Goal: Task Accomplishment & Management: Manage account settings

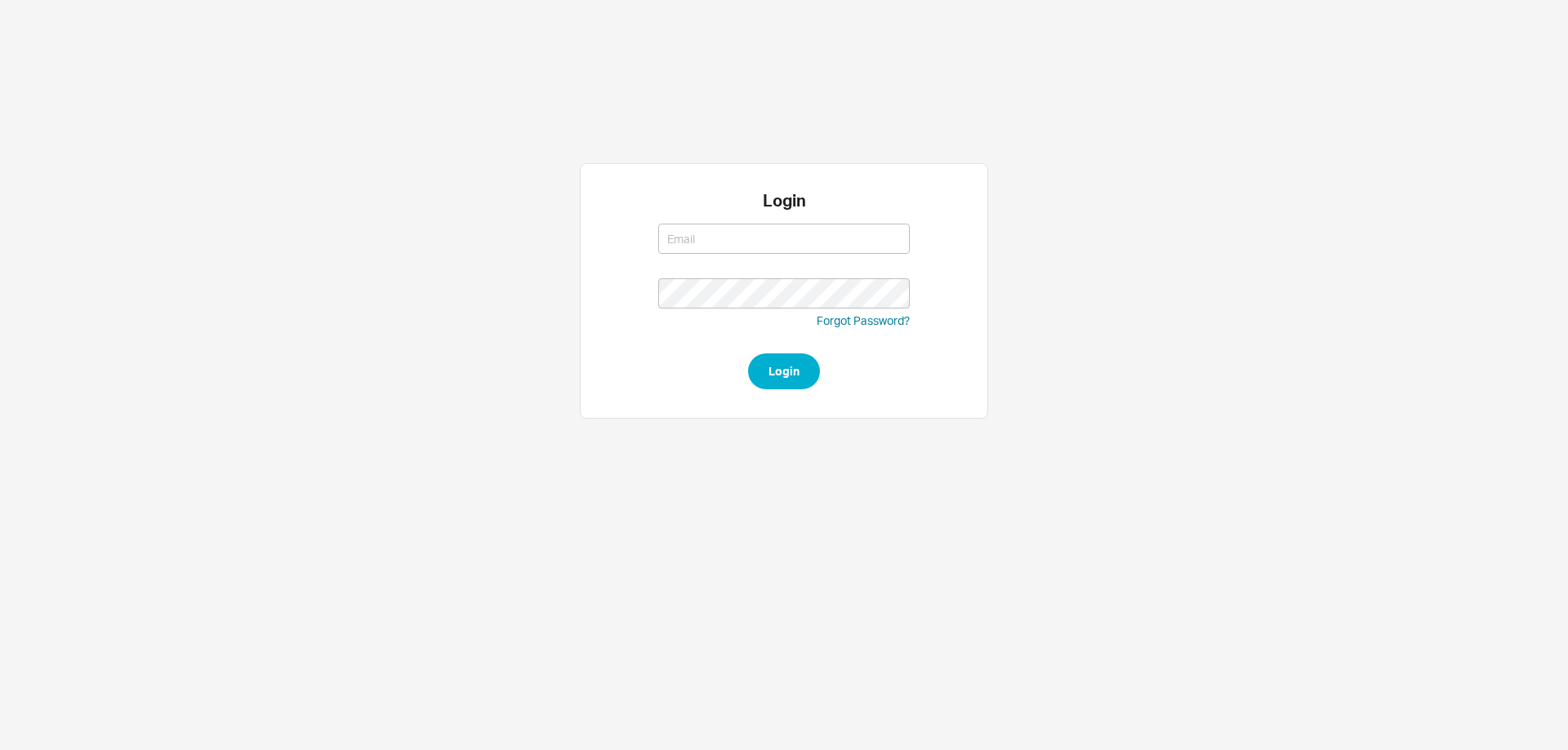
type input "[EMAIL_ADDRESS][DOMAIN_NAME]"
click at [791, 378] on button "Login" at bounding box center [783, 371] width 72 height 36
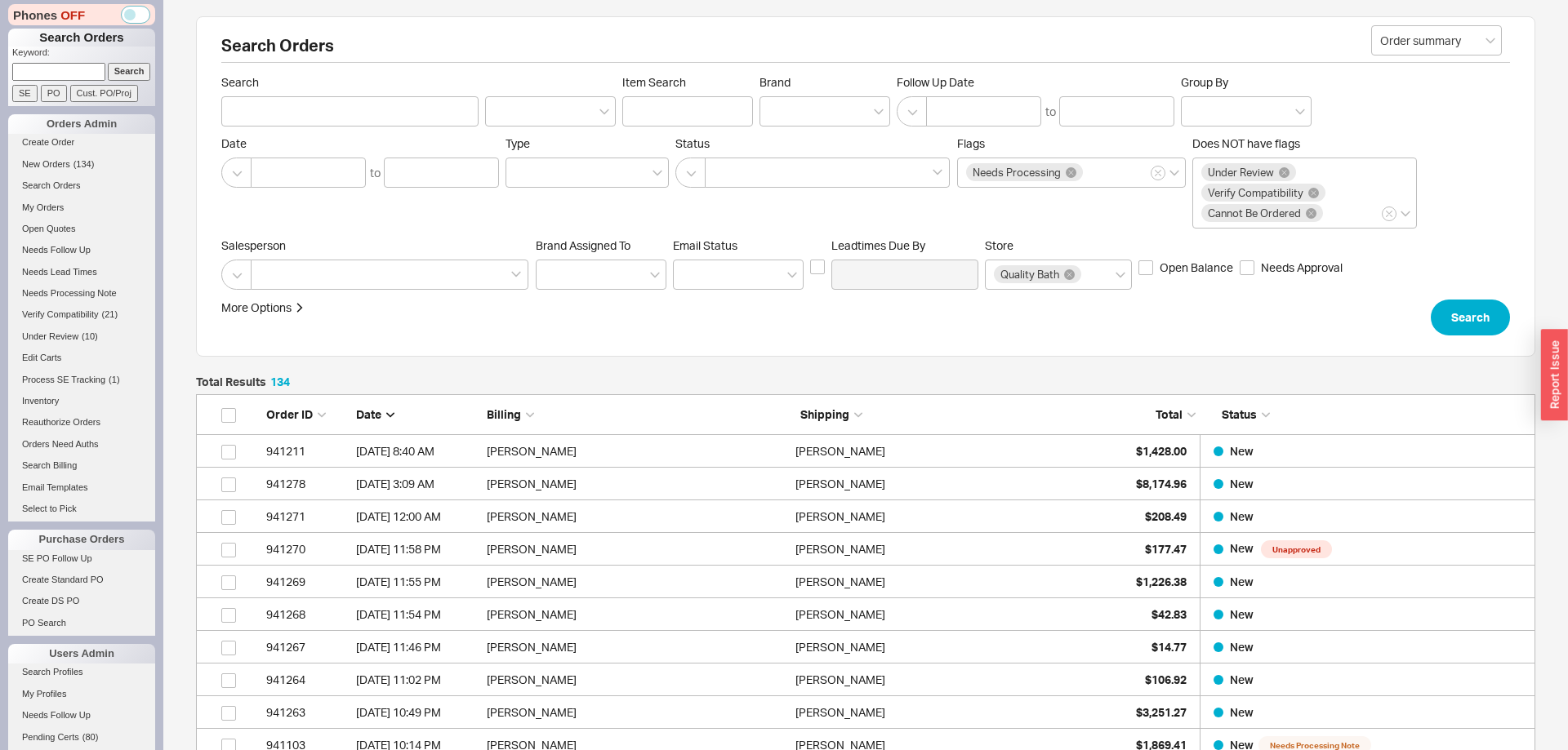
scroll to position [4416, 1339]
click at [42, 174] on li "New Orders ( 134 )" at bounding box center [81, 166] width 147 height 21
click at [45, 171] on link "New Orders ( 134 )" at bounding box center [81, 164] width 147 height 17
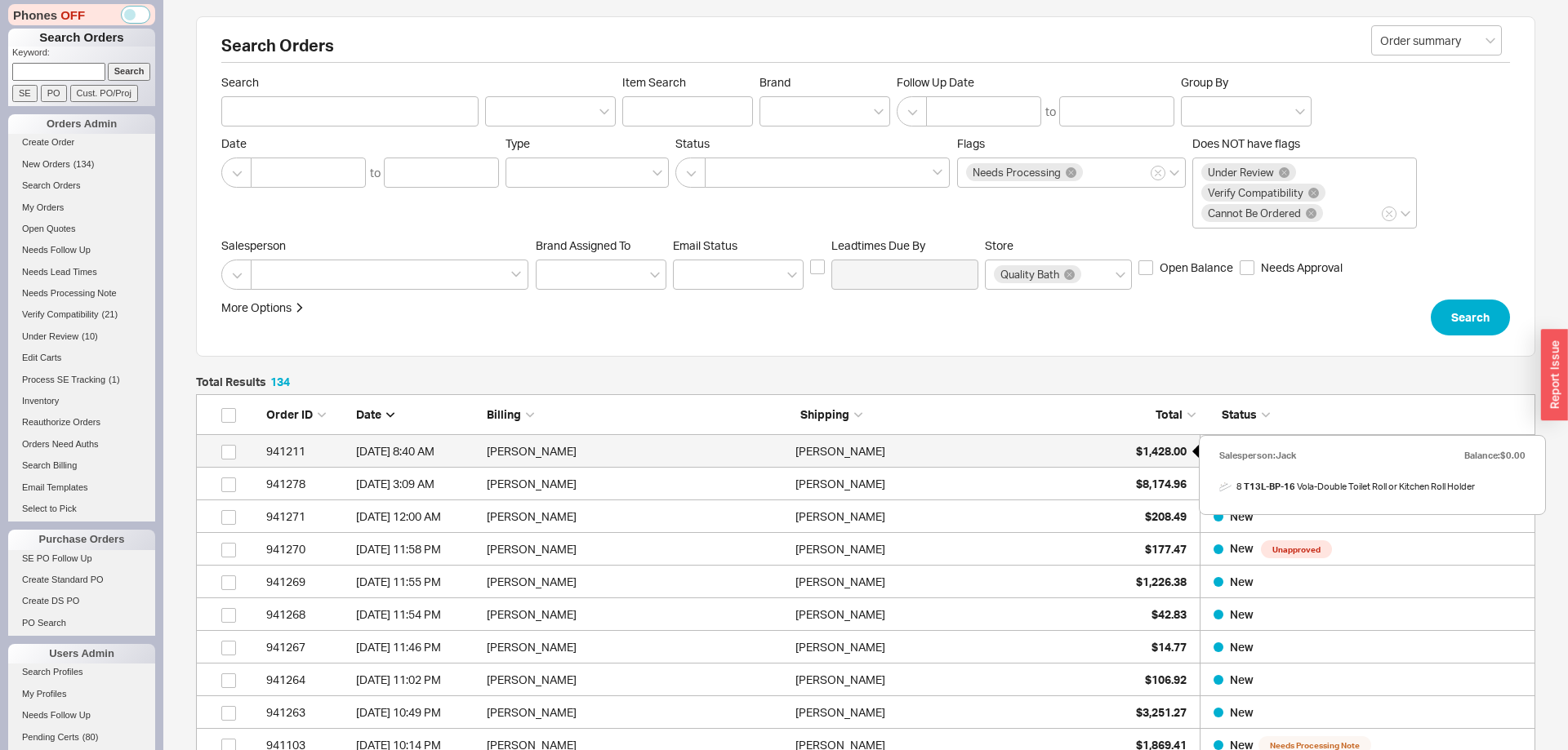
click at [1148, 458] on div "$1,428.00" at bounding box center [1146, 451] width 81 height 33
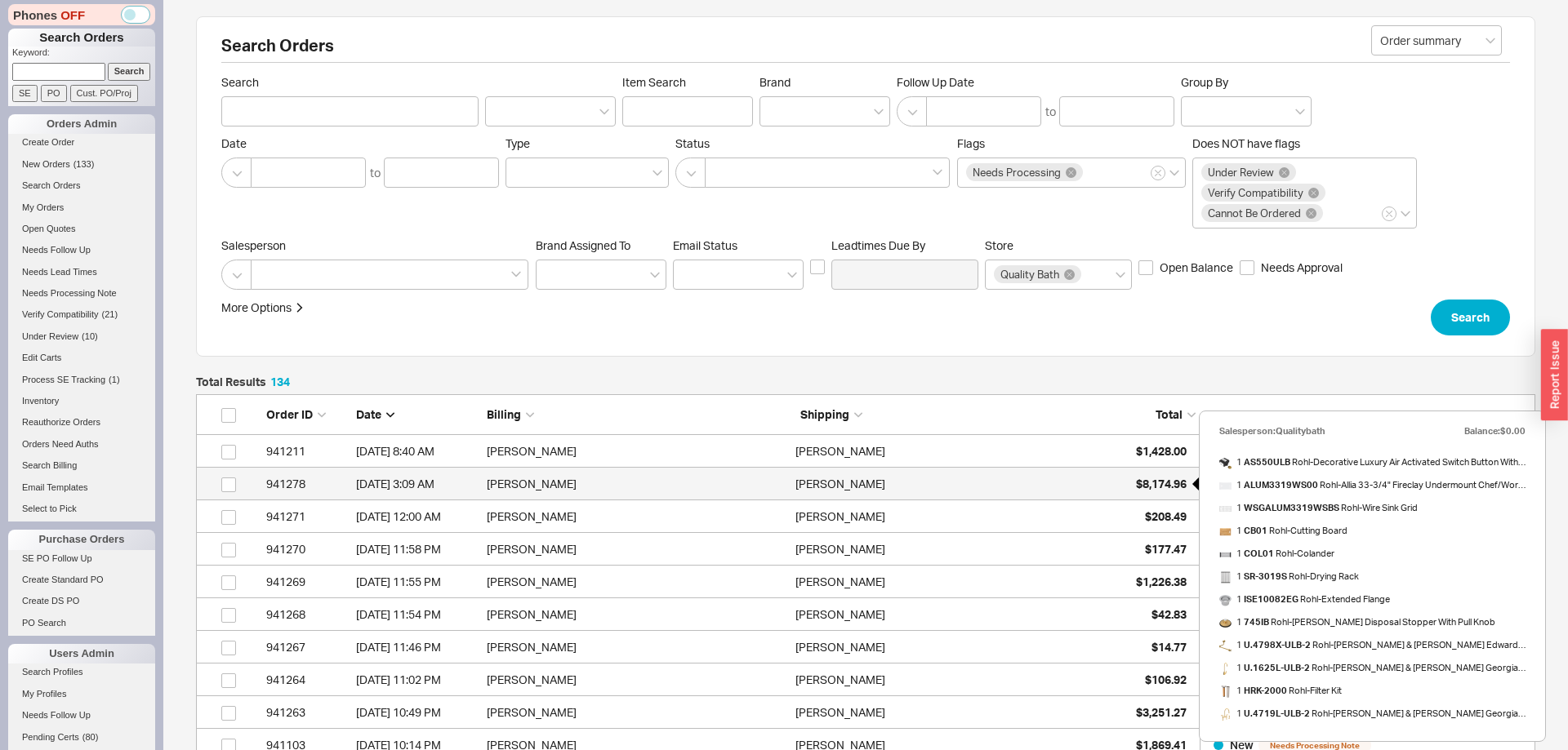
click at [1157, 481] on span "$8,174.96" at bounding box center [1161, 484] width 50 height 14
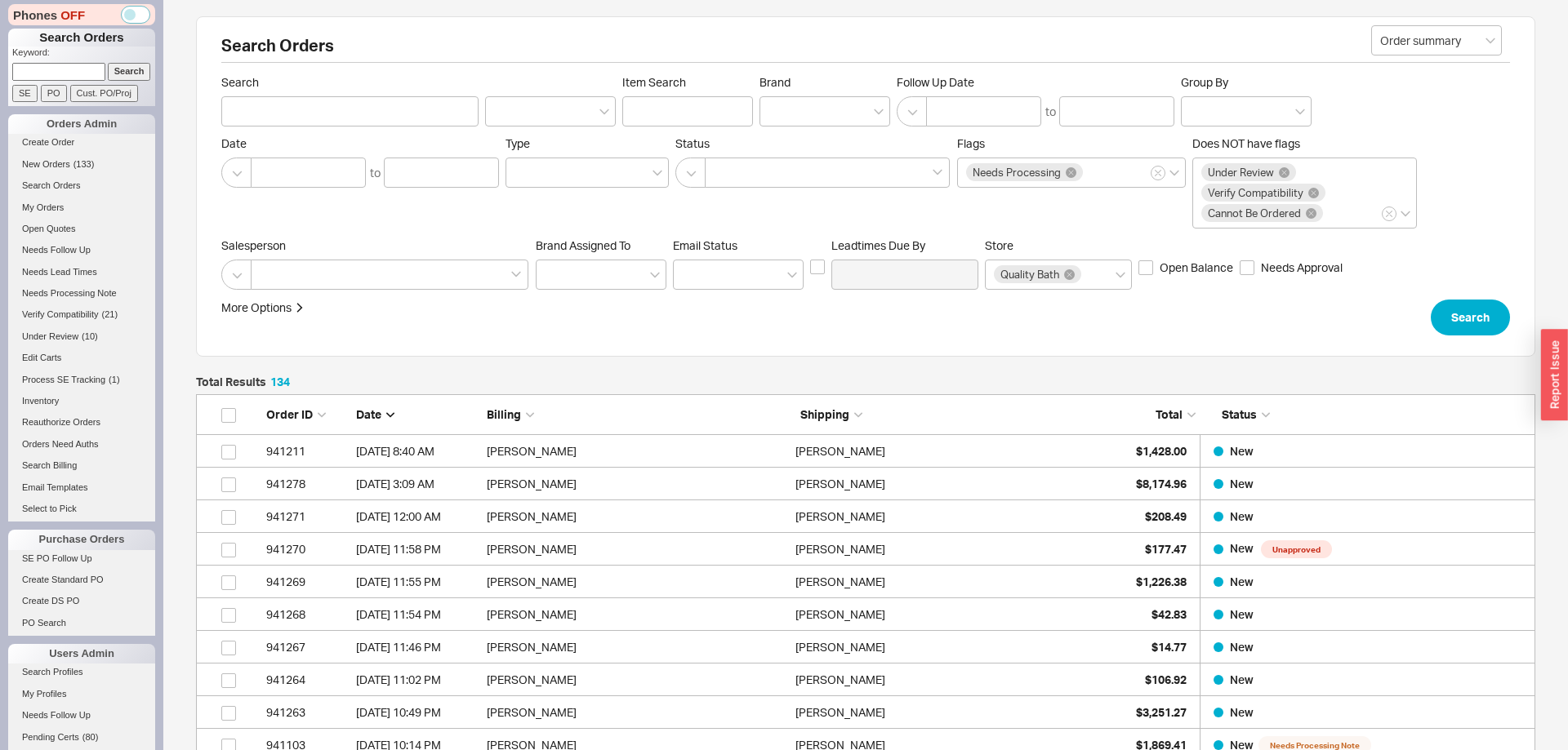
click at [81, 57] on p "Keyword:" at bounding box center [83, 55] width 142 height 16
click at [81, 69] on input at bounding box center [58, 71] width 93 height 17
paste input "938020"
type input "938020"
click at [123, 68] on input "Search" at bounding box center [129, 71] width 43 height 17
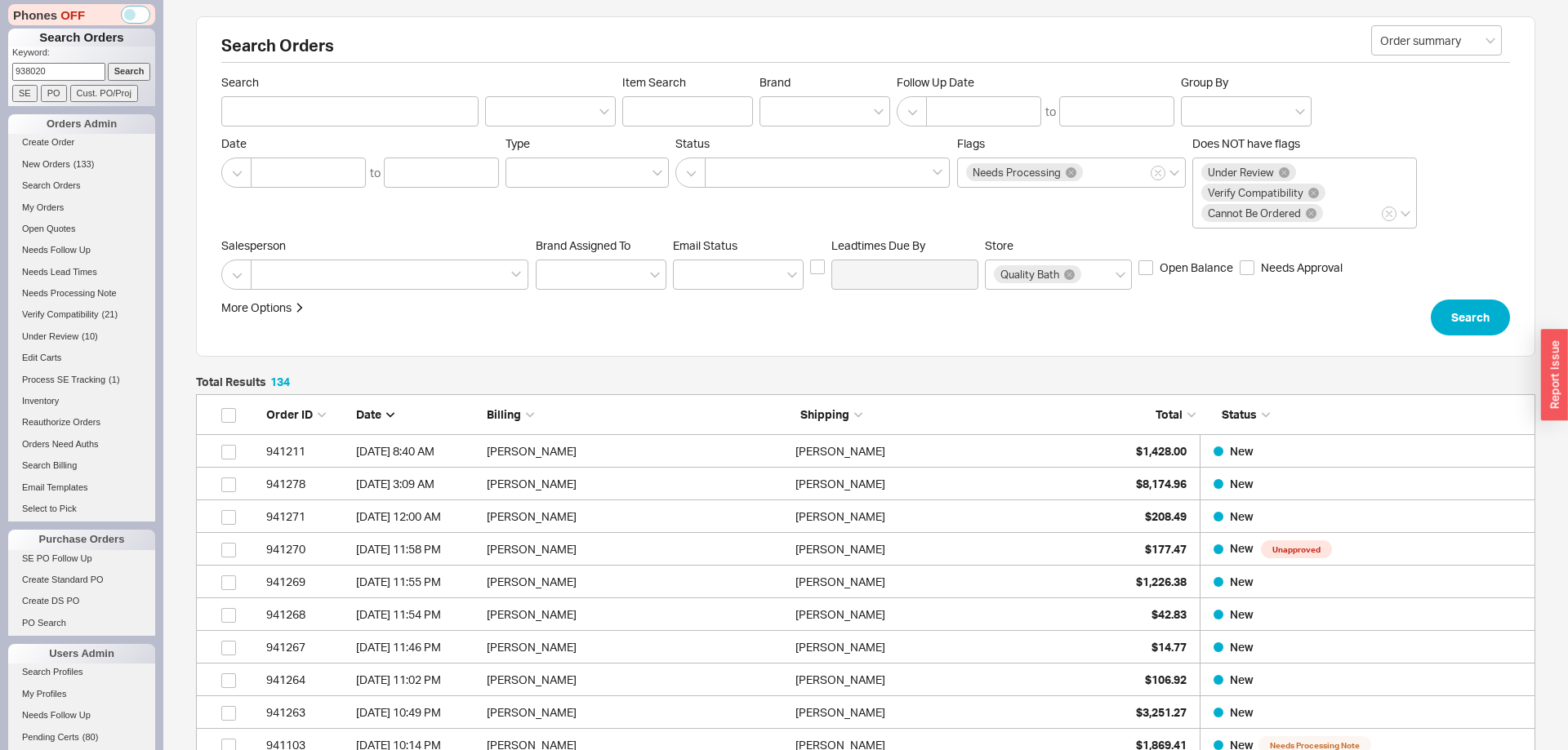
type input "938020"
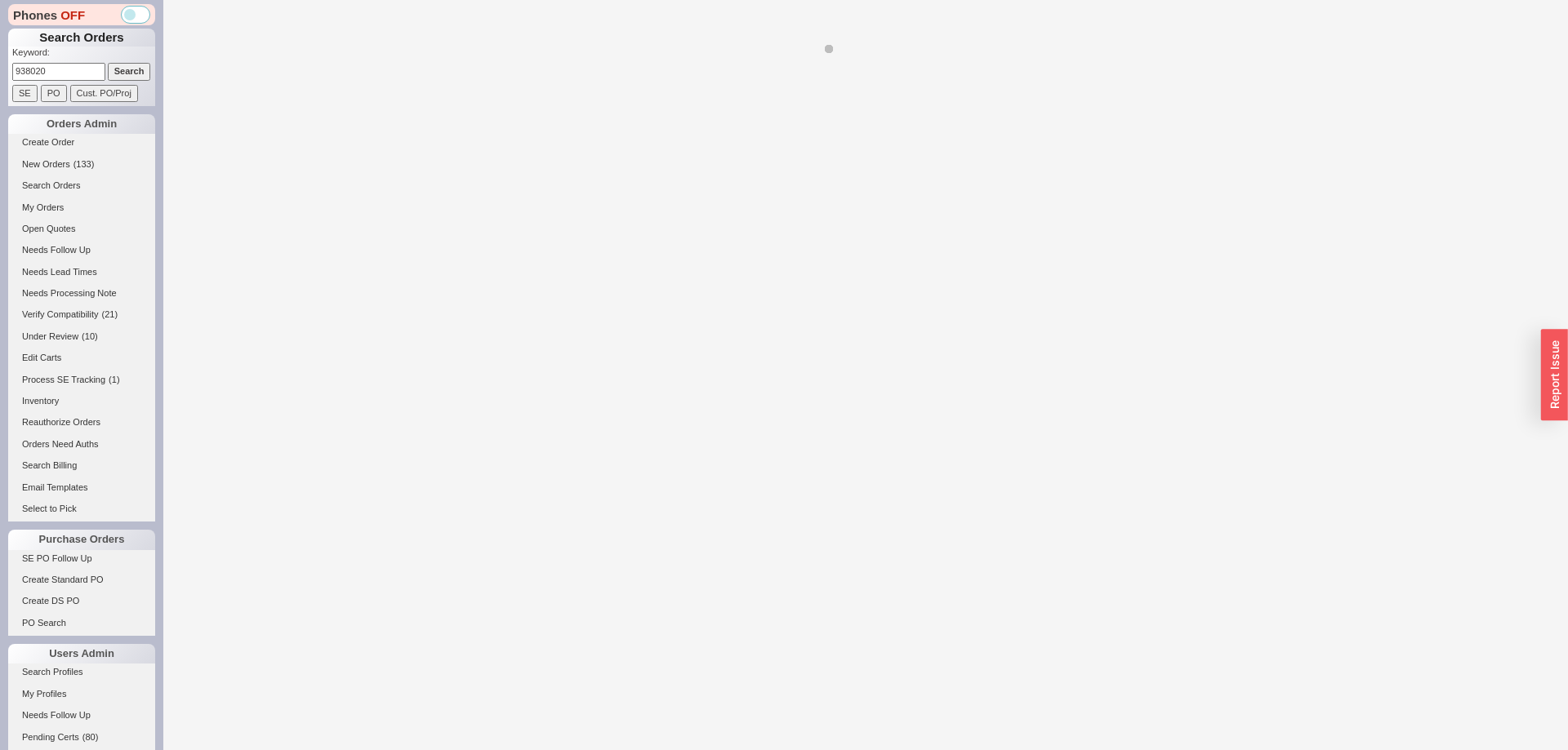
select select "*"
select select "LOW"
select select "3"
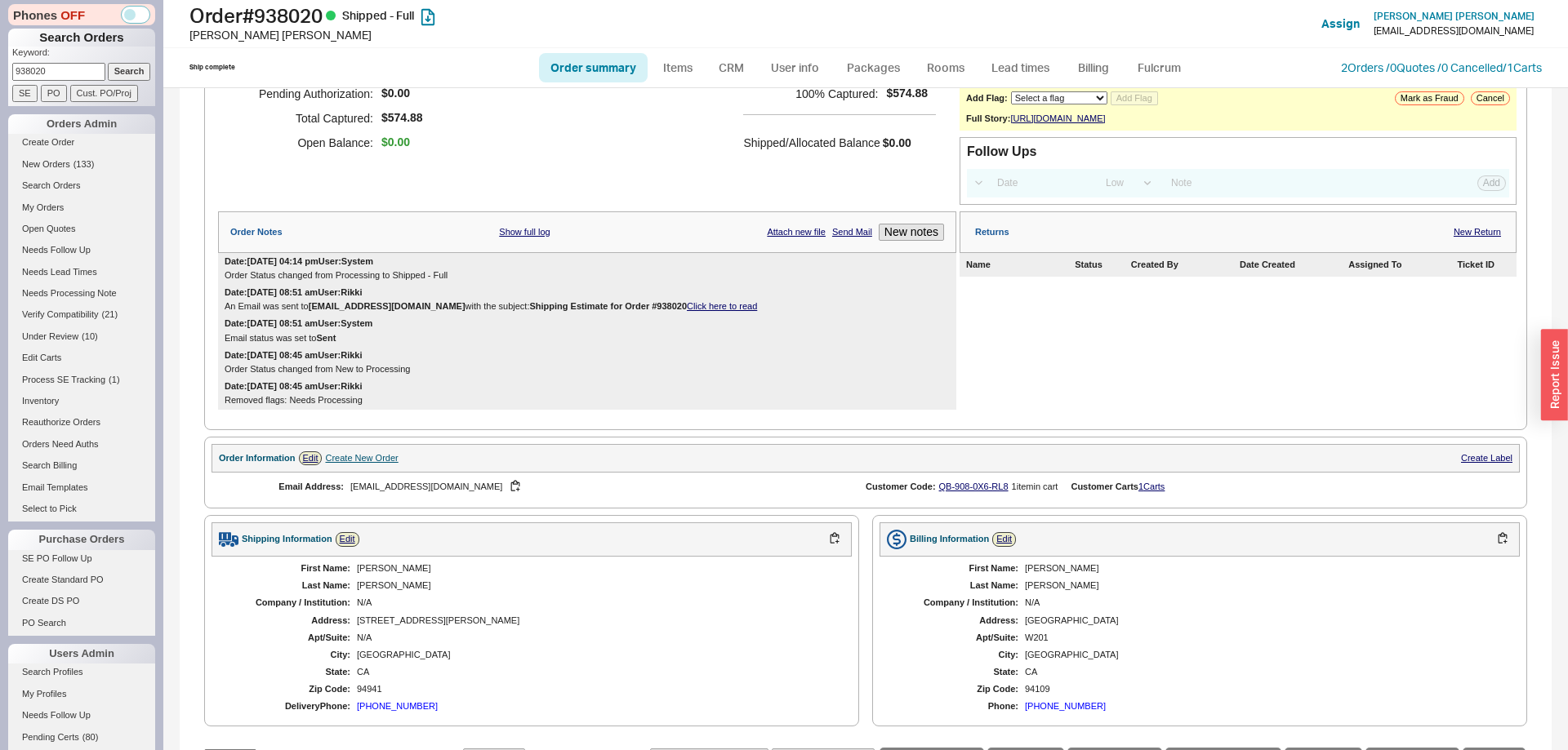
scroll to position [735, 0]
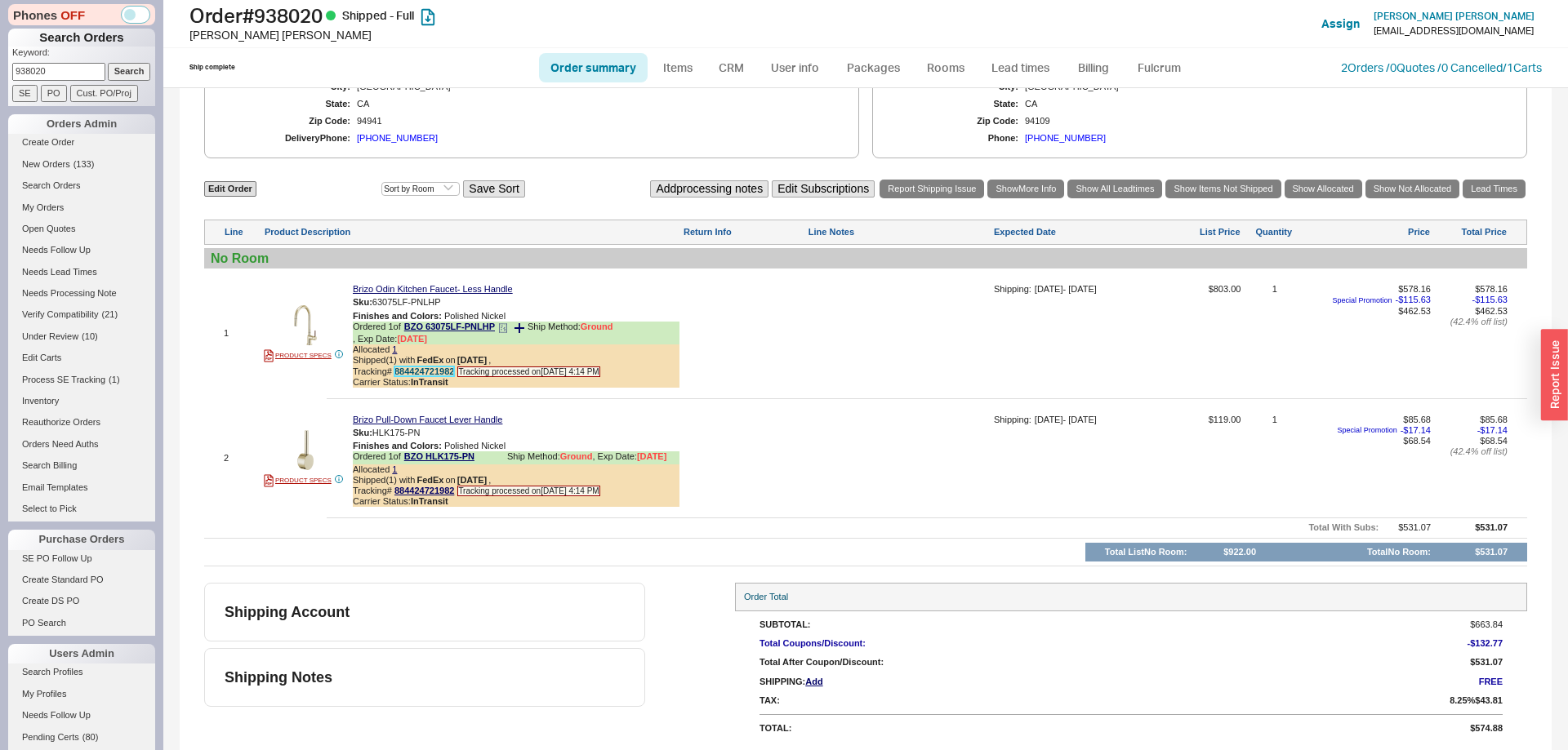
click at [441, 372] on link "884424721982" at bounding box center [424, 371] width 59 height 10
click at [423, 371] on link "884424721982" at bounding box center [424, 371] width 59 height 10
click at [427, 373] on link "884424721982" at bounding box center [424, 371] width 59 height 10
click at [588, 64] on link "Order summary" at bounding box center [593, 67] width 109 height 29
select select "*"
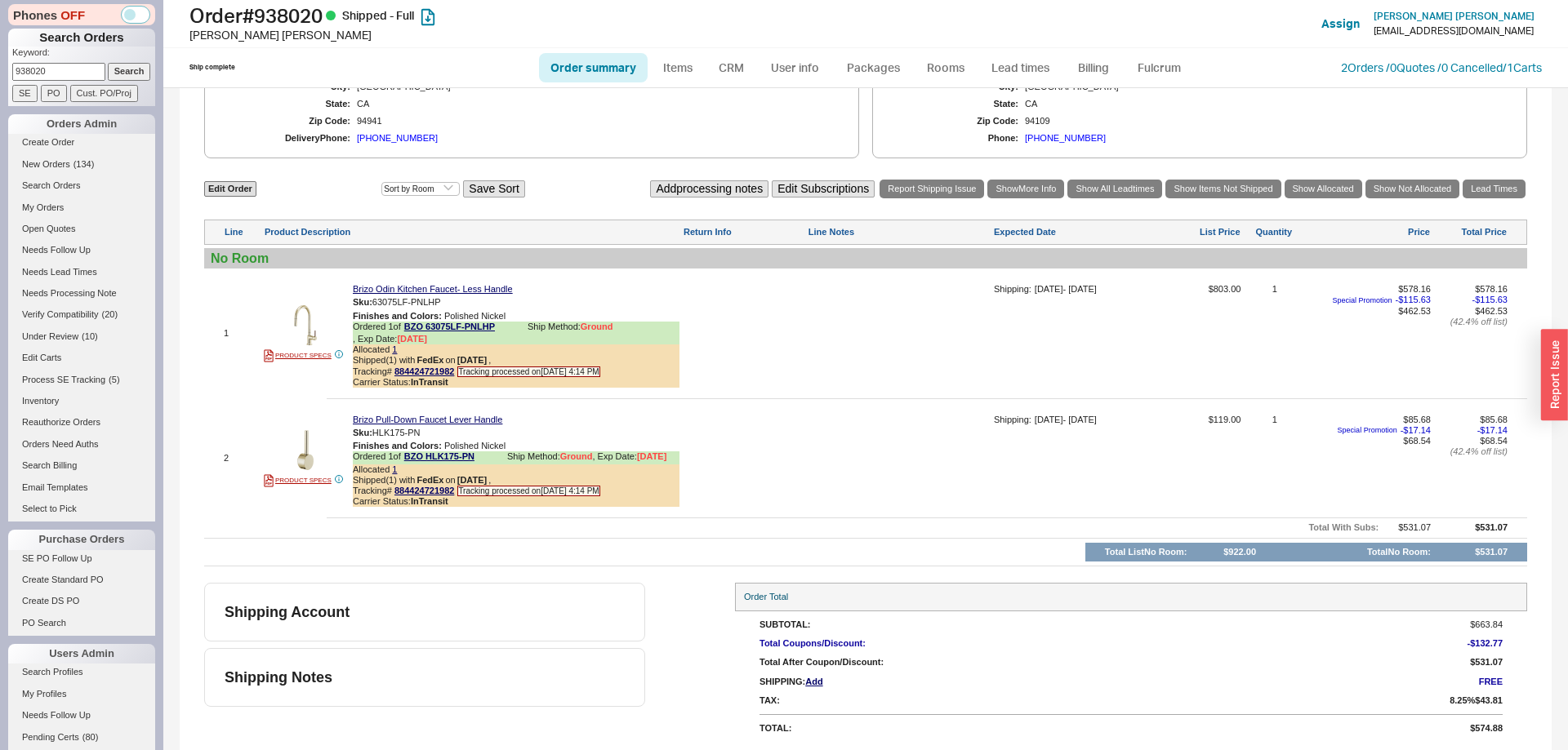
select select "LOW"
select select "3"
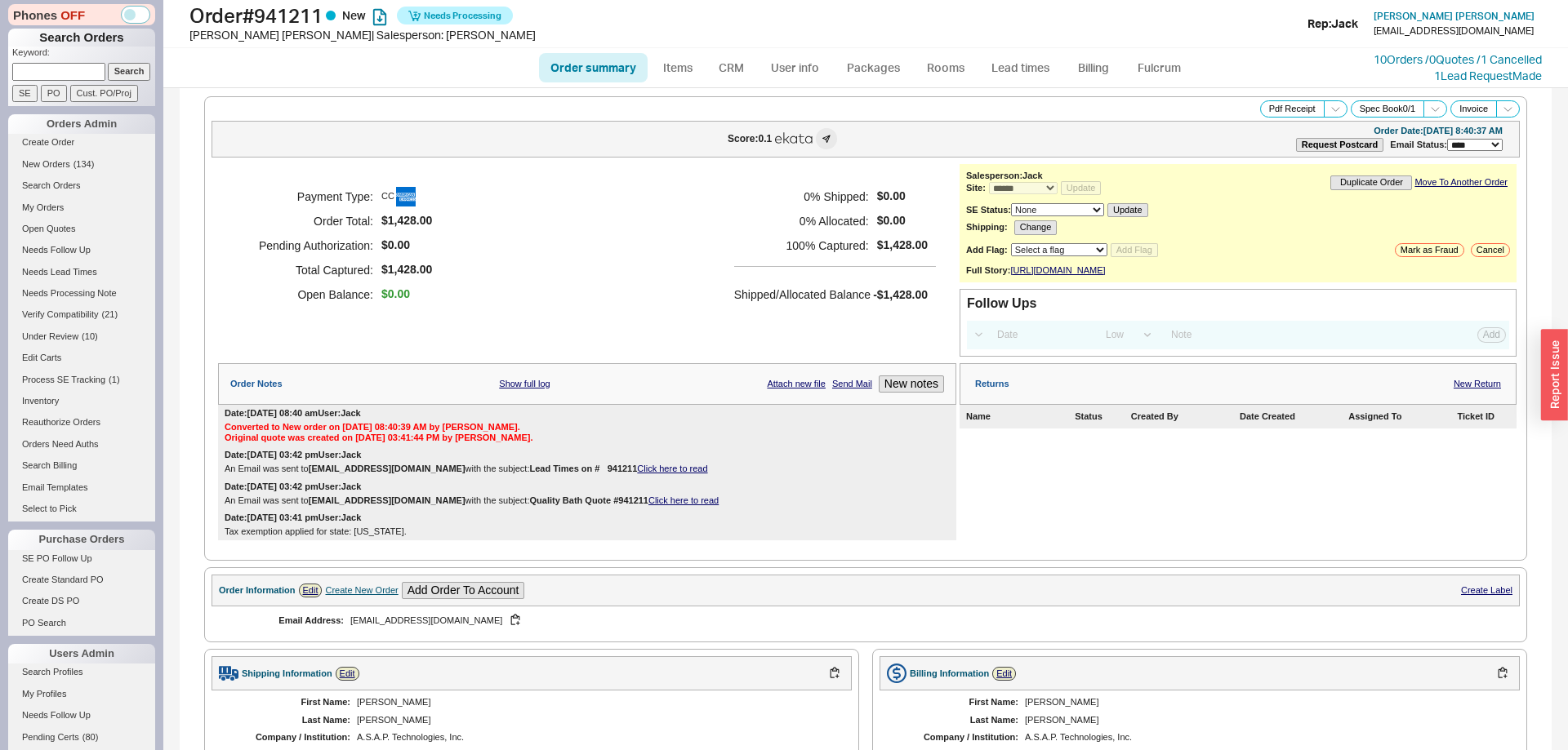
select select "*"
select select "LOW"
select select "3"
click at [1174, 67] on link "Fulcrum" at bounding box center [1159, 67] width 67 height 29
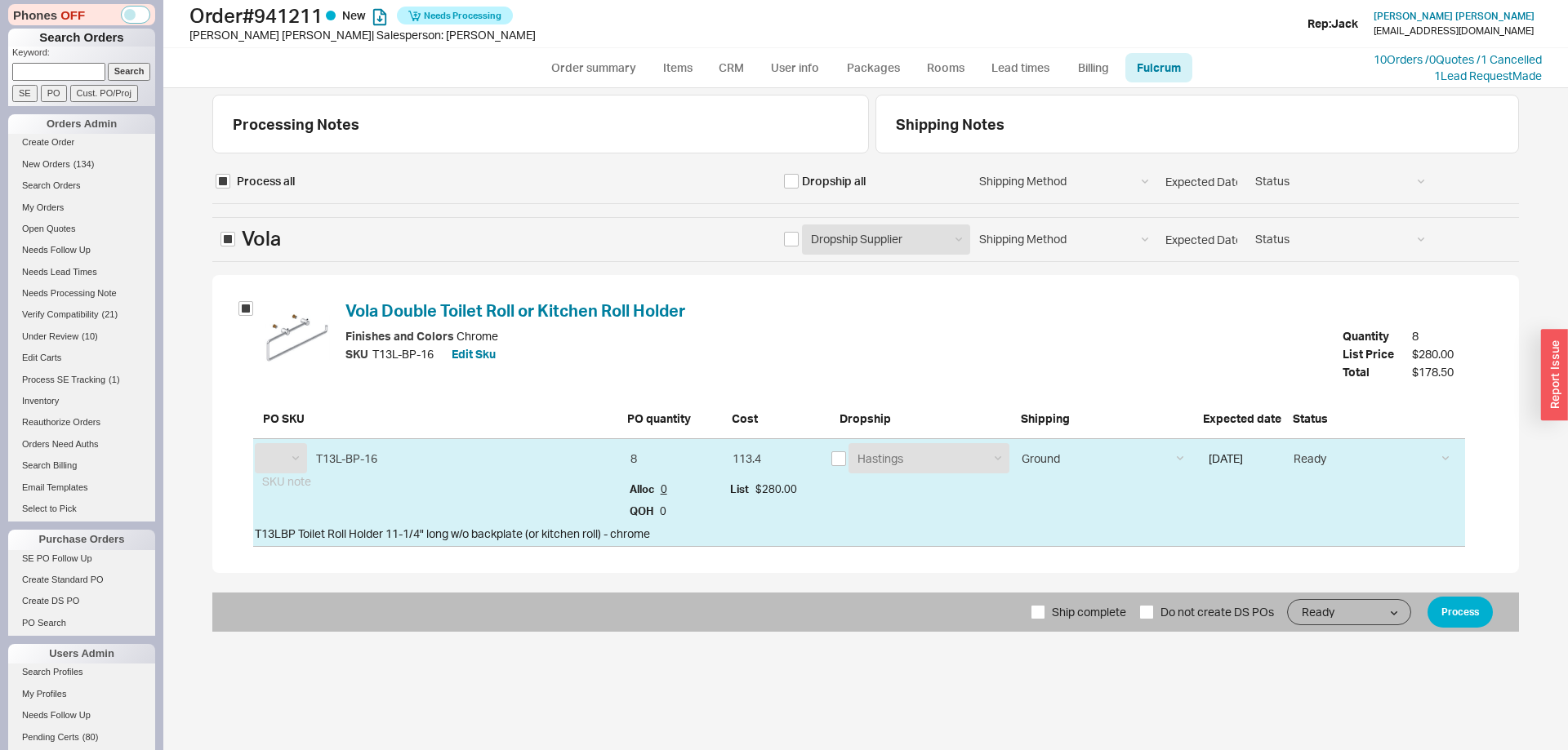
select select "VOL"
click at [1095, 629] on span "Ship complete" at bounding box center [1089, 612] width 74 height 39
click at [1045, 619] on input "Ship complete" at bounding box center [1038, 612] width 15 height 15
checkbox input "true"
click at [1486, 609] on button "Process" at bounding box center [1460, 612] width 65 height 31
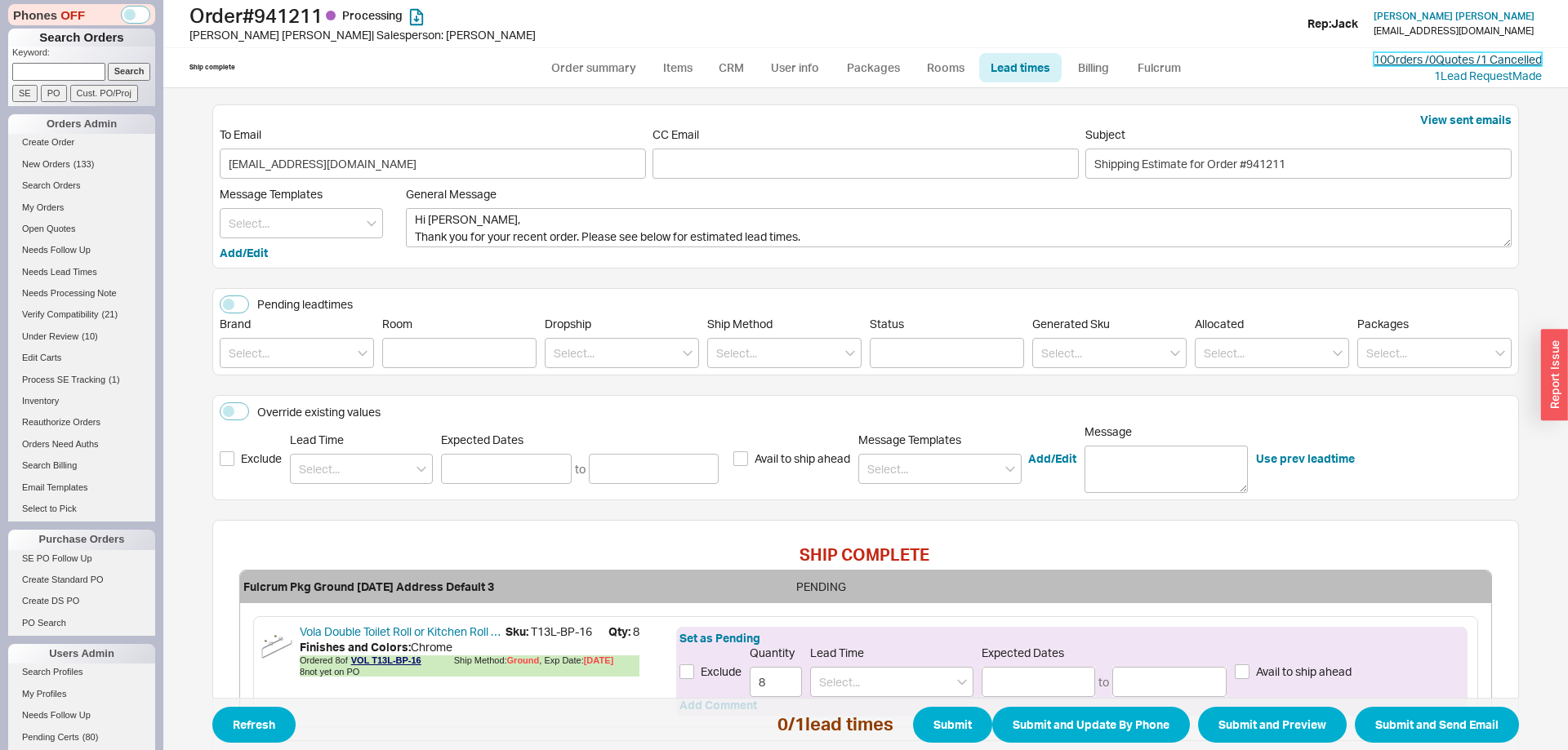
click at [1399, 66] on link "10 Orders / 0 Quotes / 1 Cancelled" at bounding box center [1457, 59] width 168 height 14
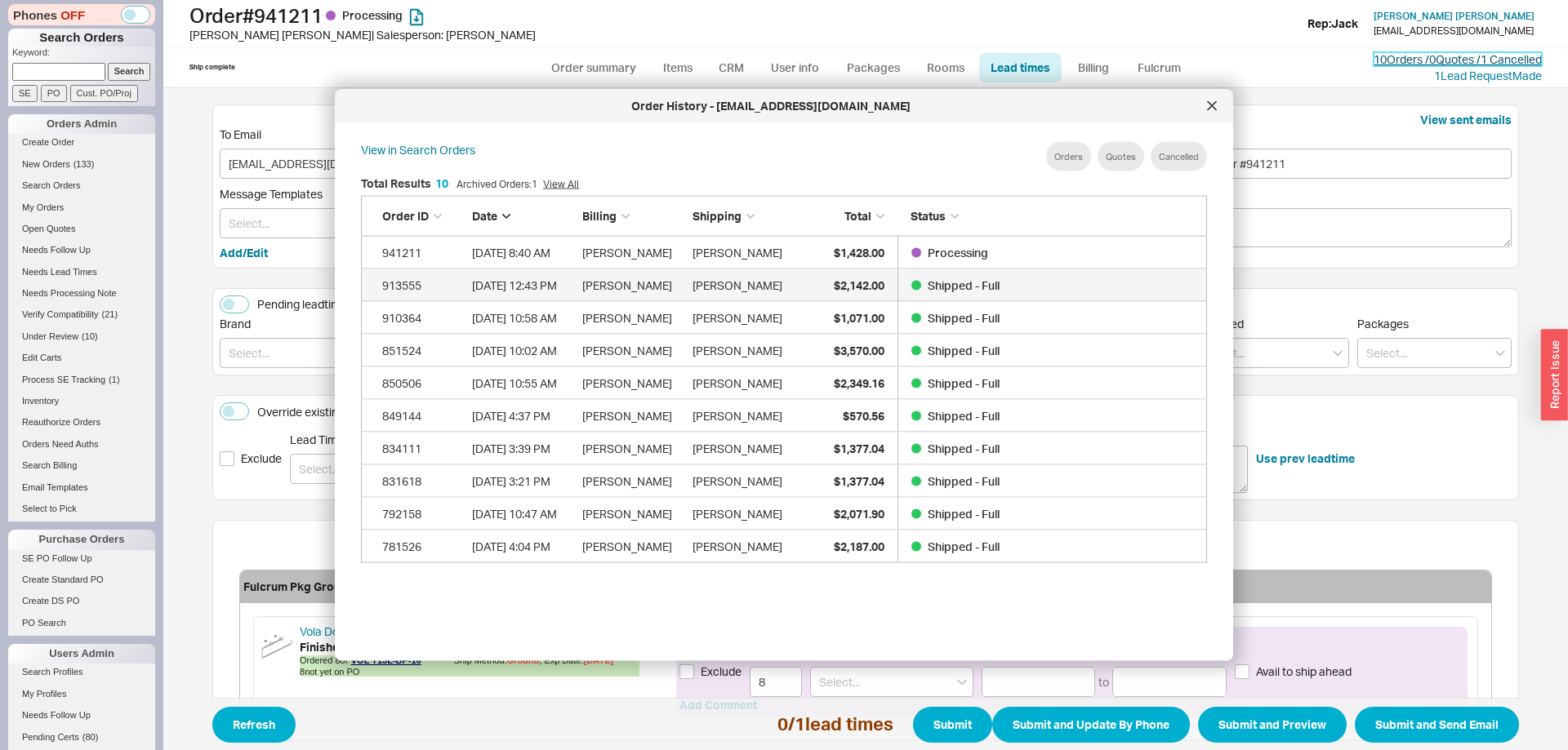
scroll to position [500, 872]
click at [1220, 105] on div at bounding box center [1212, 106] width 27 height 27
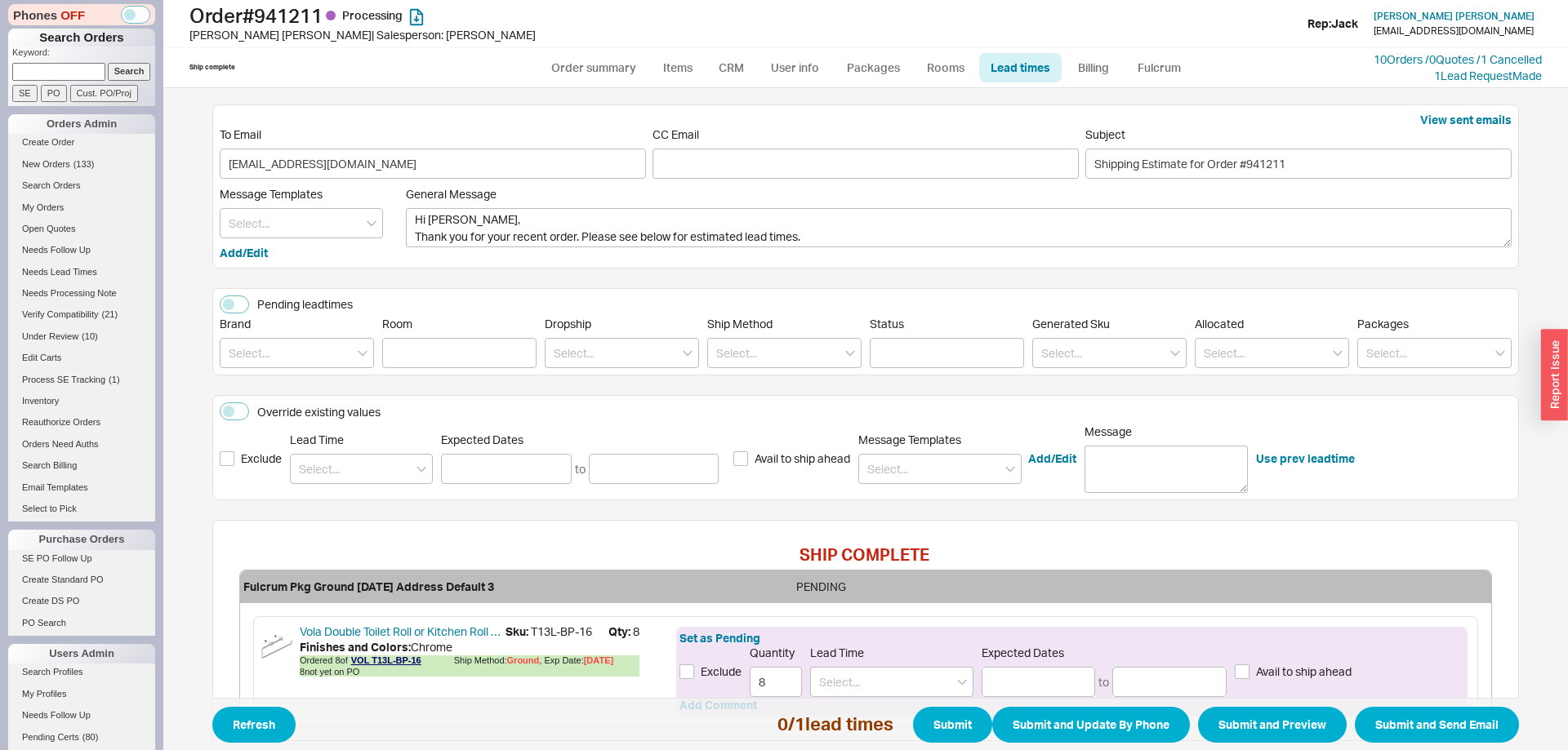
scroll to position [126, 0]
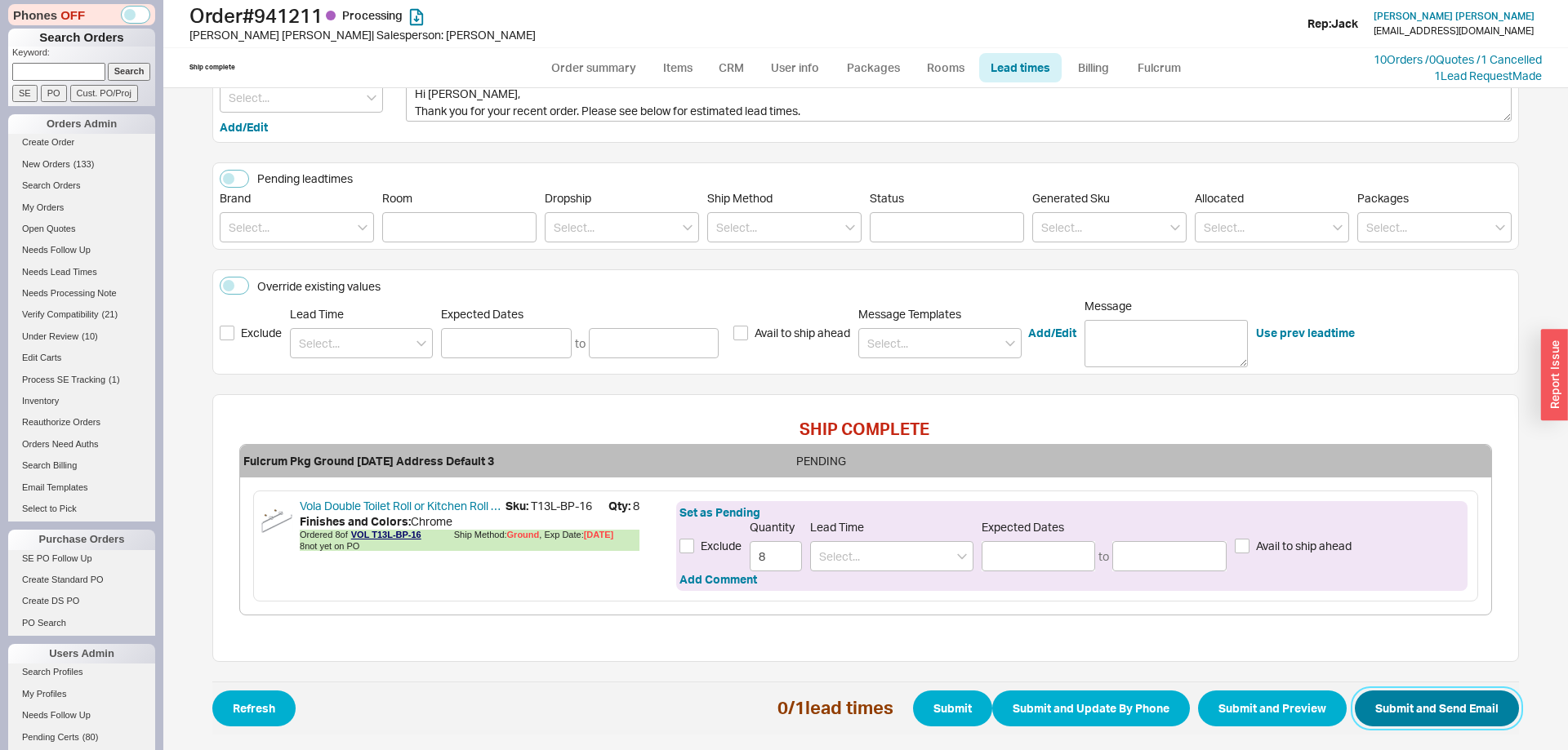
click at [1400, 696] on button "Submit and Send Email" at bounding box center [1436, 708] width 164 height 36
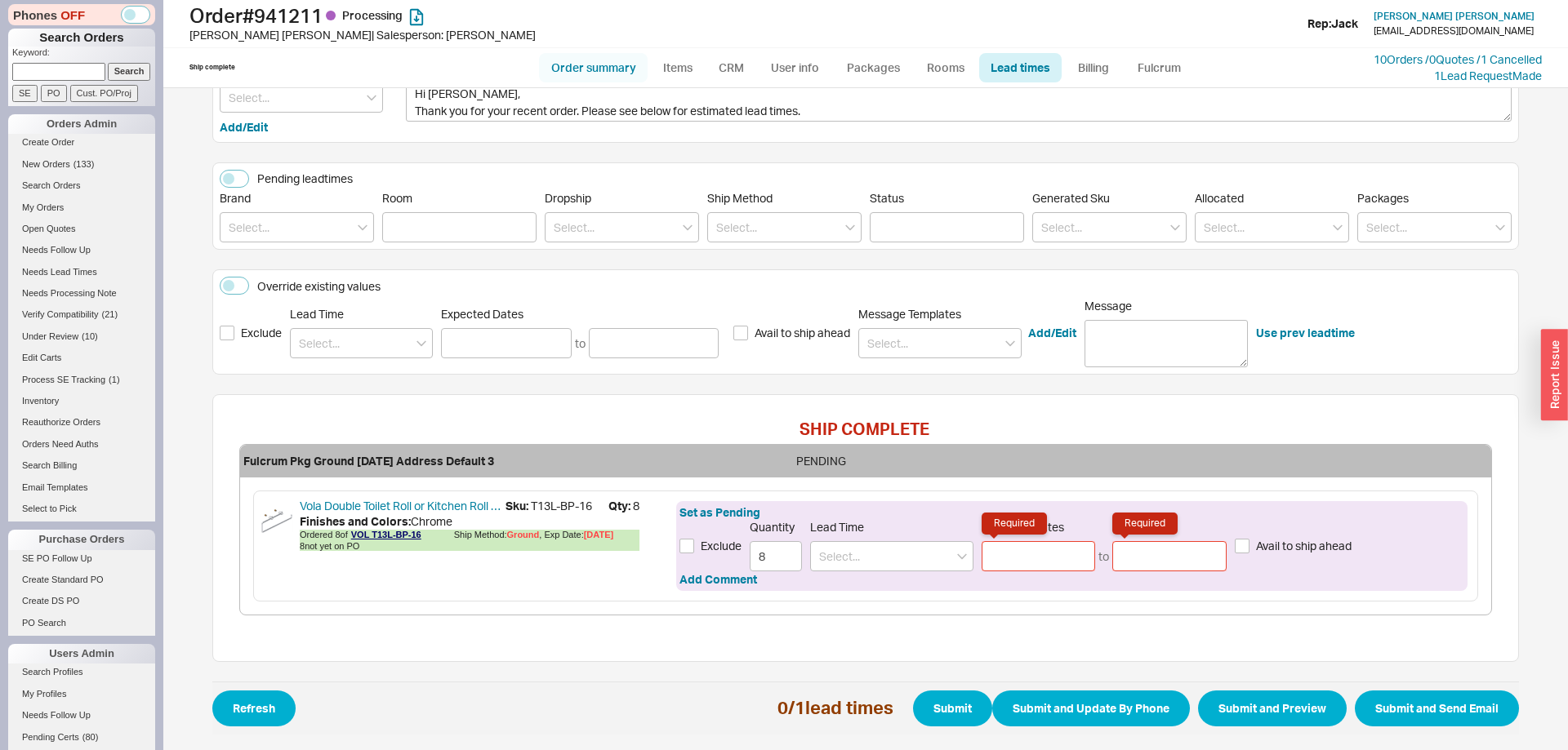
click at [581, 75] on link "Order summary" at bounding box center [593, 67] width 109 height 29
select select "*"
select select "LOW"
select select "3"
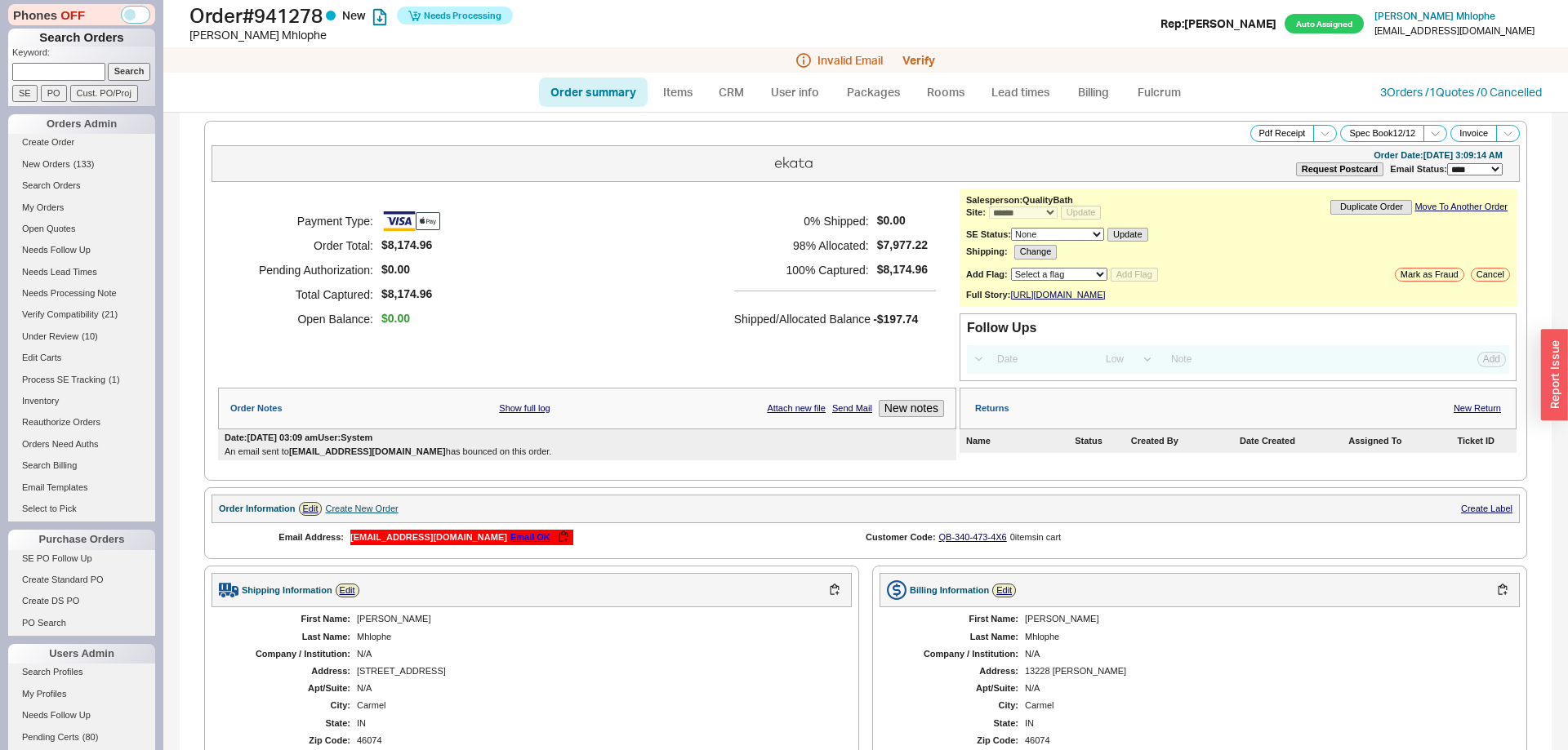
select select "*"
select select "LOW"
select select "3"
click at [1409, 92] on link "3 Orders / 1 Quotes / 0 Cancelled" at bounding box center [1461, 92] width 162 height 14
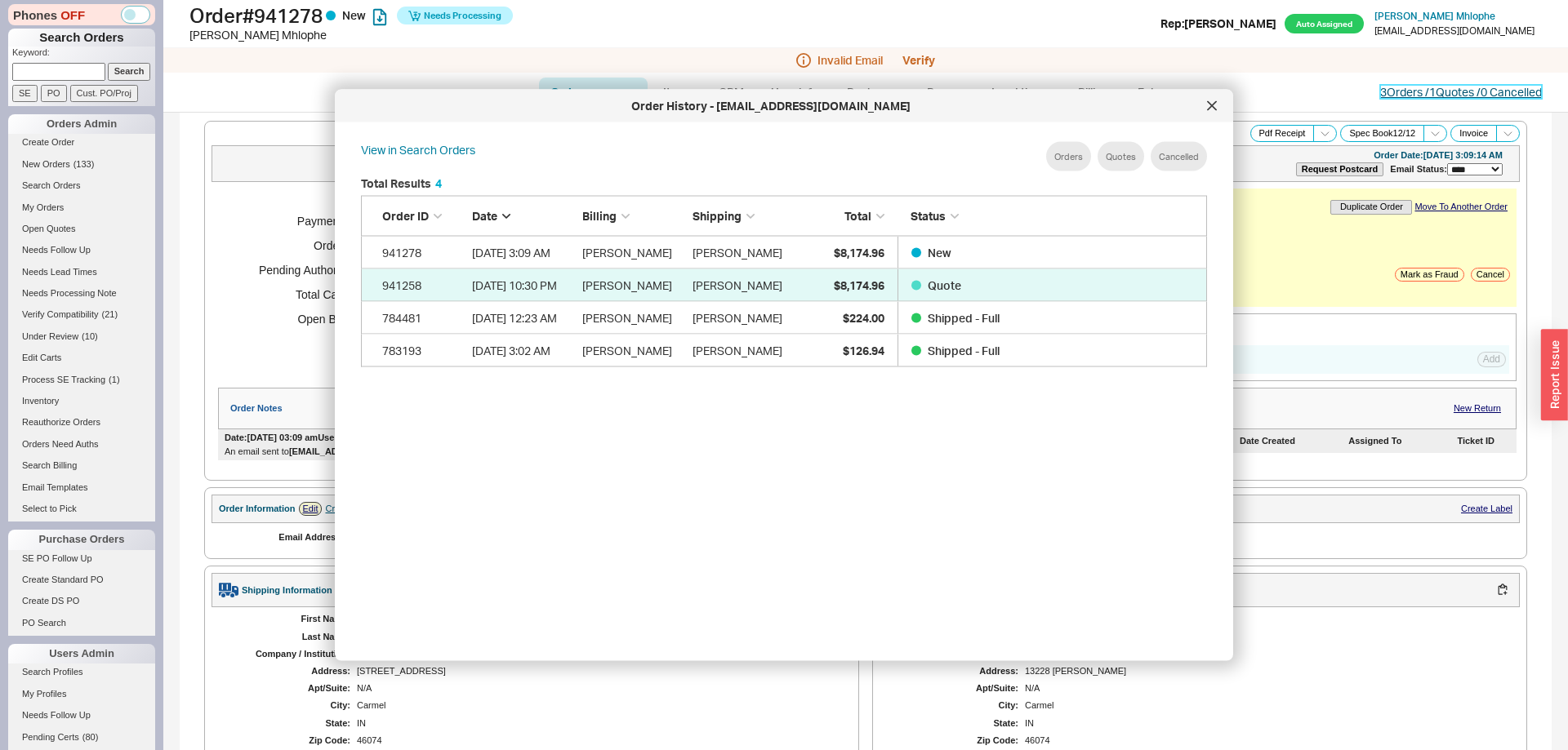
scroll to position [500, 872]
click at [1215, 101] on div at bounding box center [1212, 106] width 27 height 27
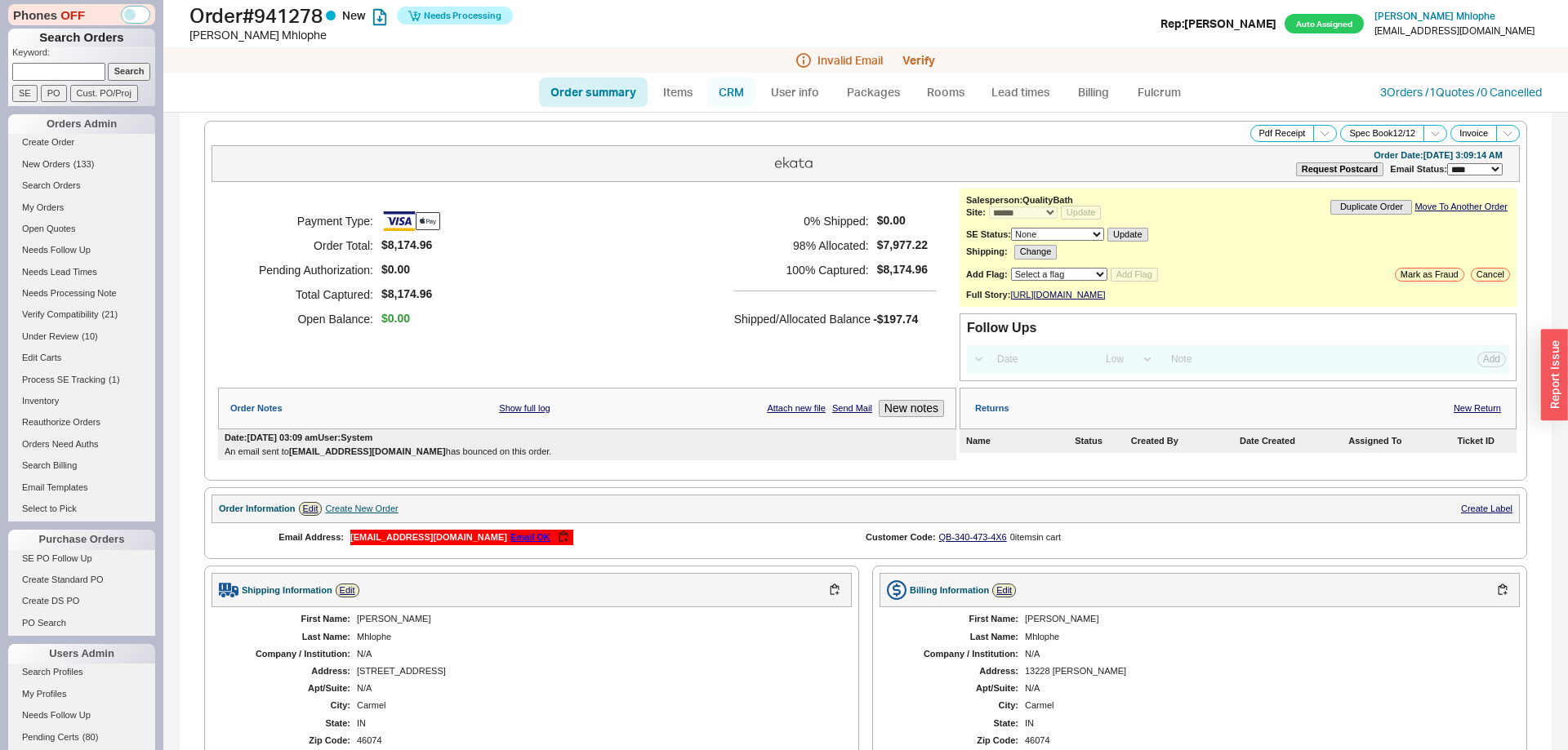
click at [735, 96] on link "CRM" at bounding box center [731, 92] width 48 height 29
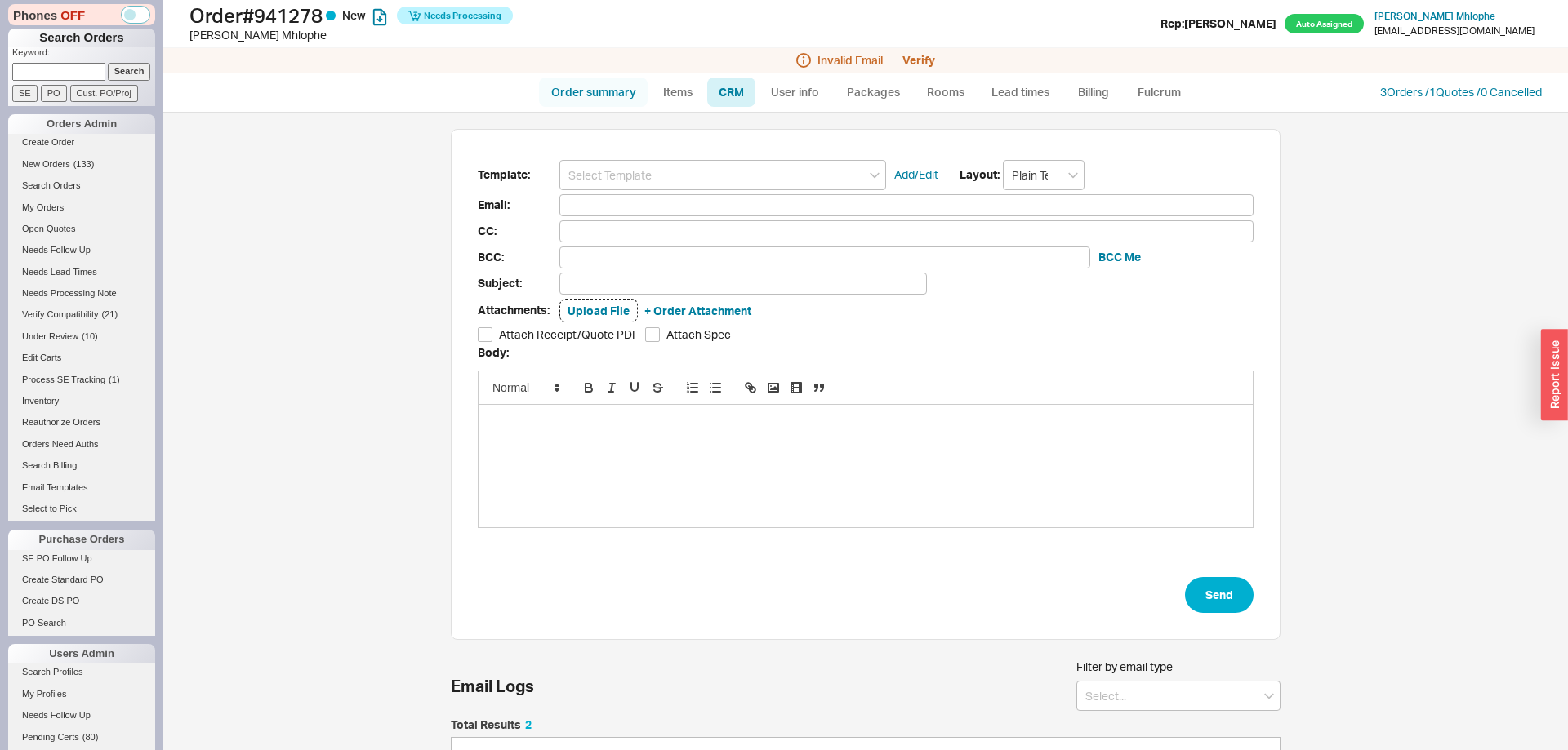
click at [623, 89] on link "Order summary" at bounding box center [593, 92] width 109 height 29
select select "*"
select select "LOW"
select select "3"
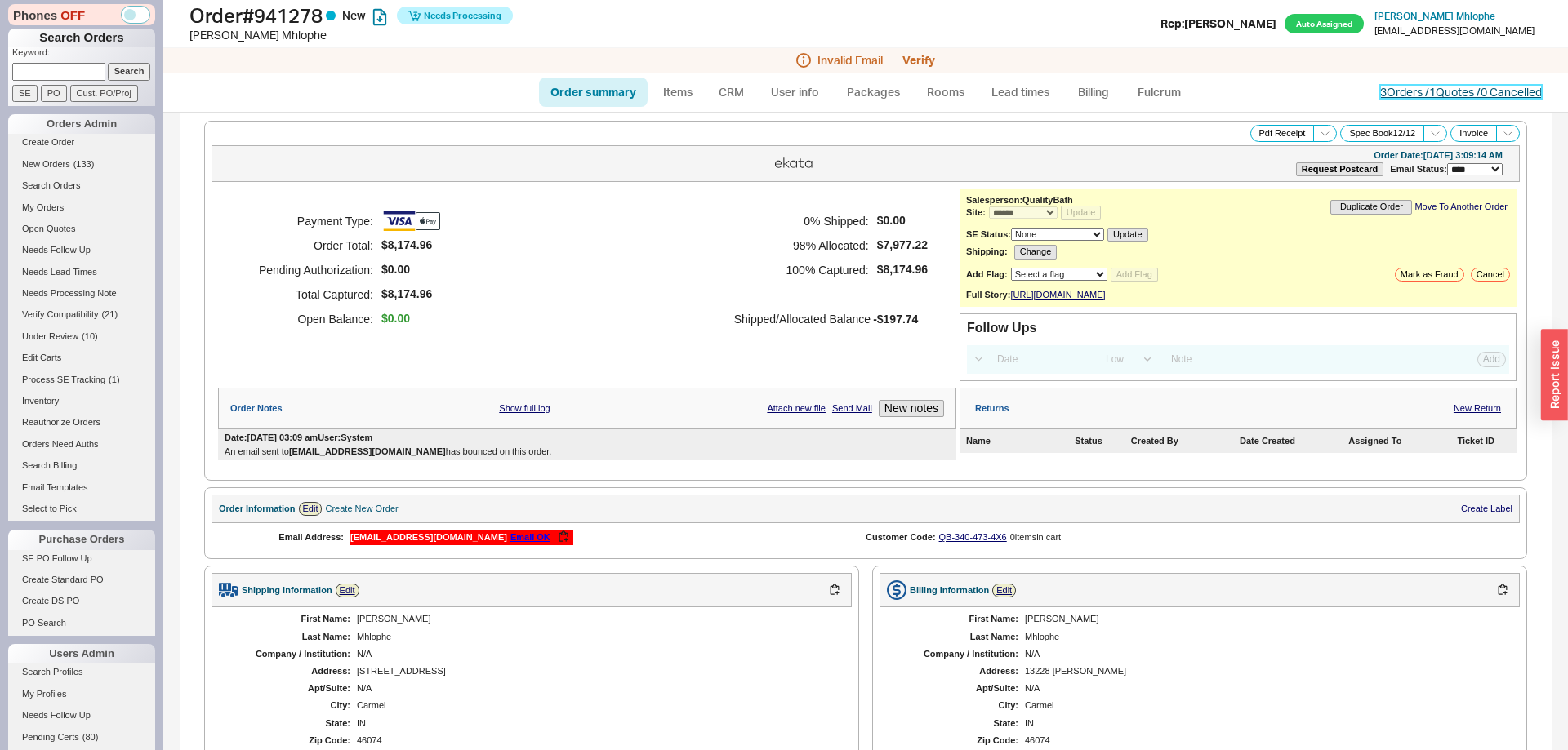
click at [1381, 97] on link "3 Orders / 1 Quotes / 0 Cancelled" at bounding box center [1461, 92] width 162 height 14
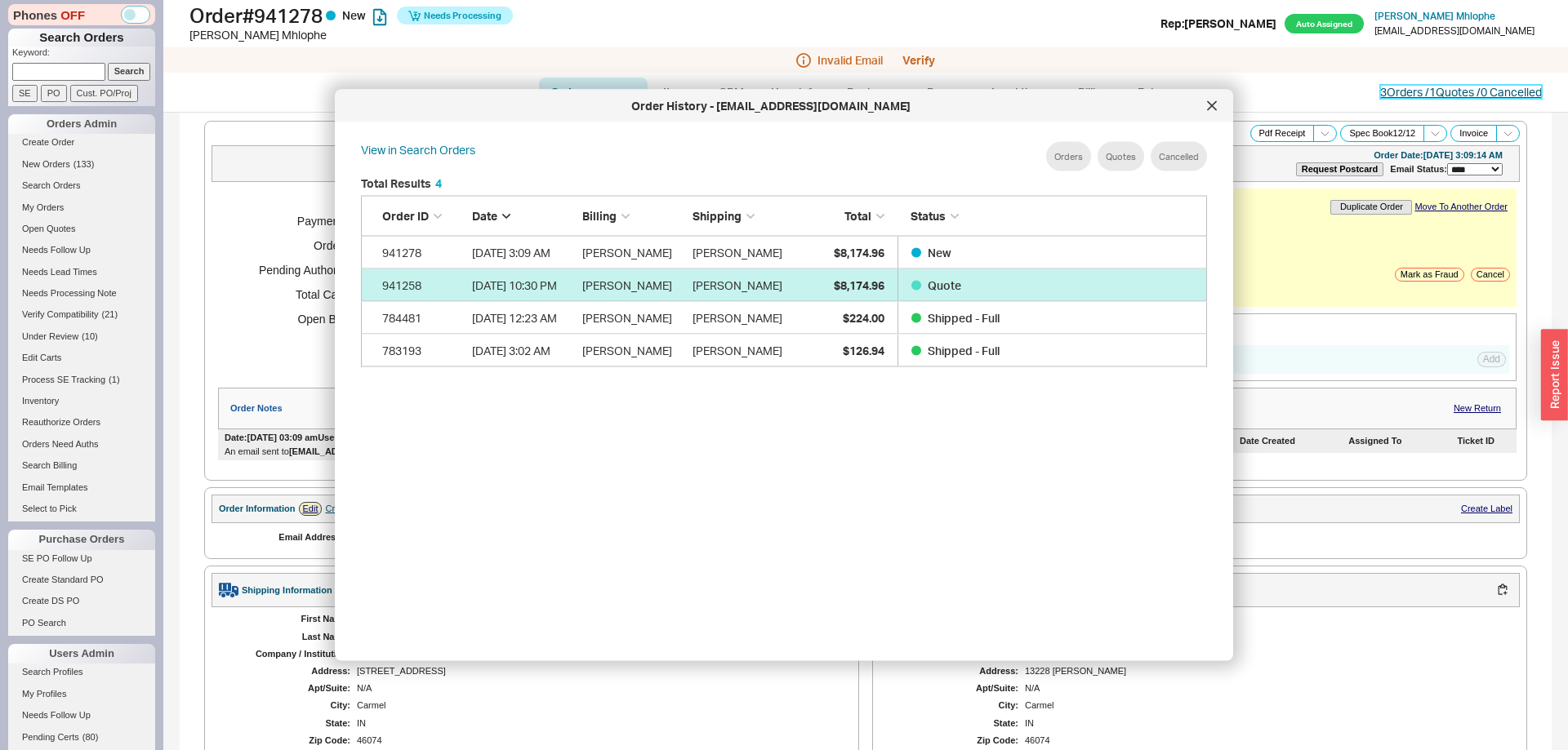
scroll to position [500, 872]
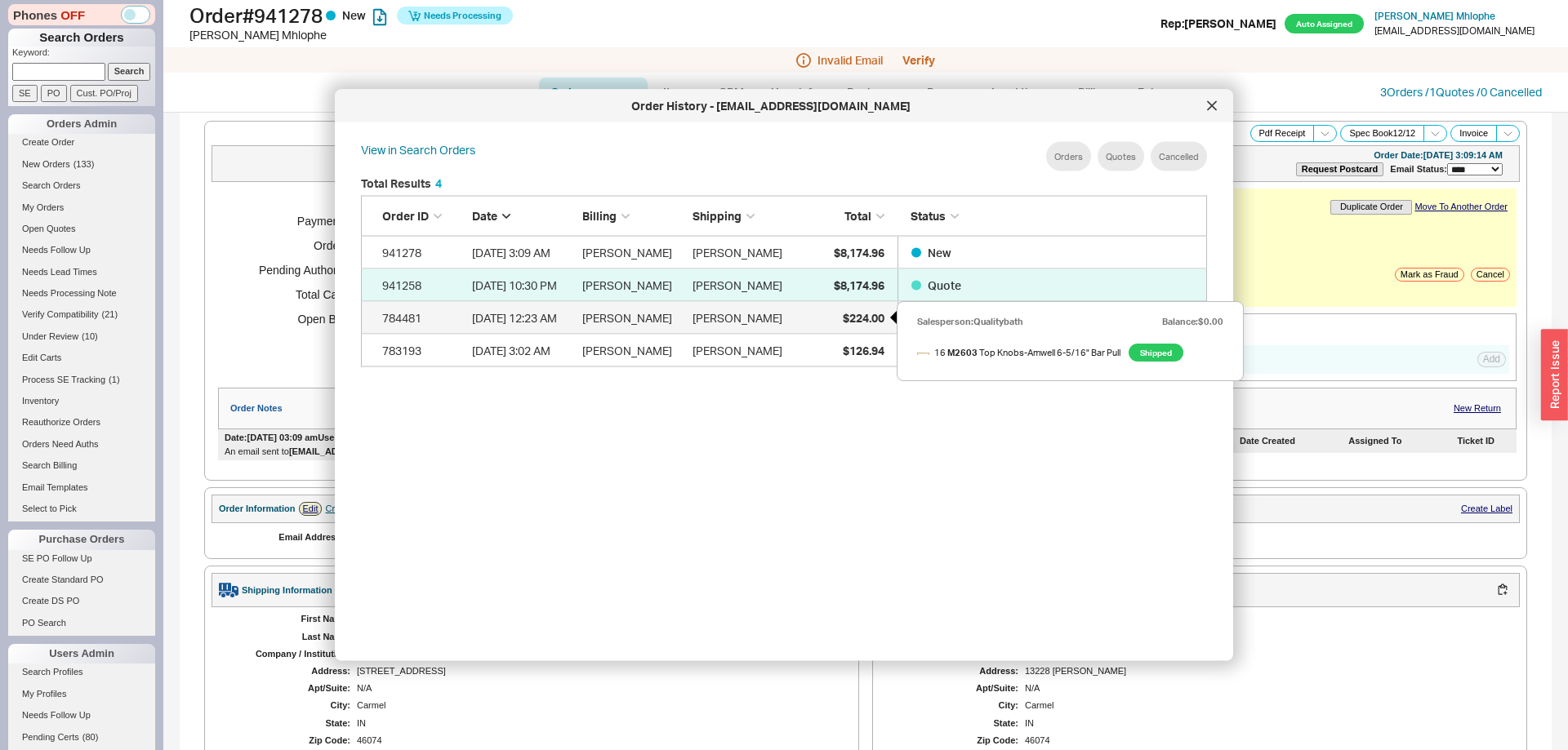
click at [859, 312] on span "$224.00" at bounding box center [863, 318] width 42 height 14
click at [1211, 111] on div at bounding box center [1212, 106] width 27 height 27
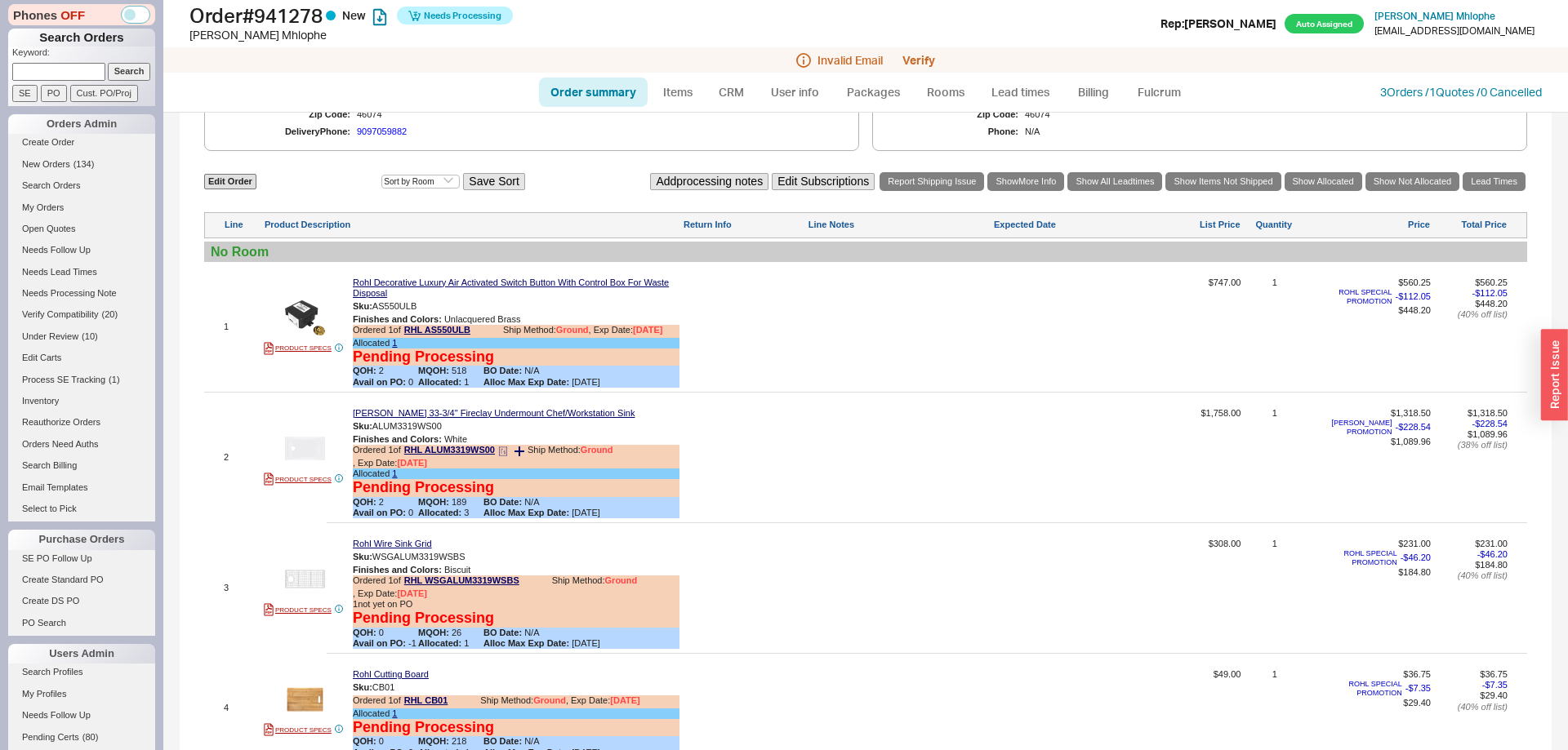
scroll to position [666, 0]
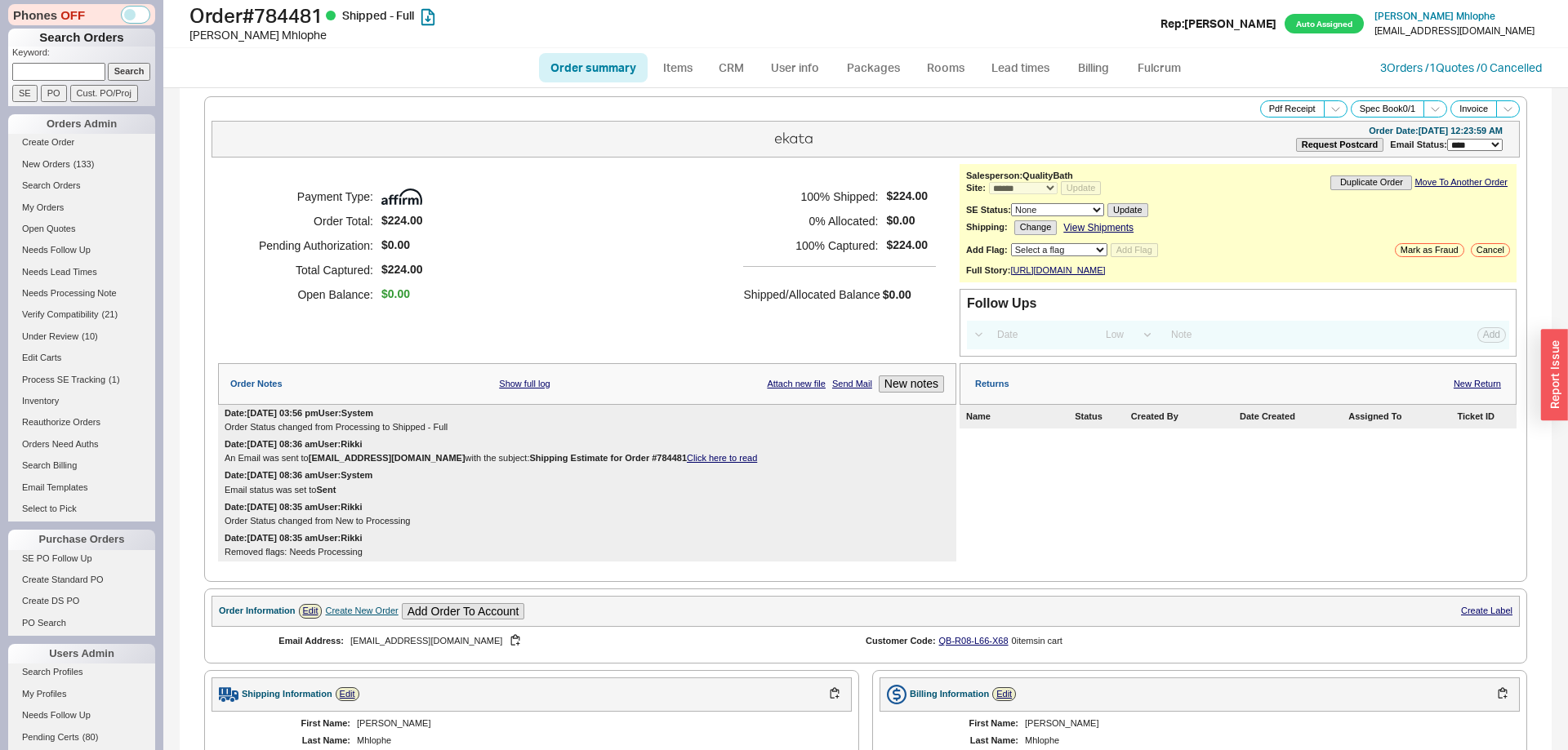
select select "*"
select select "LOW"
select select "3"
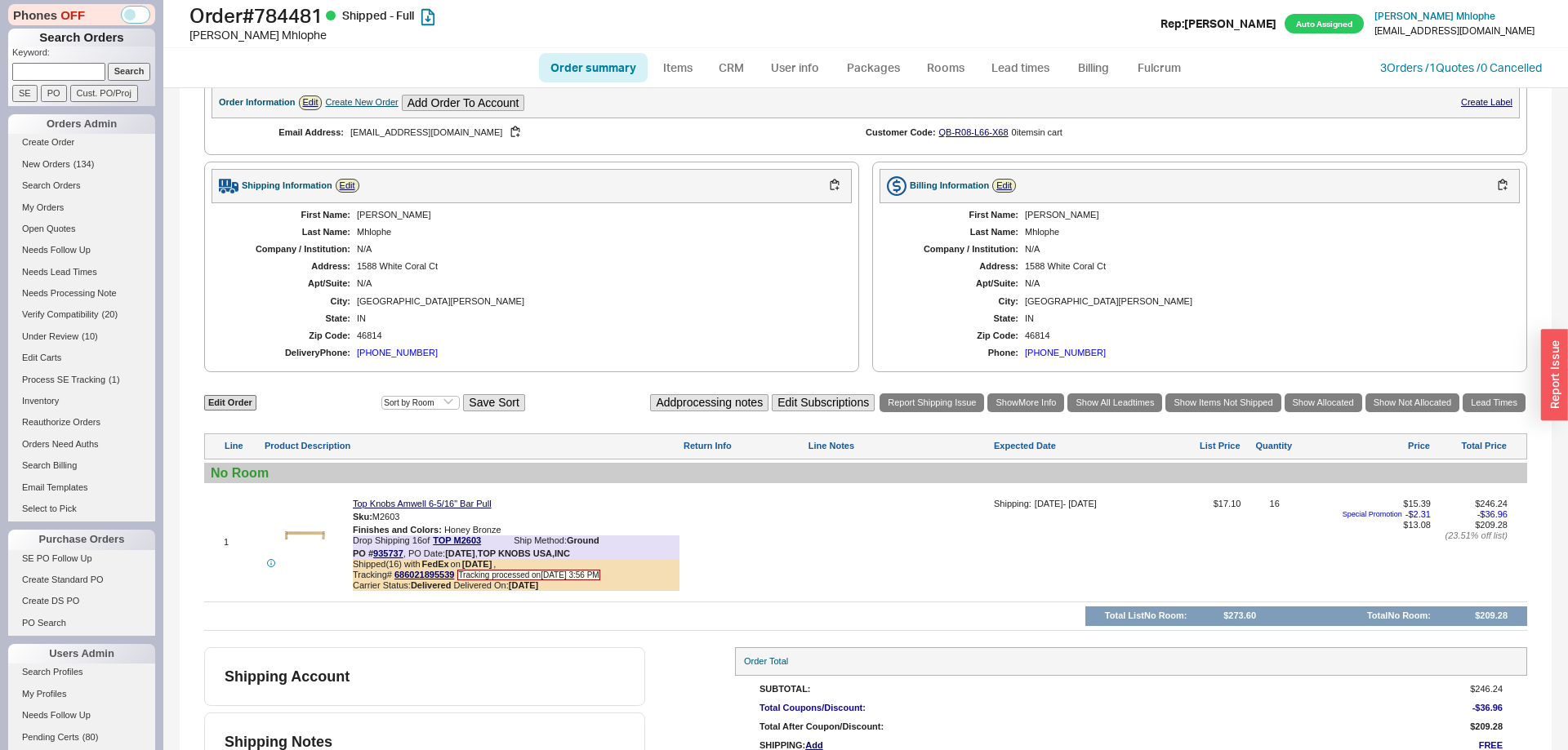
scroll to position [587, 0]
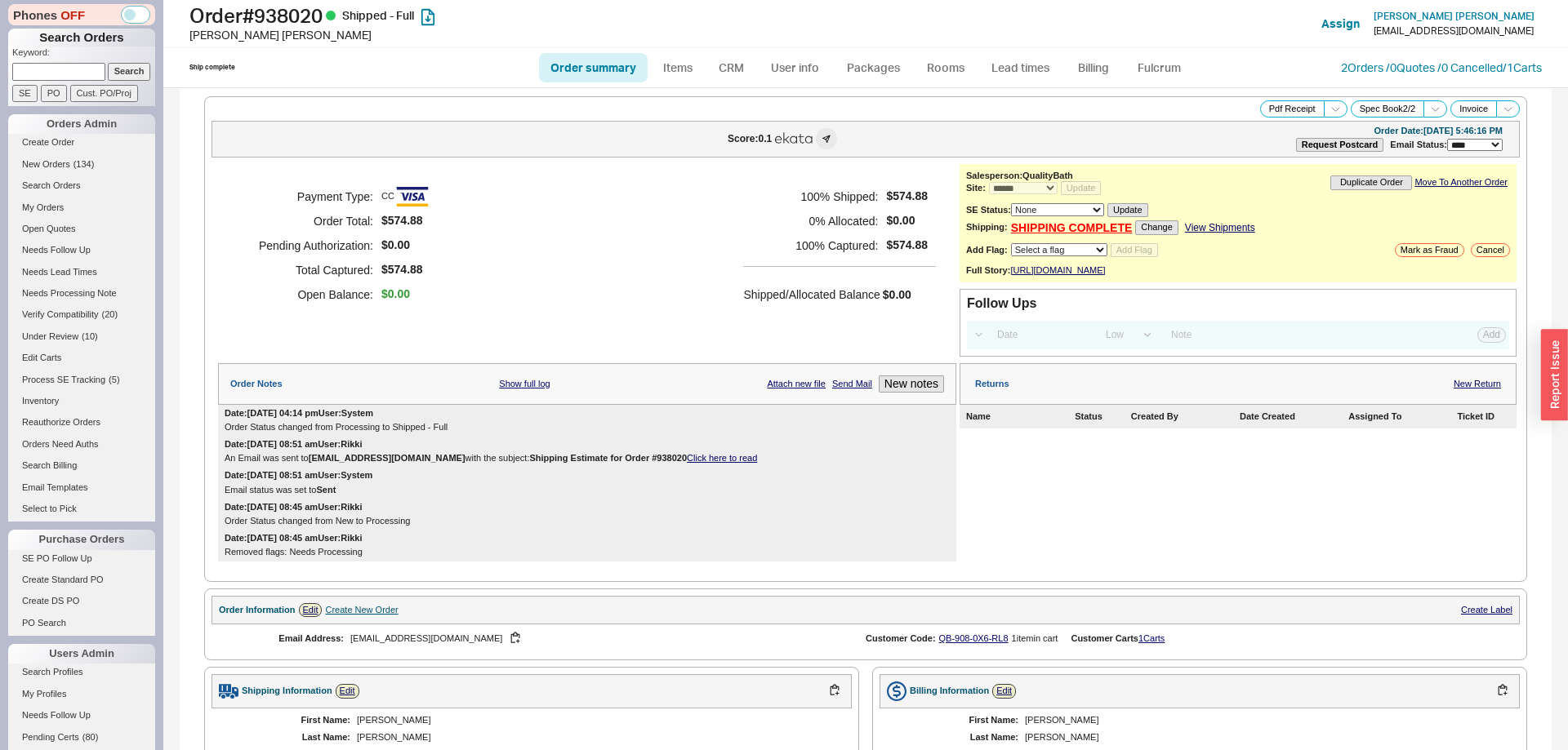
select select "*"
select select "LOW"
select select "3"
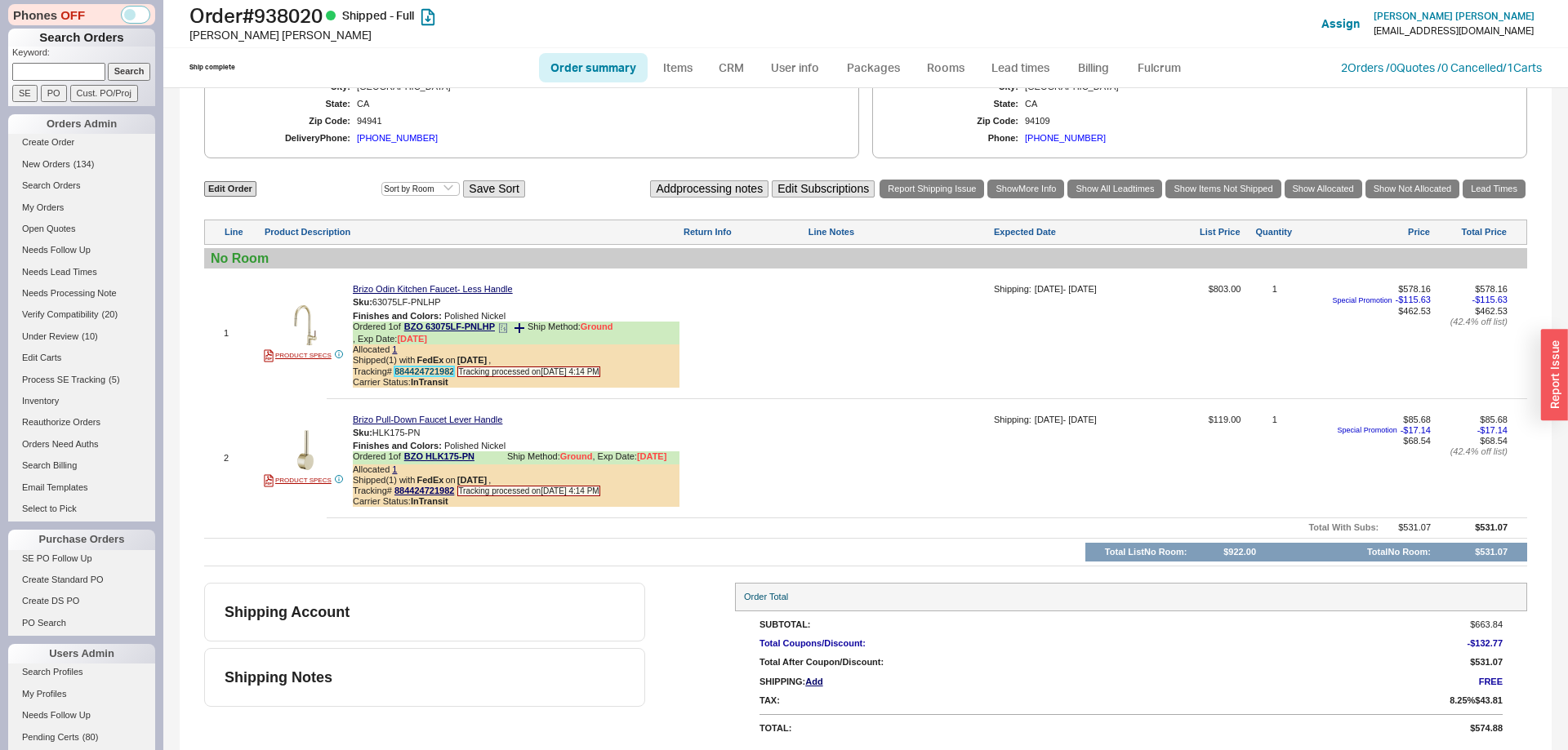
click at [418, 368] on link "884424721982" at bounding box center [424, 371] width 59 height 10
click at [81, 66] on input at bounding box center [58, 71] width 93 height 17
paste input "941153"
type input "941153"
click at [114, 70] on input "Search" at bounding box center [129, 71] width 43 height 17
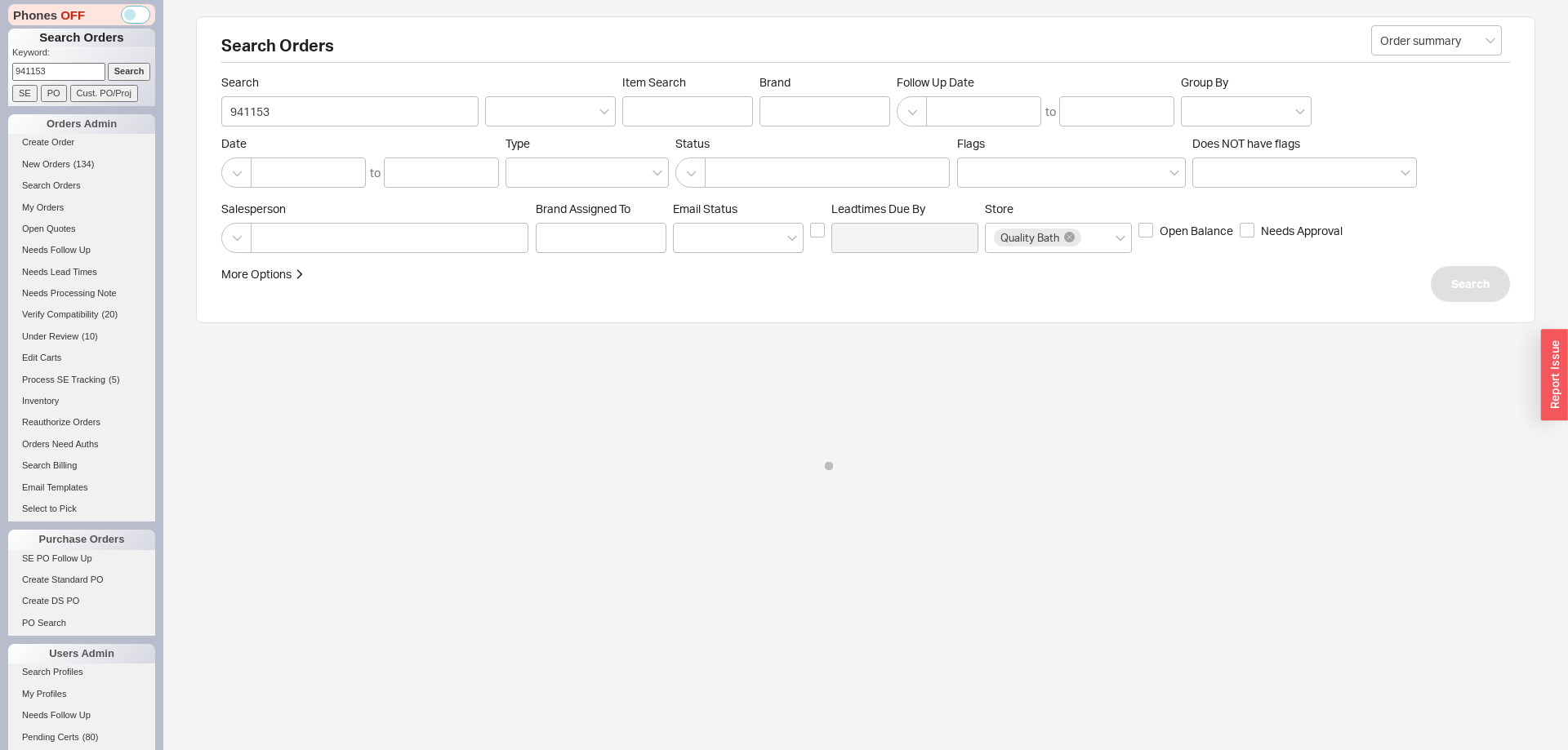
select select "*"
select select "LOW"
select select "3"
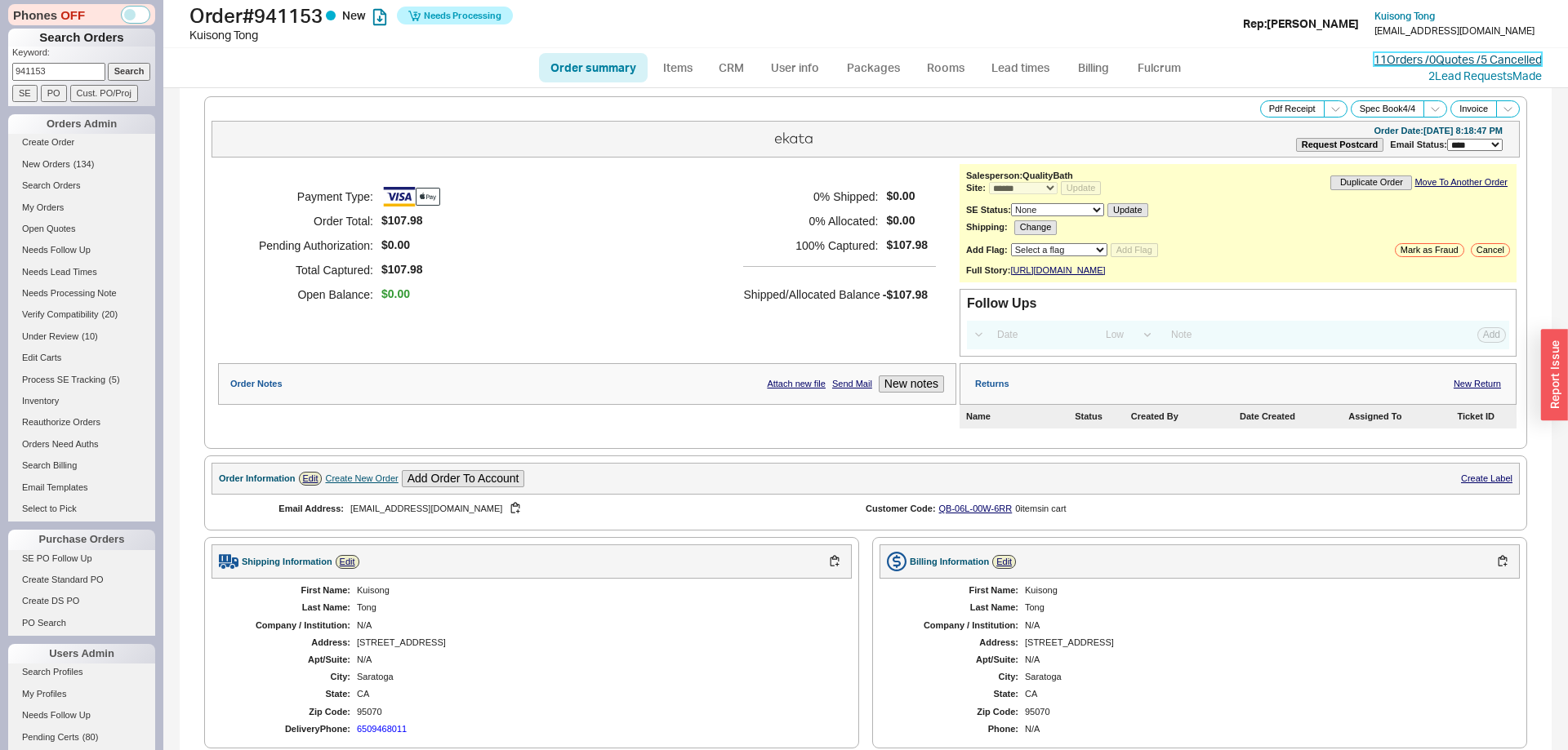
click at [1390, 57] on link "11 Orders / 0 Quotes / 5 Cancelled" at bounding box center [1457, 59] width 168 height 14
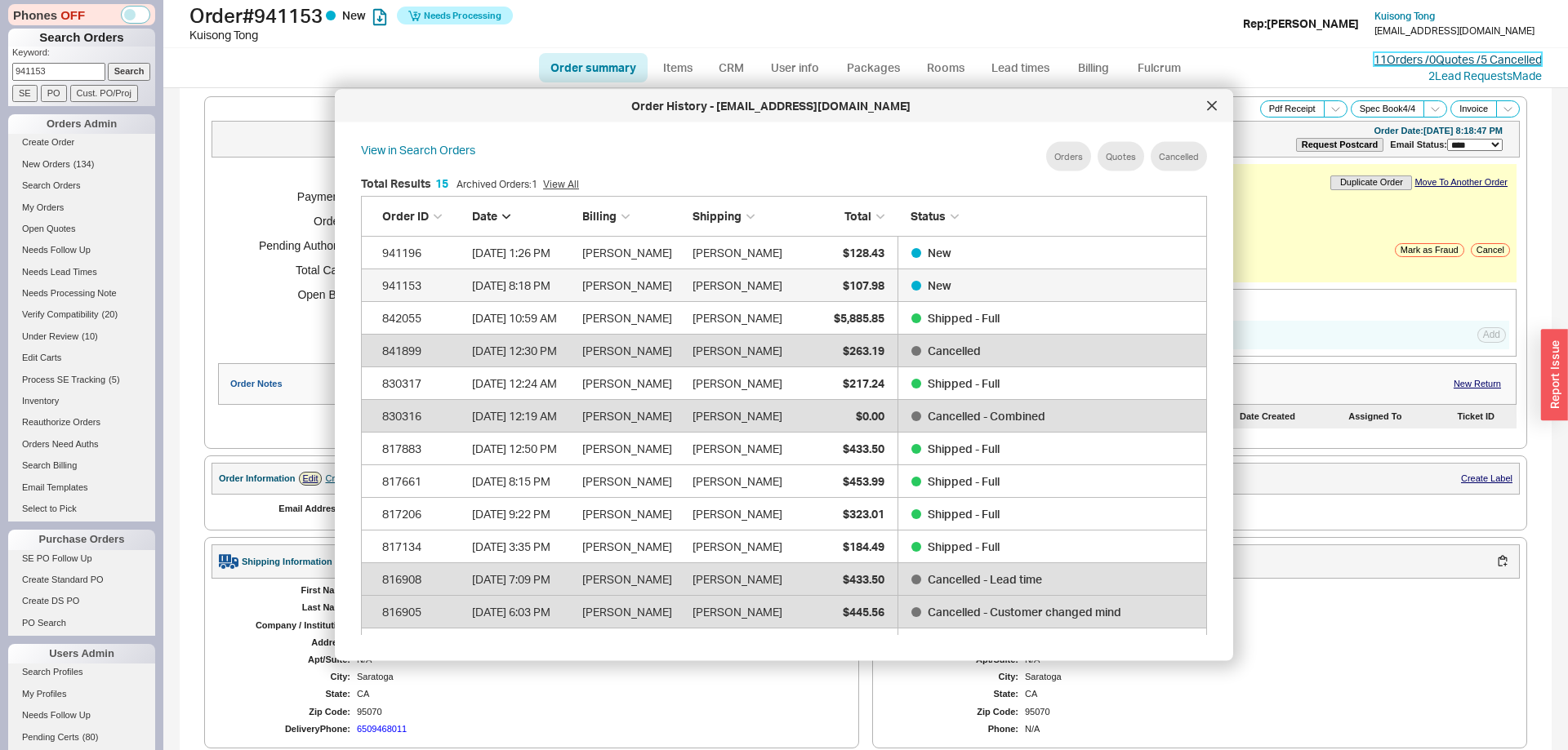
scroll to position [500, 872]
click at [1213, 107] on icon at bounding box center [1211, 104] width 8 height 8
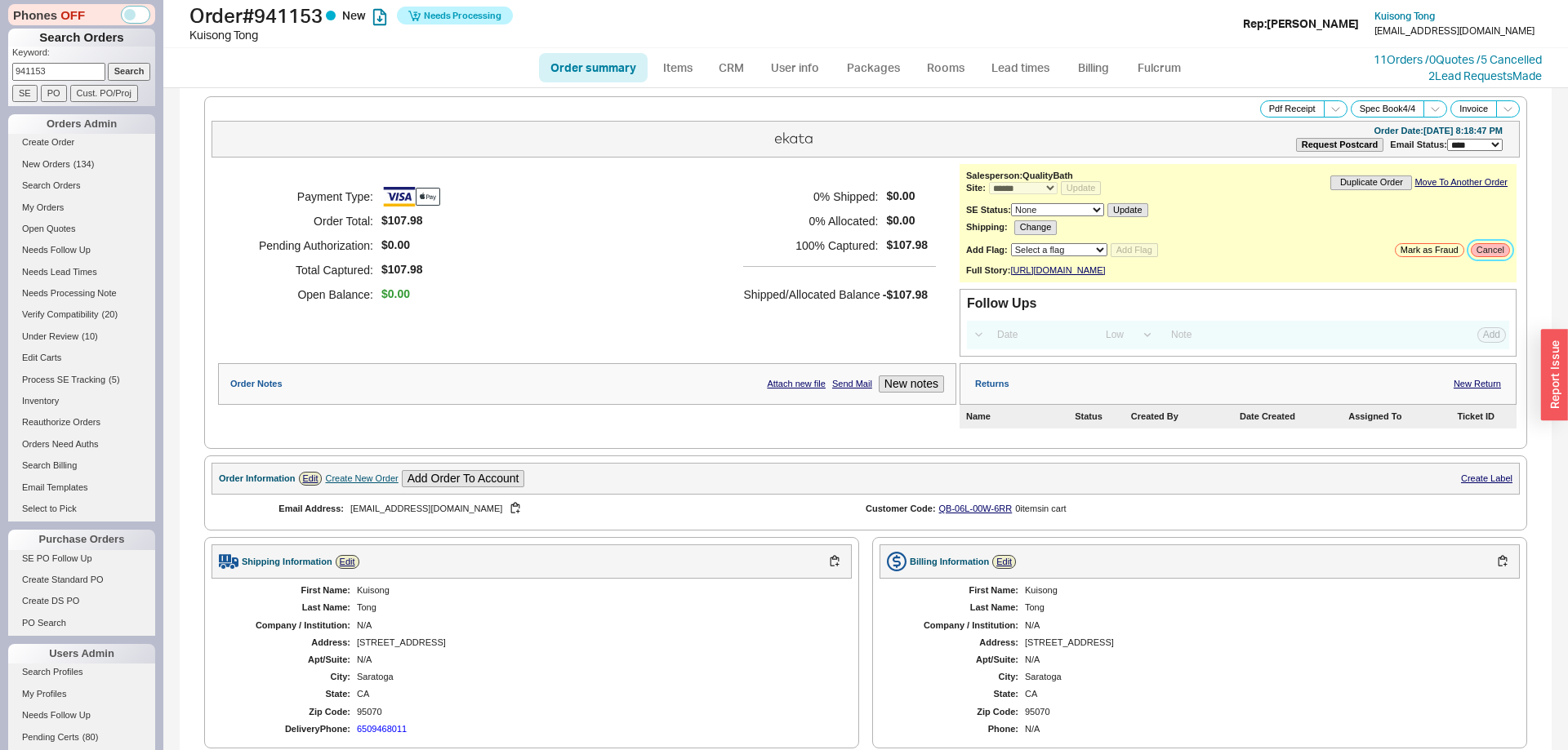
click at [1495, 257] on button "Cancel" at bounding box center [1490, 250] width 39 height 14
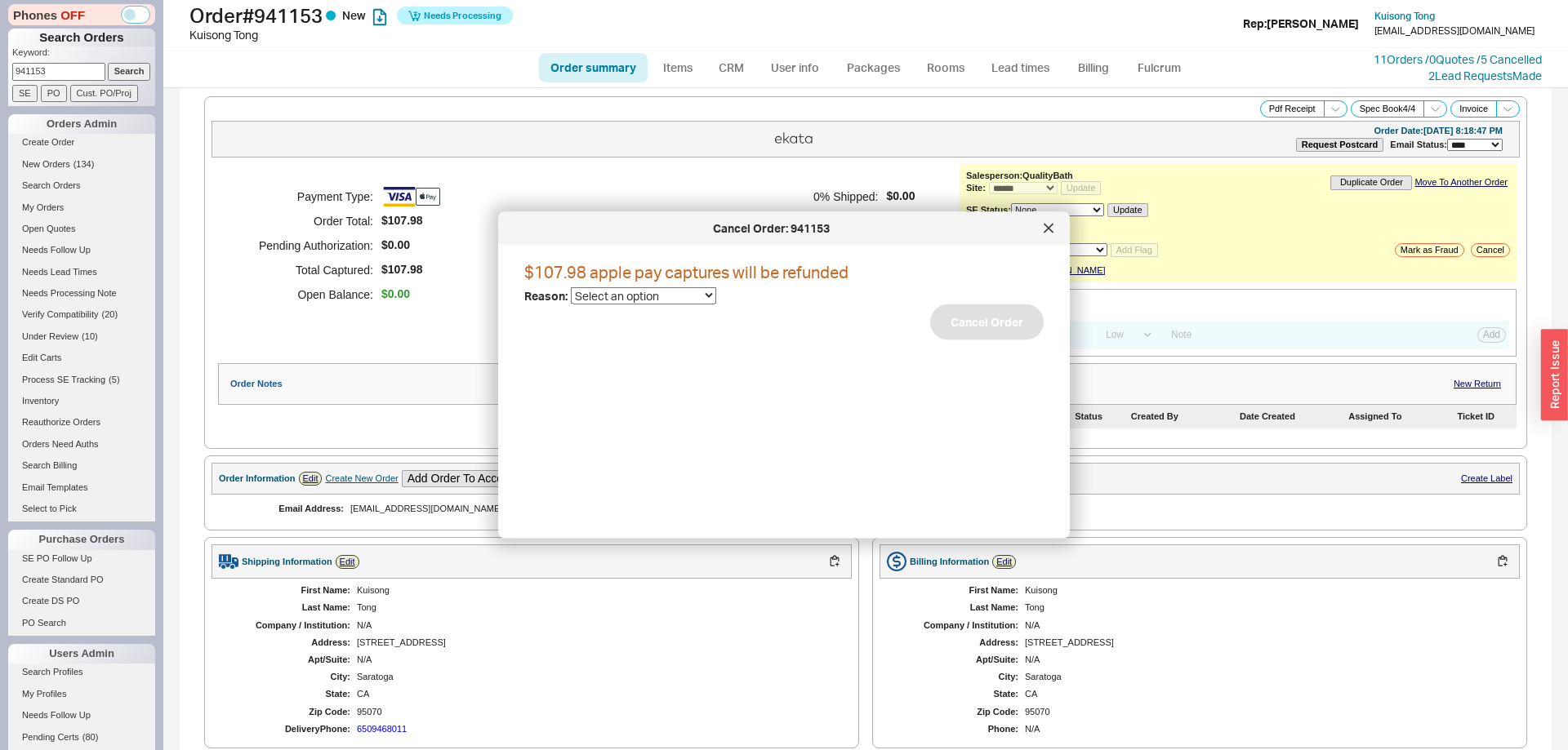
click at [571, 287] on select "Select an option Cancelled Return Combined Lead time Discontinued Sales rep/Web…" at bounding box center [643, 295] width 145 height 17
select select "45"
click option "Customer changed mind" at bounding box center [0, 0] width 0 height 0
click at [1006, 312] on button "Cancel Order" at bounding box center [987, 322] width 113 height 36
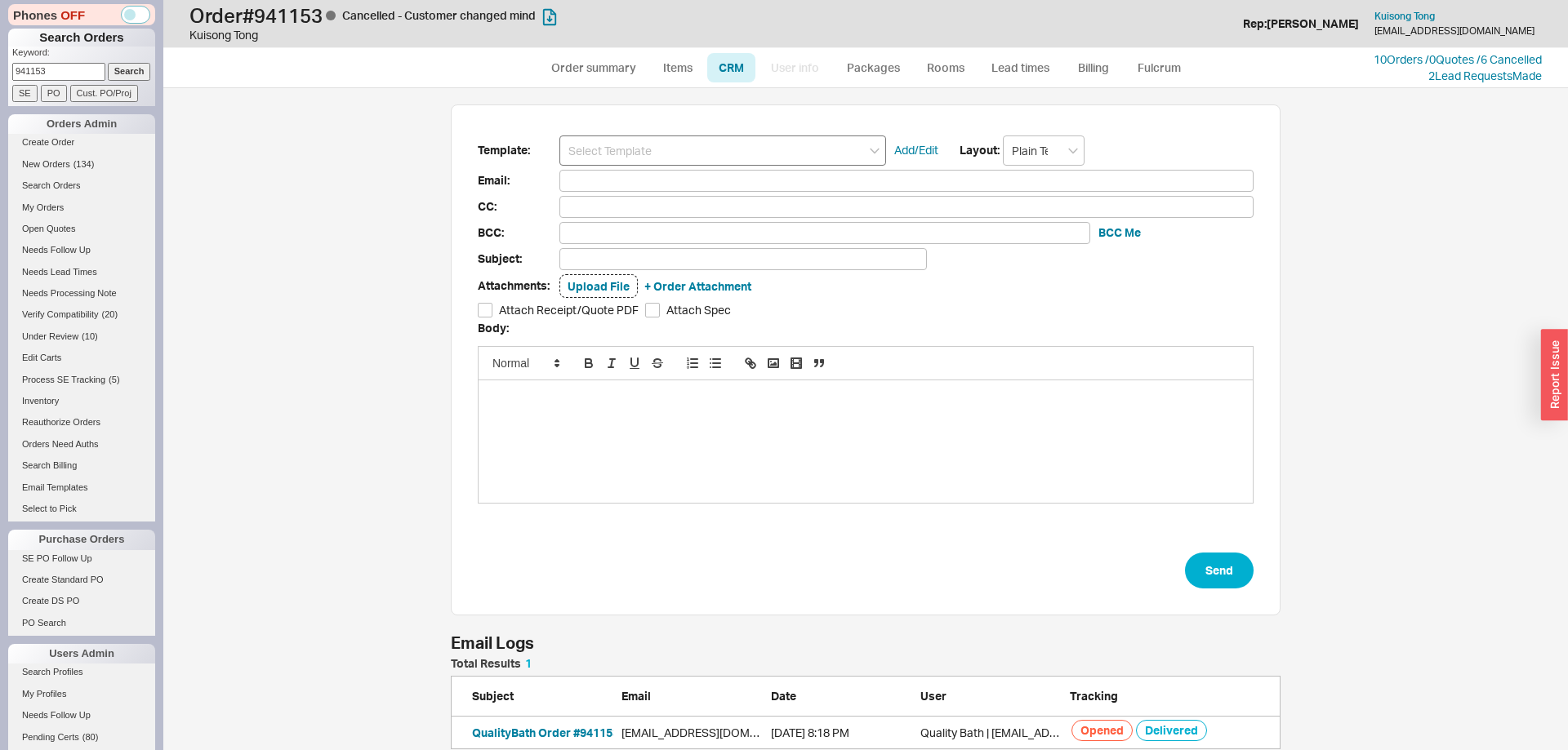
scroll to position [91, 830]
click at [676, 164] on input at bounding box center [722, 150] width 327 height 30
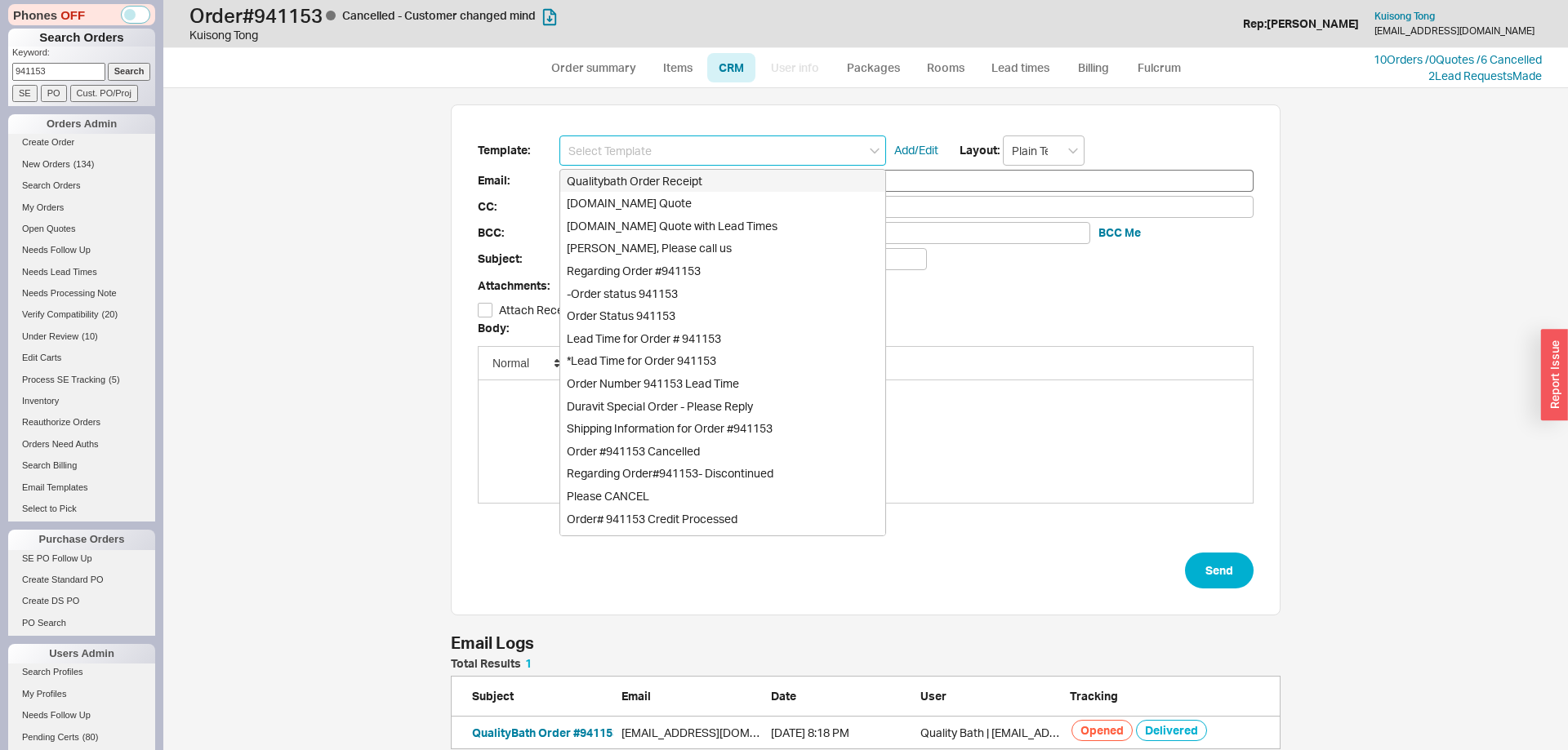
click at [680, 157] on input at bounding box center [722, 150] width 327 height 30
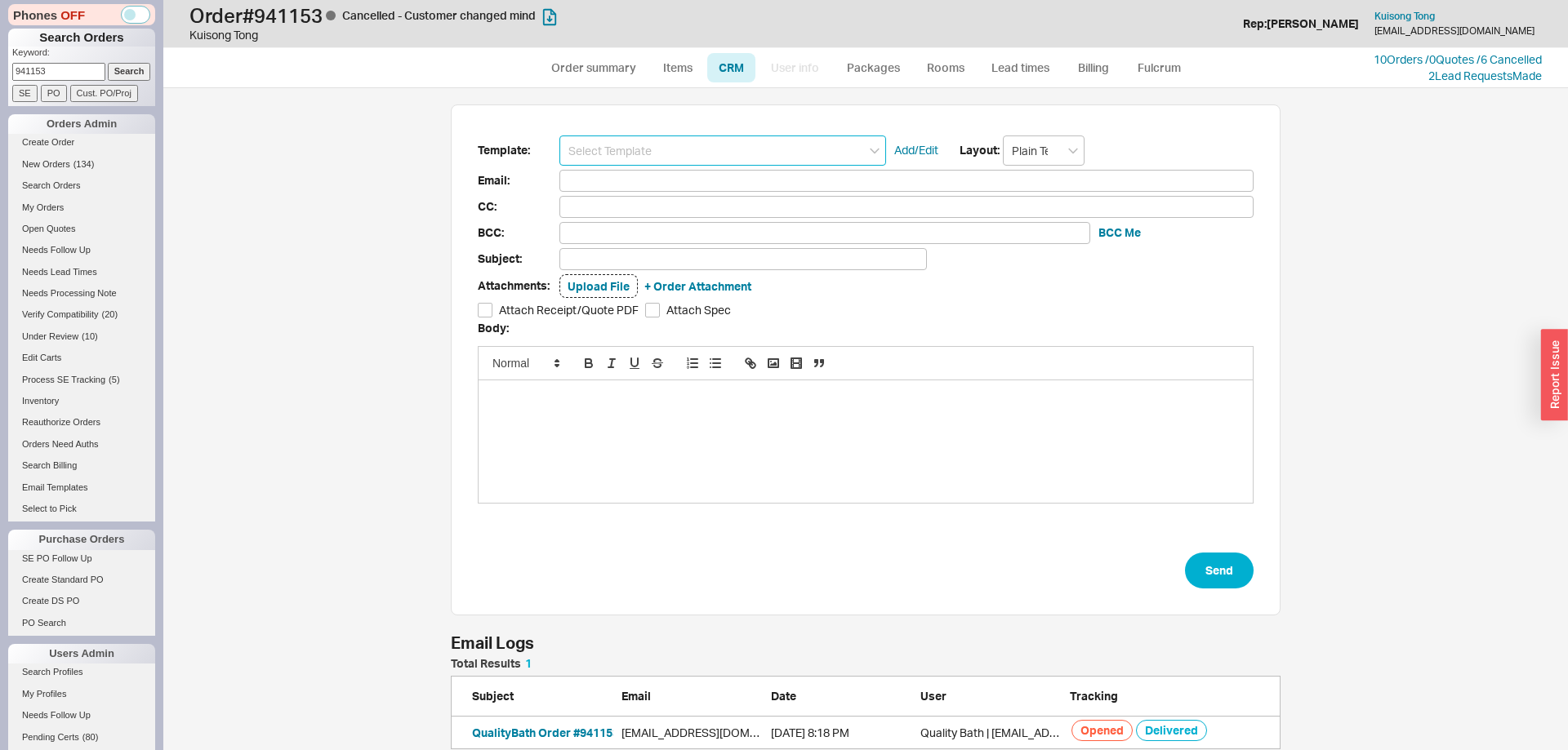
click at [690, 160] on input at bounding box center [722, 150] width 327 height 30
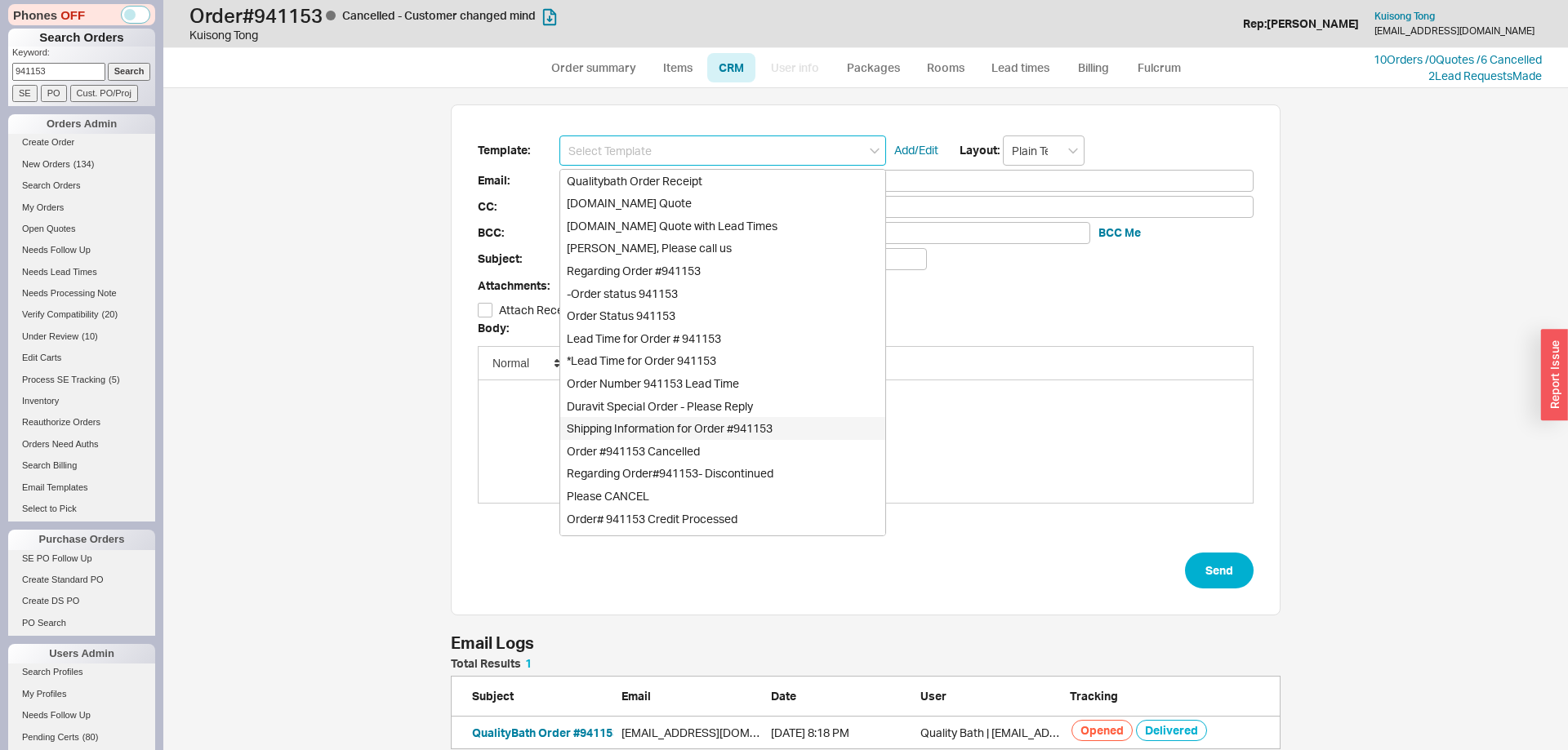
click at [687, 449] on div "Order #941153 Cancelled" at bounding box center [722, 451] width 325 height 23
type input "kuisong.tong@gmail.com"
type input "Order #941153 Cancelled"
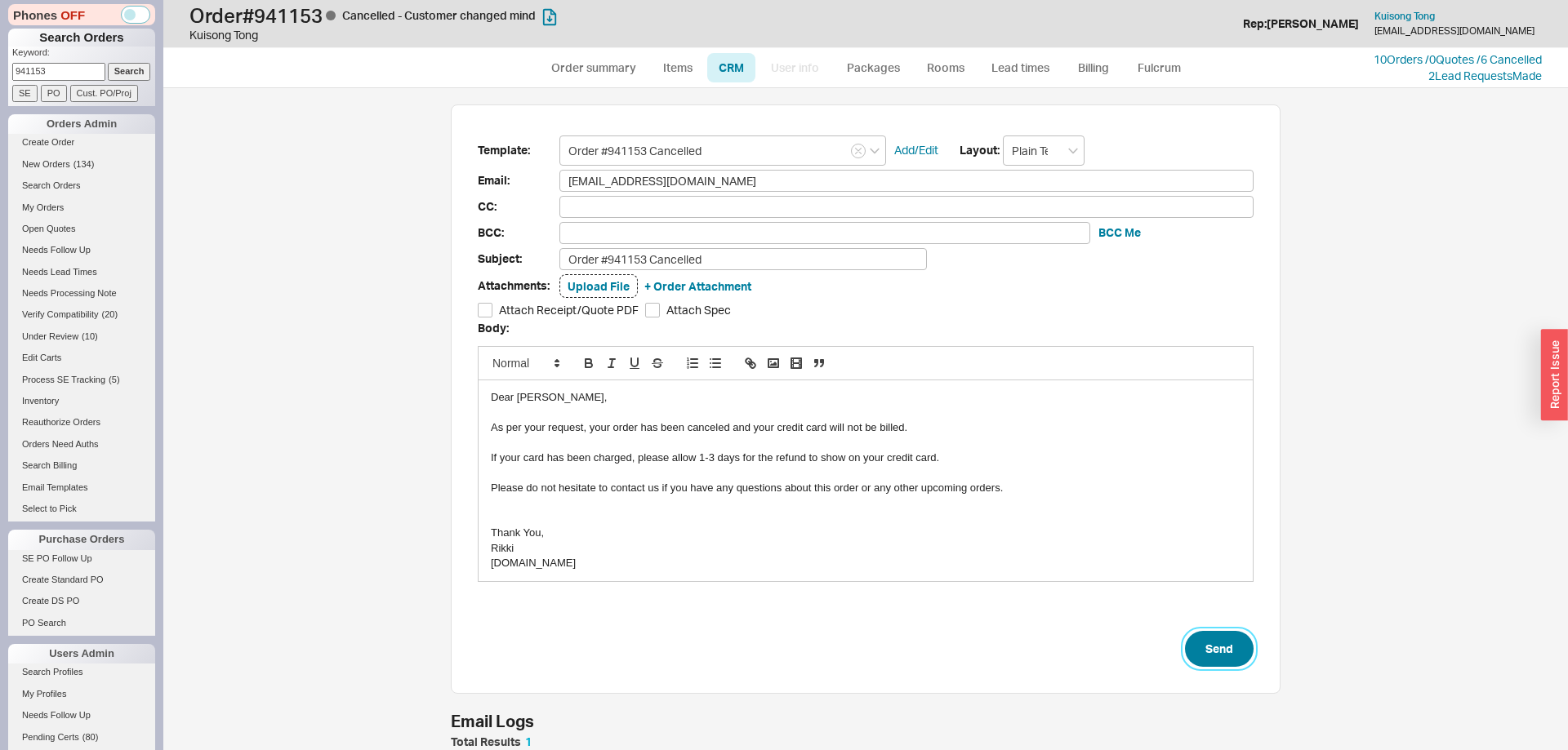
click at [1234, 642] on button "Send" at bounding box center [1219, 648] width 69 height 36
select select "*"
select select "LOW"
select select "3"
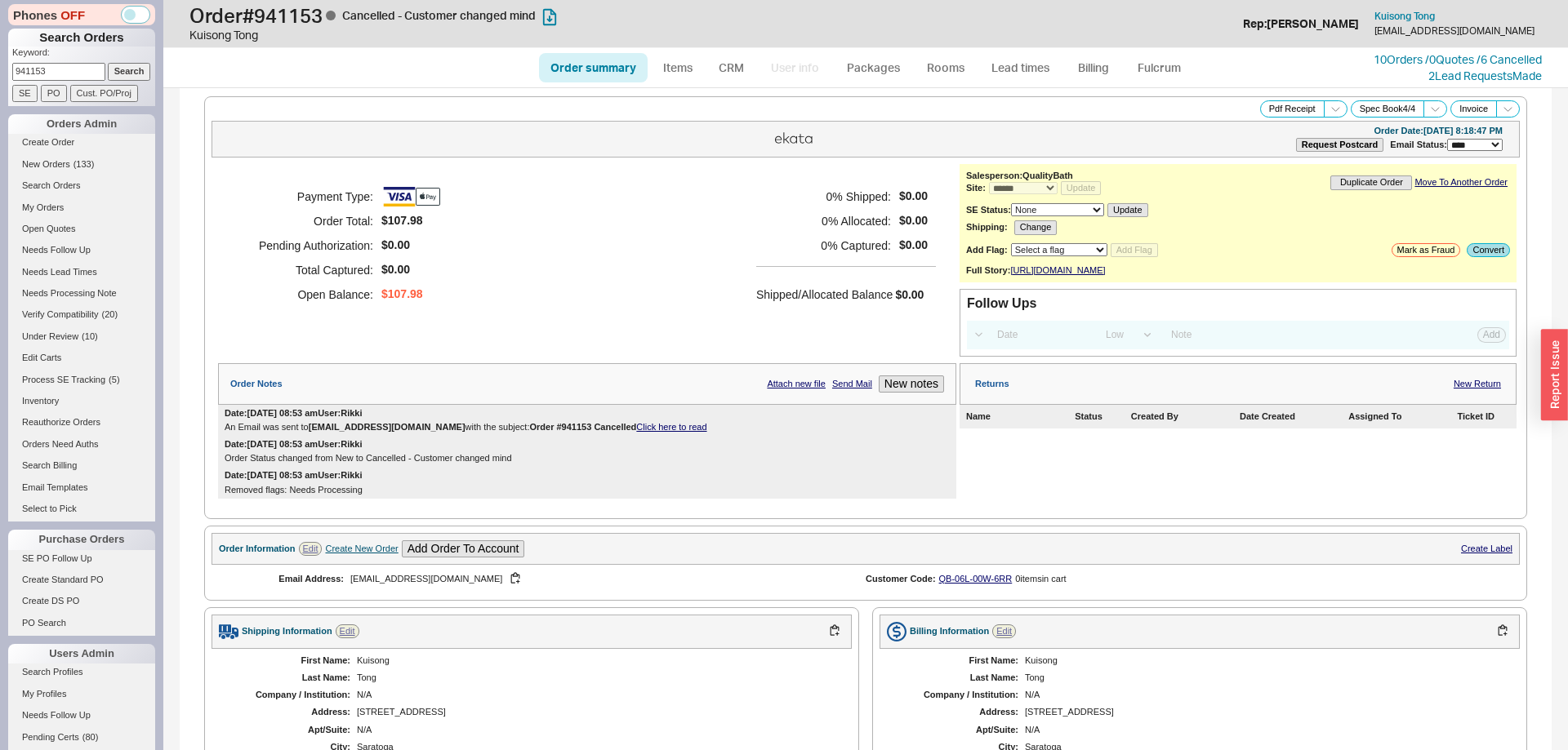
click at [80, 69] on input "941153" at bounding box center [58, 71] width 93 height 17
paste input "87"
type input "941187"
click at [120, 70] on input "Search" at bounding box center [129, 71] width 43 height 17
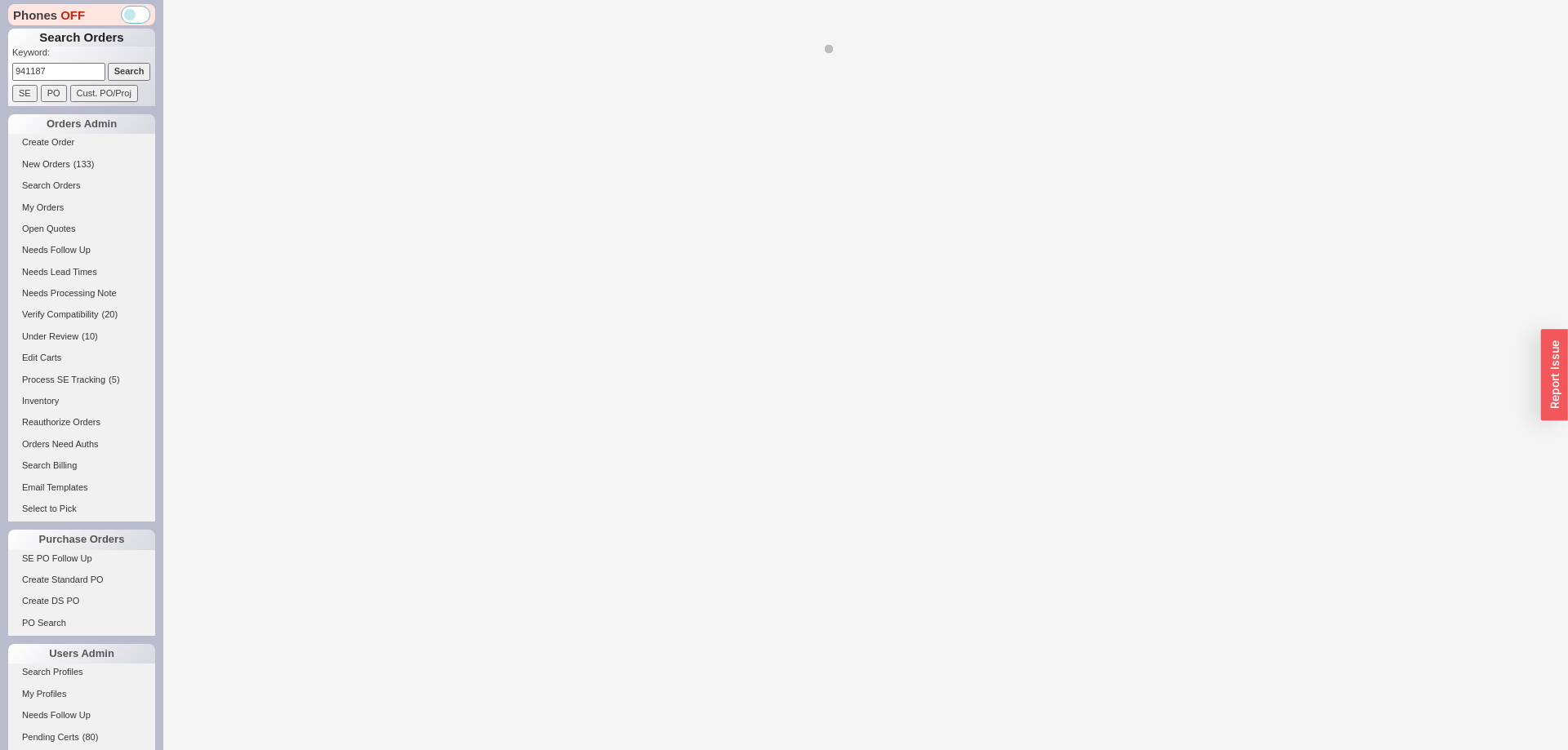
select select "*"
select select "LOW"
select select "3"
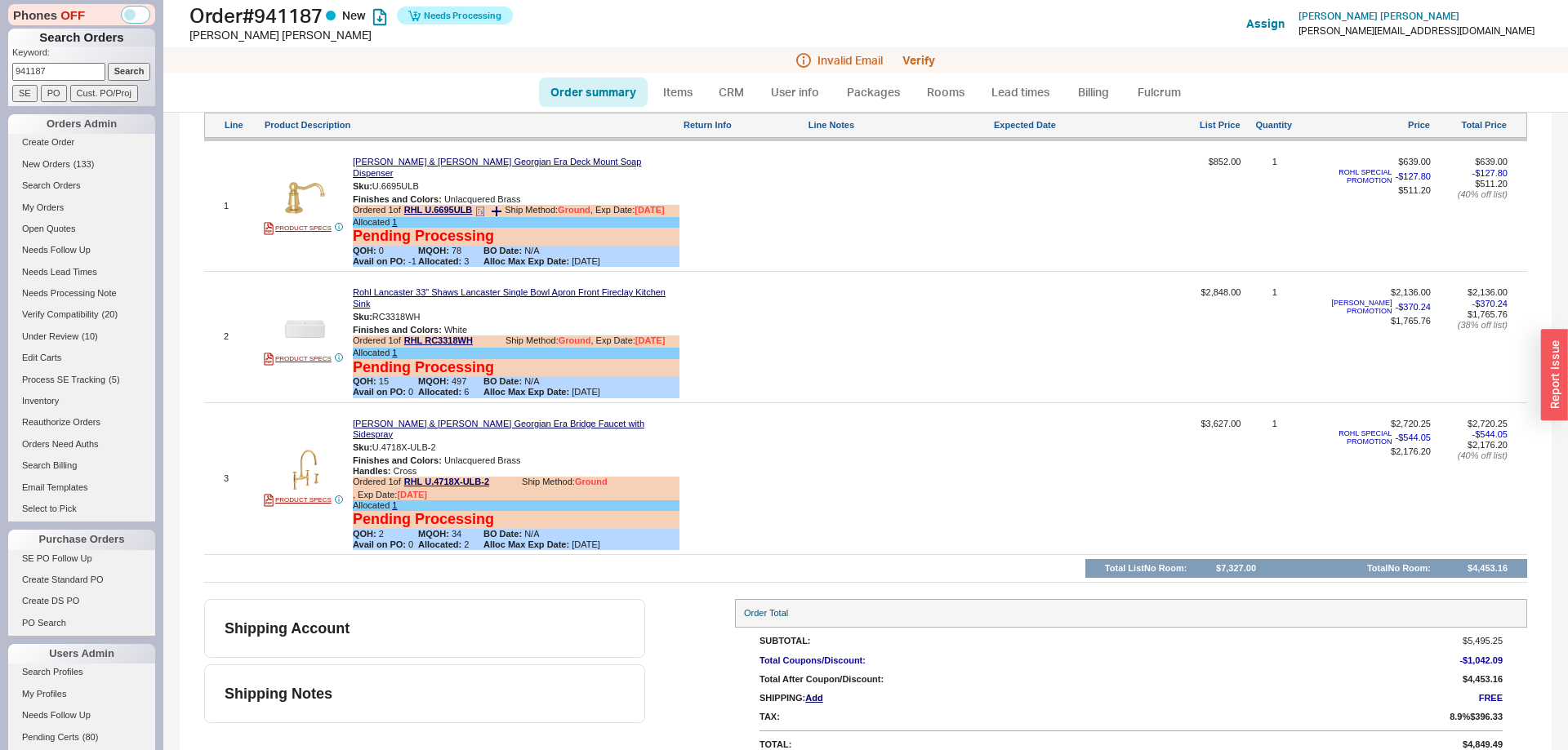
scroll to position [83, 0]
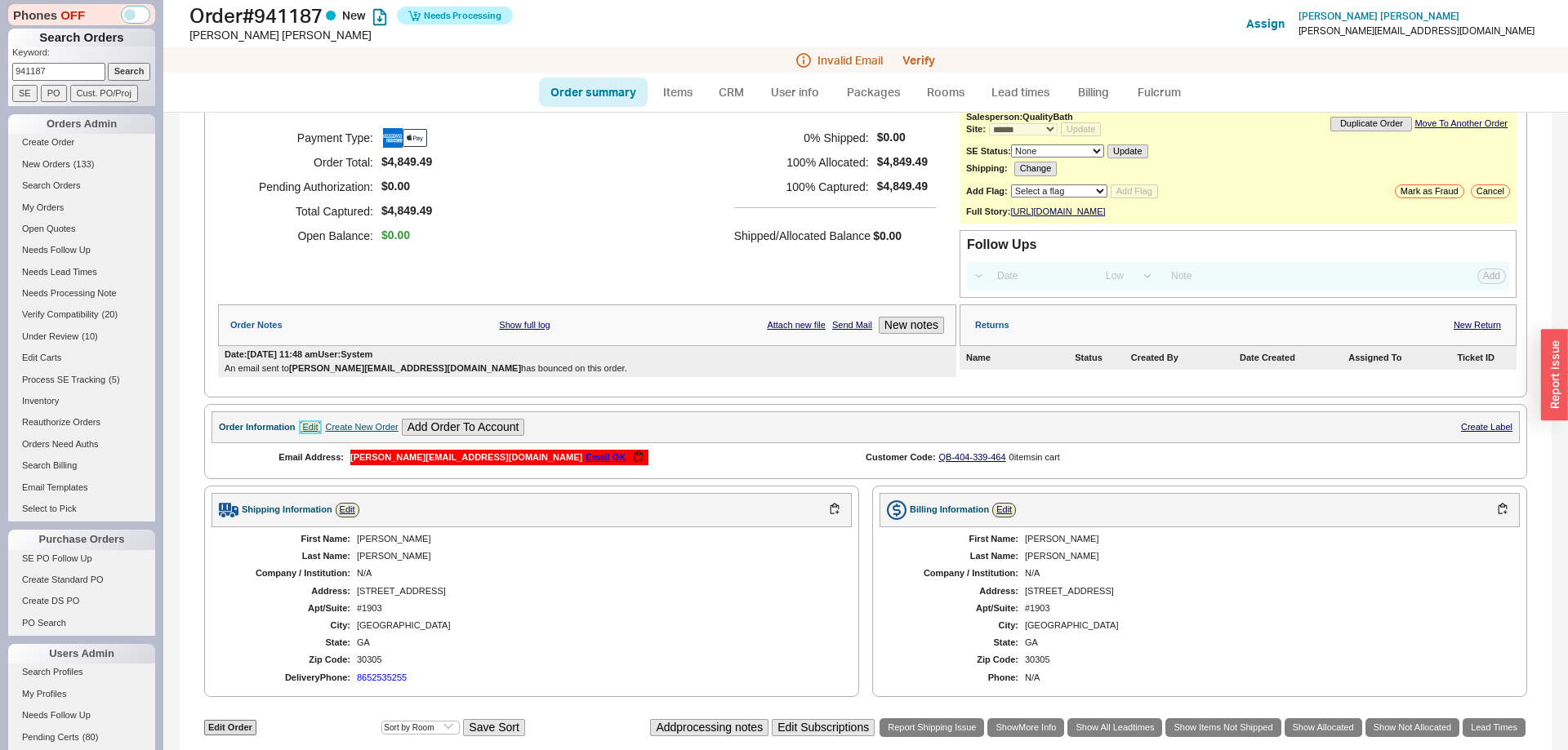
click at [319, 434] on link "Edit" at bounding box center [311, 427] width 24 height 14
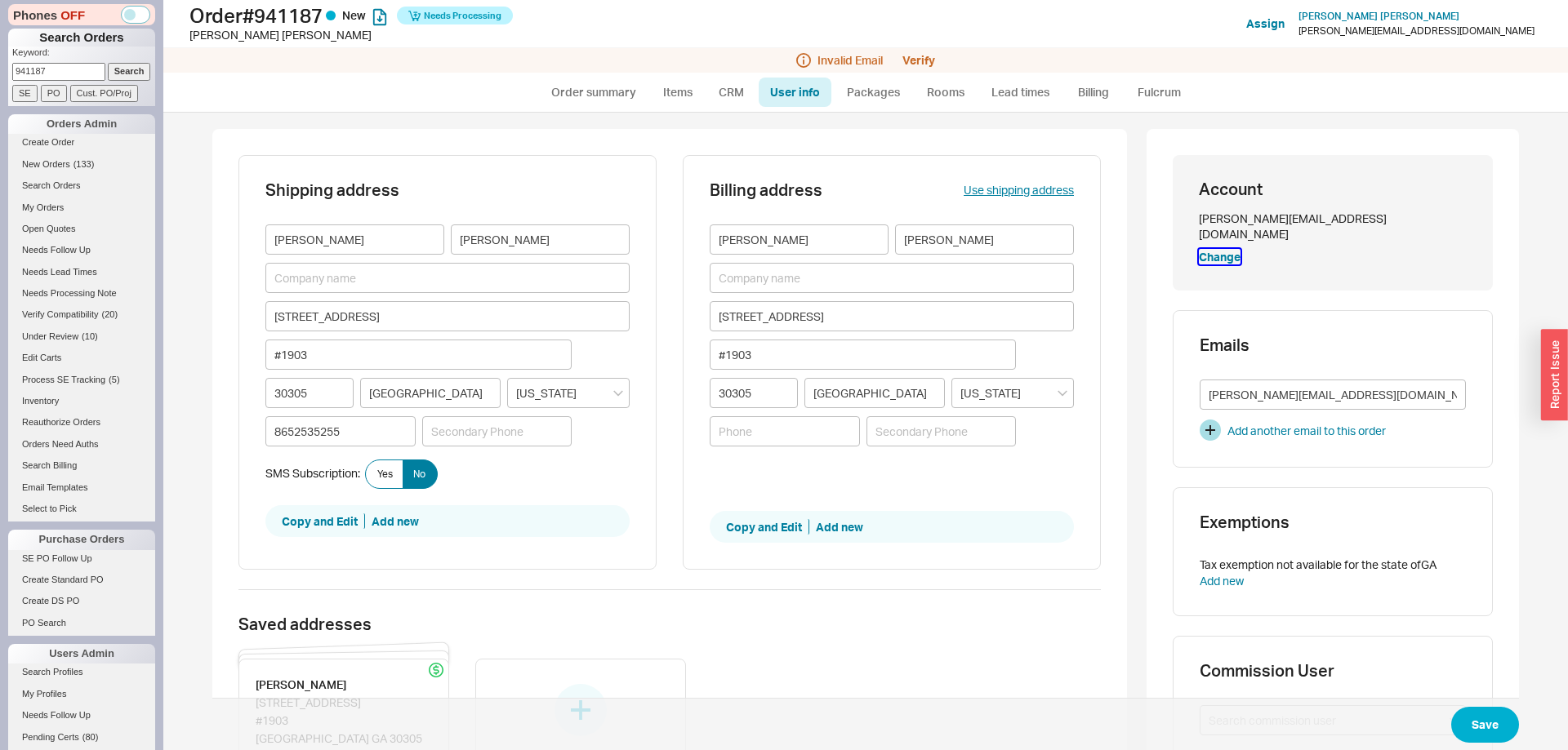
click at [1223, 249] on button "Change" at bounding box center [1219, 256] width 42 height 16
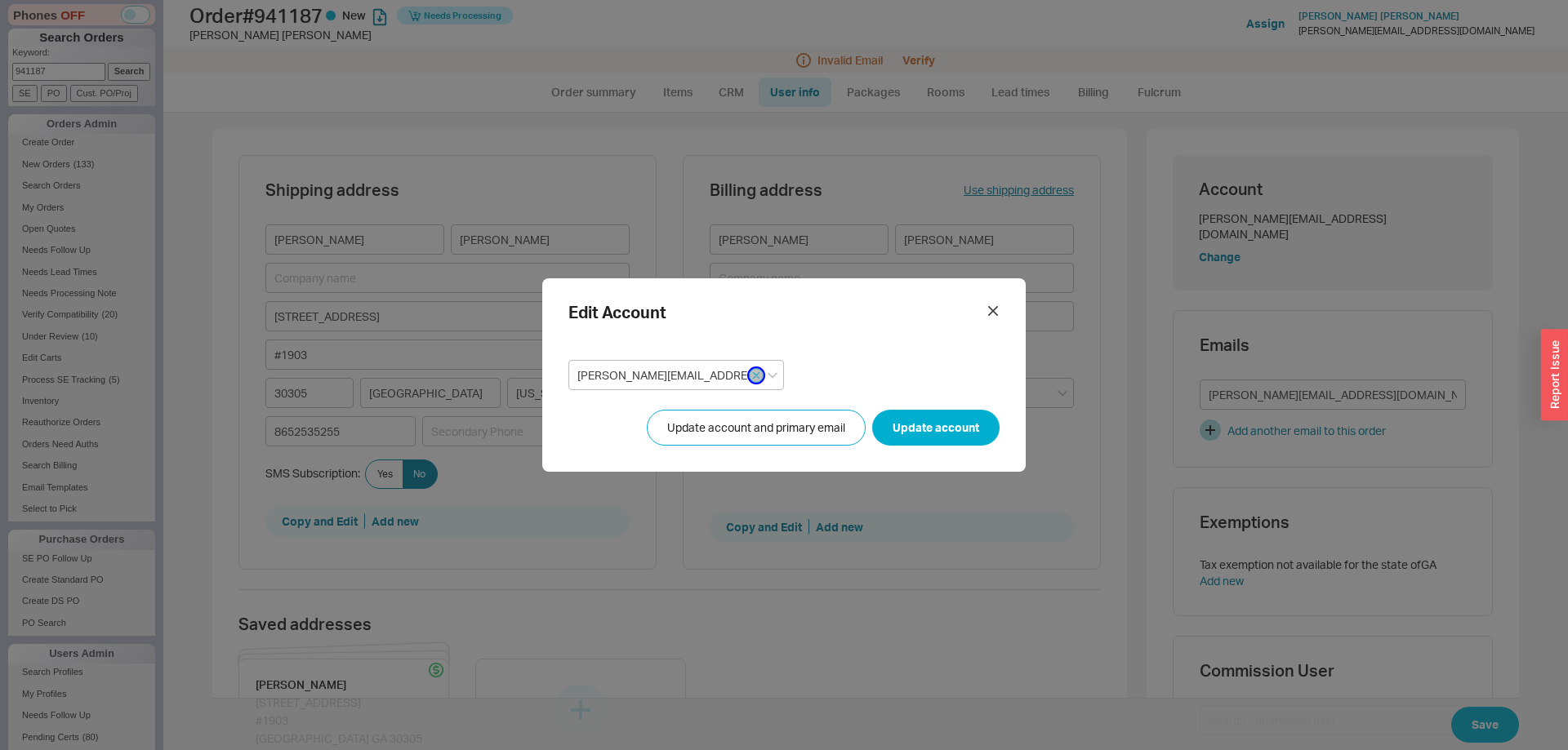
click at [758, 370] on button "button" at bounding box center [756, 375] width 15 height 15
click at [704, 376] on input at bounding box center [676, 375] width 216 height 30
paste input "ryan@corkstn.com"
type input "ryan@corkstn.com"
click at [750, 344] on form "Edit Account ryan@corkstn.com create option ryan@corkstn.com Update account and…" at bounding box center [783, 375] width 431 height 142
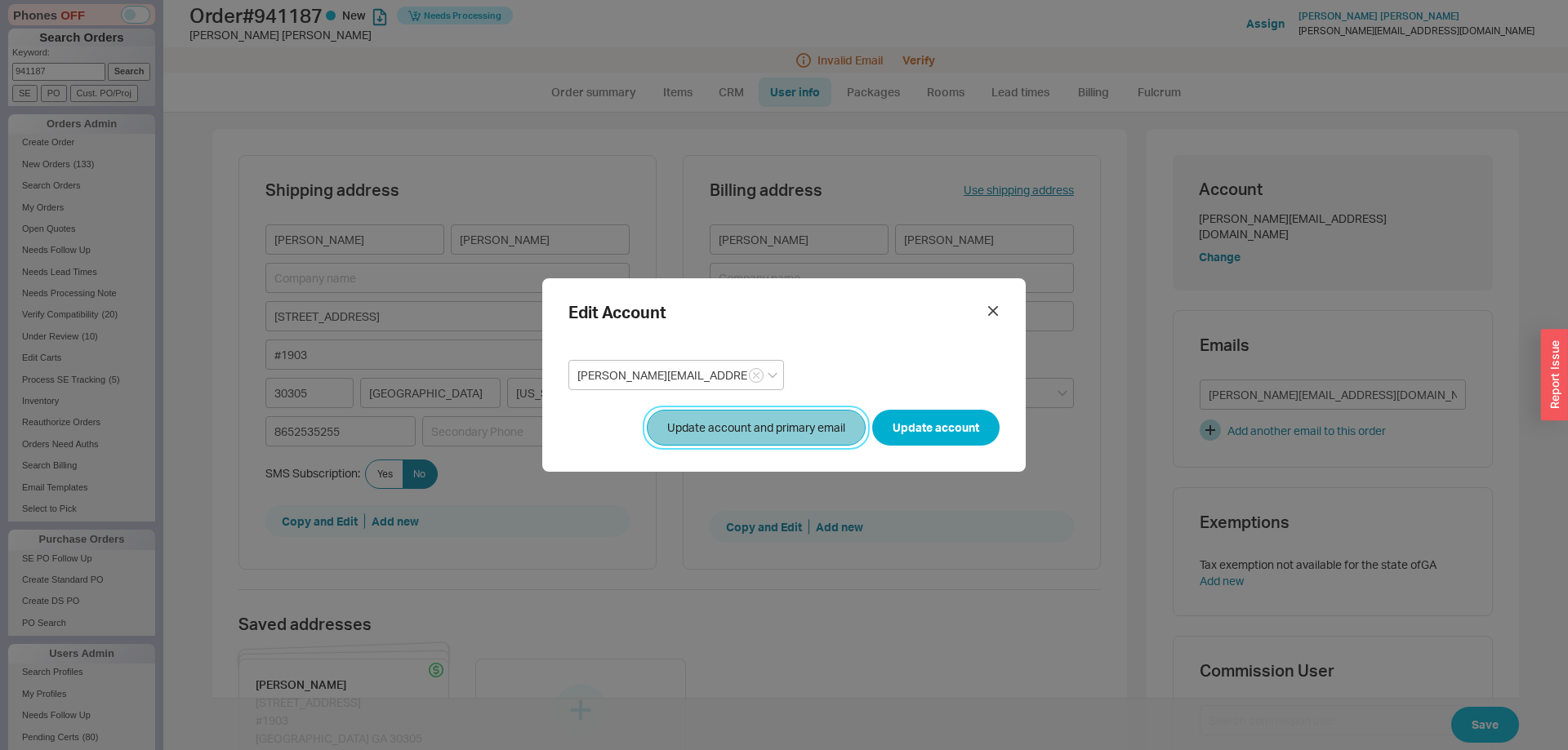
click at [765, 429] on button "Update account and primary email" at bounding box center [756, 427] width 219 height 36
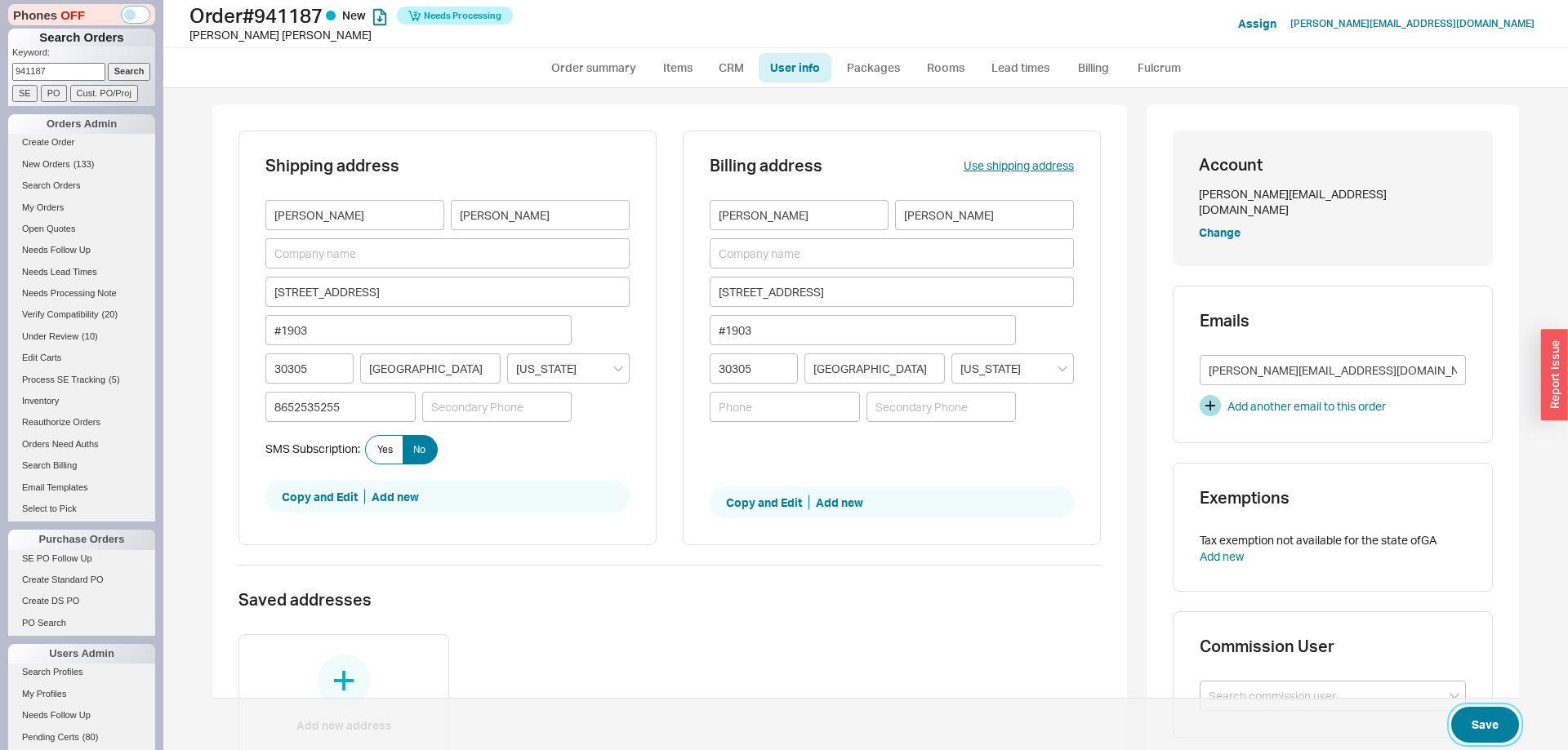
click at [1487, 727] on button "Save" at bounding box center [1485, 724] width 68 height 36
click at [365, 404] on input "8652535255" at bounding box center [341, 407] width 150 height 30
click at [778, 417] on input "Required" at bounding box center [785, 407] width 150 height 30
paste input "8652535255"
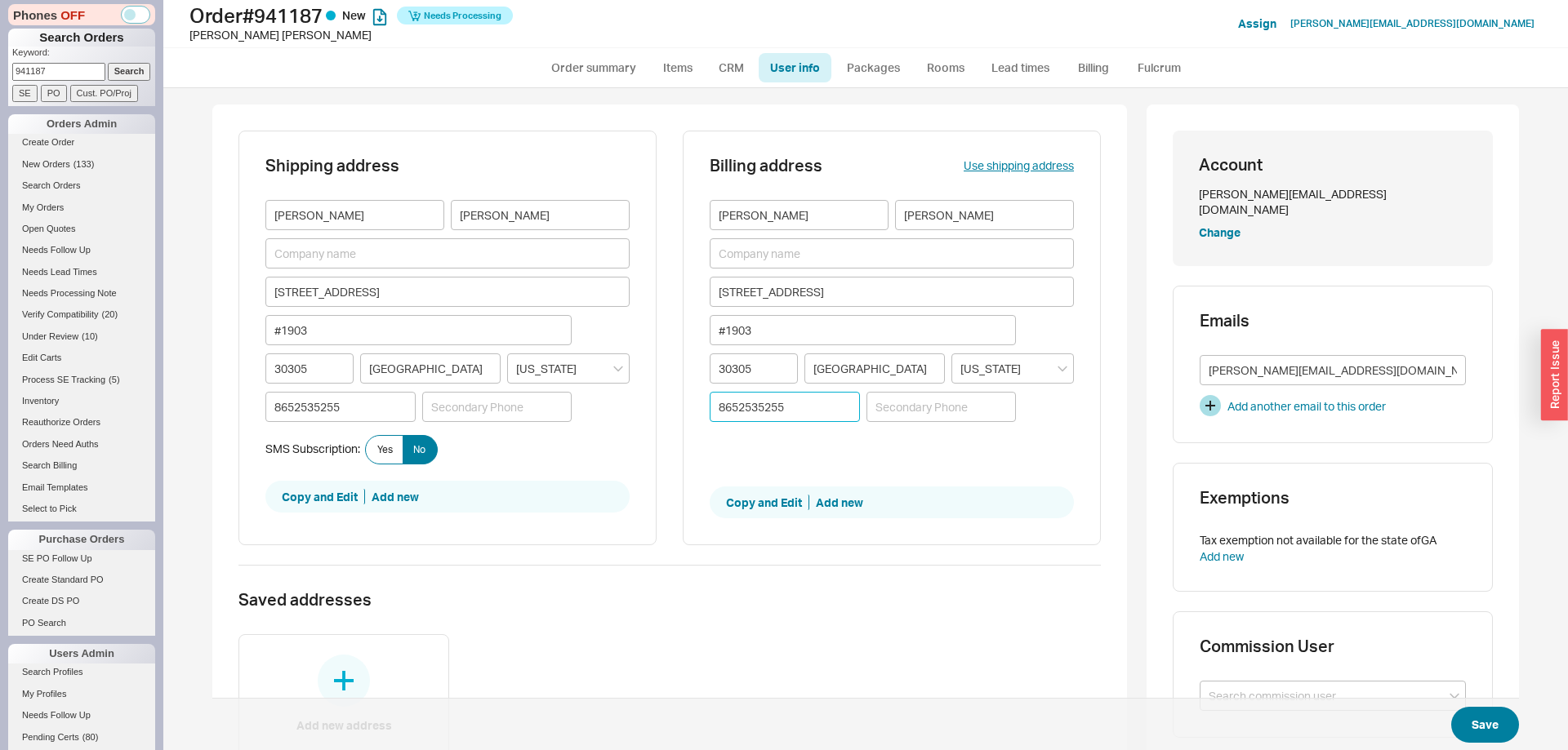
type input "8652535255"
click at [1517, 721] on button "Save" at bounding box center [1485, 724] width 68 height 36
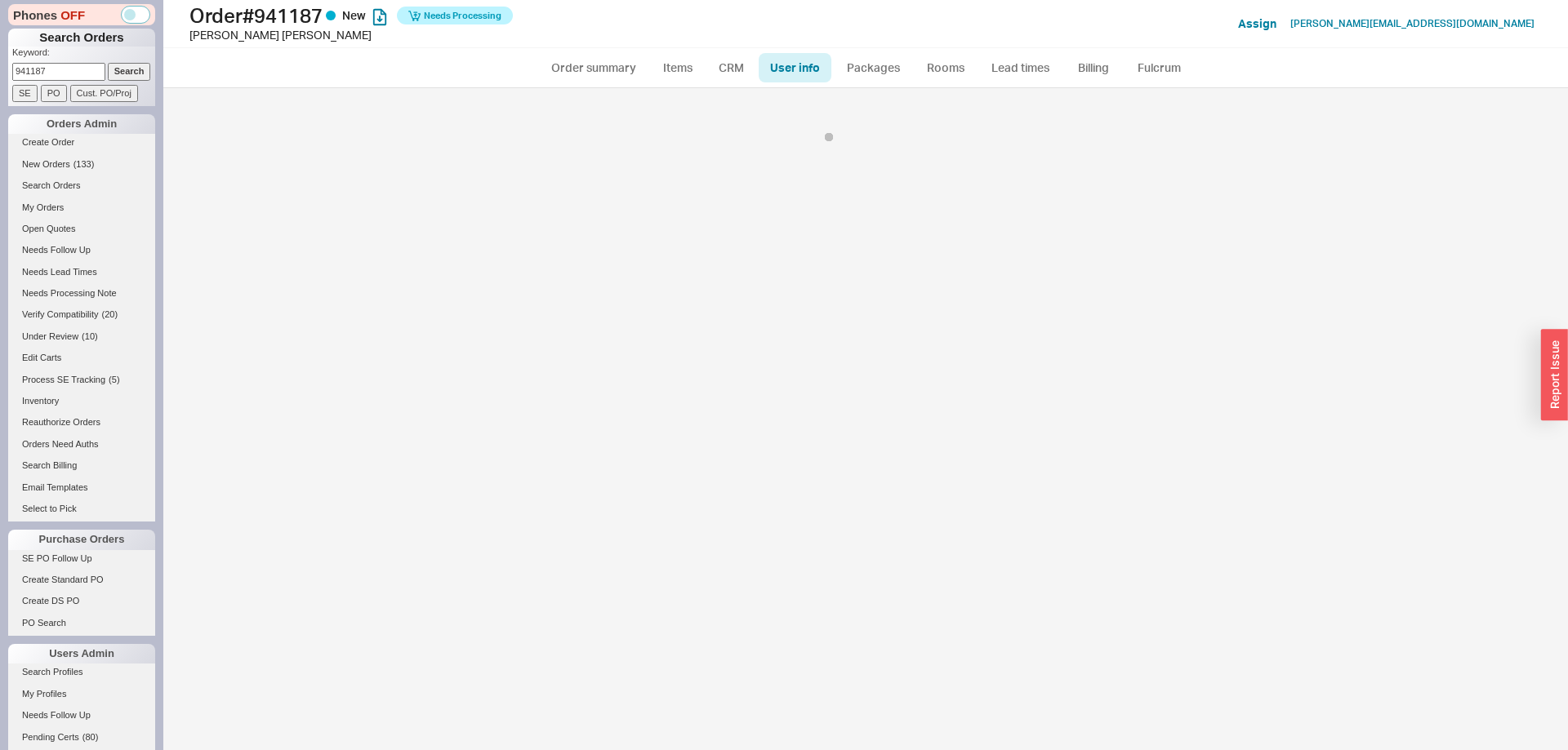
select select "*"
select select "LOW"
select select "3"
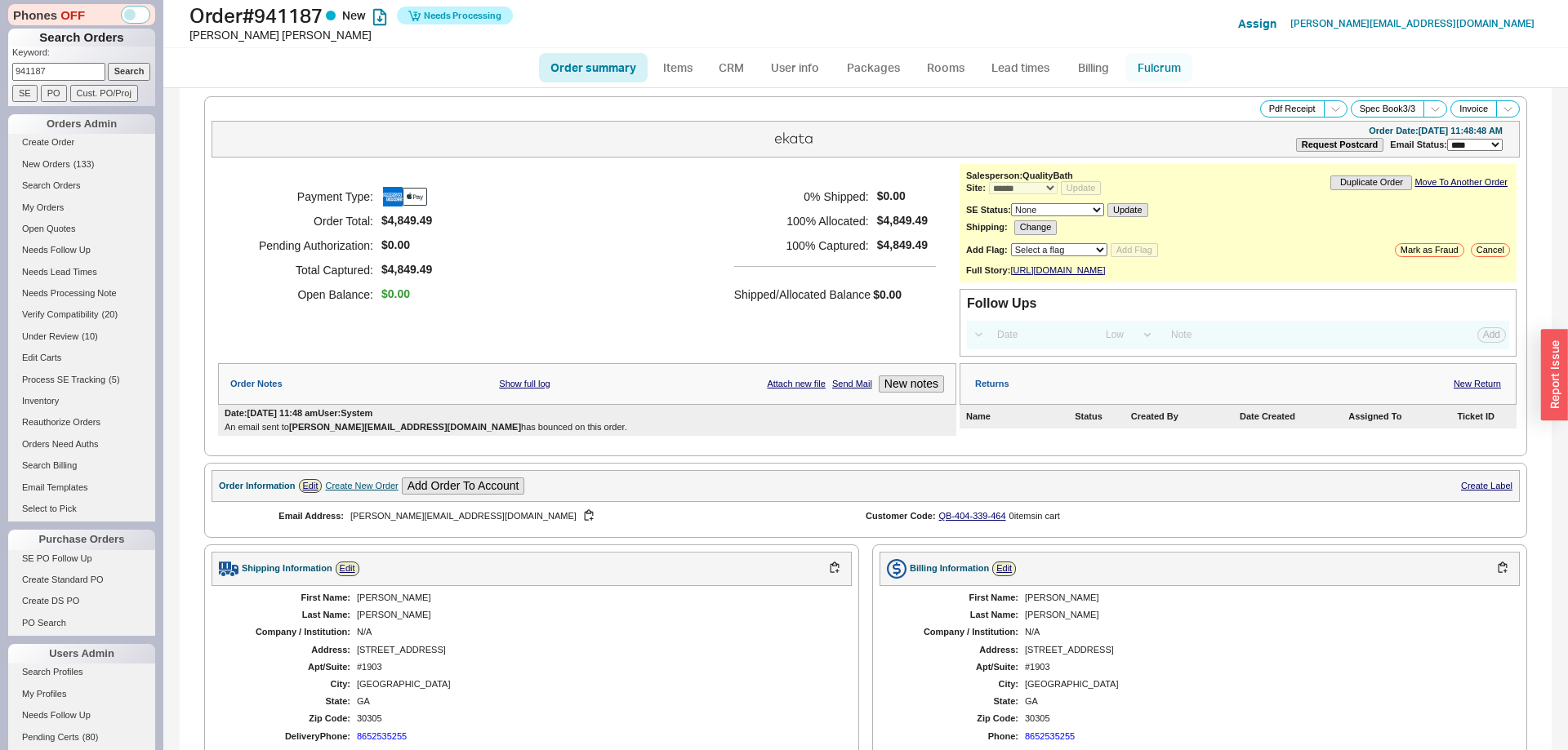
click at [1155, 55] on link "Fulcrum" at bounding box center [1159, 67] width 67 height 29
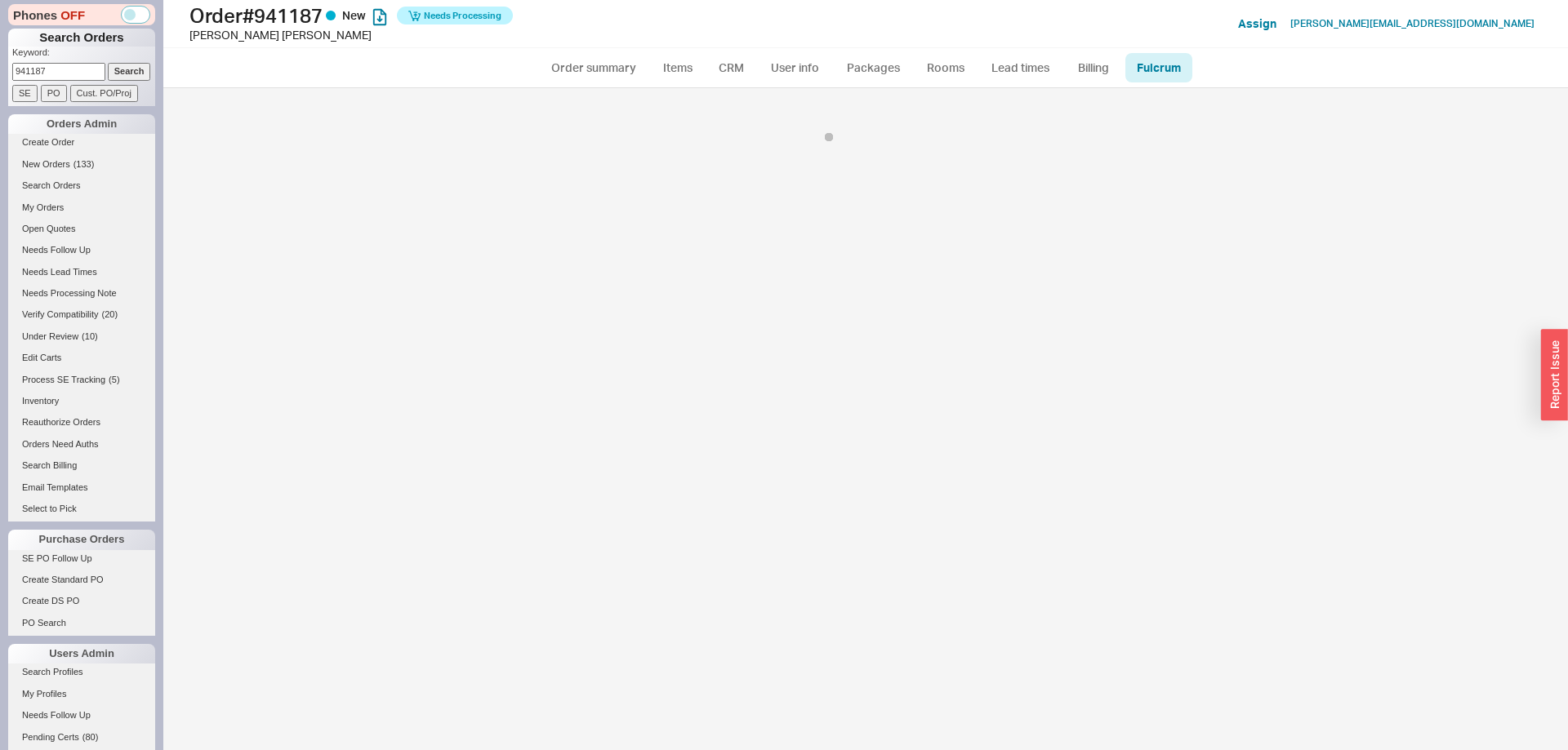
select select "RHL"
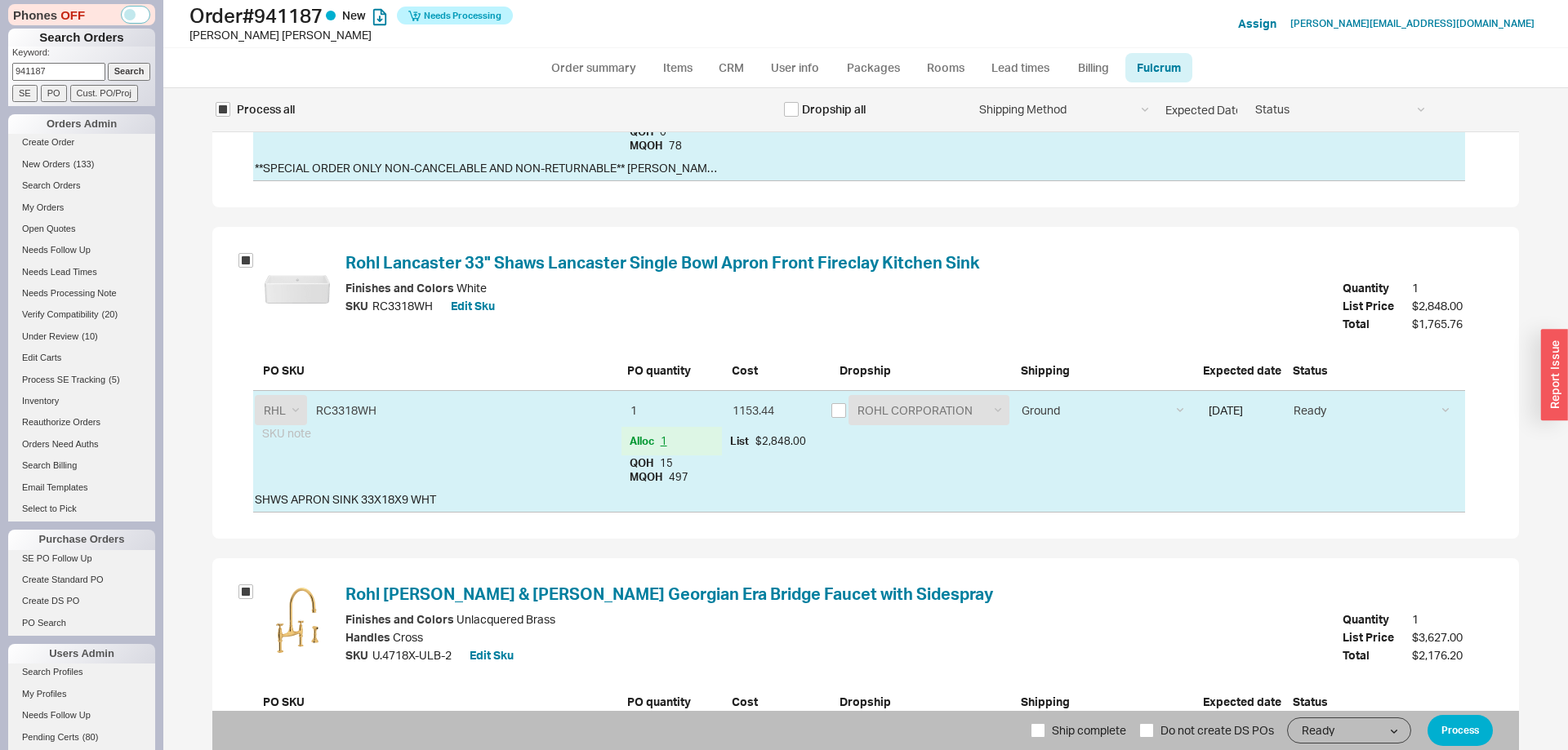
scroll to position [500, 0]
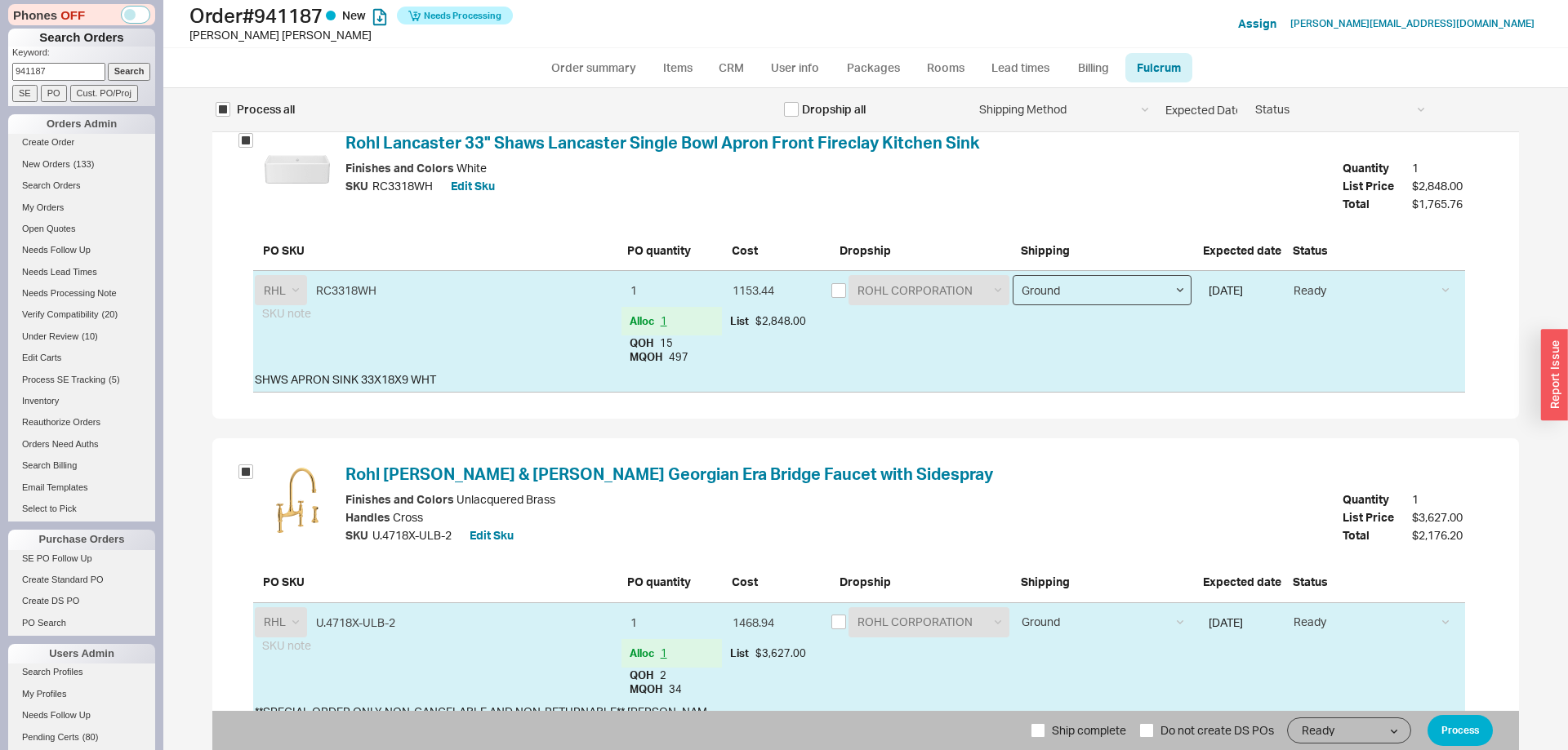
click at [1012, 275] on select "Ground LTL Our Truck --------------- Customer Pickup - Showroom Customer Pickup…" at bounding box center [1102, 290] width 179 height 30
select select "9"
click option "LTL" at bounding box center [0, 0] width 0 height 0
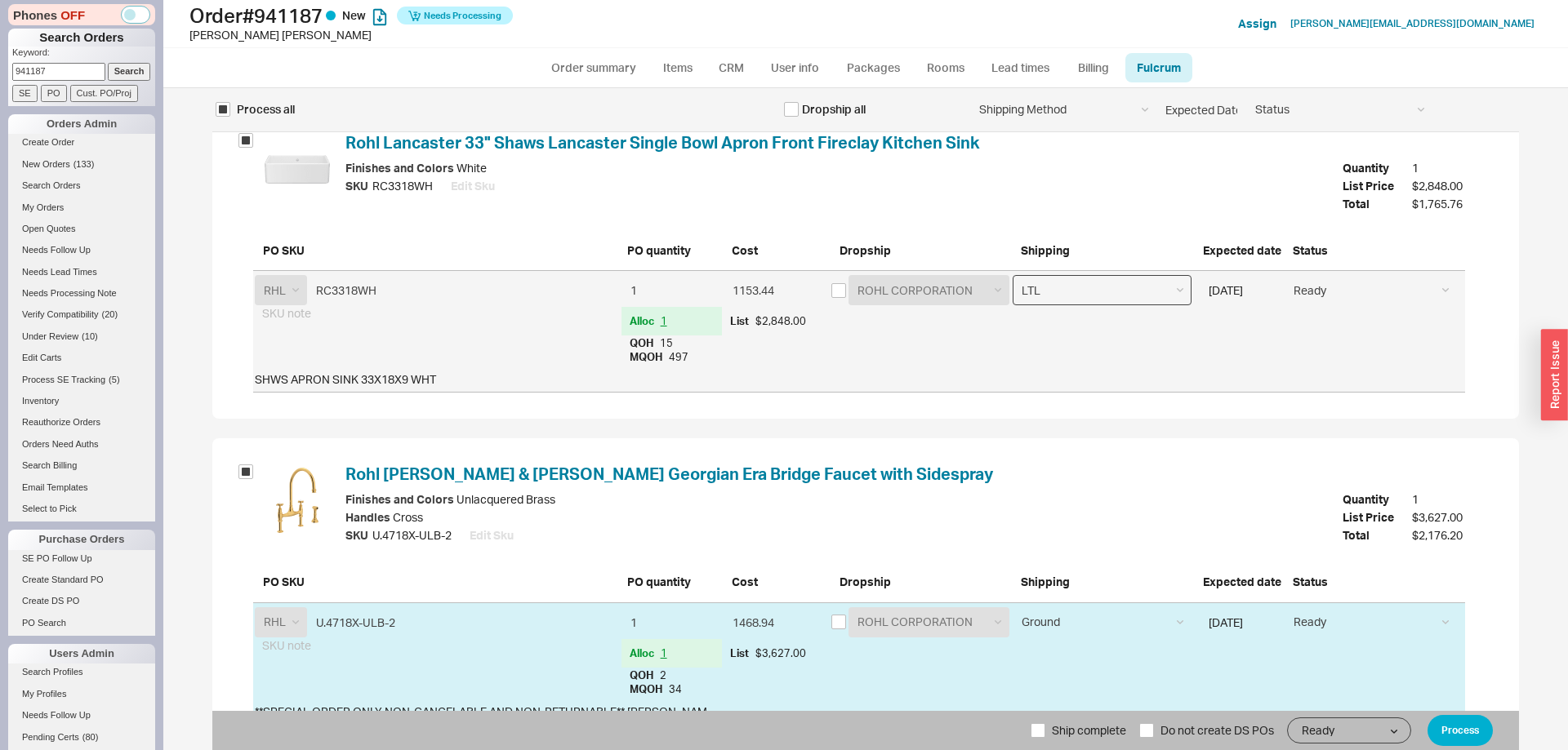
scroll to position [0, 0]
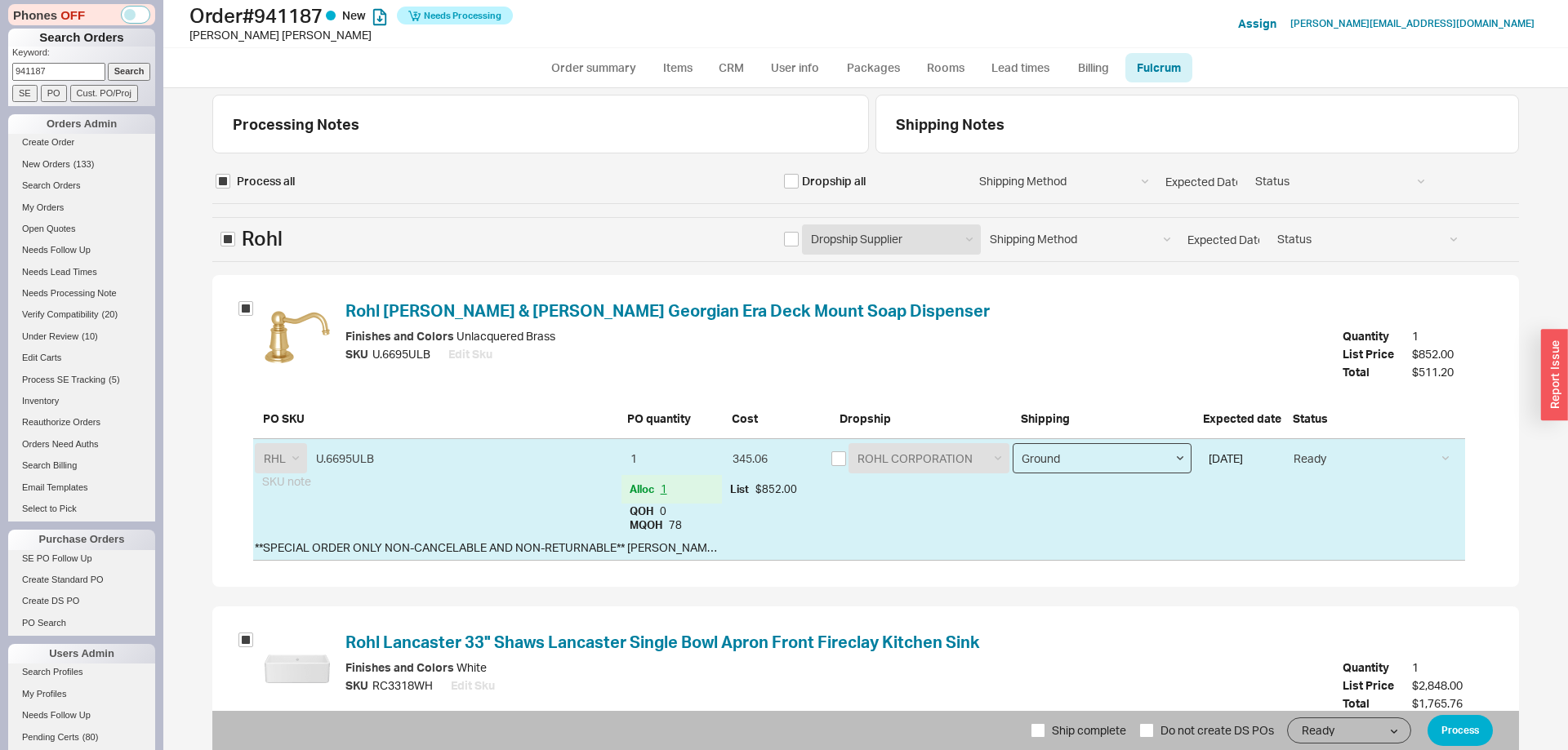
click at [1012, 443] on select "Ground LTL Our Truck --------------- Customer Pickup - Showroom Customer Pickup…" at bounding box center [1102, 458] width 179 height 30
select select "9"
click option "LTL" at bounding box center [0, 0] width 0 height 0
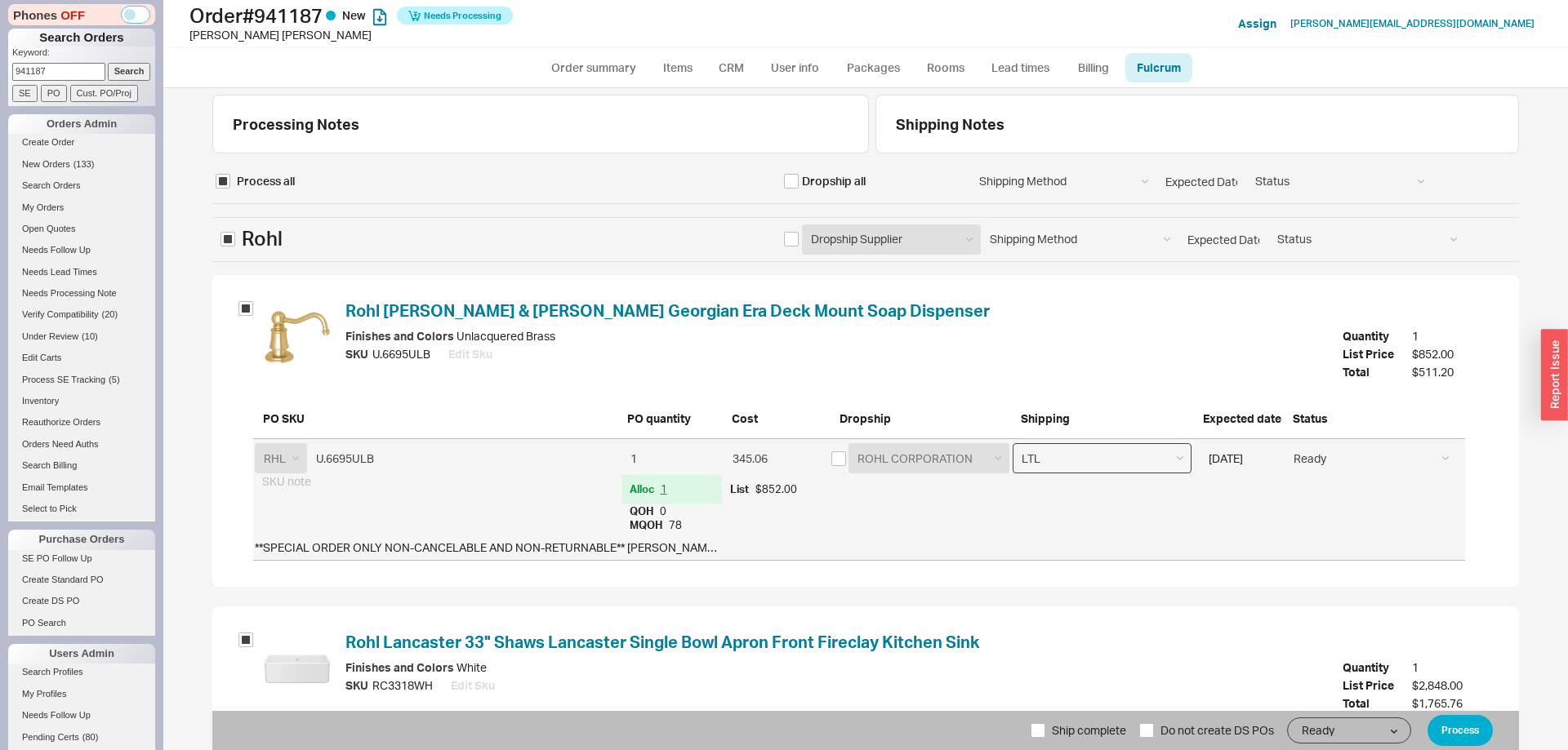
scroll to position [558, 0]
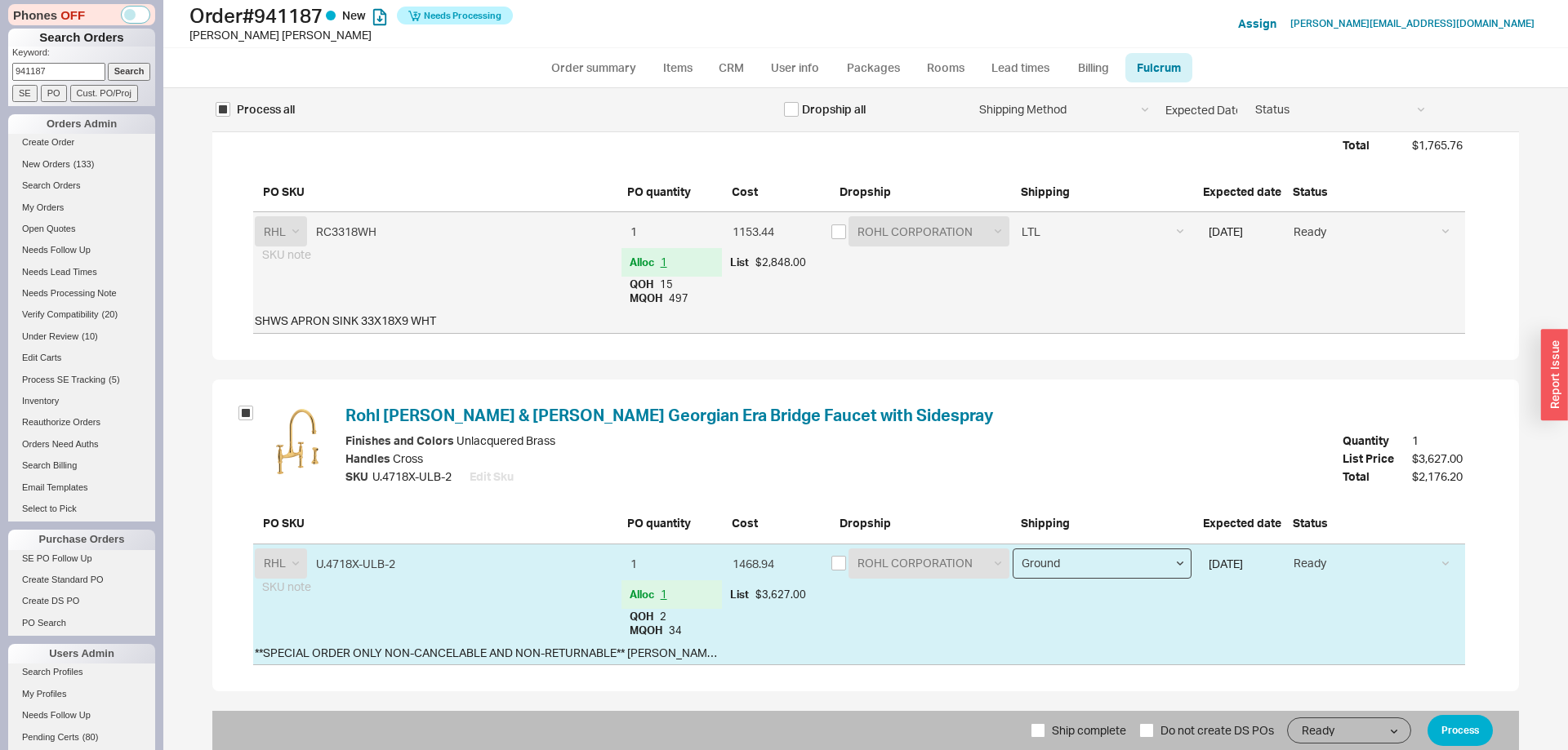
click at [1012, 548] on select "Ground LTL Our Truck --------------- Customer Pickup - Showroom Customer Pickup…" at bounding box center [1102, 563] width 179 height 30
select select "9"
click option "LTL" at bounding box center [0, 0] width 0 height 0
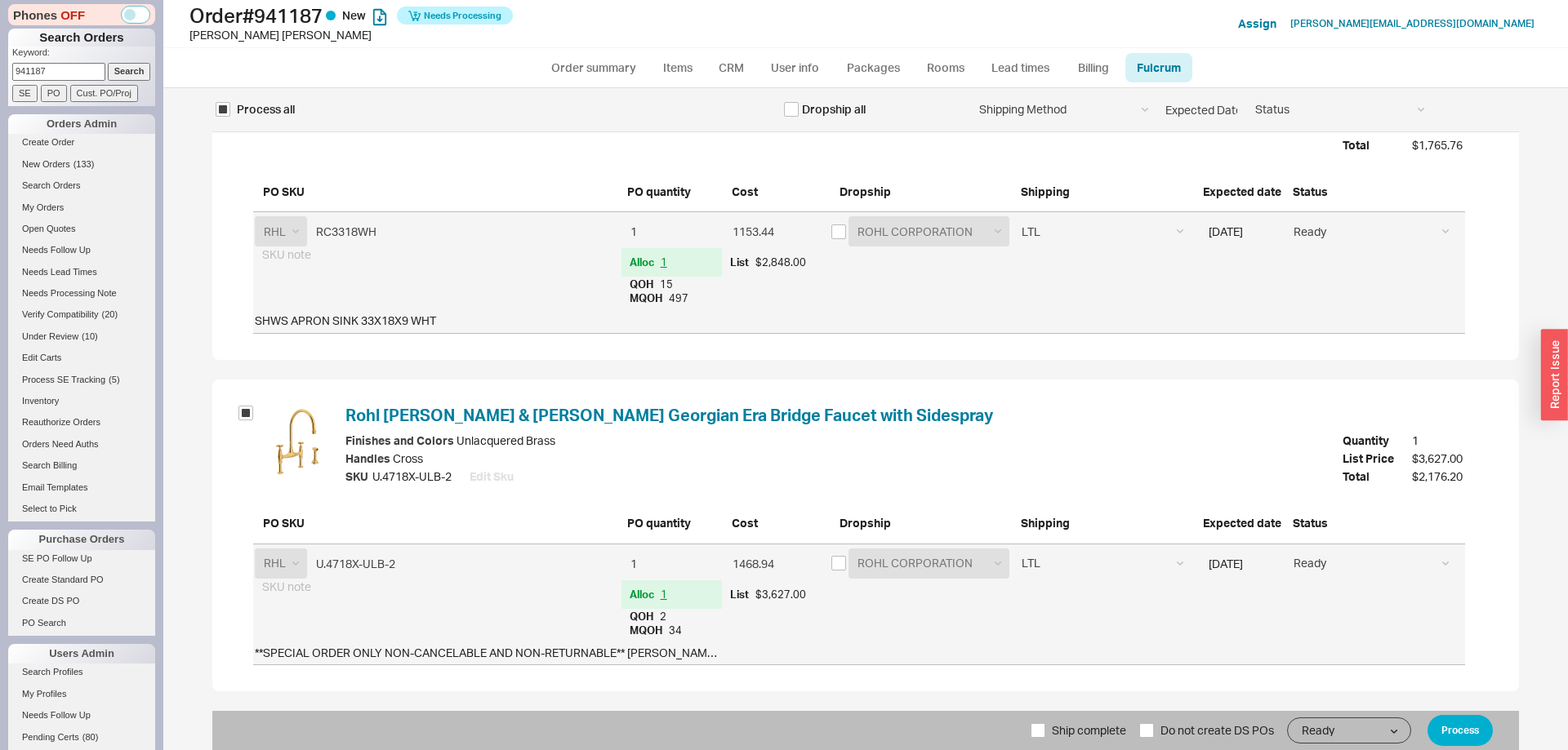
click at [1053, 730] on span "Ship complete" at bounding box center [1089, 731] width 74 height 39
click at [1045, 730] on input "Ship complete" at bounding box center [1038, 731] width 15 height 15
checkbox input "true"
click at [1489, 729] on button "Process" at bounding box center [1460, 730] width 65 height 31
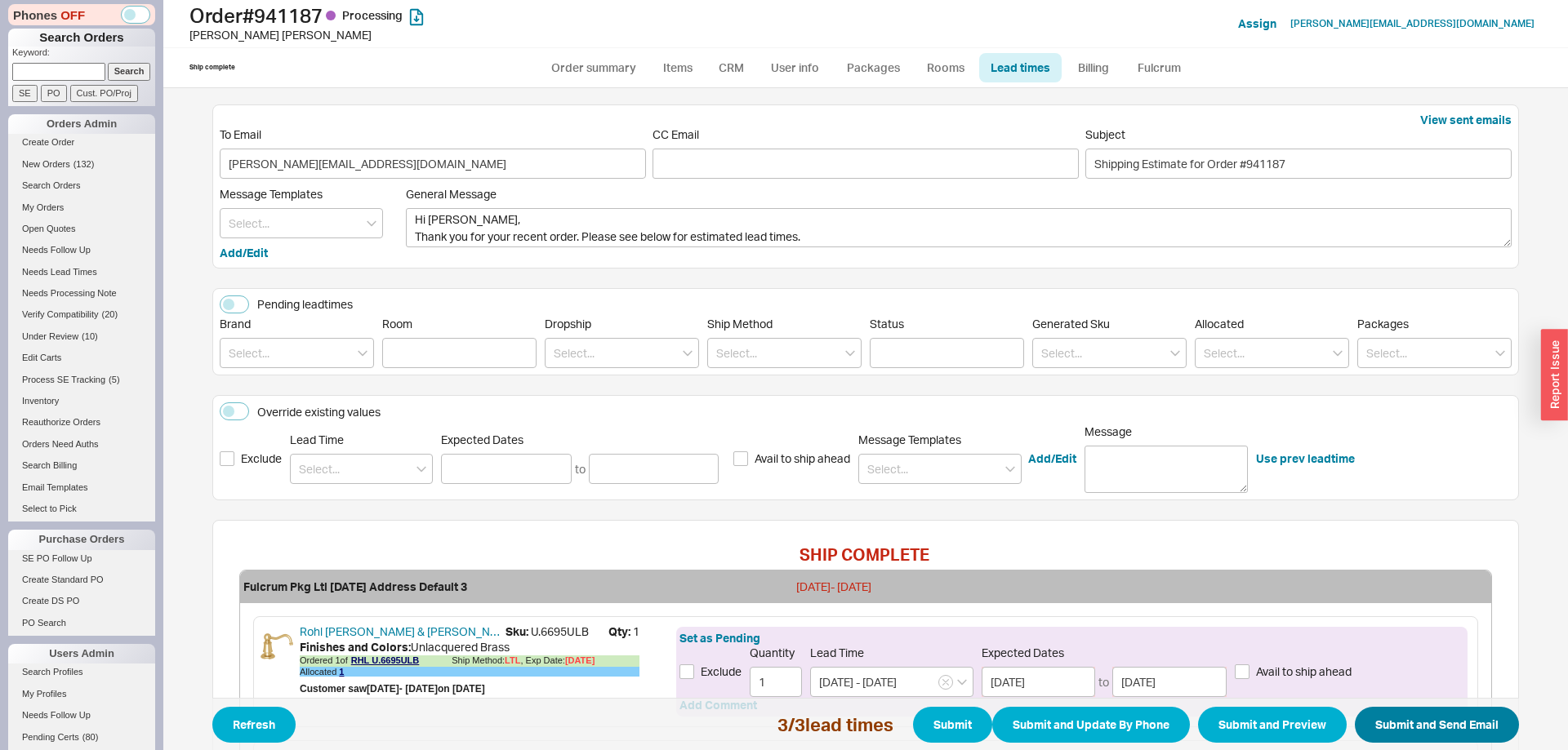
scroll to position [383, 0]
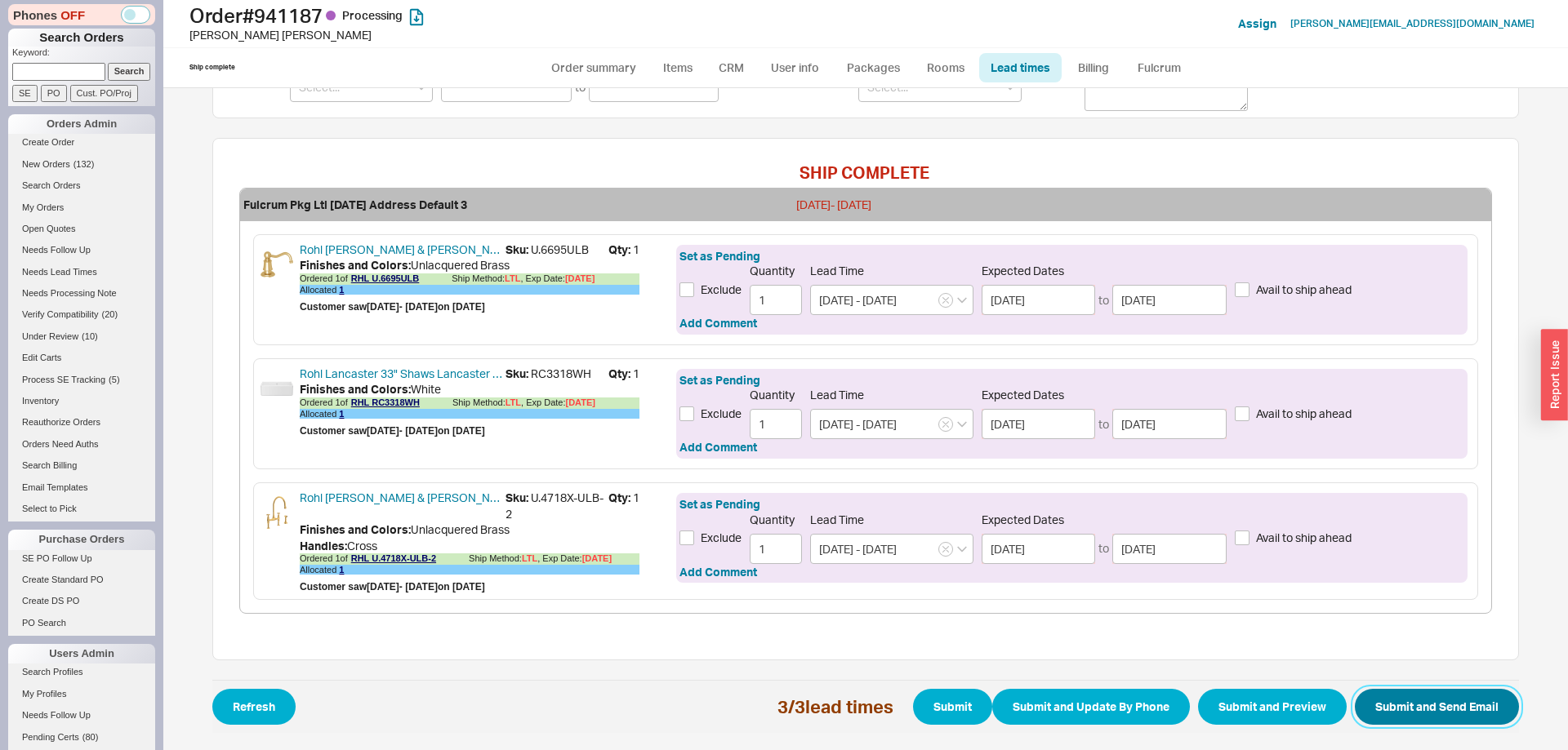
click at [1469, 714] on button "Submit and Send Email" at bounding box center [1436, 707] width 164 height 36
select select "*"
select select "LOW"
select select "3"
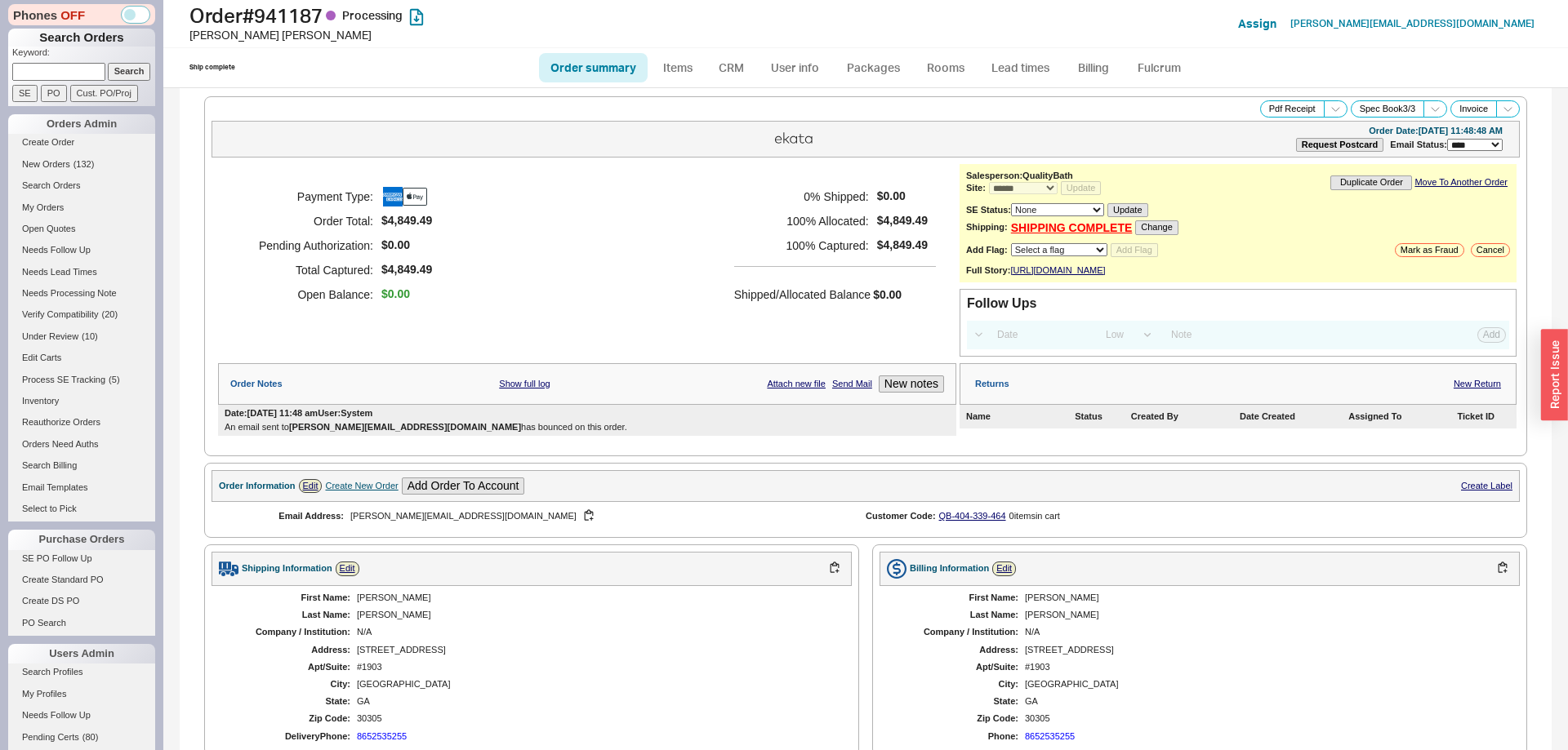
select select "*"
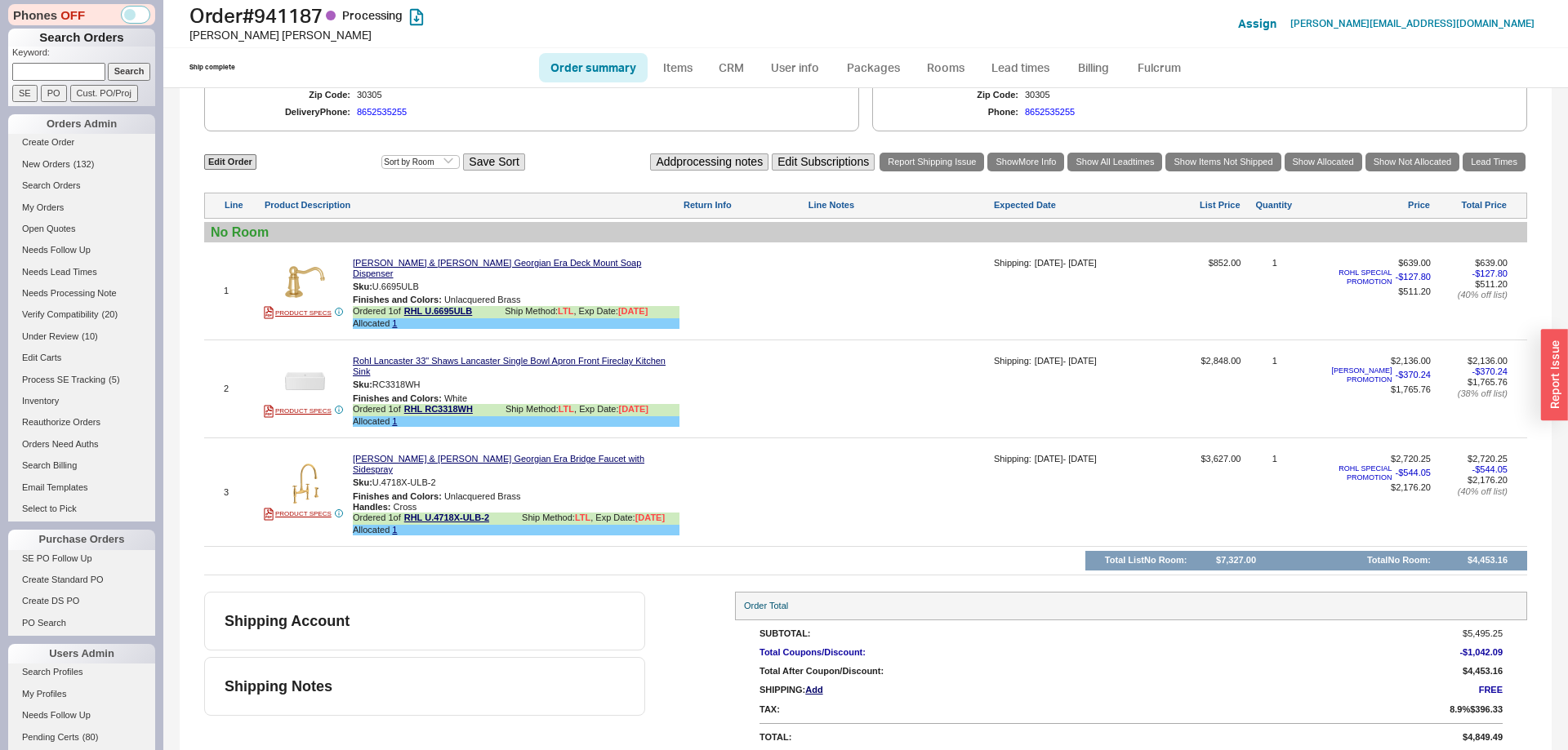
scroll to position [417, 0]
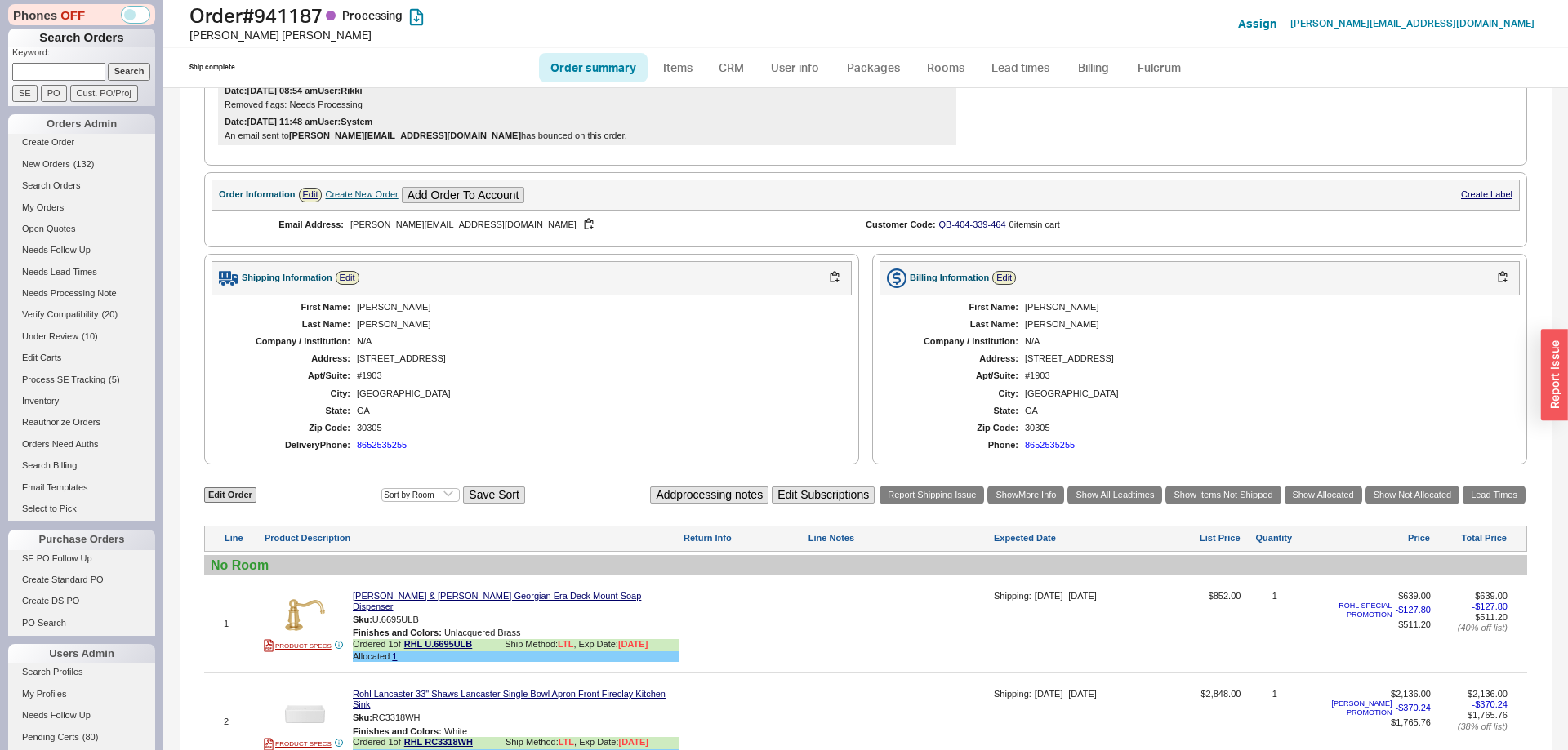
click at [79, 66] on input at bounding box center [58, 71] width 93 height 17
paste input "941190"
type input "941190"
click at [133, 69] on input "Search" at bounding box center [129, 71] width 43 height 17
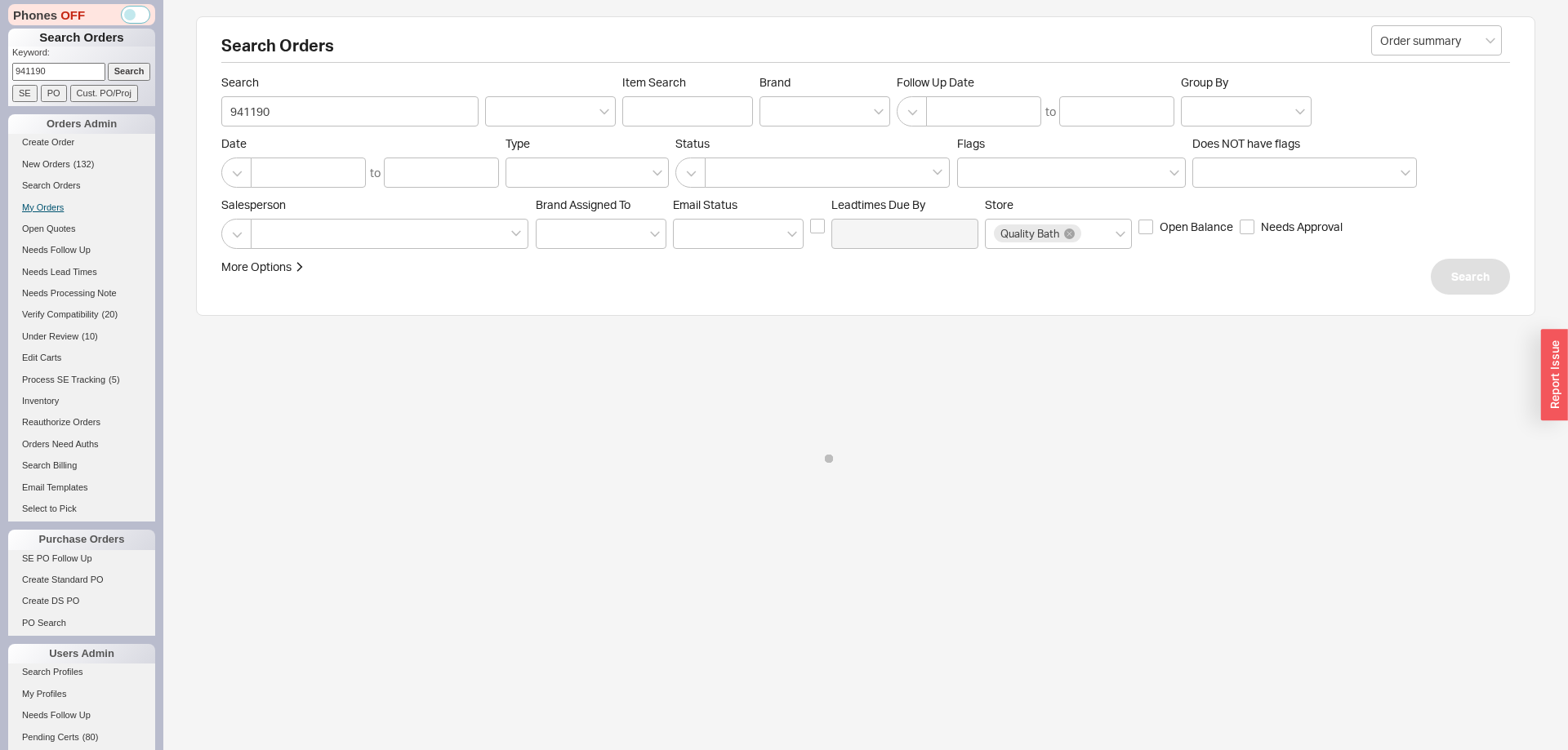
select select "*"
select select "LOW"
select select "3"
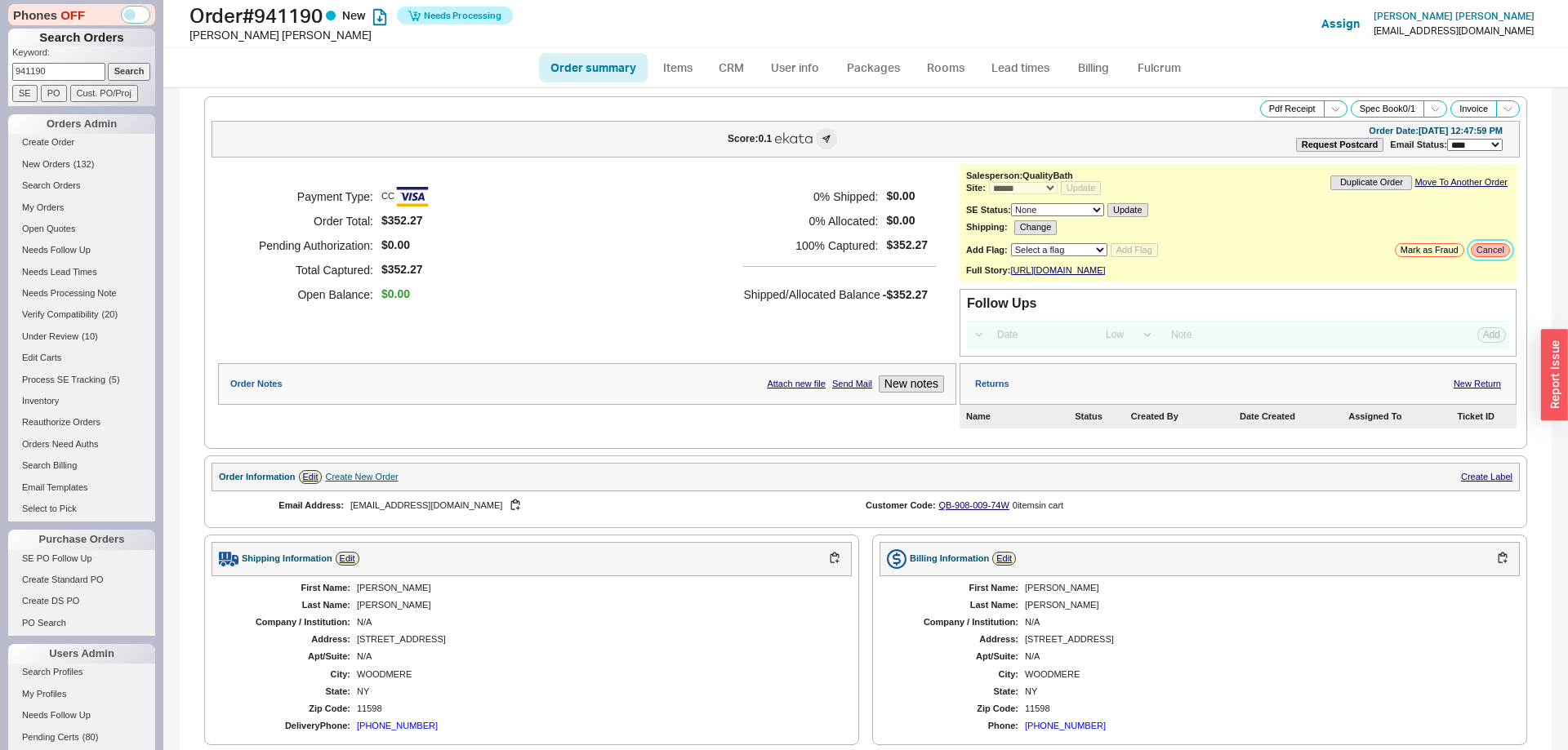
click at [1480, 257] on button "Cancel" at bounding box center [1490, 250] width 39 height 14
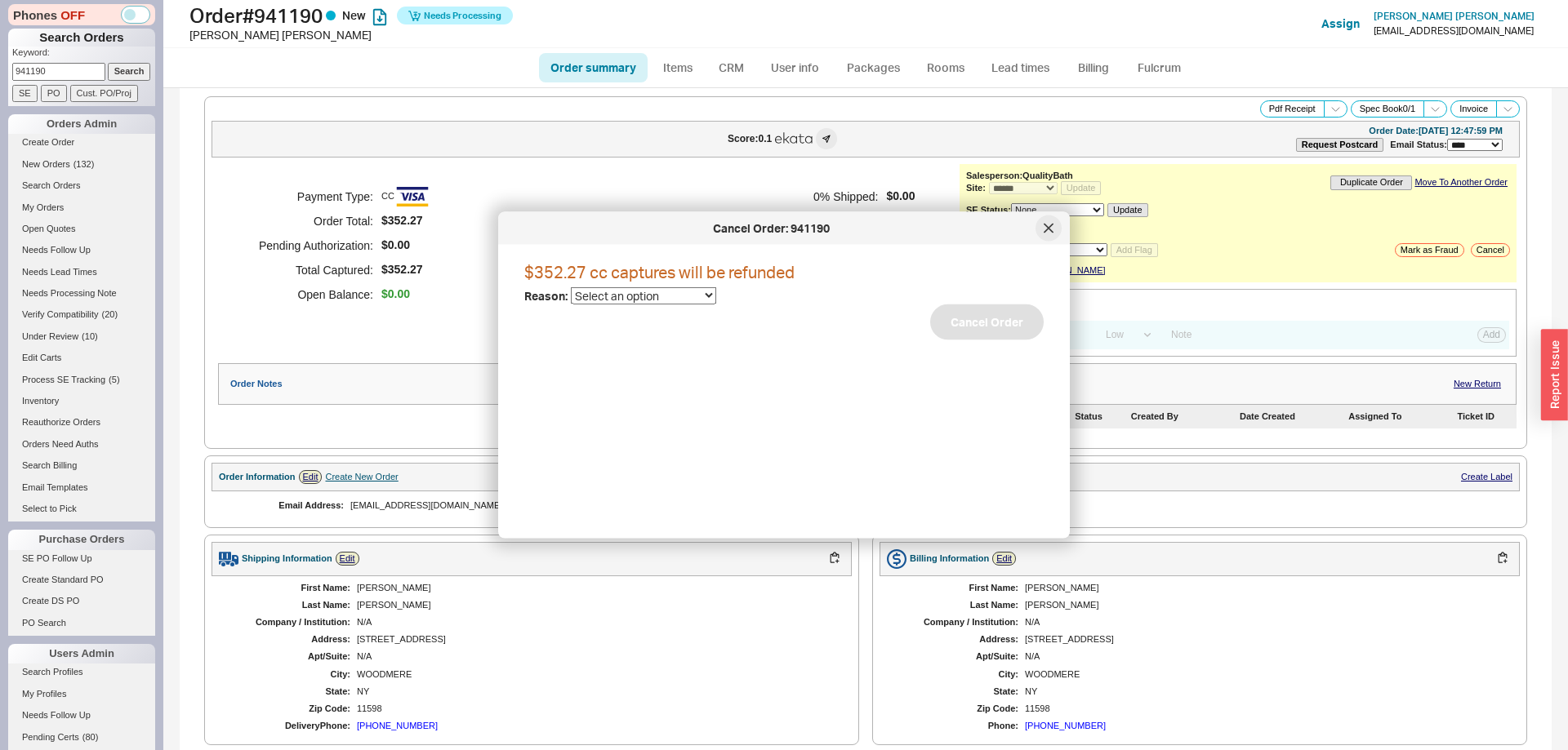
click at [1042, 226] on div at bounding box center [1049, 229] width 27 height 27
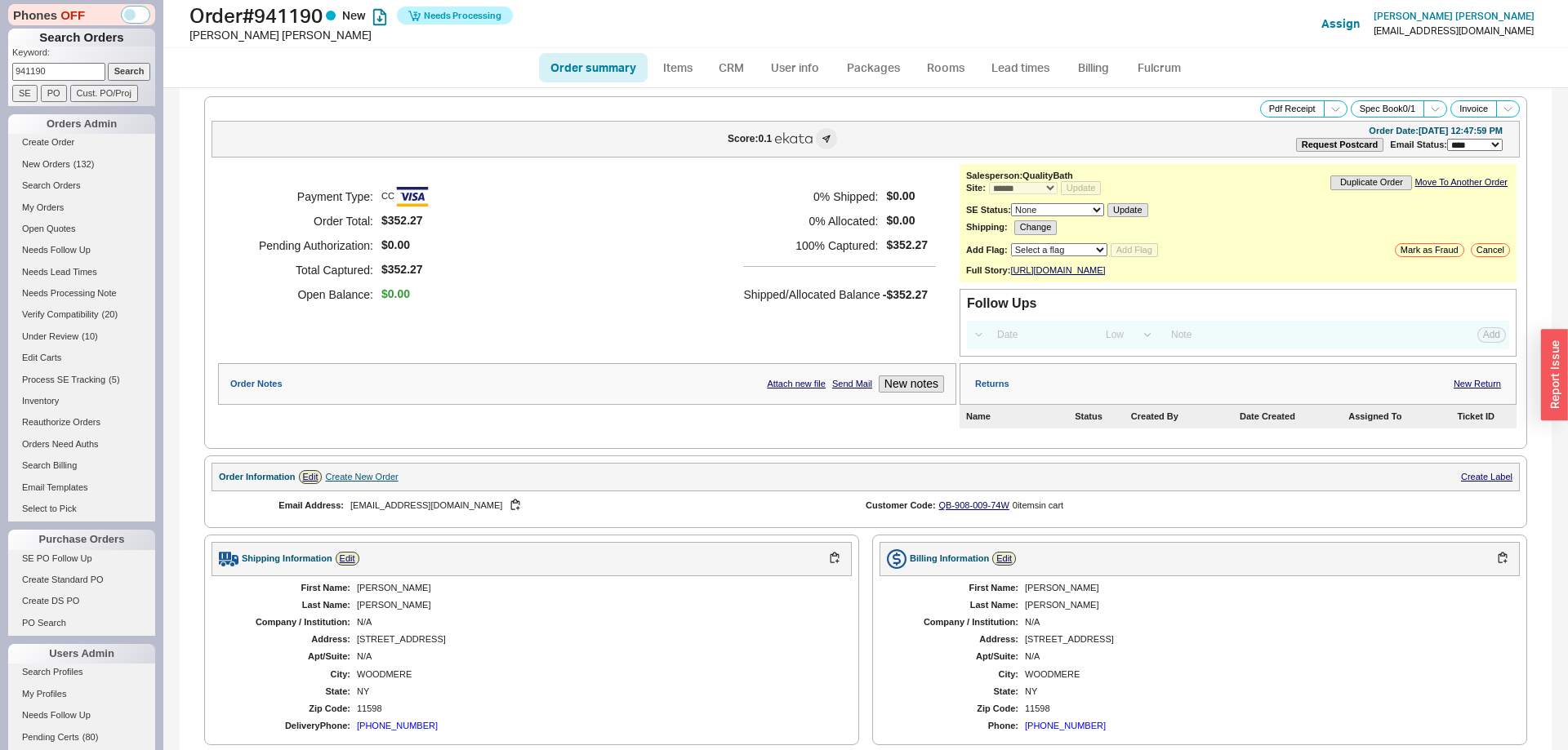
click at [1011, 243] on select "Select a flag Under Review Hold Verify Compatibility Cannot Be Ordered" at bounding box center [1058, 249] width 96 height 13
select select "8"
click option "Verify Compatibility" at bounding box center [0, 0] width 0 height 0
click at [1138, 245] on div "**********" at bounding box center [1237, 223] width 557 height 119
click at [1138, 256] on button "Add Flag" at bounding box center [1134, 250] width 48 height 14
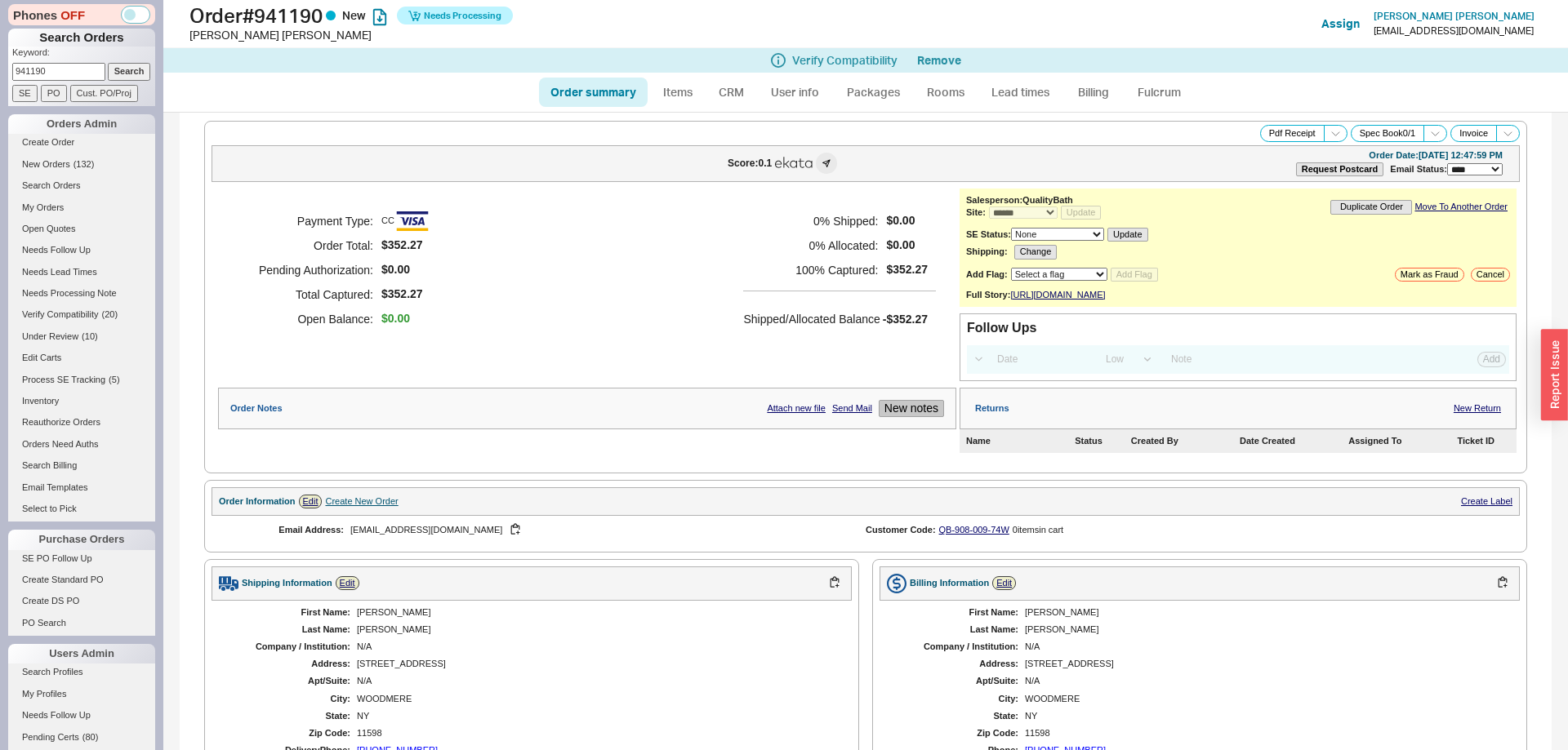
click at [927, 417] on button "New notes" at bounding box center [911, 408] width 65 height 17
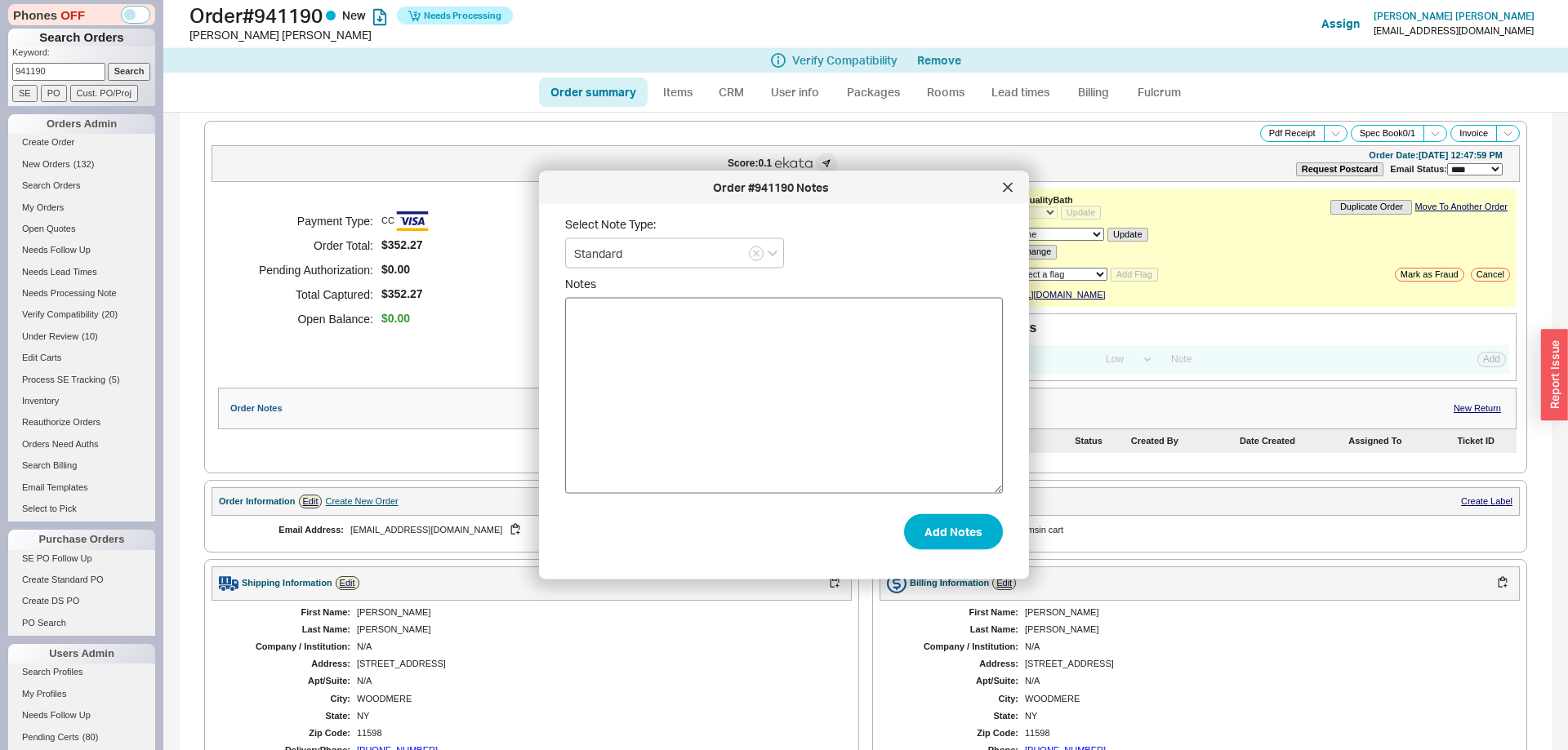
click at [720, 400] on textarea "Notes" at bounding box center [784, 395] width 438 height 195
type textarea "Please hold off on placing this order. I need to call - I may want to change th…"
click at [980, 530] on button "Add Notes" at bounding box center [954, 531] width 99 height 36
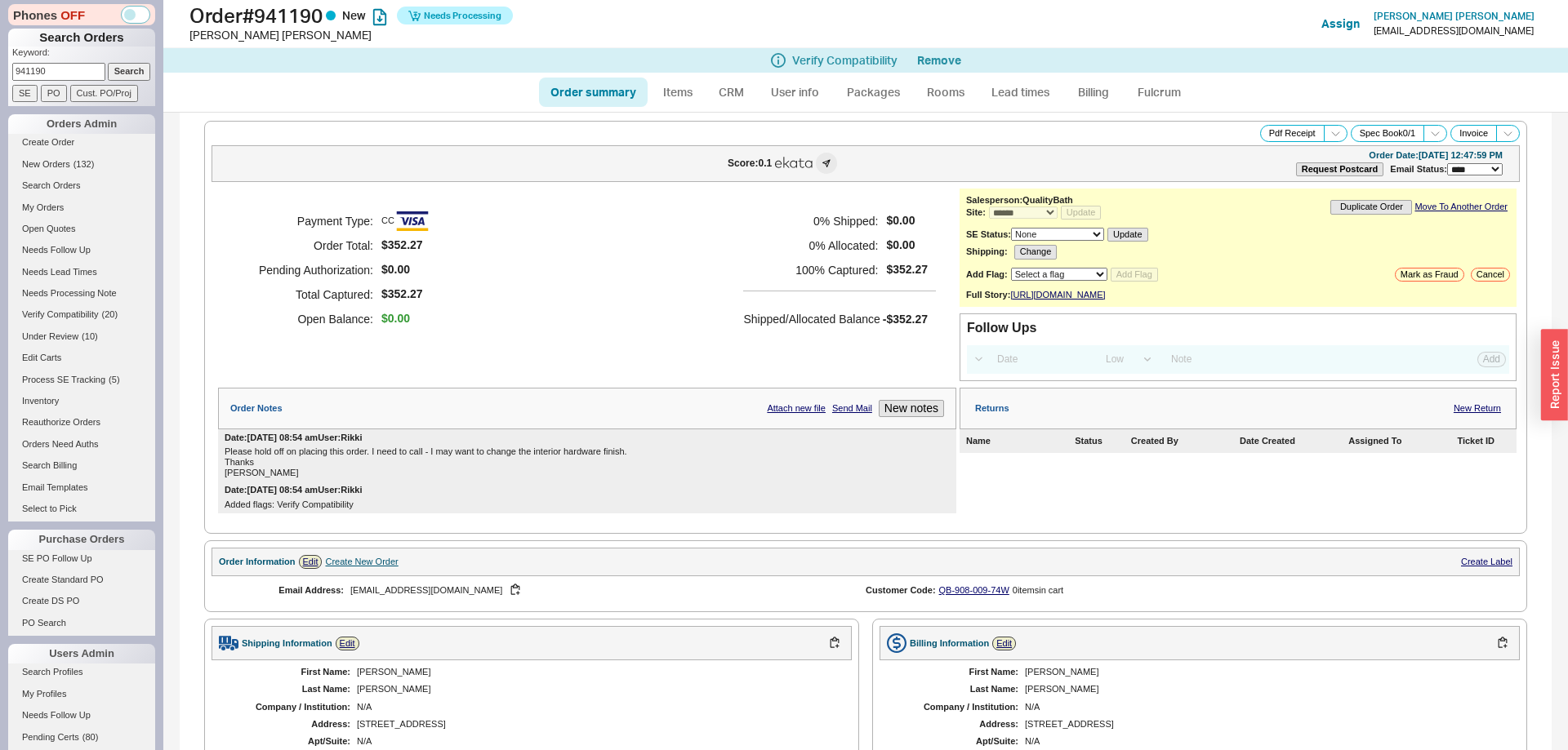
click at [88, 73] on input "941190" at bounding box center [58, 71] width 93 height 17
drag, startPoint x: 88, startPoint y: 73, endPoint x: 127, endPoint y: 72, distance: 39.0
click at [89, 73] on input "941190" at bounding box center [58, 71] width 93 height 17
paste input "37418"
type input "937418"
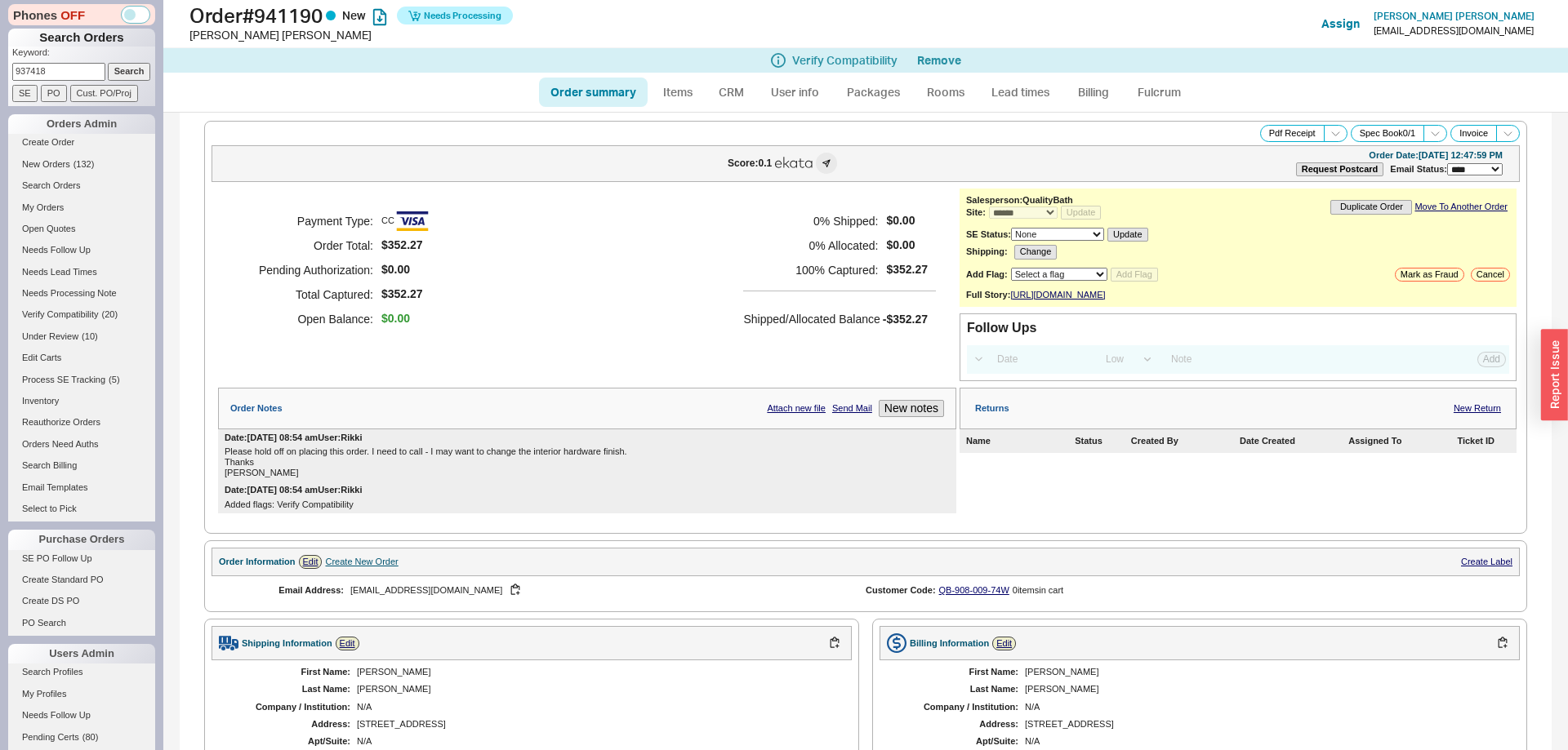
click at [127, 72] on input "Search" at bounding box center [129, 71] width 43 height 17
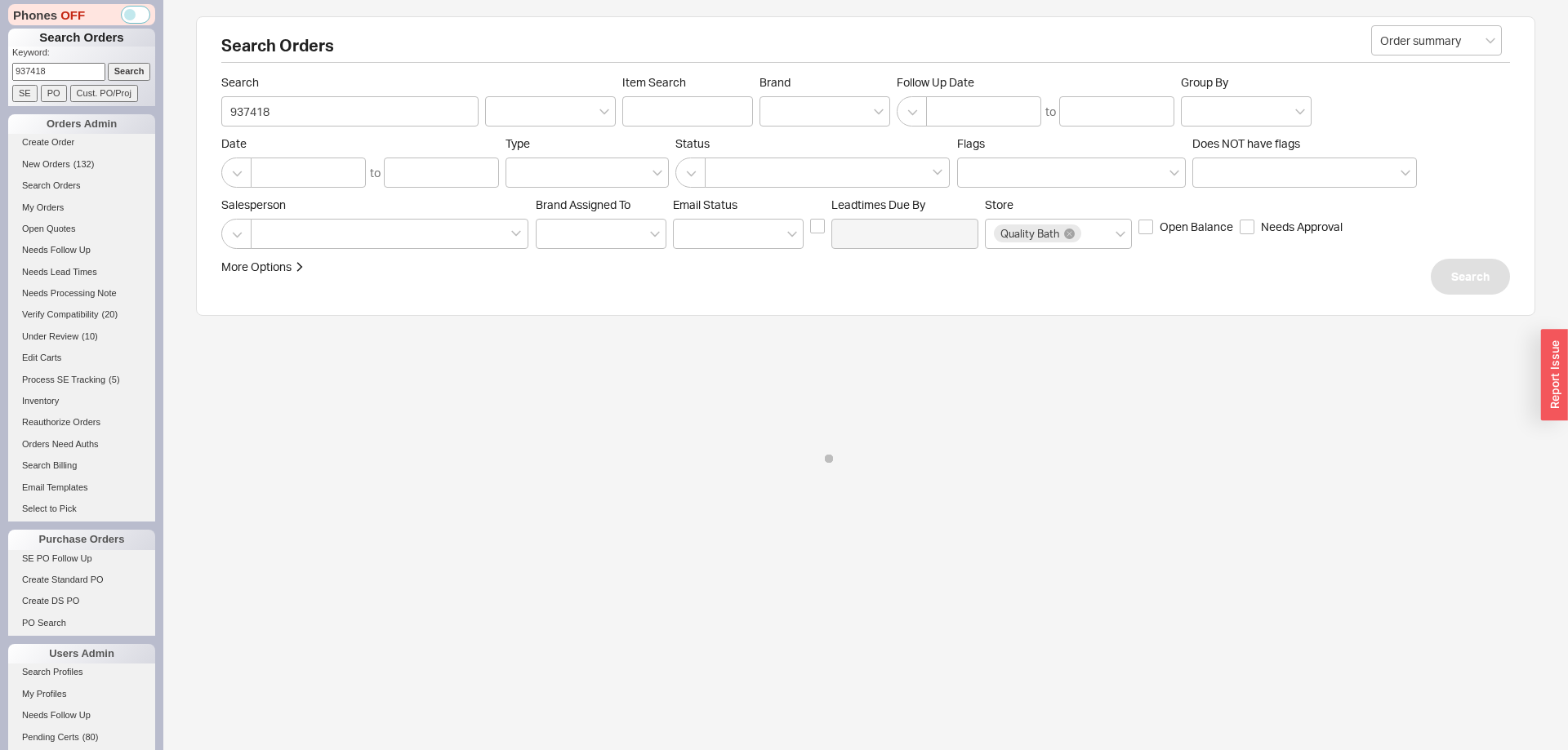
select select "*"
select select "LOW"
select select "3"
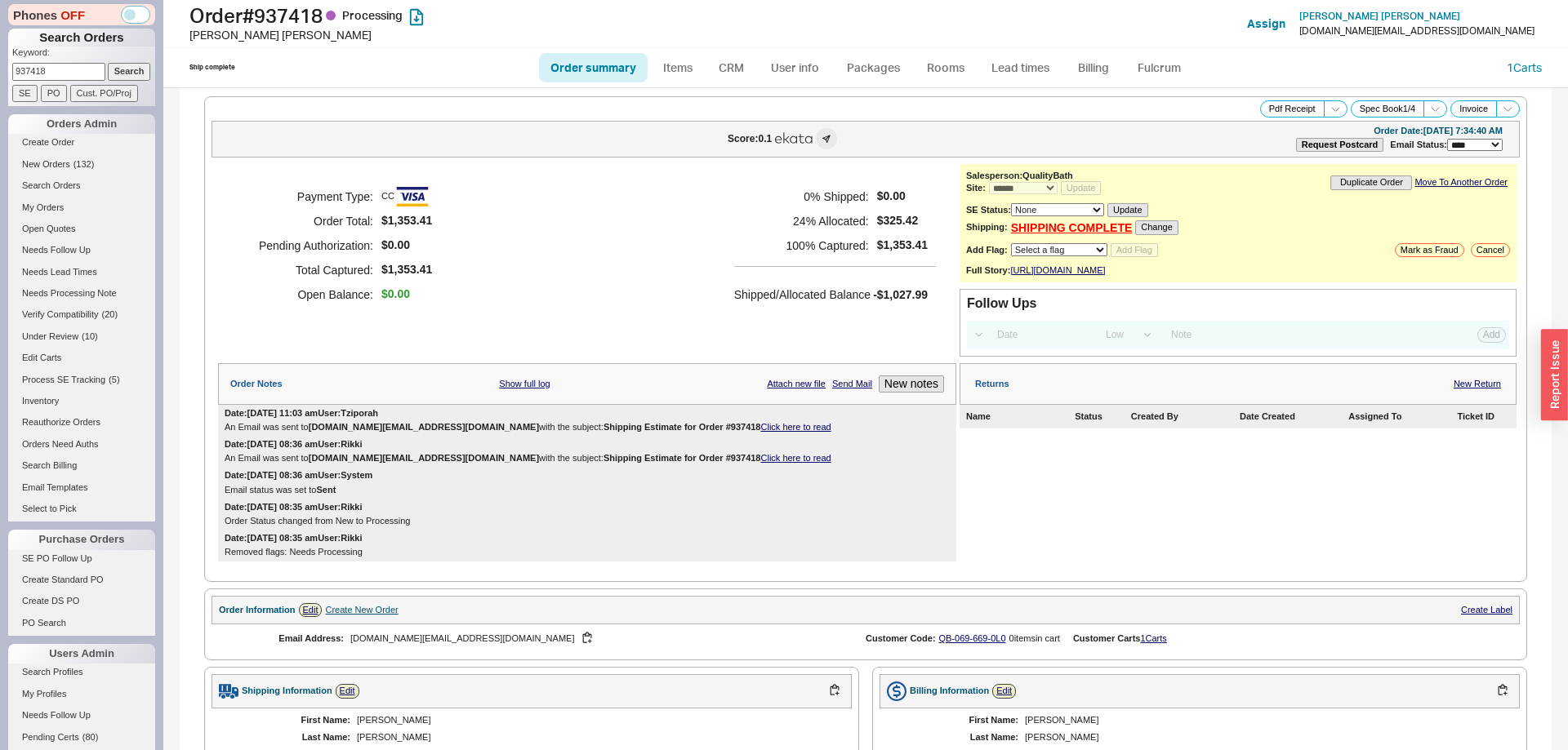
scroll to position [749, 0]
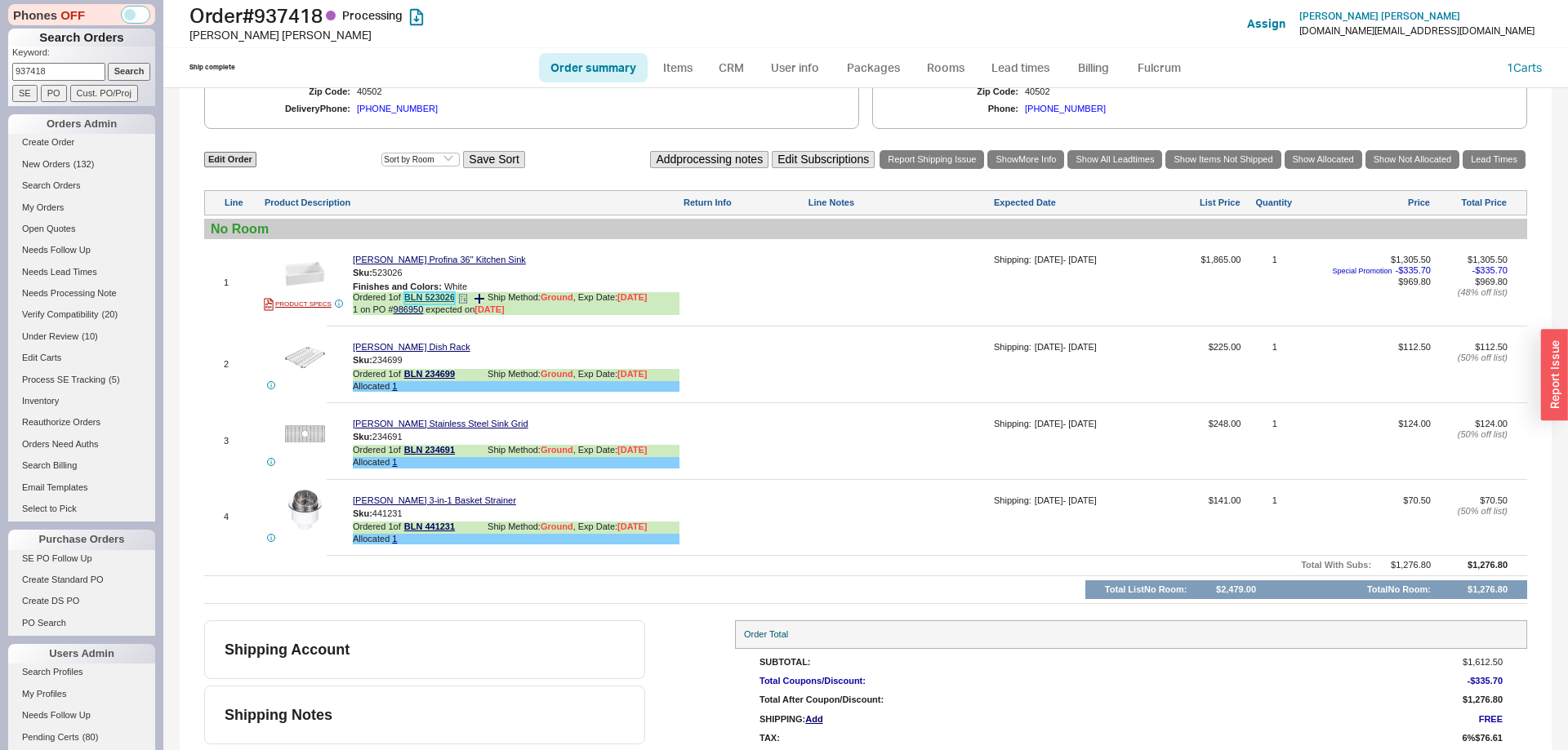
click at [447, 304] on link "BLN 523026" at bounding box center [429, 298] width 50 height 12
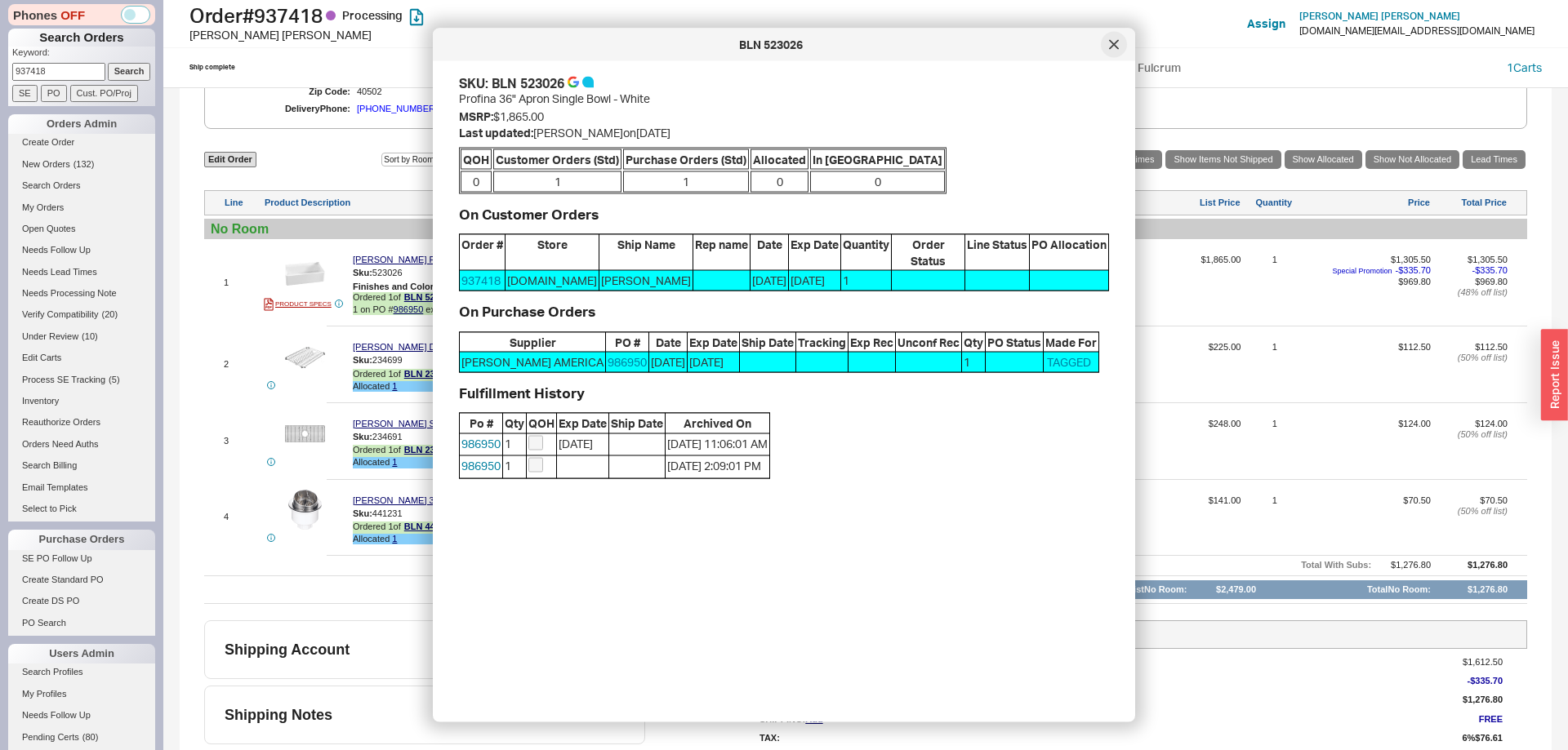
click at [1116, 47] on icon at bounding box center [1113, 43] width 8 height 8
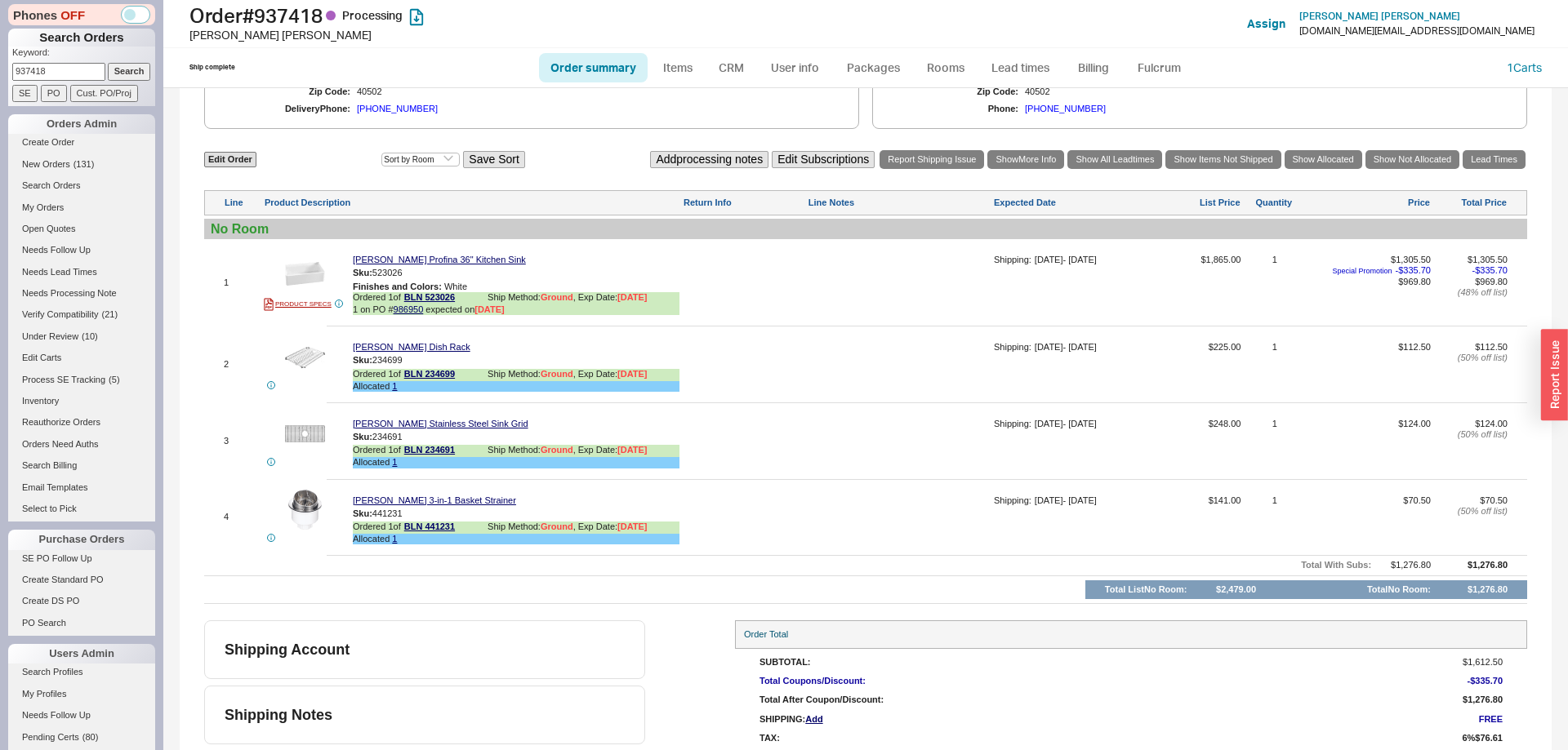
click at [68, 72] on input "937418" at bounding box center [58, 71] width 93 height 17
drag, startPoint x: 68, startPoint y: 72, endPoint x: 110, endPoint y: 69, distance: 42.1
click at [73, 70] on input "937418" at bounding box center [58, 71] width 93 height 17
paste input "4184"
type input "934184"
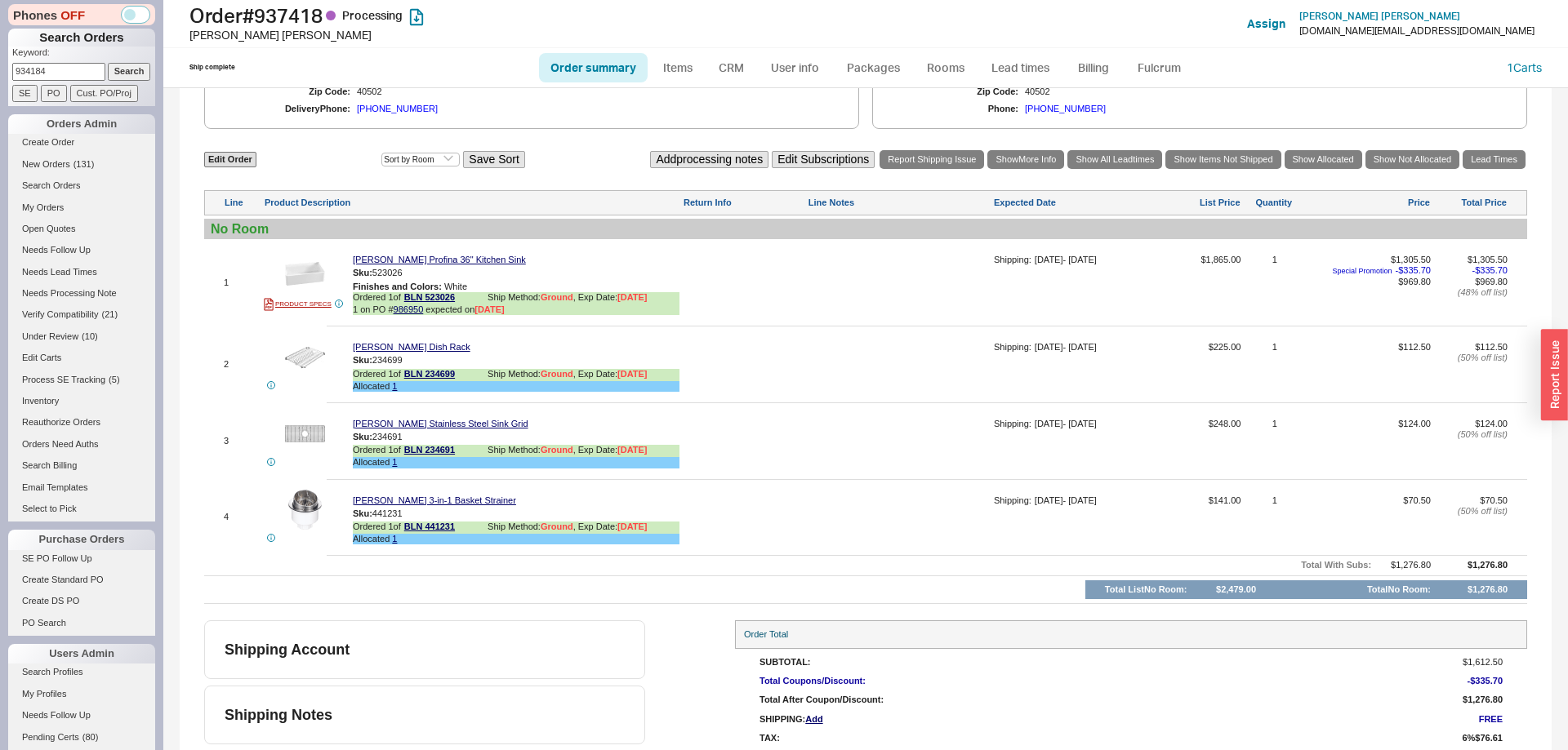
click at [110, 69] on input "Search" at bounding box center [129, 71] width 43 height 17
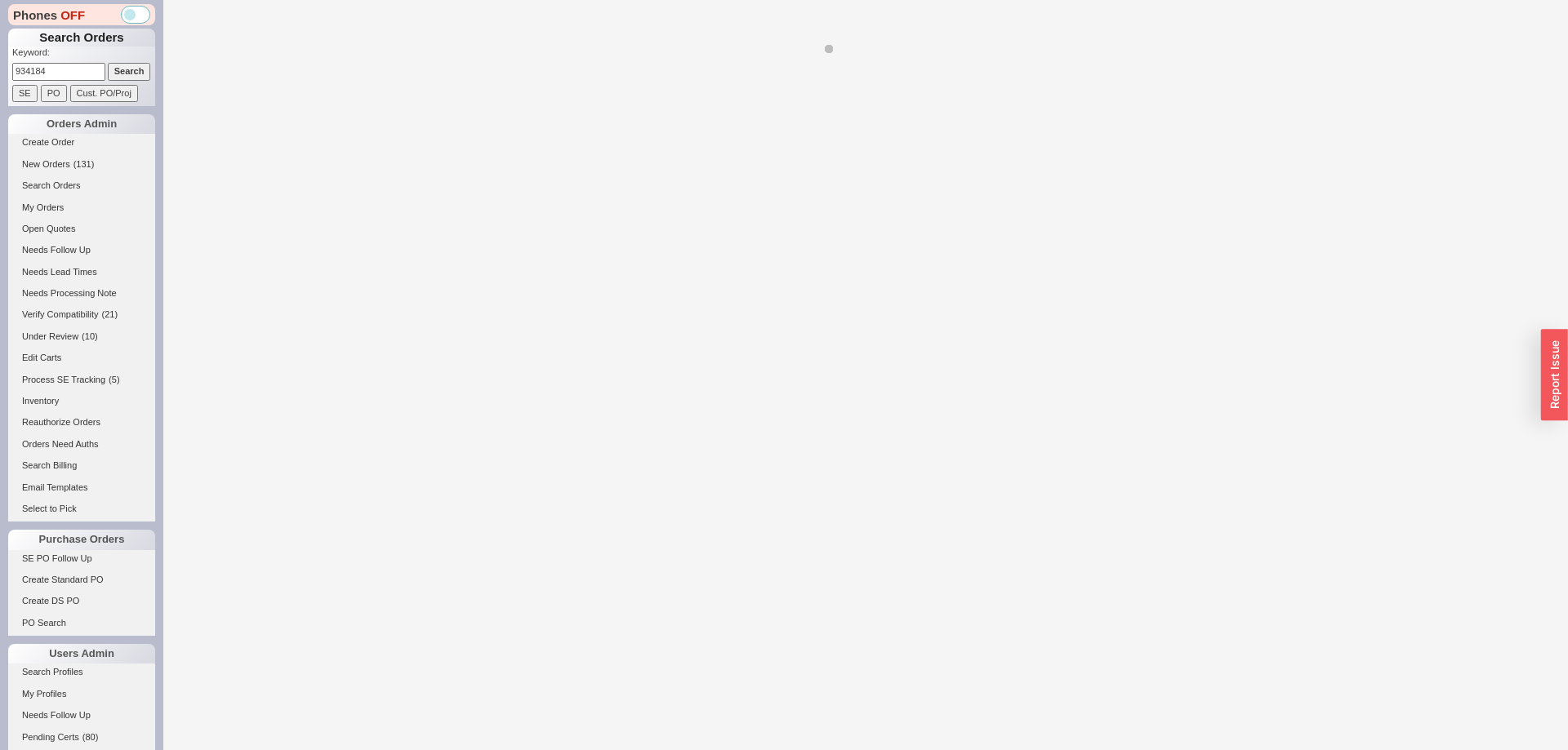
select select "*"
select select "LOW"
select select "3"
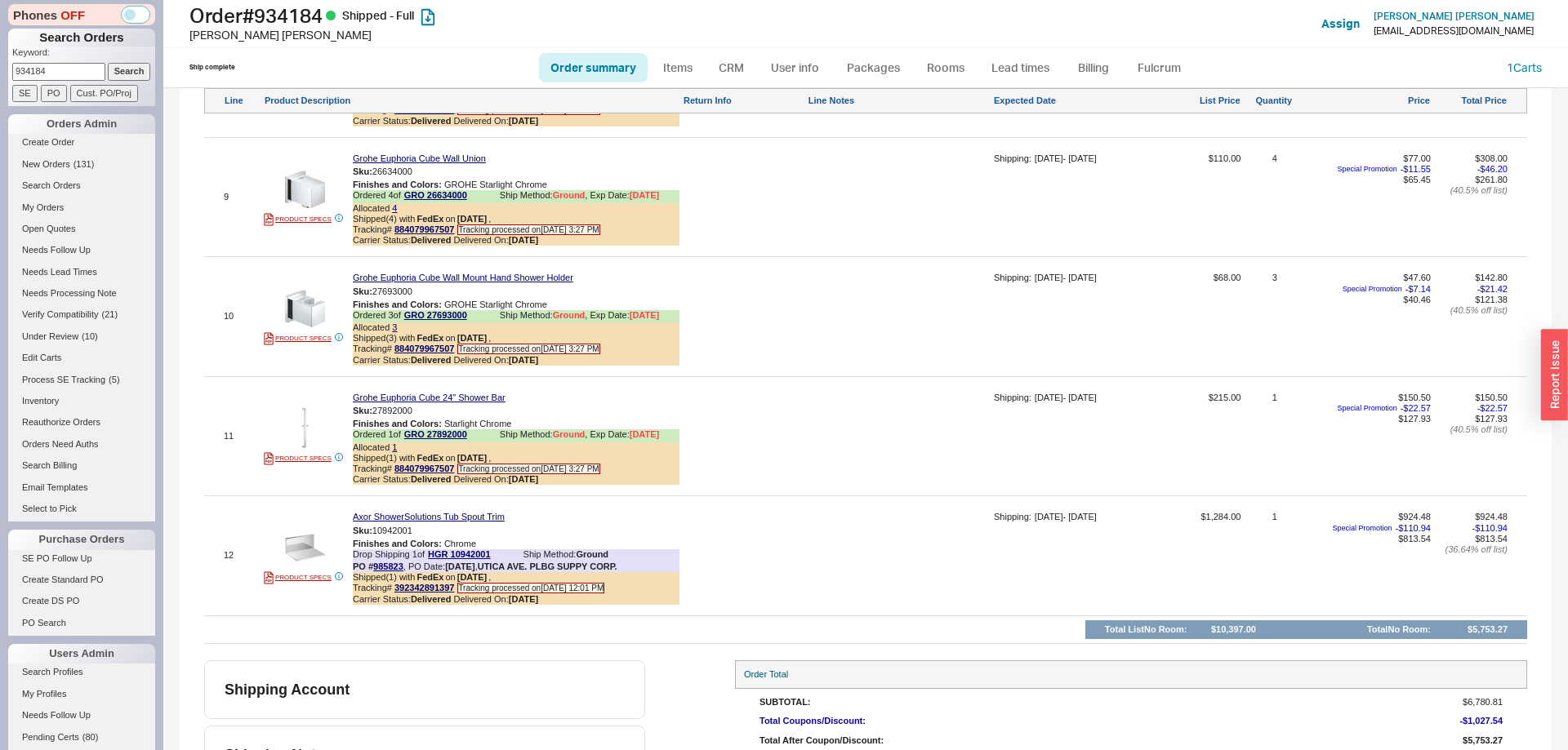
scroll to position [2164, 0]
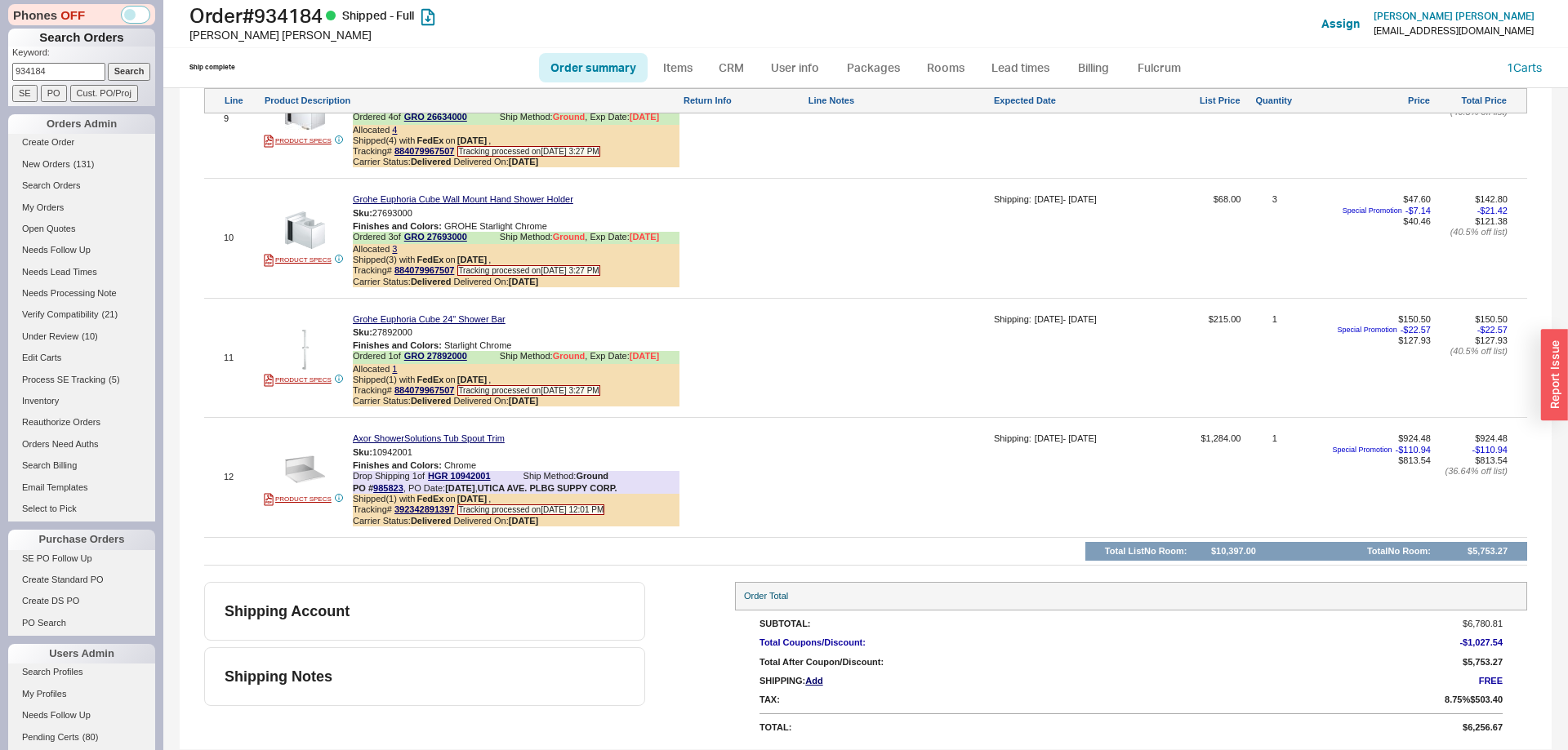
click at [95, 64] on input "934184" at bounding box center [58, 71] width 93 height 17
paste input "940432"
click at [78, 73] on input "934184940432" at bounding box center [58, 71] width 93 height 17
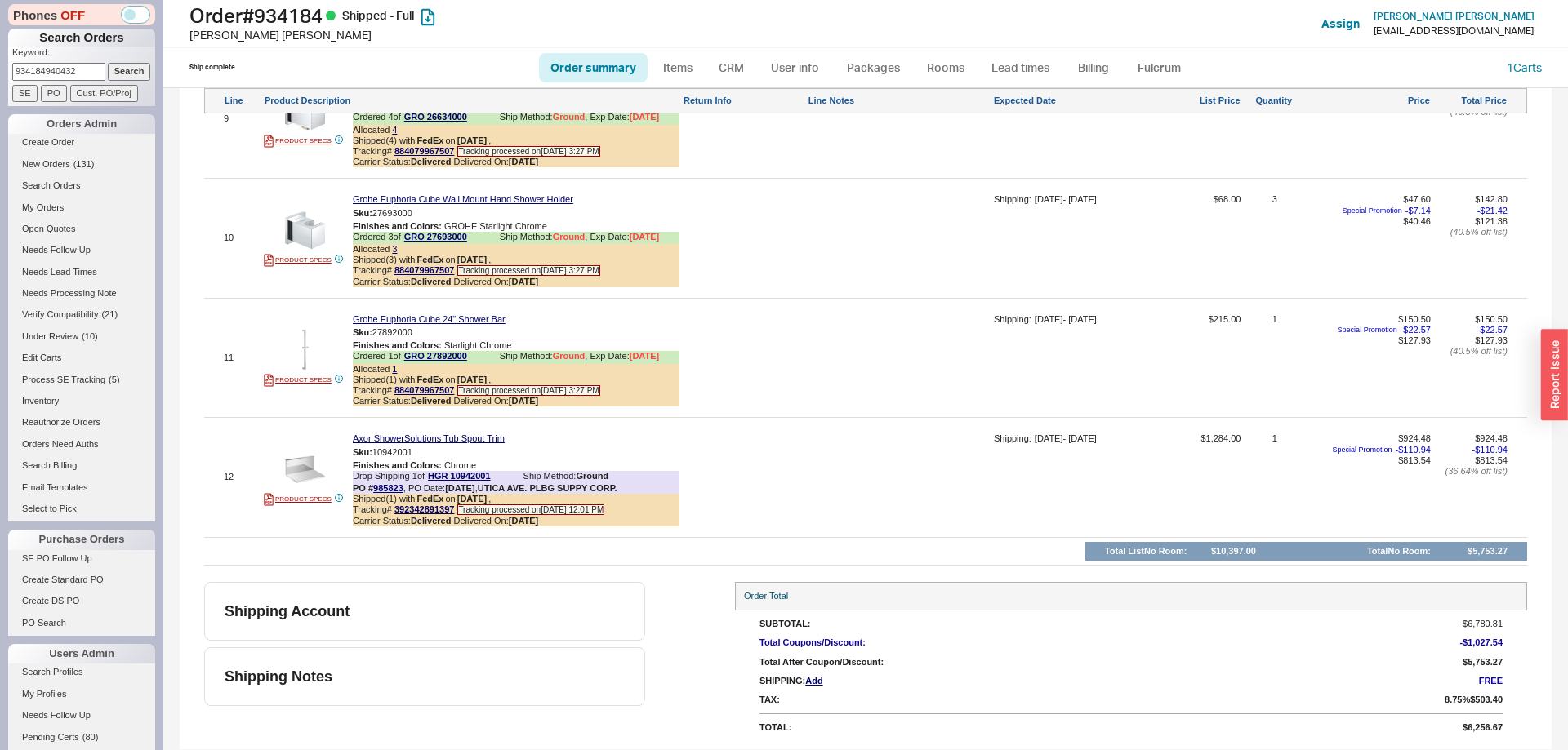
paste input
type input "940432"
click at [122, 72] on input "Search" at bounding box center [129, 71] width 43 height 17
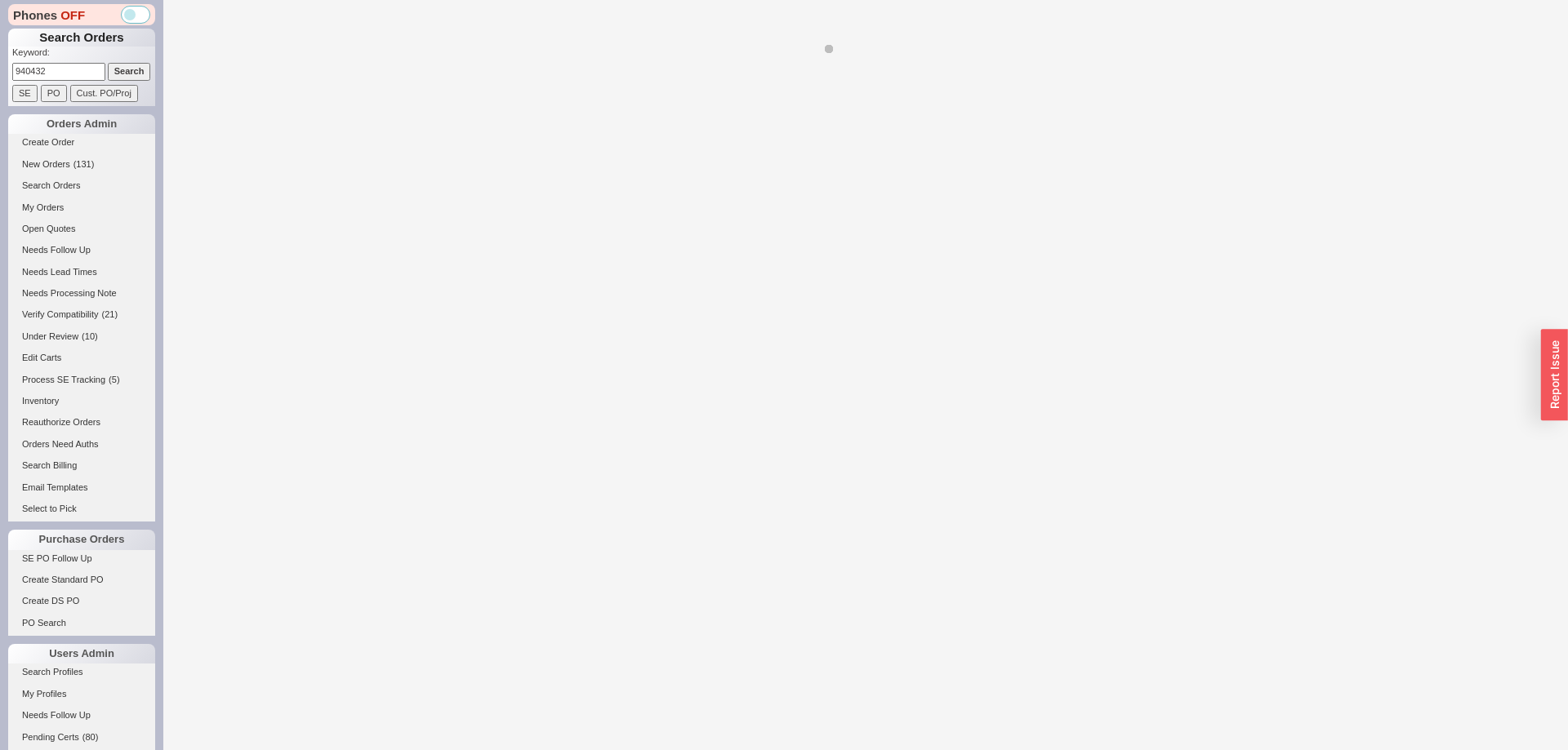
select select "*"
select select "LOW"
select select "3"
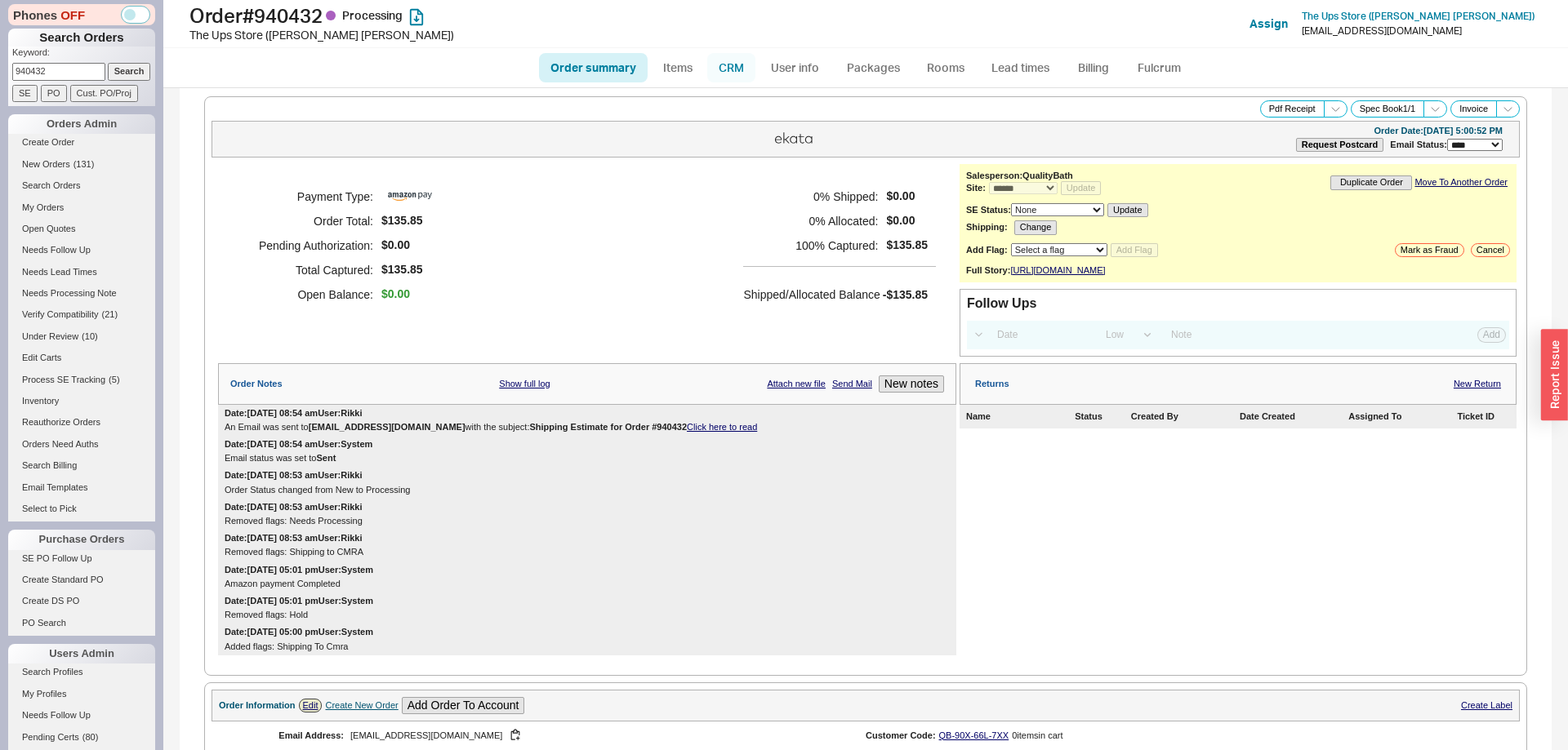
click at [725, 72] on link "CRM" at bounding box center [731, 67] width 48 height 29
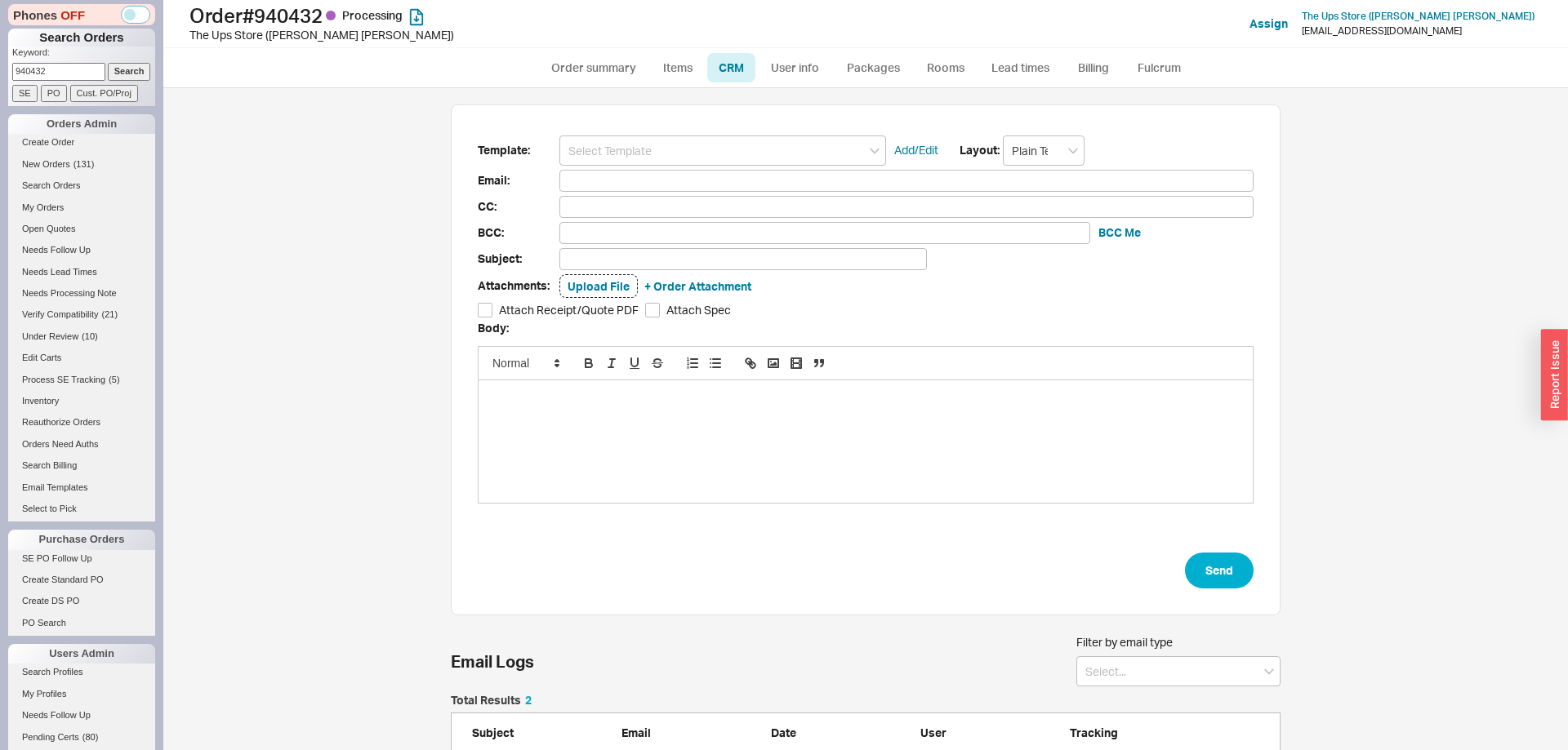
scroll to position [85, 0]
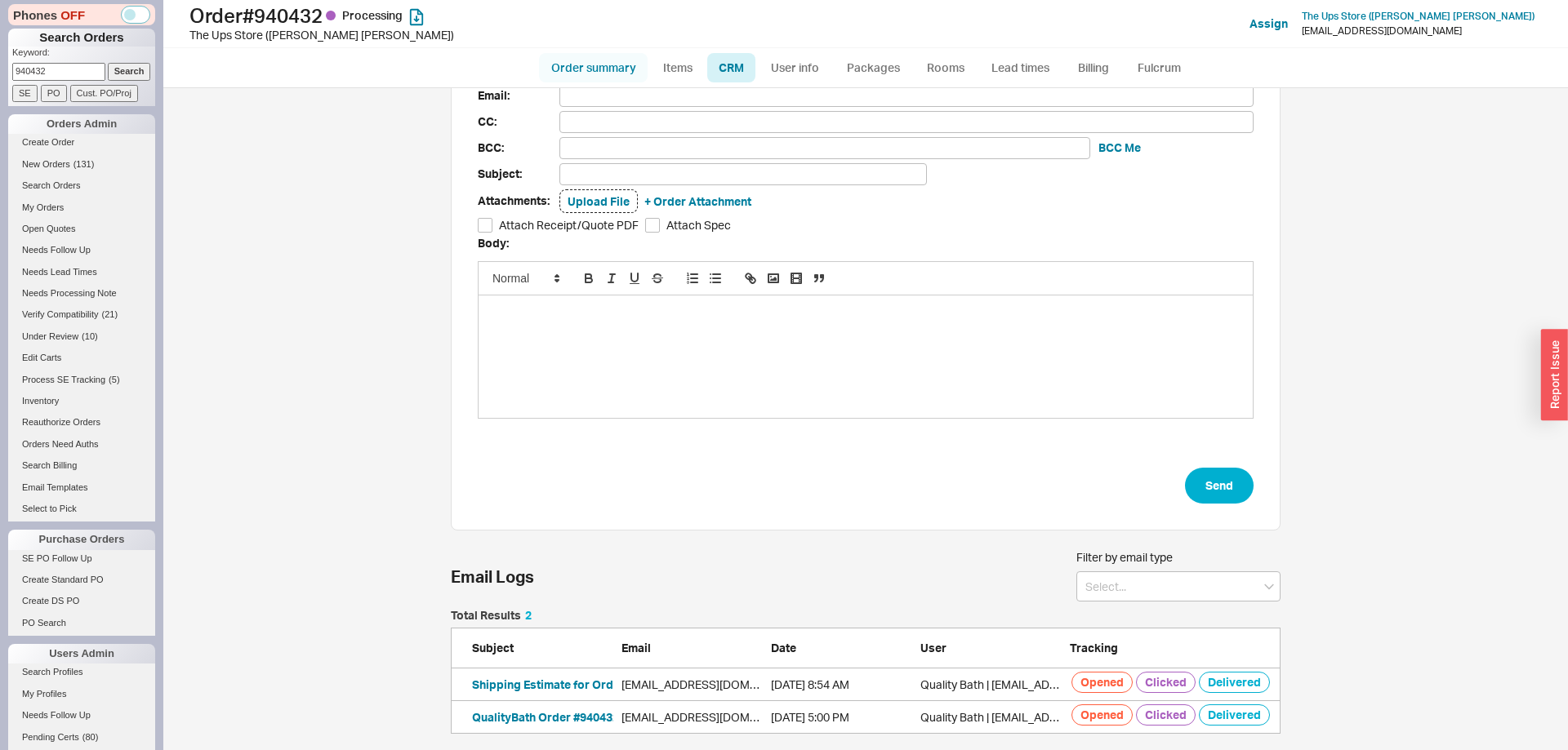
click at [580, 71] on link "Order summary" at bounding box center [593, 67] width 109 height 29
select select "*"
select select "LOW"
select select "3"
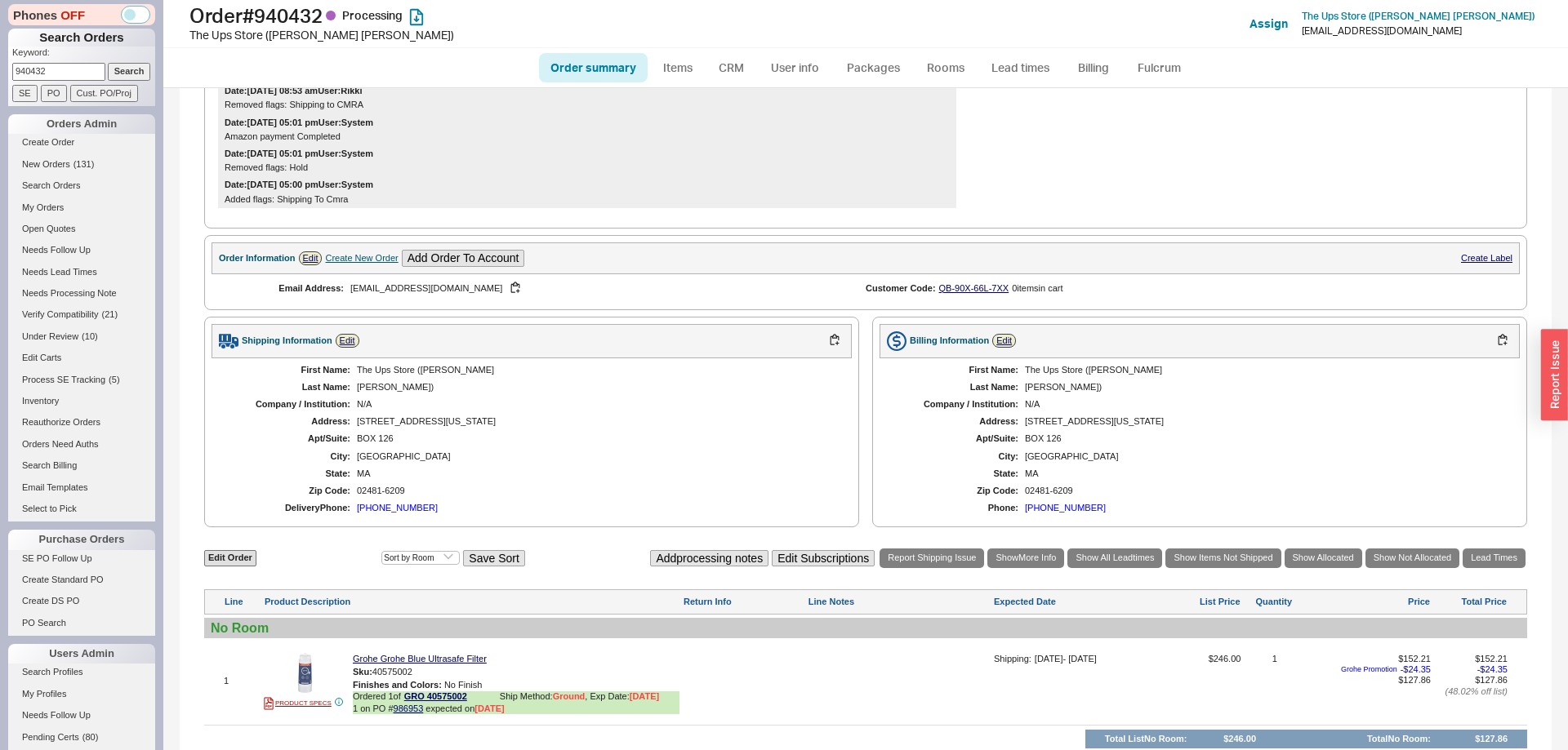
scroll to position [500, 0]
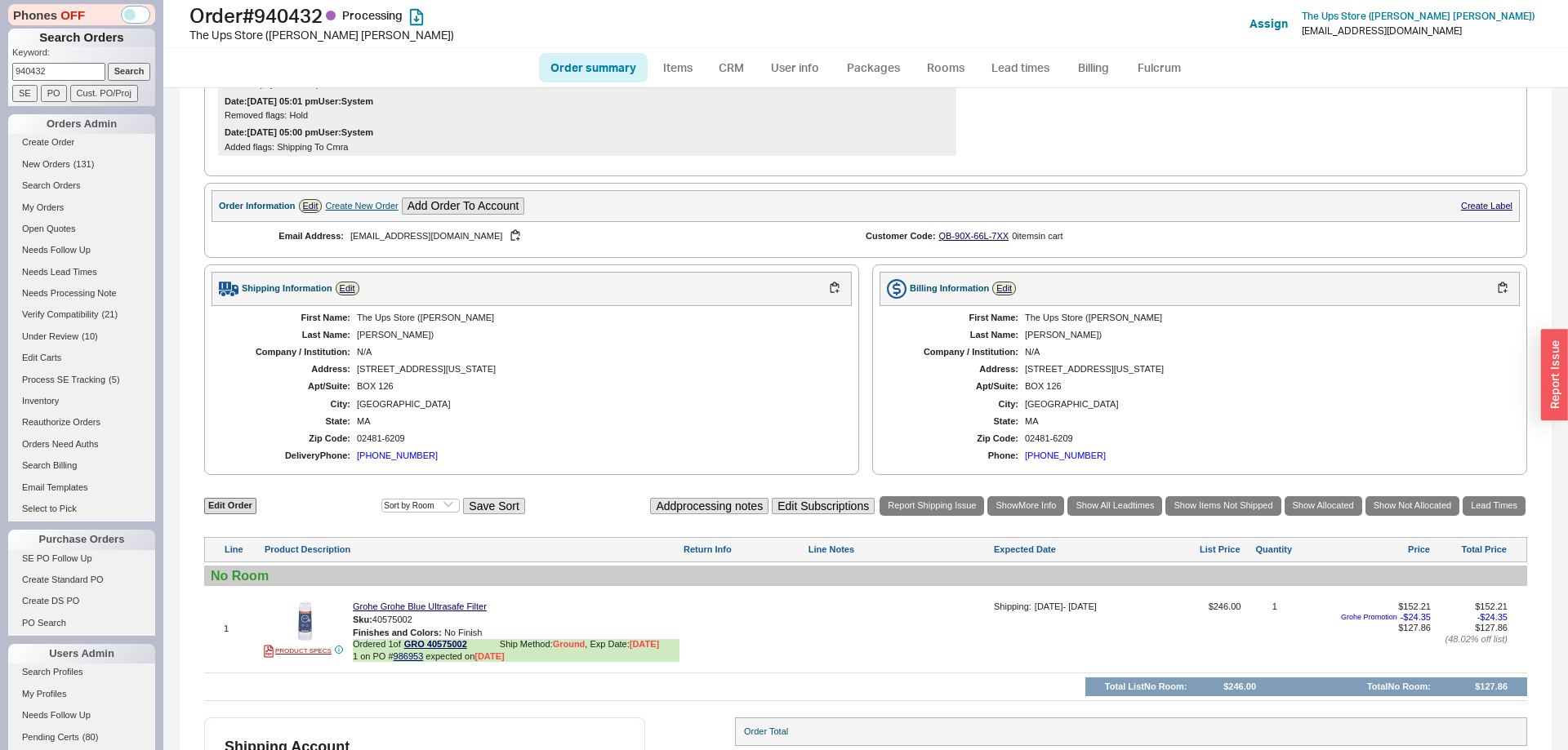
click at [373, 244] on div "mail4vaughn@me.com" at bounding box center [595, 236] width 489 height 16
drag, startPoint x: 373, startPoint y: 250, endPoint x: 427, endPoint y: 255, distance: 54.2
click at [427, 244] on div "mail4vaughn@me.com" at bounding box center [595, 236] width 489 height 16
copy div "mail4vaughn@me.com"
click at [37, 408] on link "Inventory" at bounding box center [81, 401] width 147 height 17
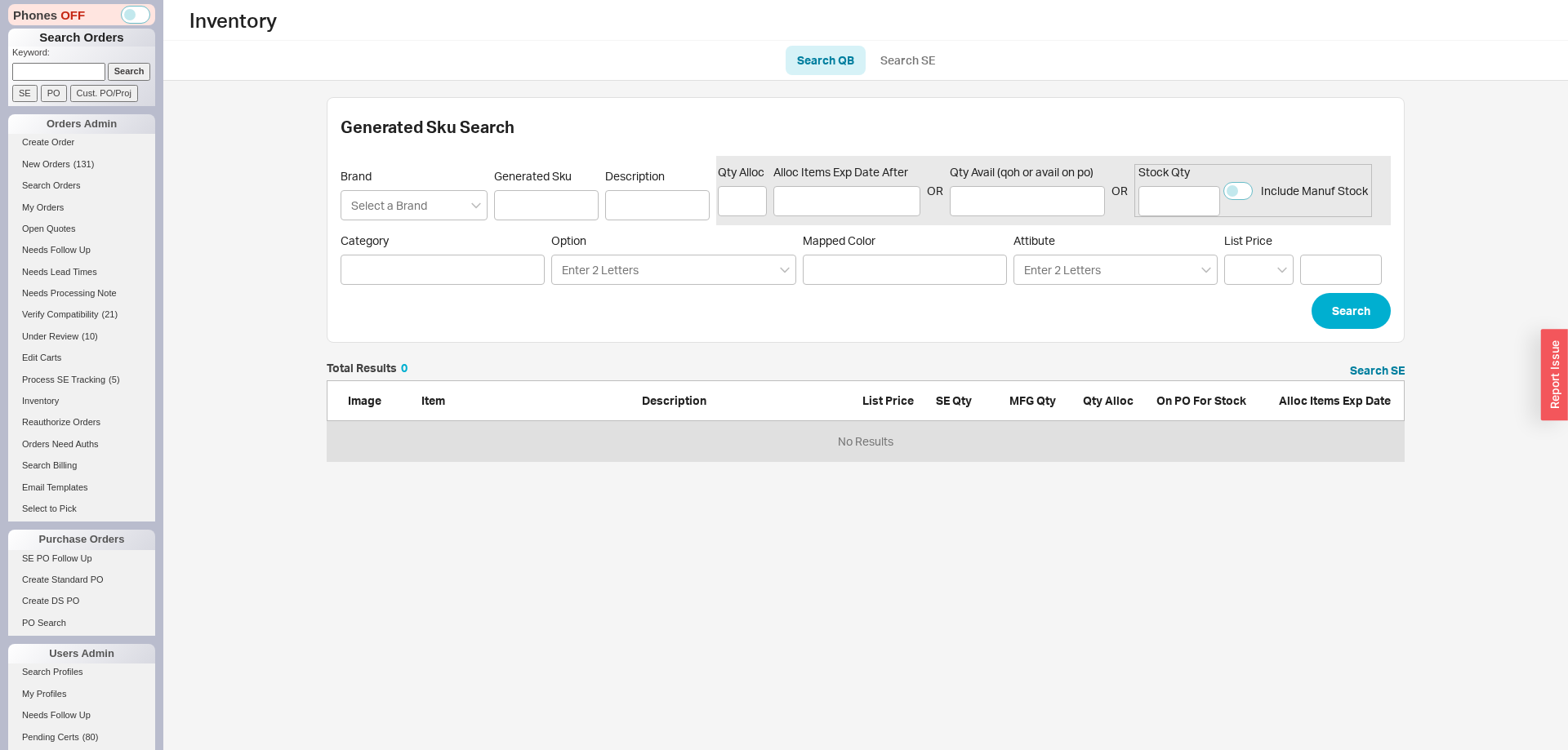
scroll to position [99, 1078]
click at [542, 205] on input "Generated Sku" at bounding box center [546, 205] width 104 height 30
paste input "23077 000"
type input "23077 000"
click at [904, 71] on link "Search SE" at bounding box center [908, 60] width 78 height 29
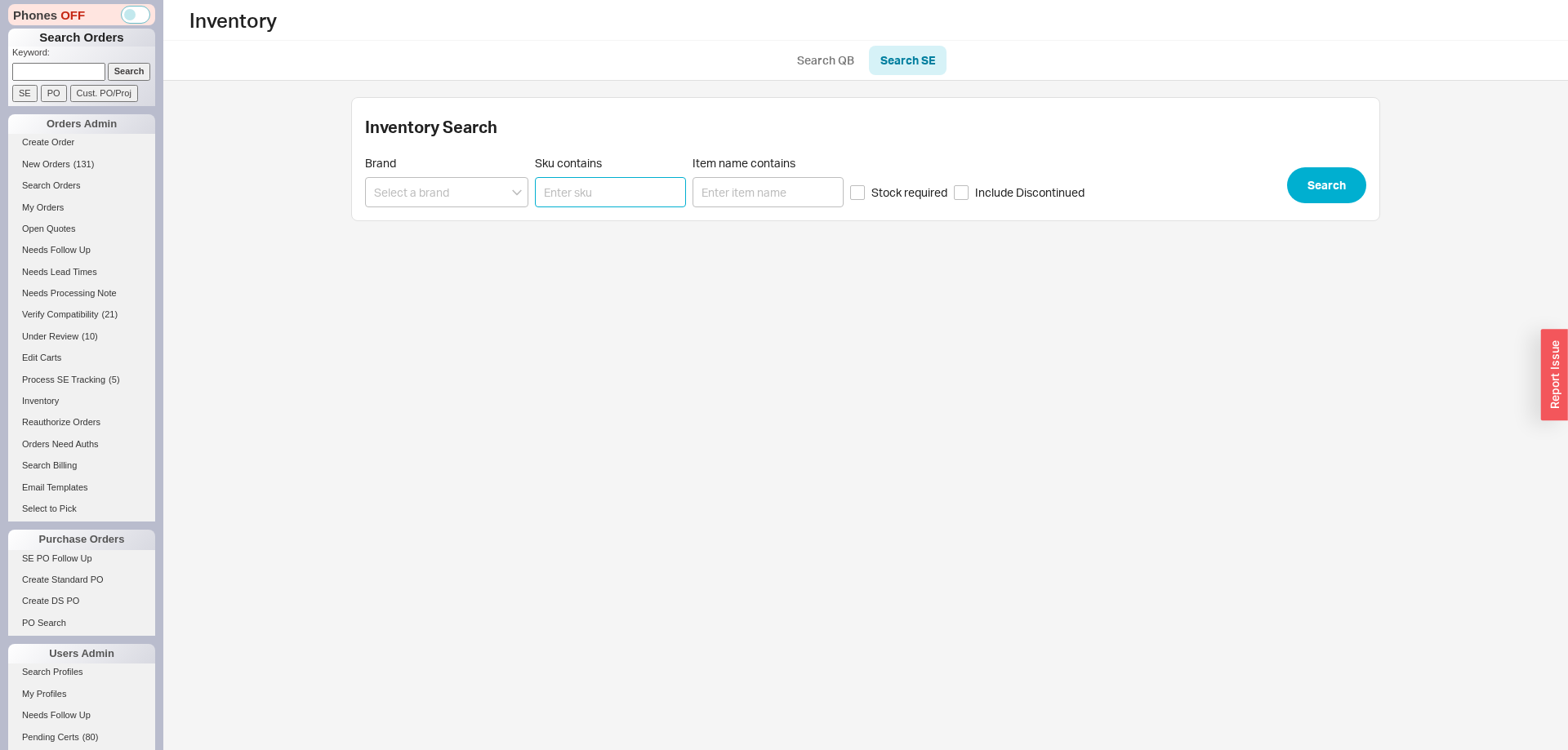
click at [579, 191] on input "Sku contains" at bounding box center [610, 192] width 151 height 30
paste input "23077 000"
click at [579, 193] on input "23077 000" at bounding box center [610, 192] width 151 height 30
type input "23077000"
click at [1328, 195] on button "Search" at bounding box center [1326, 185] width 80 height 36
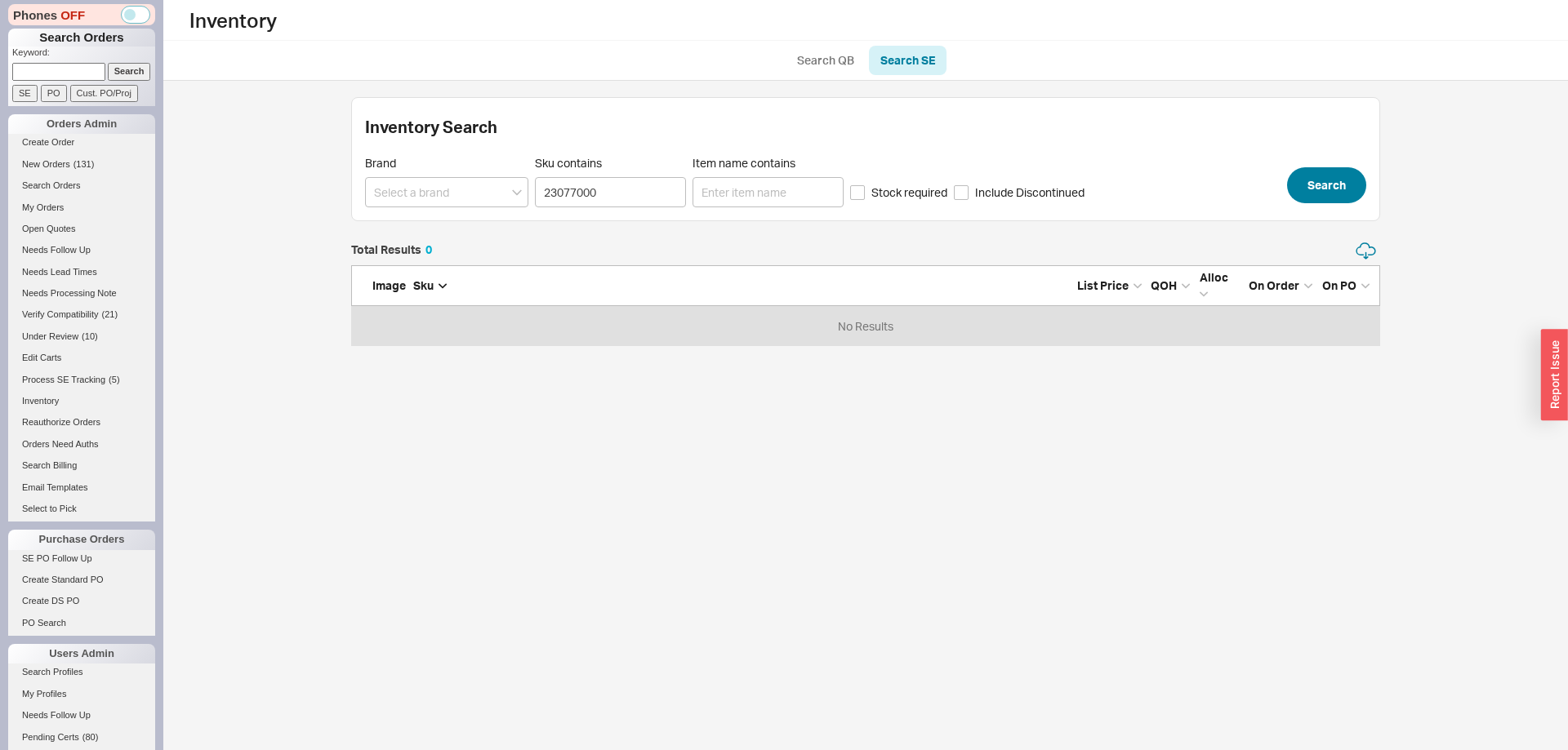
scroll to position [105, 1029]
click at [75, 72] on input at bounding box center [58, 71] width 93 height 17
paste input "932400"
type input "932400"
click at [127, 69] on input "Search" at bounding box center [129, 71] width 43 height 17
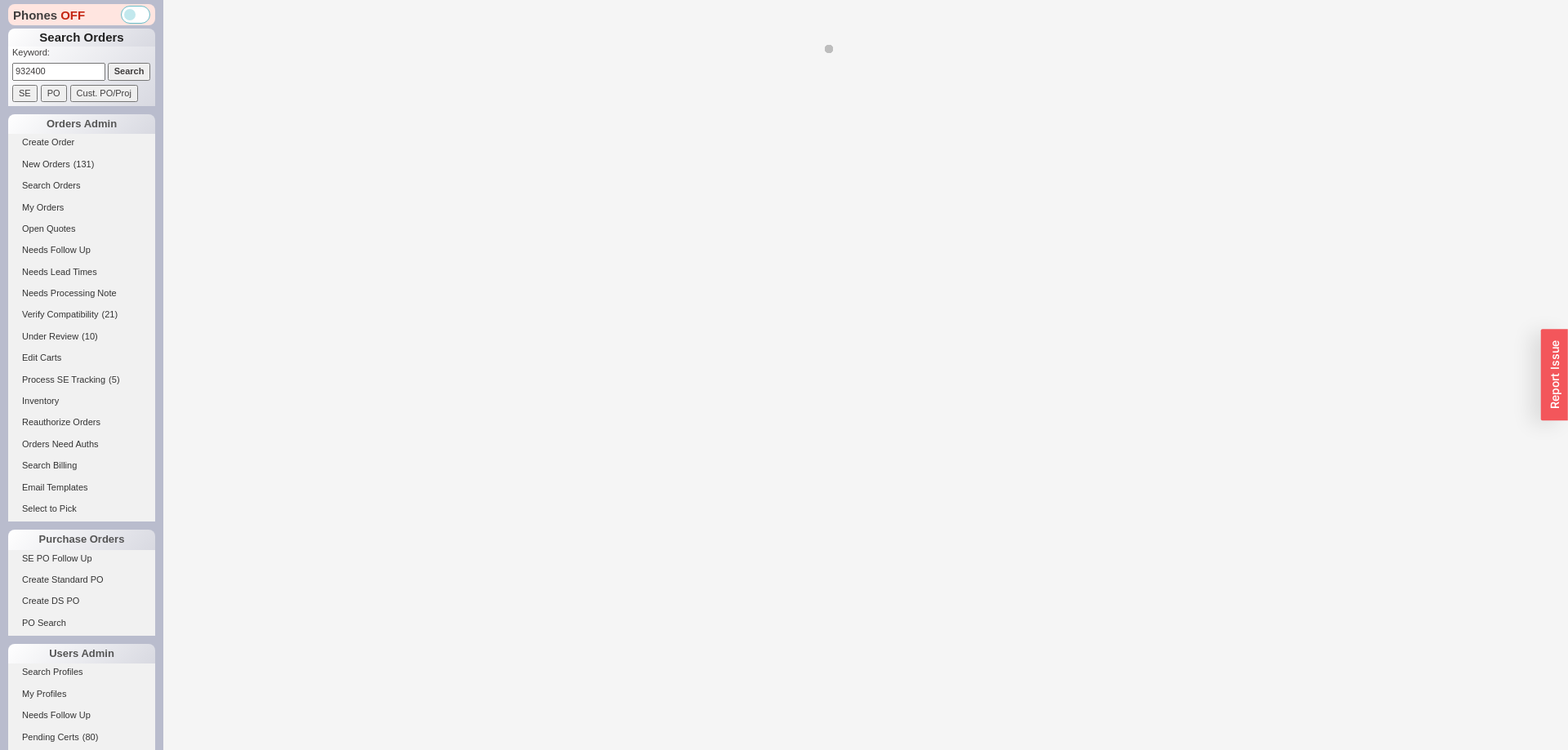
select select "*"
select select "LOW"
select select "3"
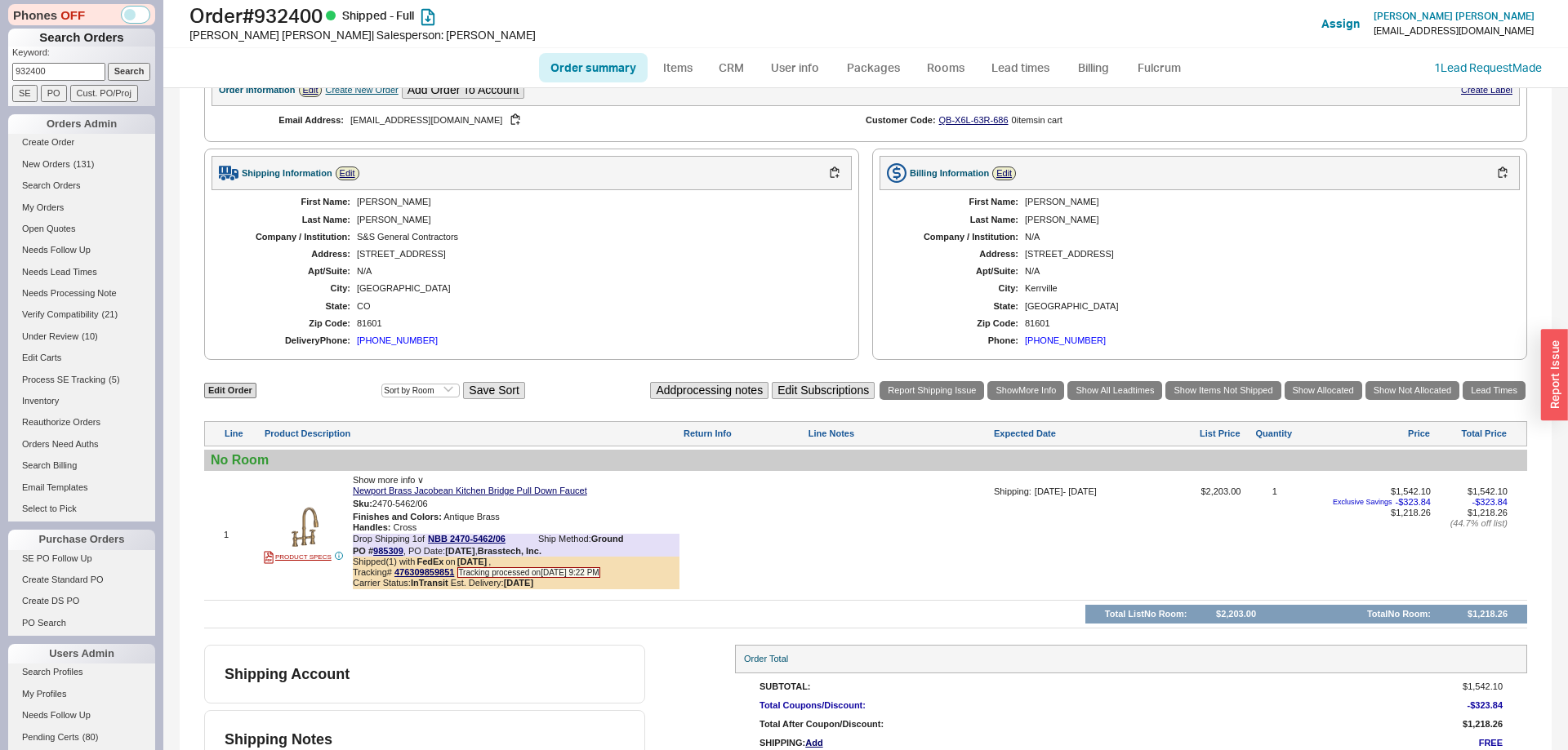
scroll to position [829, 0]
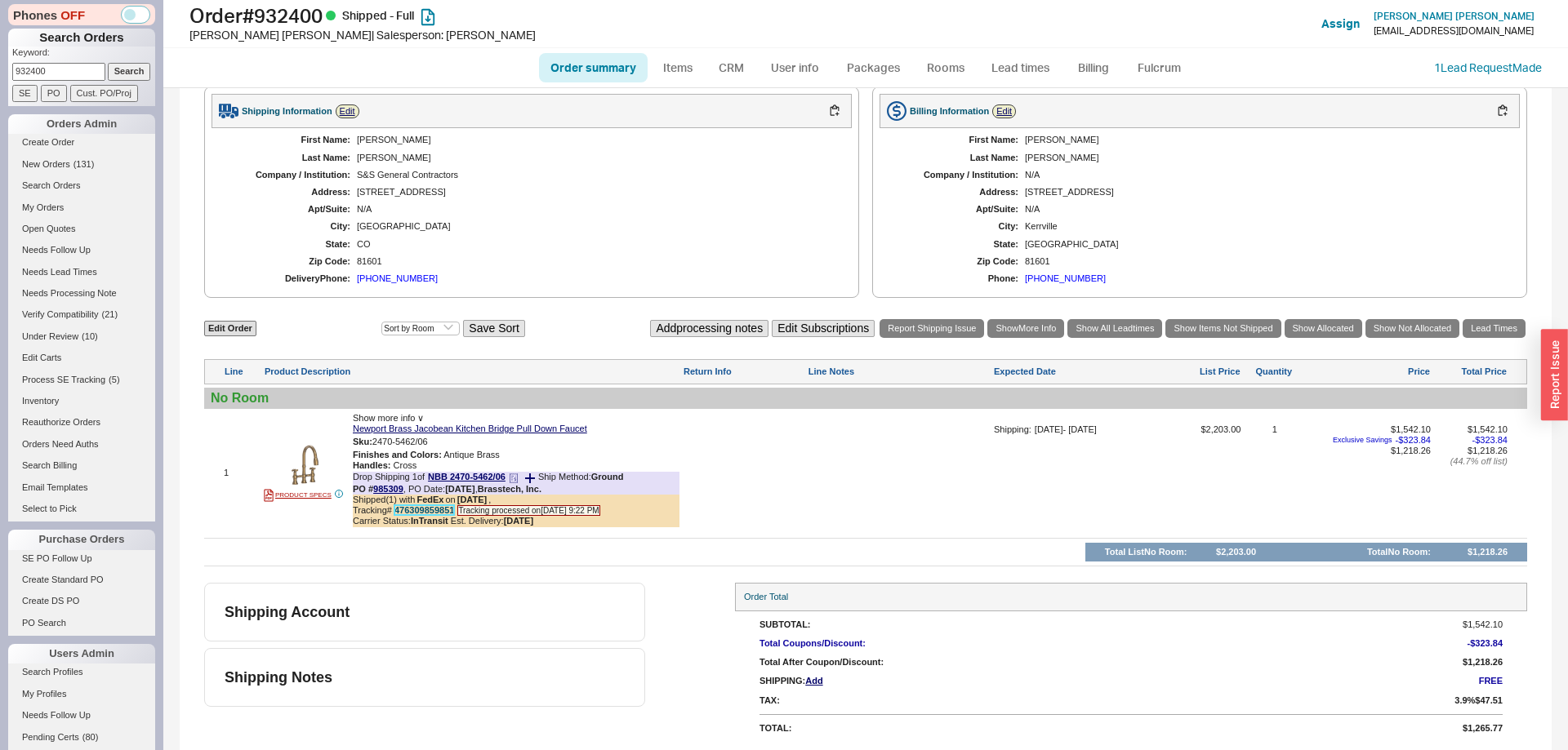
click at [419, 507] on link "476309859851" at bounding box center [424, 509] width 59 height 10
click at [420, 509] on link "476309859851" at bounding box center [424, 509] width 59 height 10
click at [69, 67] on input "932400" at bounding box center [58, 71] width 93 height 17
paste input "9352"
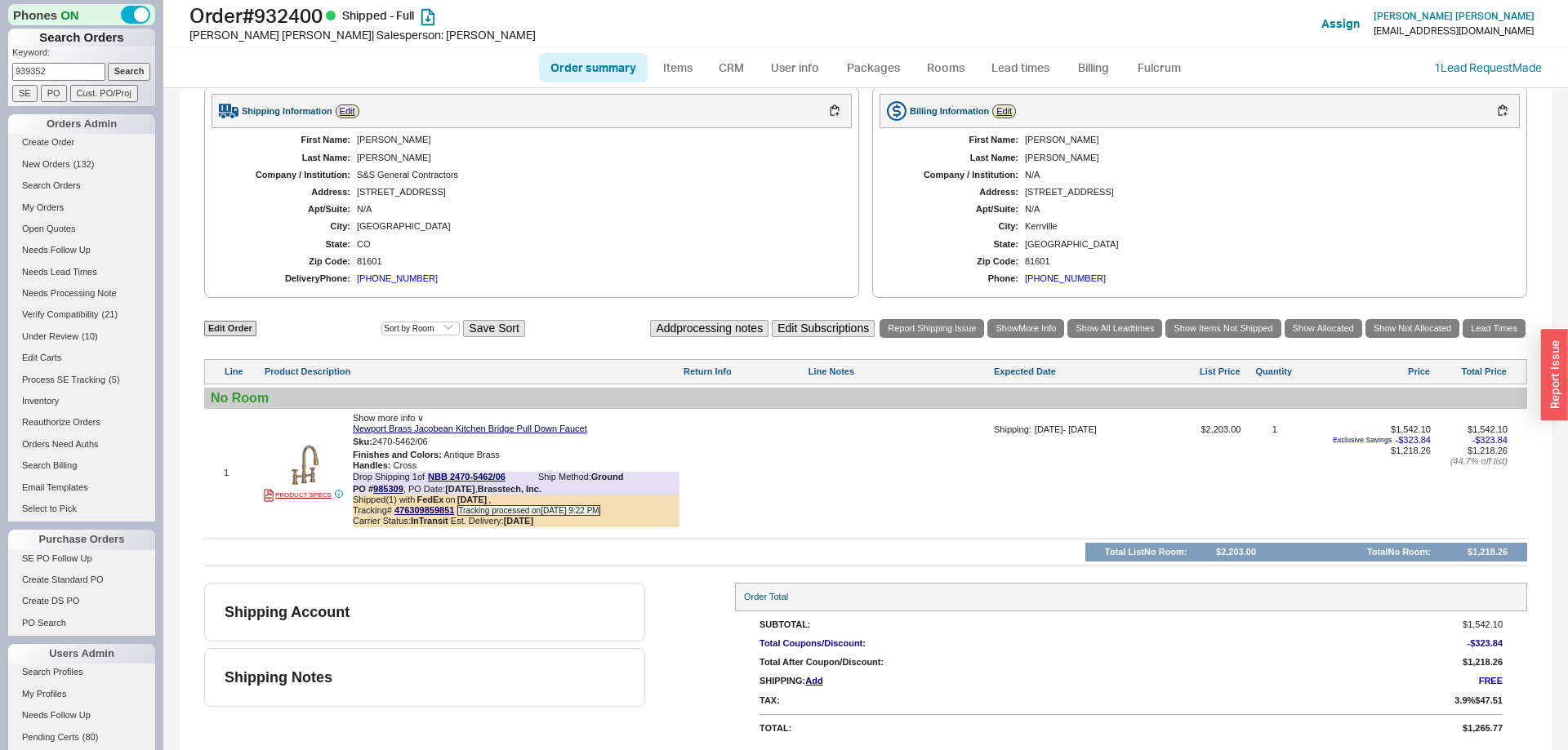
type input "939352"
click at [145, 69] on input "Search" at bounding box center [129, 71] width 43 height 17
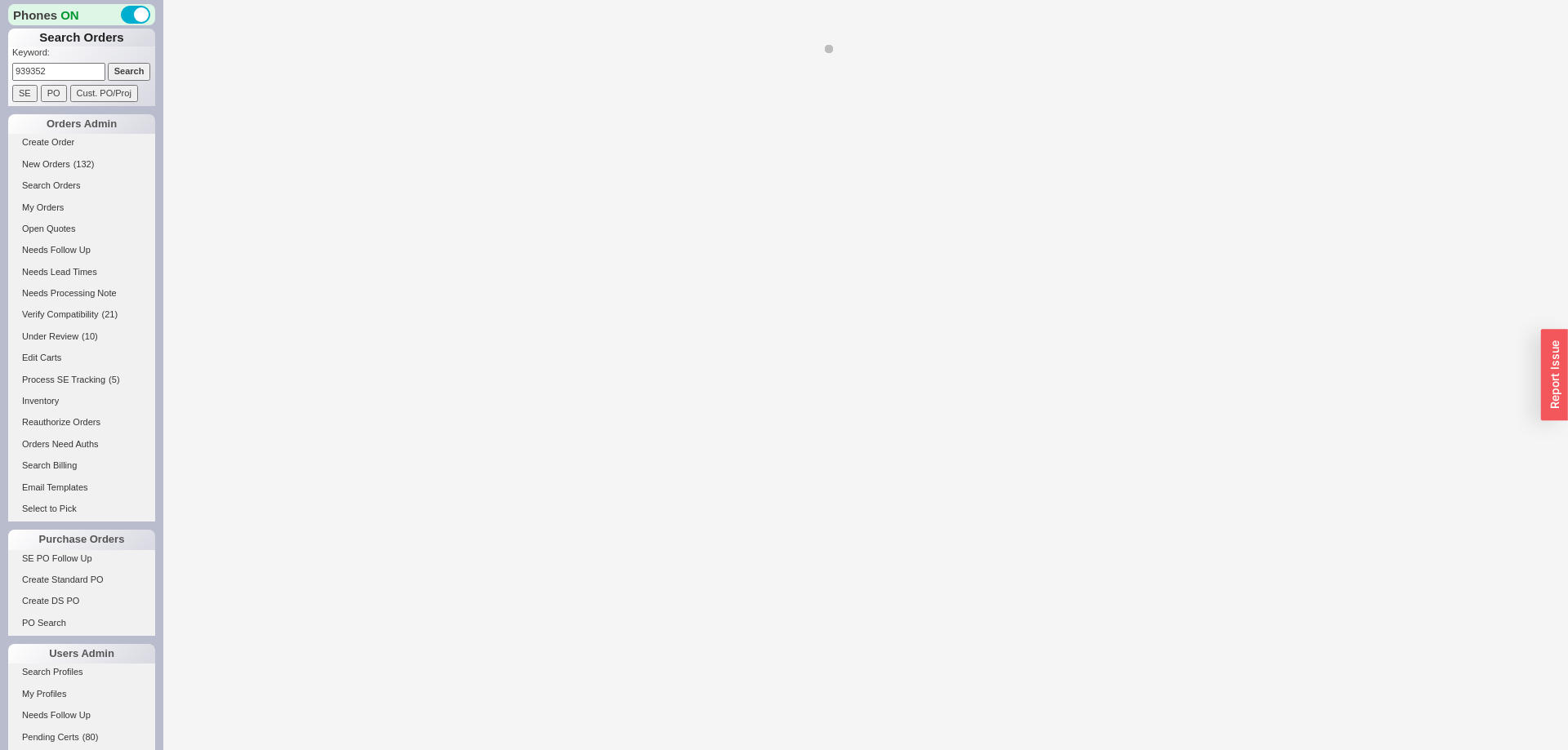
select select "*"
select select "LOW"
select select "3"
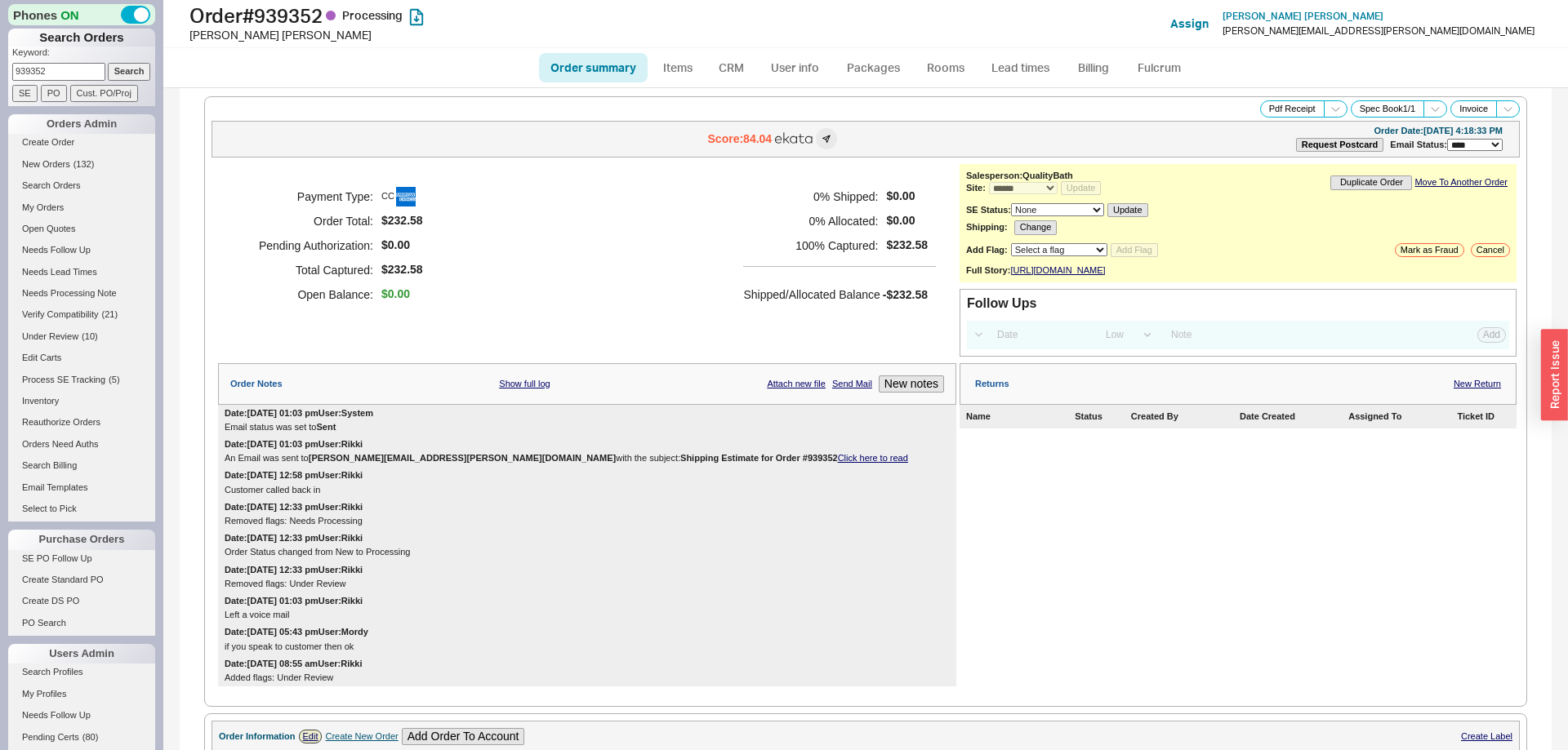
scroll to position [735, 0]
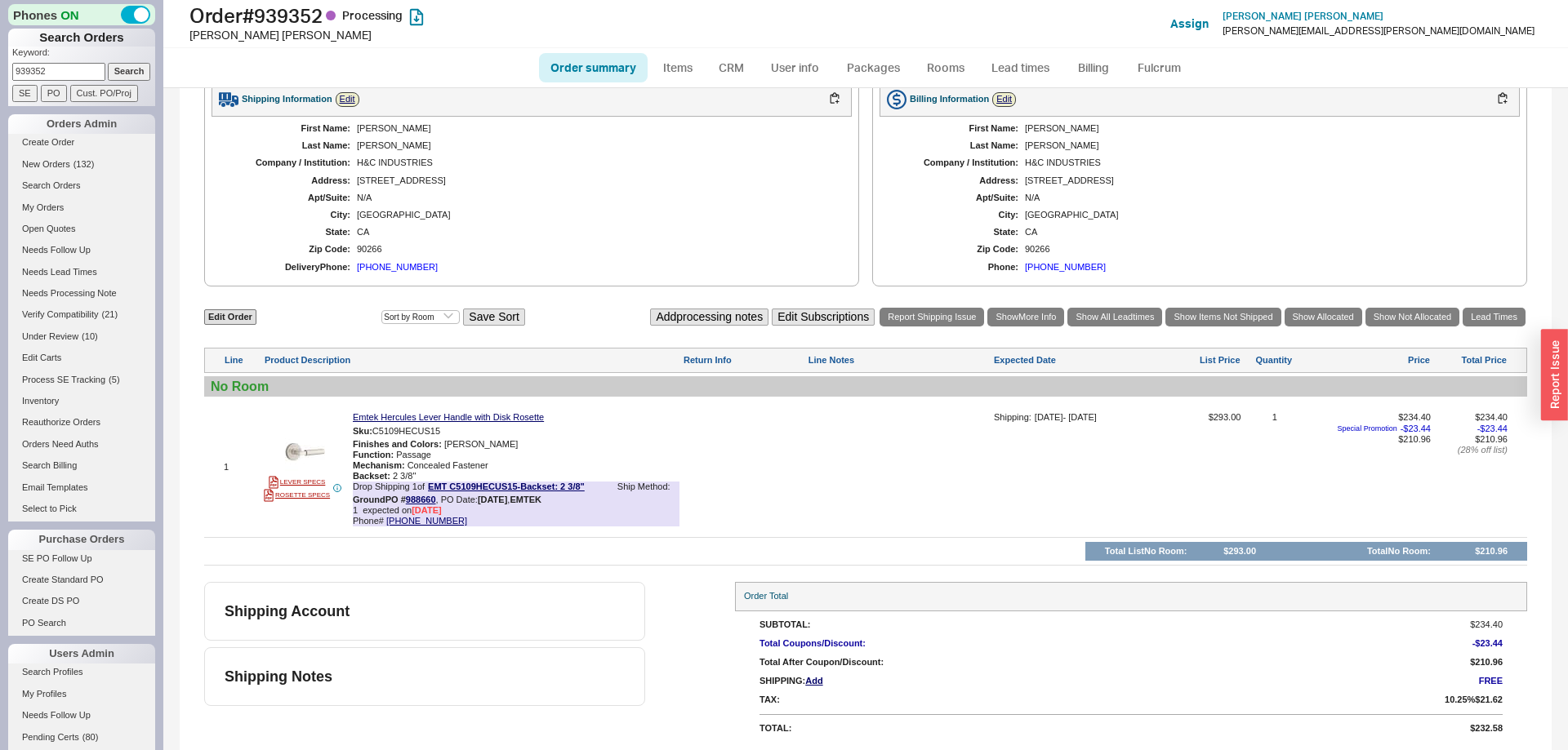
paste input "920726"
click at [60, 69] on input "939352920726" at bounding box center [58, 71] width 93 height 17
paste input
type input "920726"
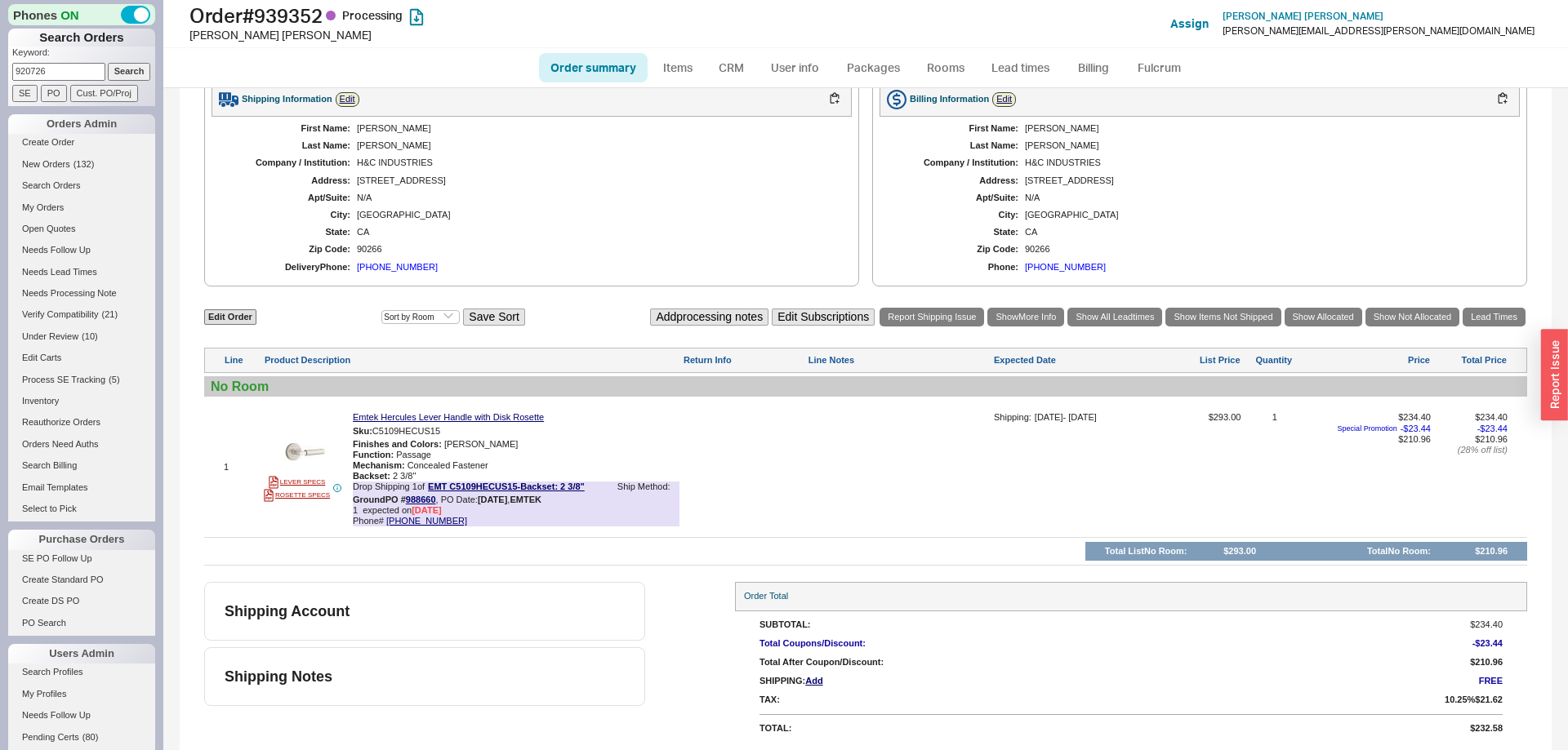
click at [135, 69] on input "Search" at bounding box center [129, 71] width 43 height 17
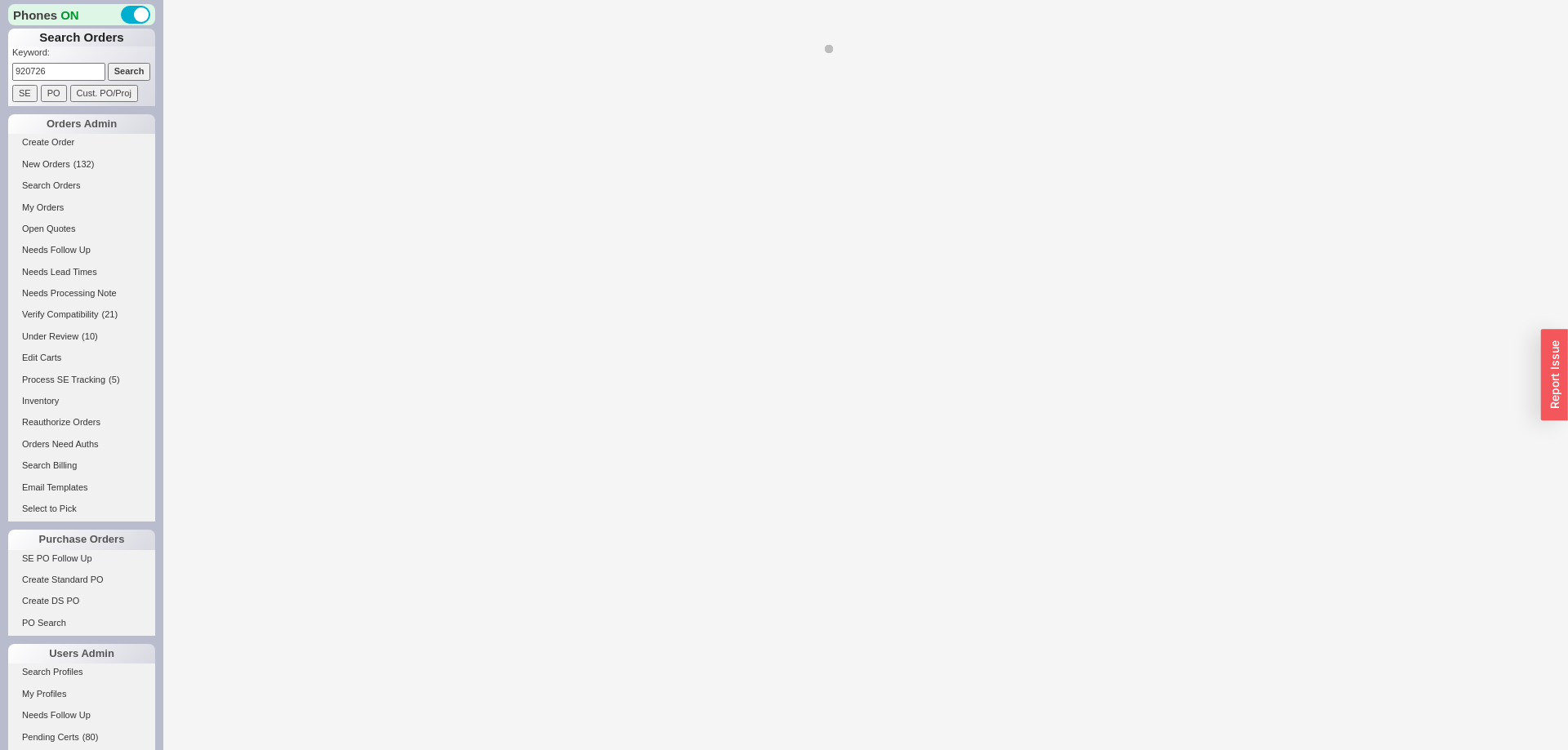
select select "*"
select select "LOW"
select select "3"
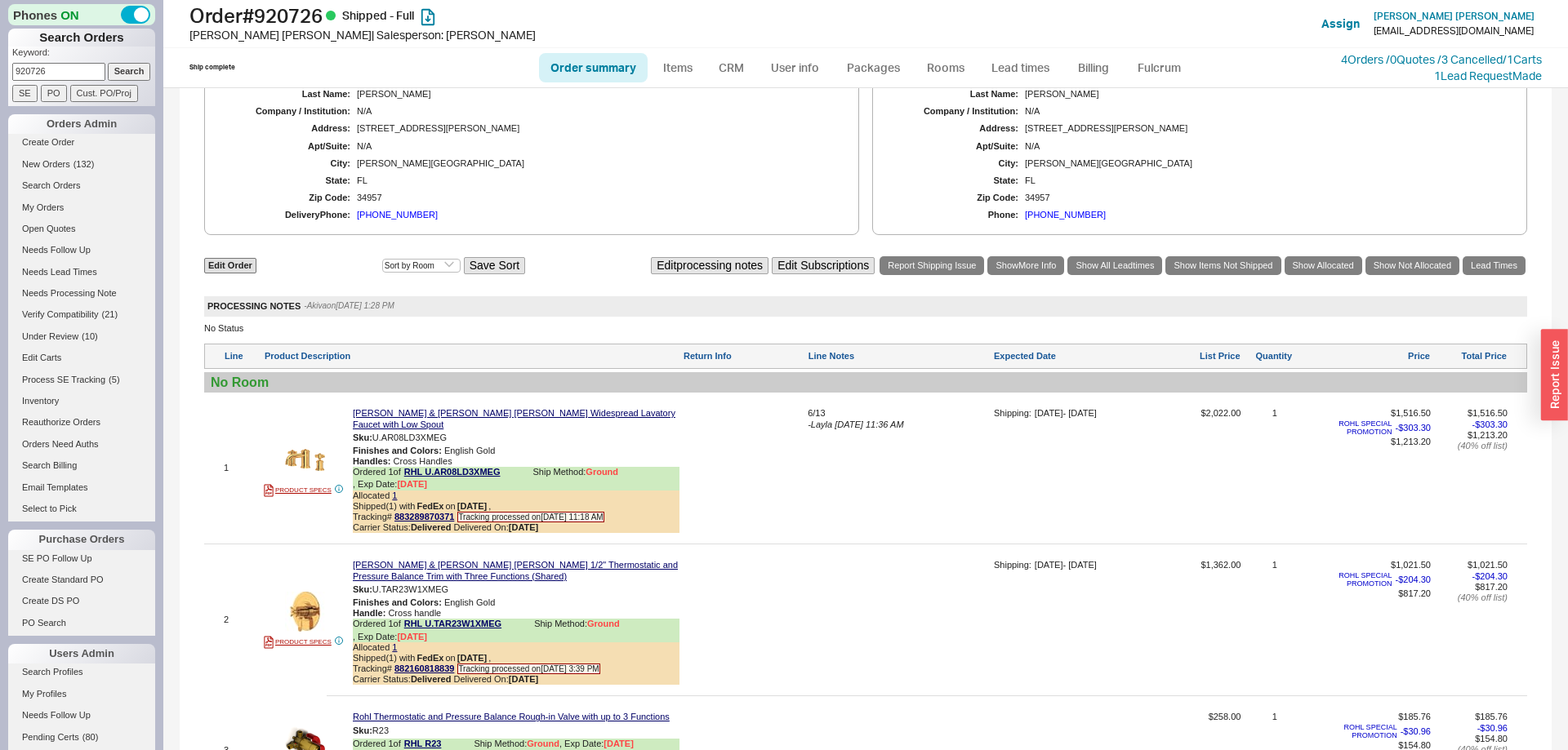
scroll to position [378, 0]
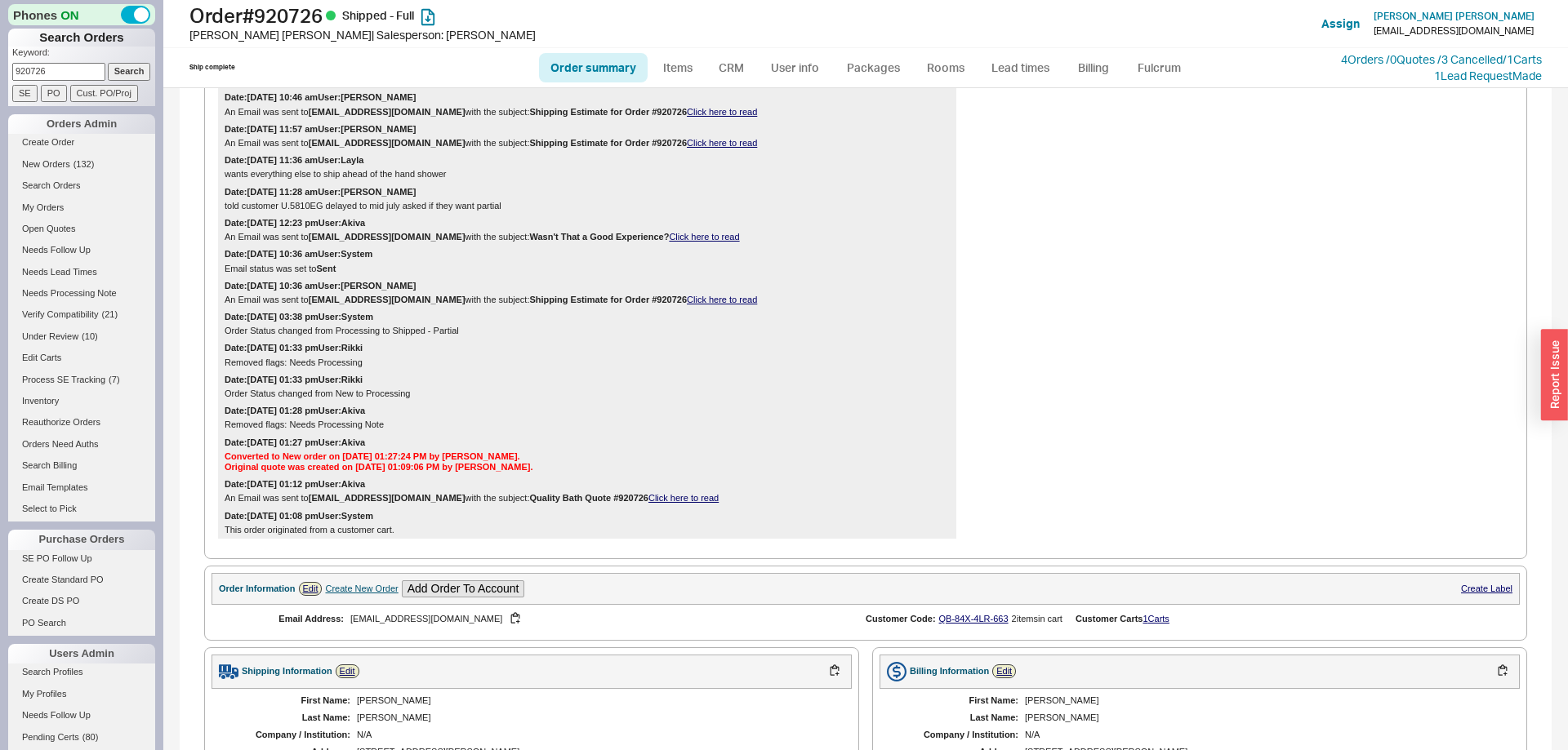
click at [88, 70] on input "920726" at bounding box center [58, 71] width 93 height 17
type input "930621"
click at [108, 63] on input "Search" at bounding box center [129, 71] width 43 height 17
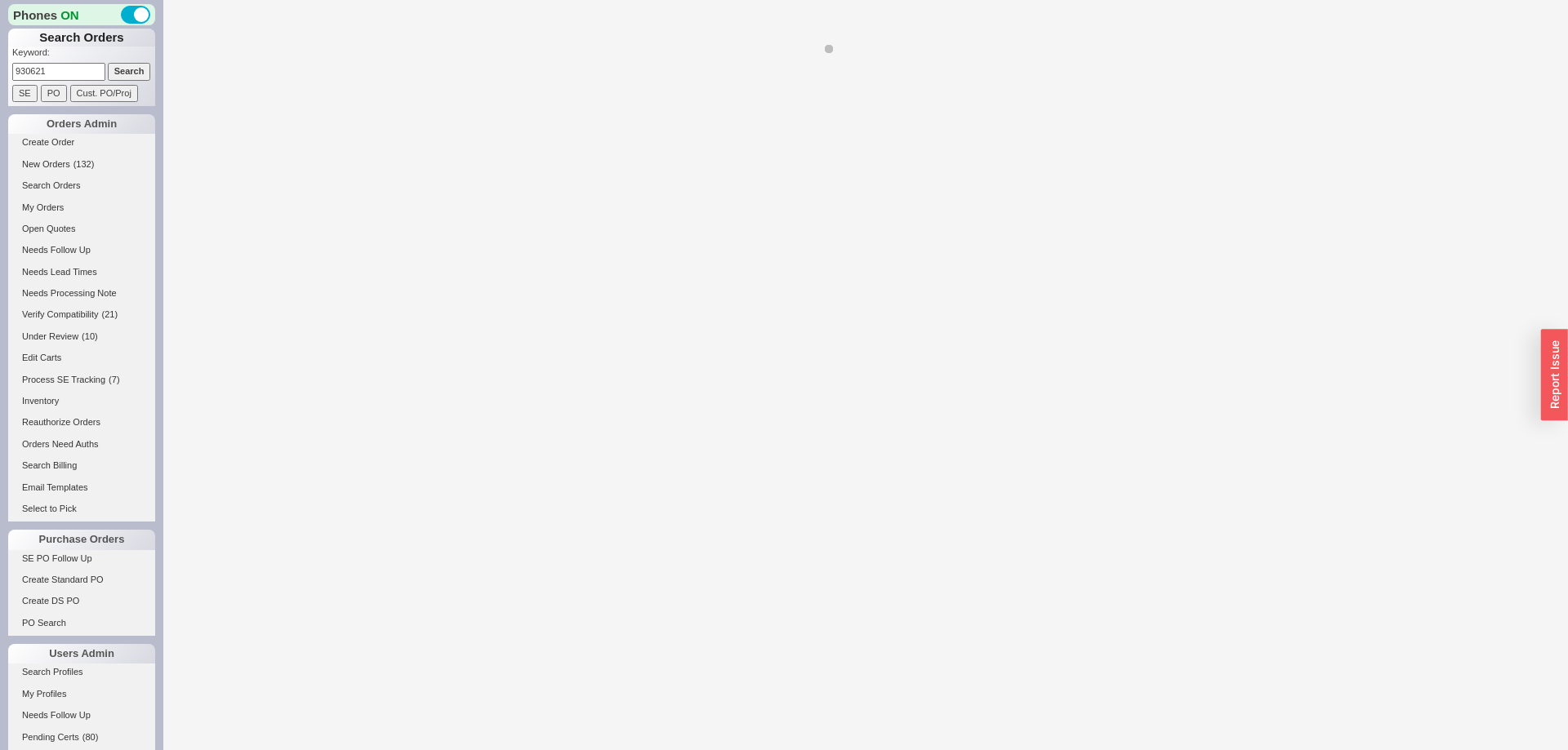
select select "*"
select select "LOW"
select select "3"
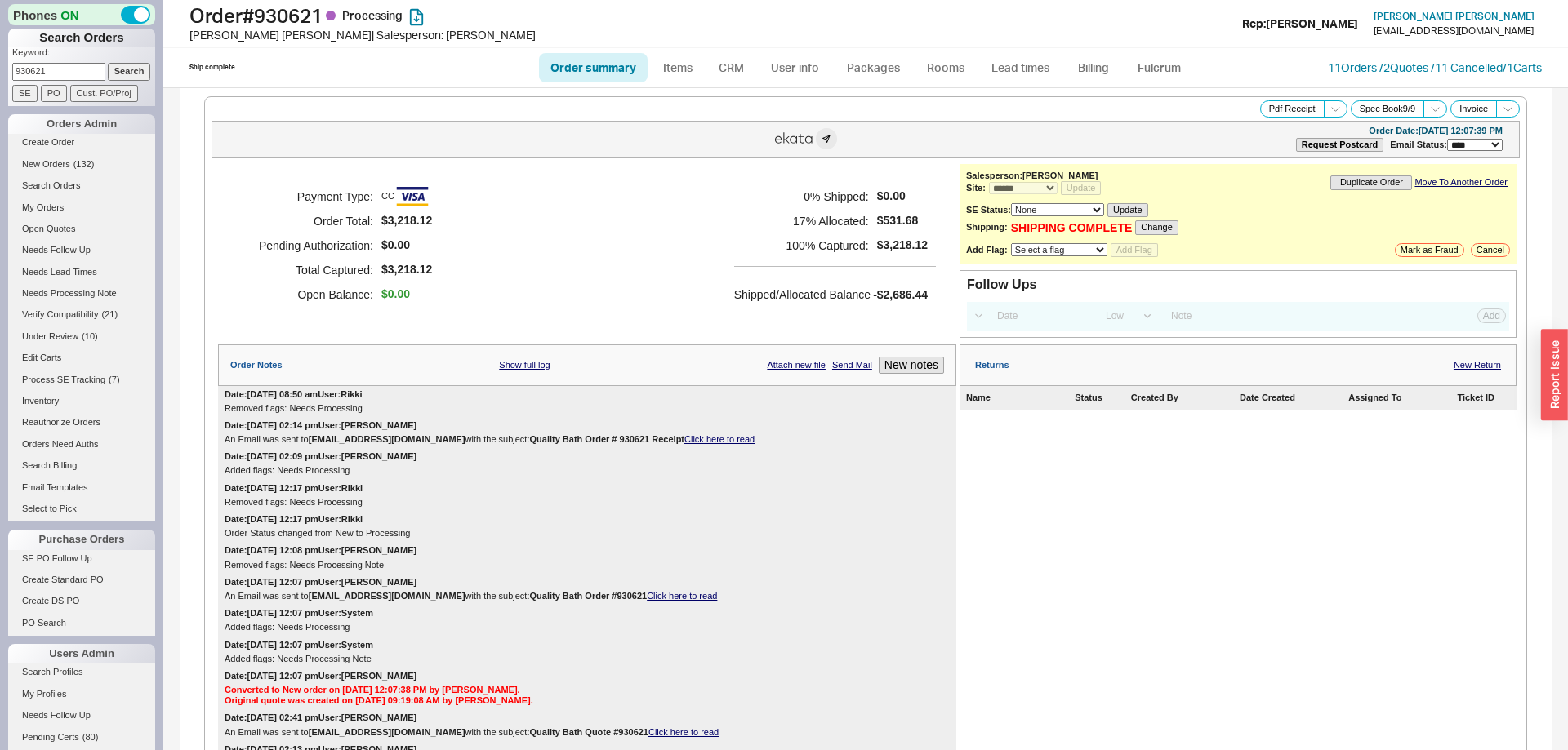
click at [1100, 240] on div "**********" at bounding box center [1237, 213] width 557 height 100
click at [1095, 233] on link "SHIPPING COMPLETE" at bounding box center [1072, 228] width 122 height 14
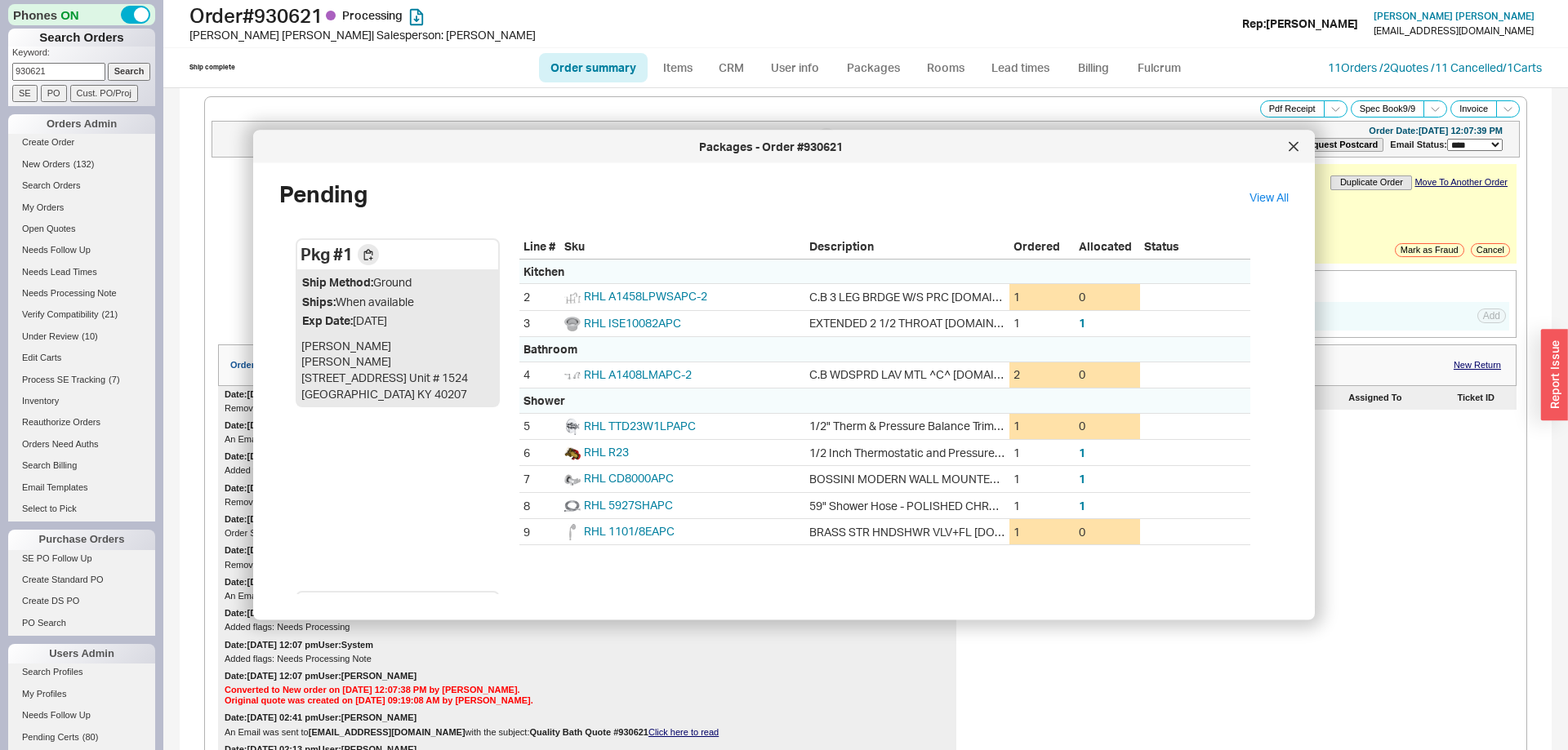
scroll to position [197, 0]
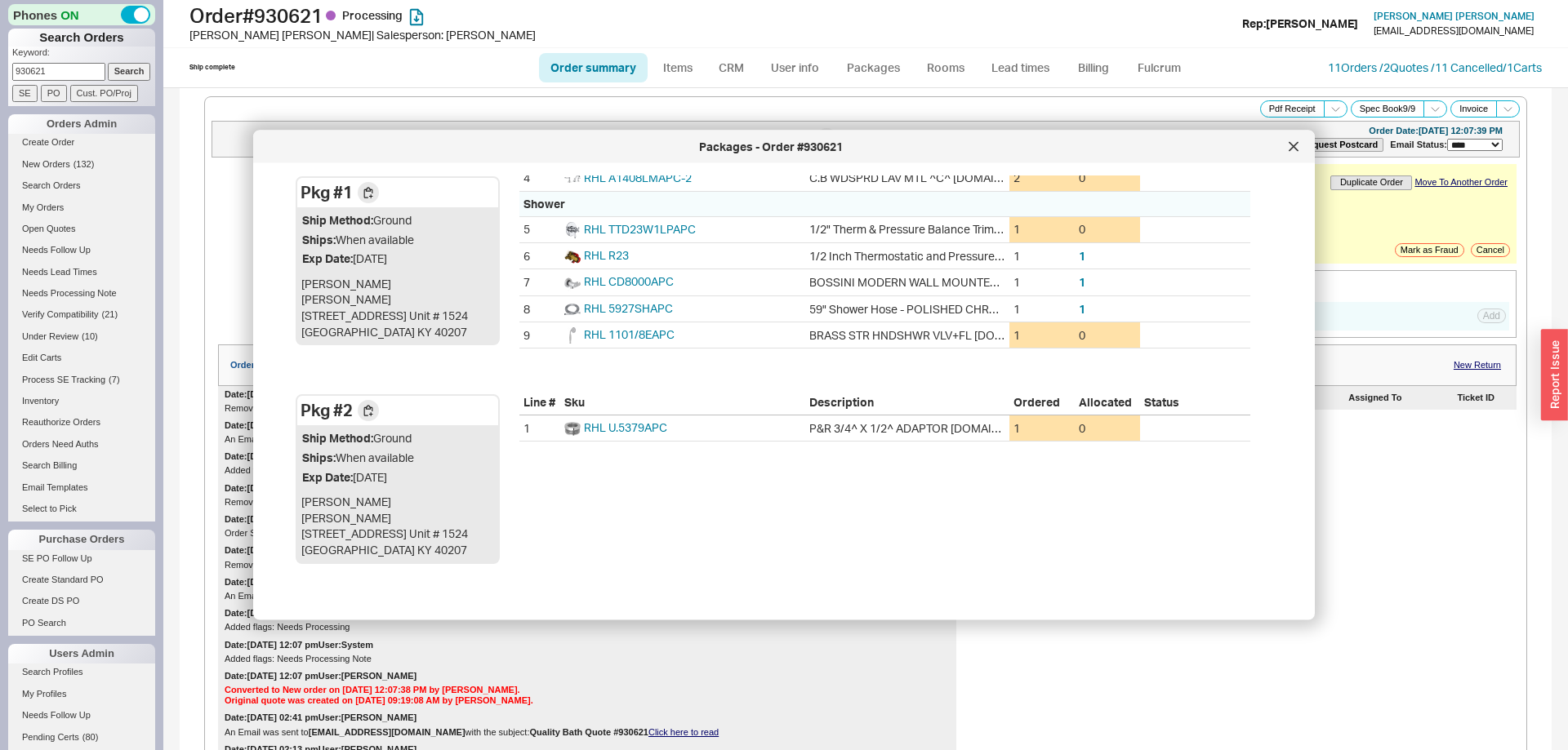
drag, startPoint x: 1295, startPoint y: 150, endPoint x: 1564, endPoint y: 161, distance: 269.2
click at [1294, 150] on icon at bounding box center [1293, 147] width 10 height 10
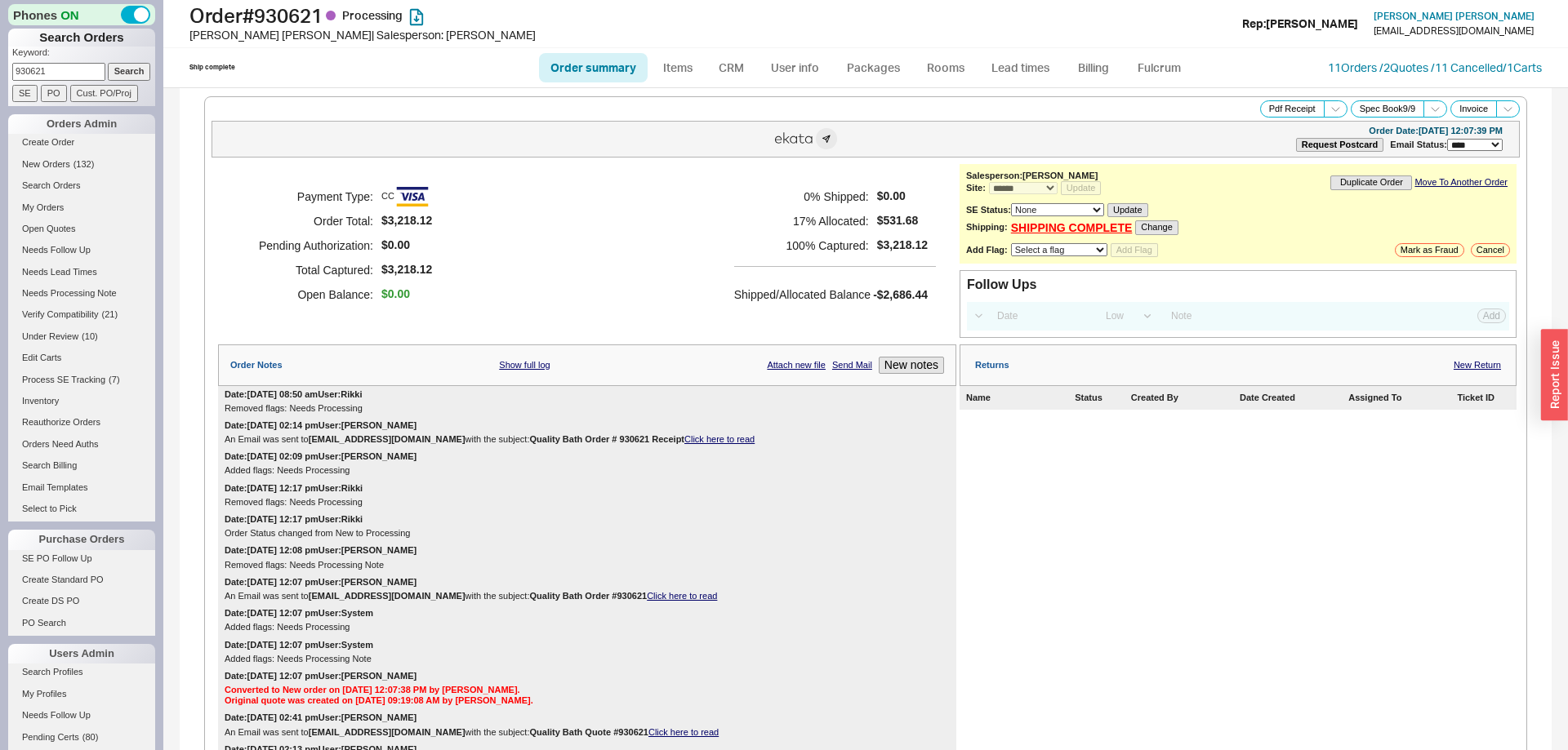
click at [58, 73] on input "930621" at bounding box center [58, 71] width 93 height 17
type input "940487"
click at [108, 63] on input "Search" at bounding box center [129, 71] width 43 height 17
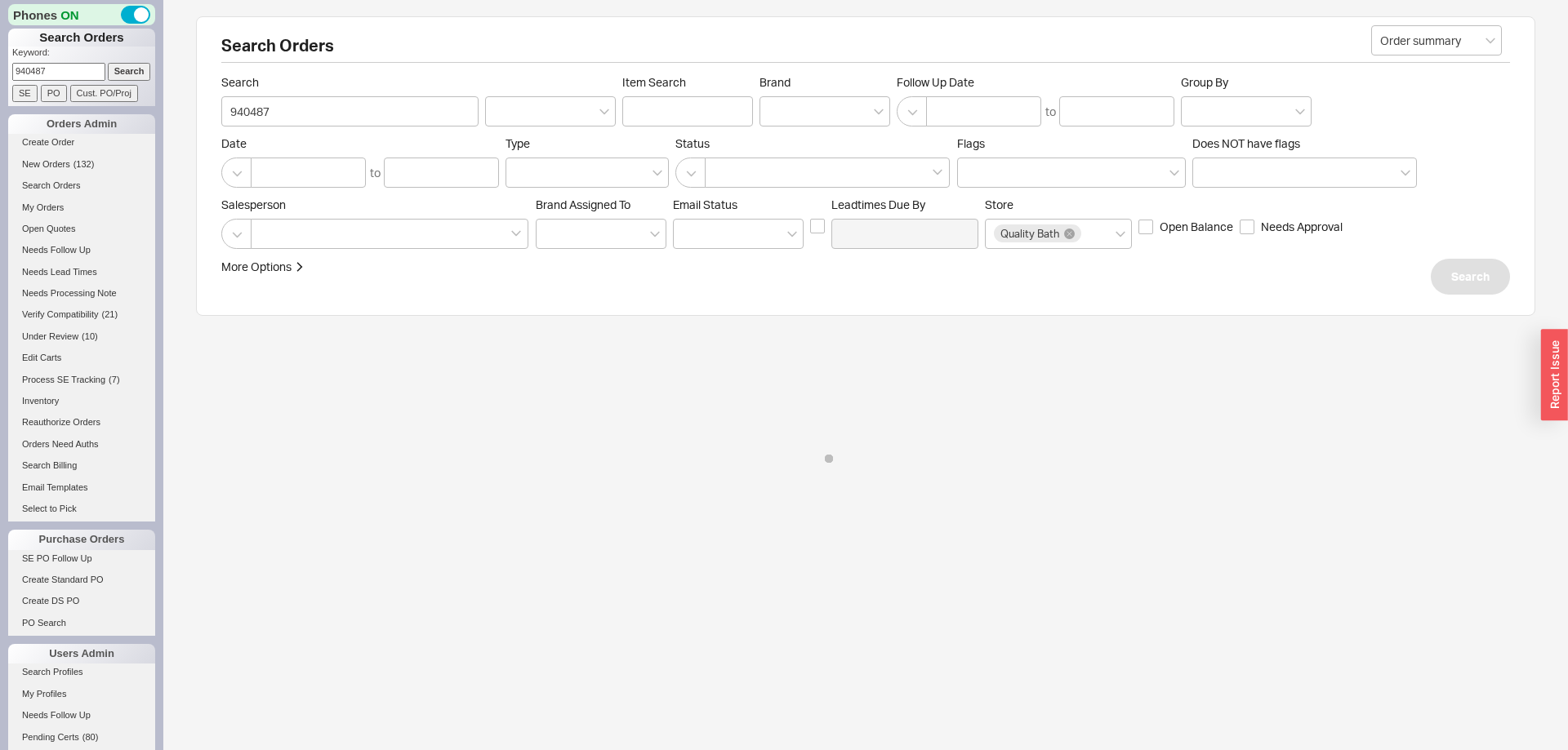
select select "*"
select select "LOW"
select select "3"
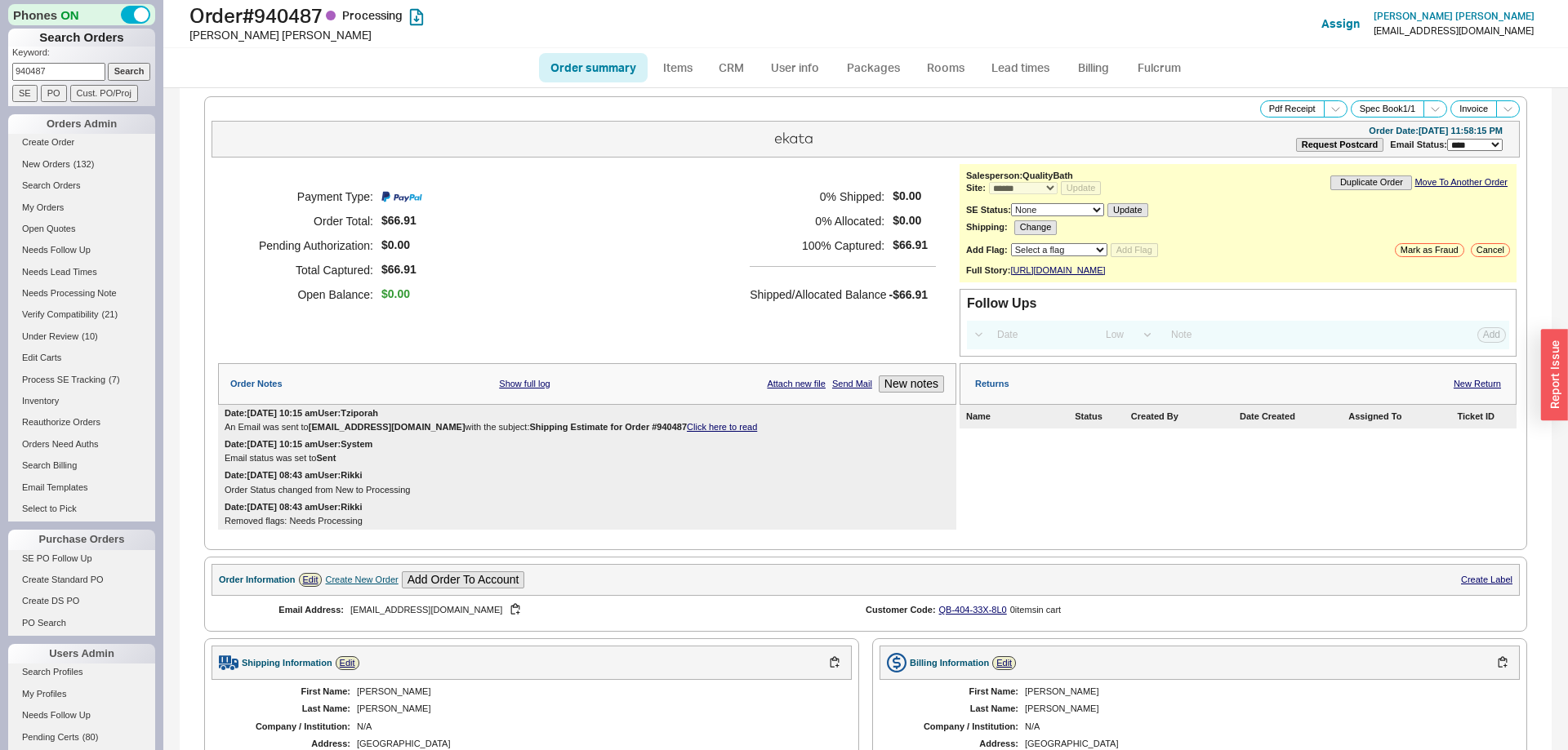
scroll to position [510, 0]
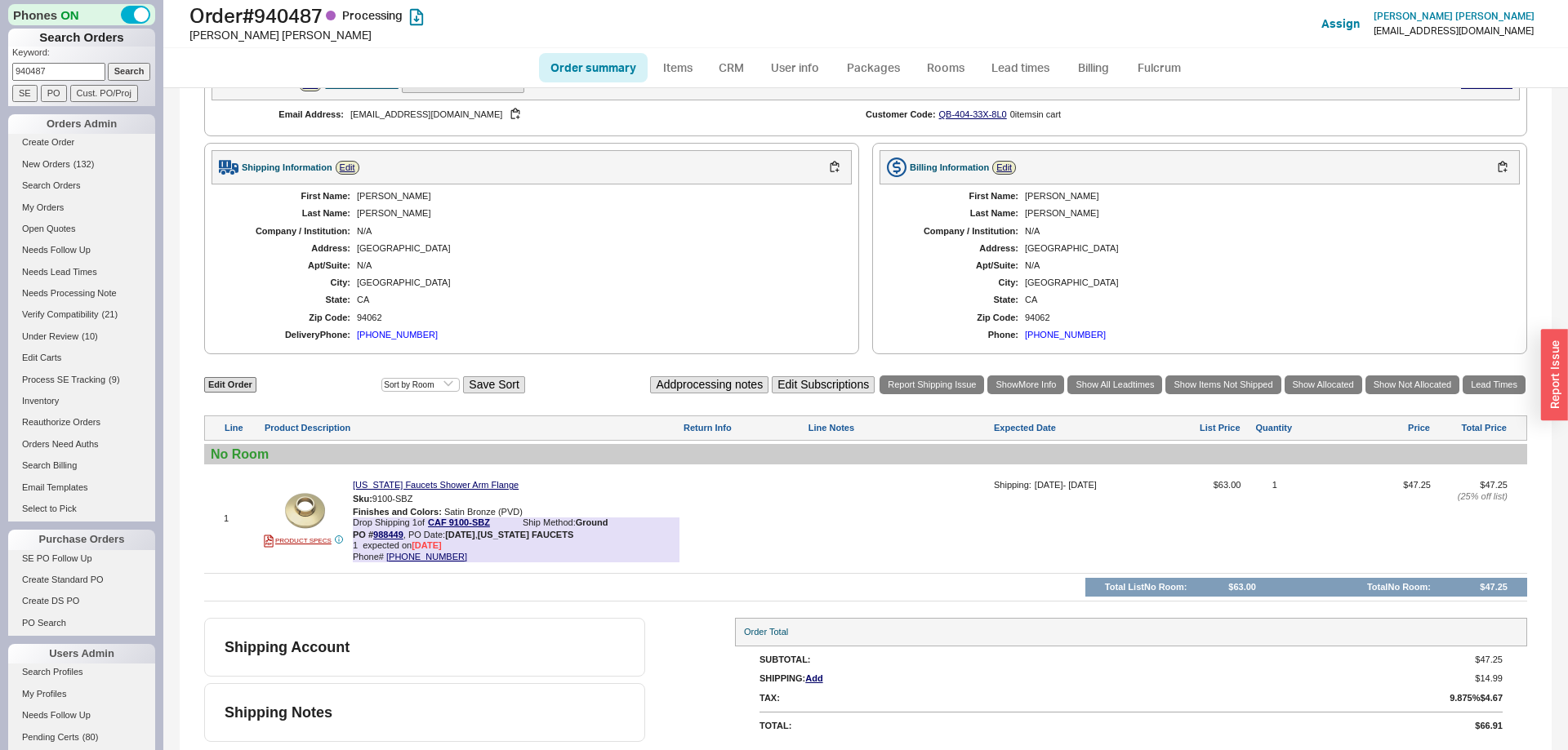
click at [63, 74] on input "940487" at bounding box center [58, 71] width 93 height 17
type input "921420"
click at [108, 63] on input "Search" at bounding box center [129, 71] width 43 height 17
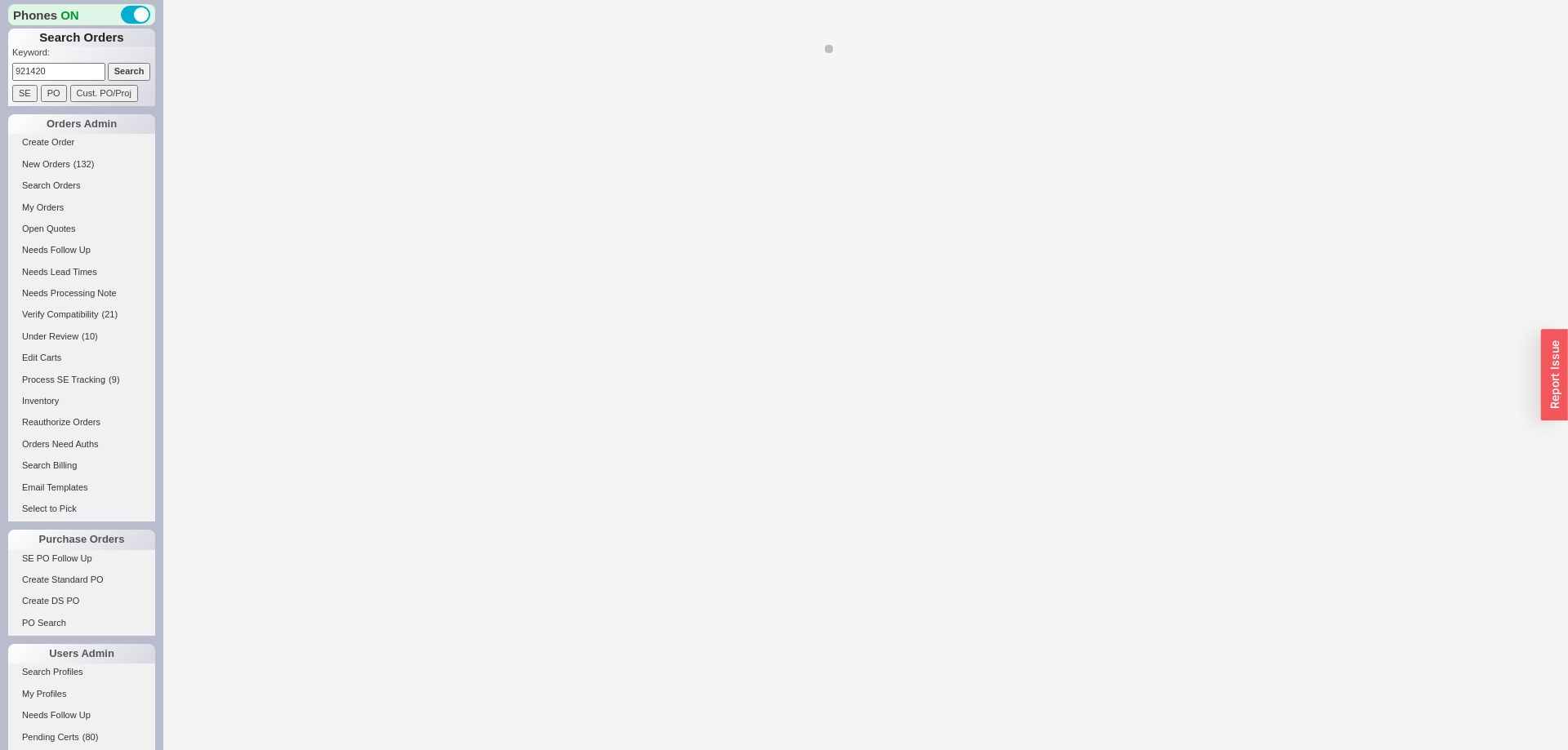
select select "*"
select select "LOW"
select select "3"
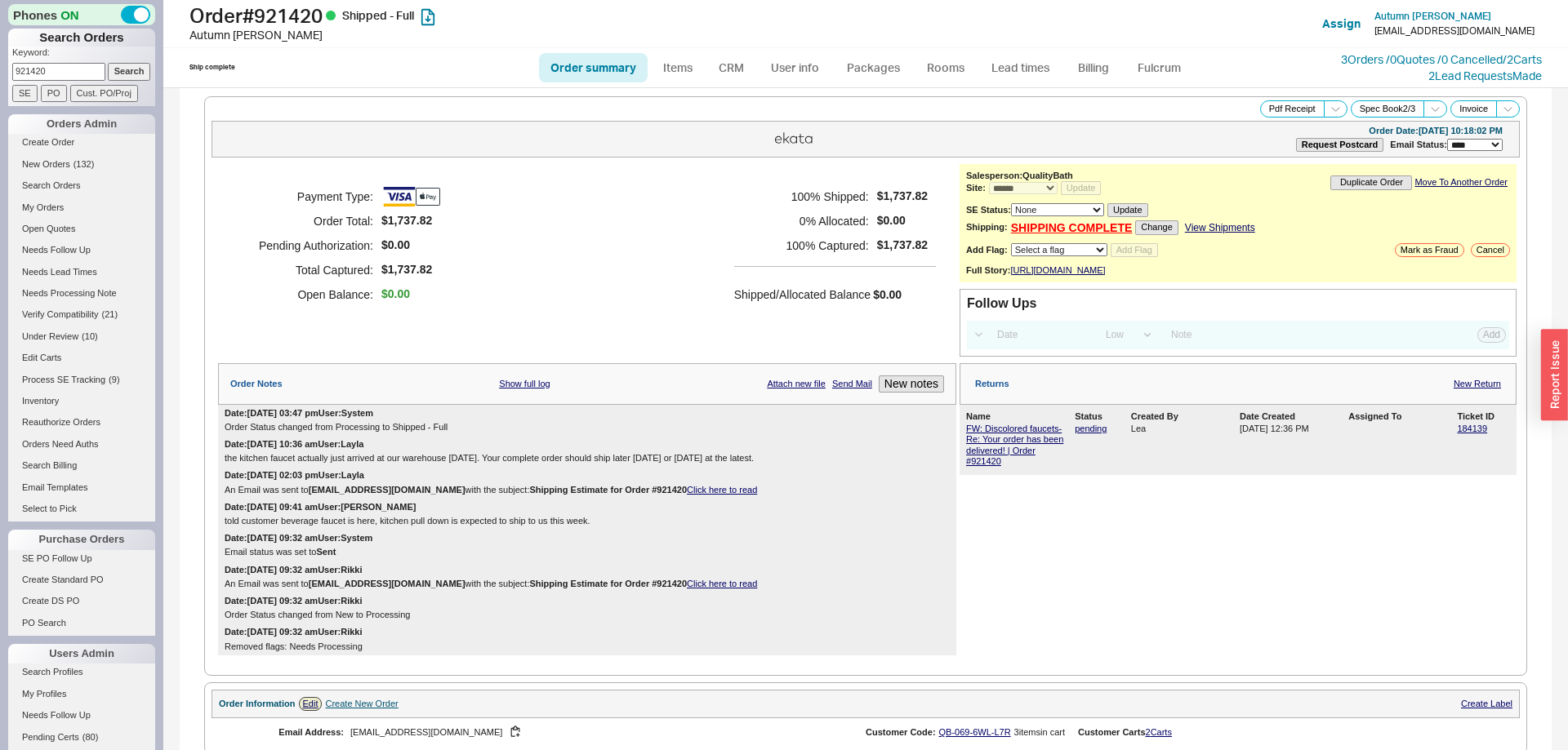
scroll to position [979, 0]
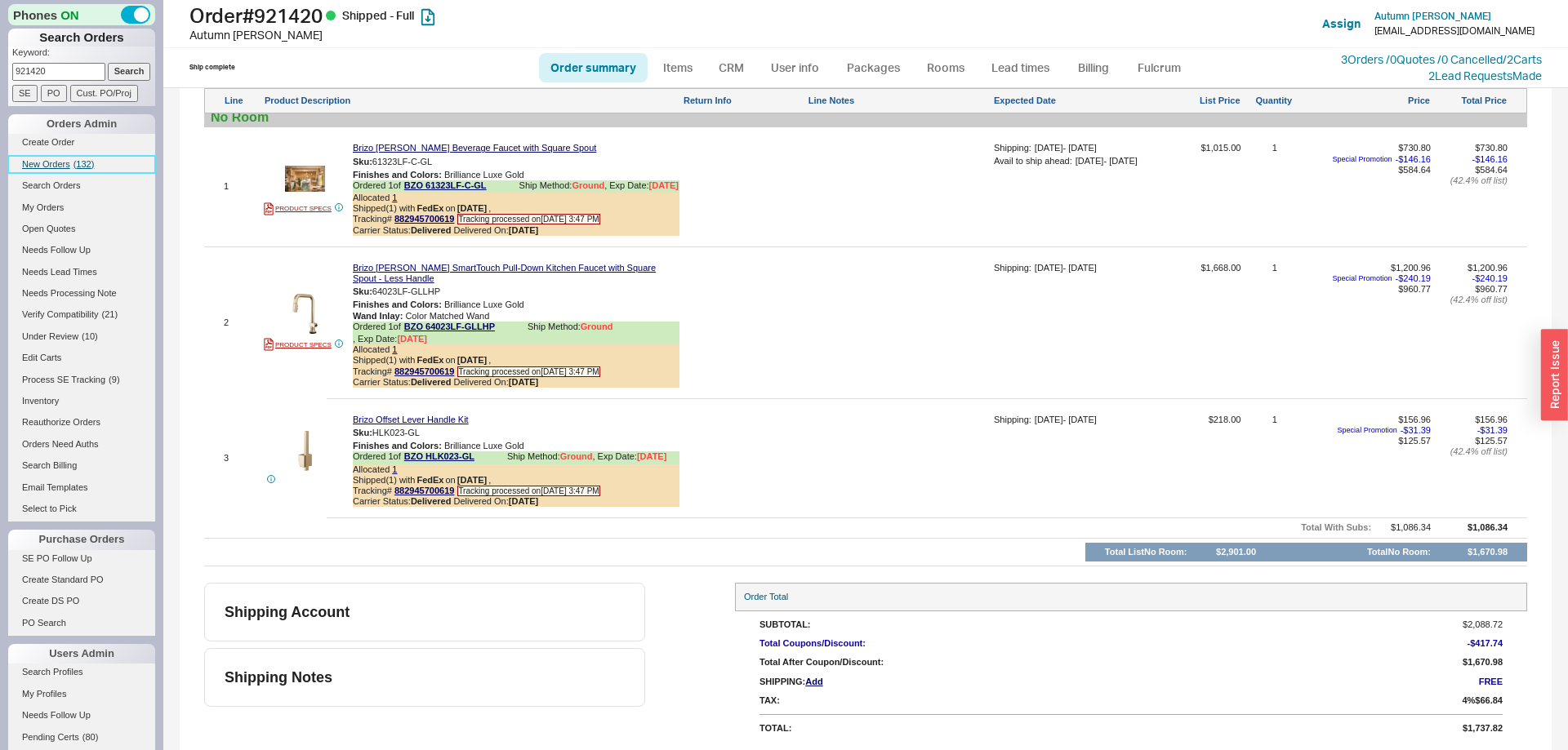
click at [56, 163] on span "New Orders" at bounding box center [46, 164] width 48 height 10
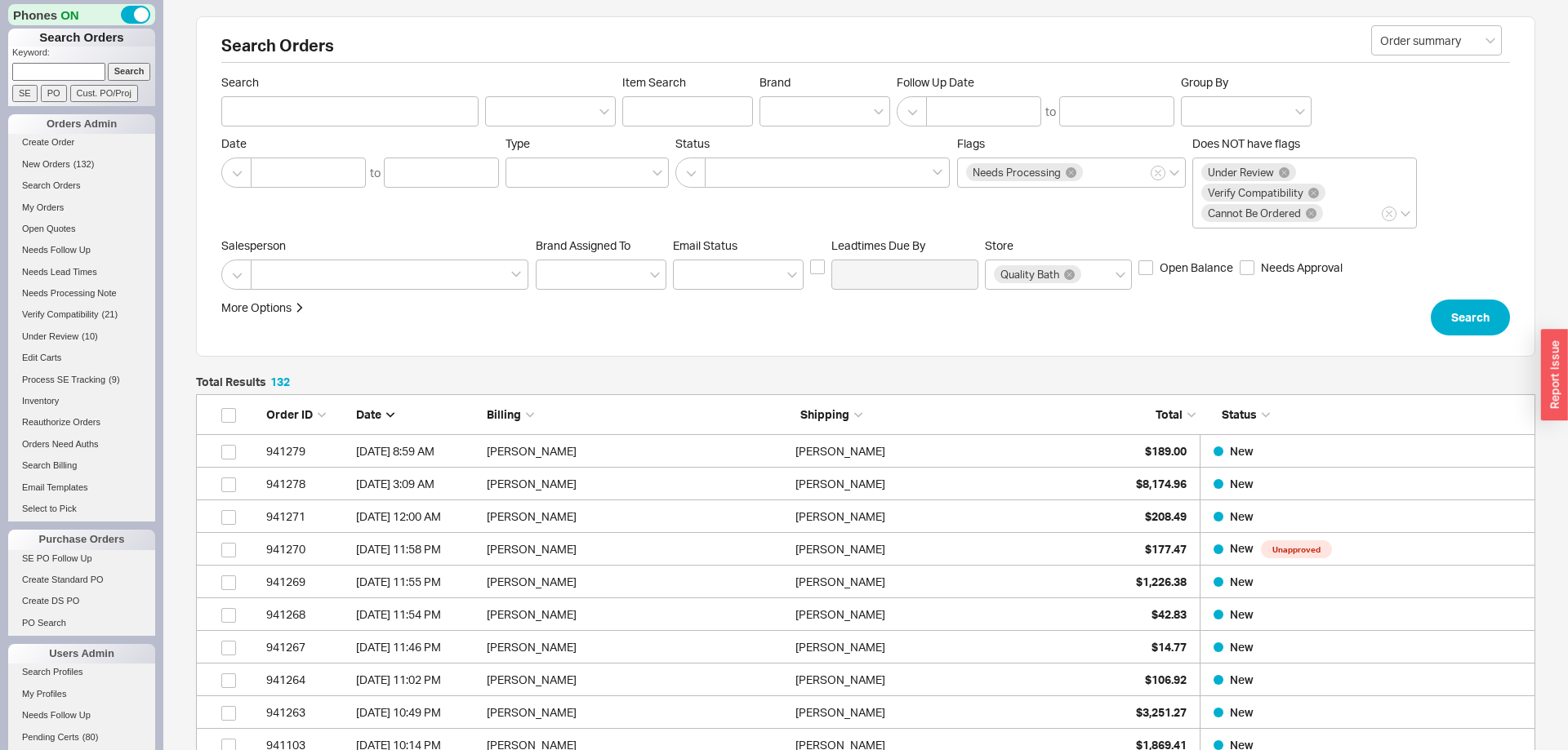
scroll to position [1, 1]
click at [817, 99] on div at bounding box center [825, 111] width 131 height 30
click at [780, 102] on input "Brand" at bounding box center [773, 111] width 12 height 19
type input "sani"
type input "Brand"
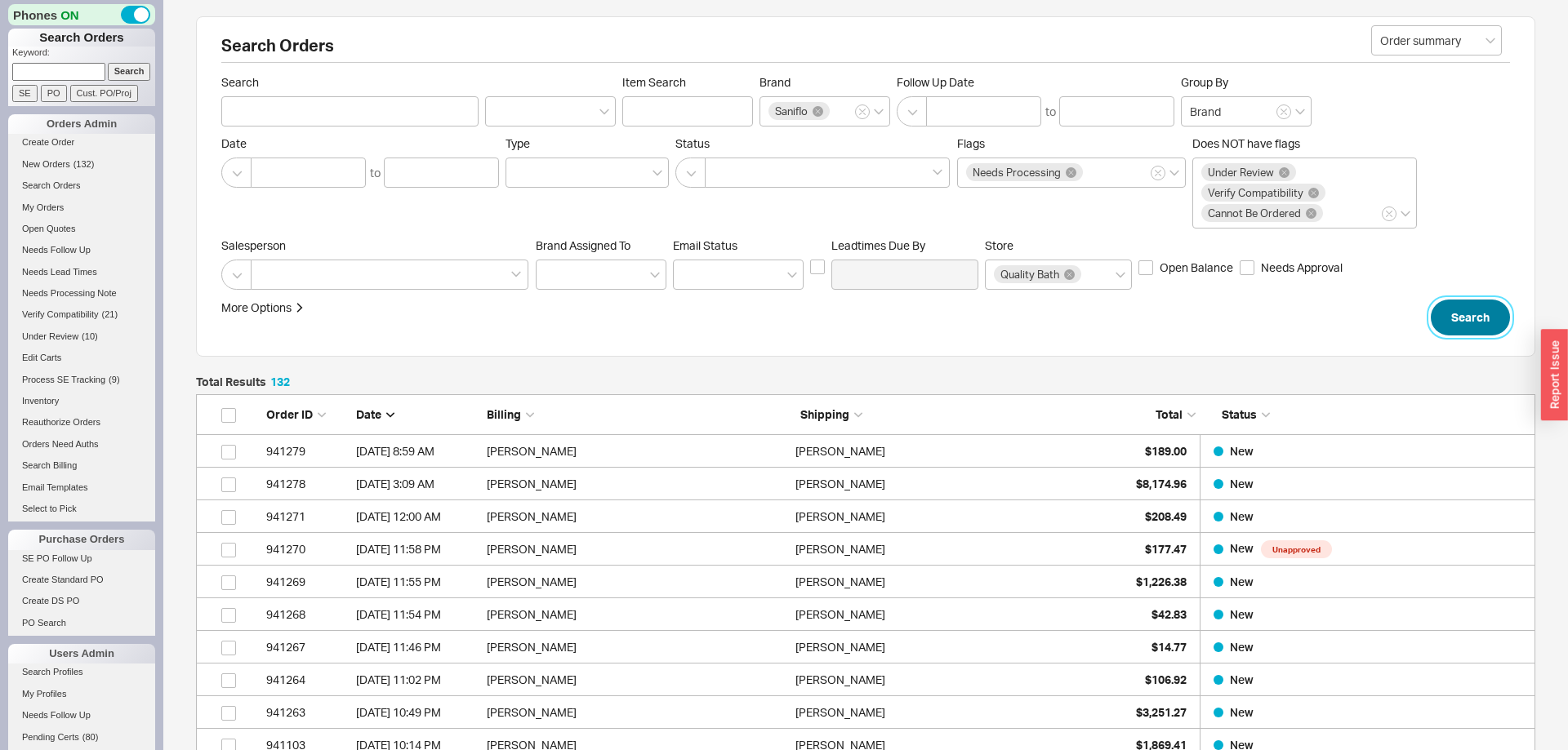
click at [1488, 311] on button "Search" at bounding box center [1471, 318] width 80 height 36
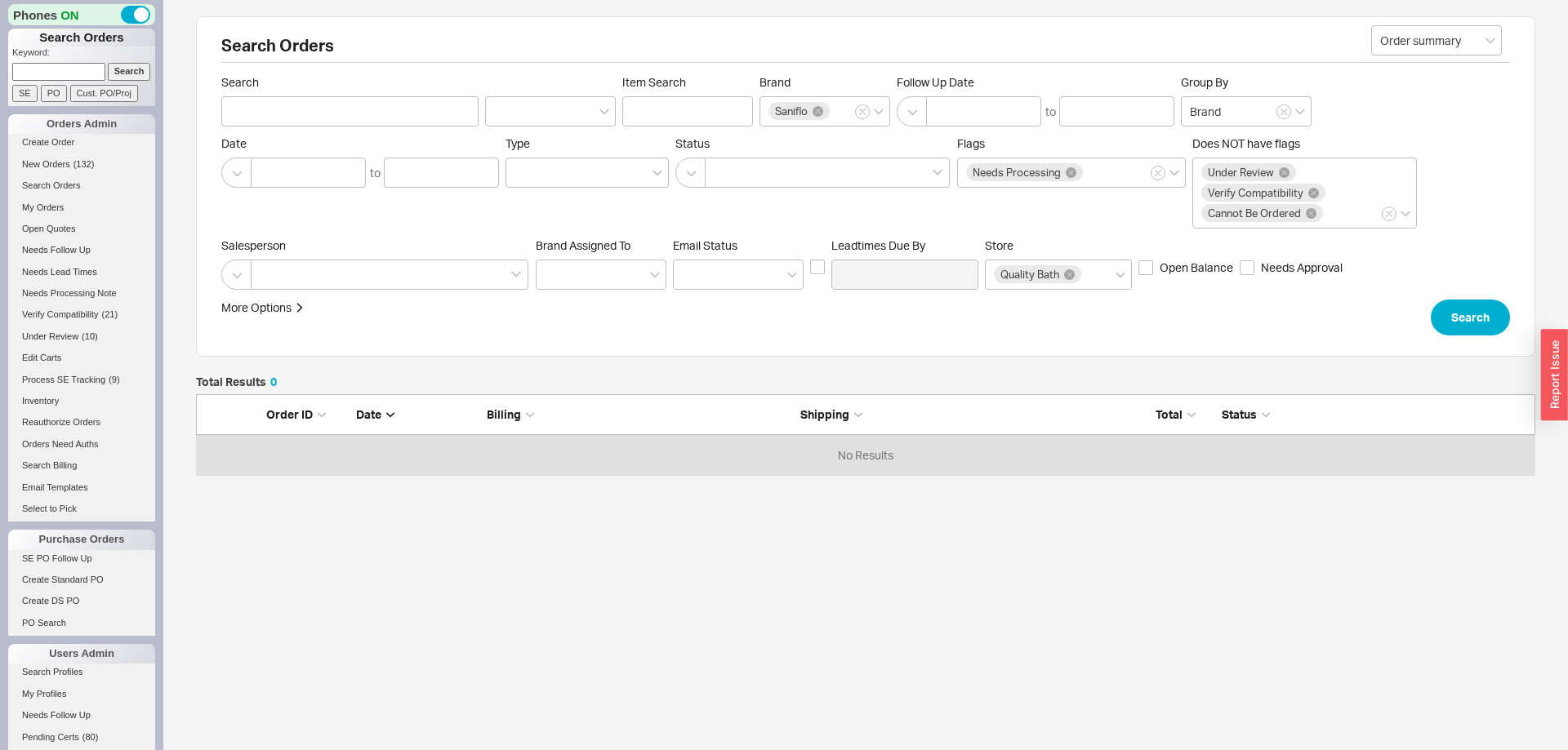
scroll to position [80, 1339]
drag, startPoint x: 867, startPoint y: 111, endPoint x: 842, endPoint y: 111, distance: 25.0
click at [866, 111] on button "Brand Saniflo" at bounding box center [862, 111] width 15 height 15
click at [816, 110] on div at bounding box center [825, 111] width 131 height 30
click at [780, 110] on input "Brand" at bounding box center [773, 111] width 12 height 19
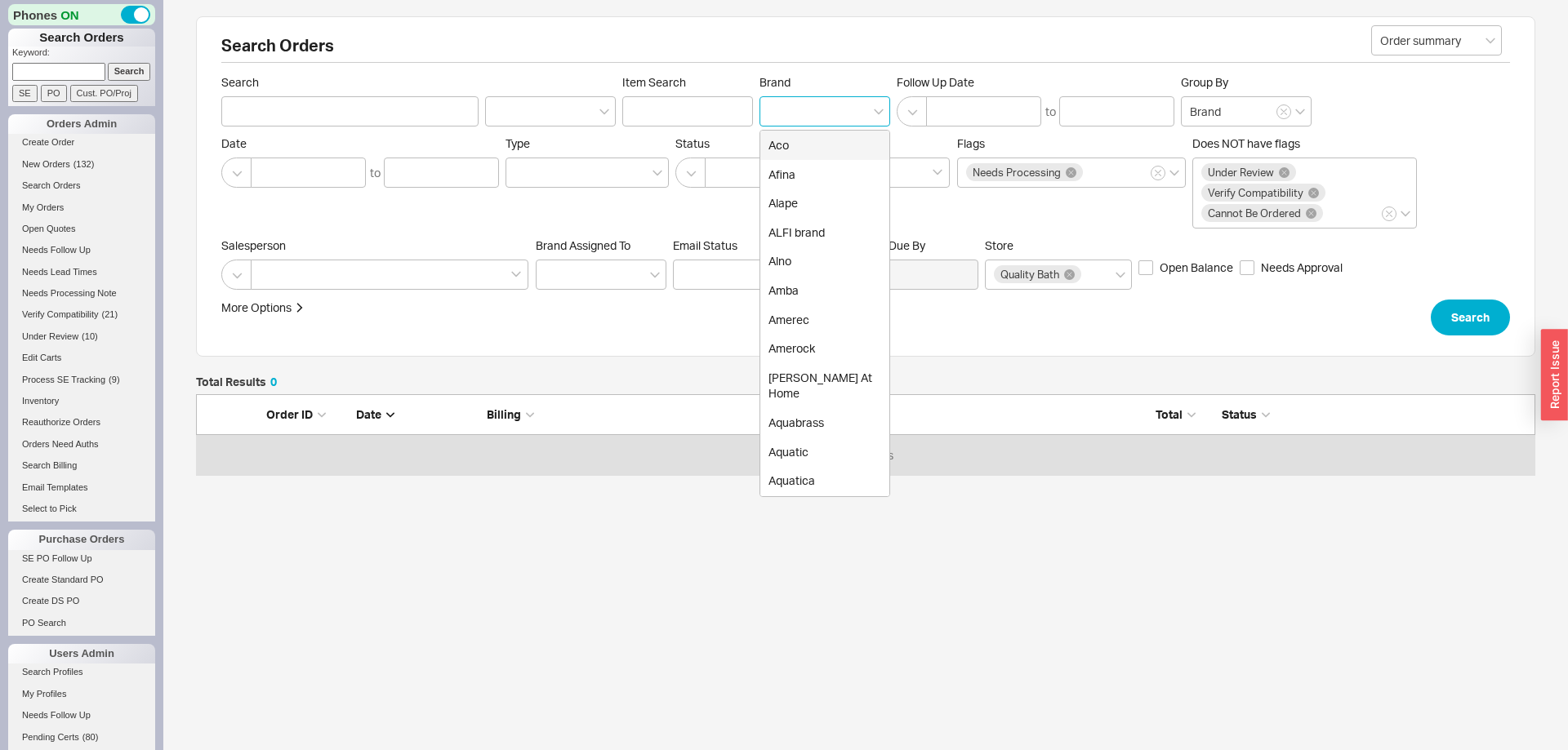
type input "j"
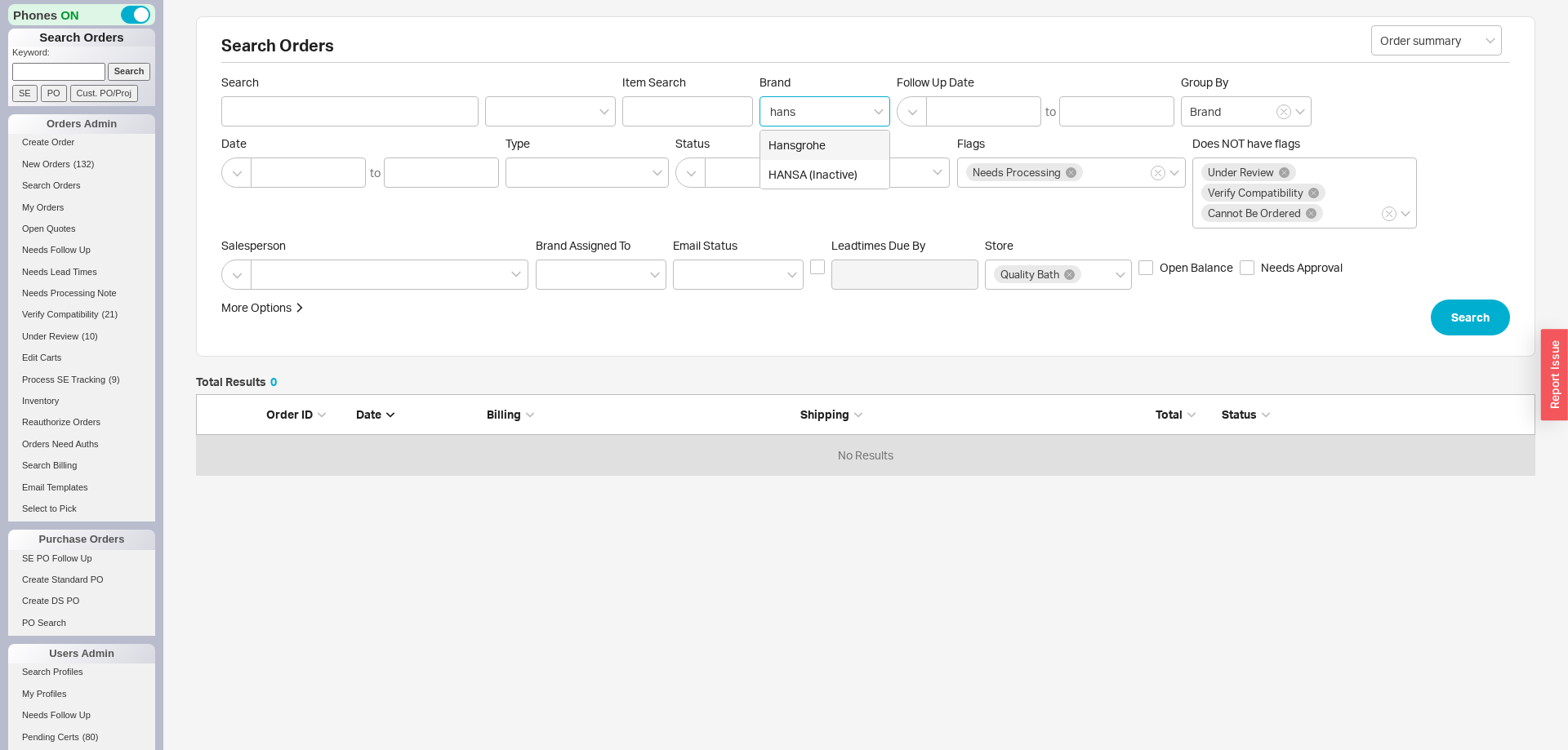
type input "hansg"
click at [819, 144] on div "Hansgrohe" at bounding box center [825, 145] width 129 height 29
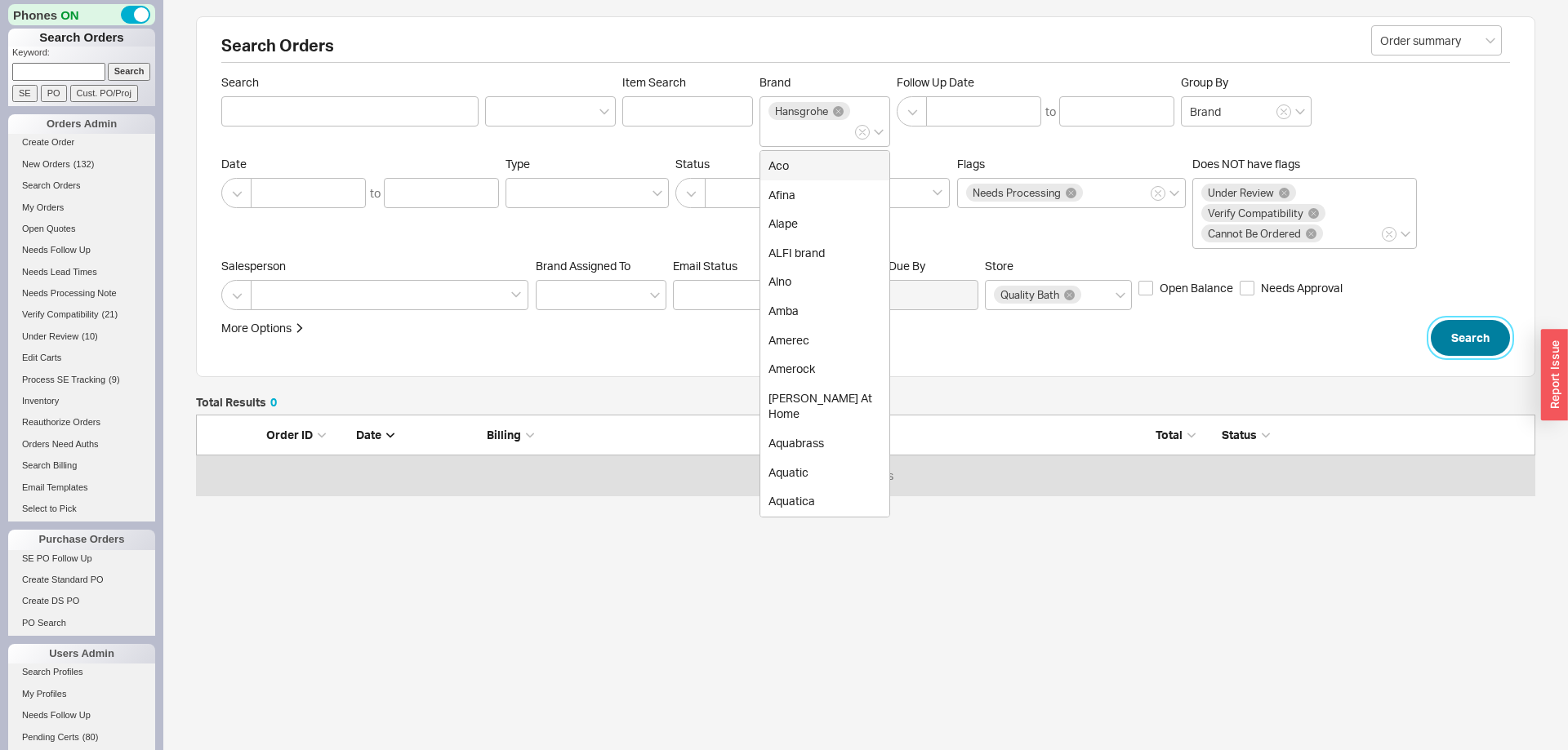
click at [1456, 343] on button "Search" at bounding box center [1471, 338] width 80 height 36
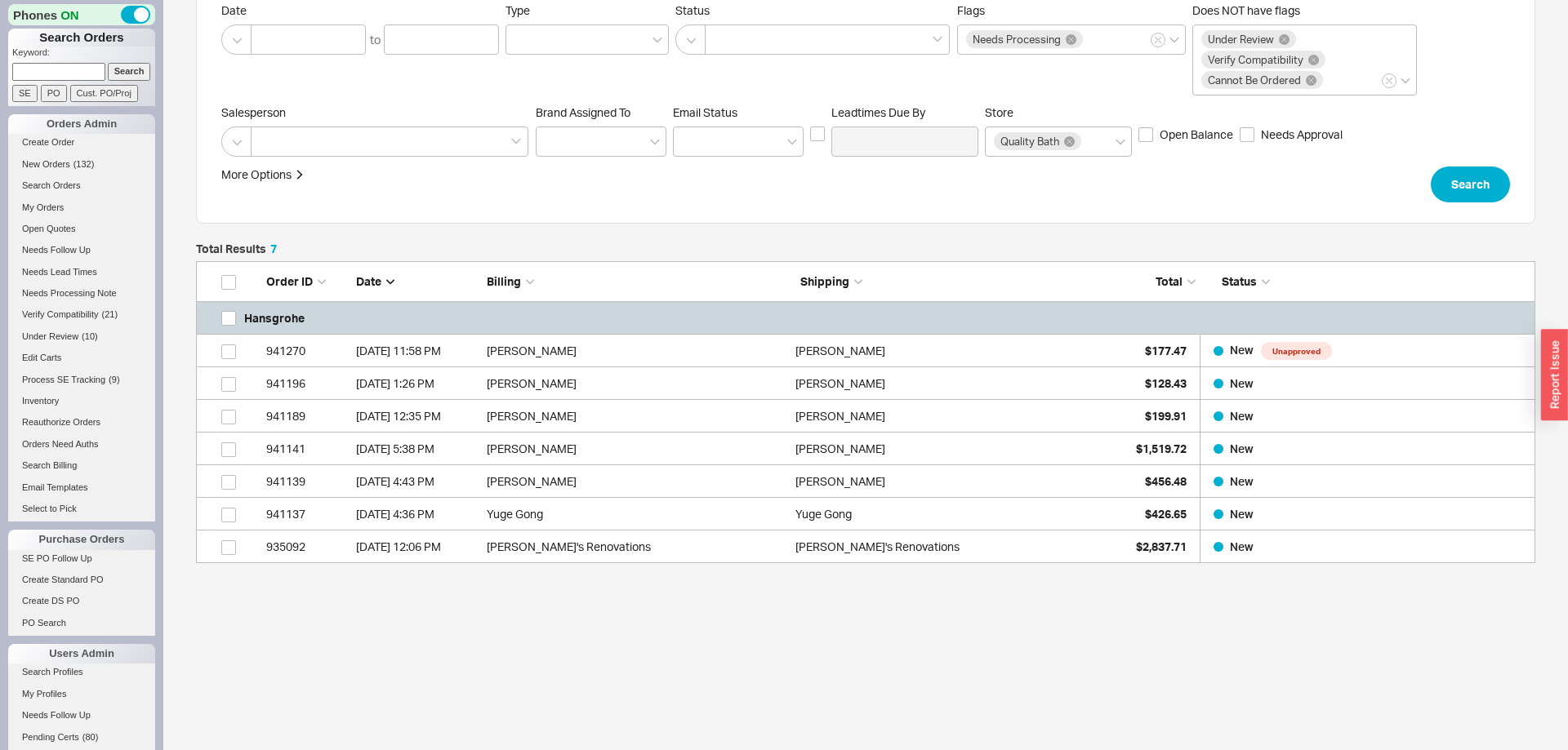
scroll to position [302, 1339]
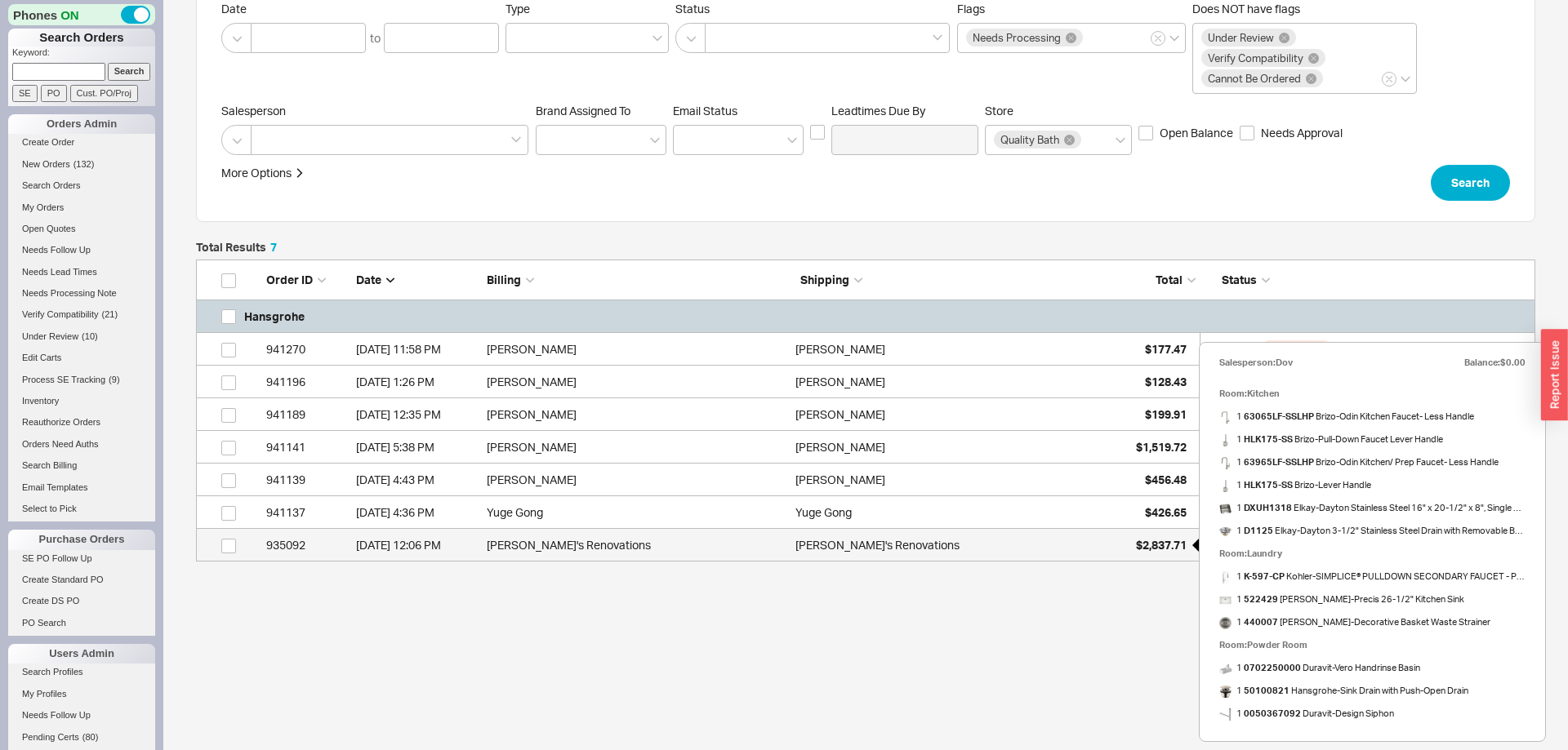
click at [1153, 552] on div "$2,837.71" at bounding box center [1146, 545] width 81 height 33
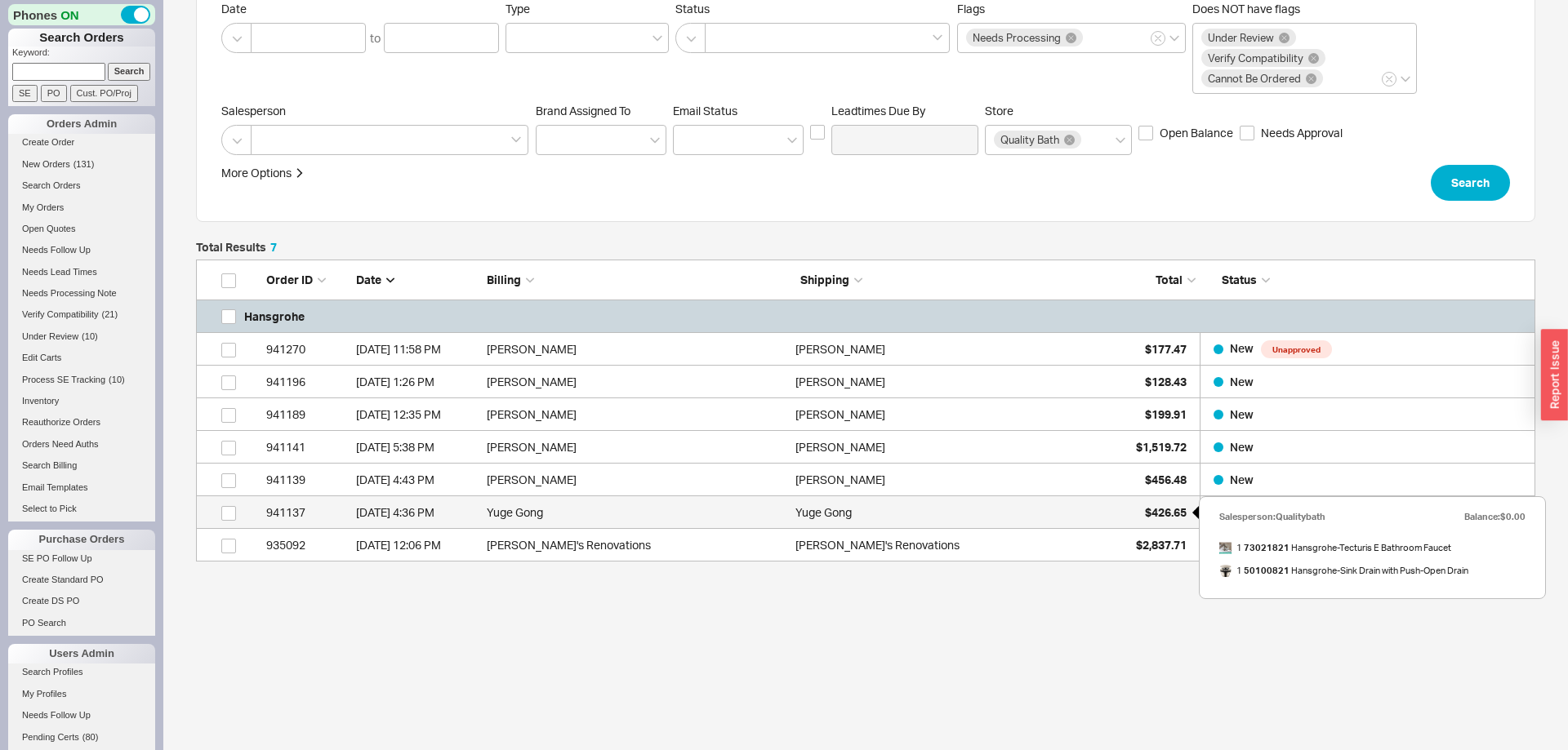
click at [1156, 521] on div "$426.65" at bounding box center [1146, 512] width 81 height 33
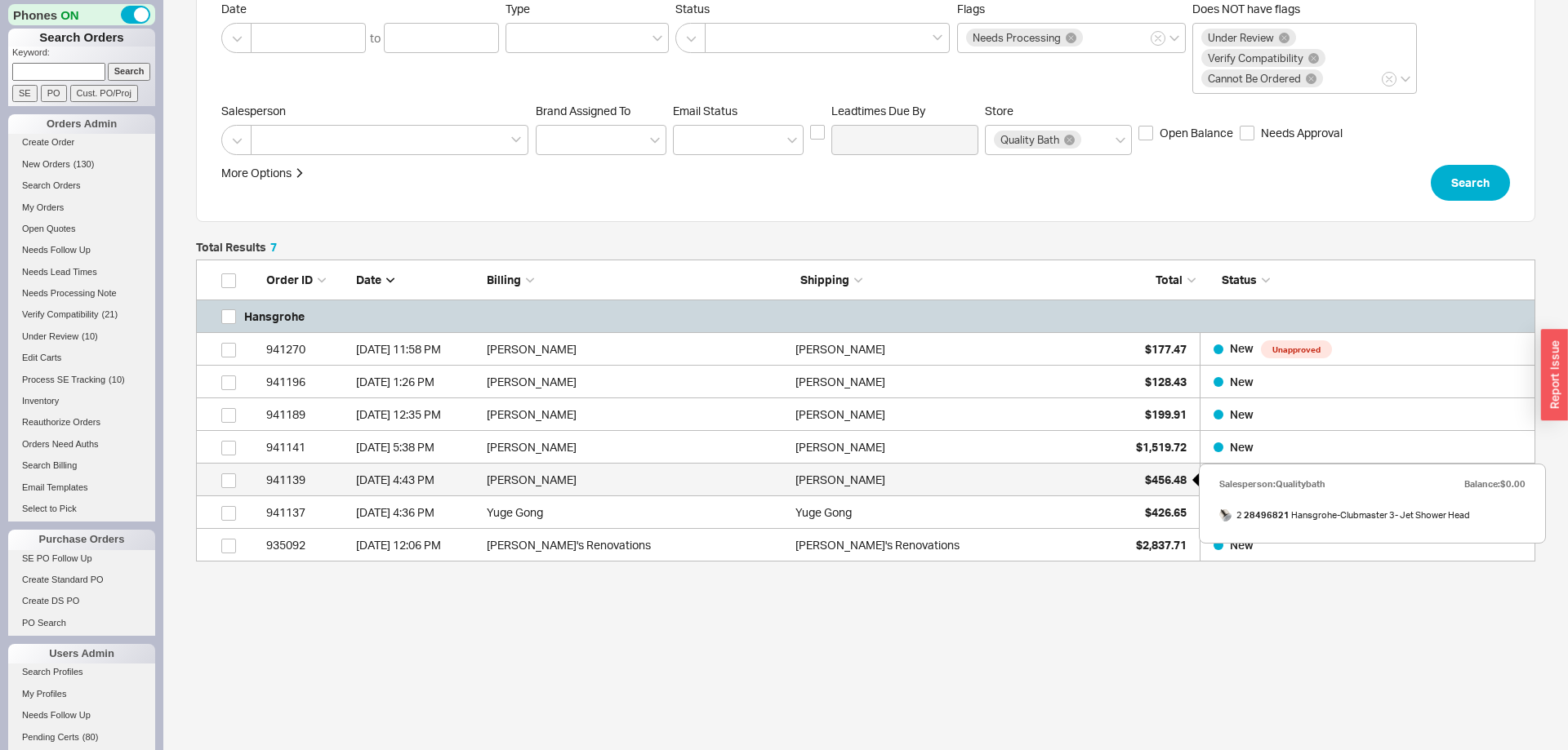
click at [1150, 483] on span "$456.48" at bounding box center [1165, 479] width 42 height 14
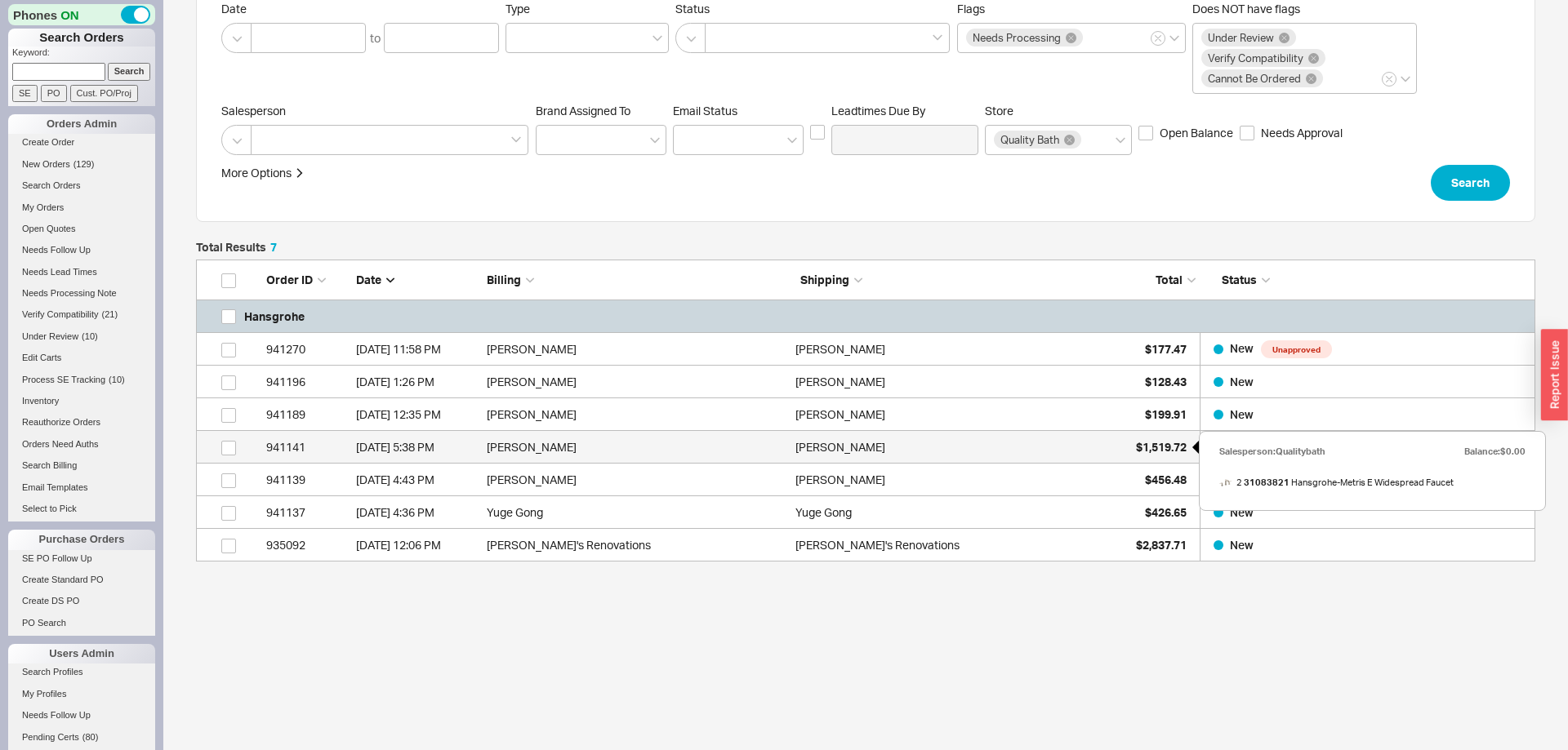
click at [1144, 454] on div "$1,519.72" at bounding box center [1146, 447] width 81 height 33
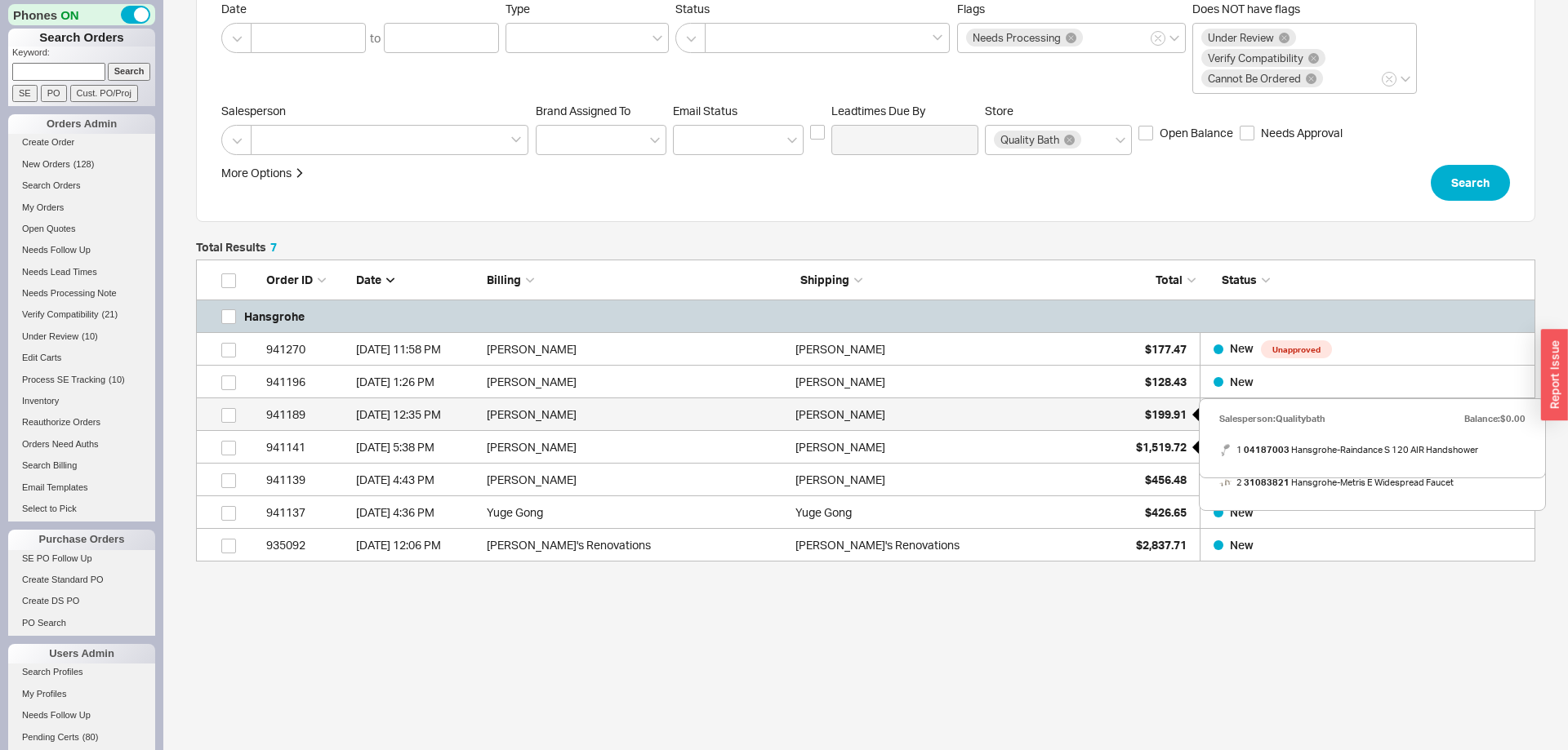
click at [1168, 423] on div "$199.91" at bounding box center [1146, 414] width 81 height 33
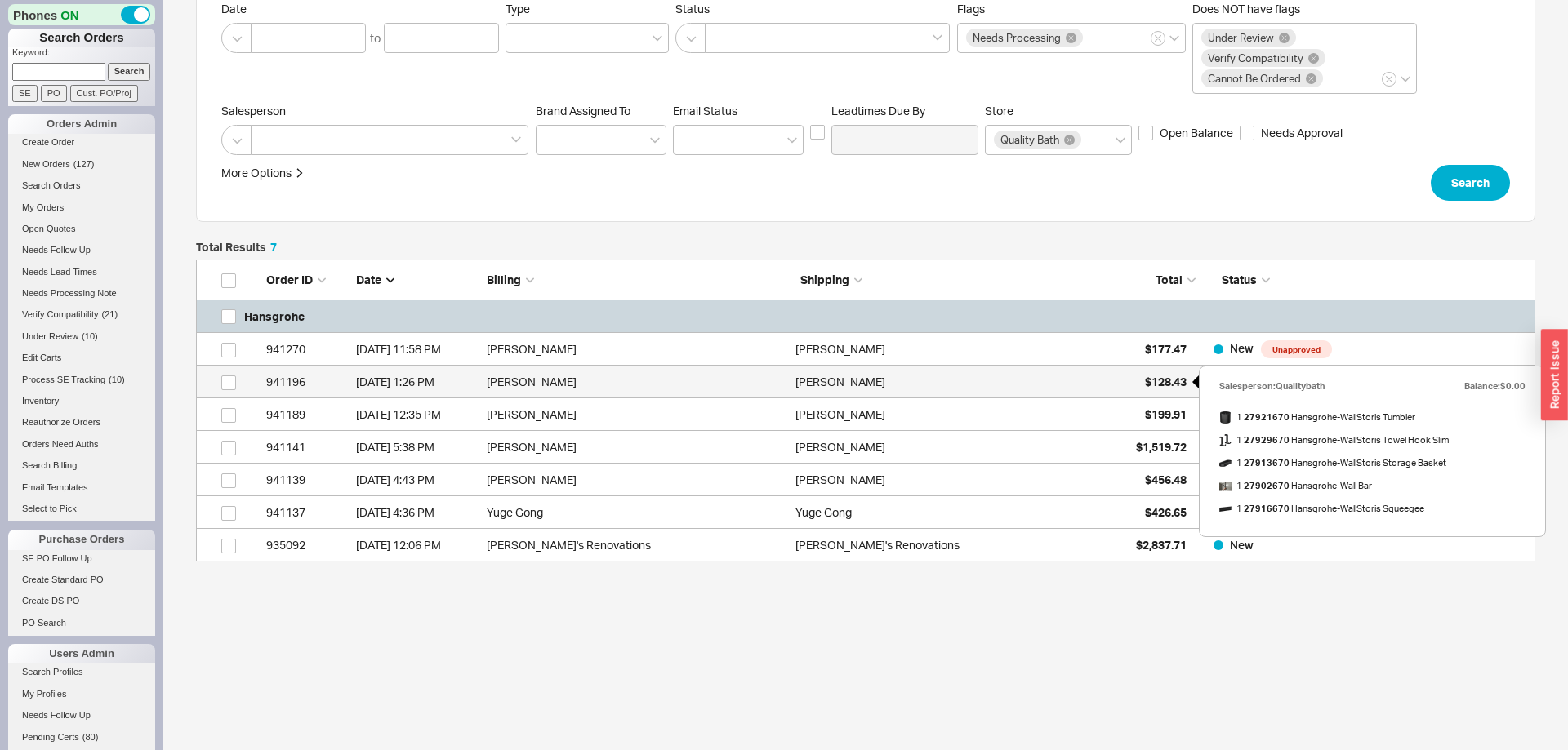
click at [1153, 382] on span "$128.43" at bounding box center [1165, 382] width 42 height 14
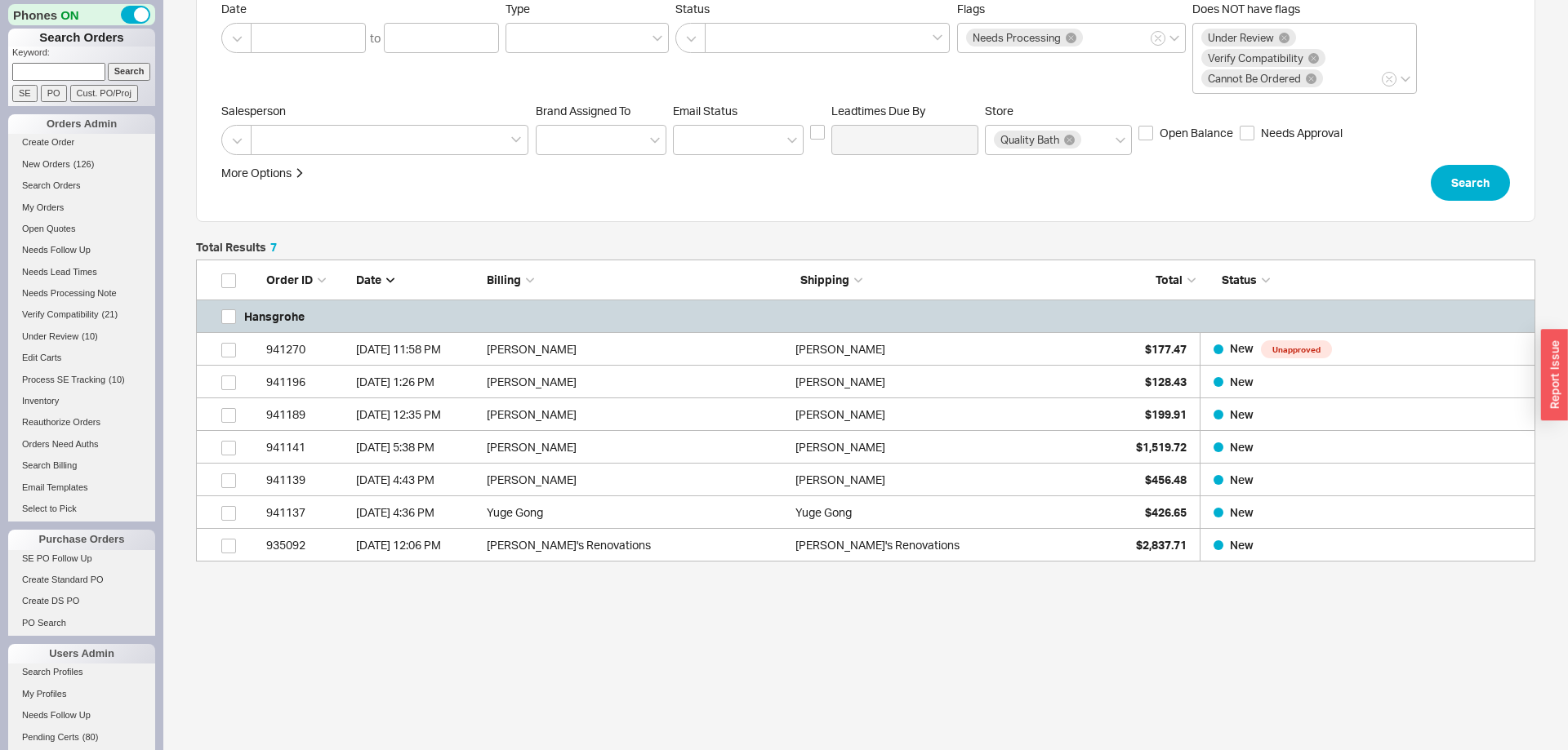
scroll to position [0, 0]
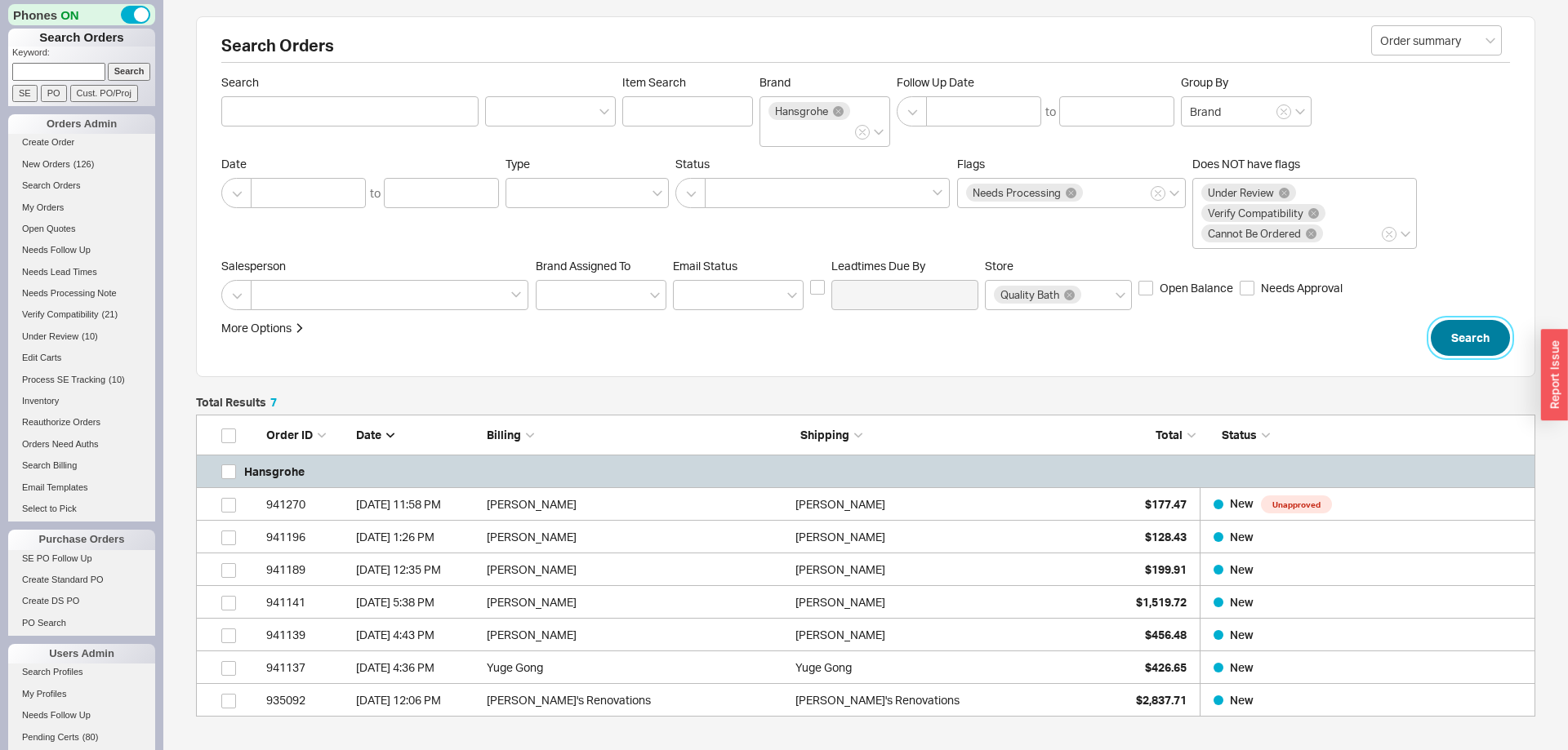
click at [1475, 333] on button "Search" at bounding box center [1471, 338] width 80 height 36
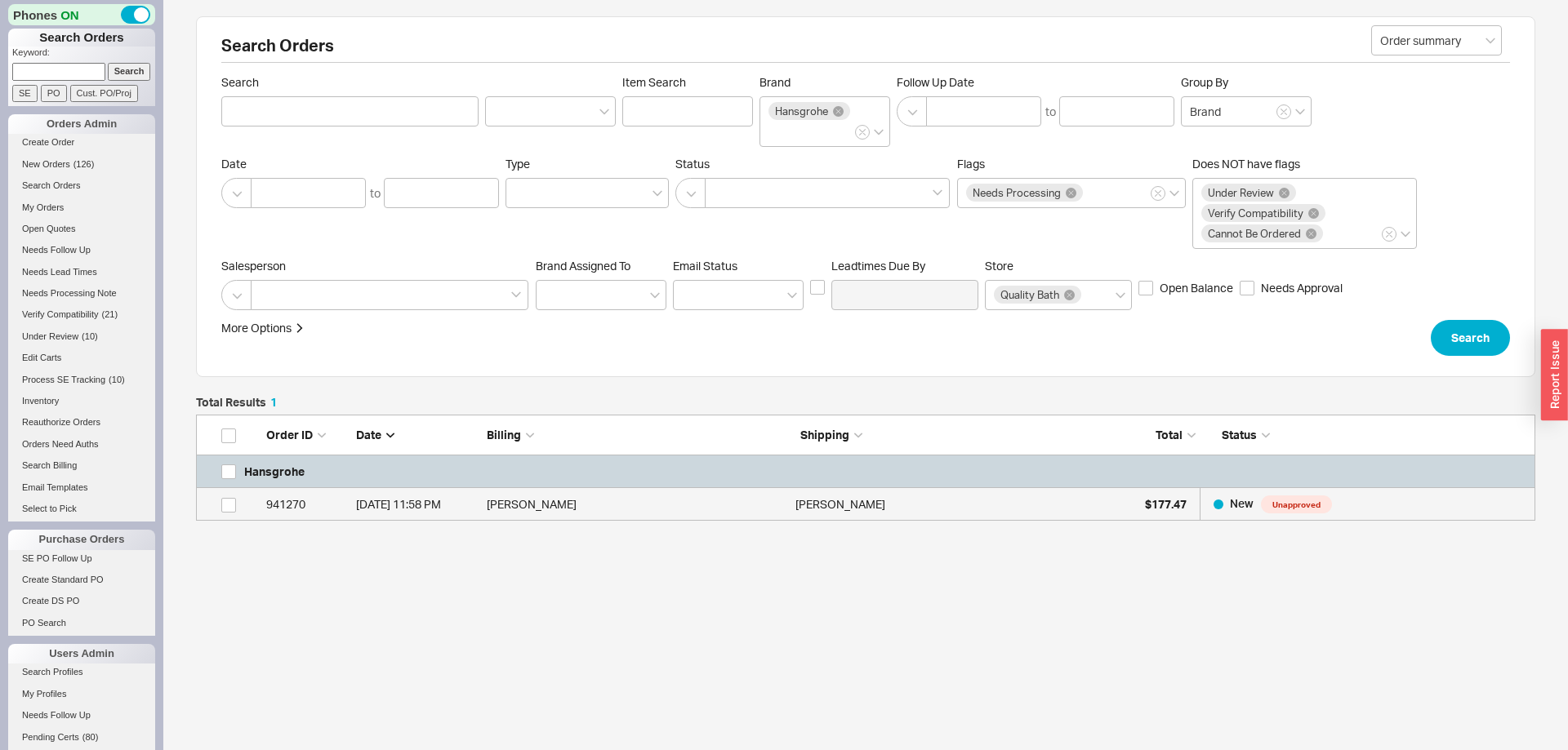
scroll to position [106, 1339]
click at [1130, 504] on div "$177.47" at bounding box center [1146, 504] width 81 height 33
click at [838, 111] on icon at bounding box center [838, 111] width 5 height 5
click at [780, 122] on input "Brand Hansgrohe" at bounding box center [773, 131] width 12 height 19
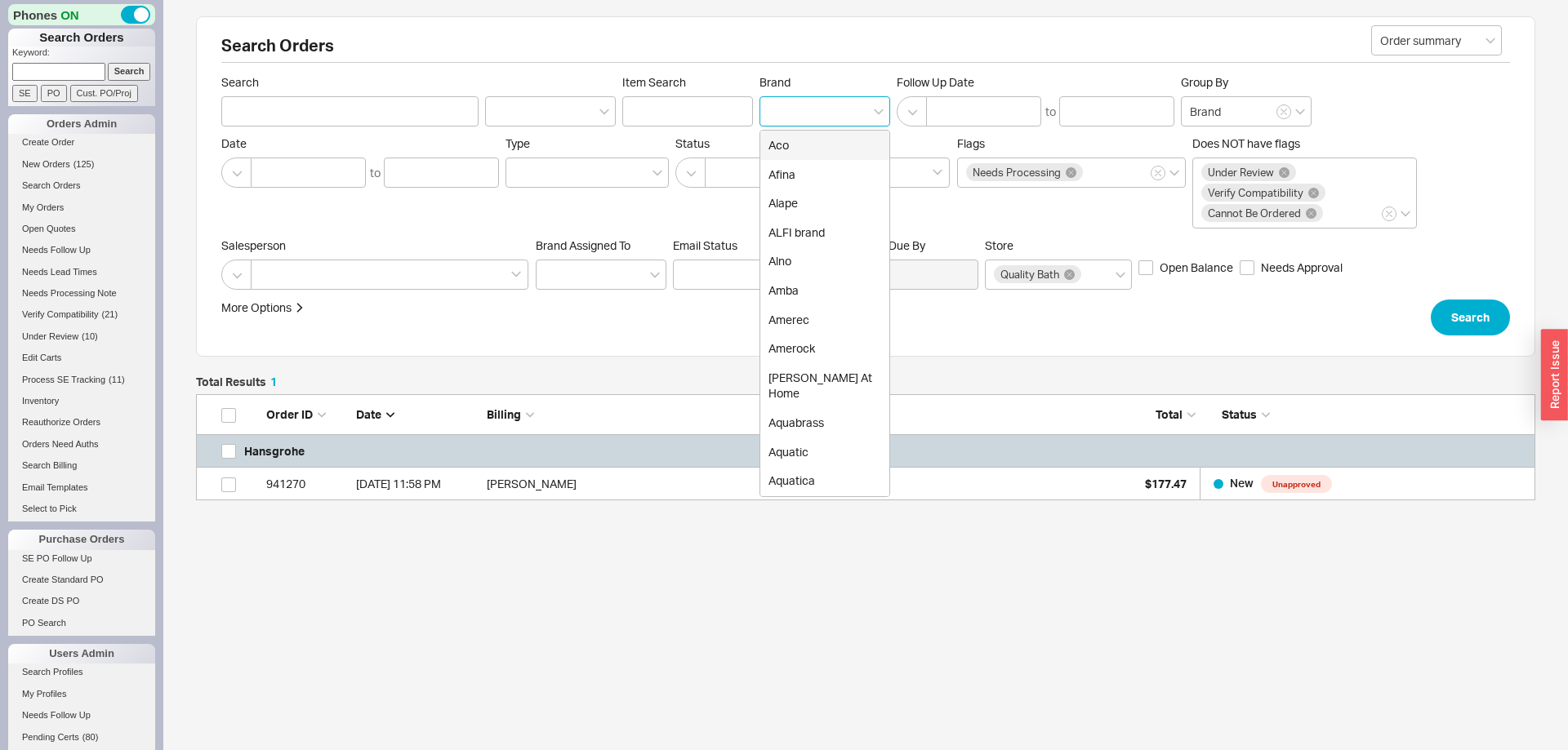
click at [814, 133] on div "Aco" at bounding box center [825, 145] width 129 height 29
click at [808, 113] on icon at bounding box center [804, 111] width 11 height 11
click at [819, 113] on input "Brand Aco Afina Alape ALFI brand Alno Amba Amerec Amerock Anne At Home Aquabras…" at bounding box center [825, 111] width 12 height 19
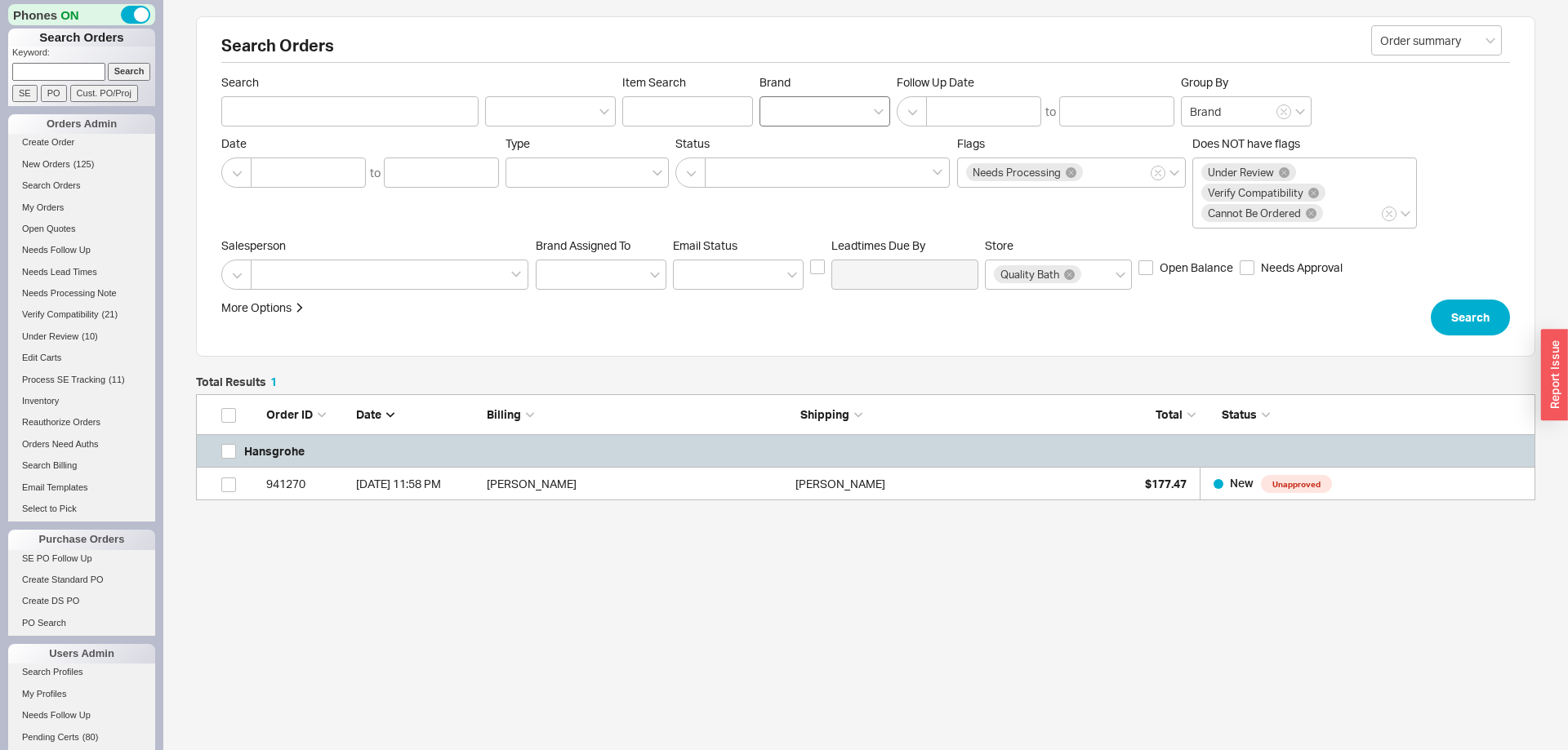
click at [808, 113] on div at bounding box center [825, 111] width 131 height 30
click at [780, 113] on input "Brand" at bounding box center [773, 111] width 12 height 19
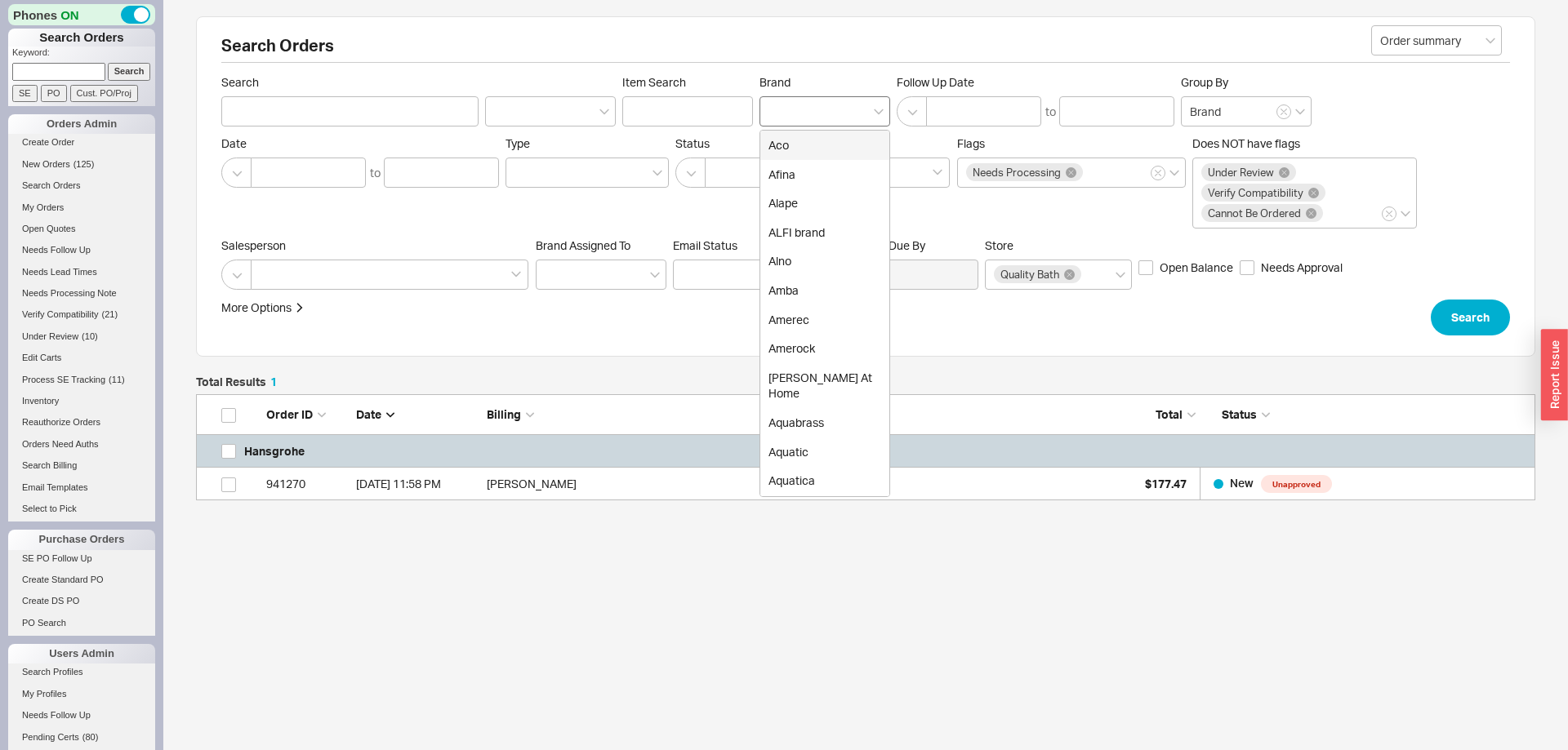
click at [808, 113] on div at bounding box center [825, 111] width 131 height 30
click at [780, 113] on input "Brand Aco Afina Alape ALFI brand Alno Amba Amerec Amerock Anne At Home Aquabras…" at bounding box center [773, 111] width 12 height 19
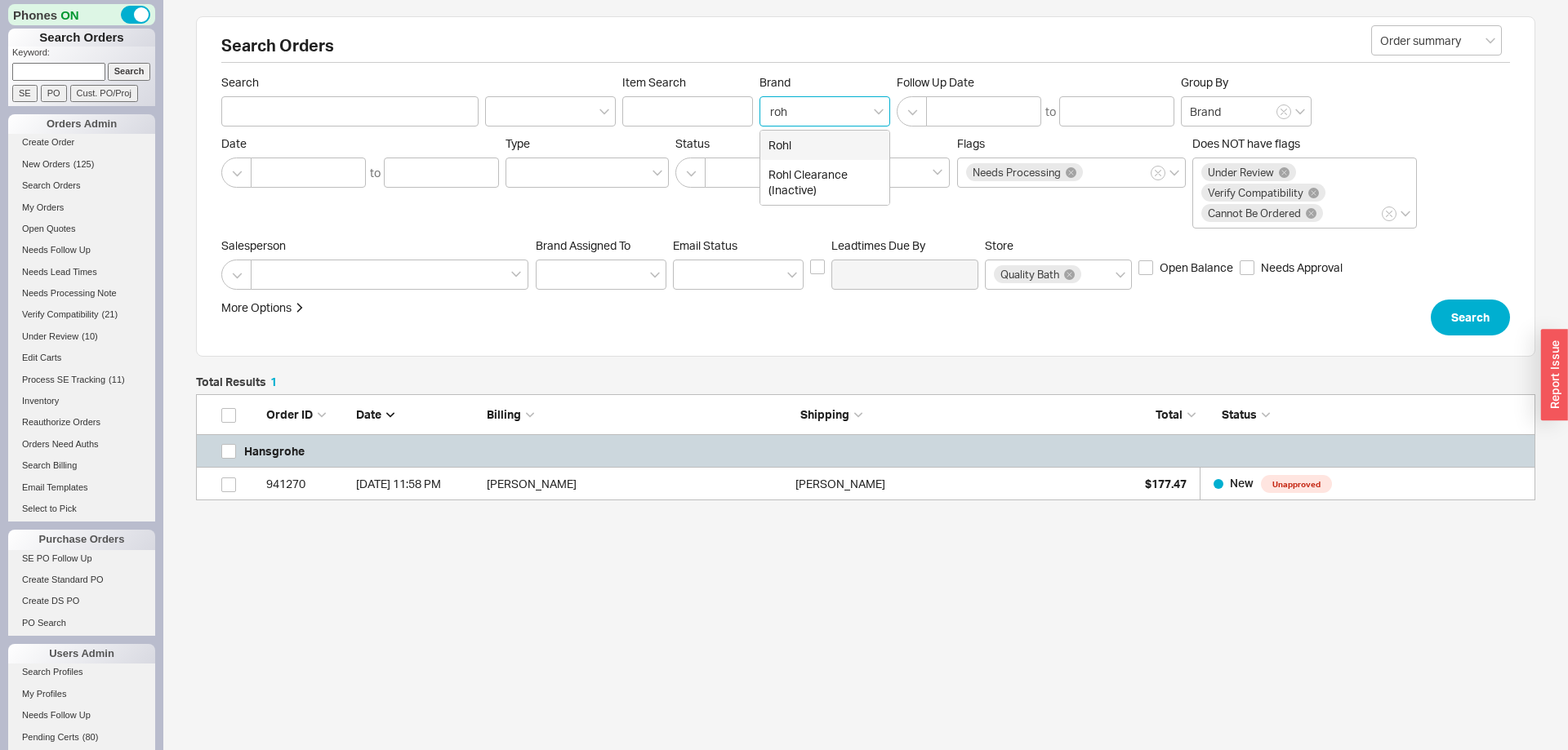
type input "rohl"
click at [1487, 333] on button "Search" at bounding box center [1471, 318] width 80 height 36
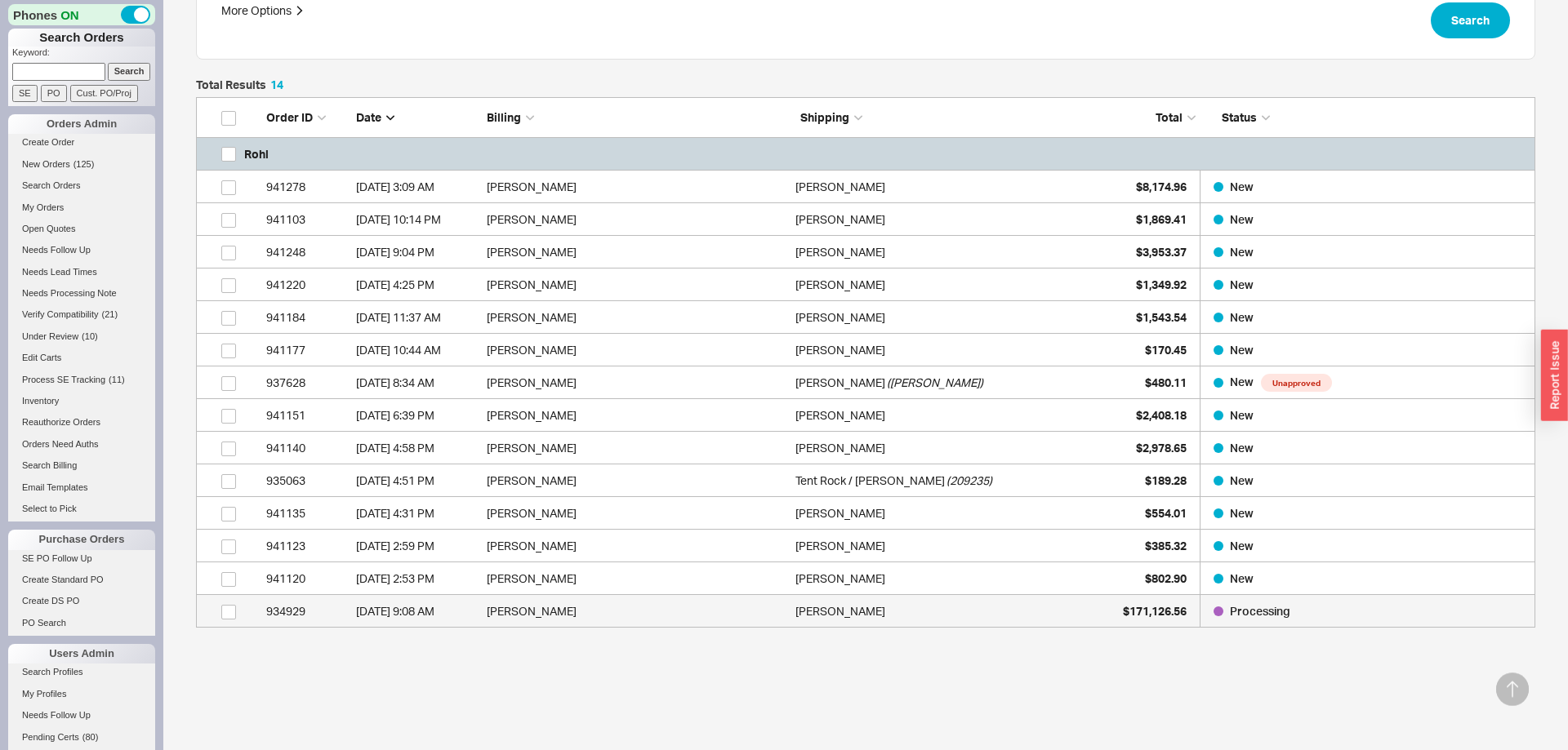
scroll to position [364, 0]
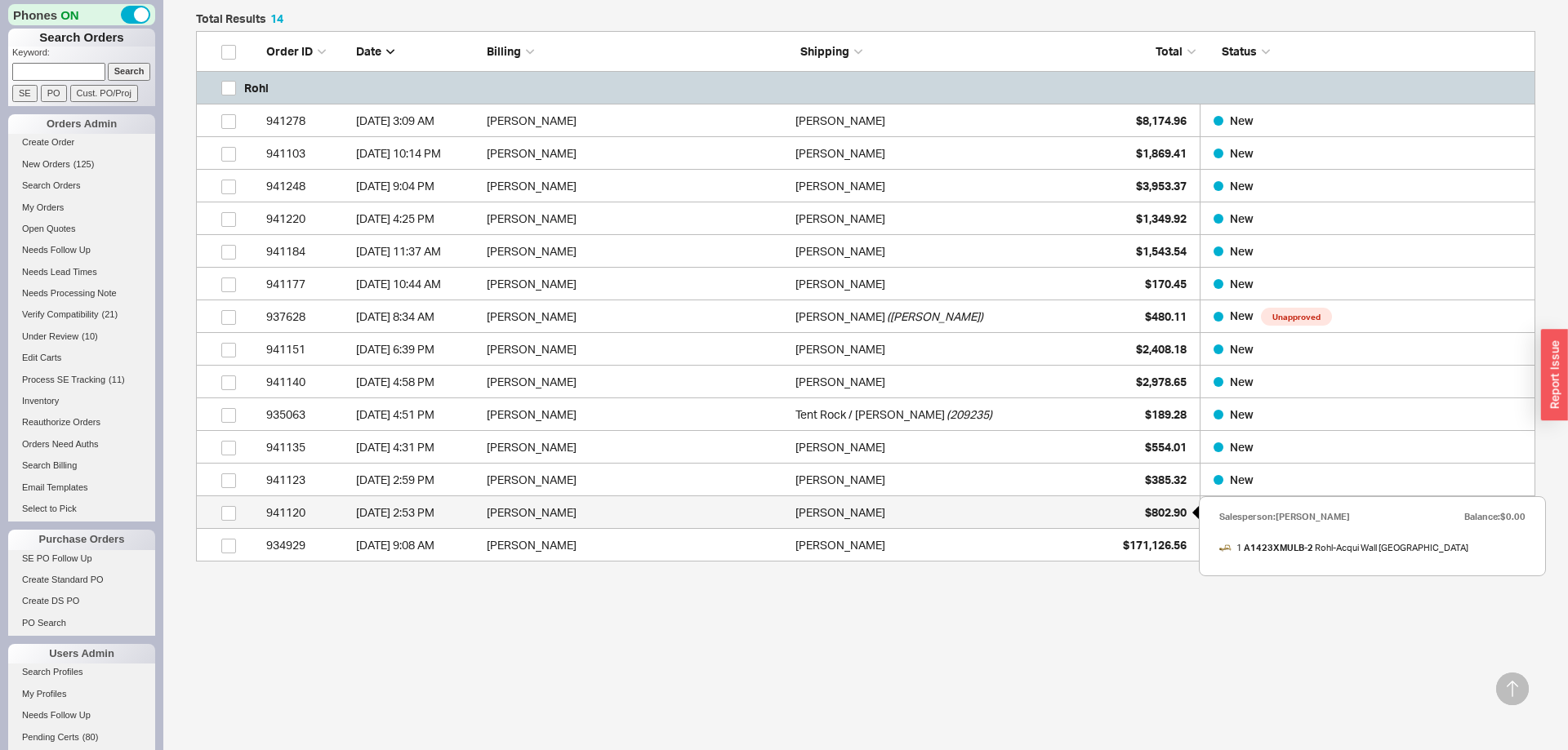
click at [1161, 508] on span "$802.90" at bounding box center [1165, 512] width 42 height 14
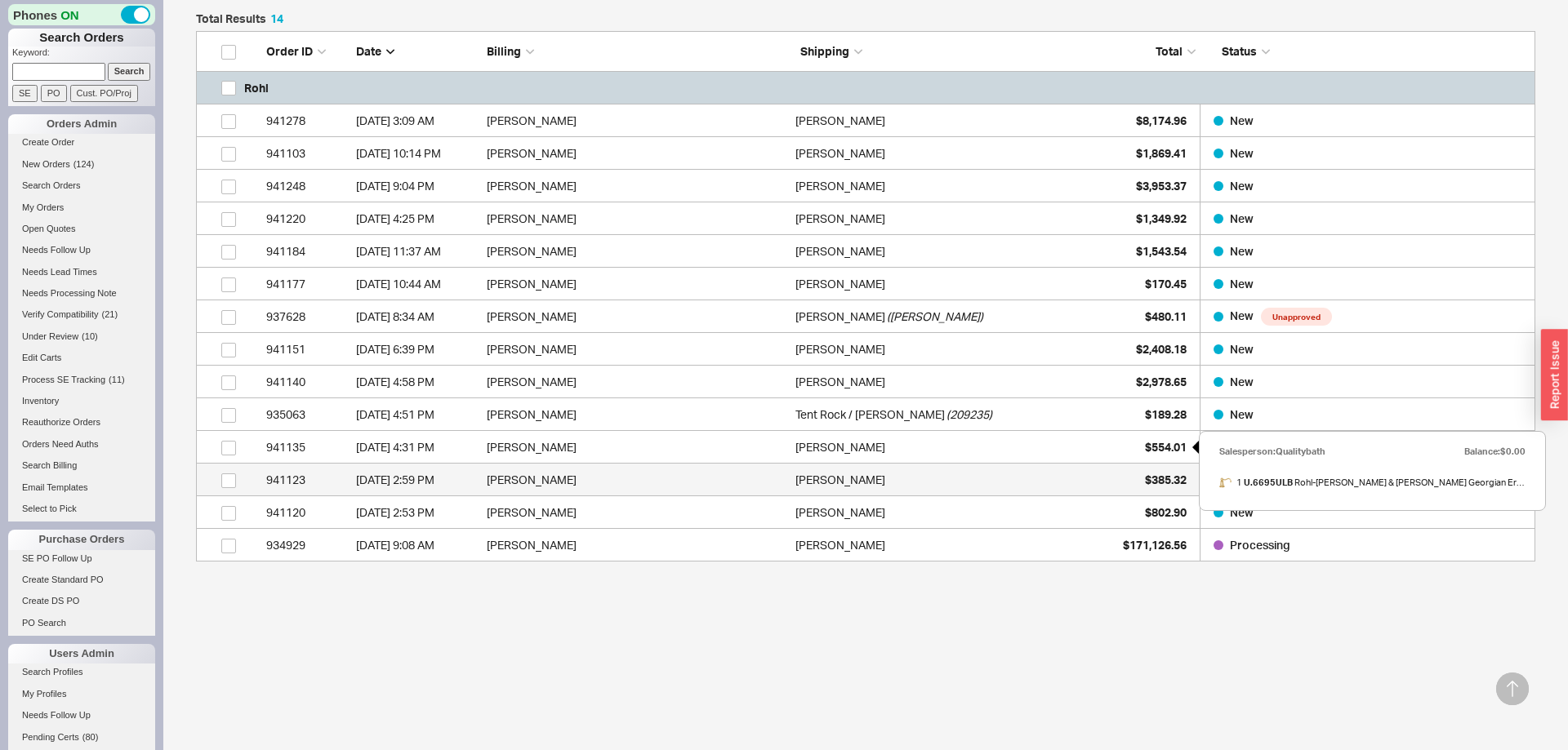
click at [1171, 473] on span "$385.32" at bounding box center [1165, 479] width 42 height 14
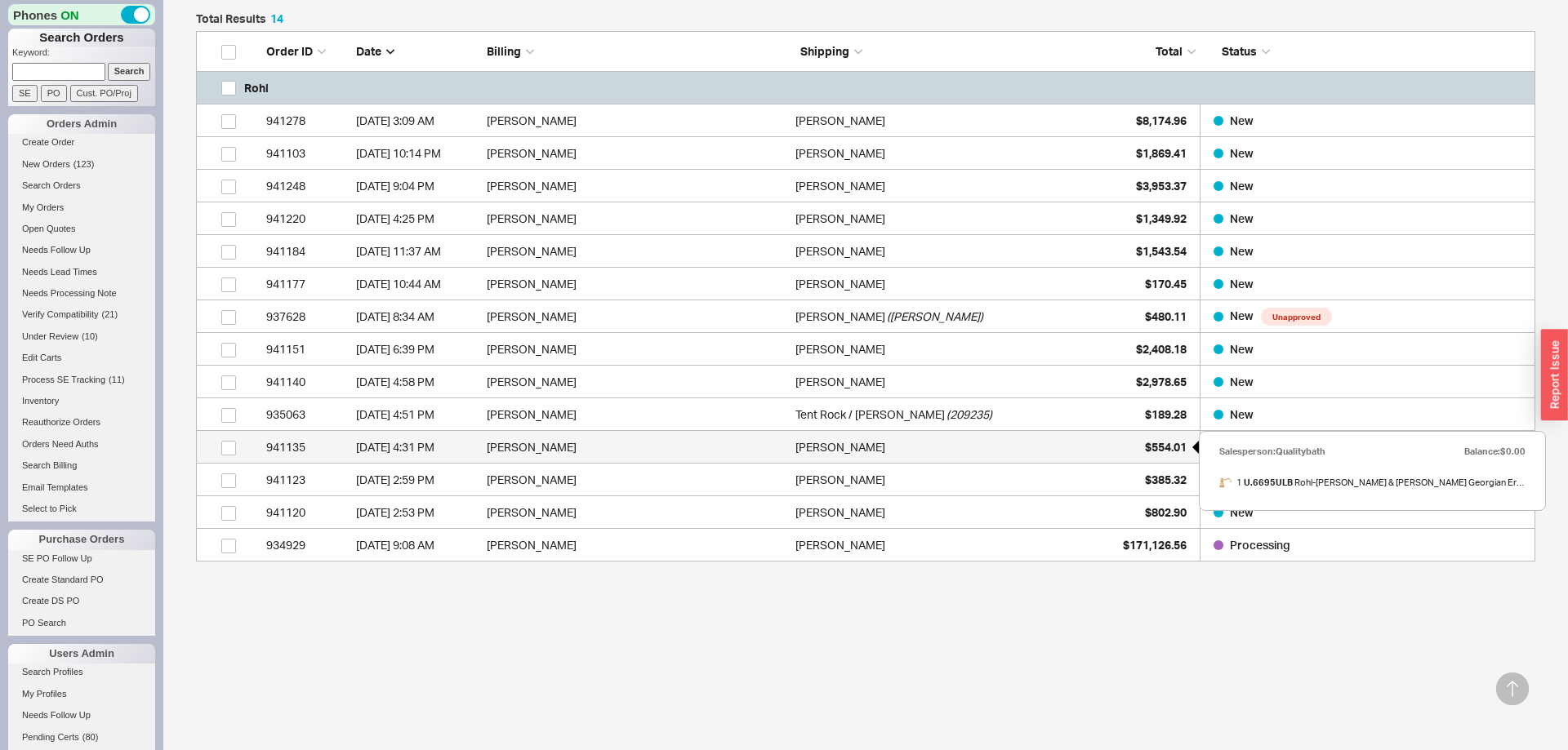
click at [1158, 442] on span "$554.01" at bounding box center [1165, 447] width 42 height 14
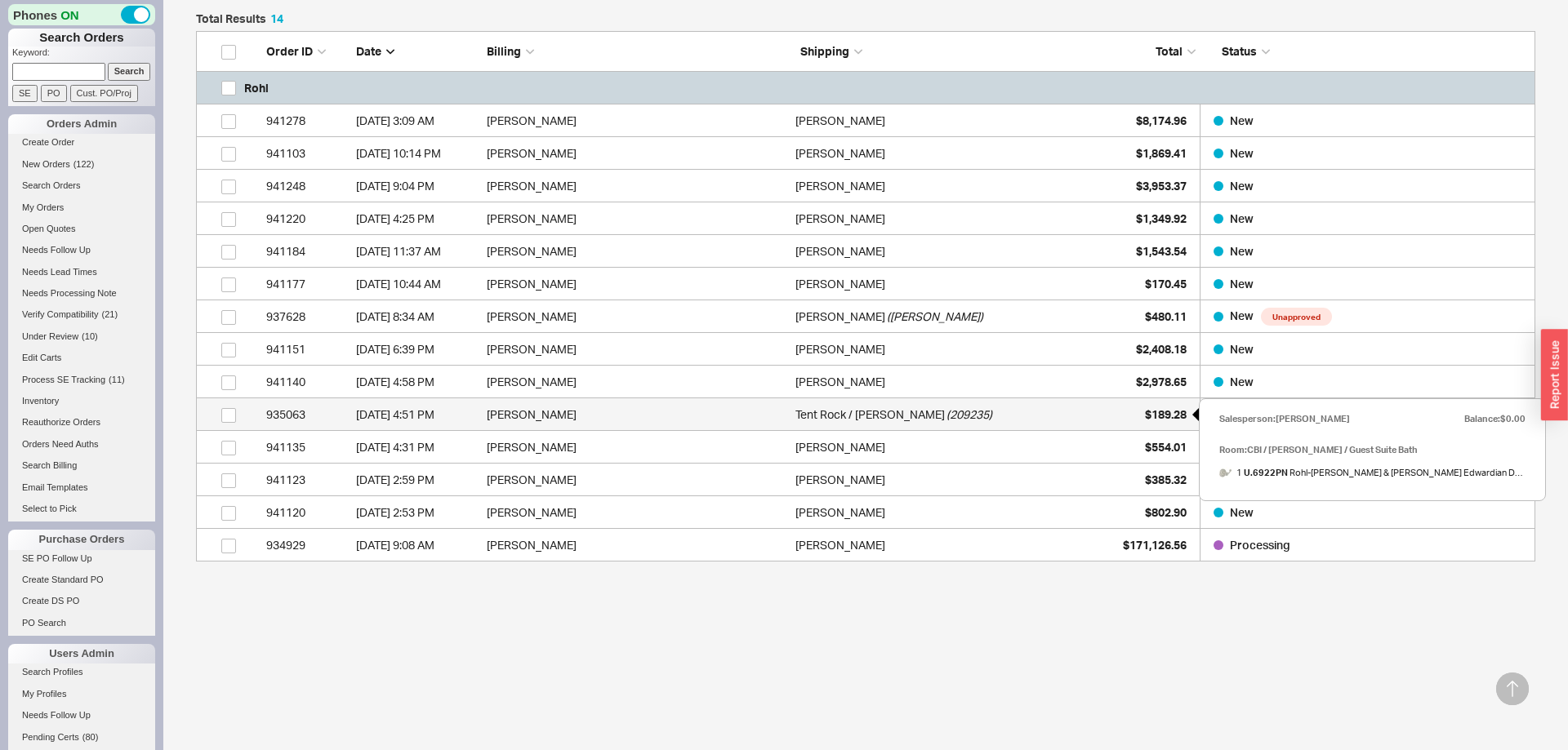
click at [1165, 409] on span "$189.28" at bounding box center [1165, 415] width 42 height 14
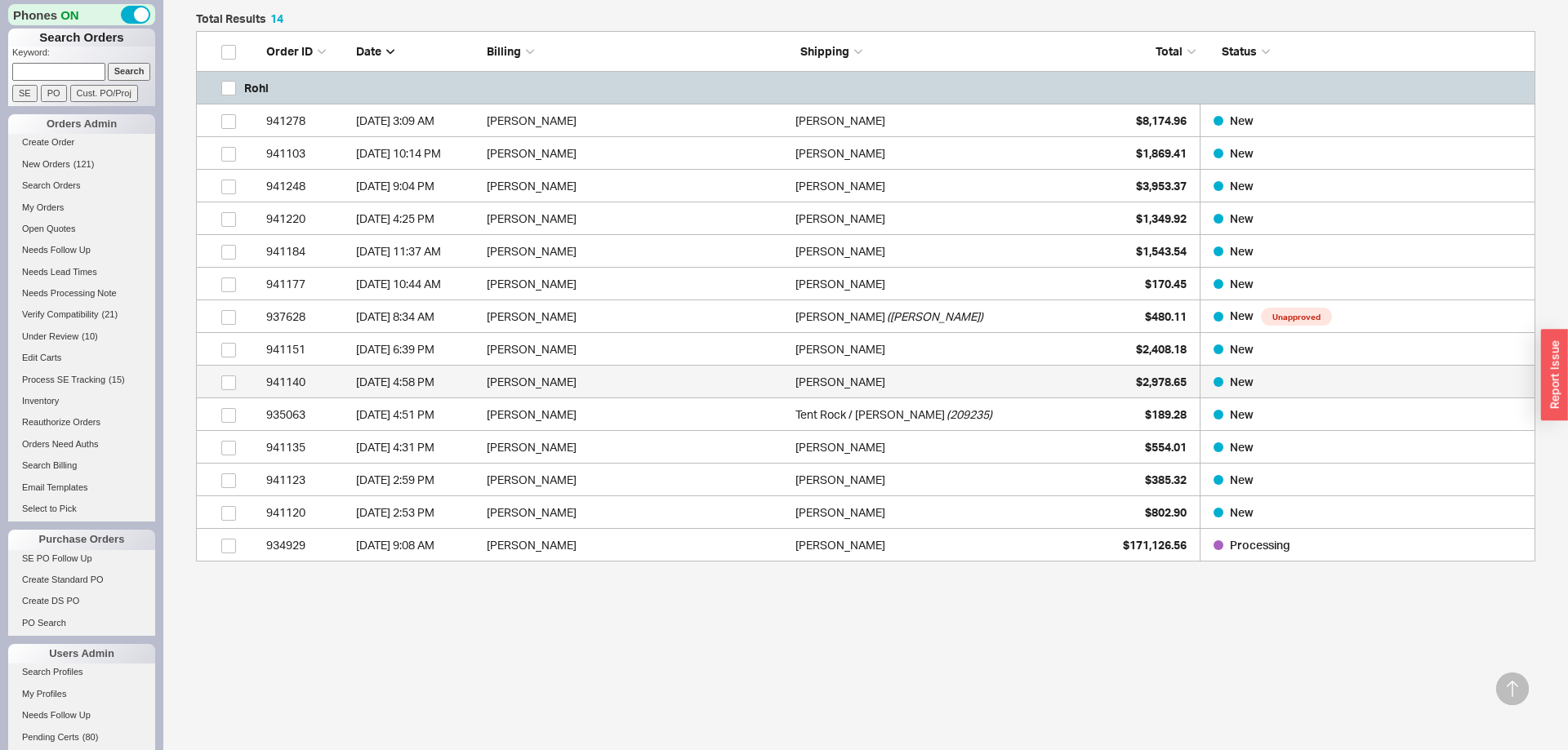
scroll to position [0, 0]
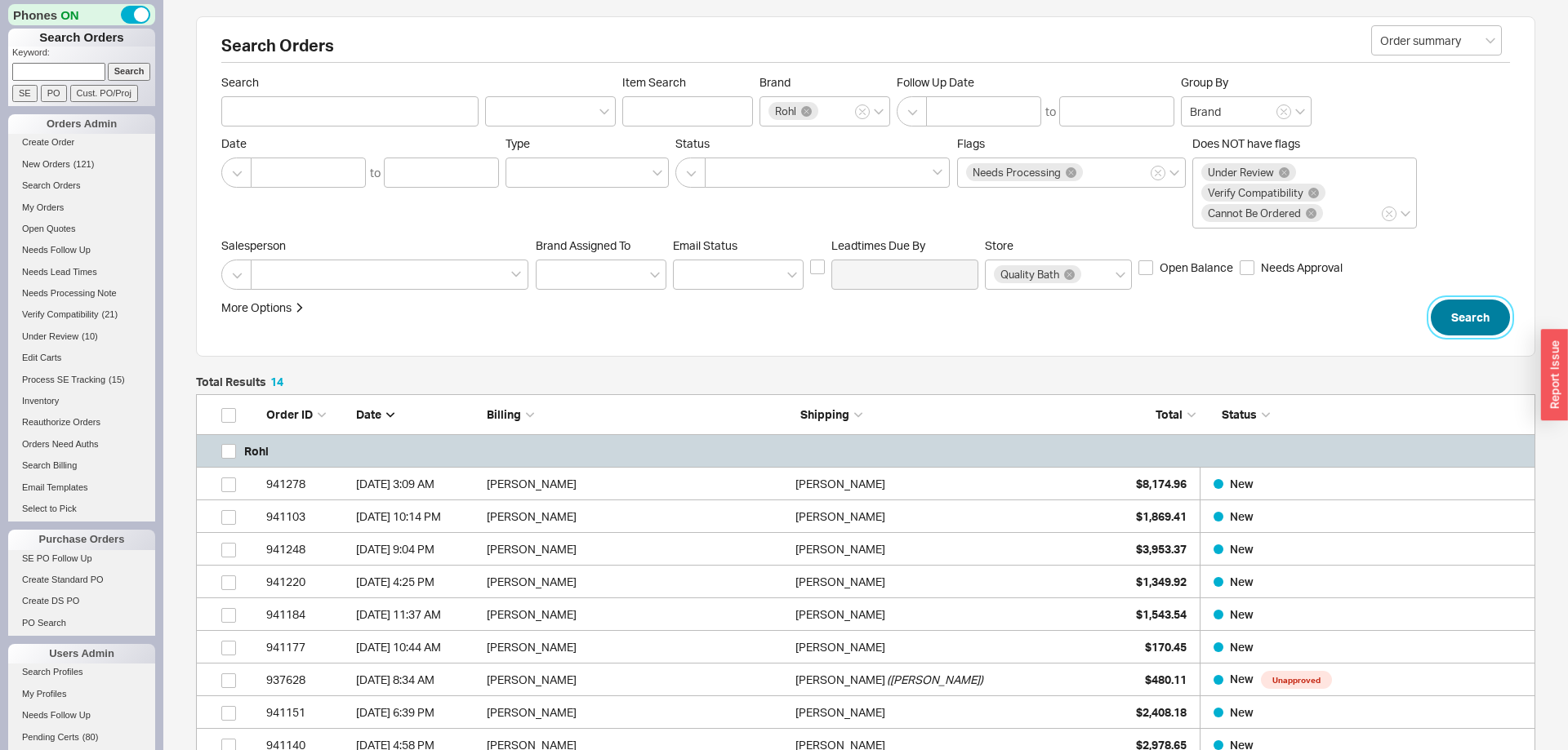
click at [1487, 316] on button "Search" at bounding box center [1471, 318] width 80 height 36
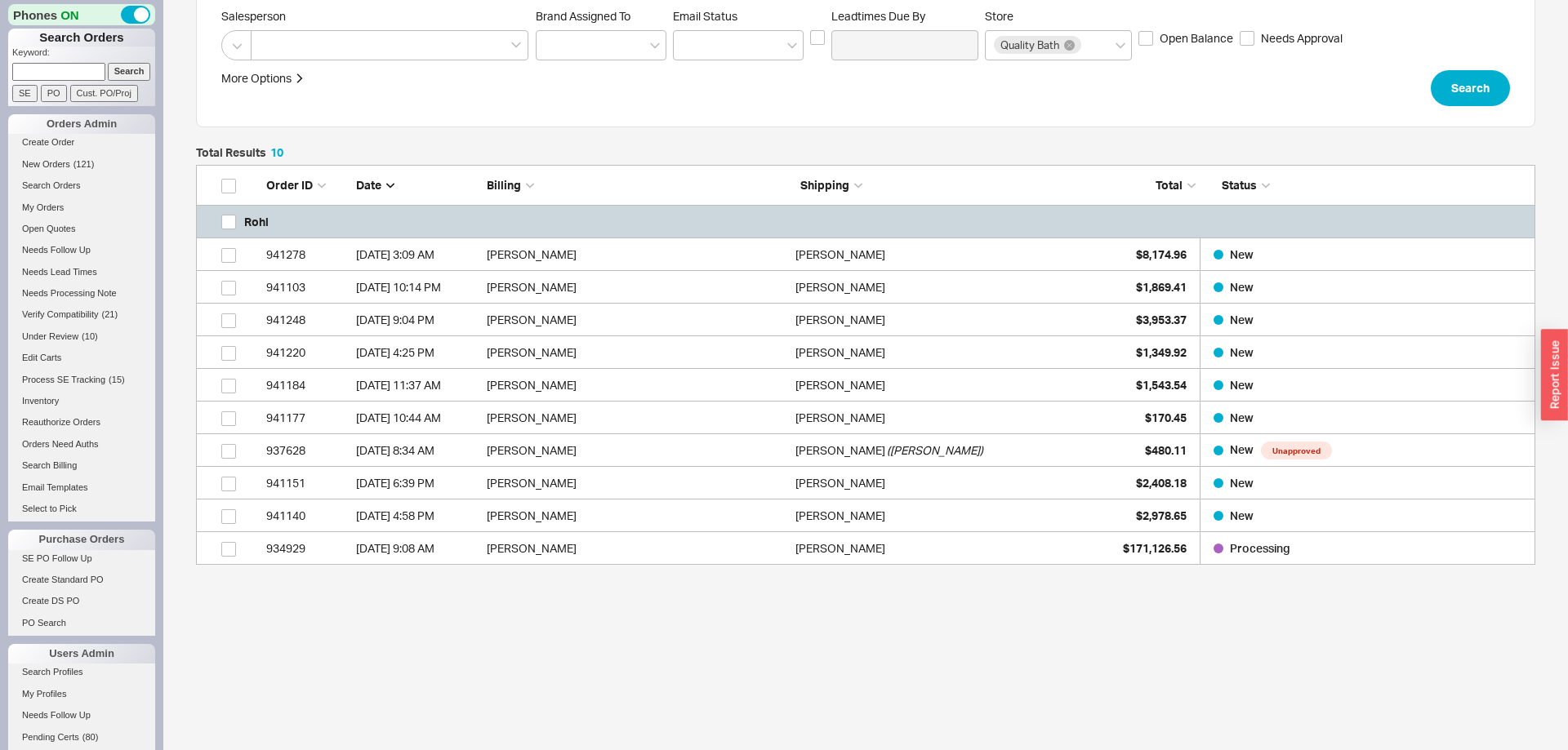
scroll to position [400, 1339]
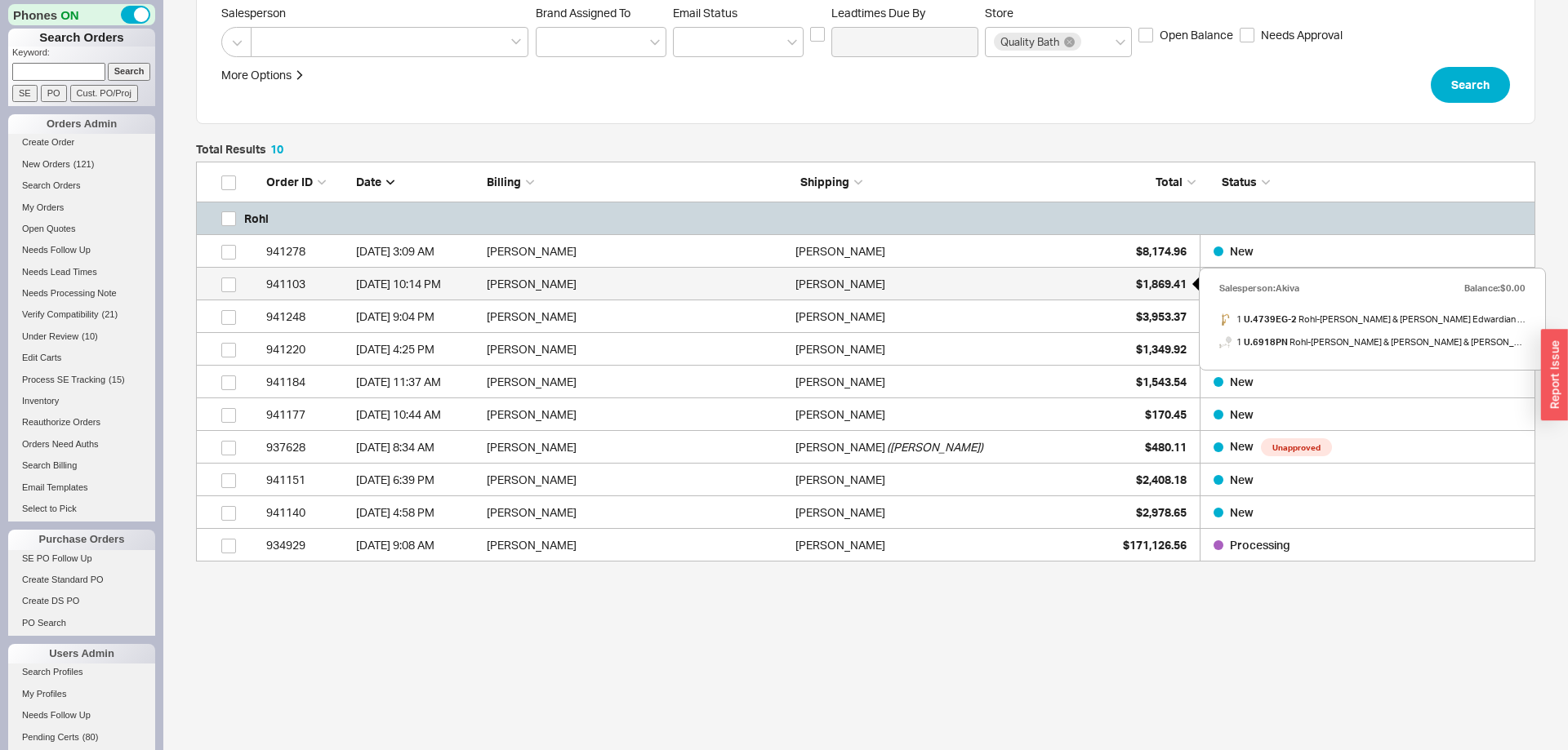
click at [1163, 283] on span "$1,869.41" at bounding box center [1161, 284] width 50 height 14
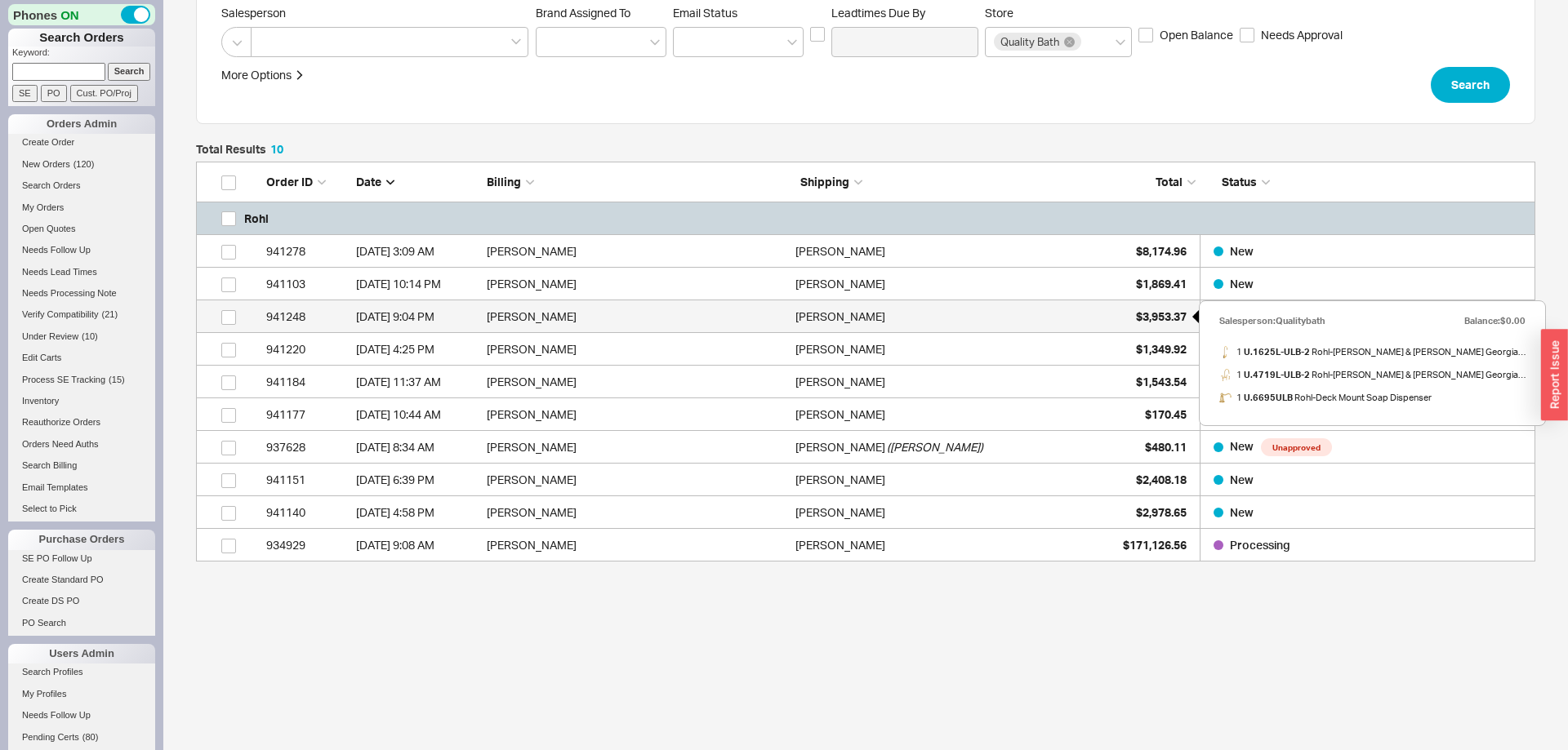
click at [1157, 310] on span "$3,953.37" at bounding box center [1161, 317] width 50 height 14
click at [1146, 320] on span "$3,953.37" at bounding box center [1161, 317] width 50 height 14
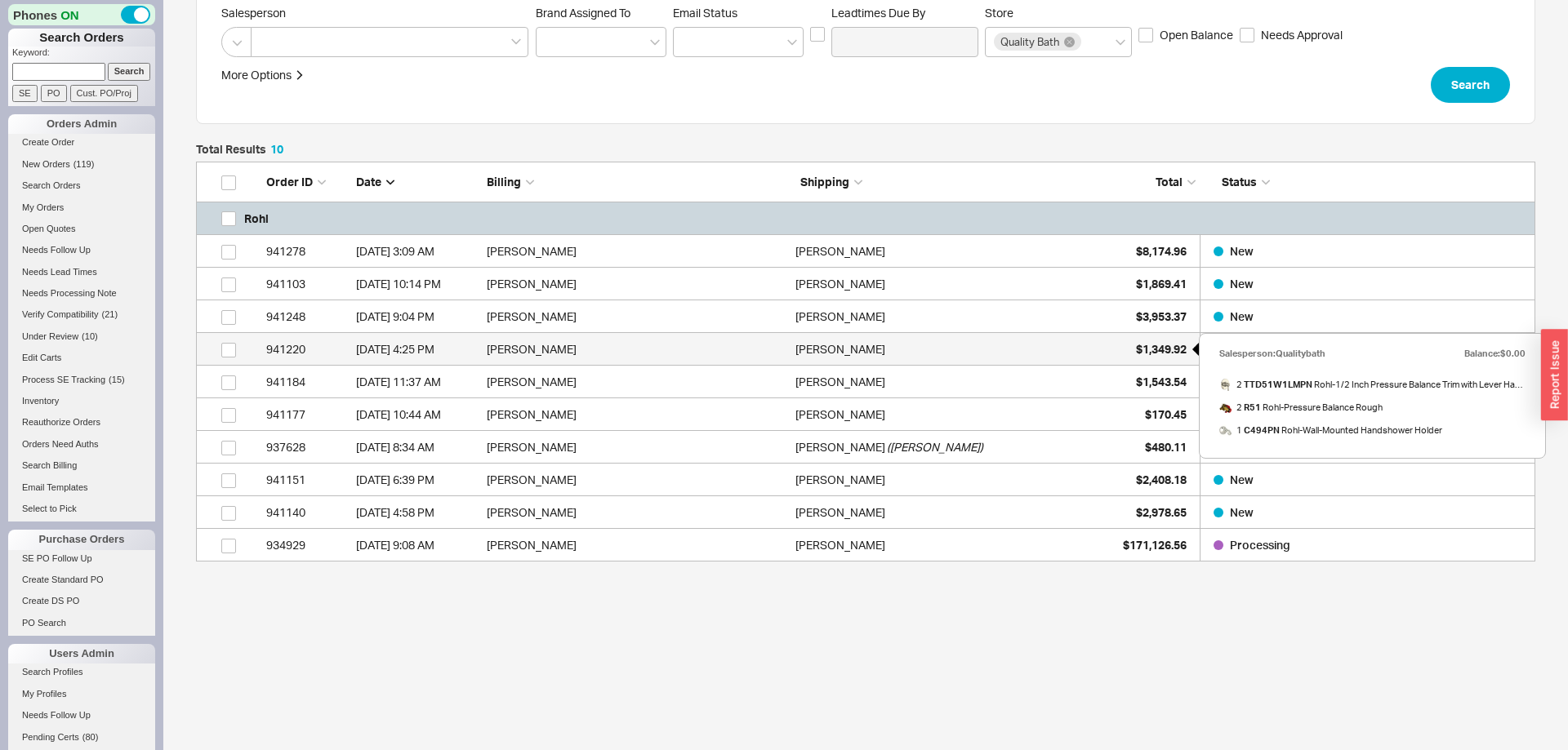
click at [1147, 354] on span "$1,349.92" at bounding box center [1161, 349] width 50 height 14
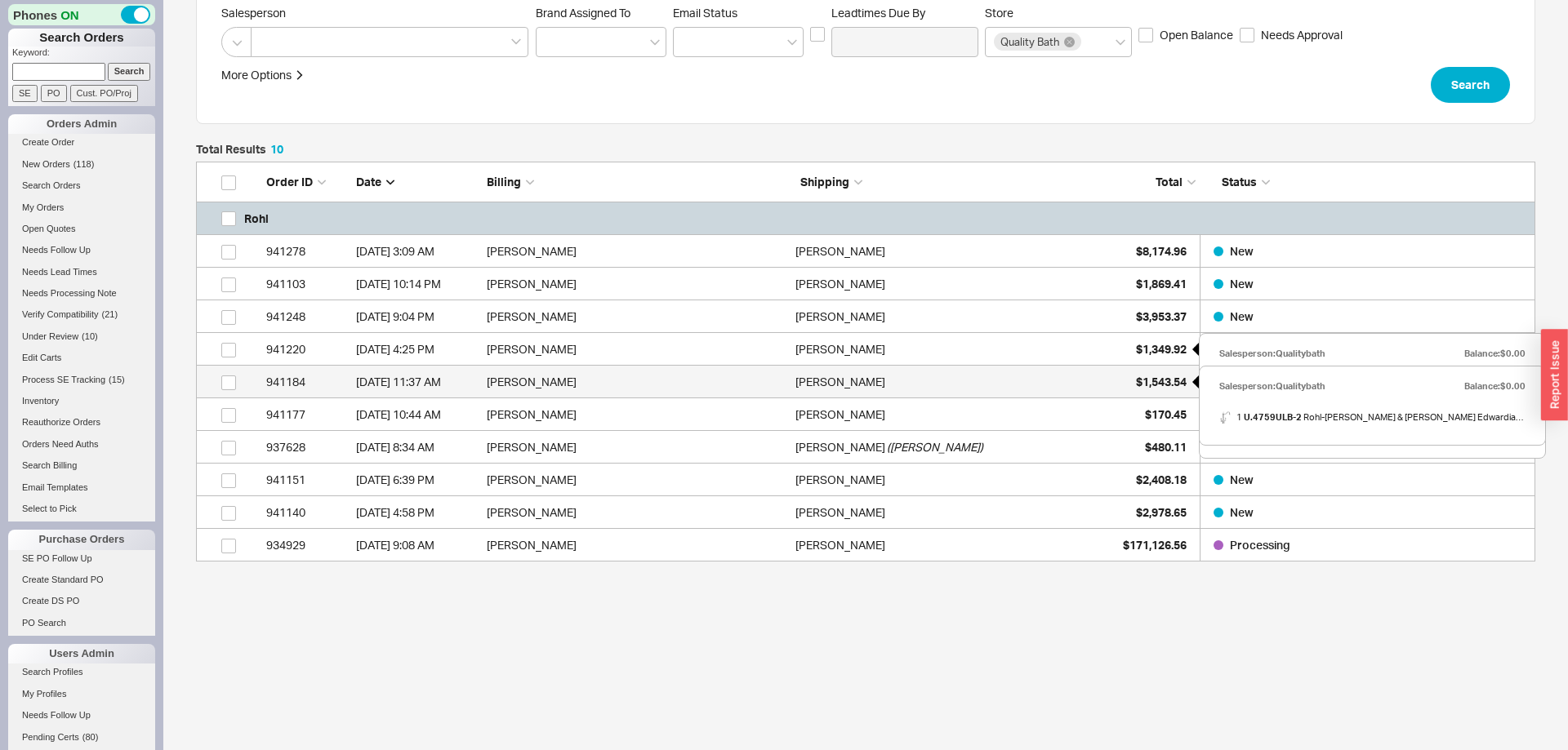
click at [1163, 379] on span "$1,543.54" at bounding box center [1161, 382] width 50 height 14
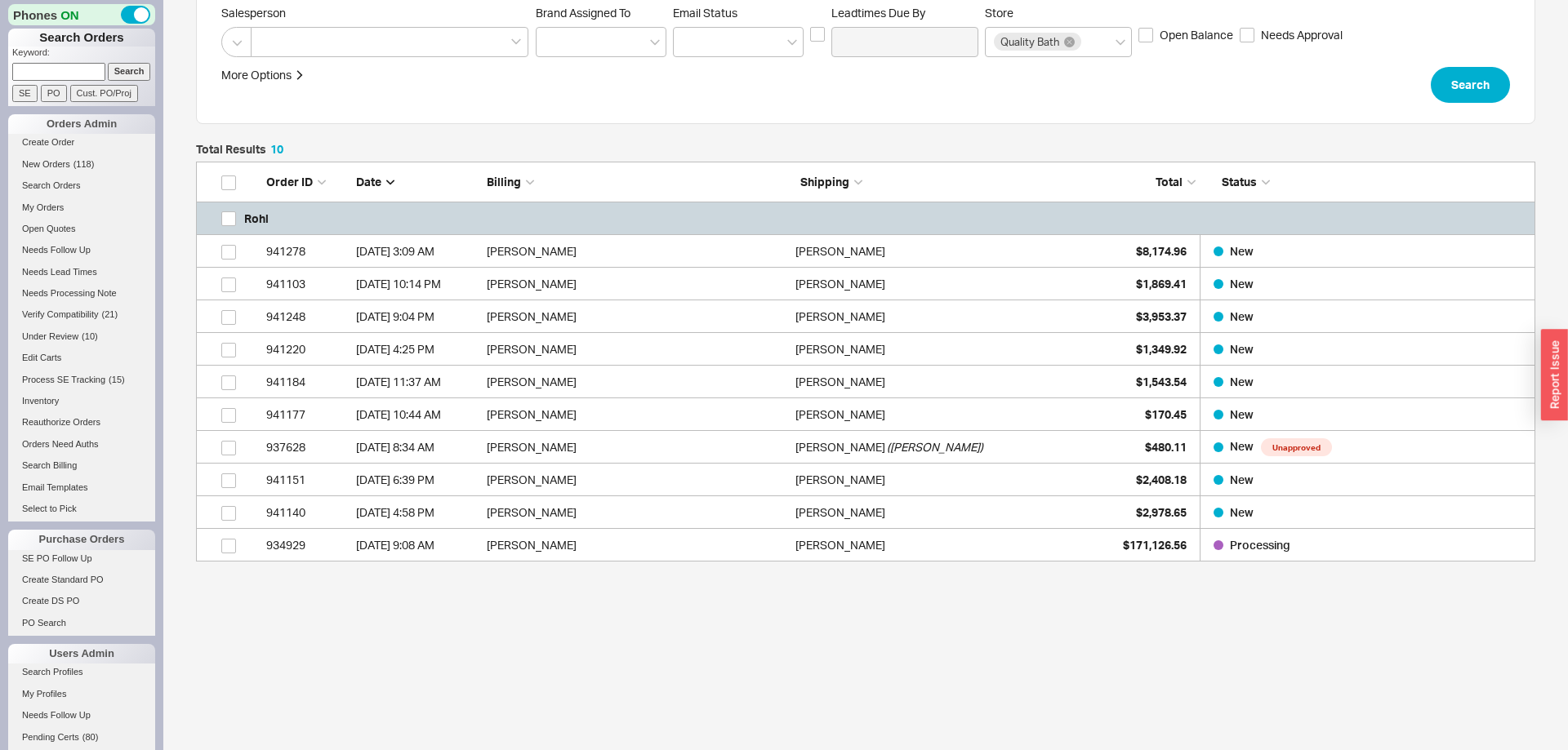
scroll to position [0, 0]
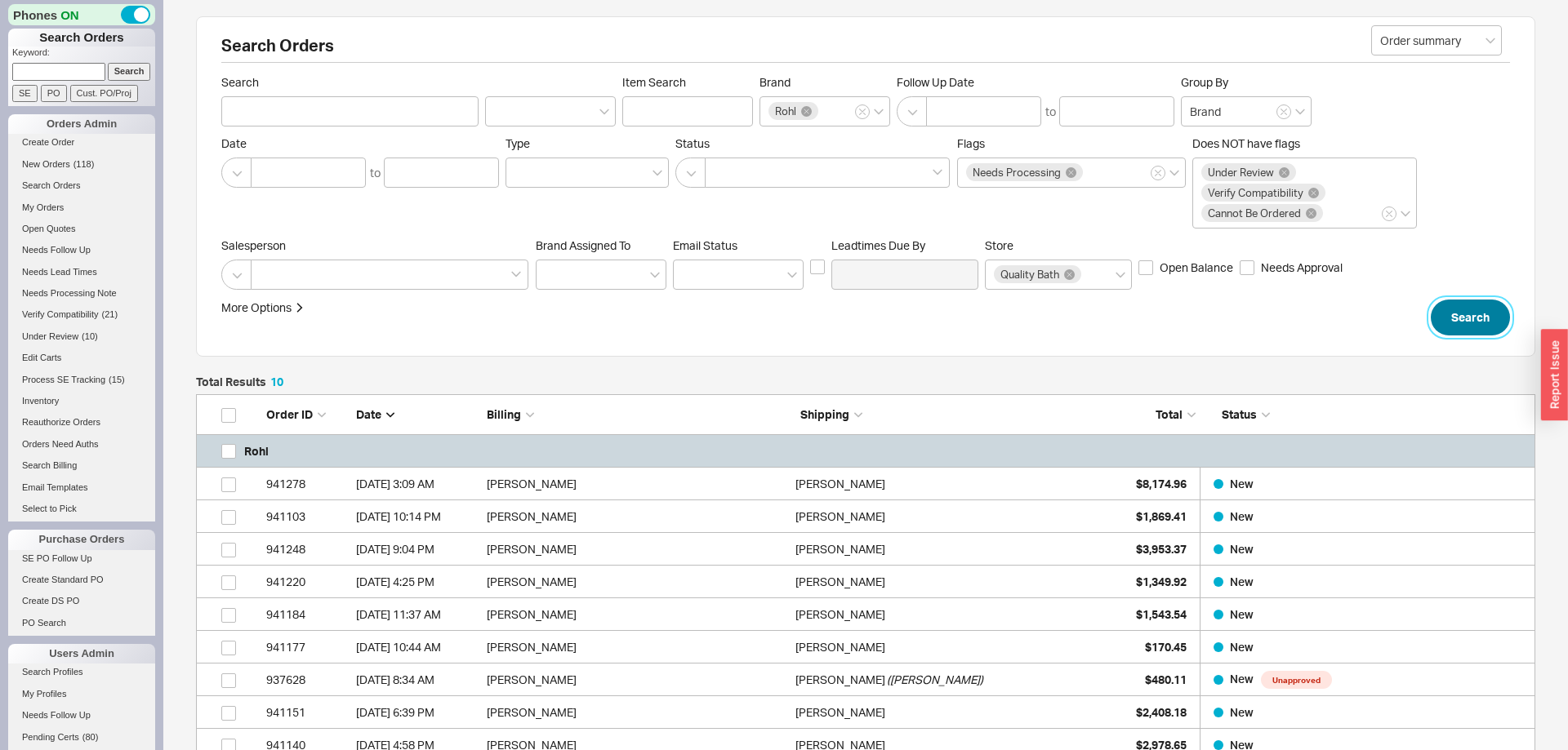
click at [1445, 315] on button "Search" at bounding box center [1471, 318] width 80 height 36
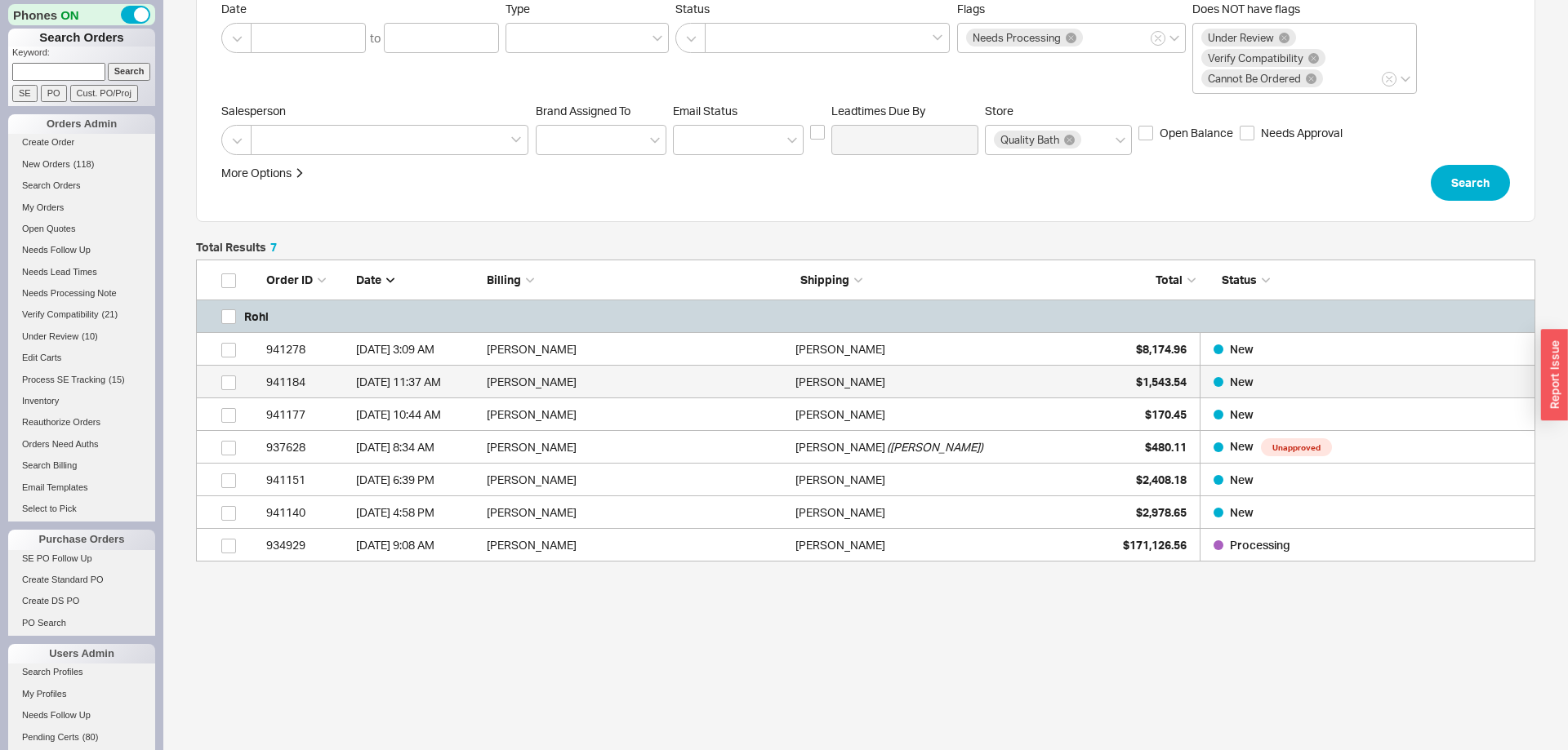
scroll to position [302, 1339]
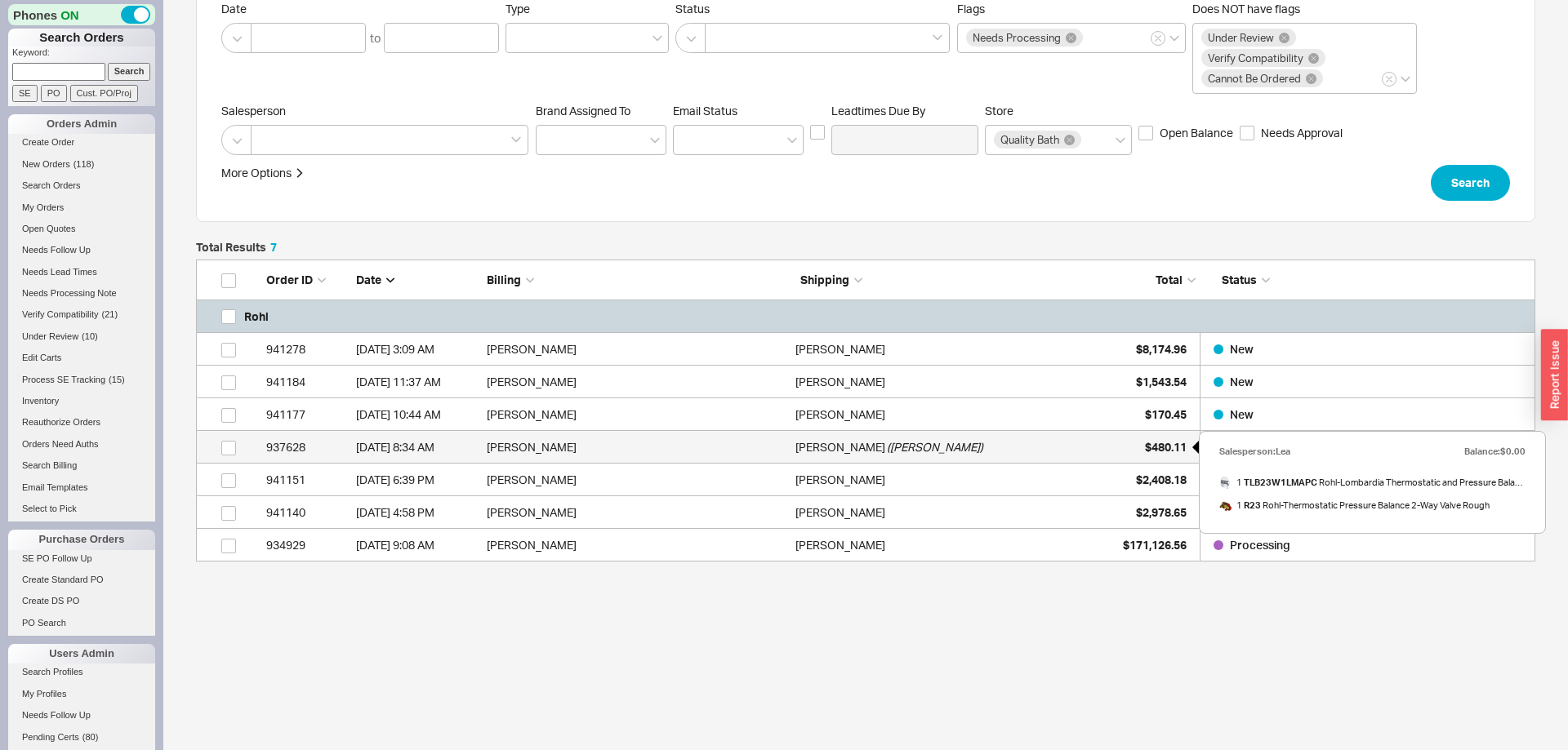
click at [1161, 438] on div "$480.11" at bounding box center [1146, 447] width 81 height 33
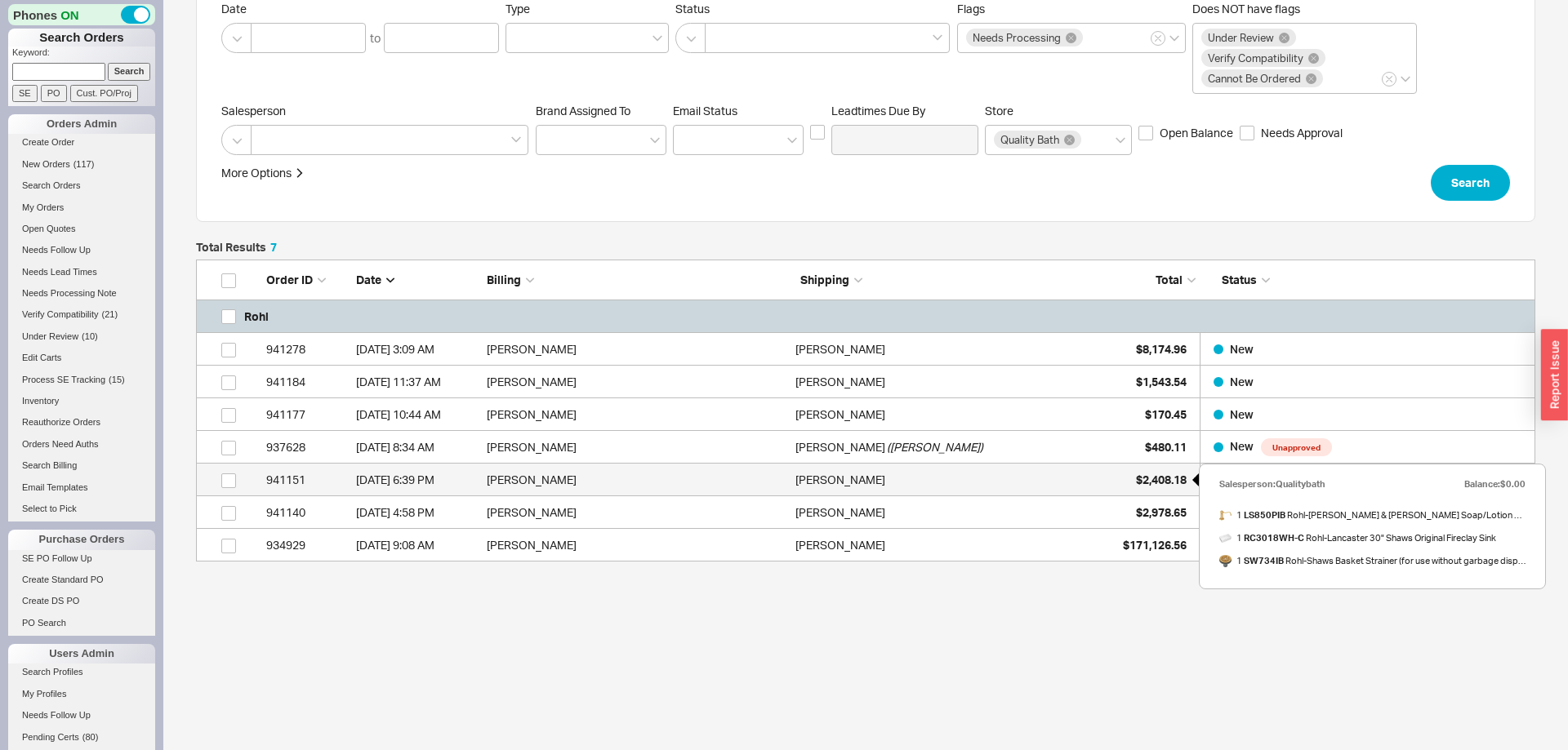
click at [1138, 482] on span "$2,408.18" at bounding box center [1161, 479] width 50 height 14
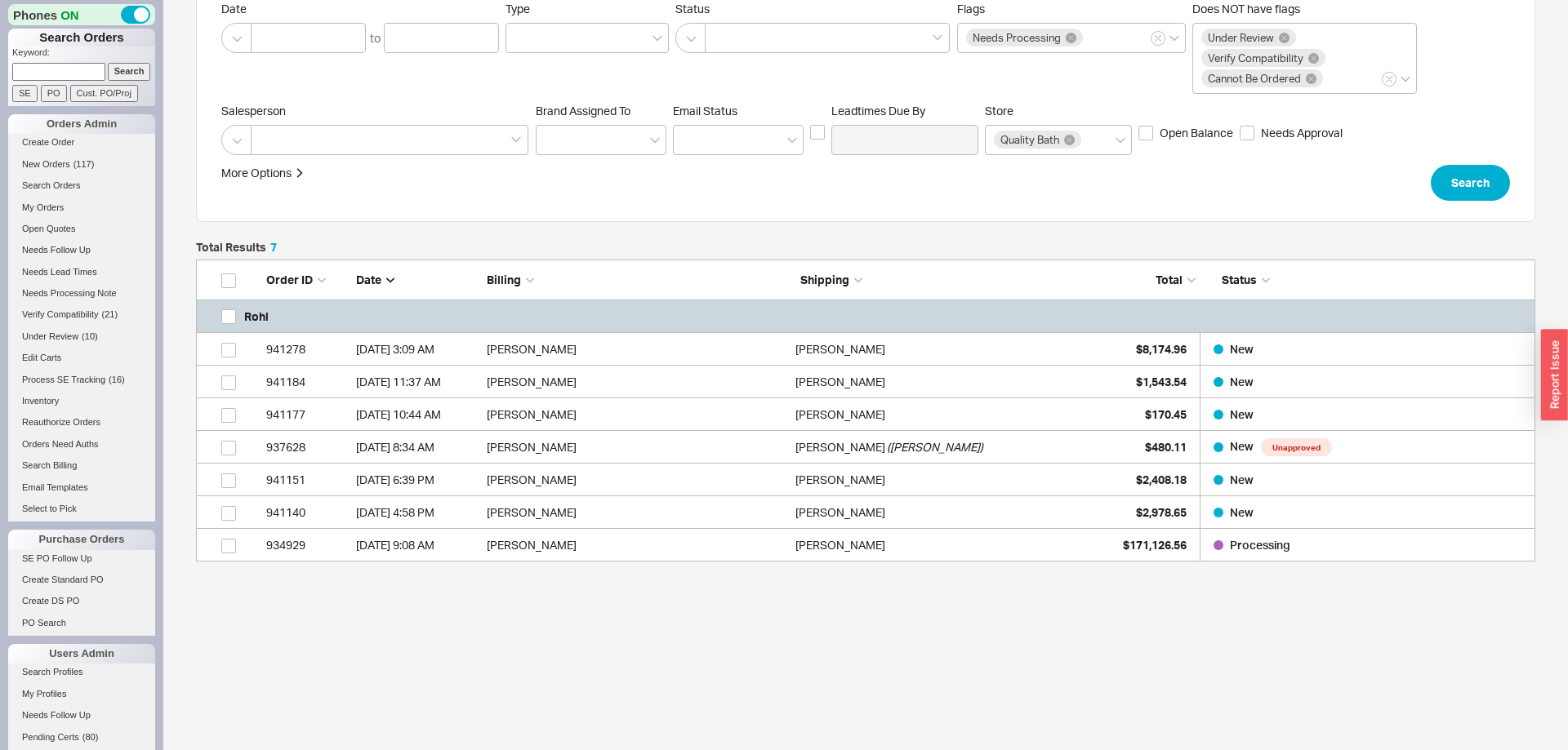
scroll to position [0, 0]
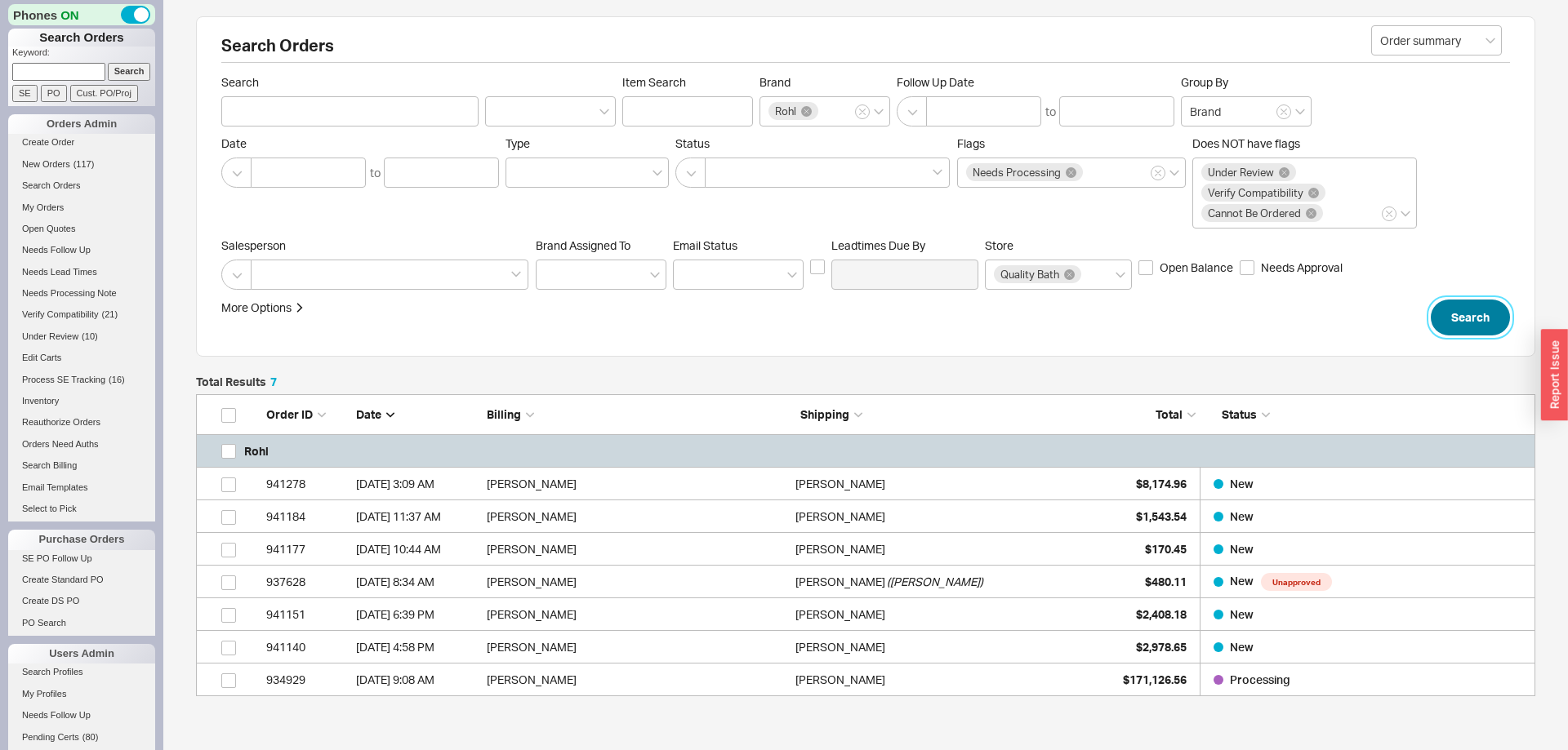
click at [1449, 301] on button "Search" at bounding box center [1471, 318] width 80 height 36
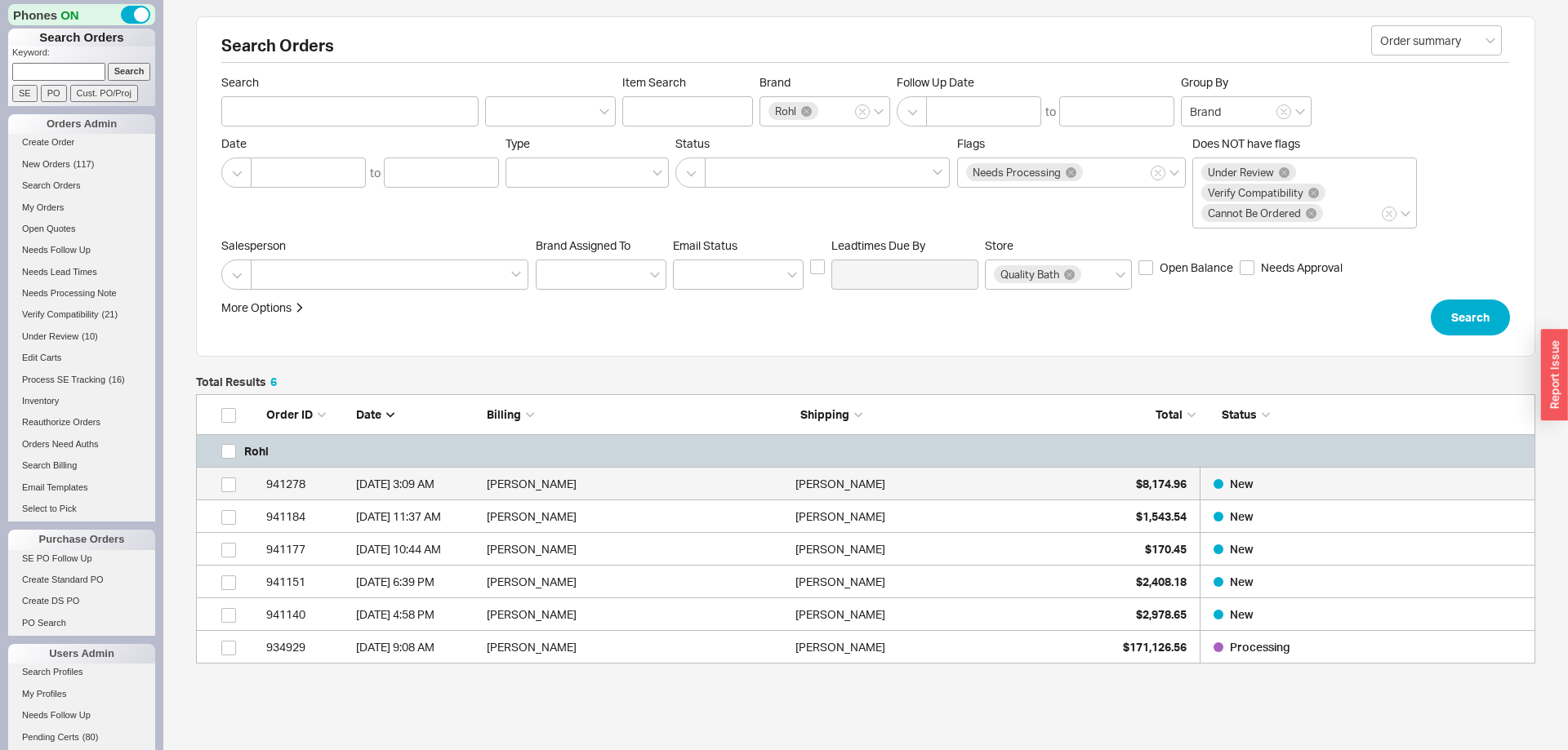
scroll to position [270, 1339]
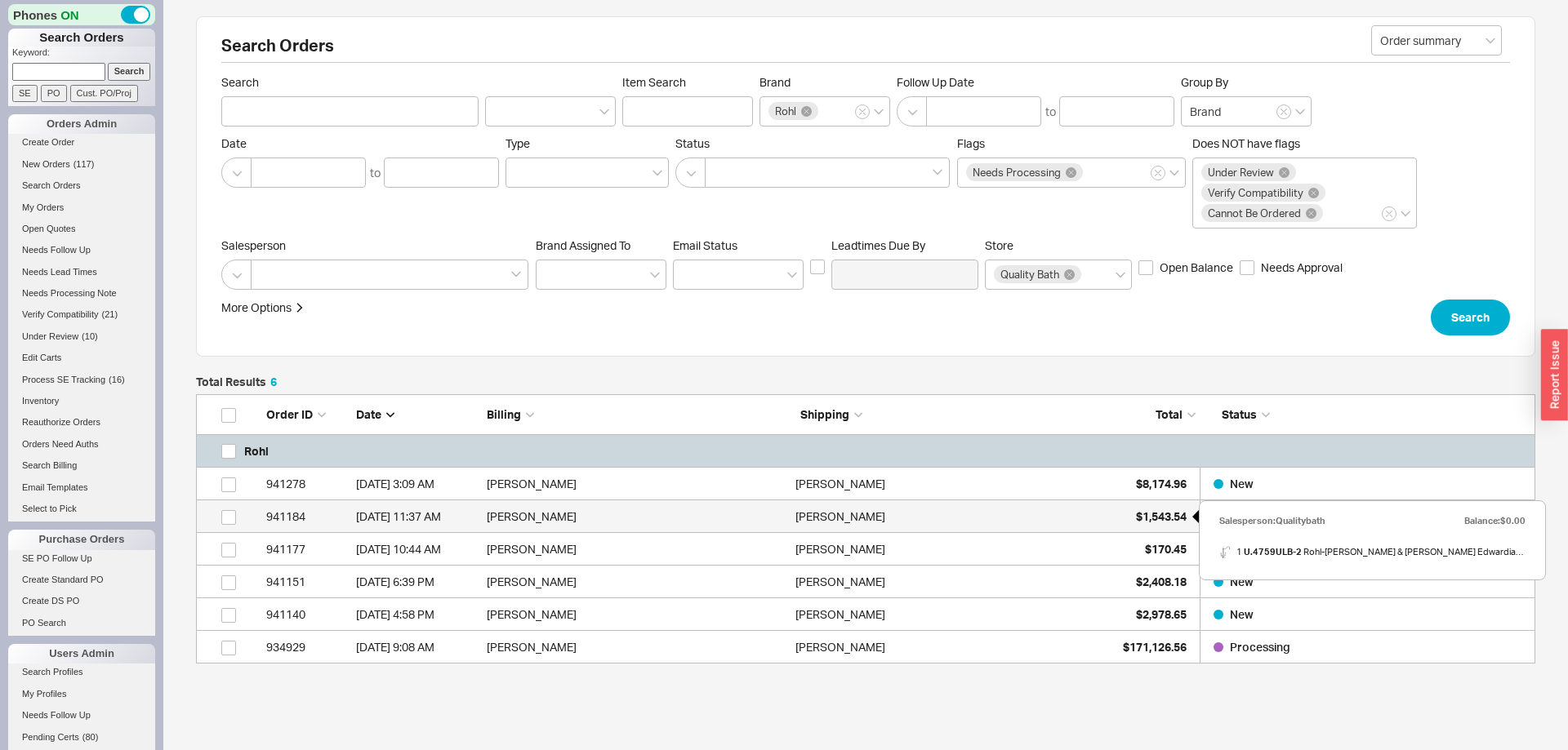
click at [1164, 510] on span "$1,543.54" at bounding box center [1161, 517] width 50 height 14
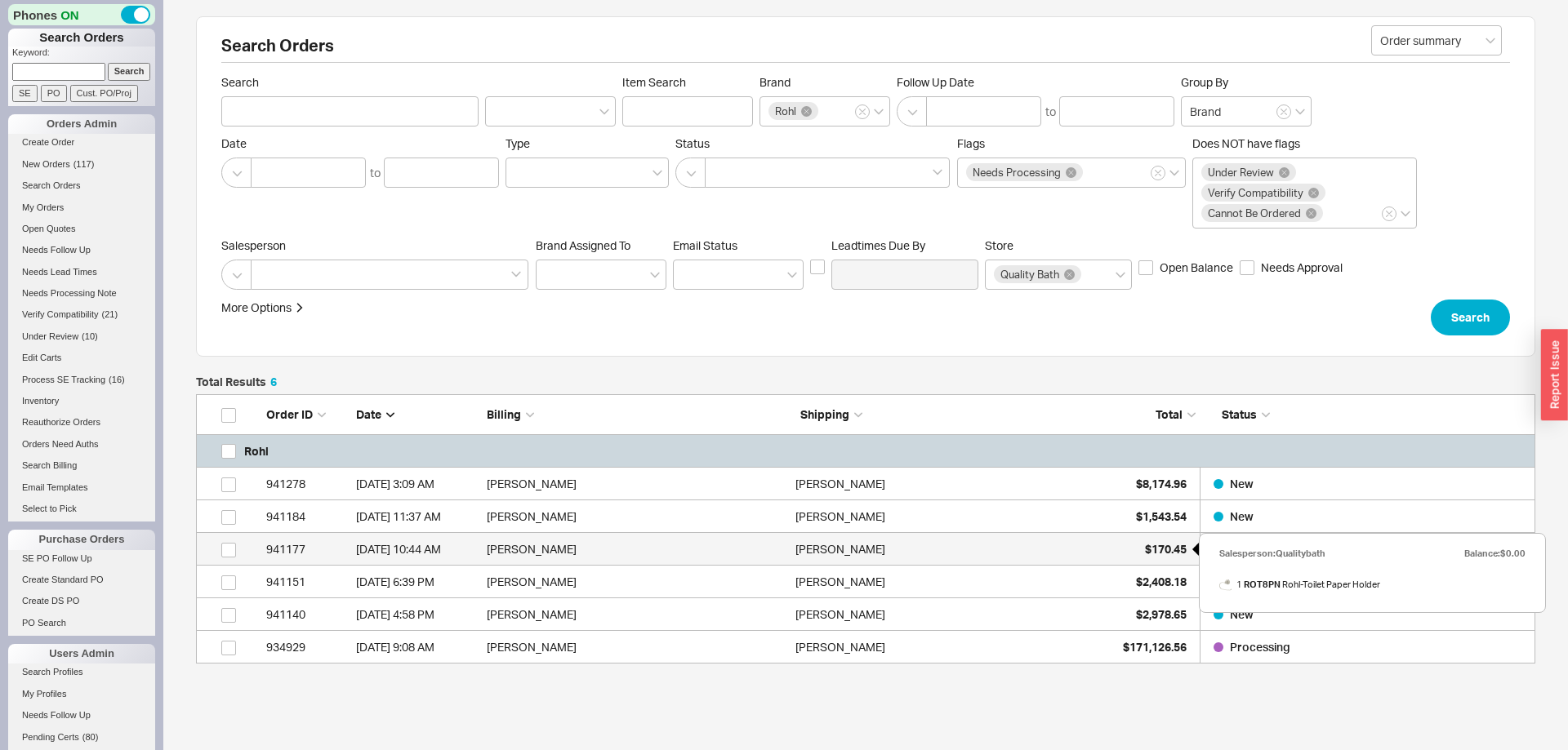
click at [1177, 547] on span "$170.45" at bounding box center [1165, 549] width 42 height 14
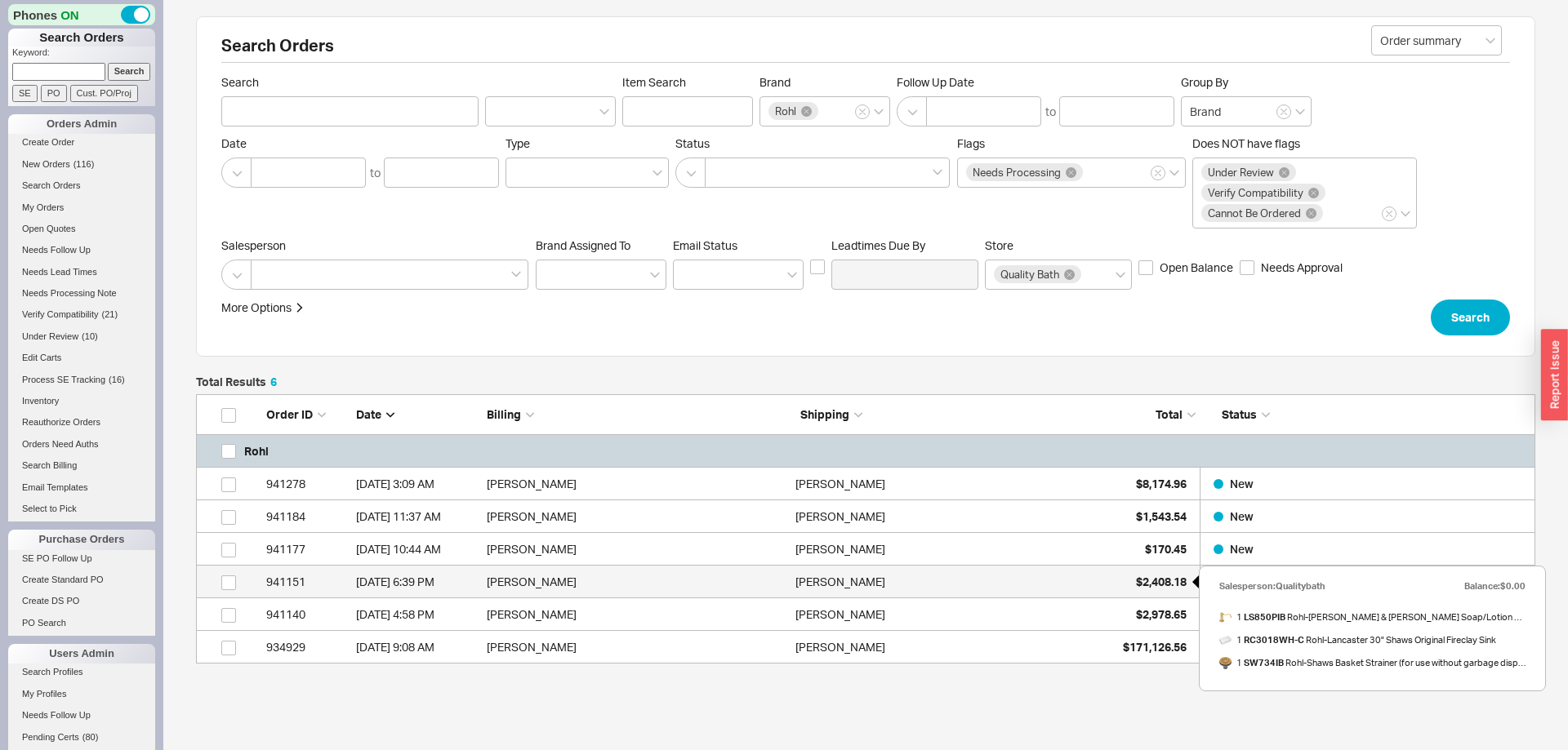
click at [1168, 575] on span "$2,408.18" at bounding box center [1161, 582] width 50 height 14
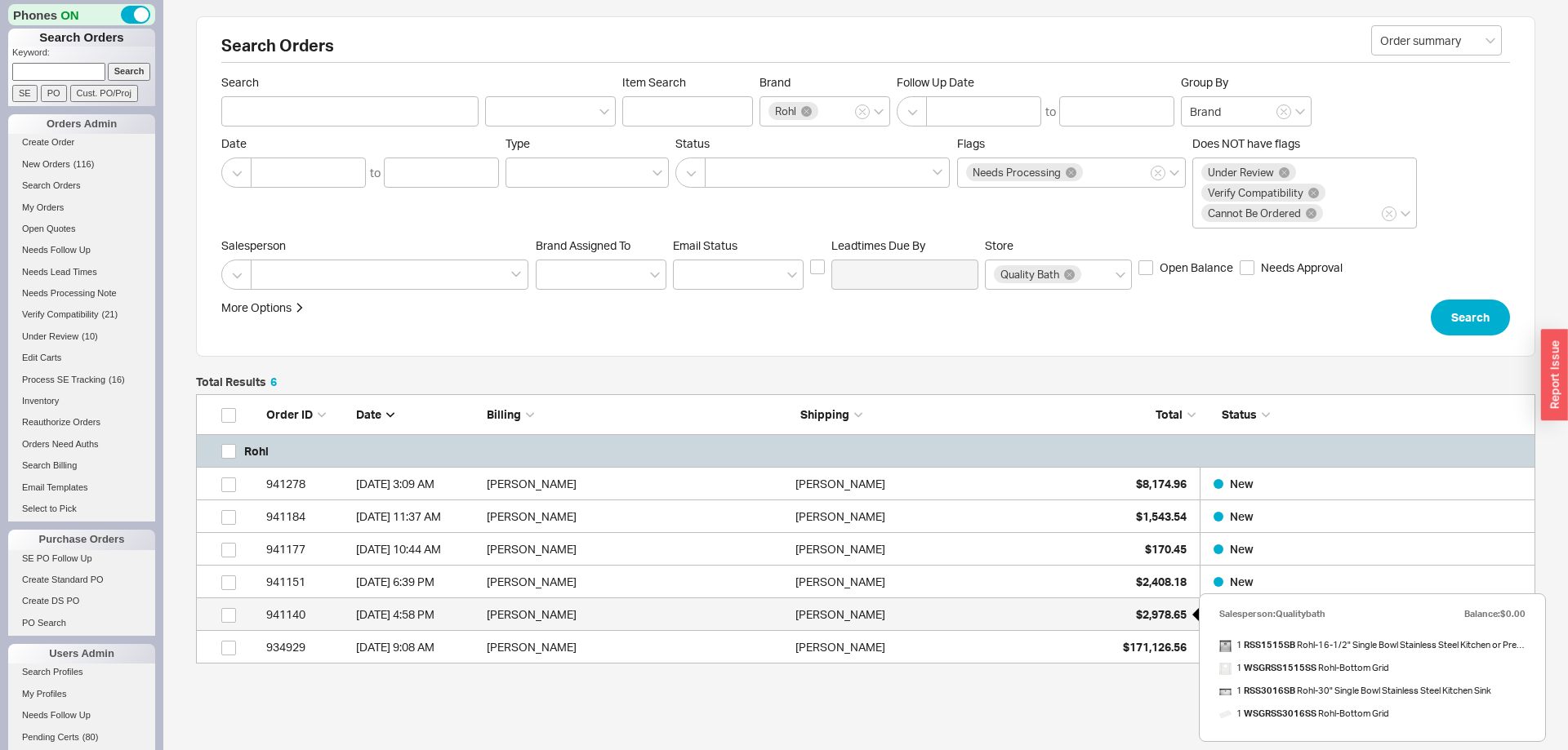
click at [1172, 610] on span "$2,978.65" at bounding box center [1161, 615] width 50 height 14
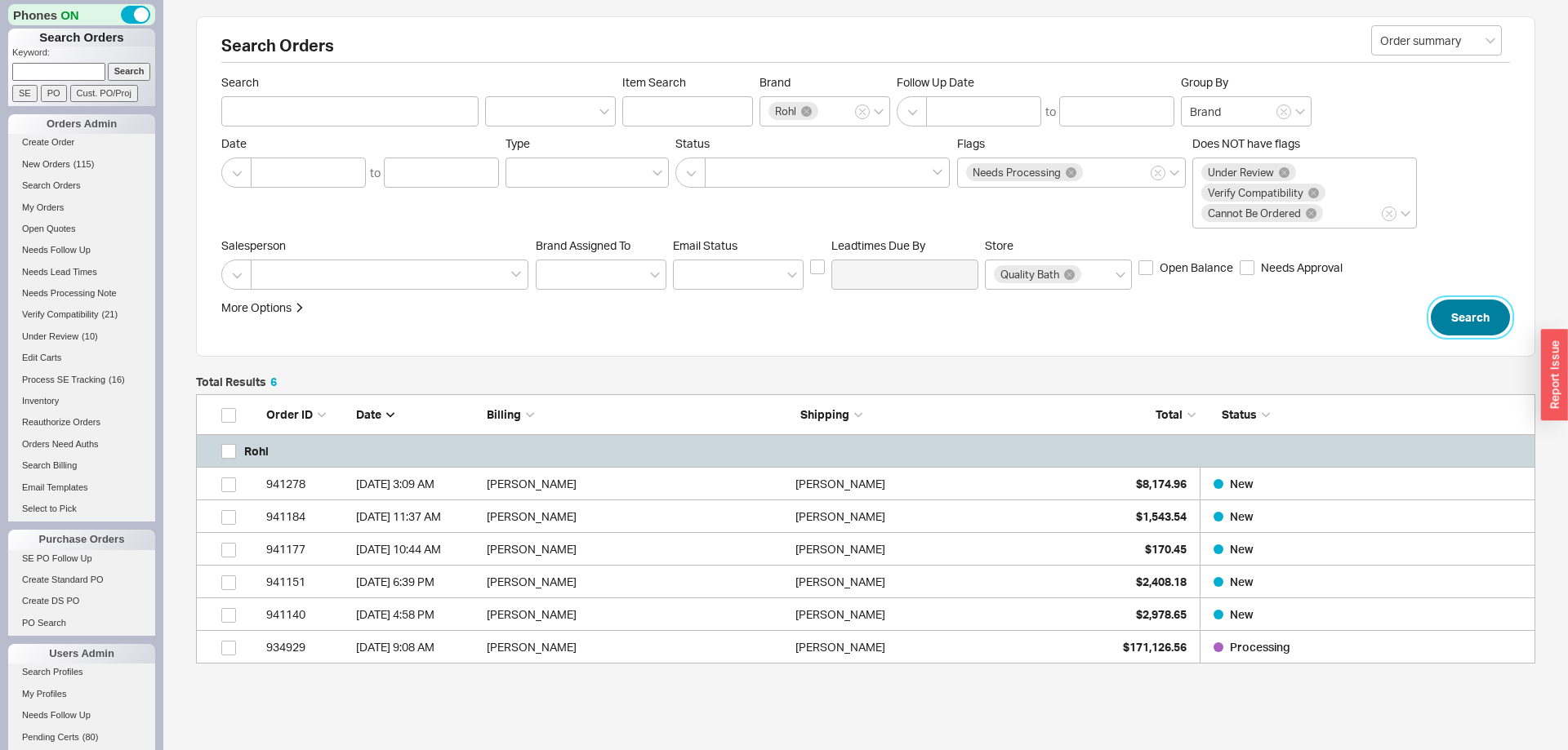
click at [1473, 325] on button "Search" at bounding box center [1471, 318] width 80 height 36
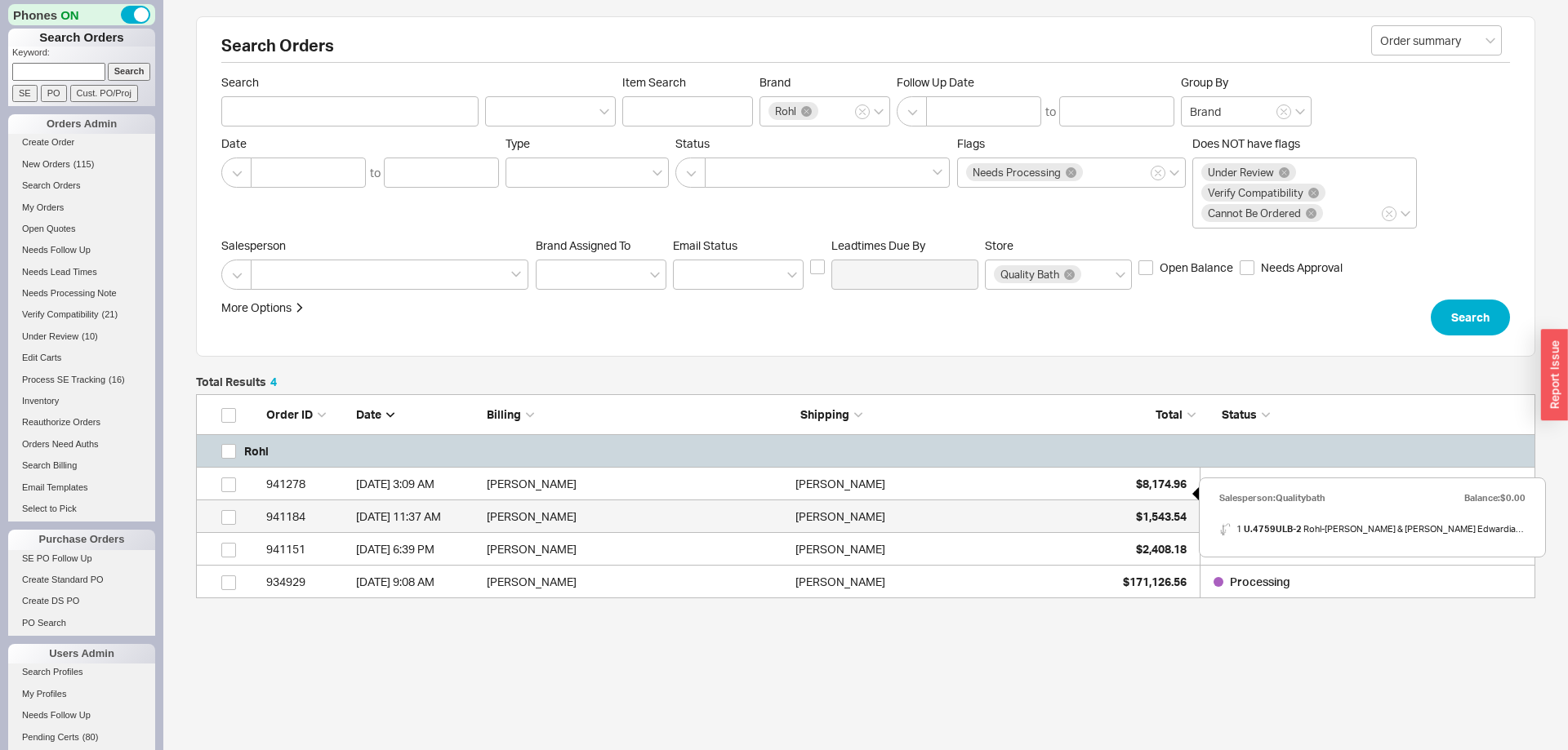
scroll to position [37, 0]
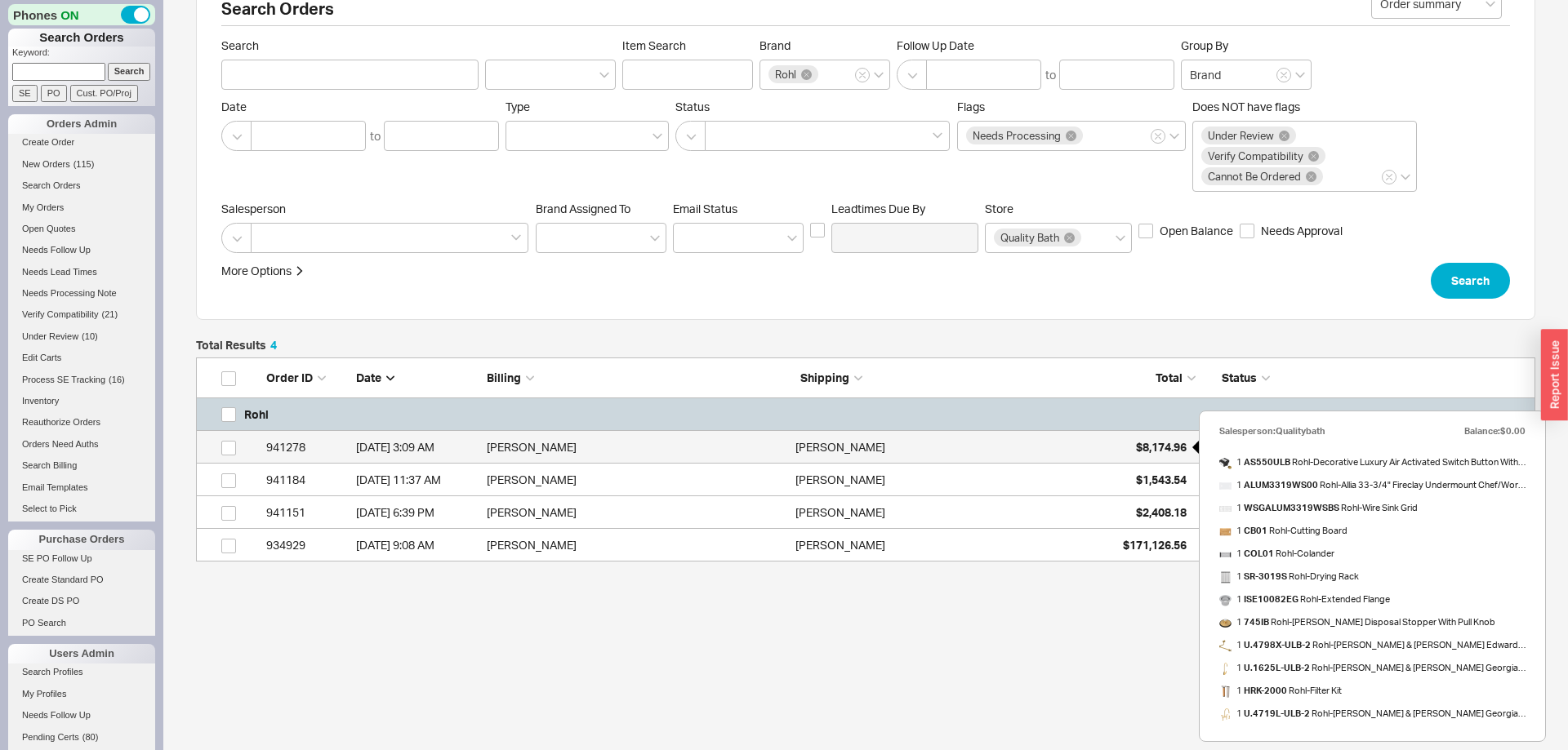
click at [1158, 446] on span "$8,174.96" at bounding box center [1161, 447] width 50 height 14
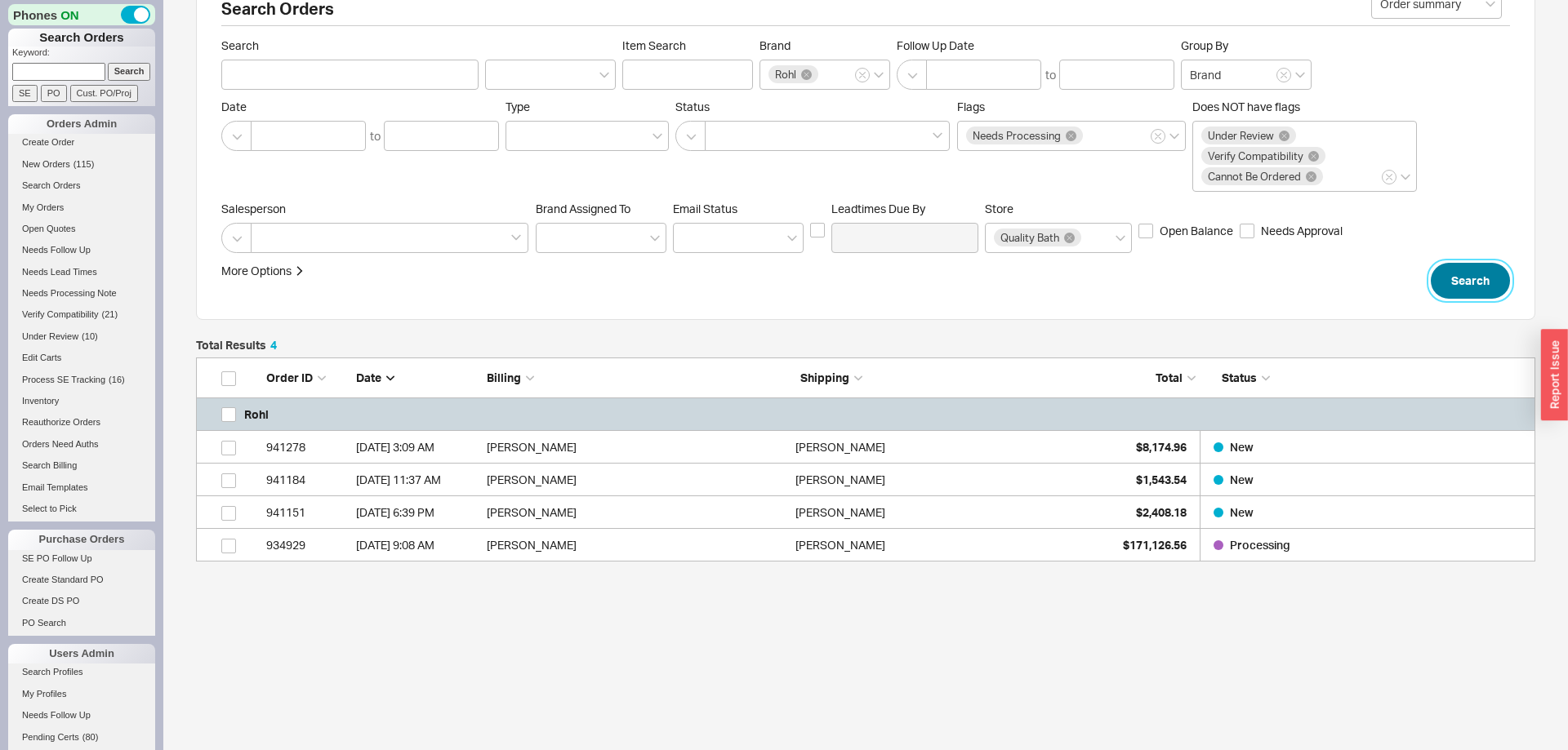
click at [1508, 272] on button "Search" at bounding box center [1471, 280] width 80 height 36
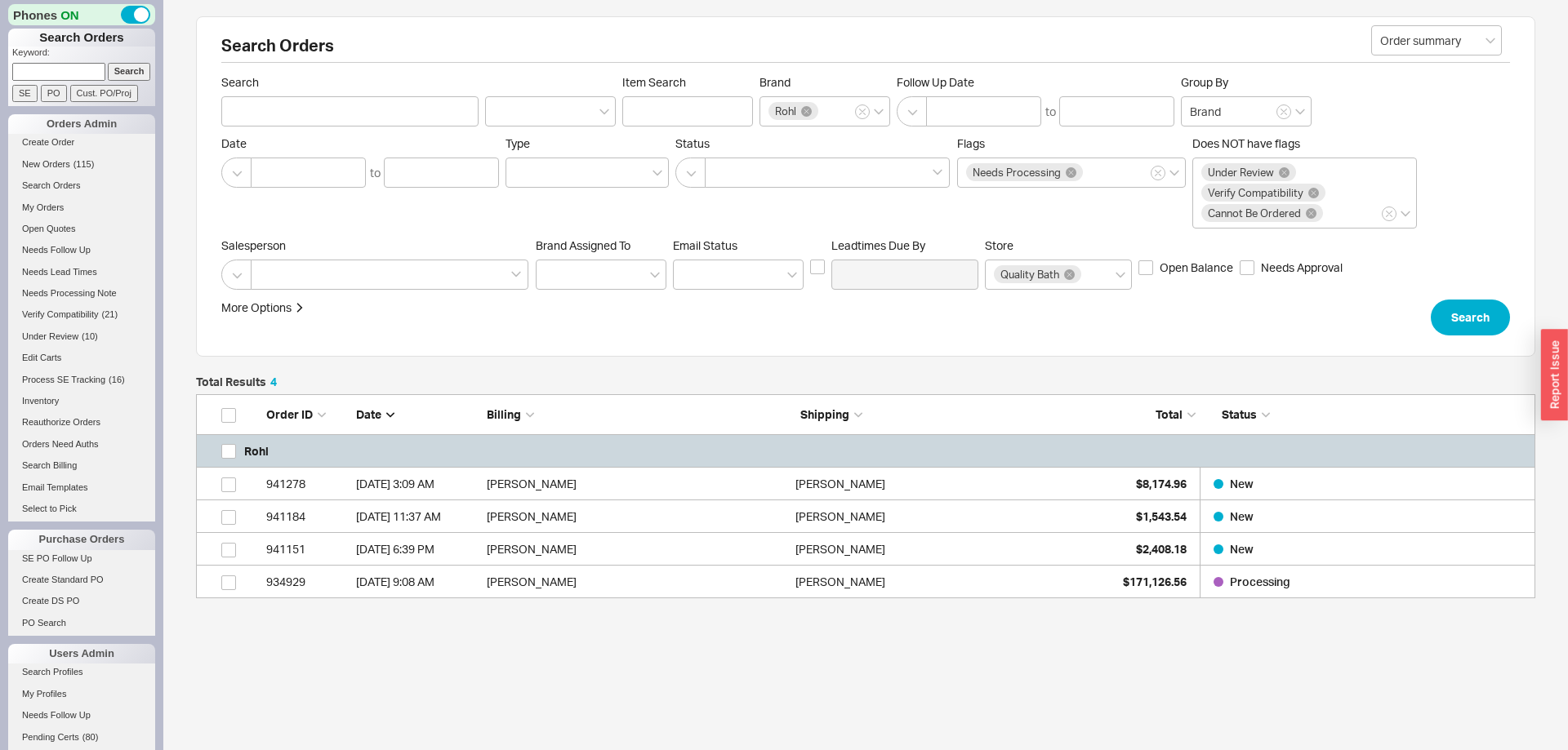
scroll to position [204, 1339]
click at [810, 111] on icon at bounding box center [806, 111] width 11 height 11
click at [820, 111] on input "Brand Rohl" at bounding box center [826, 111] width 12 height 19
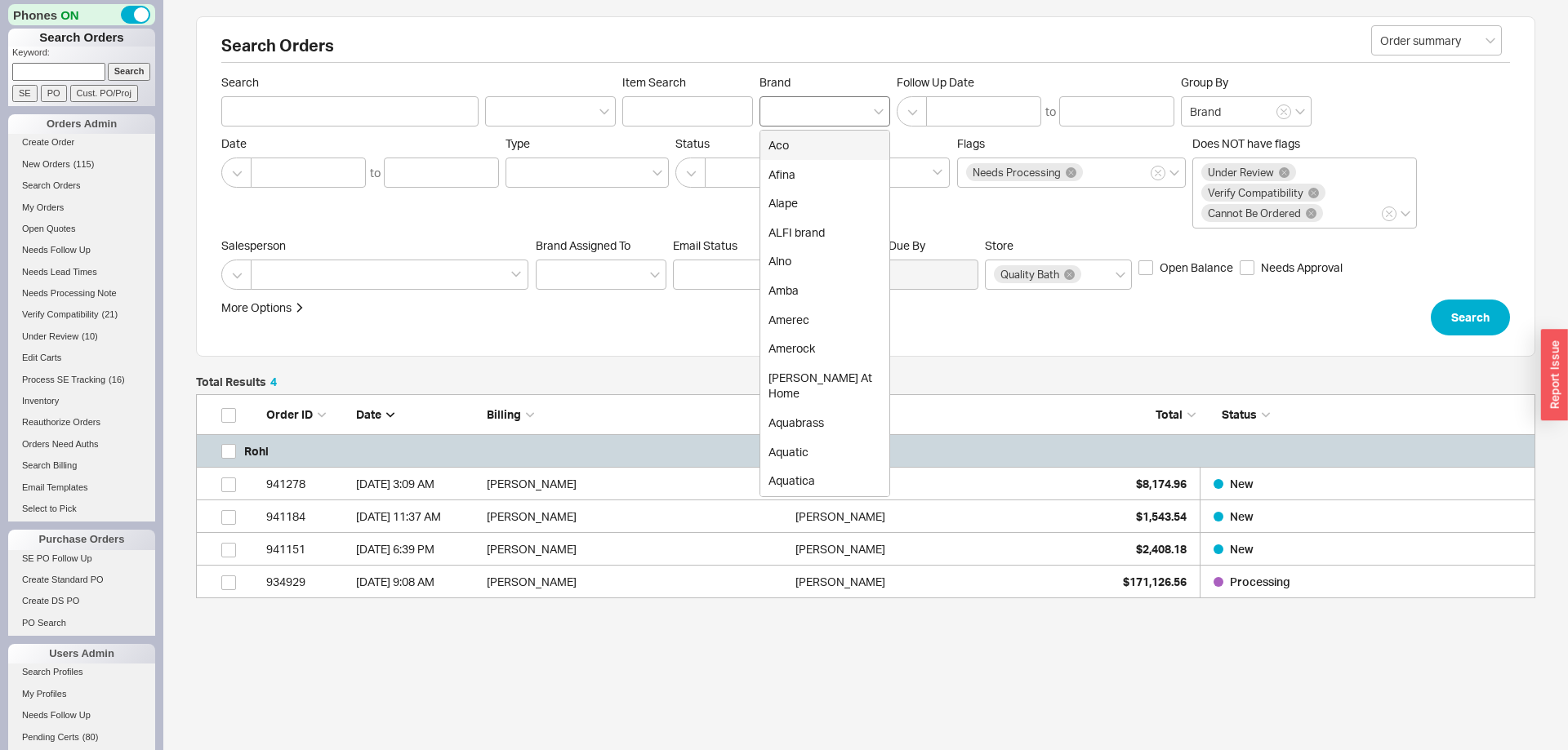
click at [819, 111] on div at bounding box center [825, 111] width 131 height 30
click at [780, 111] on input "Brand Aco Afina Alape ALFI brand Alno Amba Amerec Amerock Anne At Home Aquabras…" at bounding box center [773, 111] width 12 height 19
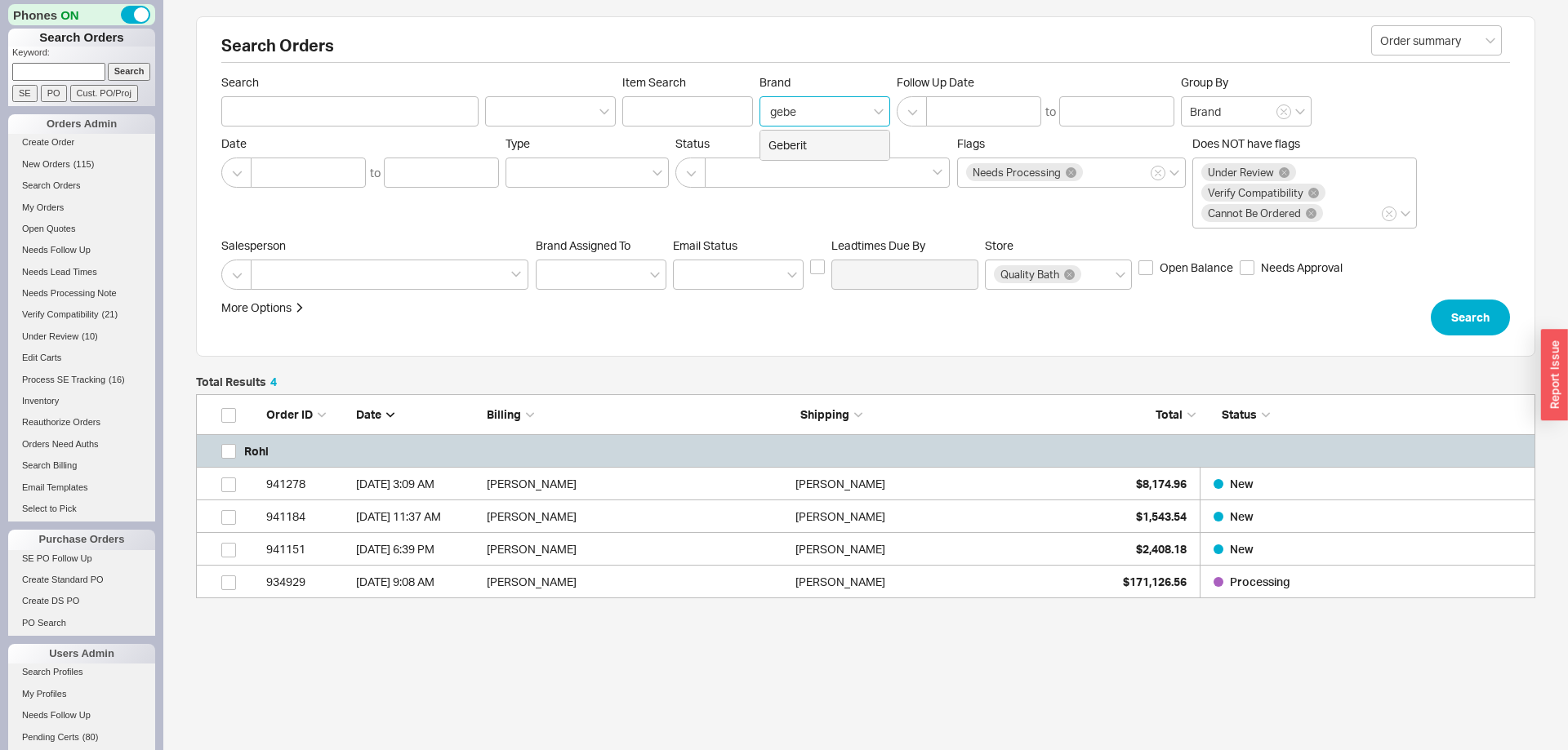
type input "geber"
click at [828, 148] on div "Geberit" at bounding box center [825, 145] width 129 height 29
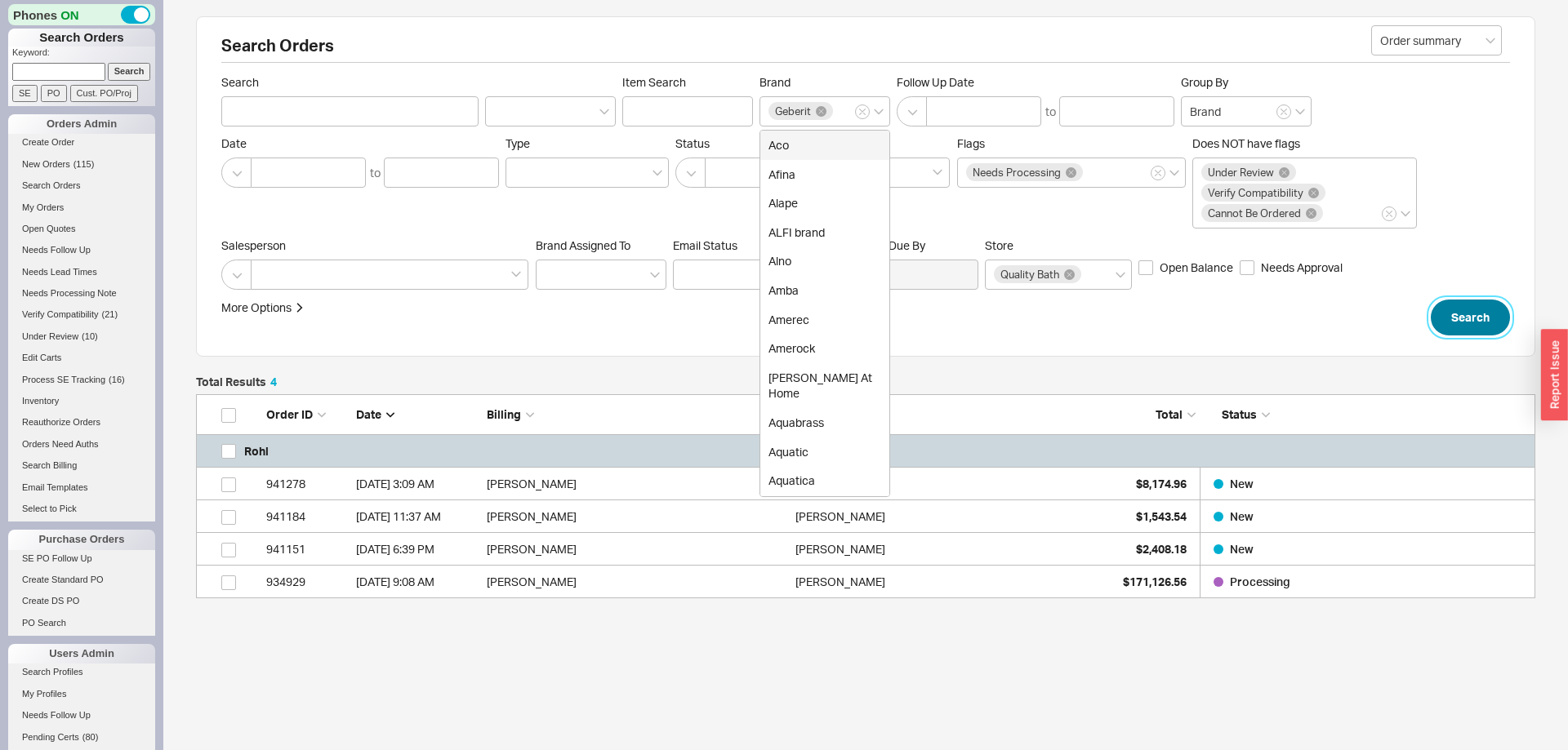
click at [1462, 331] on button "Search" at bounding box center [1471, 318] width 80 height 36
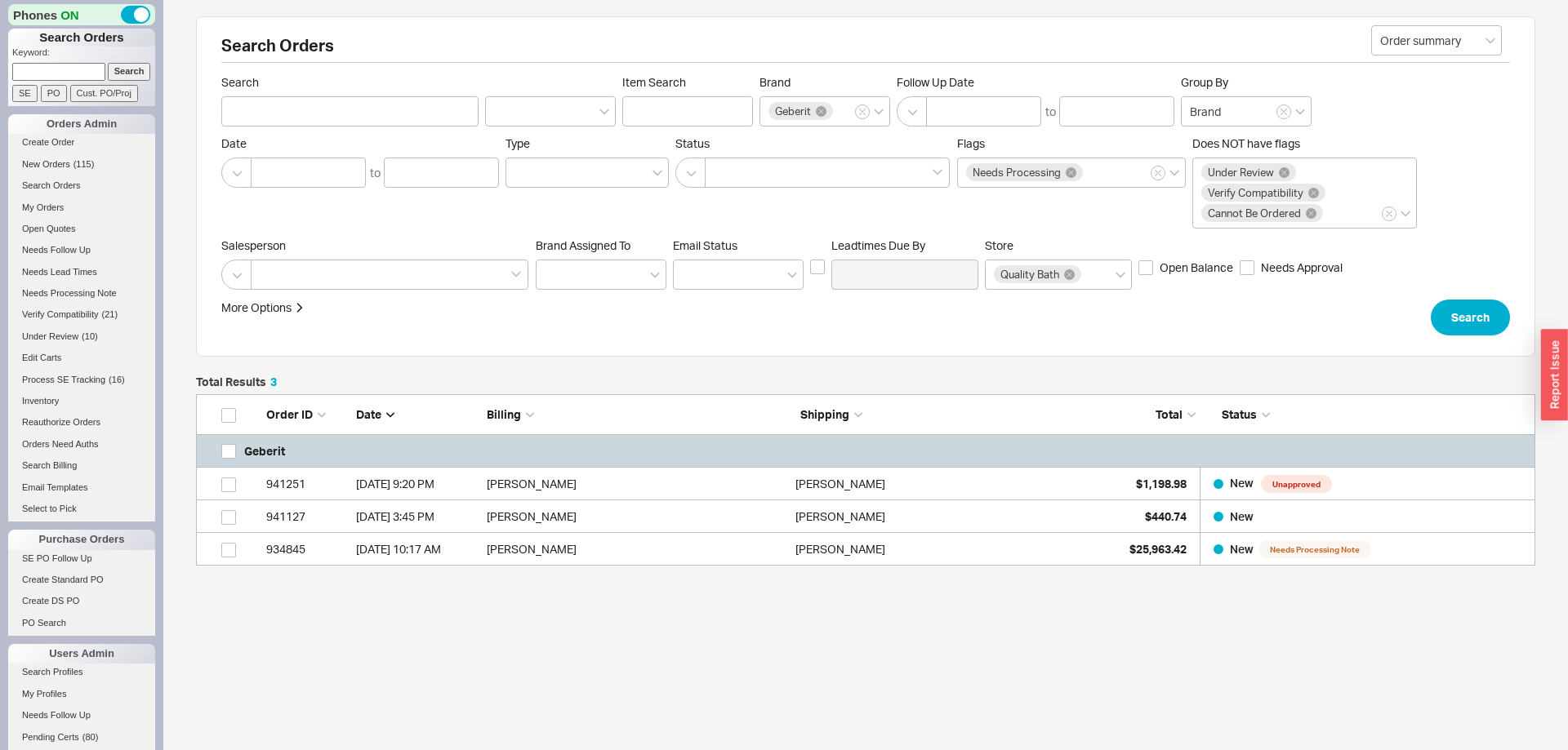
scroll to position [4, 0]
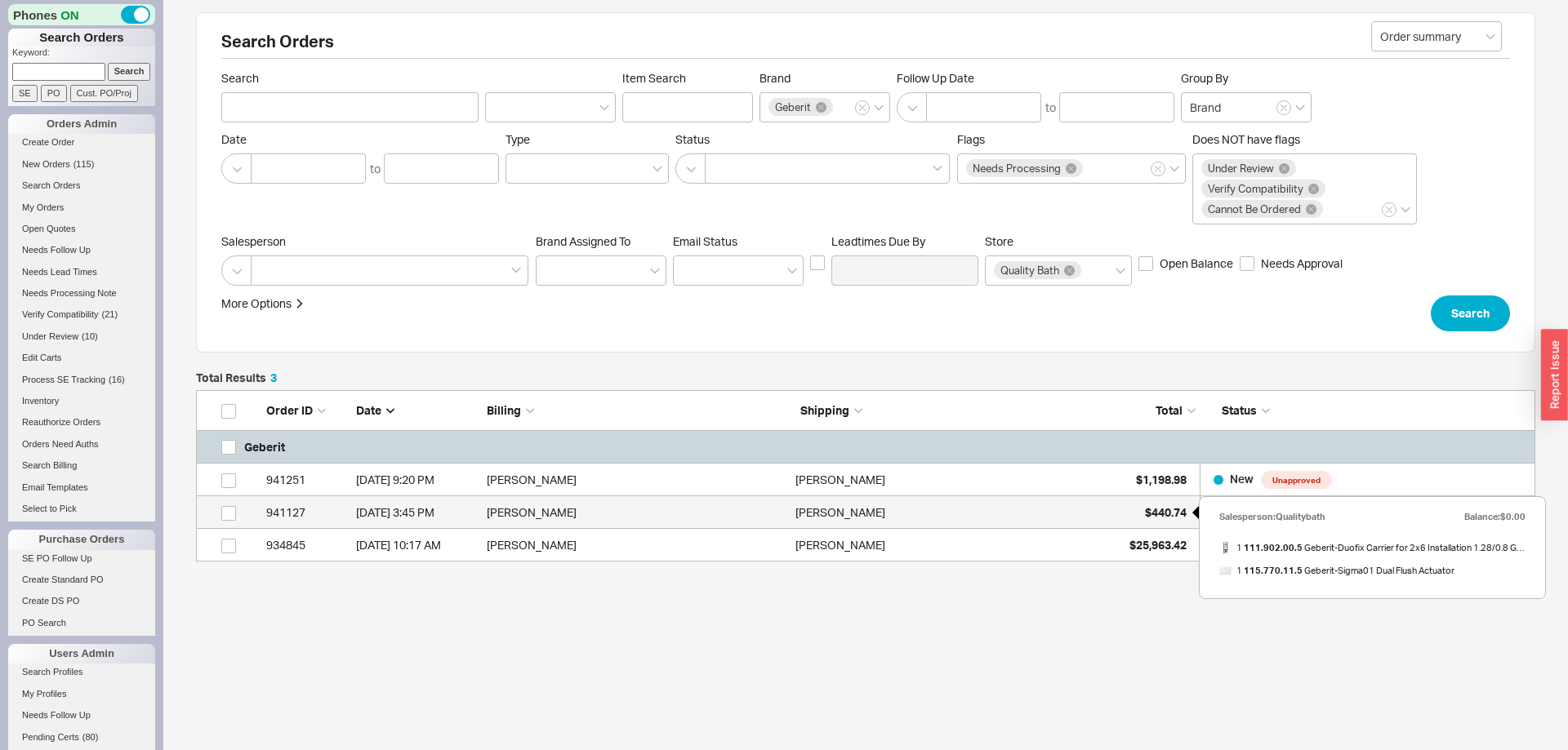
click at [1158, 509] on span "$440.74" at bounding box center [1165, 512] width 42 height 14
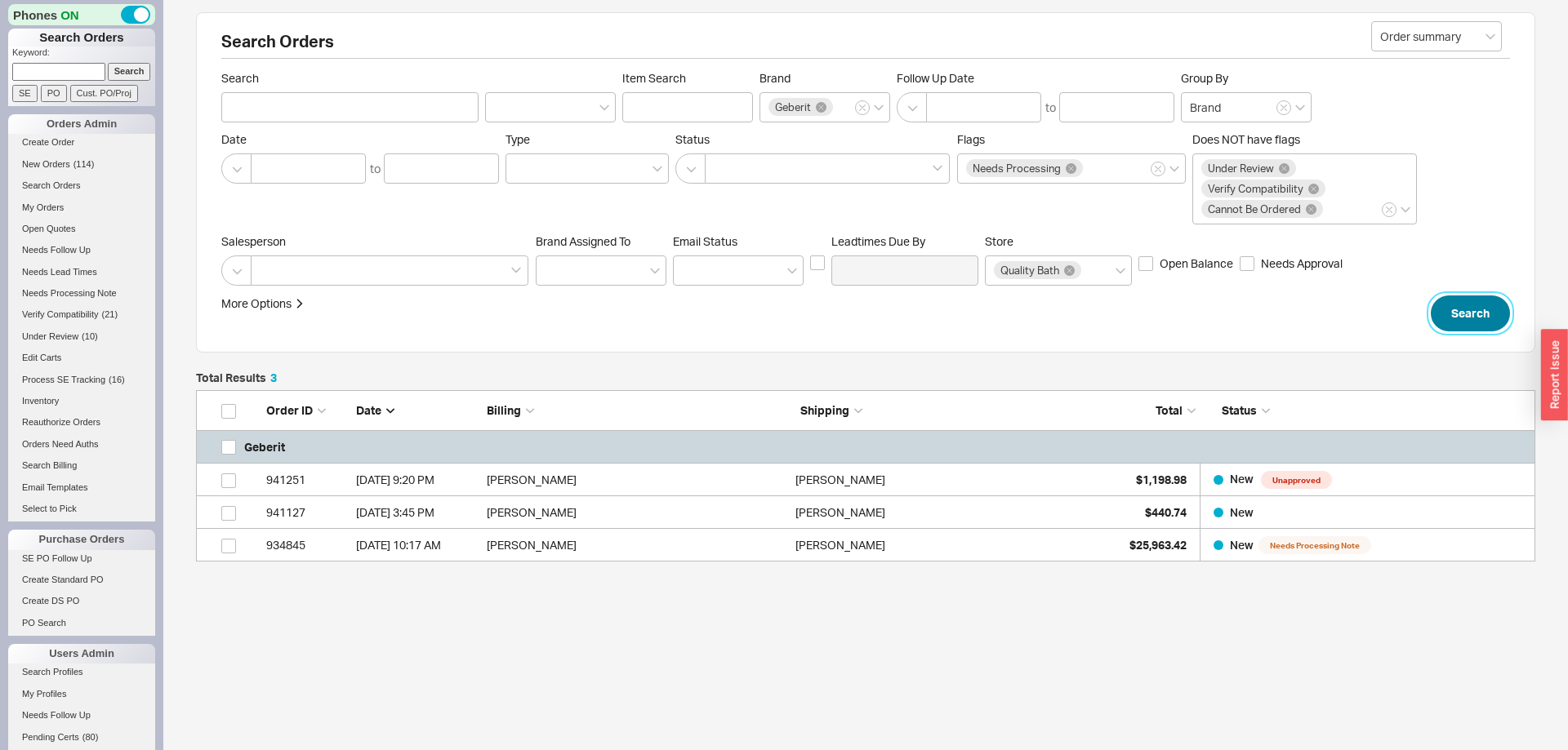
click at [1457, 316] on button "Search" at bounding box center [1471, 313] width 80 height 36
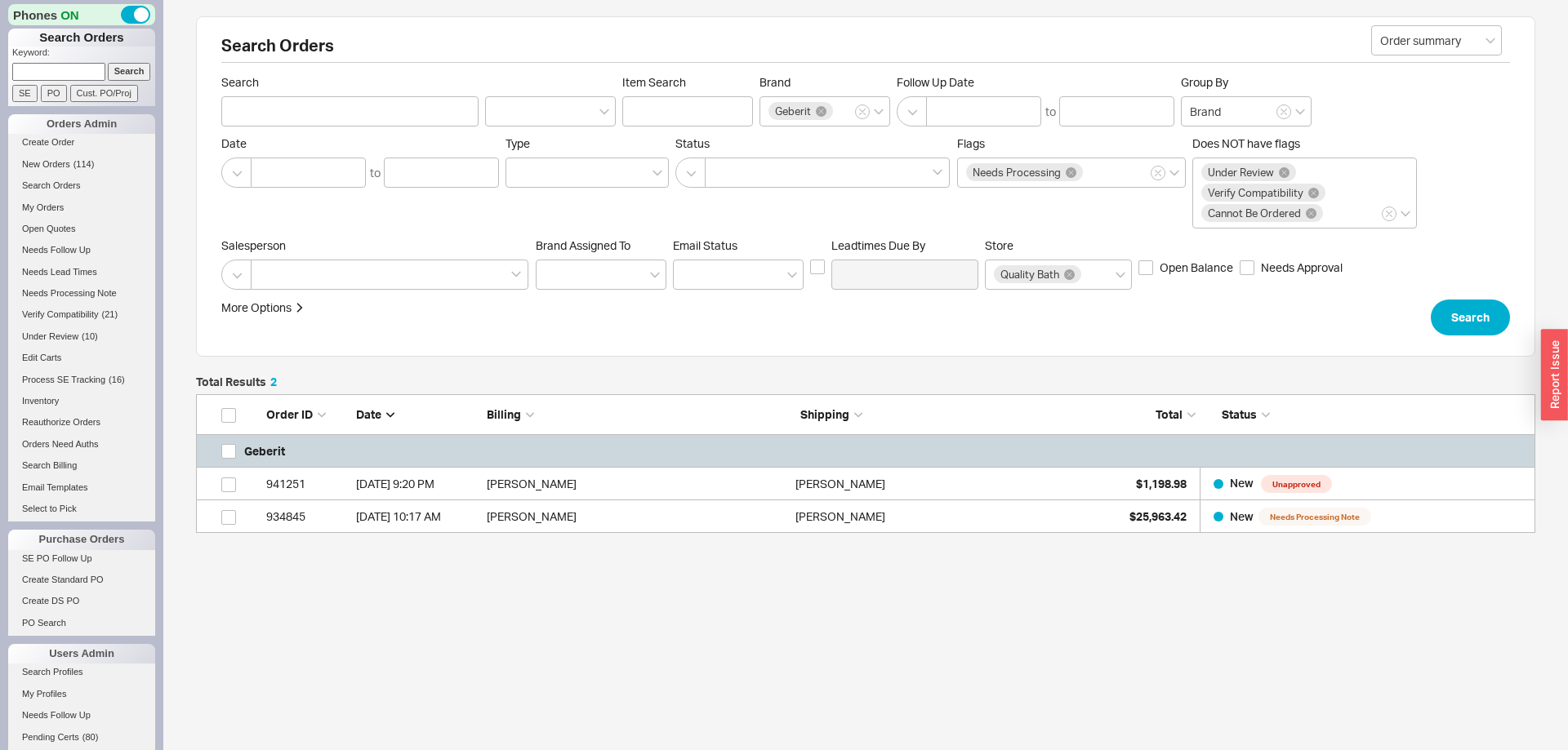
scroll to position [139, 1339]
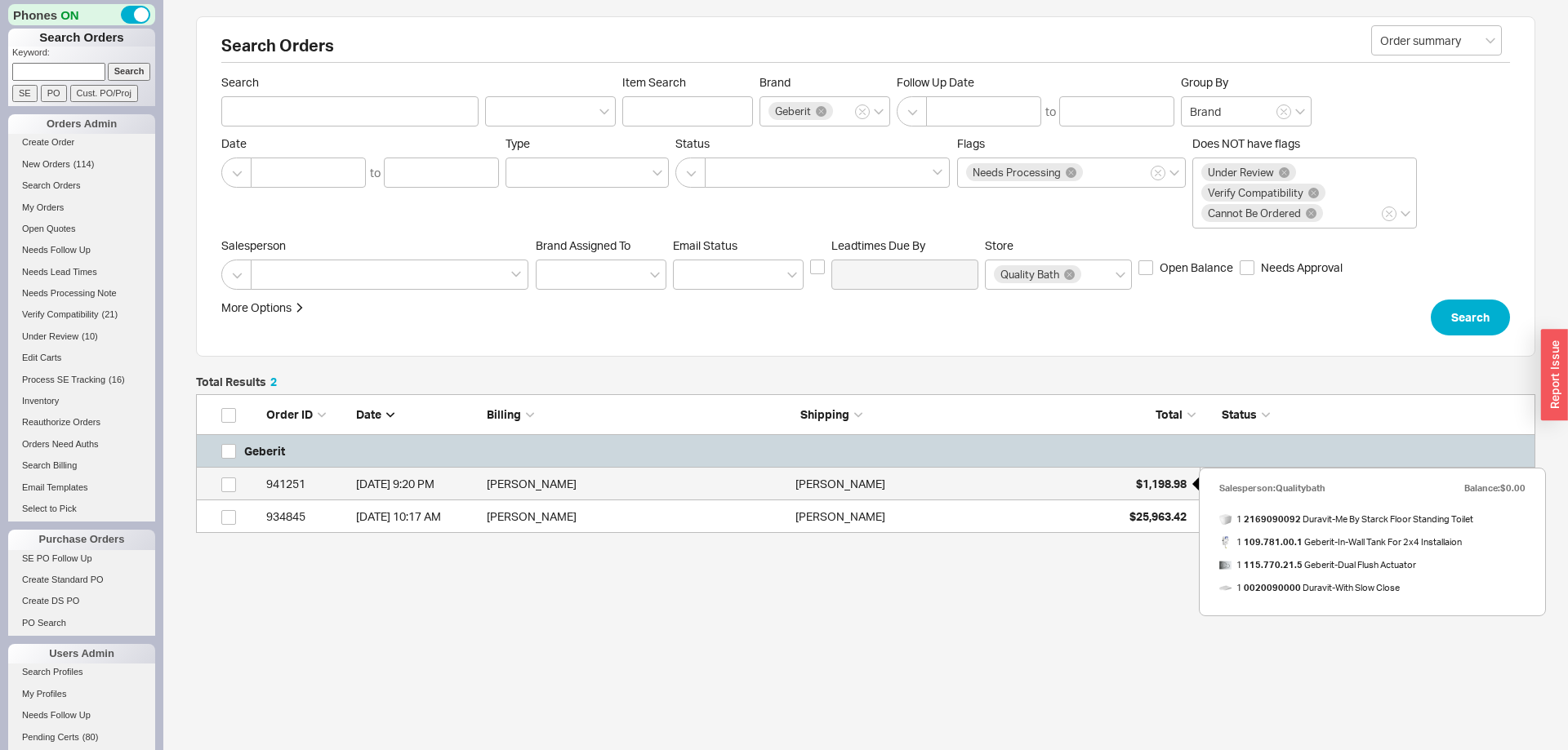
click at [1169, 478] on span "$1,198.98" at bounding box center [1161, 484] width 50 height 14
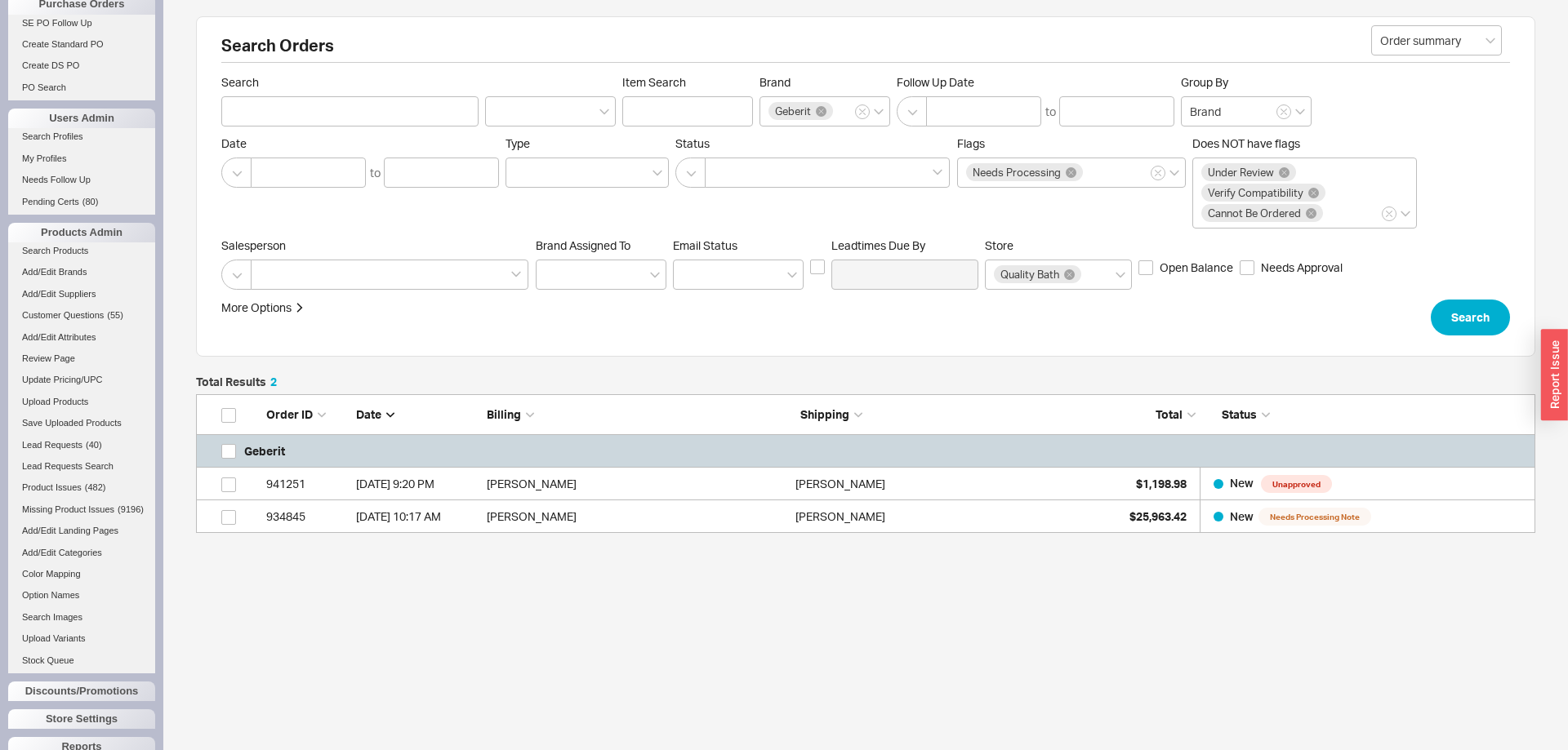
scroll to position [598, 0]
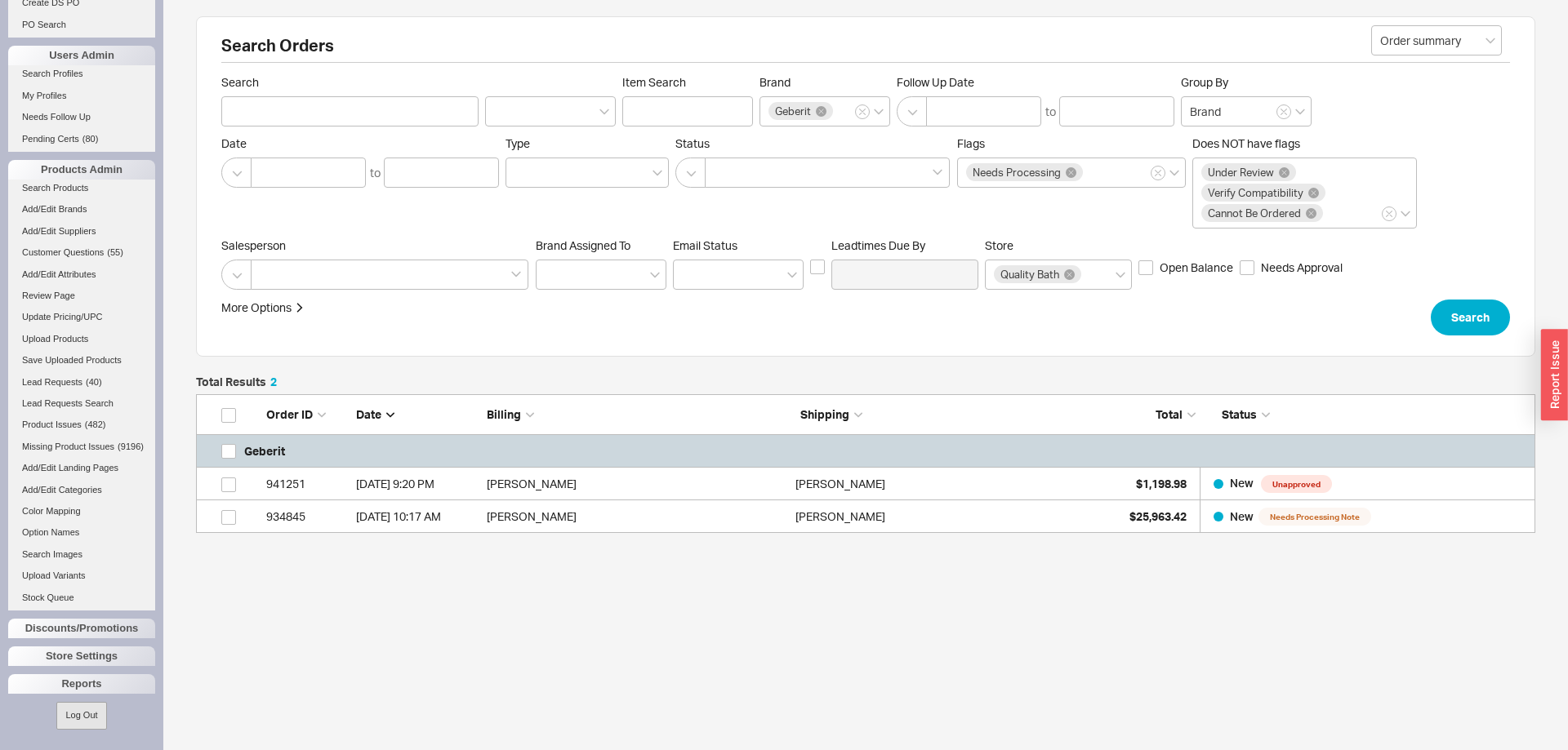
click at [80, 720] on button "Log Out" at bounding box center [81, 716] width 50 height 27
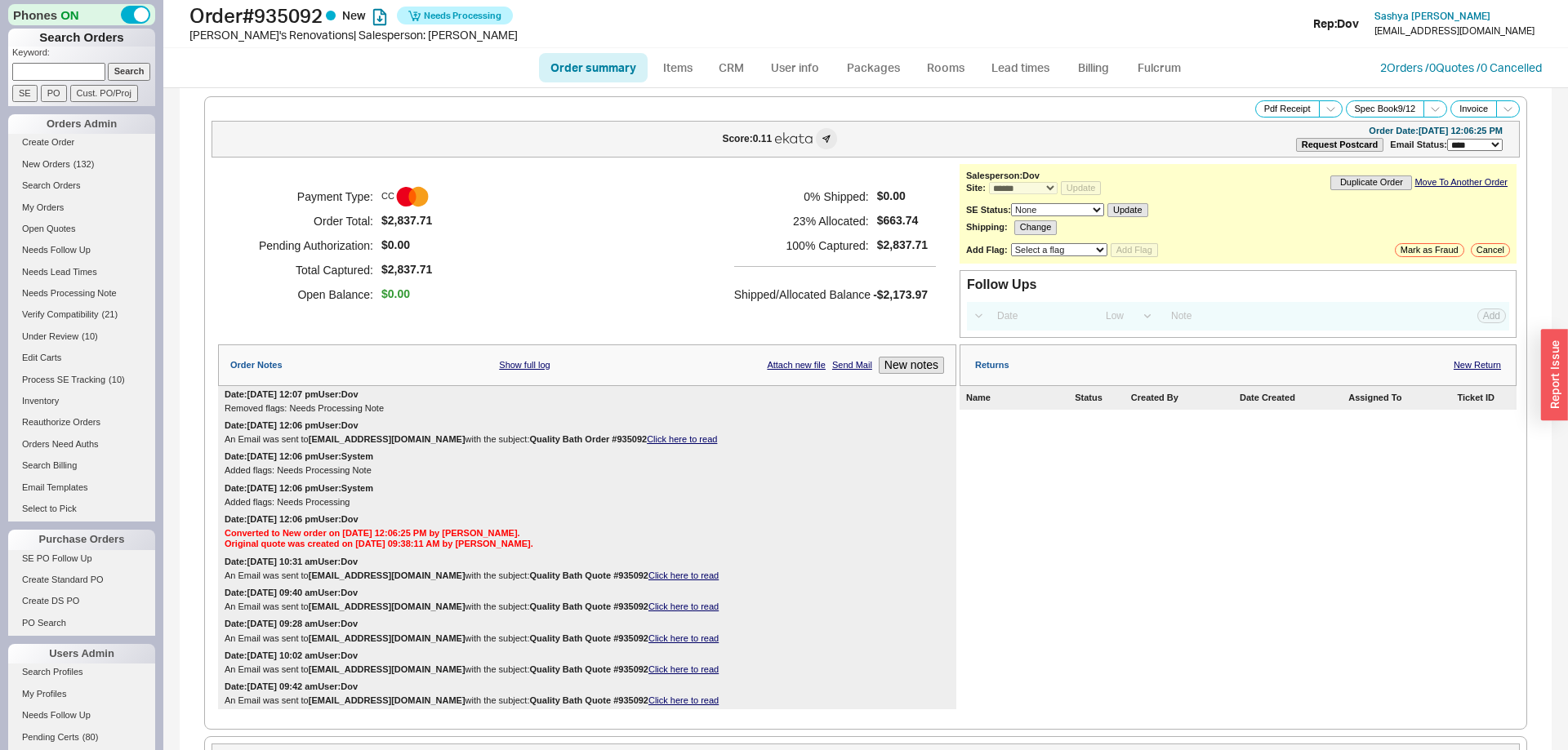
select select "*"
select select "LOW"
select select "3"
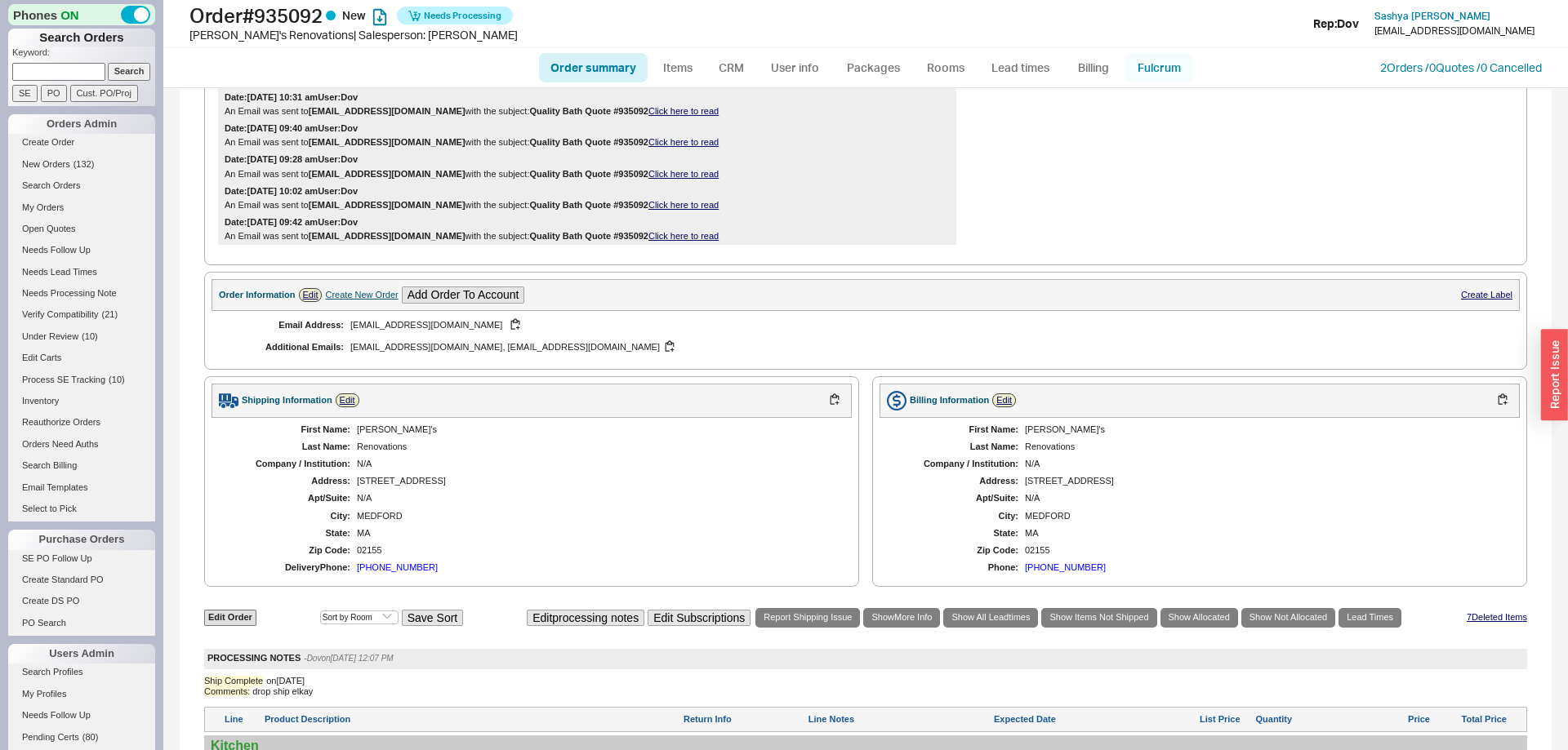
scroll to position [417, 0]
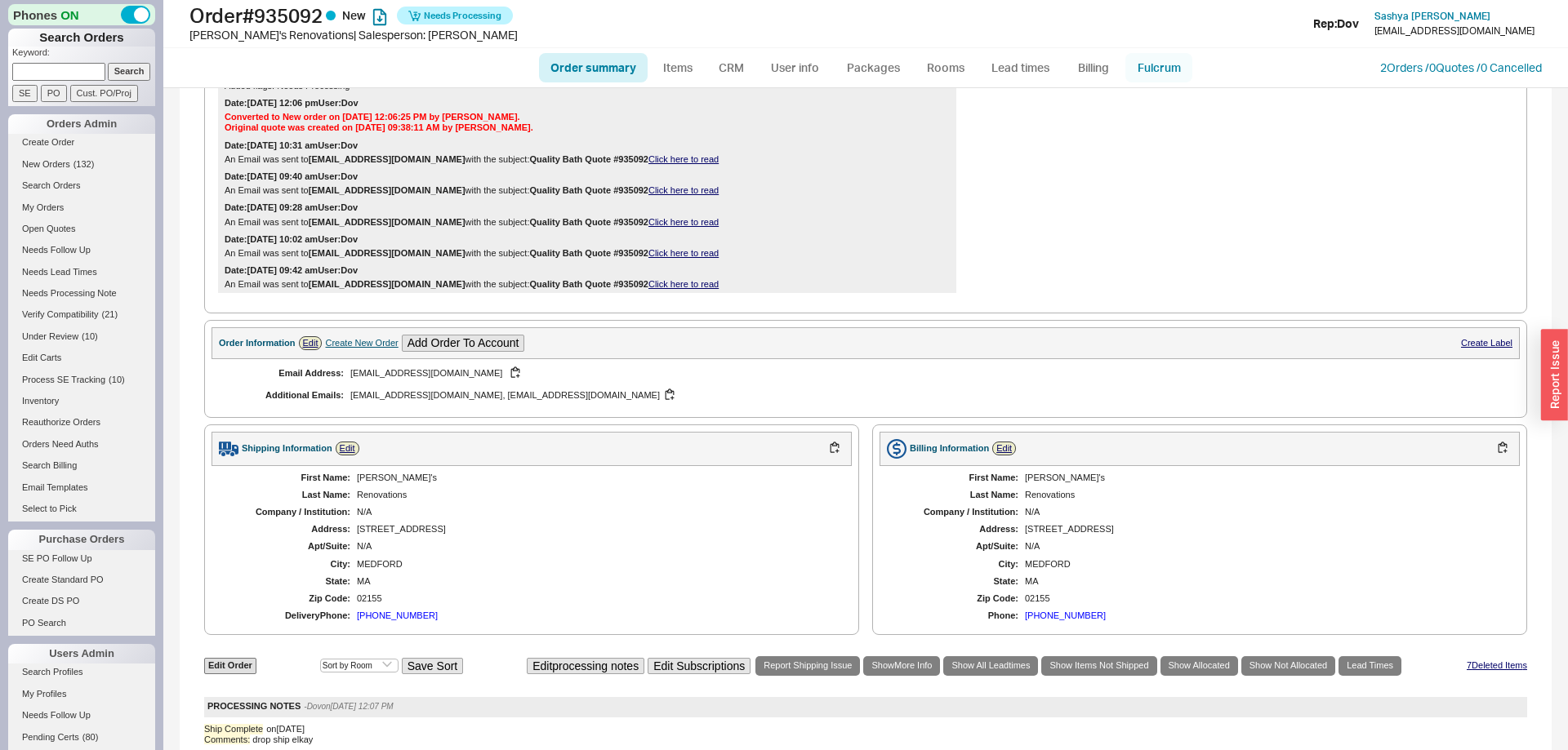
click at [1158, 80] on link "Fulcrum" at bounding box center [1159, 67] width 67 height 29
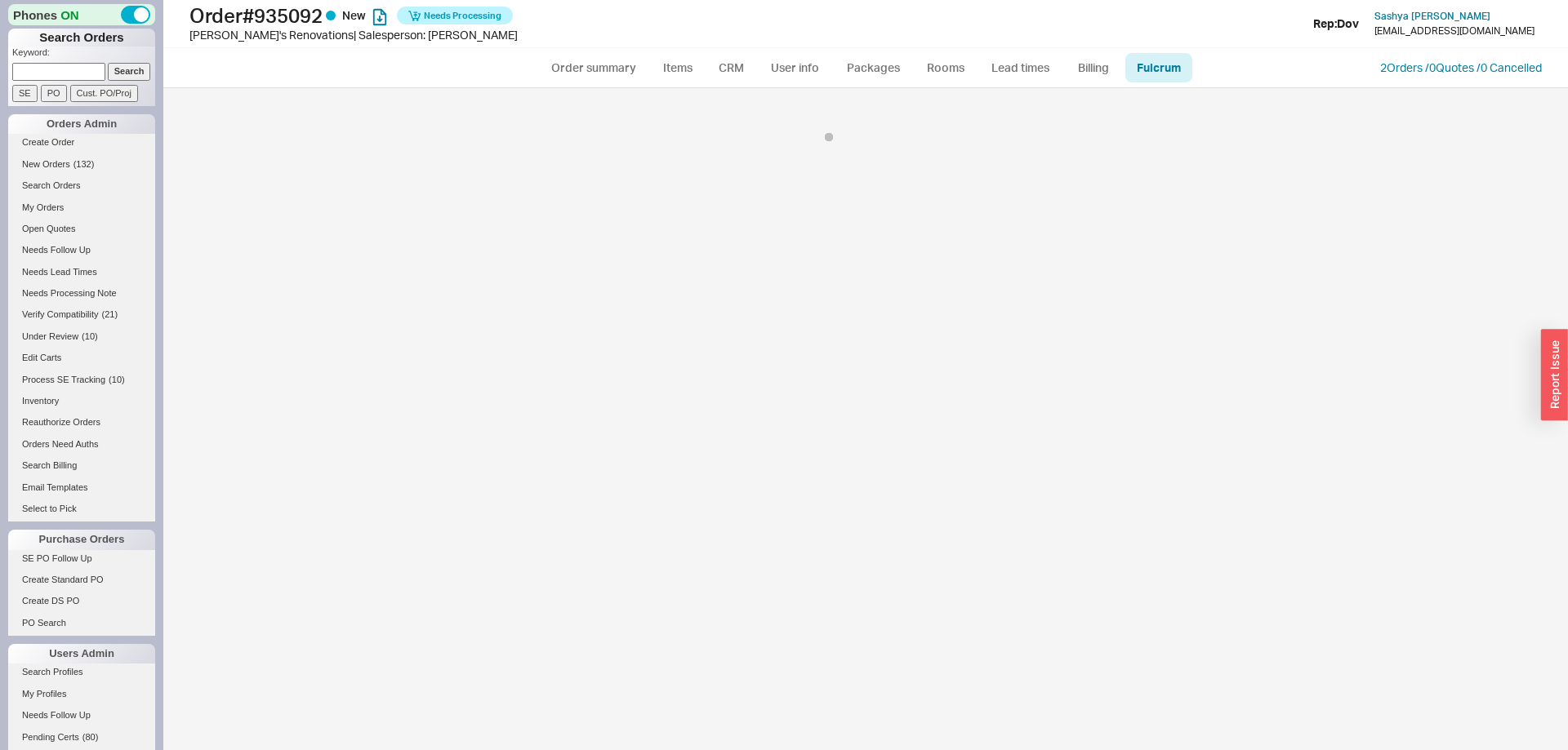
select select "5"
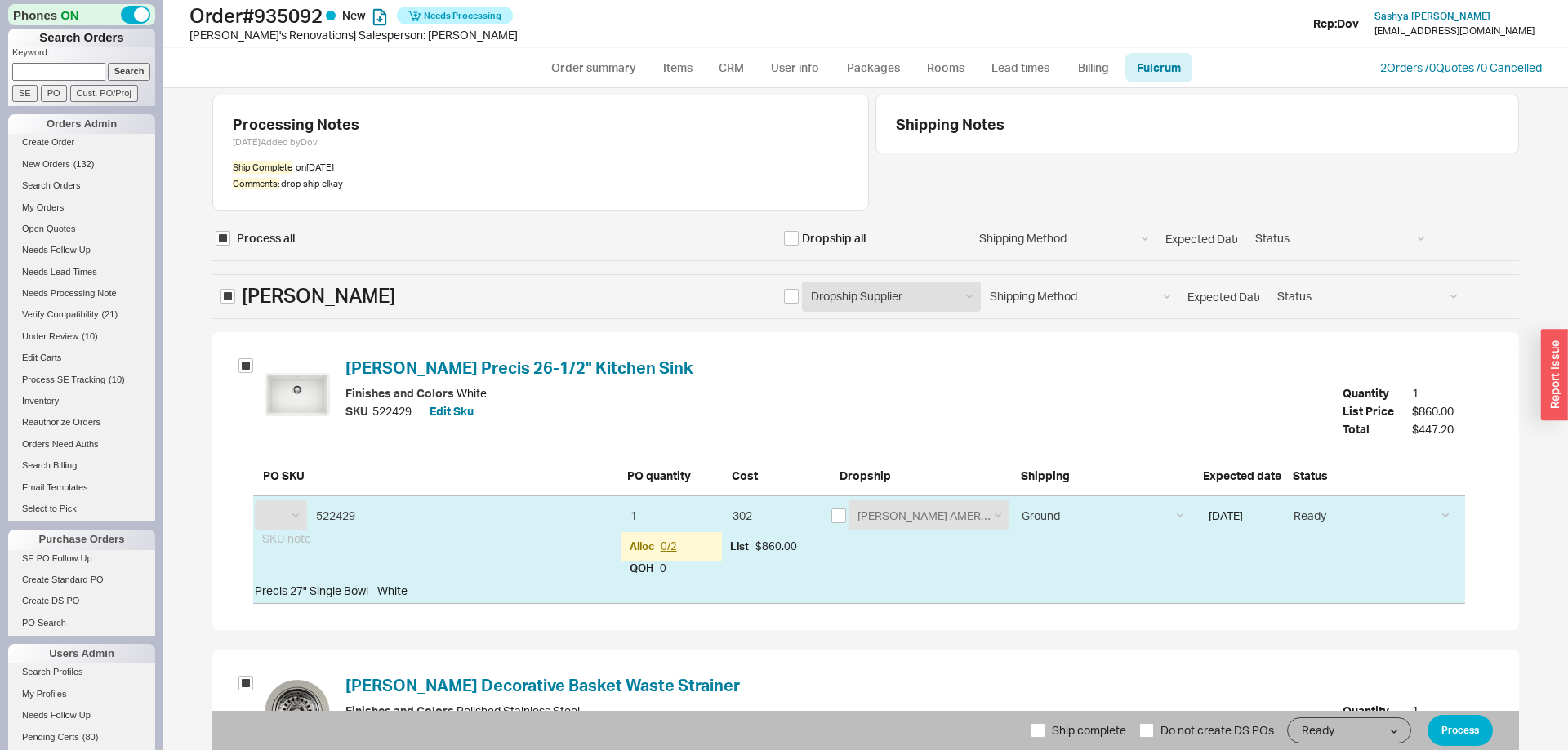
select select "BLN"
select select "BZO"
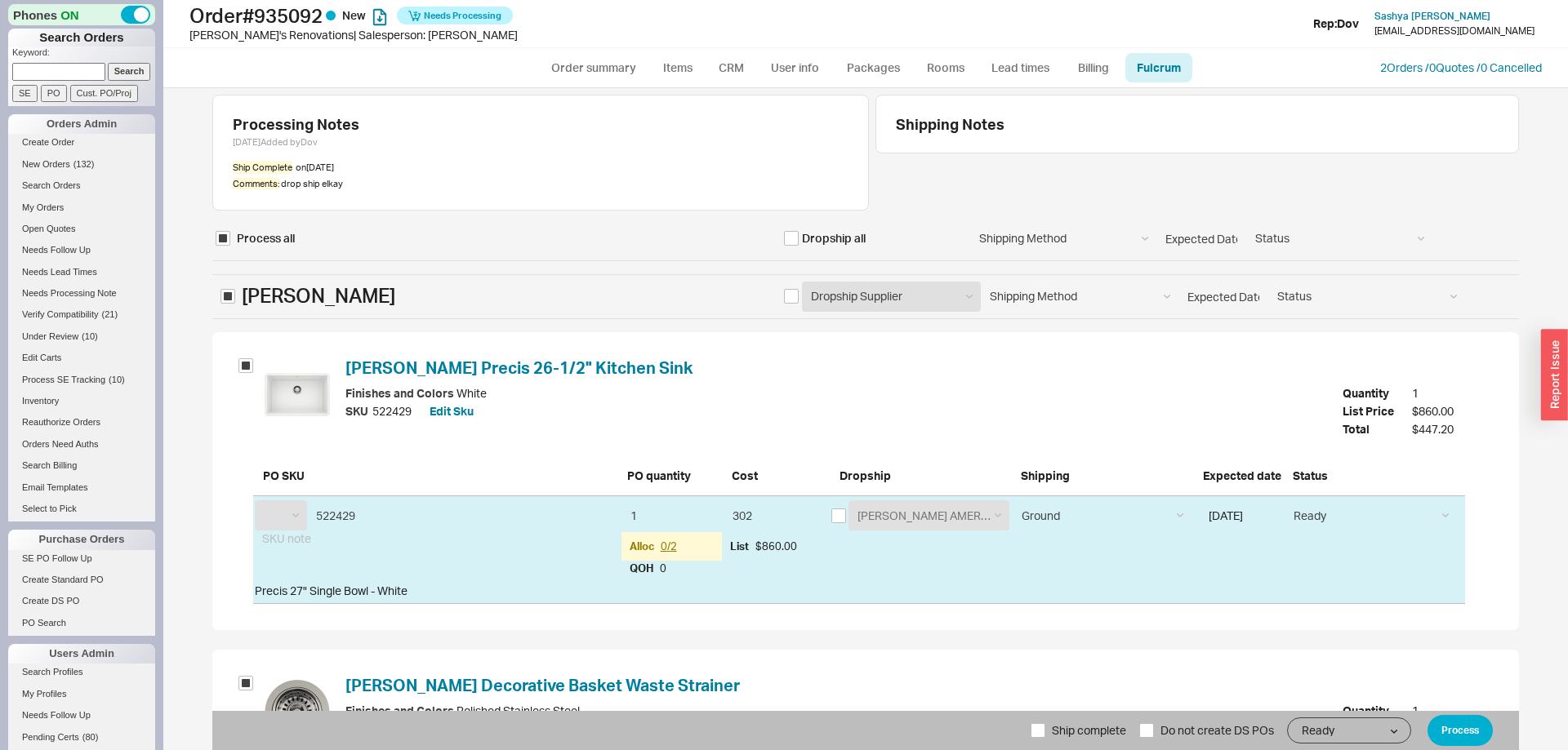
select select "BZO"
select select "DRV"
select select "ELK"
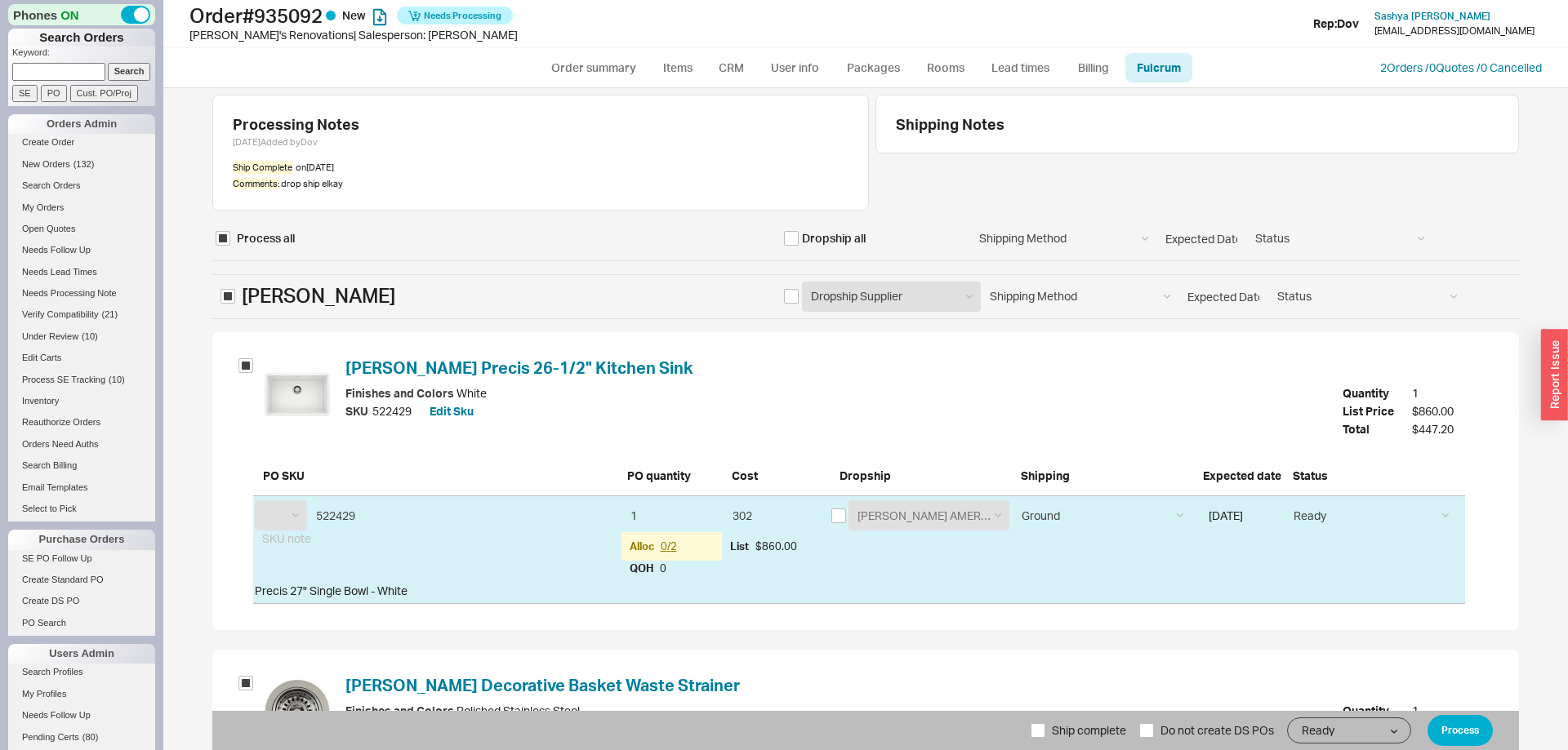
select select "HGR"
select select "KHL"
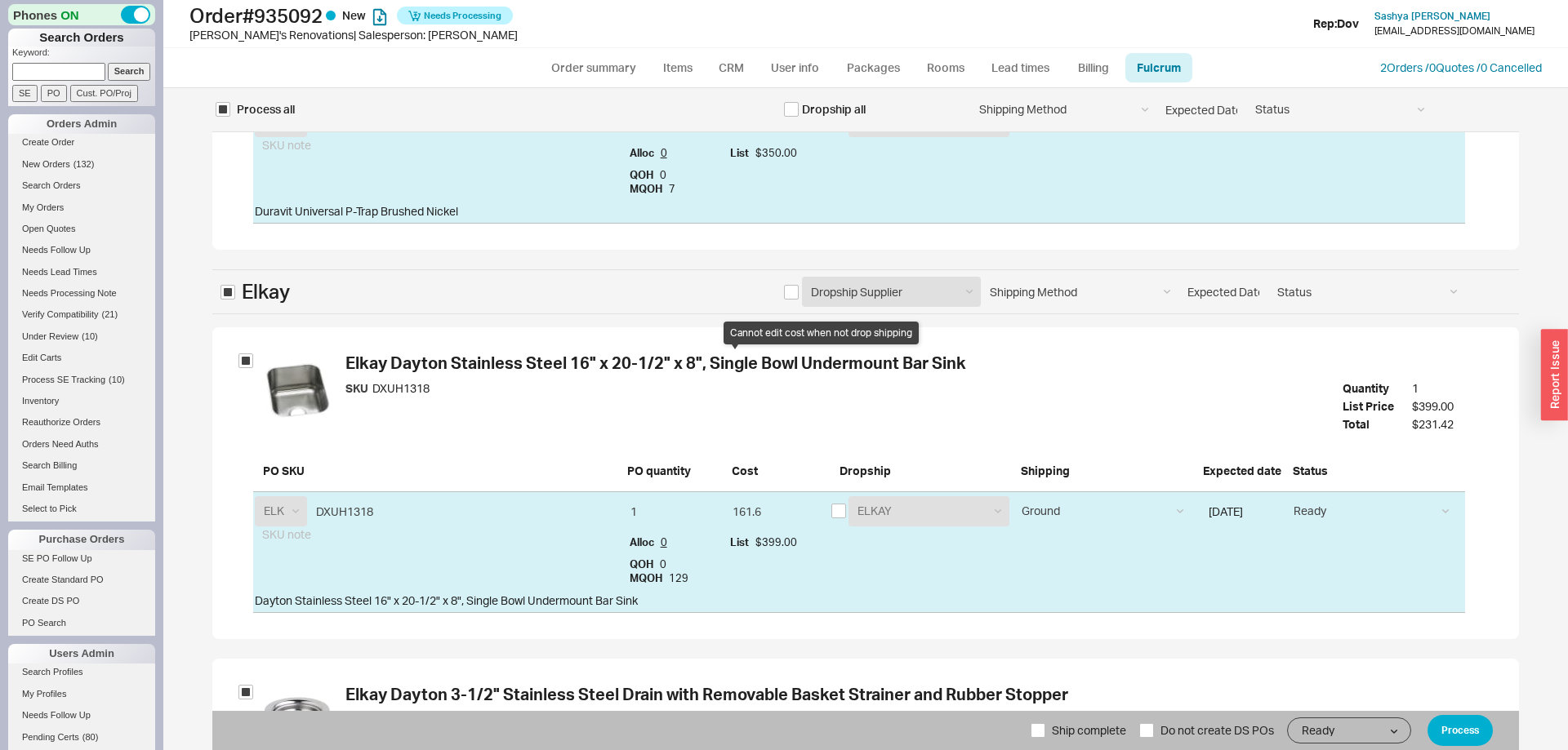
scroll to position [2498, 0]
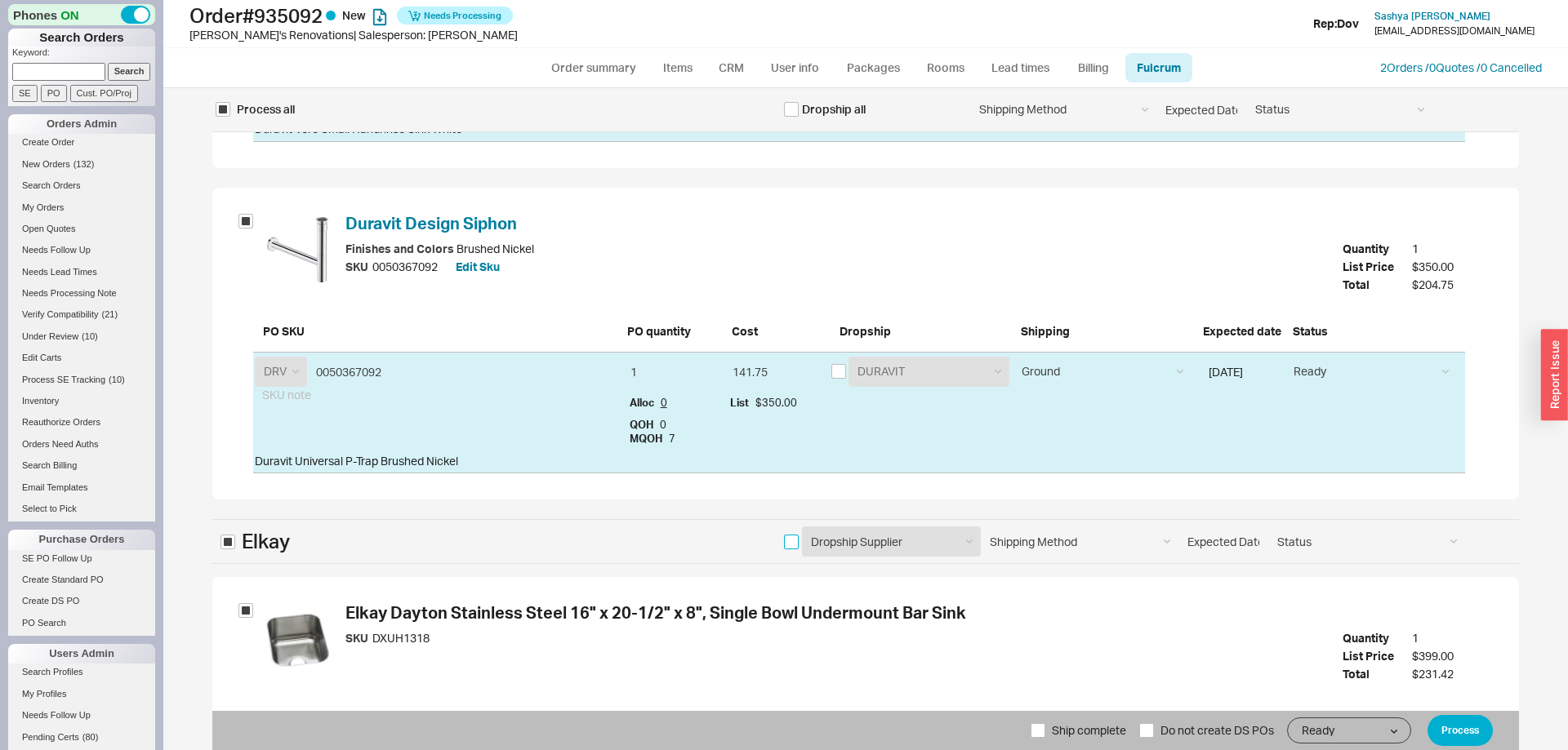
click at [789, 545] on input "checkbox" at bounding box center [791, 541] width 15 height 15
checkbox input "true"
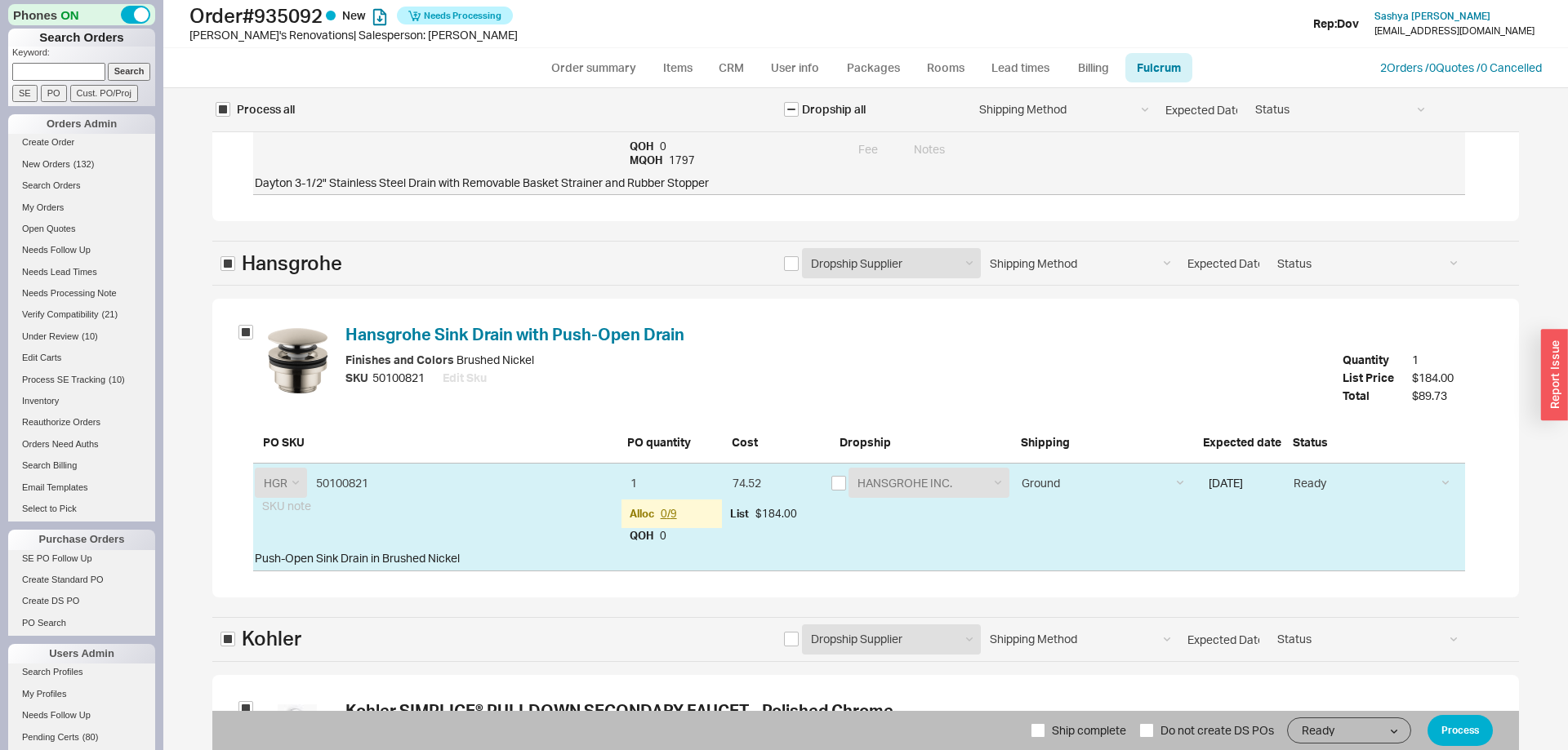
scroll to position [3778, 0]
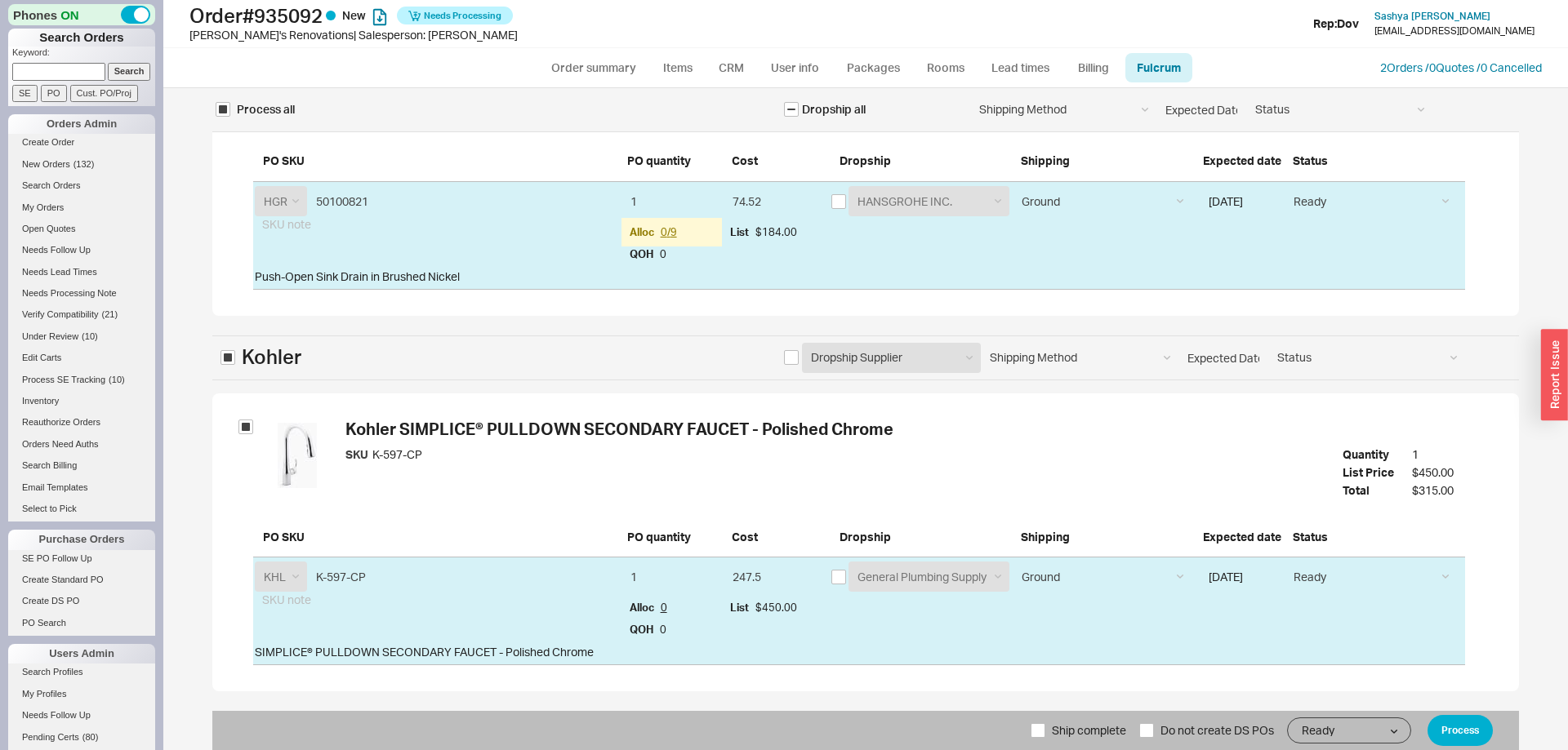
click at [1065, 739] on span "Ship complete" at bounding box center [1089, 731] width 74 height 39
click at [1045, 738] on input "Ship complete" at bounding box center [1038, 731] width 15 height 15
checkbox input "true"
click at [1459, 735] on button "Process" at bounding box center [1460, 730] width 65 height 31
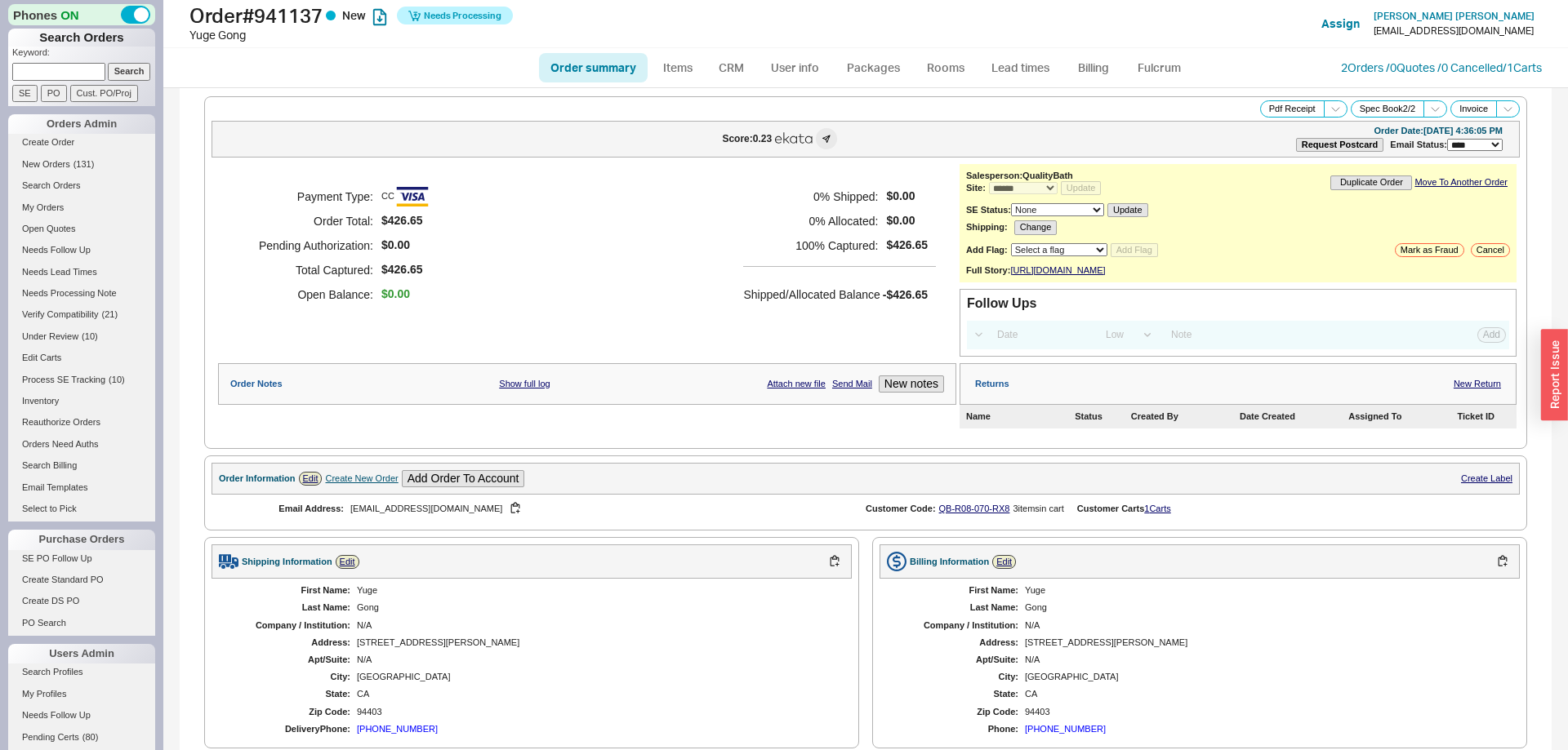
select select "*"
select select "LOW"
select select "3"
click at [1147, 66] on link "Fulcrum" at bounding box center [1159, 67] width 67 height 29
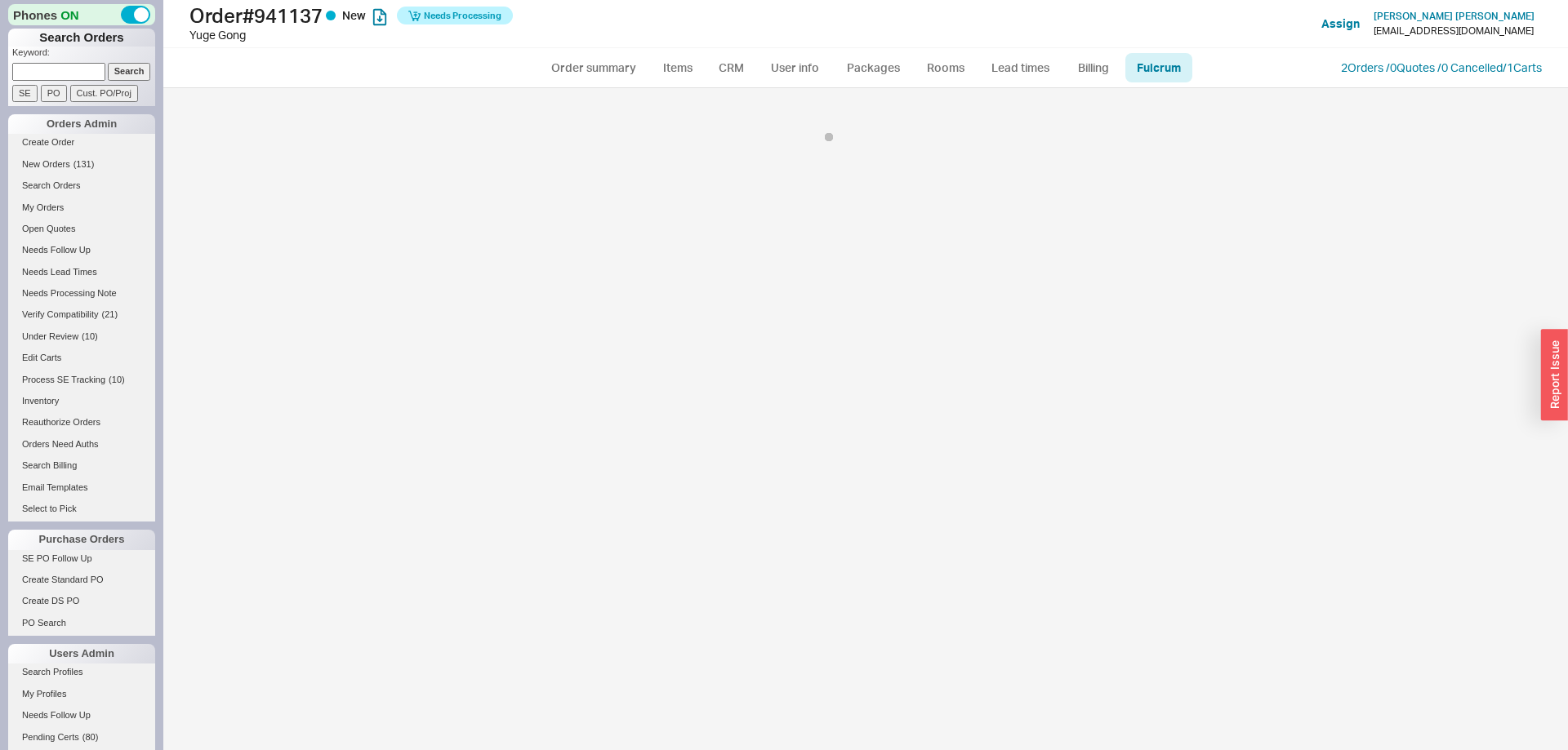
select select "HGR"
select select "5"
select select "HGR"
select select "5"
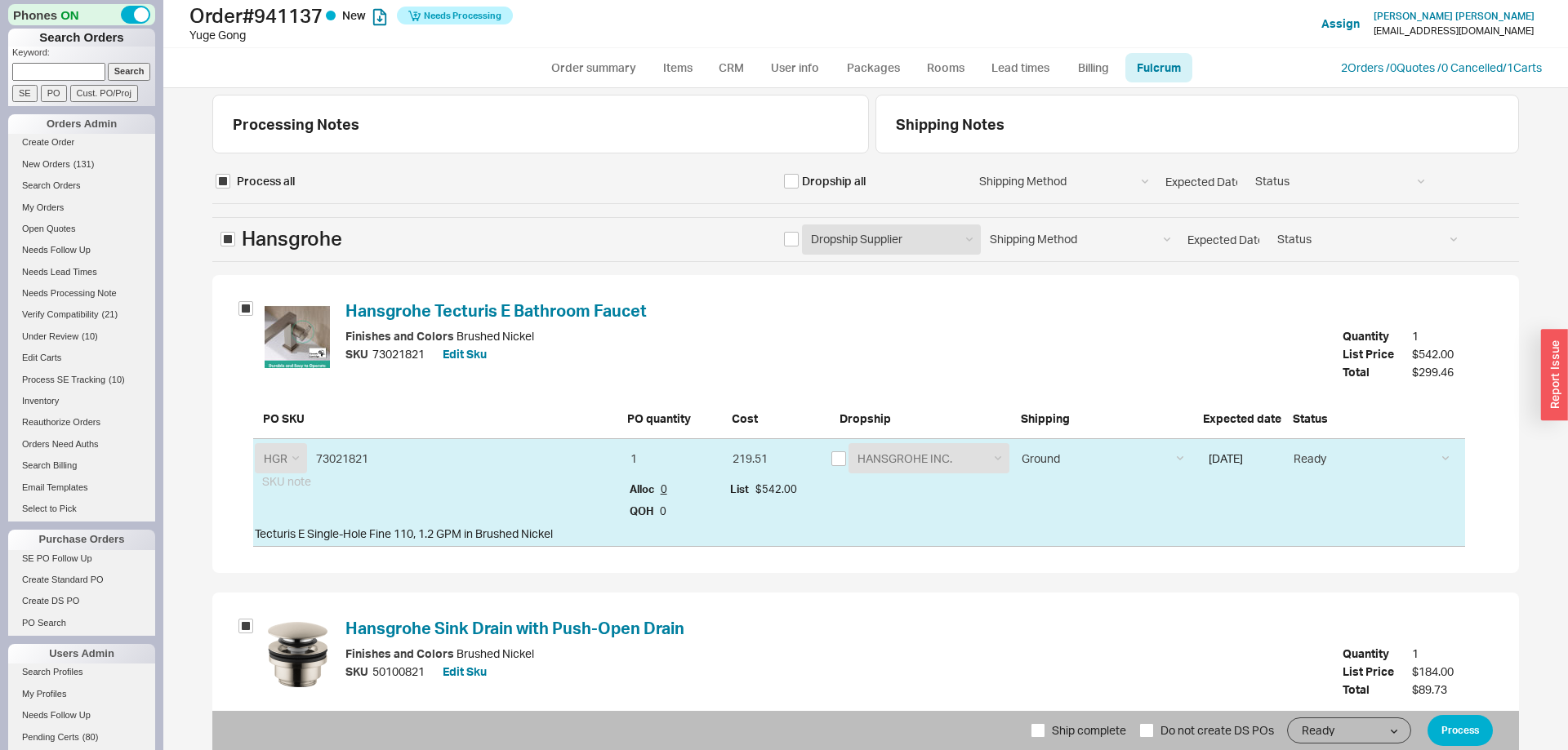
scroll to position [199, 0]
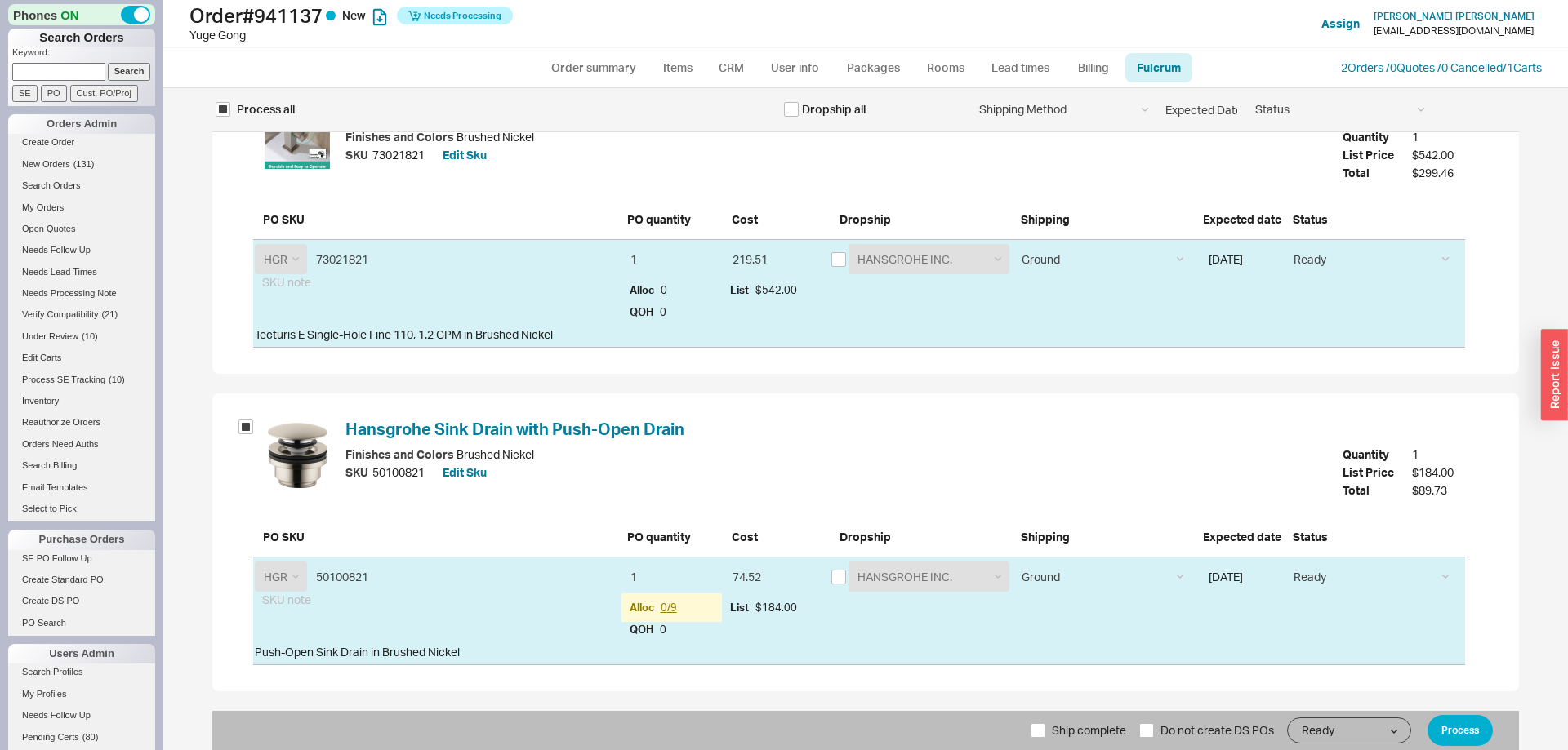
click at [1054, 731] on span "Ship complete" at bounding box center [1089, 731] width 74 height 39
click at [1045, 731] on input "Ship complete" at bounding box center [1038, 731] width 15 height 15
checkbox input "true"
click at [1484, 739] on button "Process" at bounding box center [1460, 730] width 65 height 31
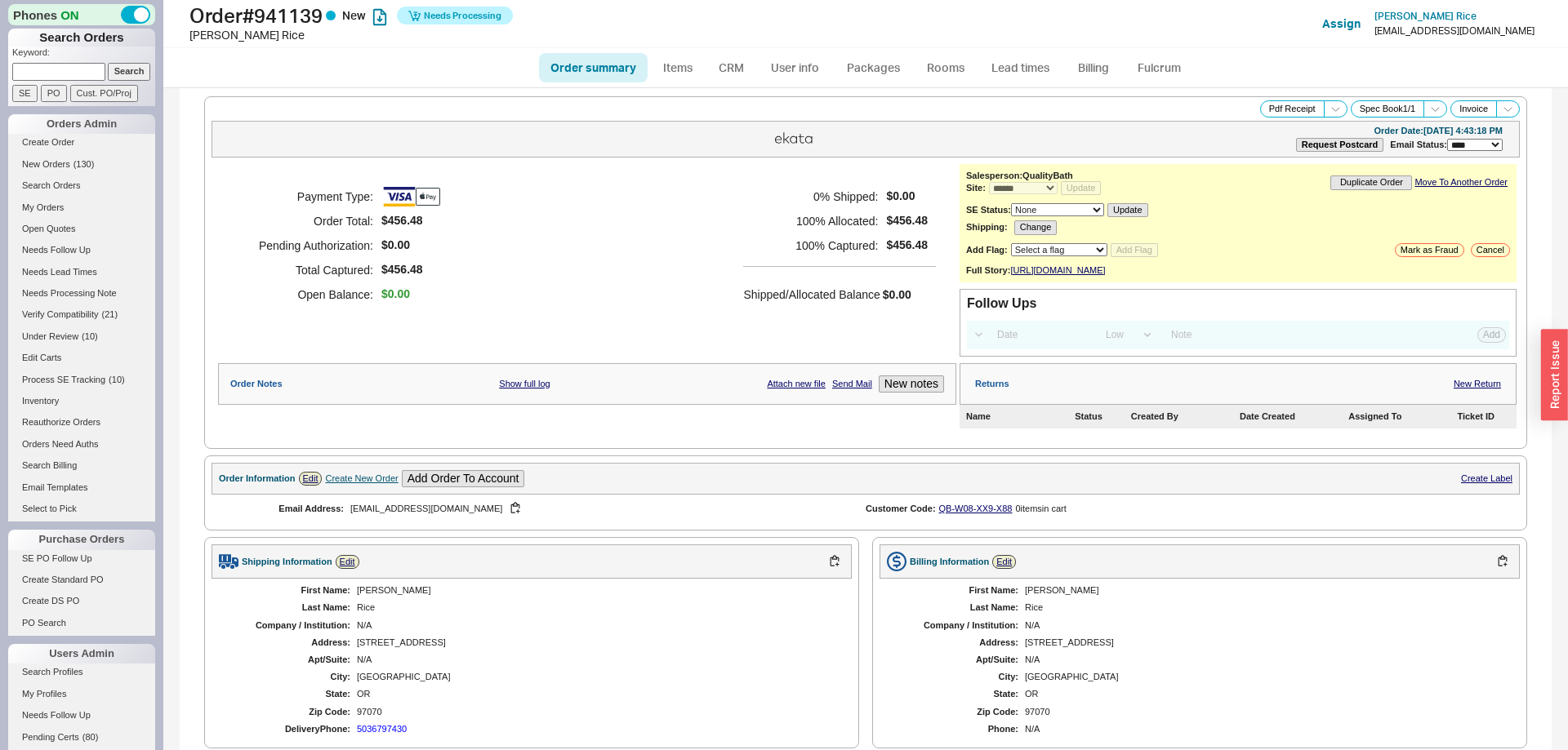
select select "*"
select select "LOW"
select select "3"
click at [1137, 75] on link "Fulcrum" at bounding box center [1159, 67] width 67 height 29
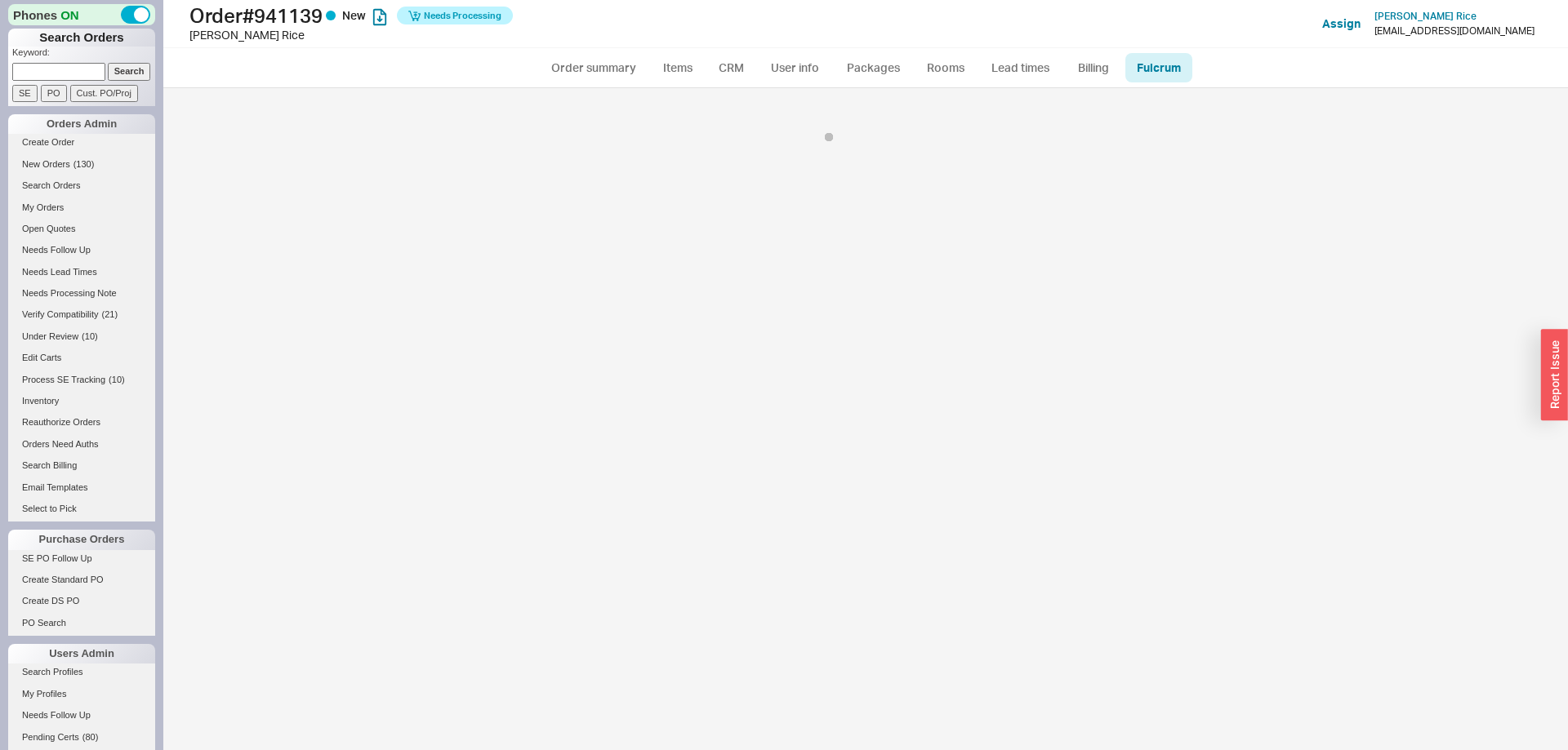
select select "5"
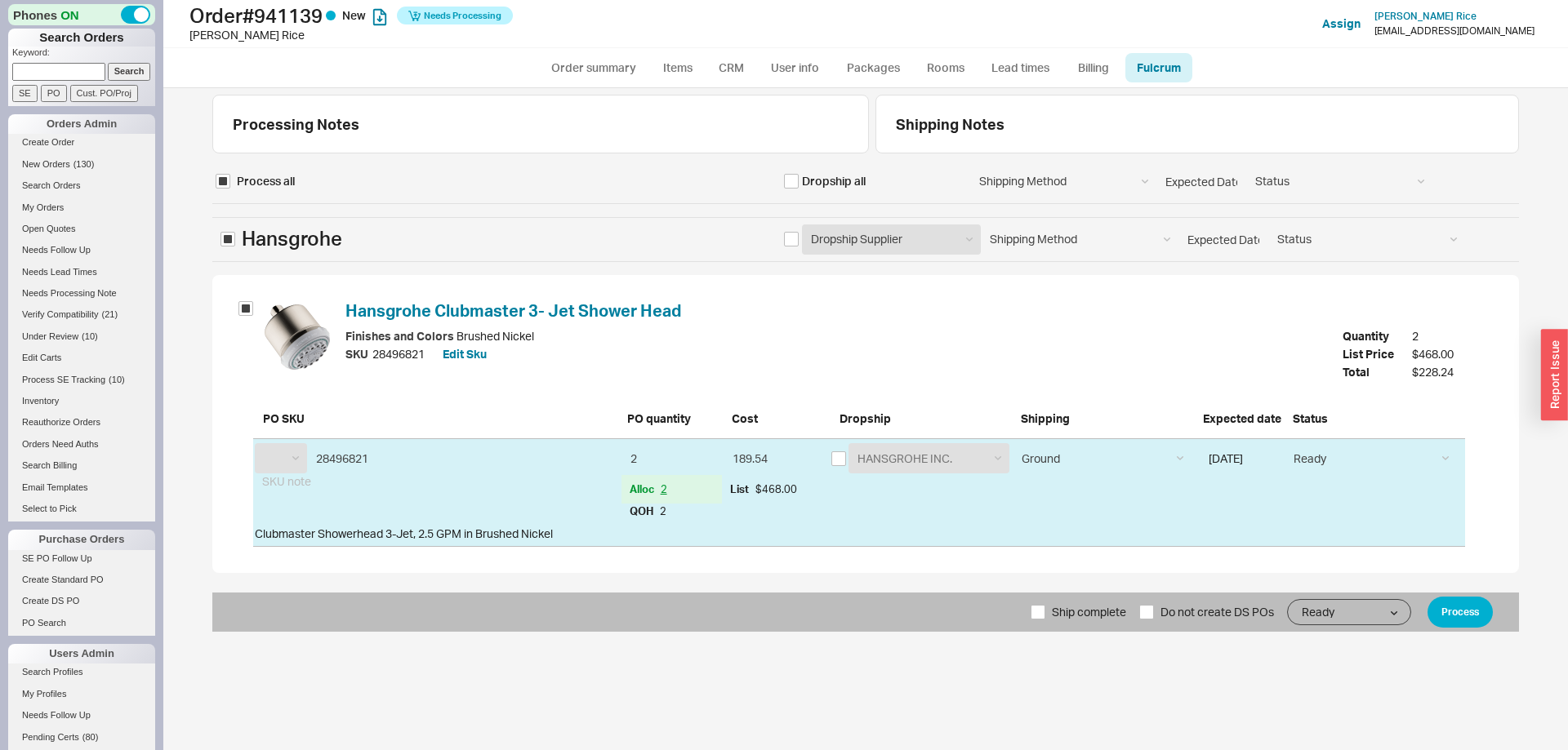
select select "HGR"
click at [1046, 596] on label "Ship complete" at bounding box center [1079, 612] width 96 height 39
click at [1045, 605] on input "Ship complete" at bounding box center [1038, 612] width 15 height 15
checkbox input "true"
click at [1442, 613] on button "Process" at bounding box center [1460, 612] width 65 height 31
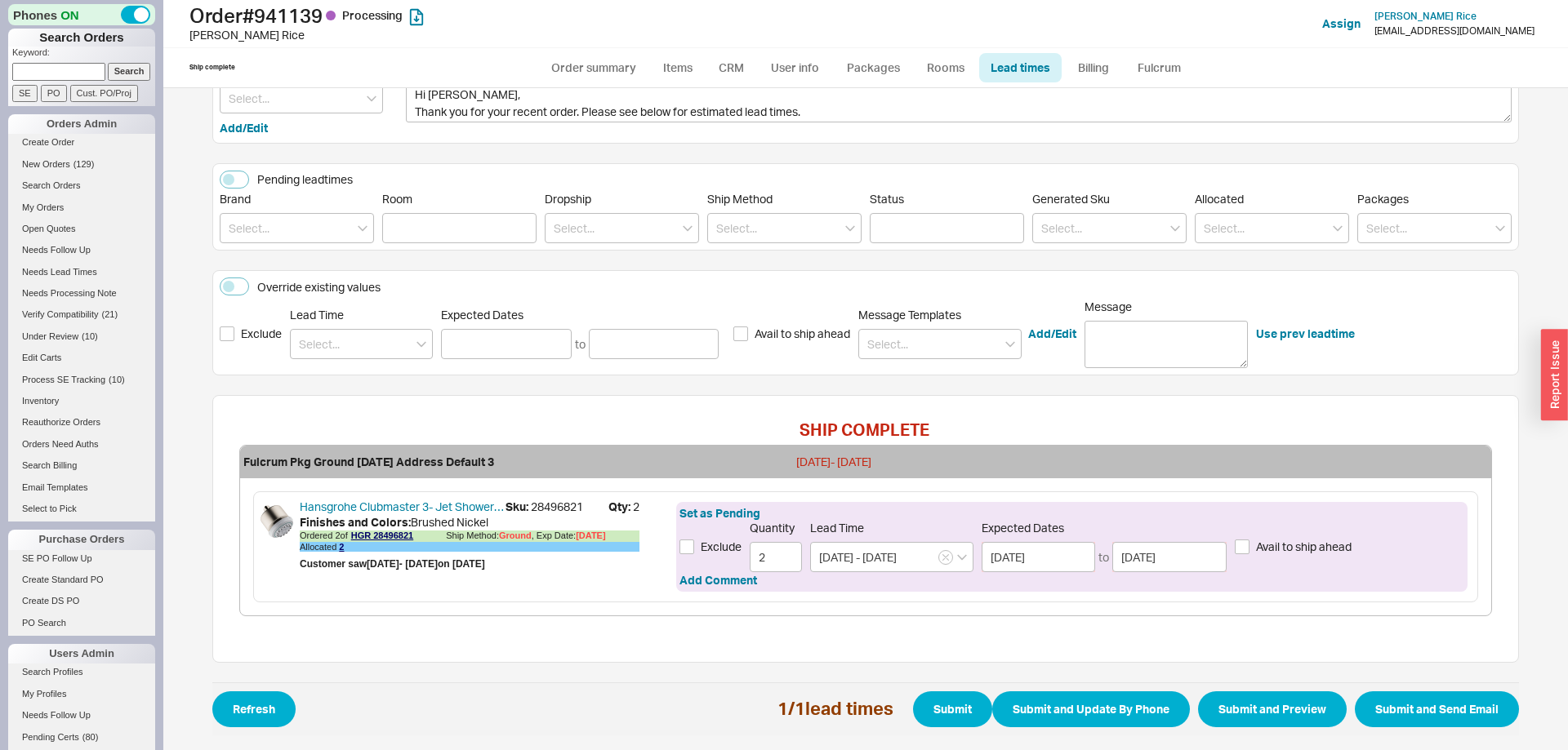
scroll to position [126, 0]
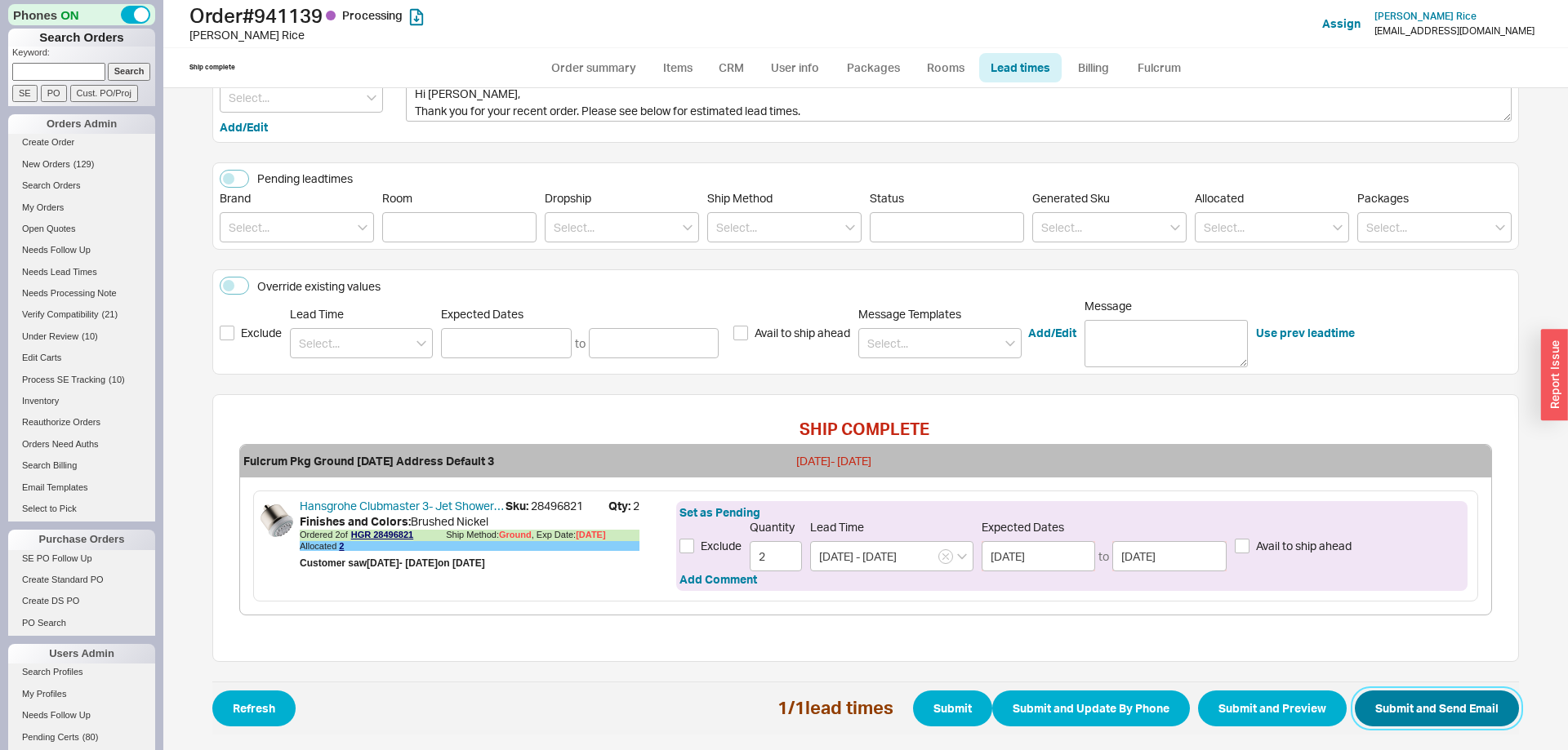
click at [1455, 724] on button "Submit and Send Email" at bounding box center [1436, 708] width 164 height 36
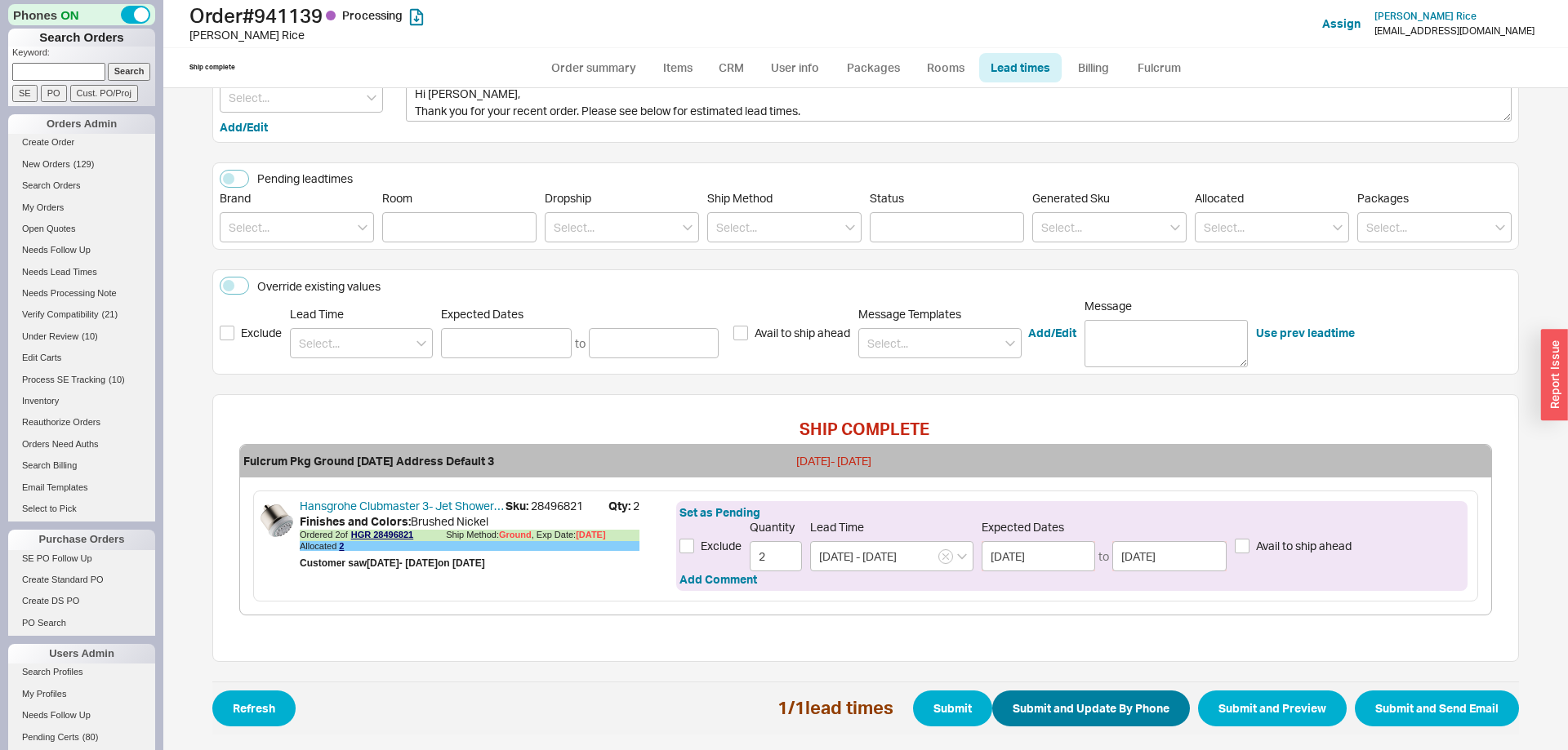
select select "*"
select select "LOW"
select select "3"
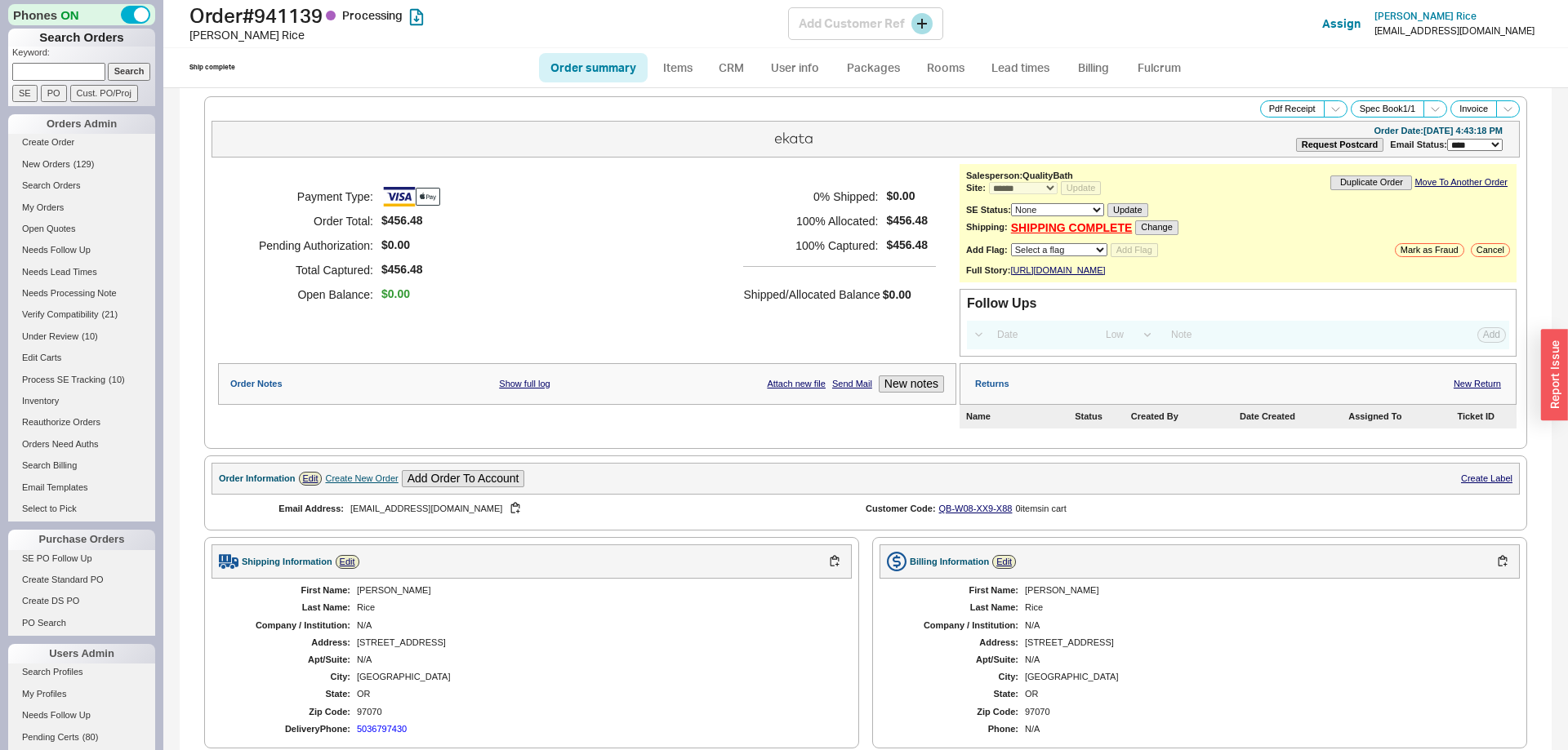
select select "*"
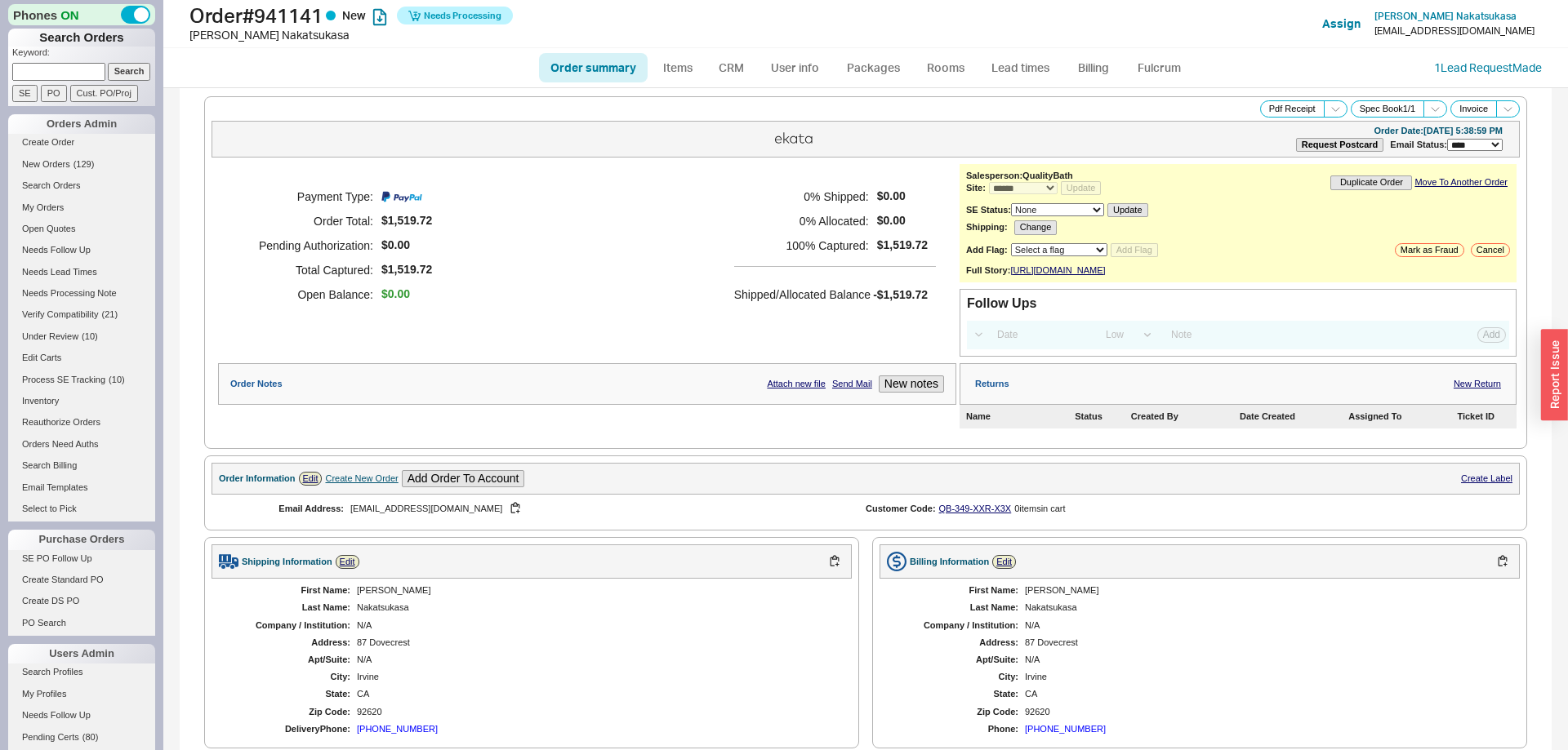
select select "*"
select select "LOW"
select select "3"
click at [1159, 73] on link "Fulcrum" at bounding box center [1159, 67] width 67 height 29
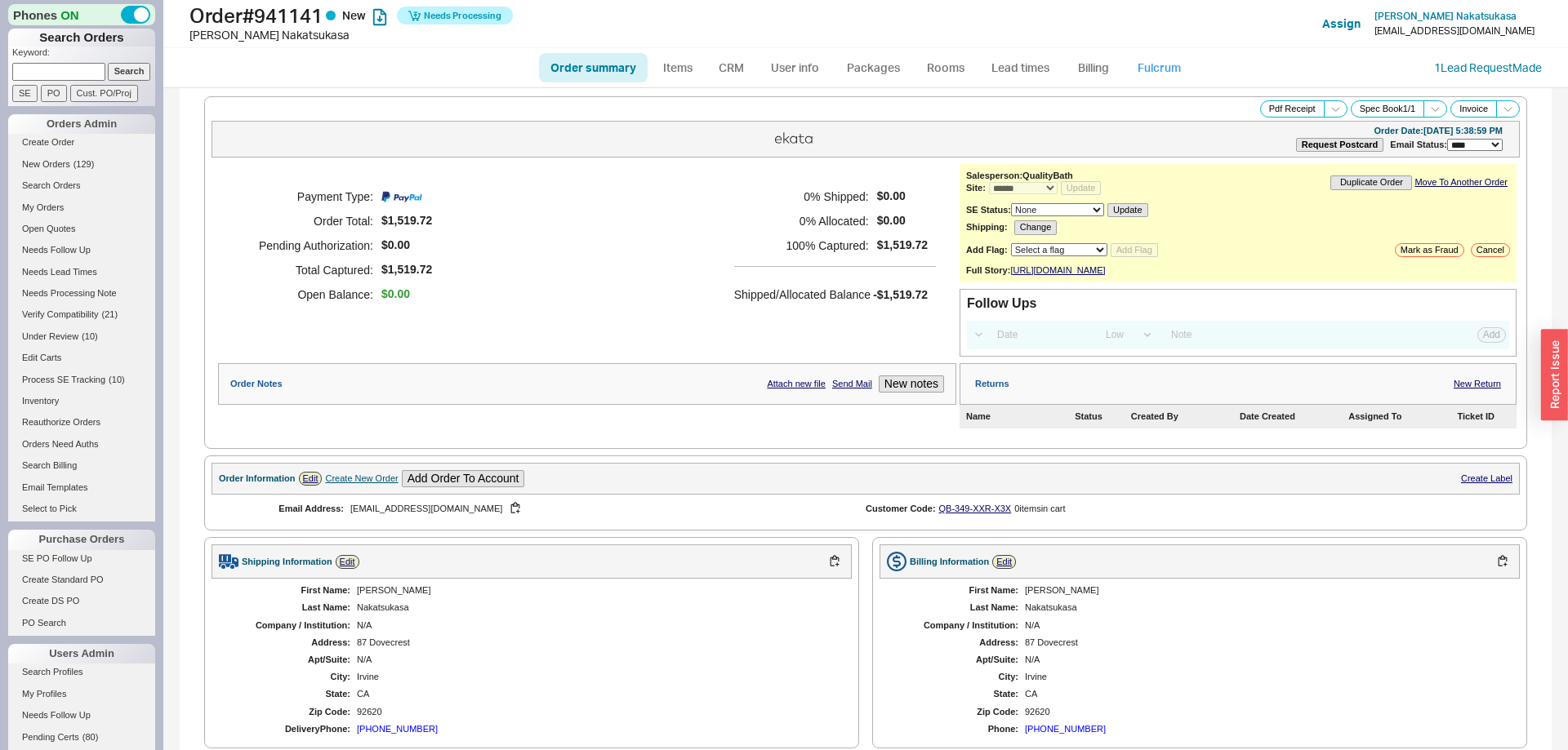
select select "5"
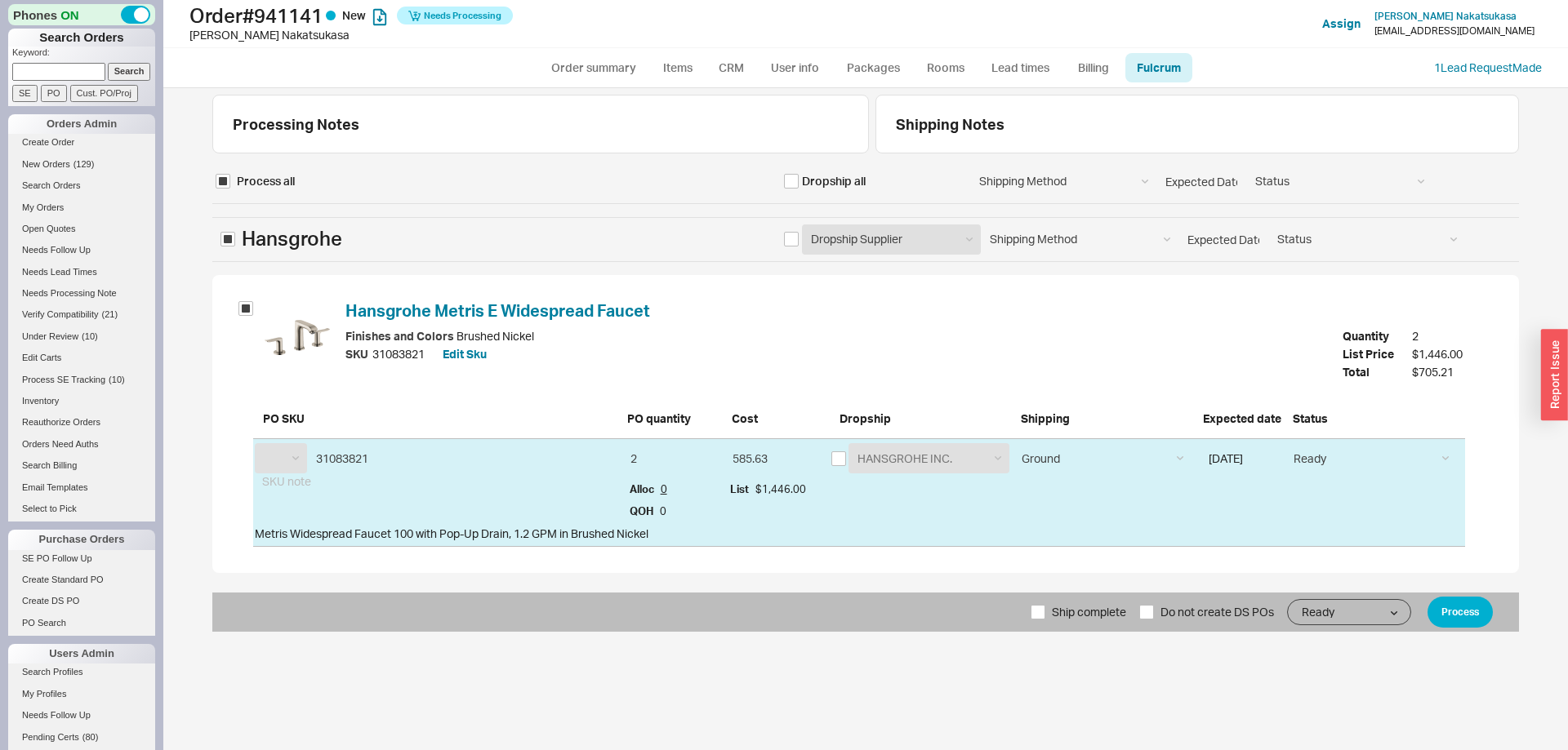
select select "HGR"
click at [1039, 618] on input "Ship complete" at bounding box center [1038, 612] width 15 height 15
checkbox input "true"
click at [1461, 604] on button "Process" at bounding box center [1460, 612] width 65 height 31
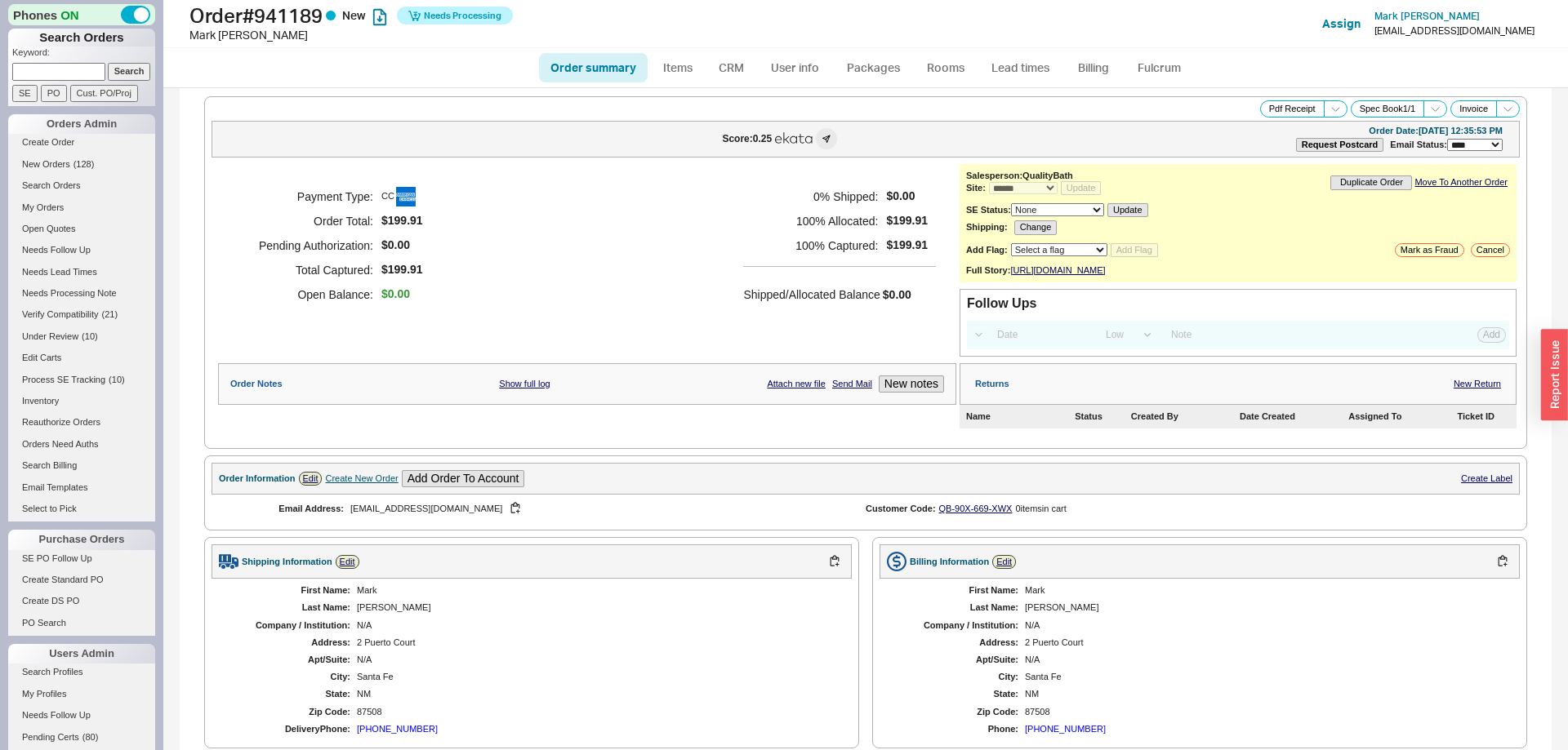
select select "*"
select select "LOW"
select select "3"
click at [1149, 74] on link "Fulcrum" at bounding box center [1159, 67] width 67 height 29
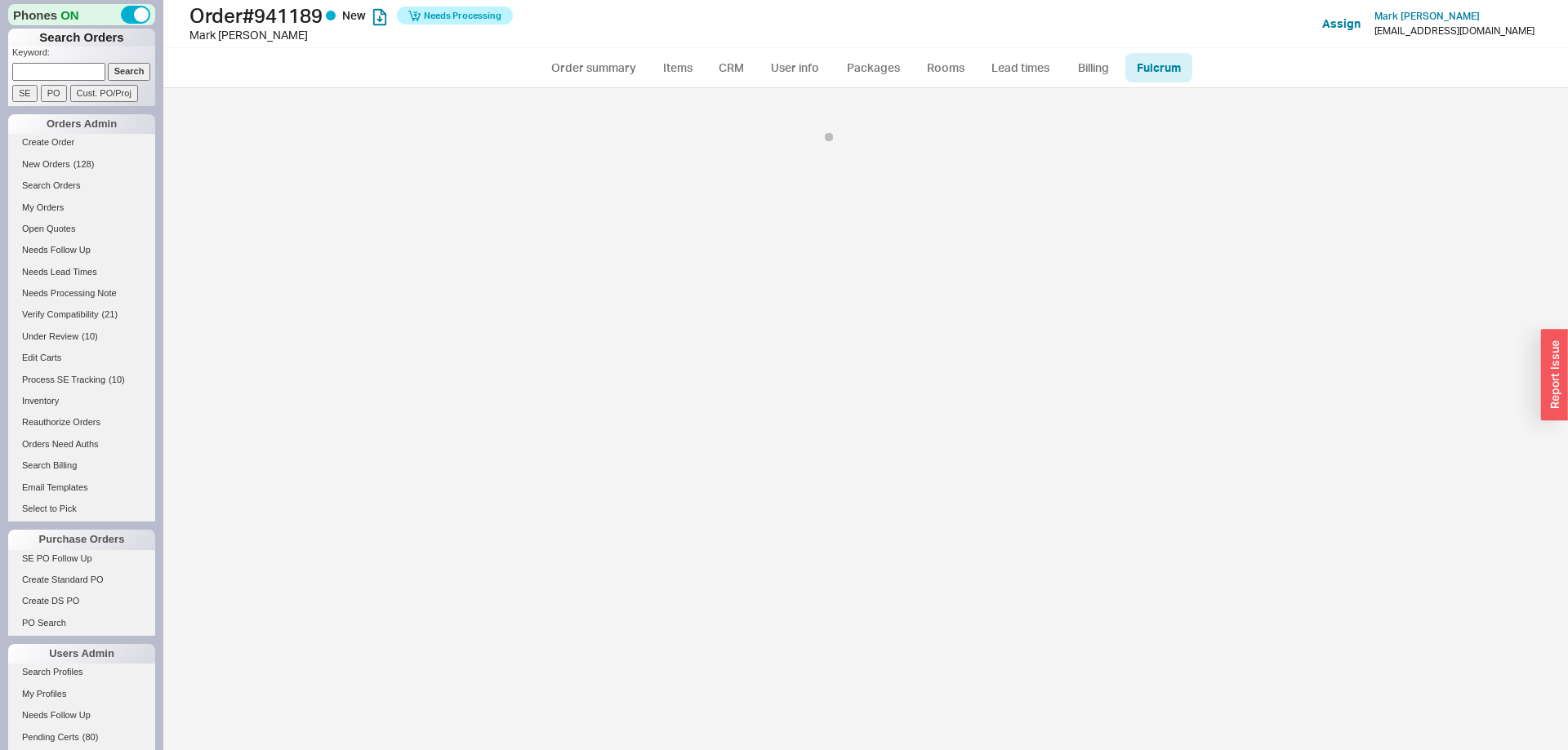
select select "HGR"
select select "5"
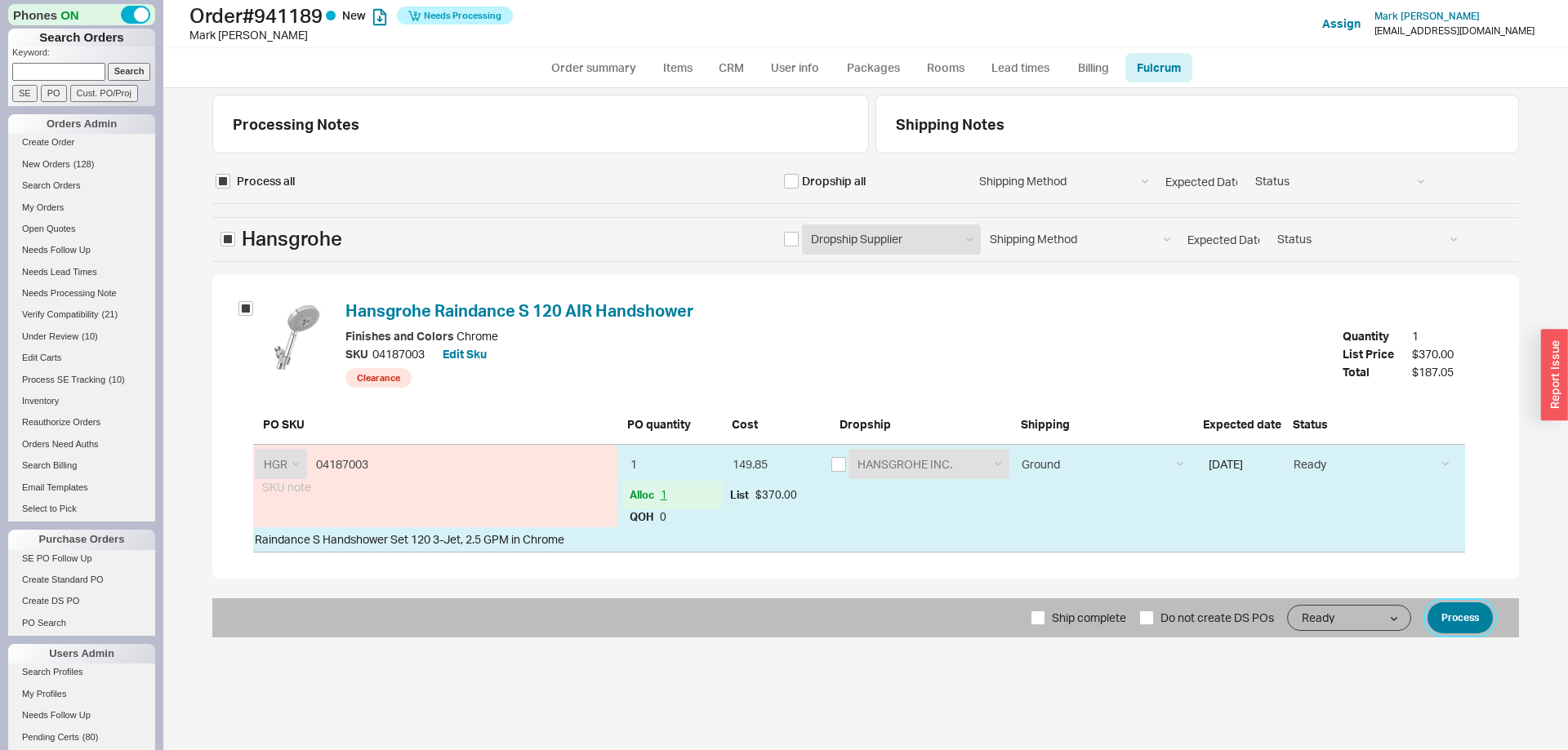
click at [1450, 616] on button "Process" at bounding box center [1460, 617] width 65 height 31
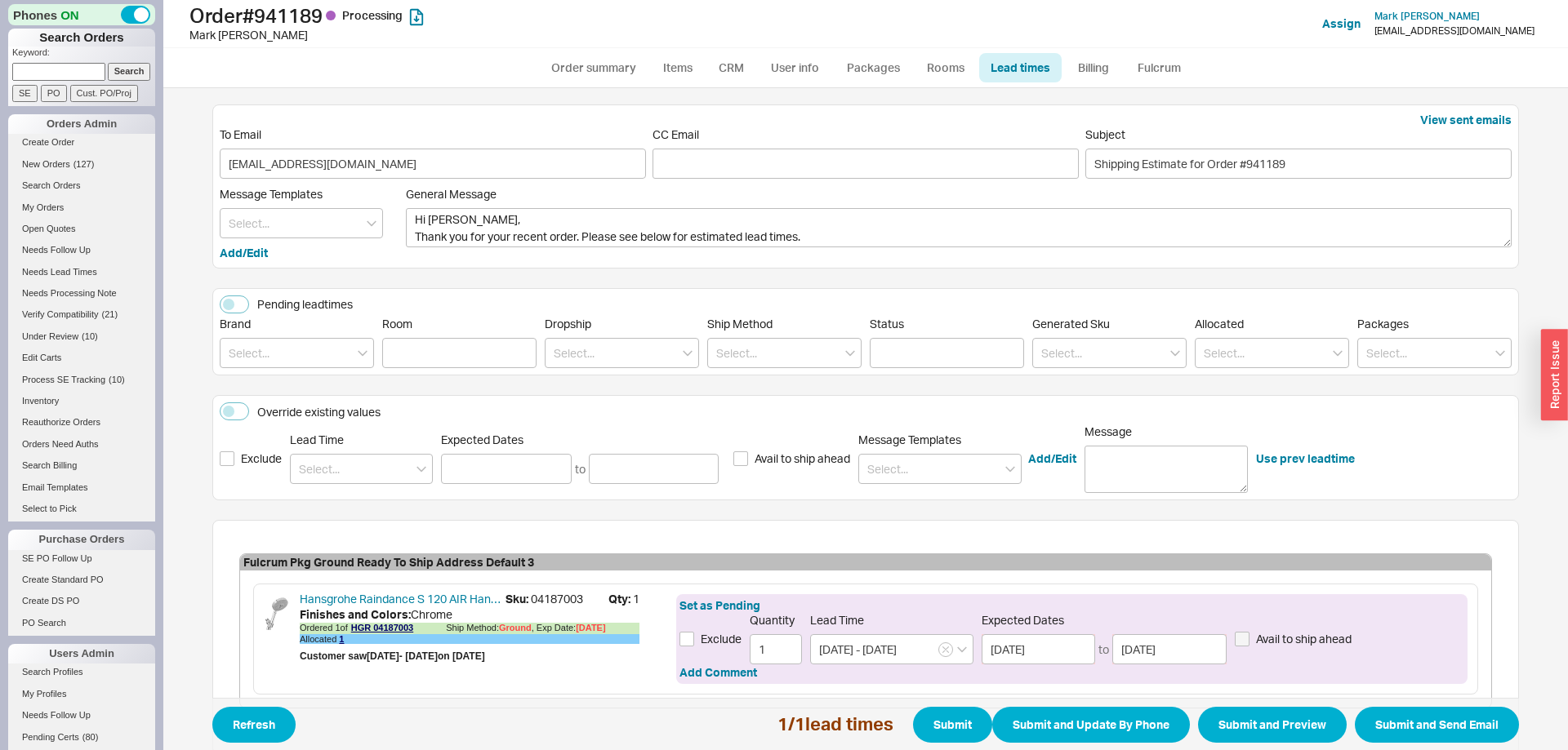
scroll to position [93, 0]
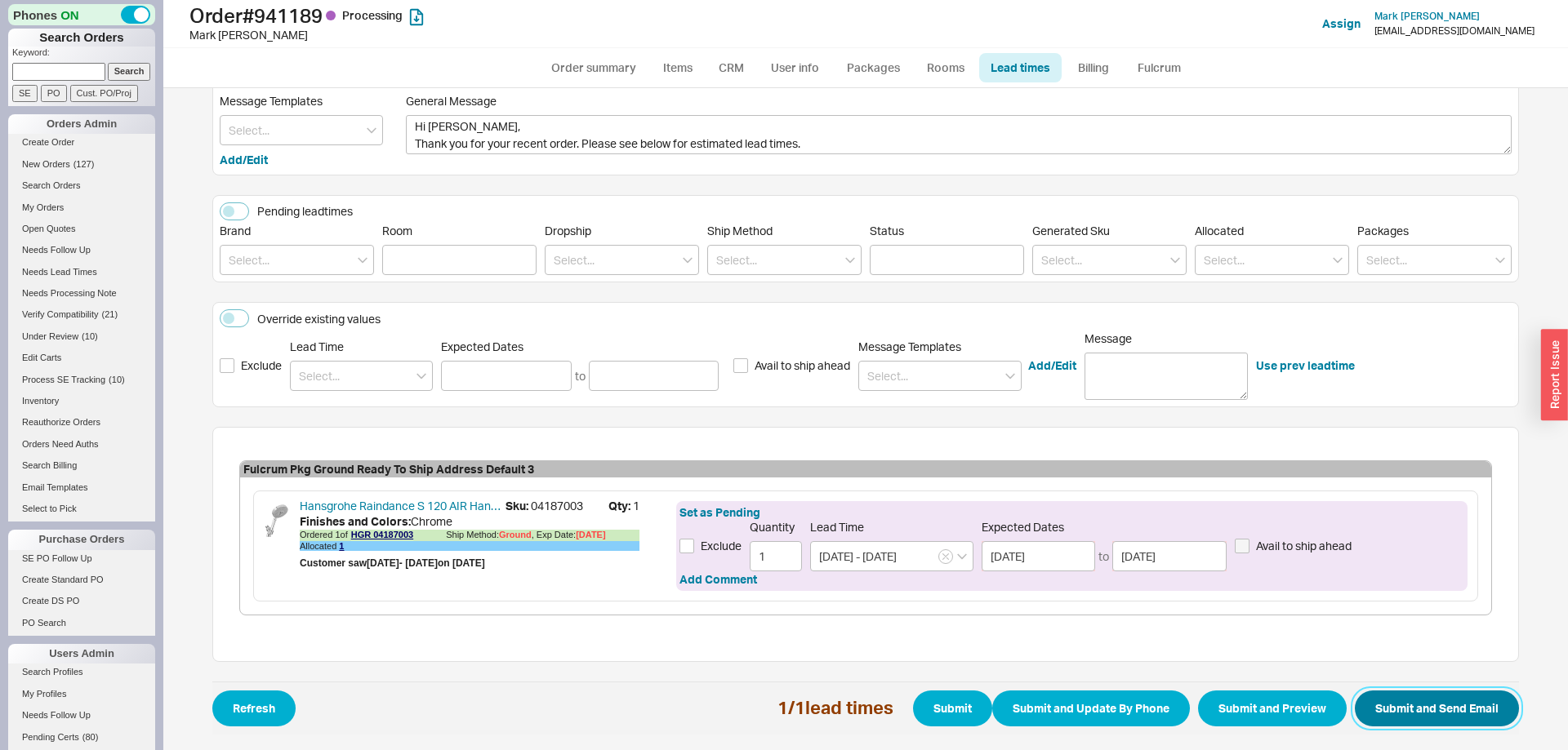
click at [1451, 715] on button "Submit and Send Email" at bounding box center [1436, 708] width 164 height 36
select select "*"
select select "LOW"
select select "3"
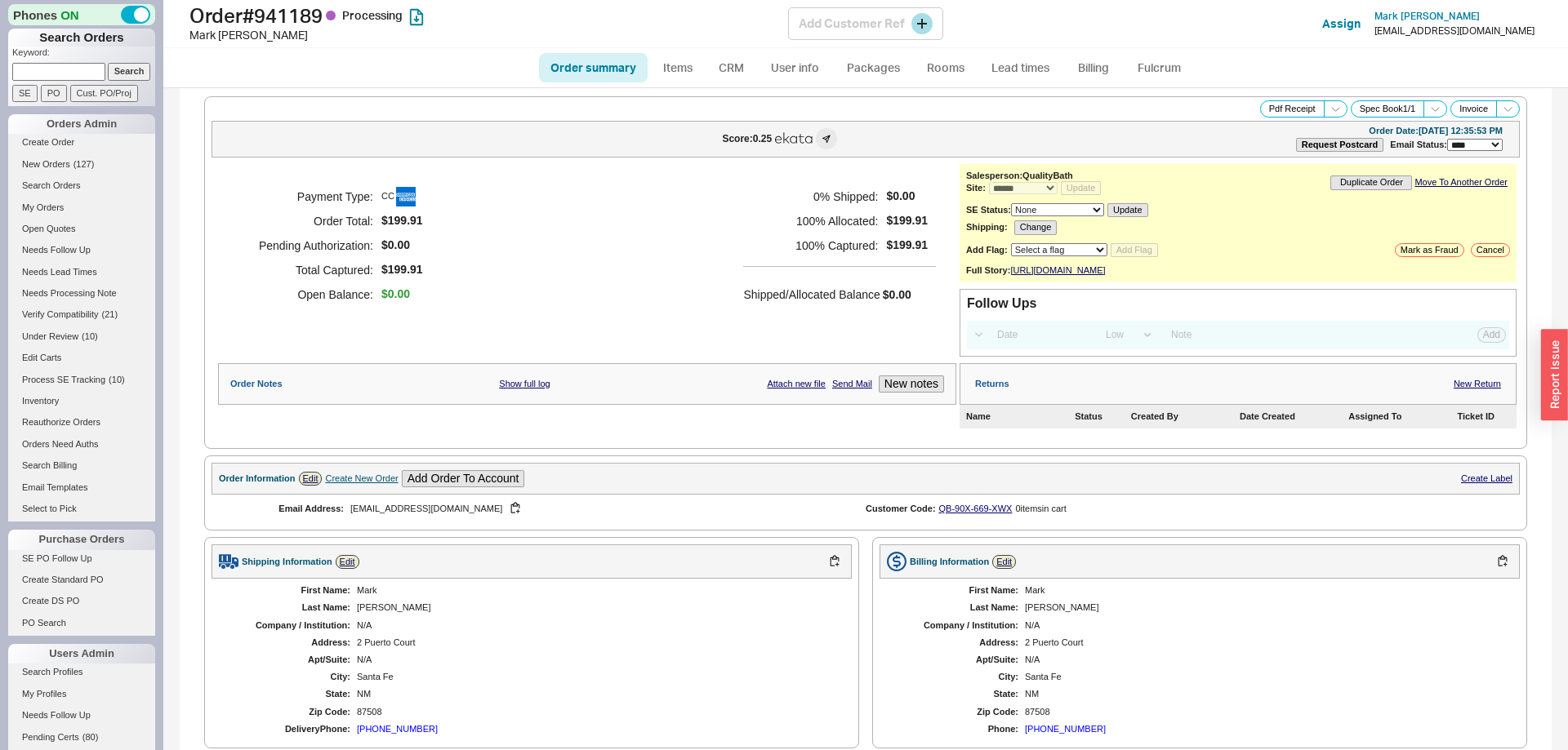
select select "*"
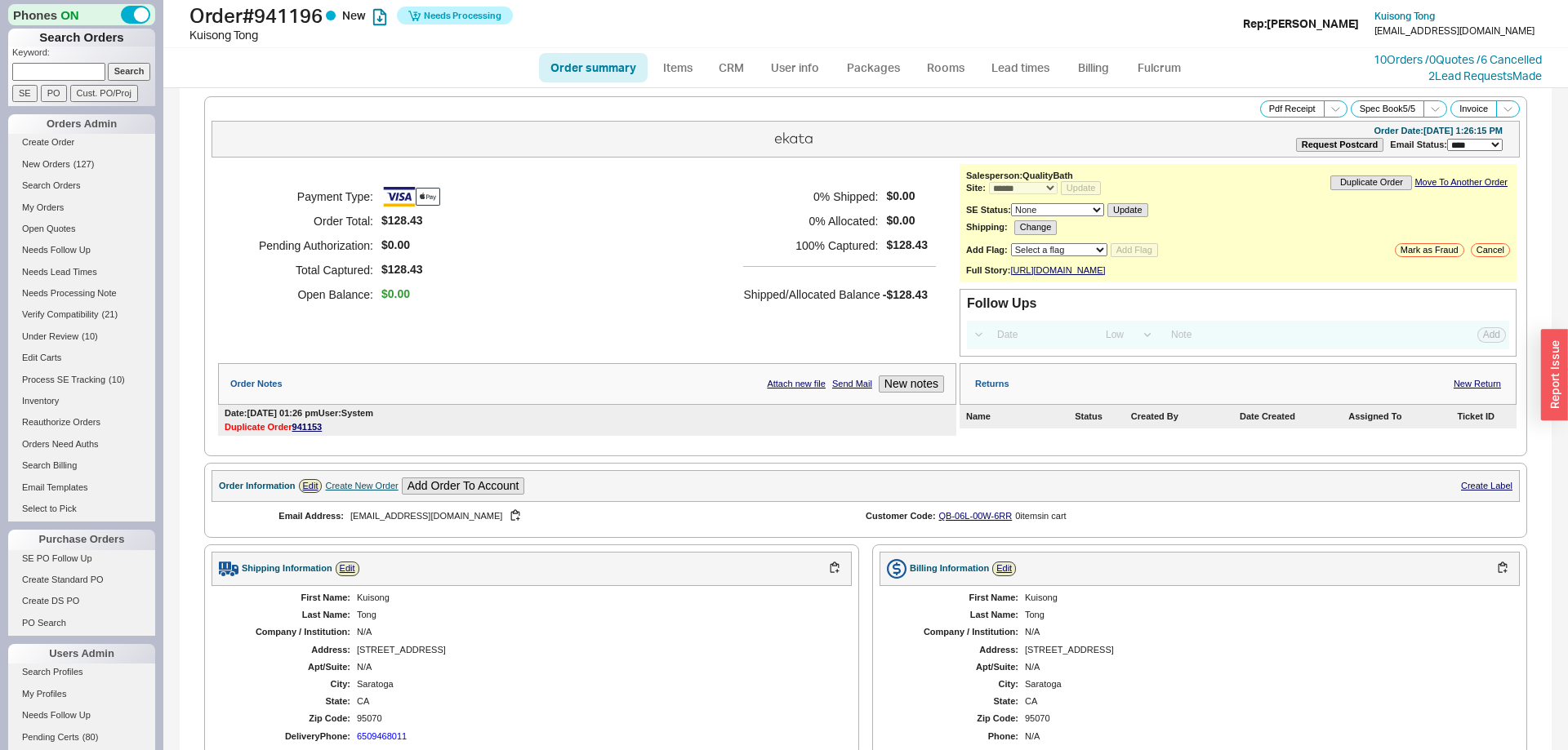
select select "*"
select select "LOW"
select select "3"
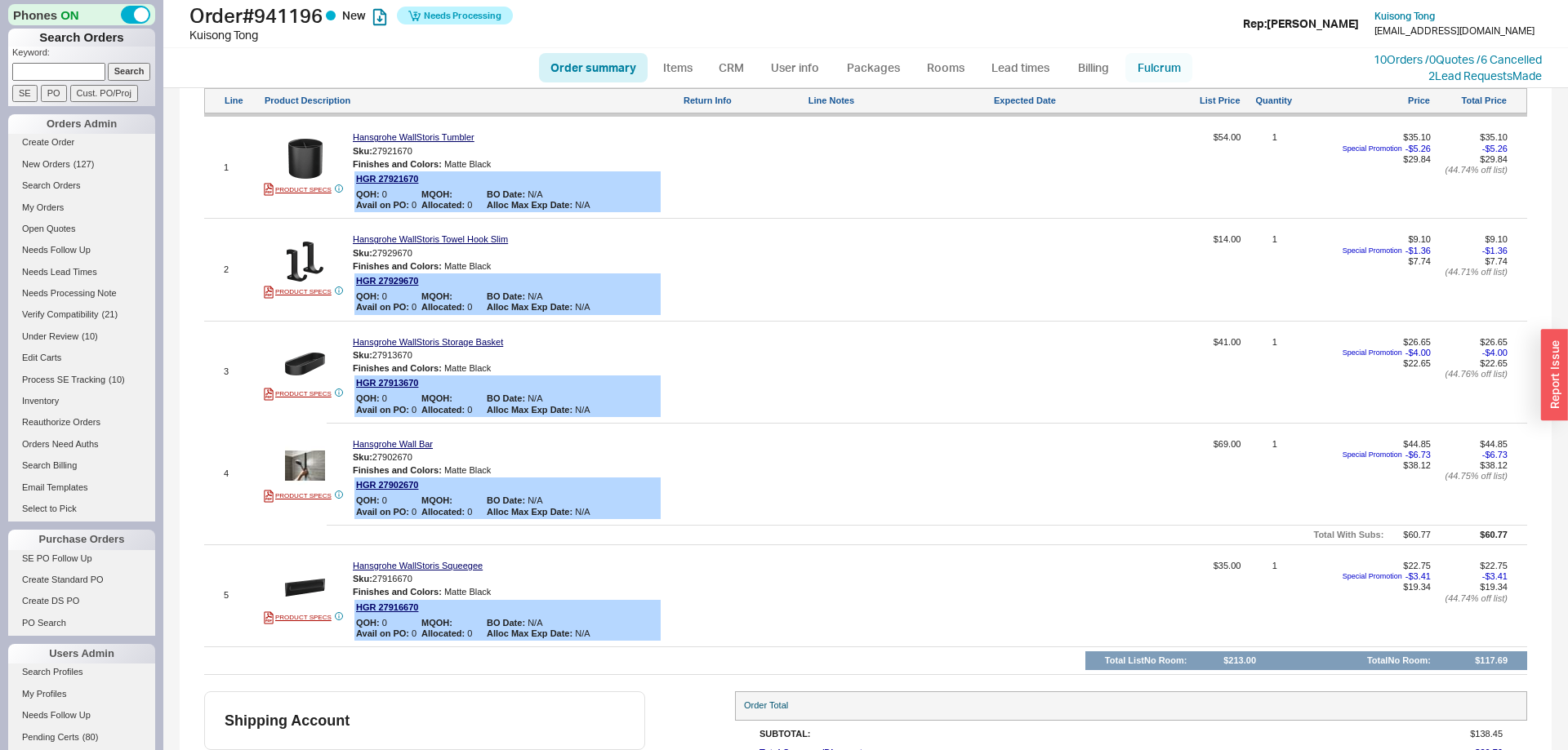
click at [1164, 78] on link "Fulcrum" at bounding box center [1159, 67] width 67 height 29
select select "5"
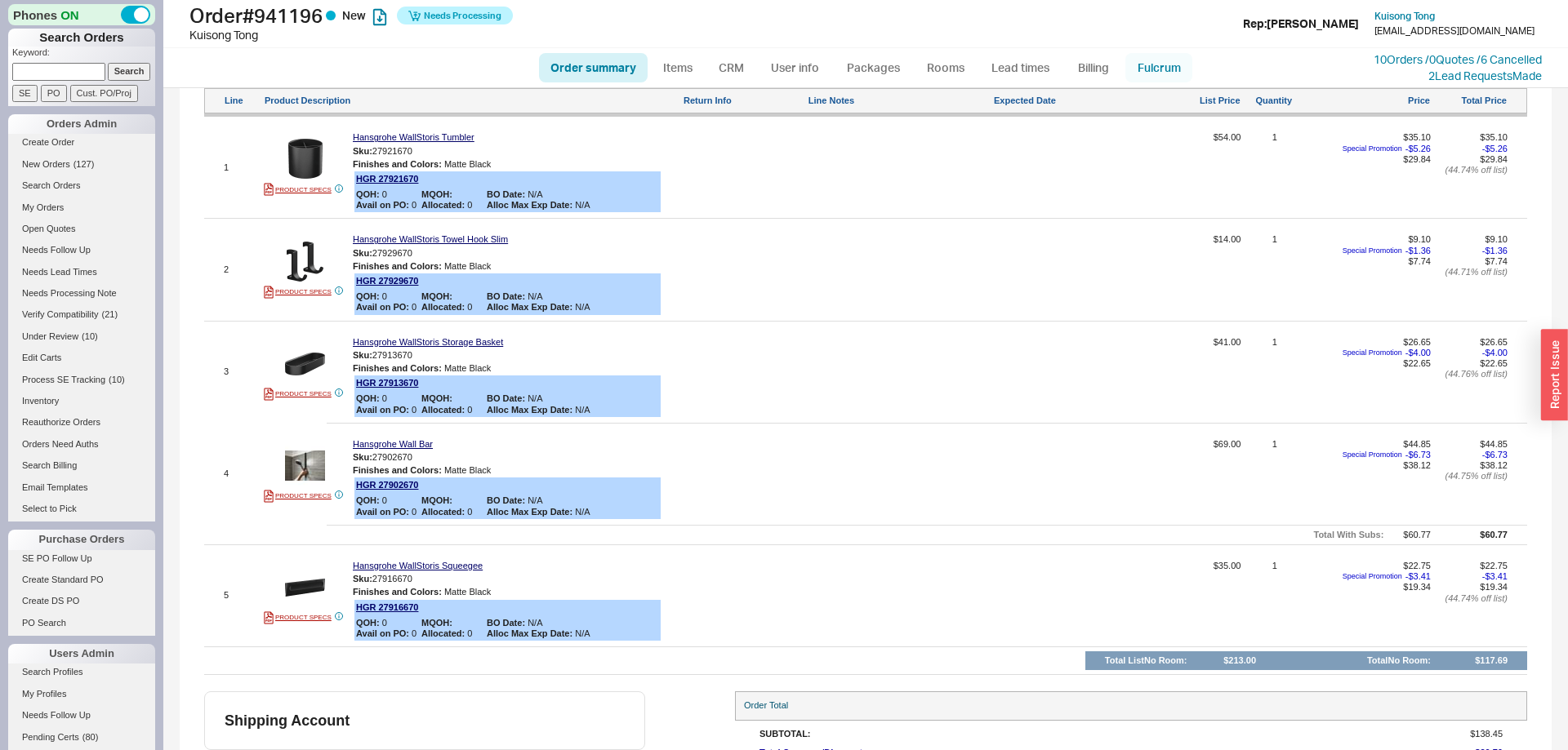
select select "5"
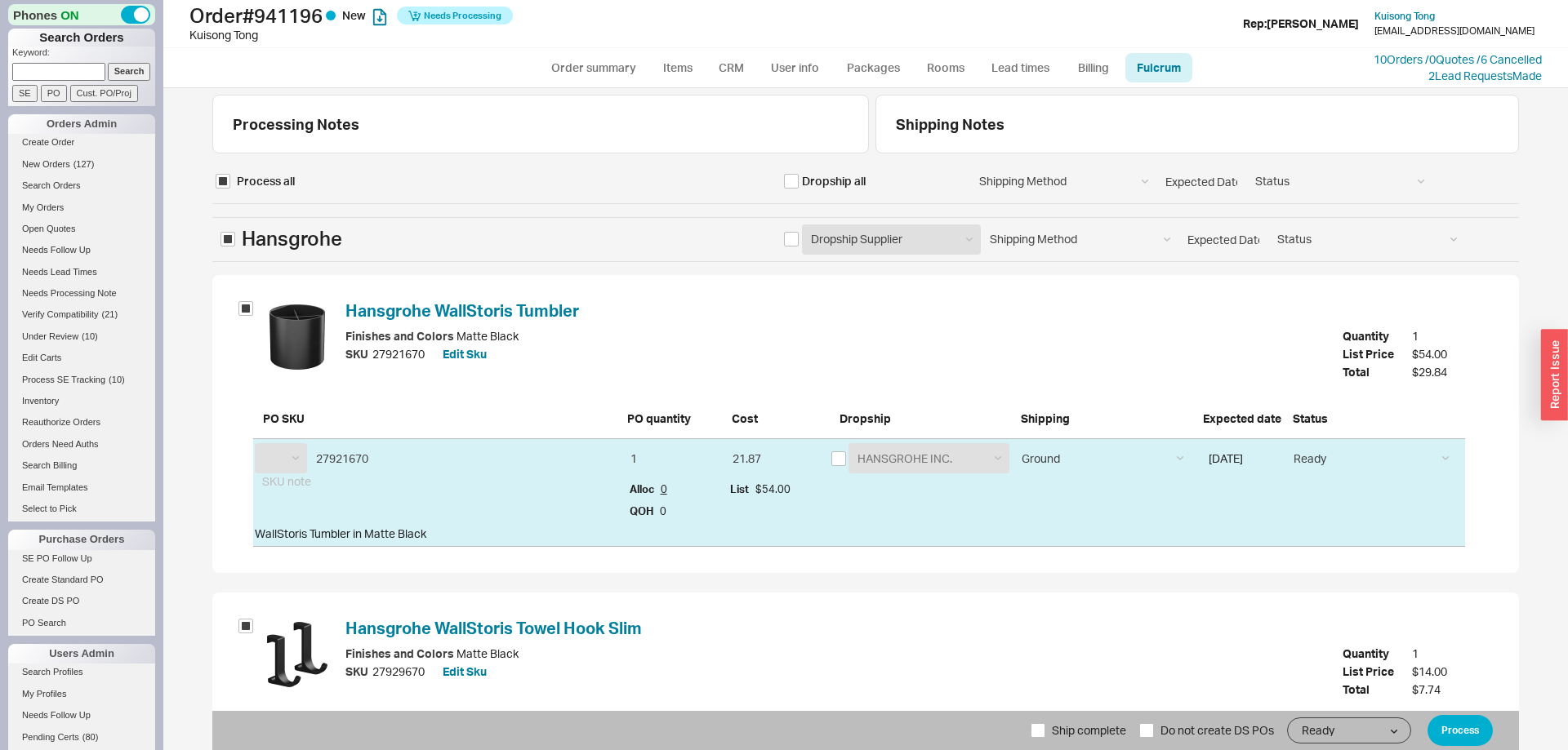
select select "HGR"
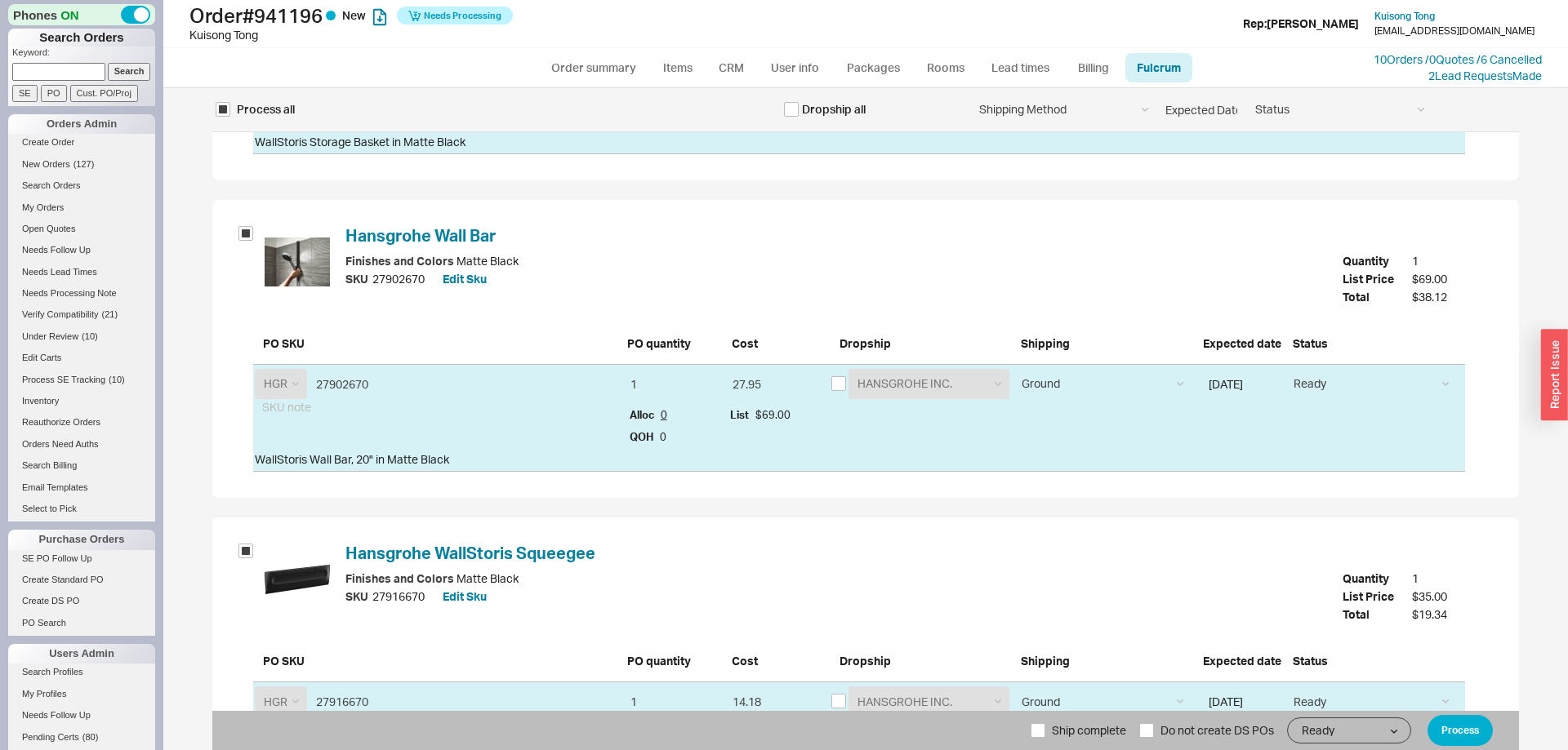
scroll to position [1152, 0]
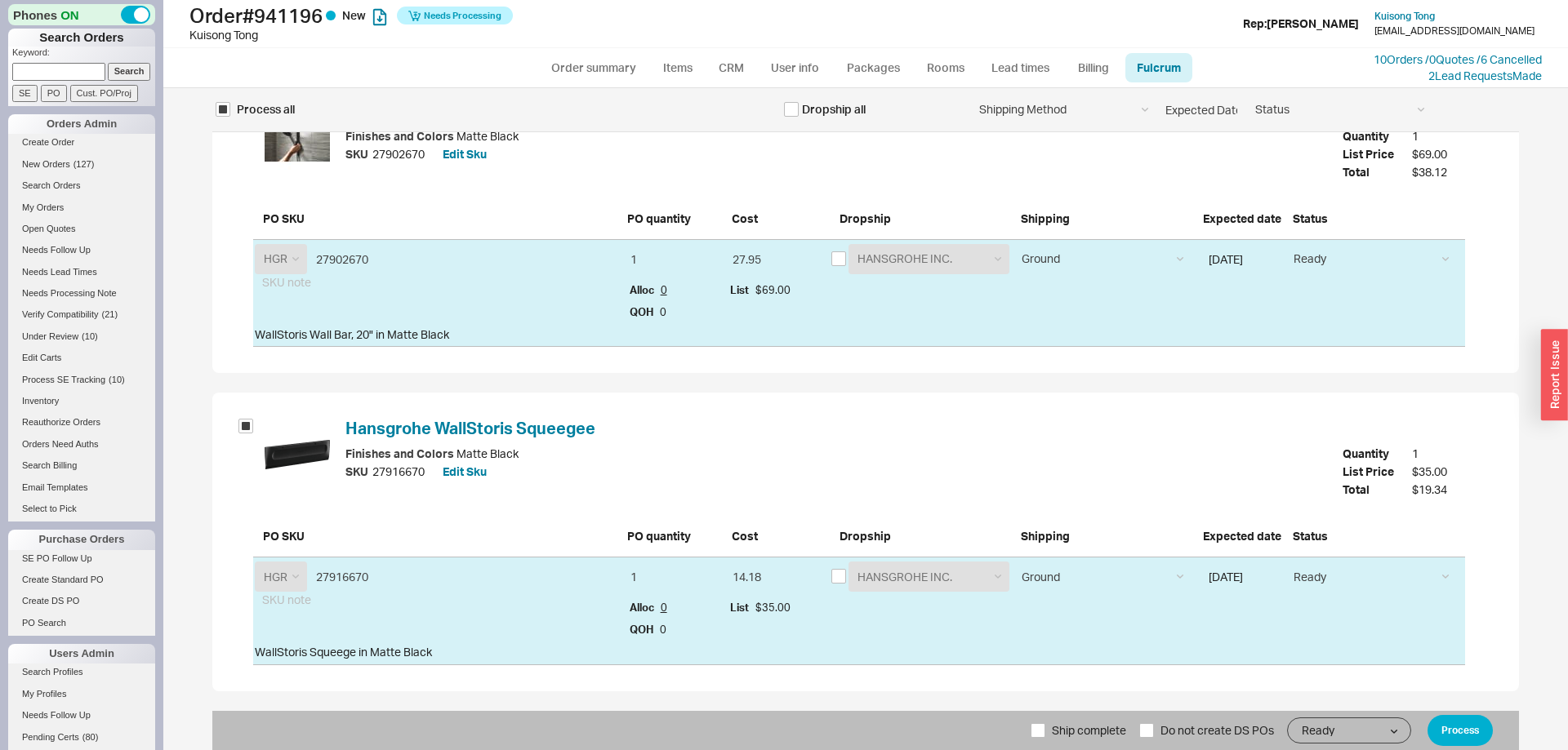
click at [1059, 737] on span "Ship complete" at bounding box center [1089, 731] width 74 height 39
click at [1045, 737] on input "Ship complete" at bounding box center [1038, 731] width 15 height 15
checkbox input "true"
click at [1472, 722] on button "Process" at bounding box center [1460, 730] width 65 height 31
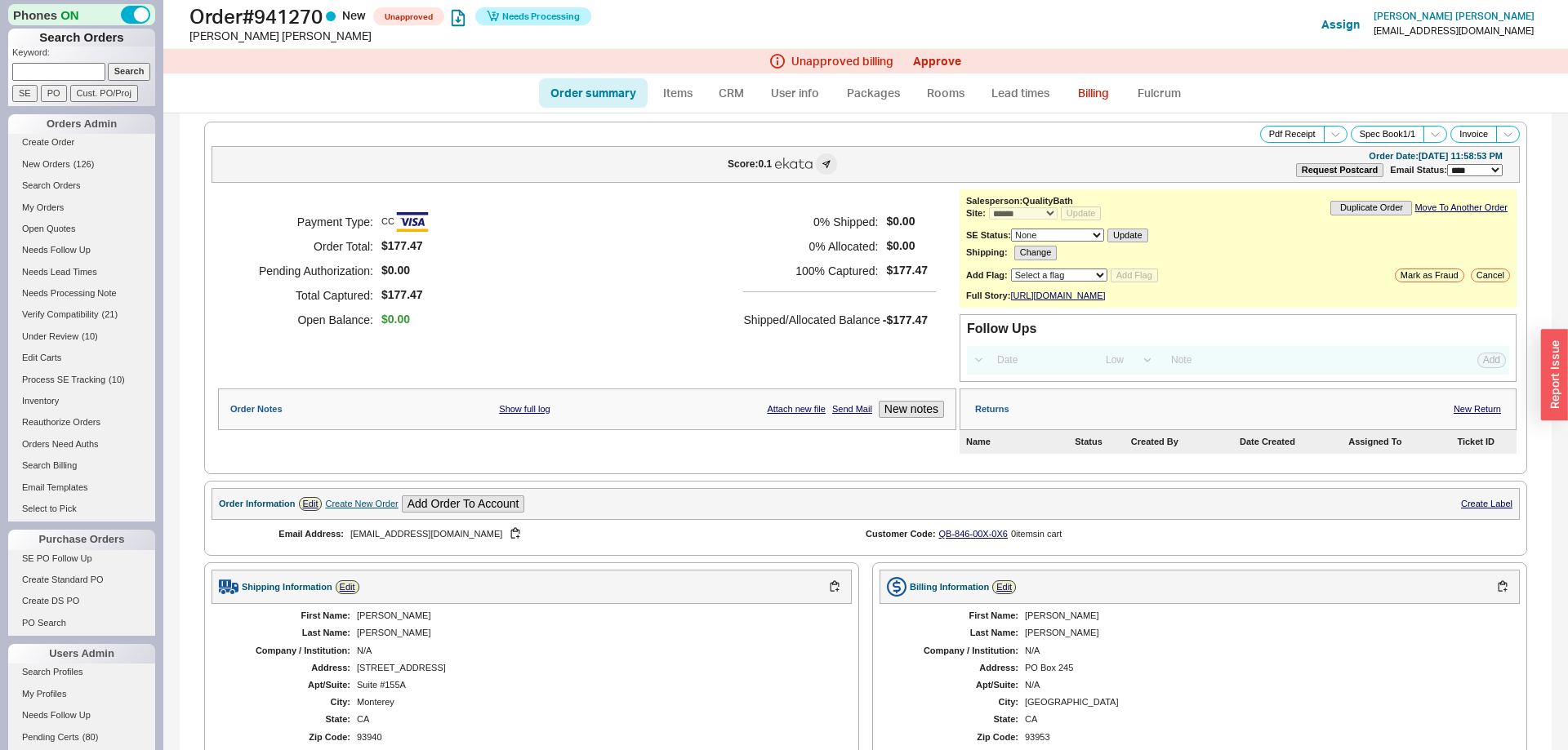
select select "*"
select select "LOW"
select select "3"
click at [951, 61] on link "Approve" at bounding box center [937, 61] width 48 height 14
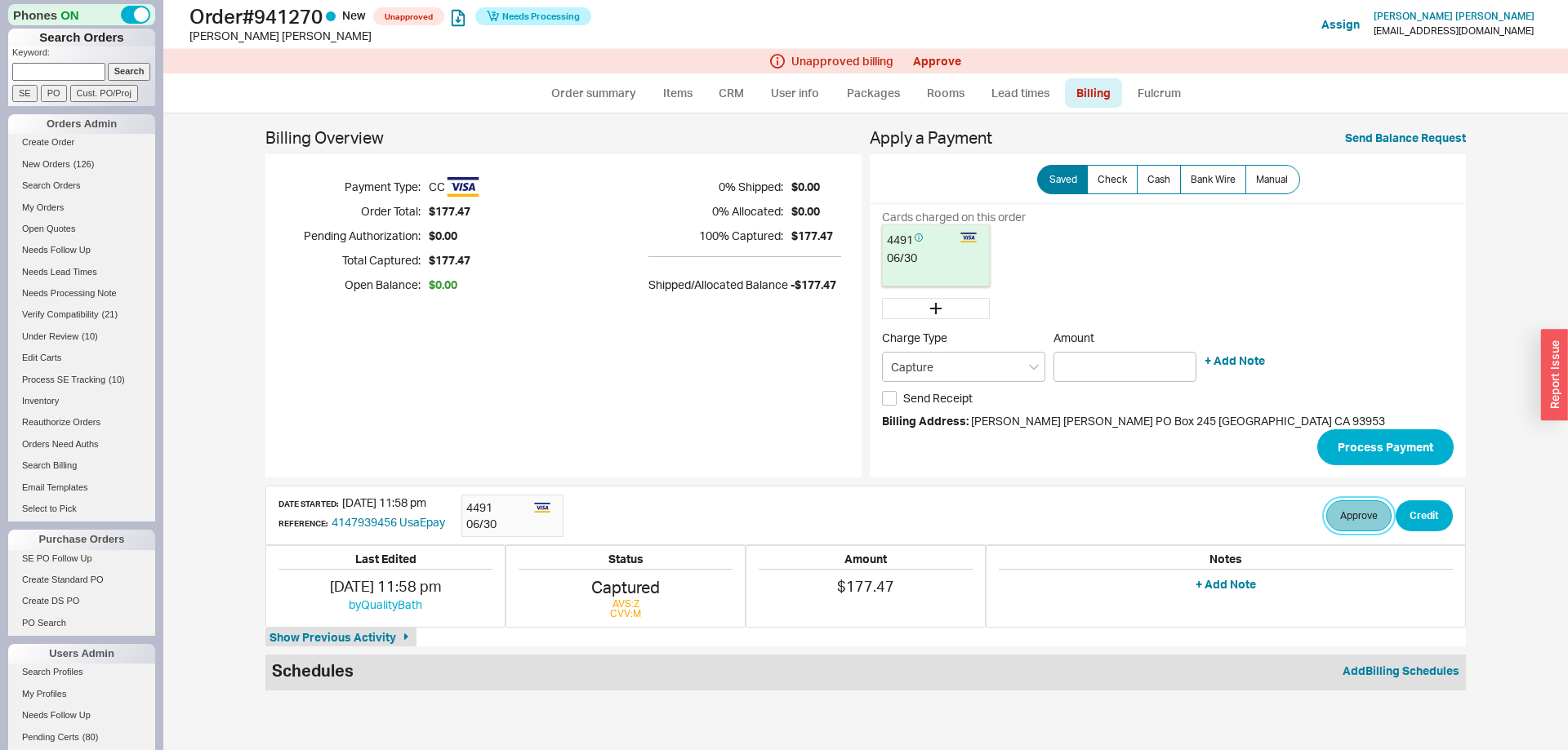
click at [1357, 527] on button "Approve" at bounding box center [1359, 516] width 65 height 31
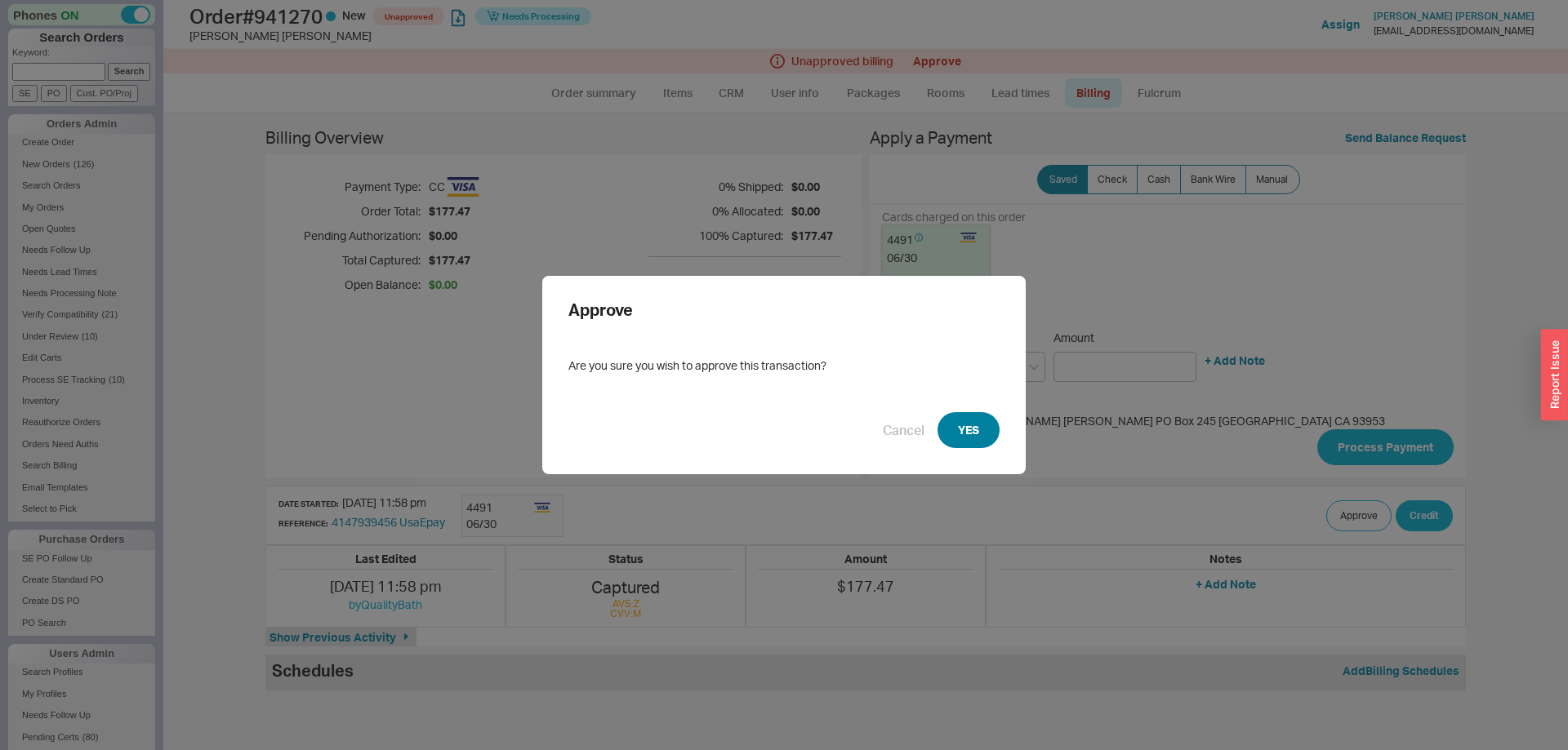
click at [969, 420] on button "YES" at bounding box center [968, 430] width 62 height 36
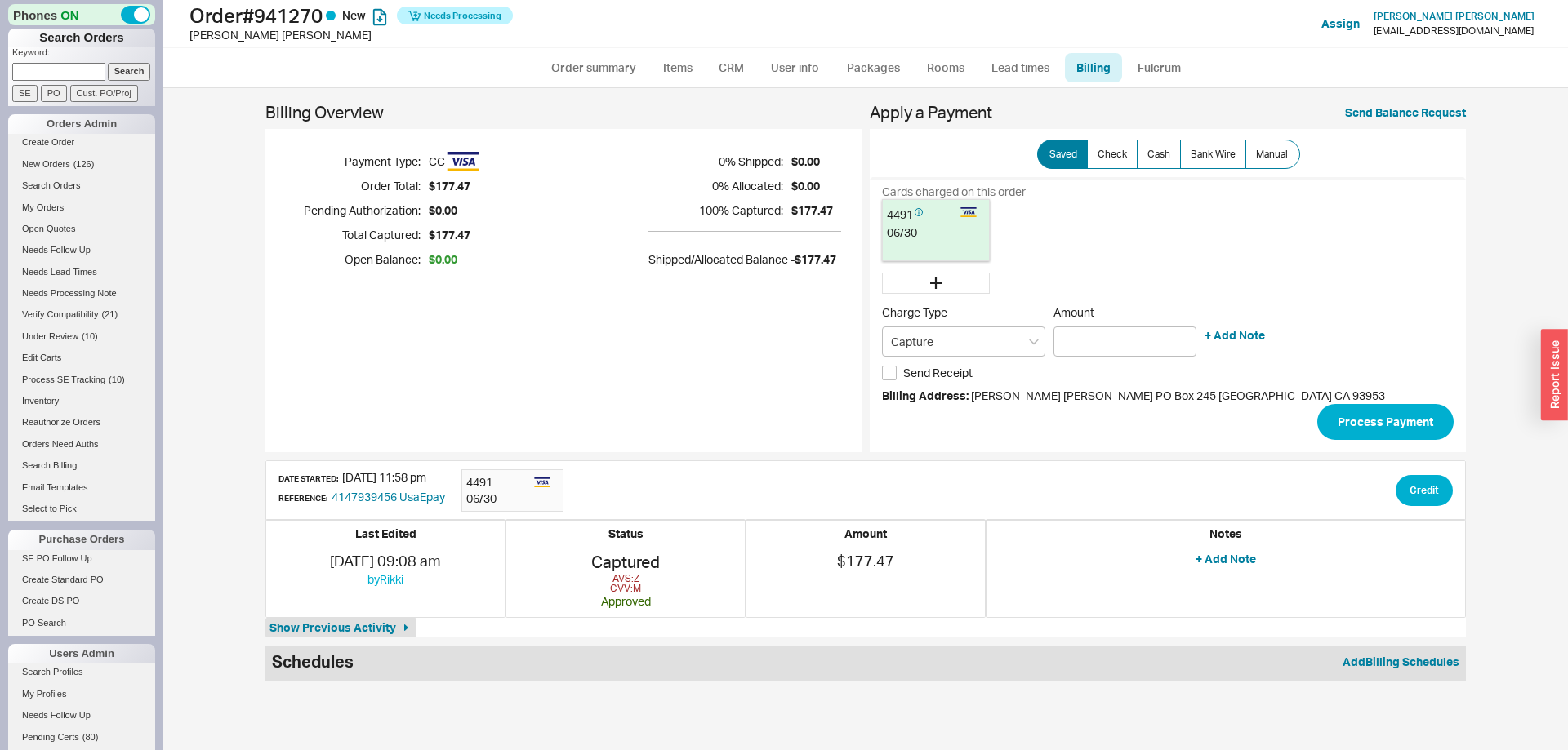
click at [1127, 86] on ul "Order summary Items CRM User info Packages Rooms Lead times Billing Fulcrum" at bounding box center [865, 67] width 666 height 39
click at [1144, 69] on link "Fulcrum" at bounding box center [1159, 67] width 67 height 29
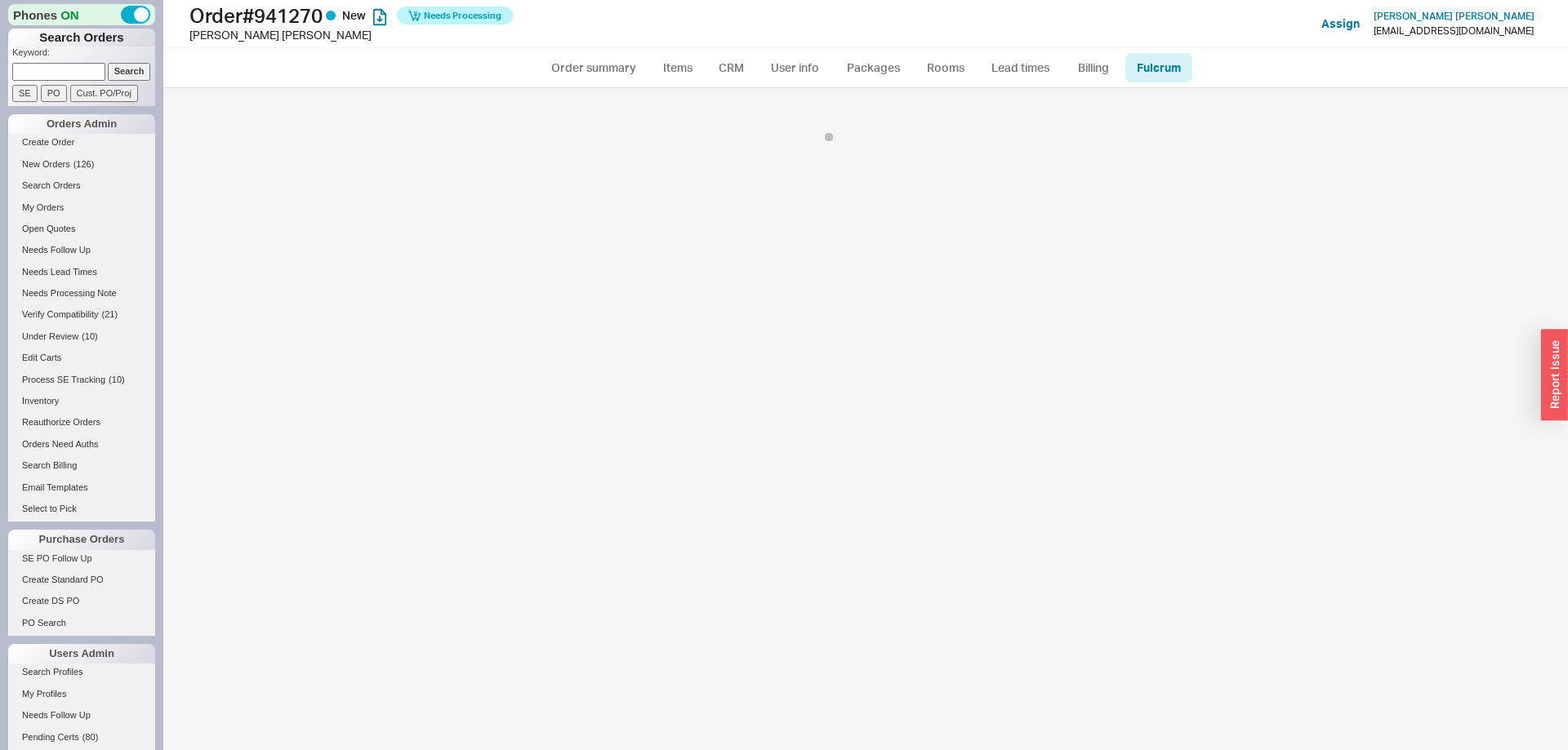
select select "5"
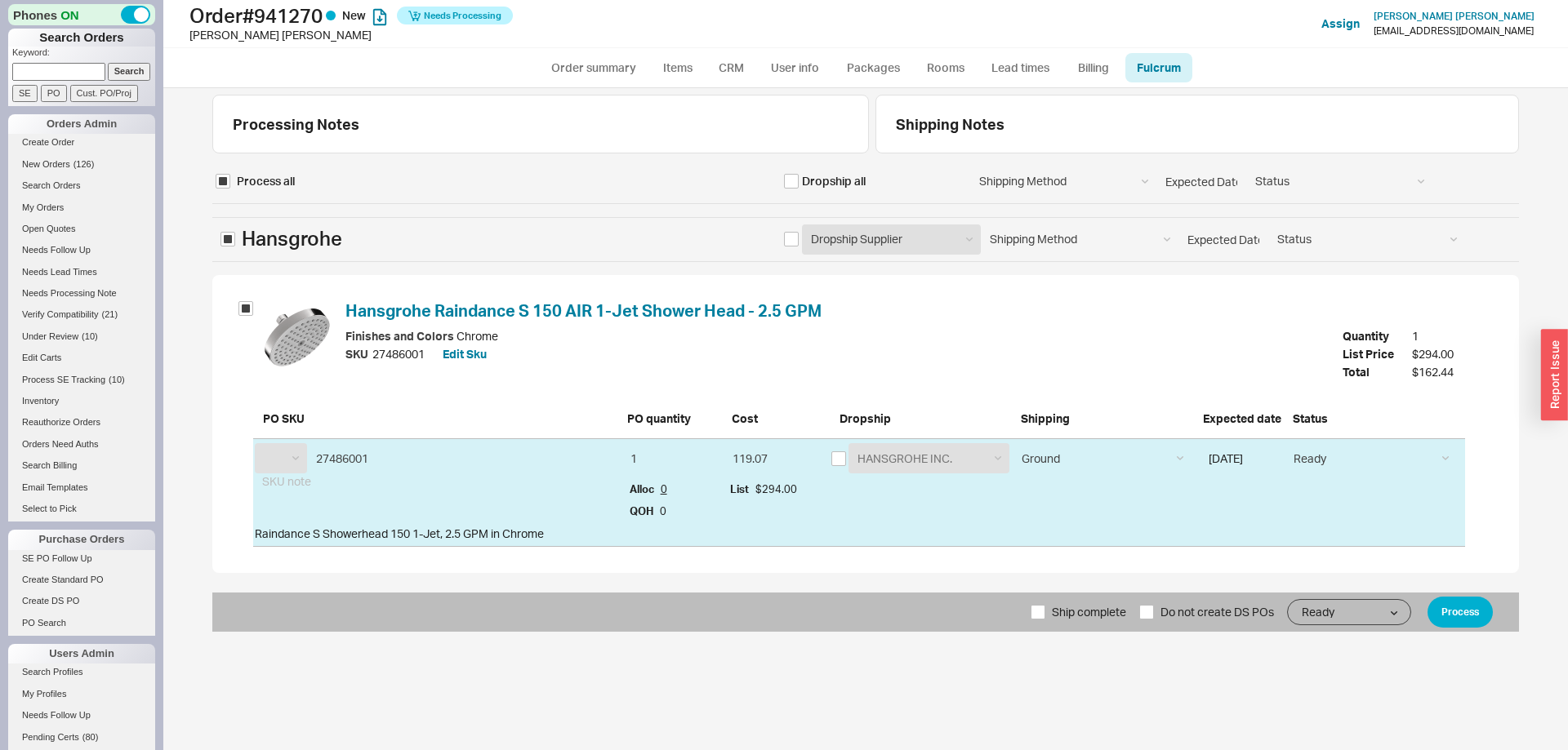
select select "HGR"
click at [1455, 607] on button "Process" at bounding box center [1460, 612] width 65 height 31
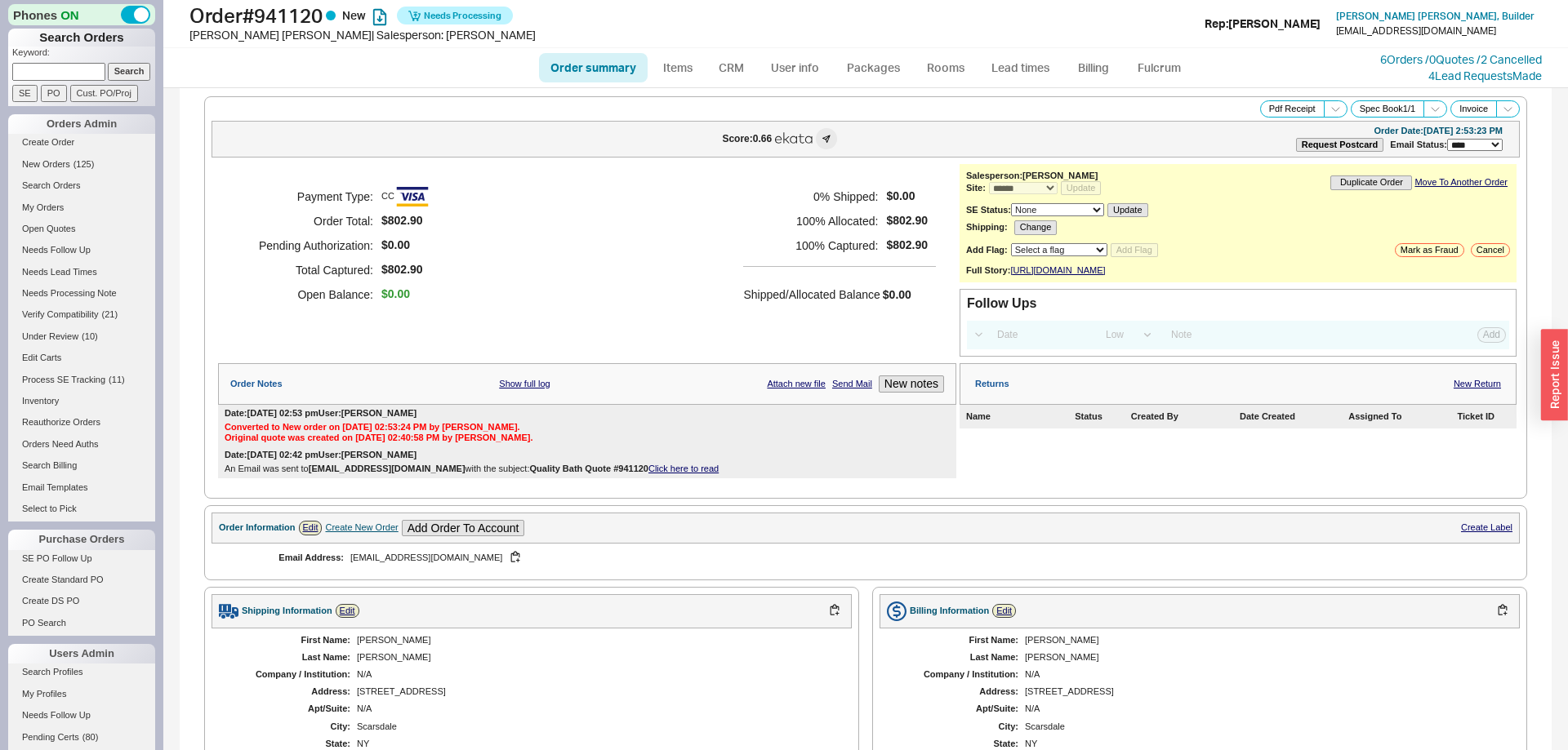
select select "*"
select select "LOW"
select select "3"
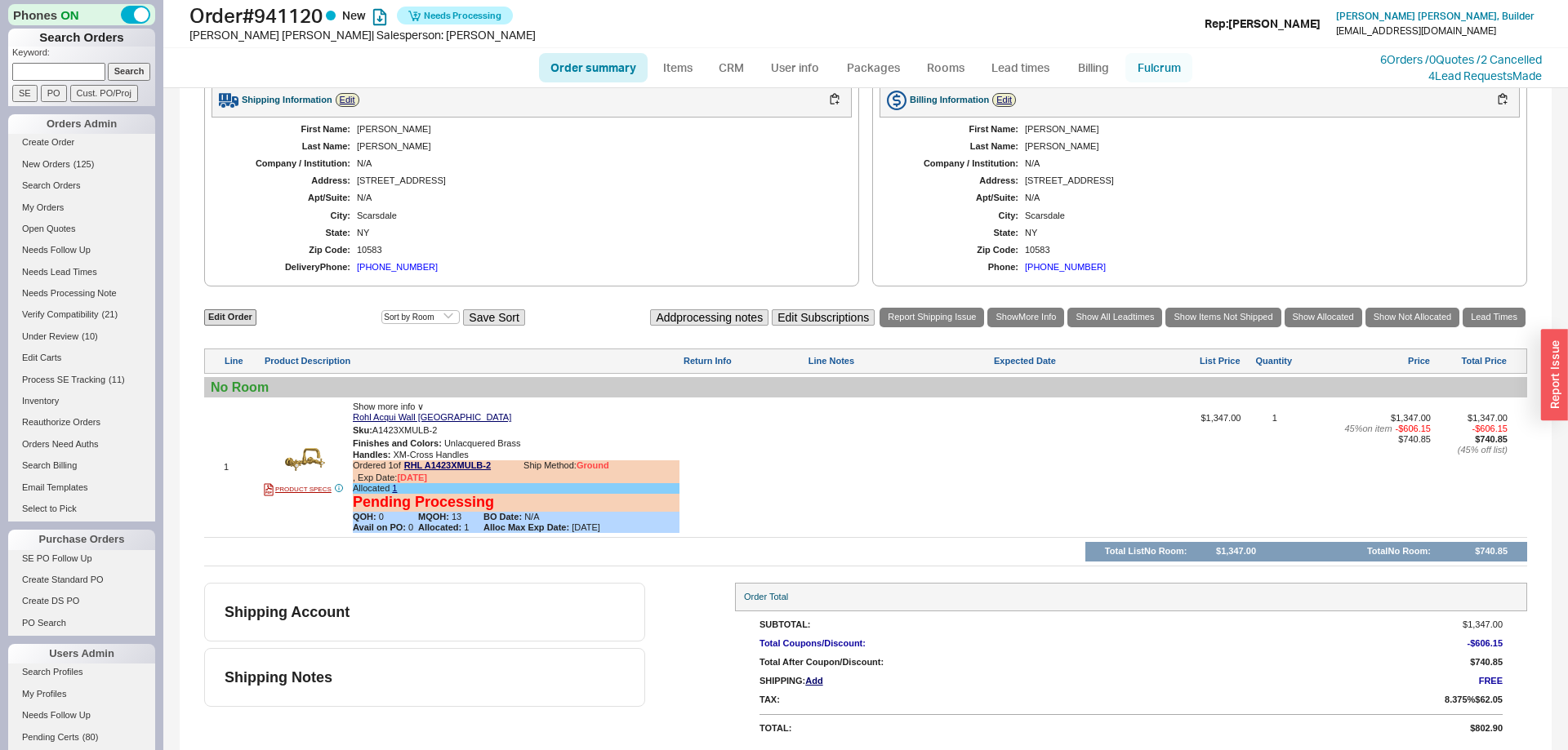
click at [1155, 81] on link "Fulcrum" at bounding box center [1159, 67] width 67 height 29
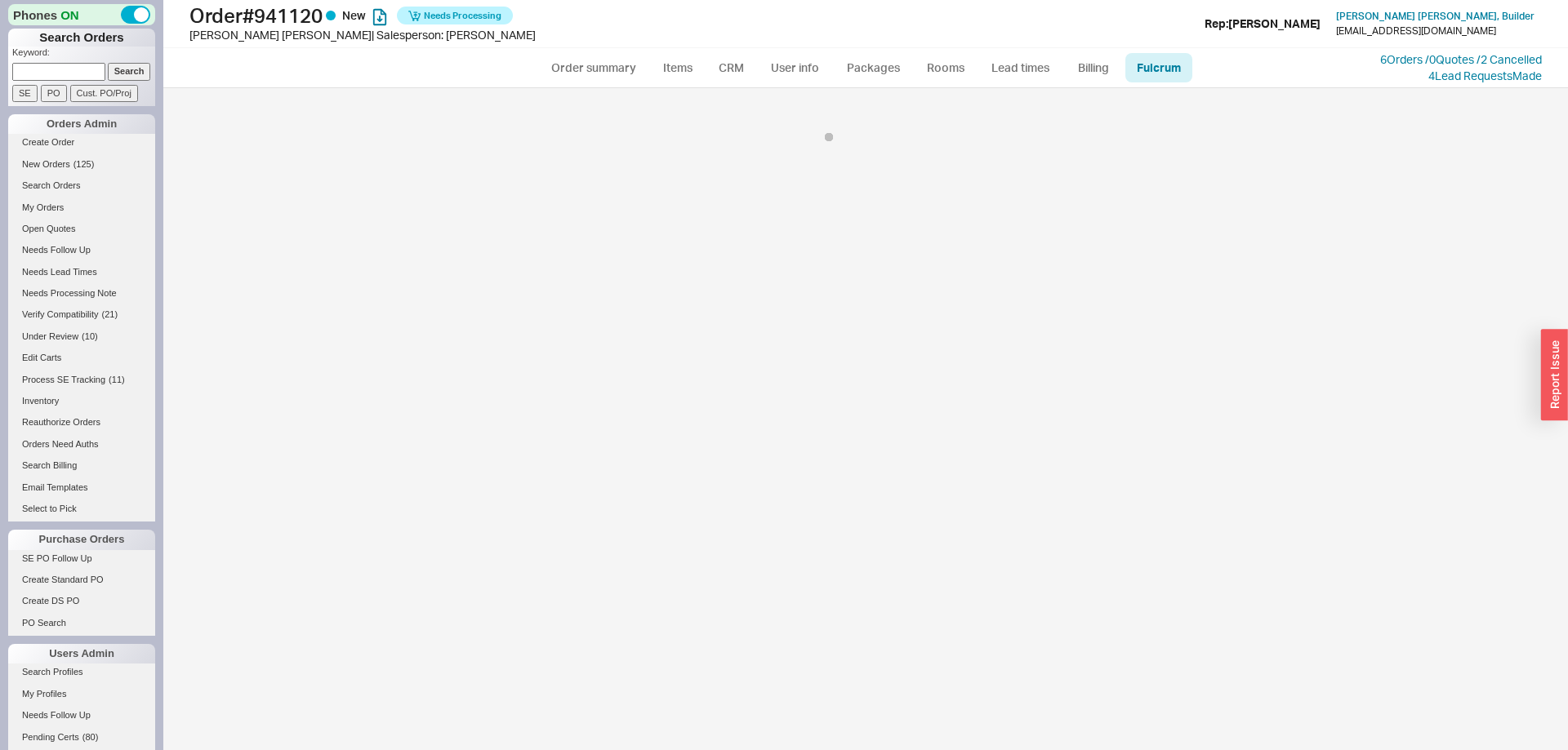
select select "RHL"
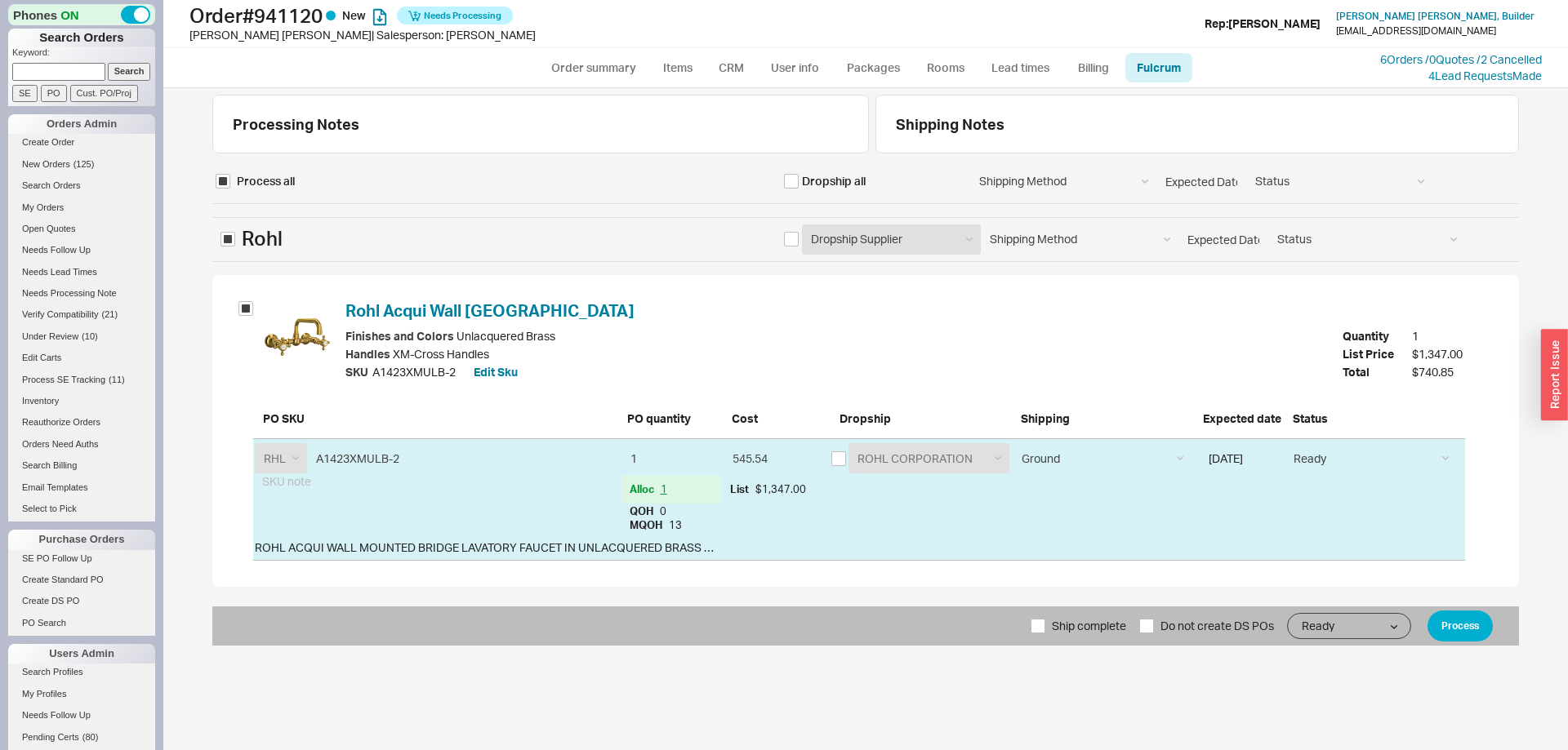
click at [1471, 642] on div "Ship complete Do not create DS POs Ready On Hold Call Before Ship Hold for Bala…" at bounding box center [865, 626] width 1307 height 39
click at [1452, 617] on button "Process" at bounding box center [1460, 625] width 65 height 31
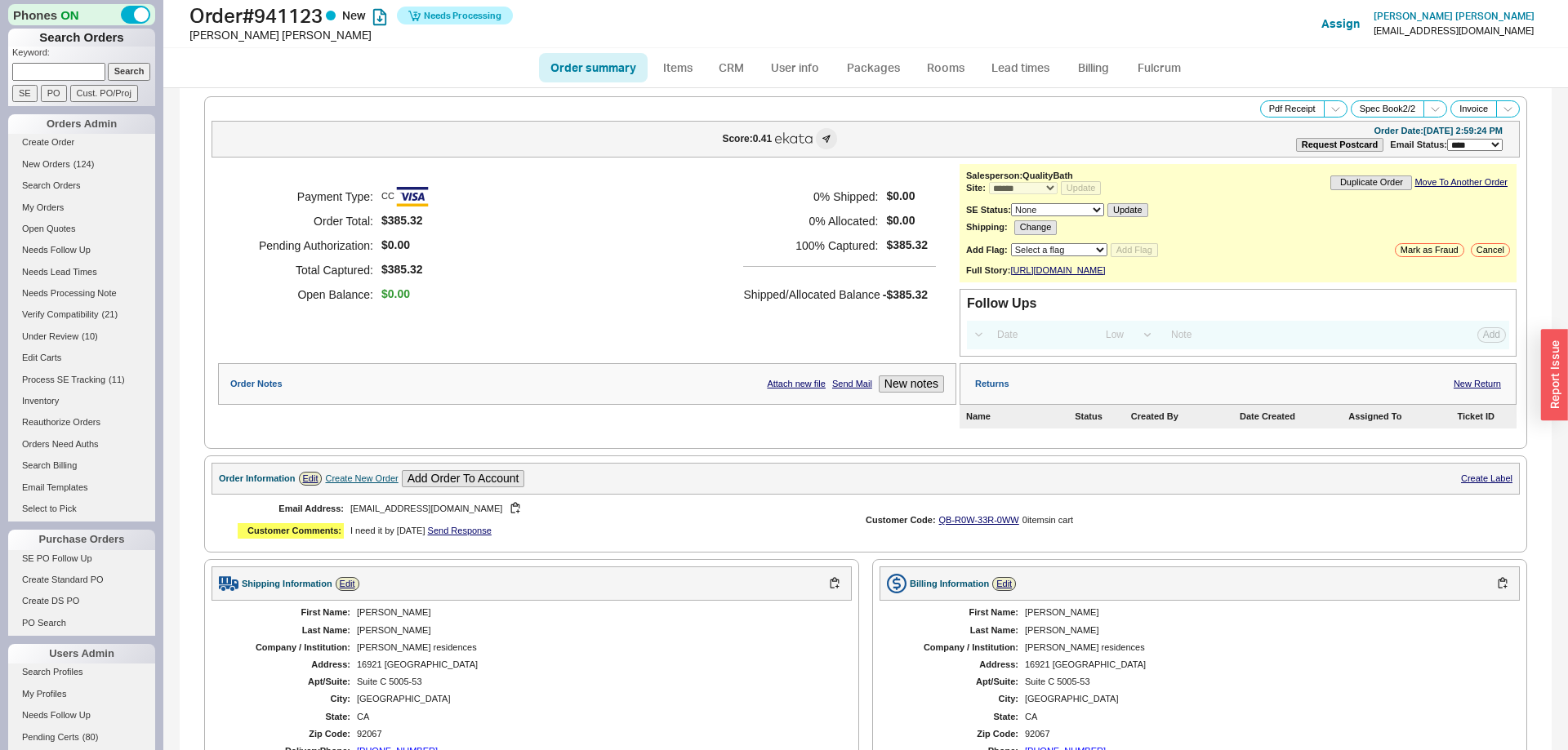
select select "*"
select select "LOW"
select select "3"
click at [1159, 75] on link "Fulcrum" at bounding box center [1159, 67] width 67 height 29
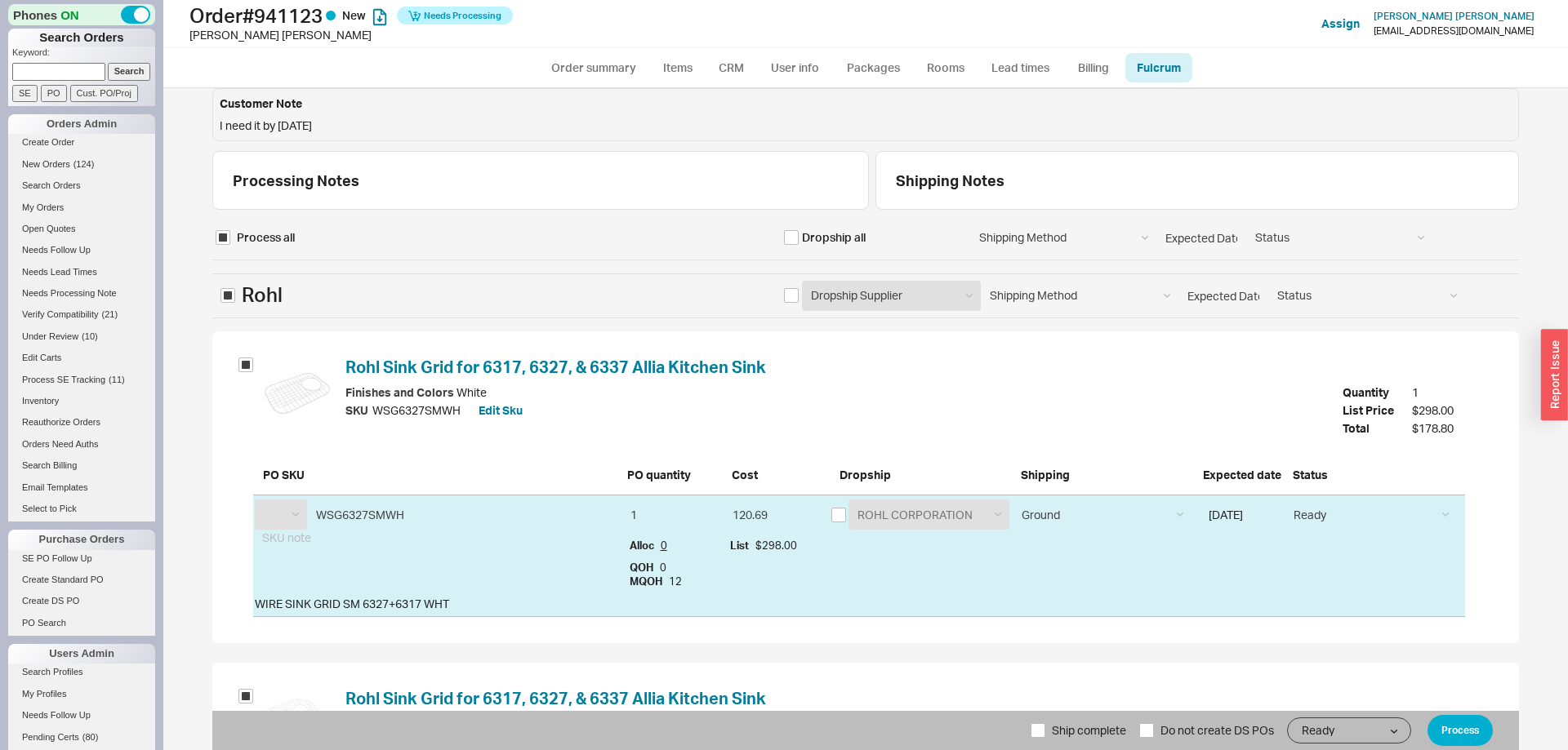
scroll to position [283, 0]
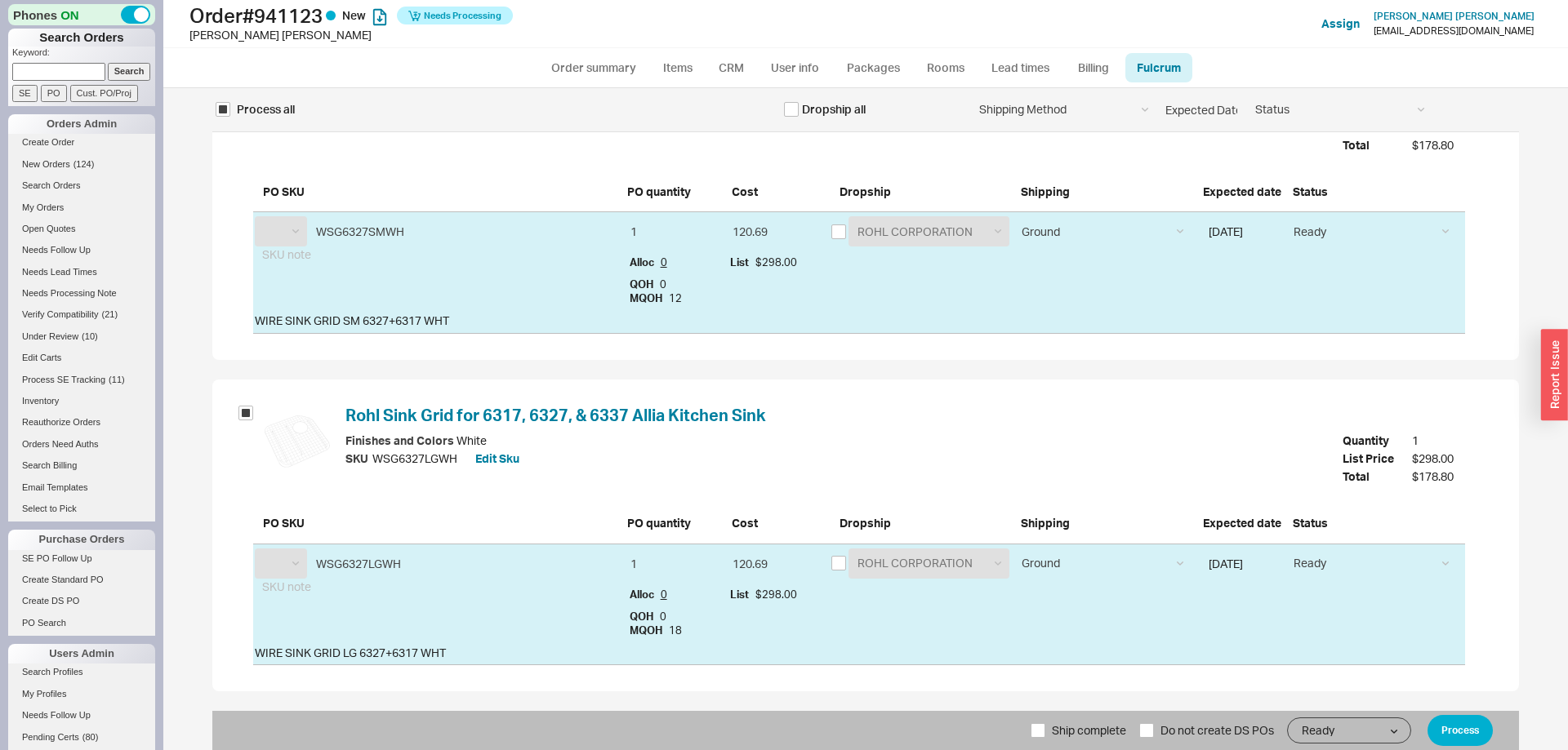
select select "RHL"
click at [1085, 729] on span "Ship complete" at bounding box center [1089, 731] width 74 height 39
click at [1045, 729] on input "Ship complete" at bounding box center [1038, 731] width 15 height 15
checkbox input "true"
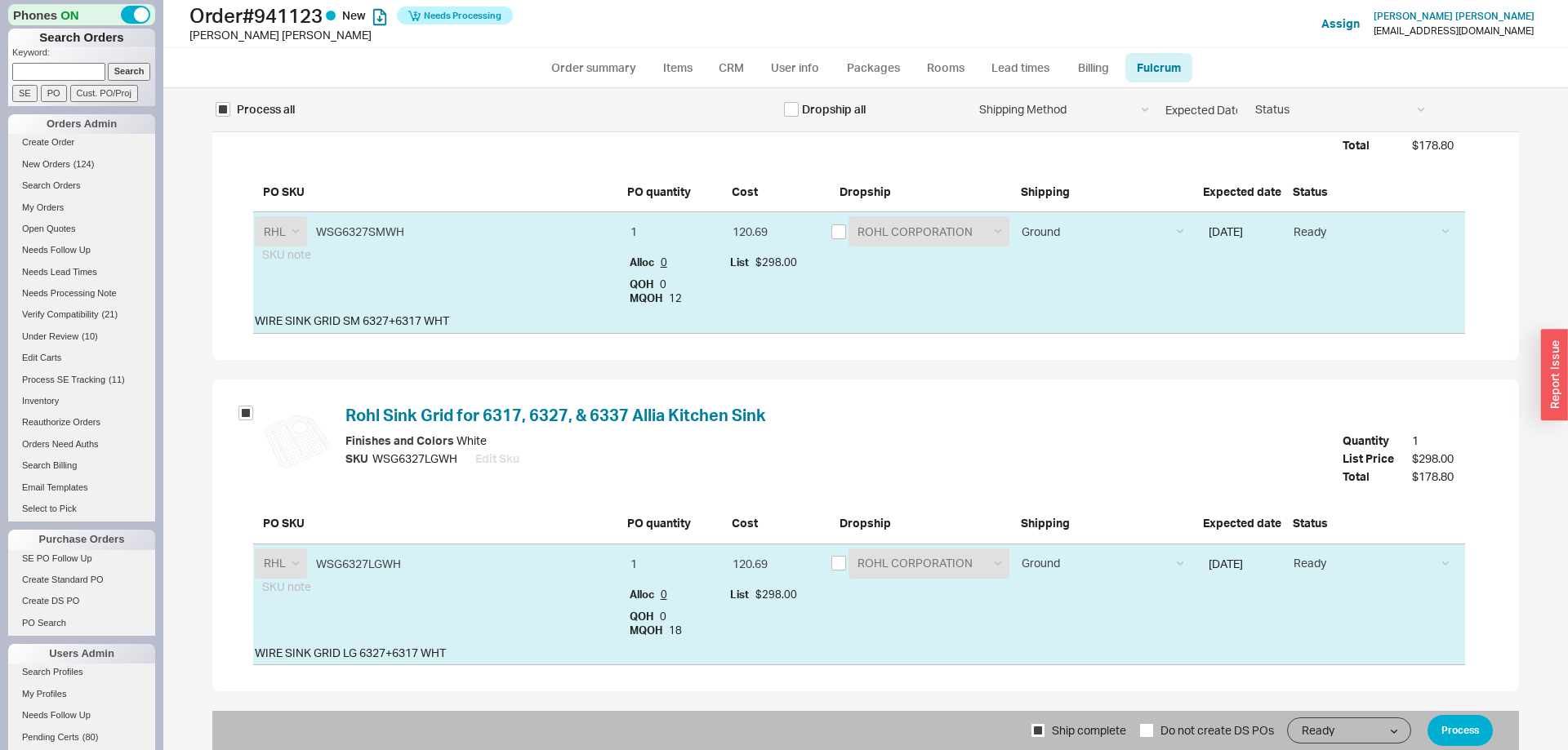
click at [1492, 723] on div "Ship complete Do not create DS POs Ready On Hold Call Before Ship Hold for Bala…" at bounding box center [865, 731] width 1307 height 39
click at [1479, 729] on button "Process" at bounding box center [1460, 730] width 65 height 31
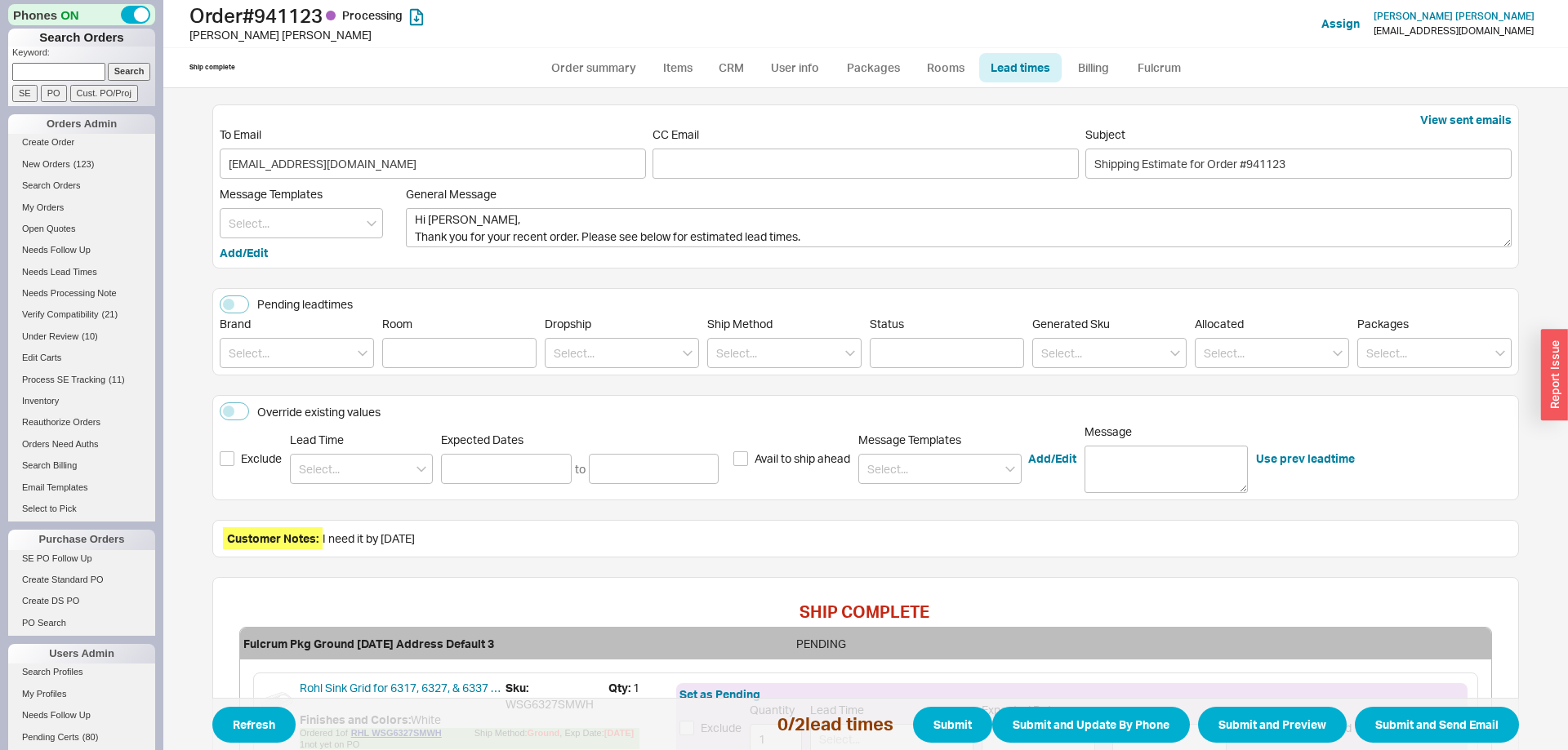
scroll to position [313, 0]
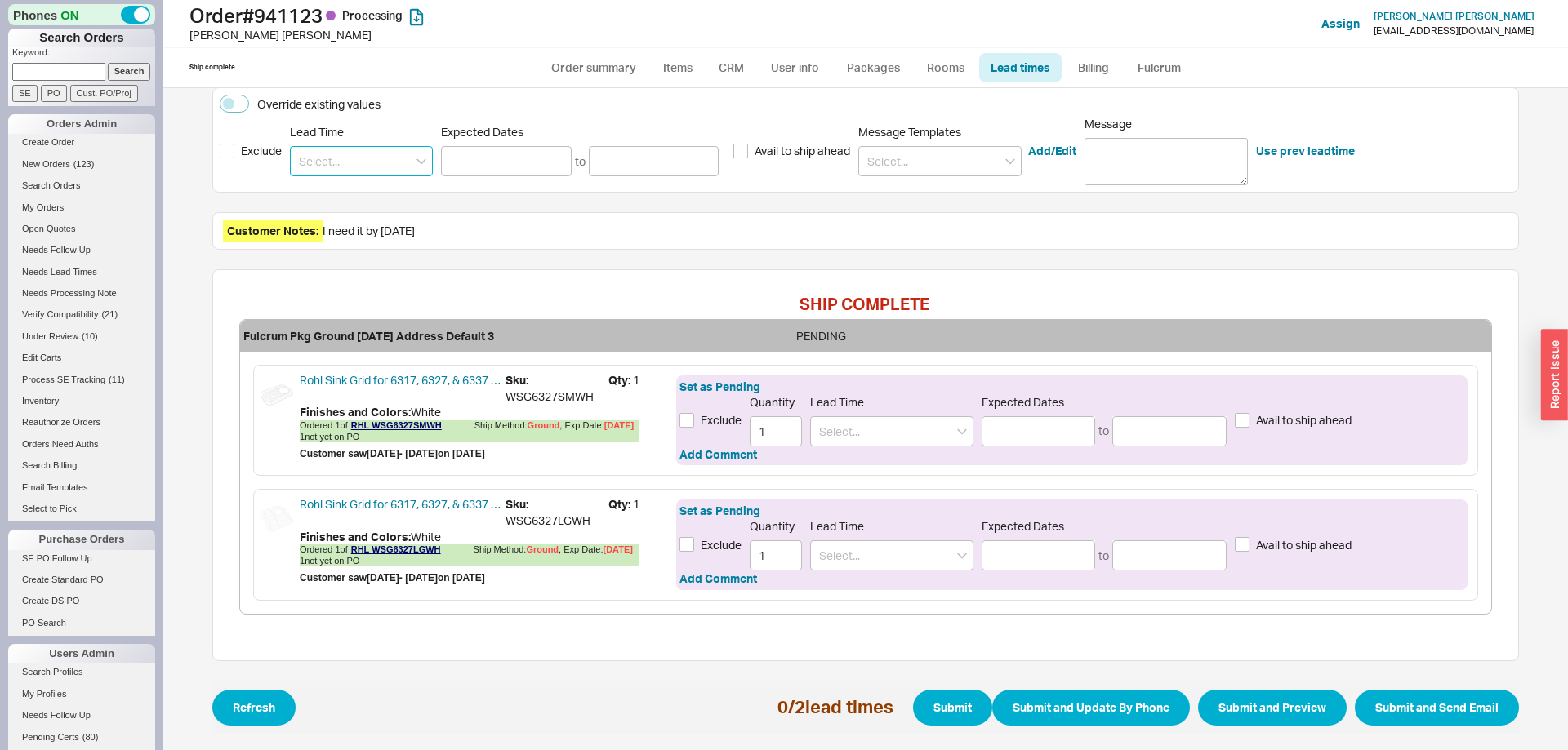
click at [375, 167] on input at bounding box center [361, 161] width 142 height 30
click at [371, 181] on div "7 - 10 Business Days" at bounding box center [362, 195] width 142 height 29
type input "7 - 10 Business Days"
type input "[DATE]"
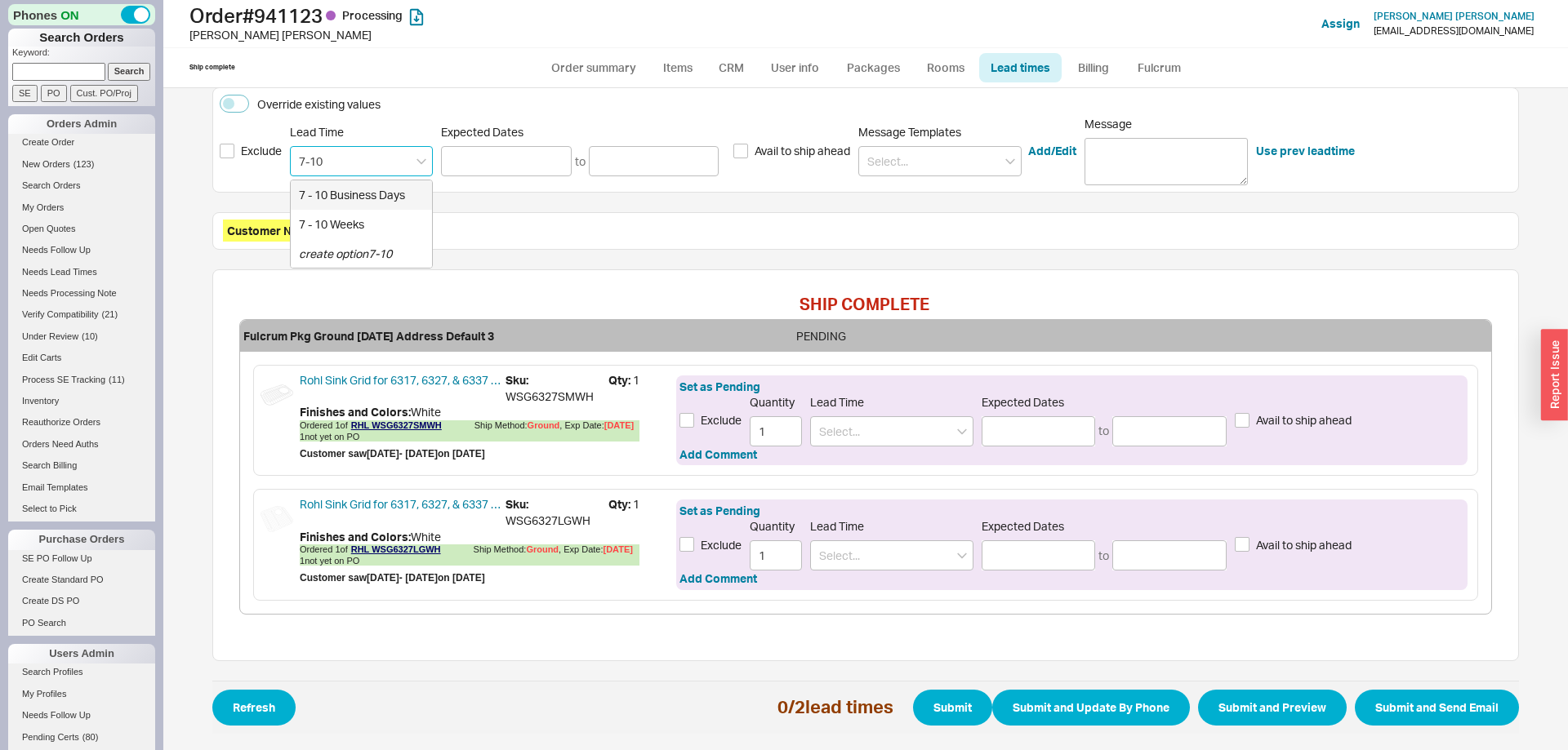
type input "[DATE]"
type input "7 - 10 Business Days"
type input "[DATE]"
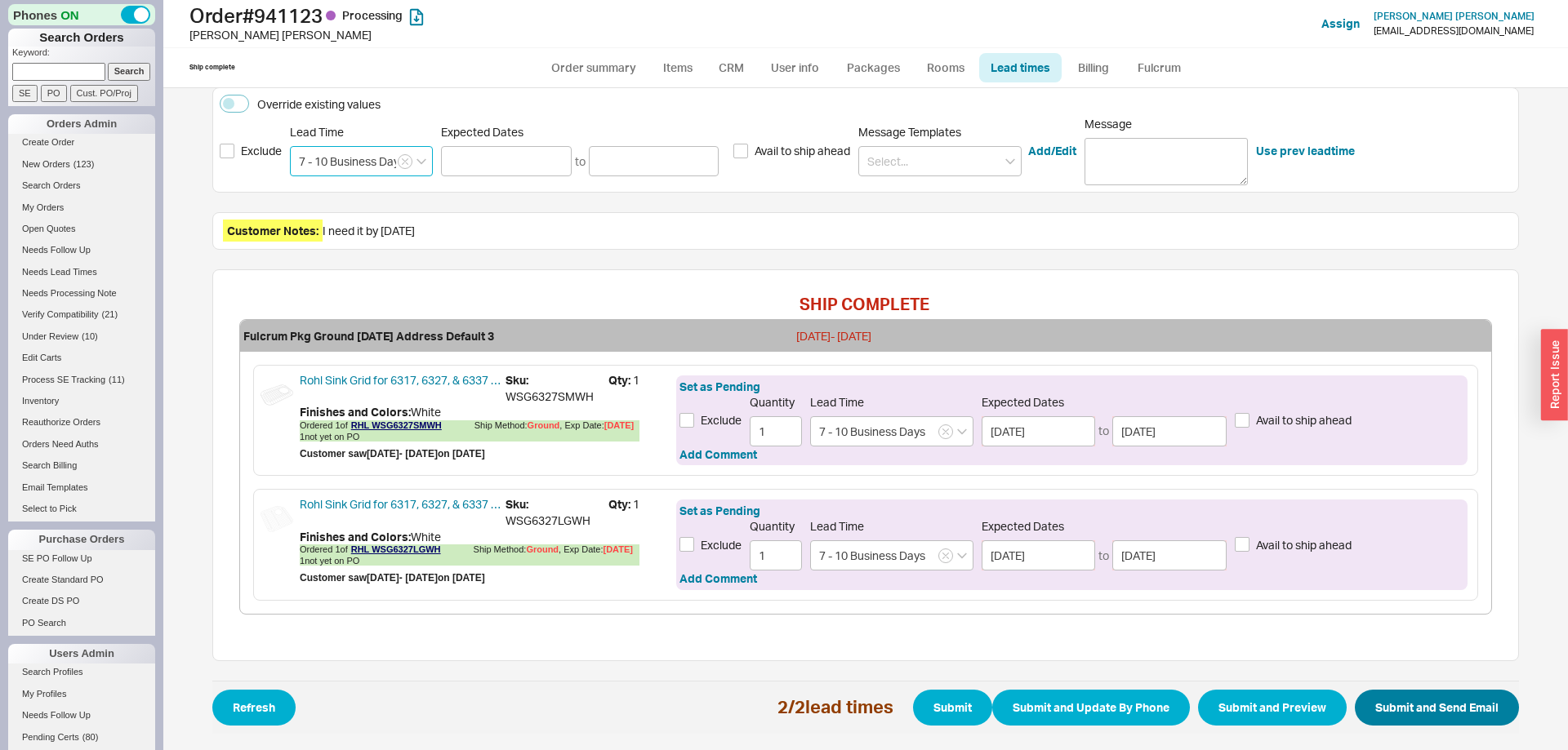
type input "7 - 10 Business Days"
click at [1456, 714] on button "Submit and Send Email" at bounding box center [1436, 708] width 164 height 36
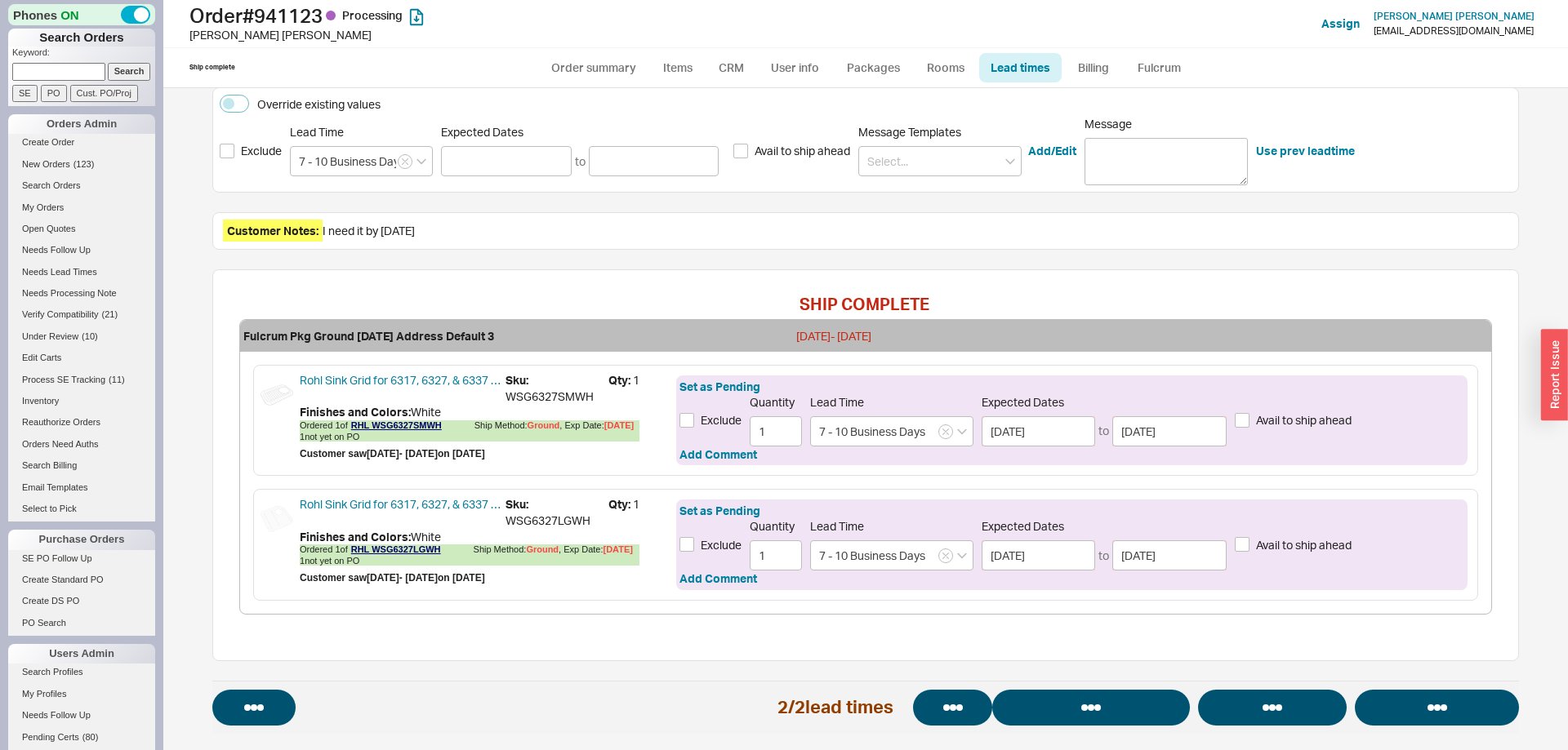
select select "*"
select select "LOW"
select select "3"
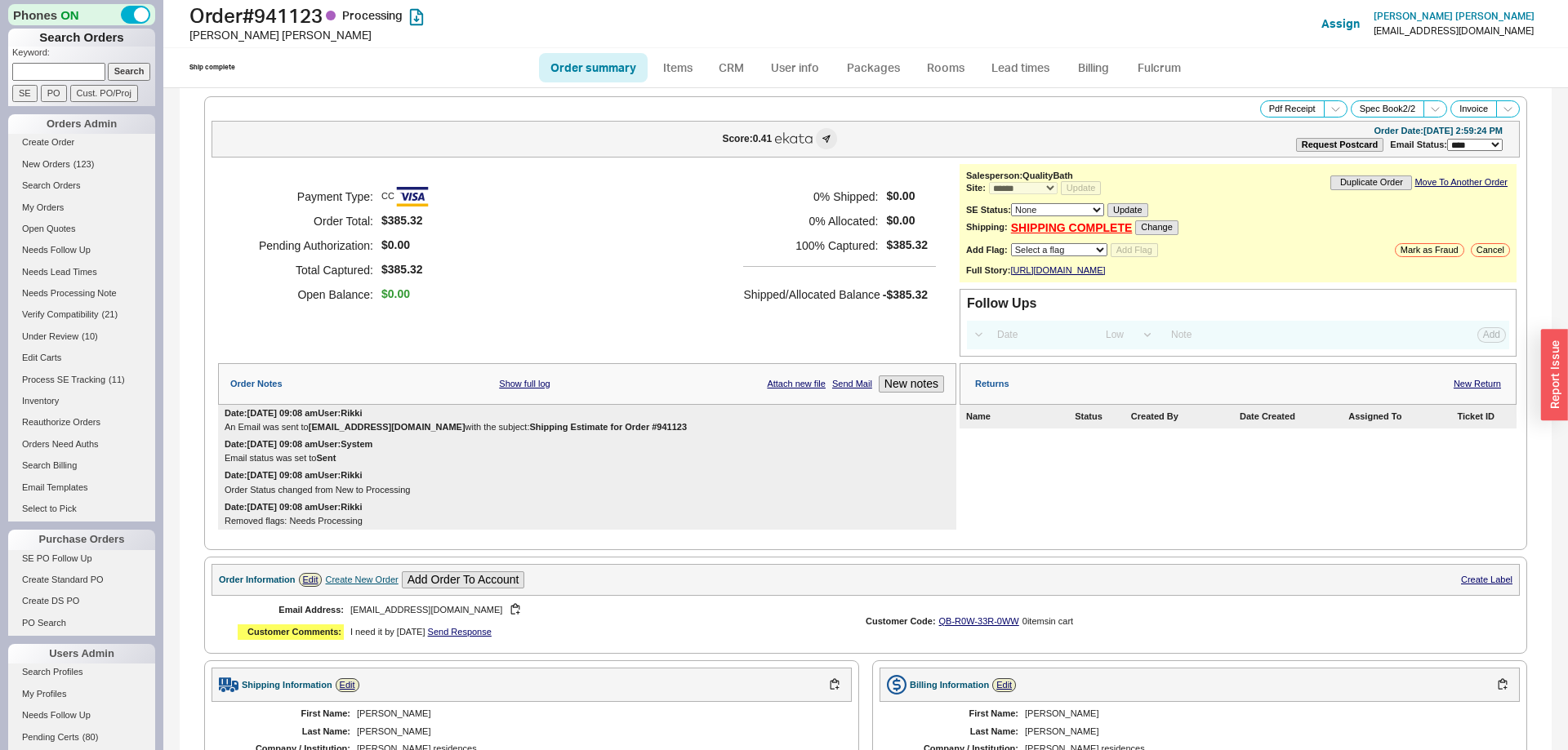
select select "*"
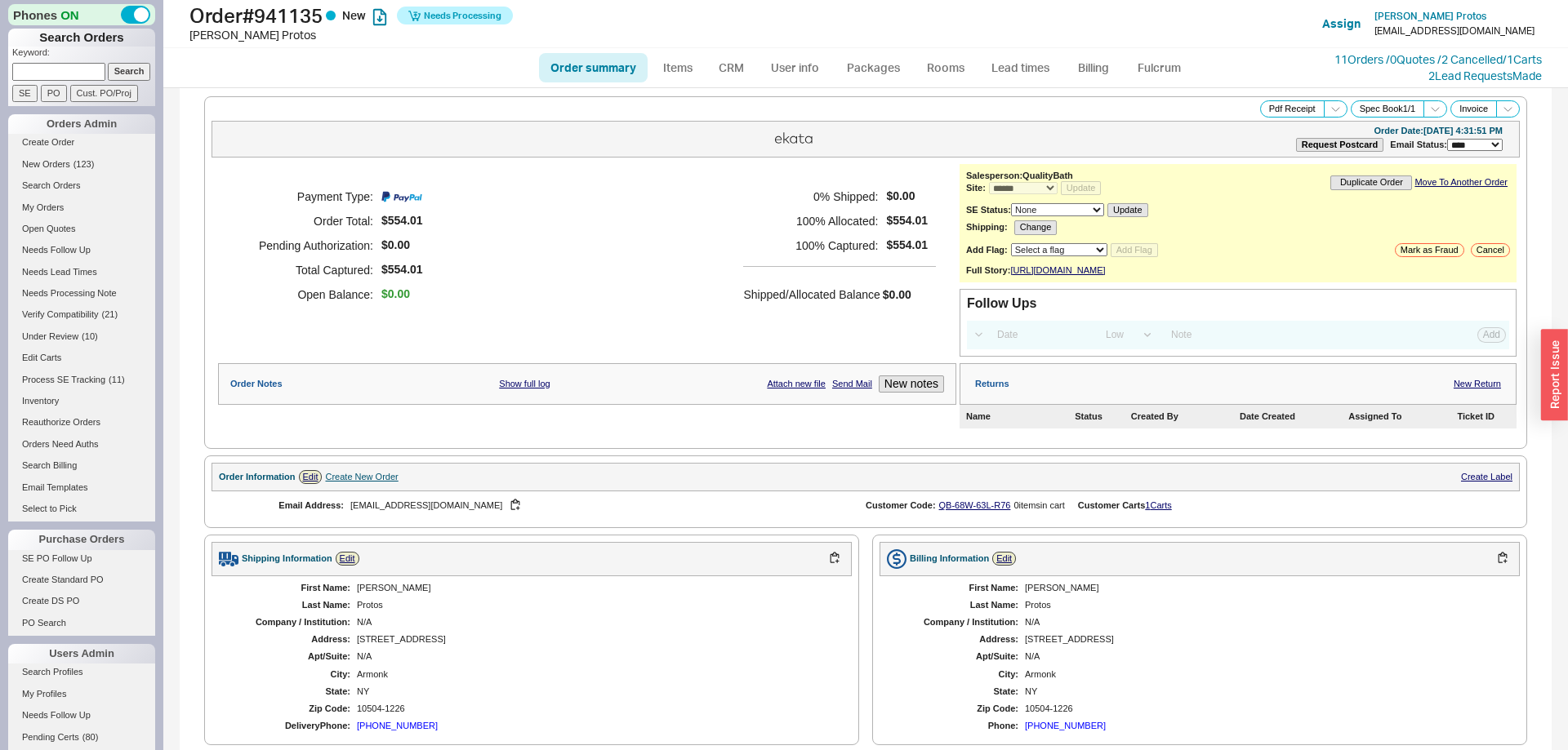
select select "*"
select select "LOW"
select select "3"
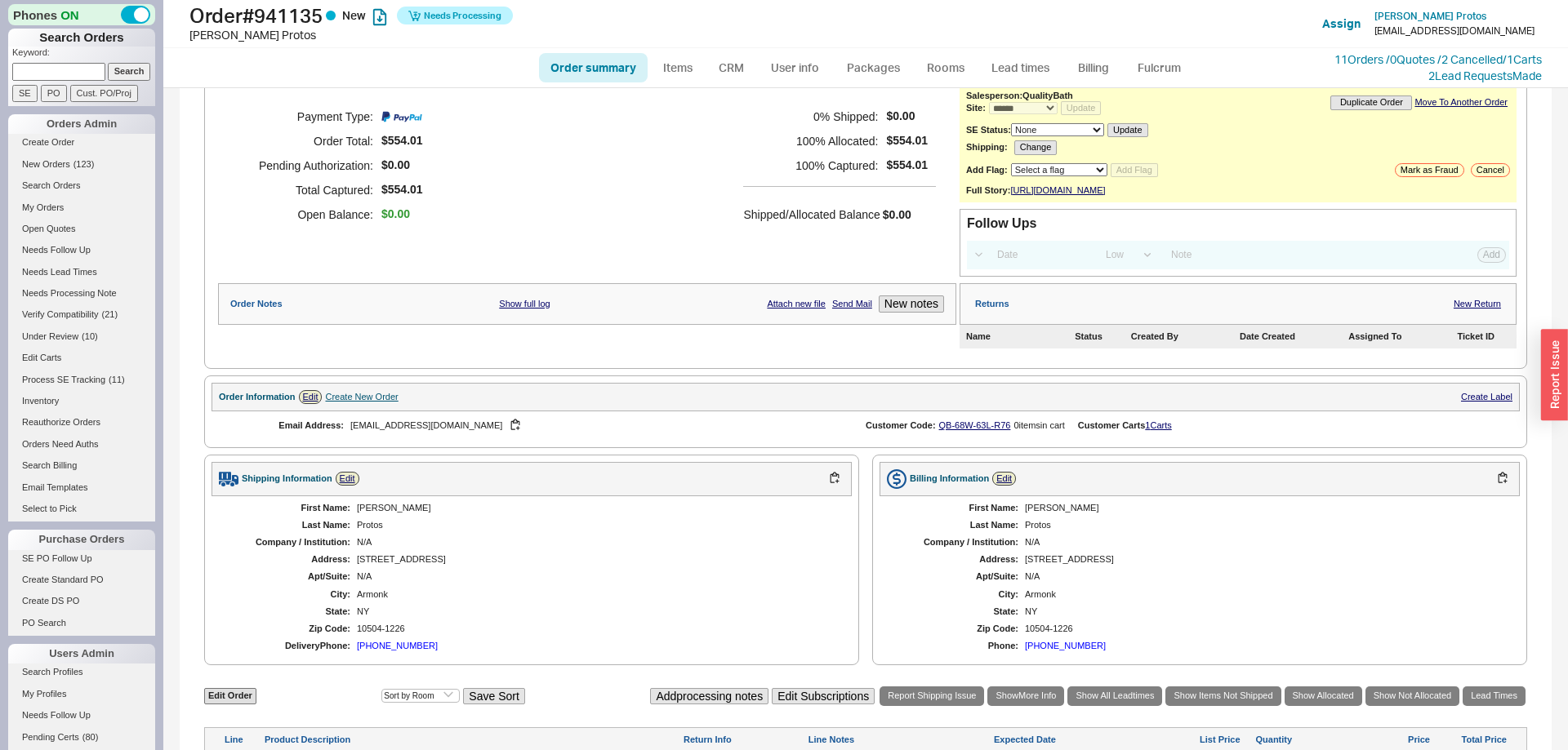
scroll to position [453, 0]
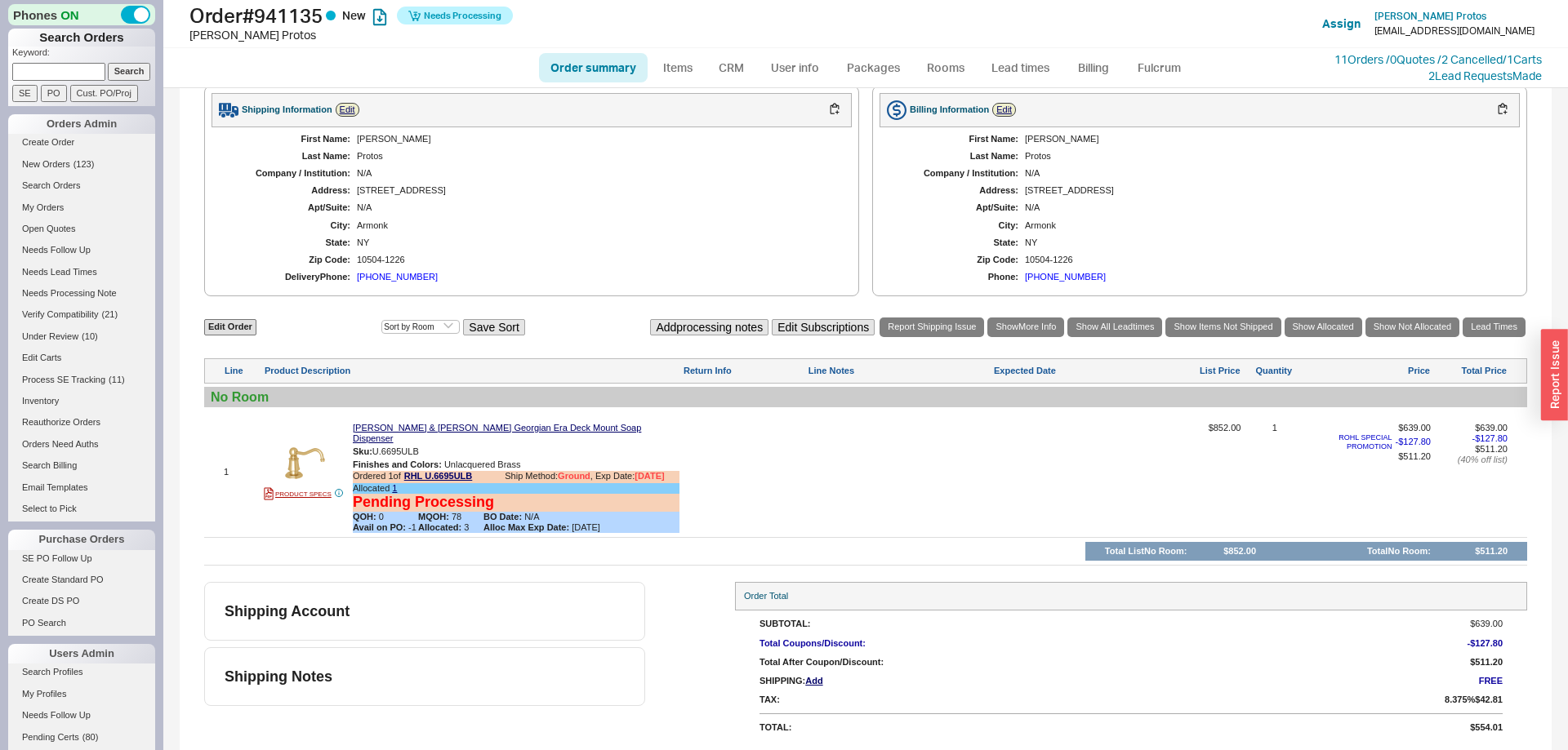
click at [1163, 50] on ul "Order summary Items CRM User info Packages Rooms Lead times Billing Fulcrum" at bounding box center [865, 67] width 666 height 39
click at [1163, 59] on link "Fulcrum" at bounding box center [1159, 67] width 67 height 29
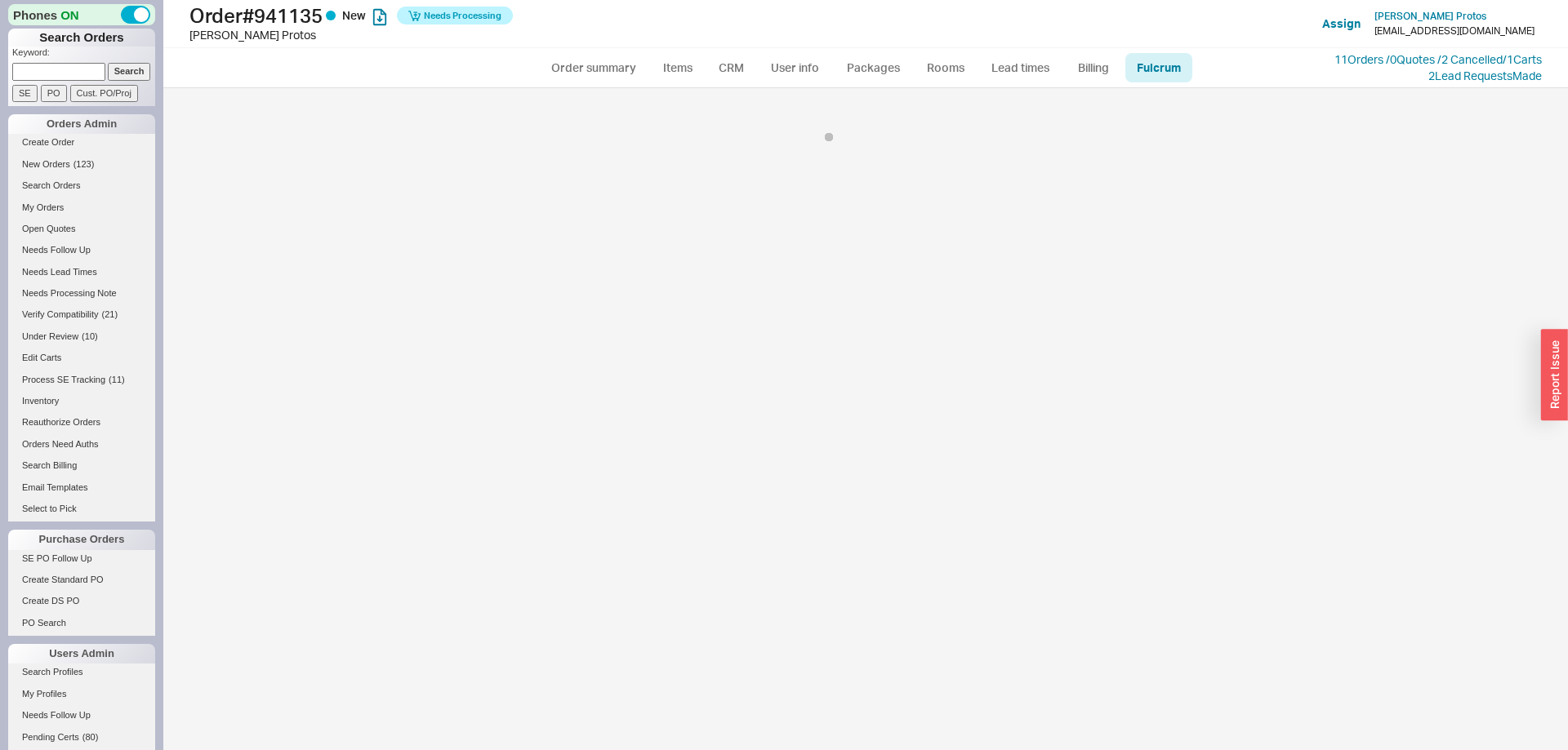
select select "RHL"
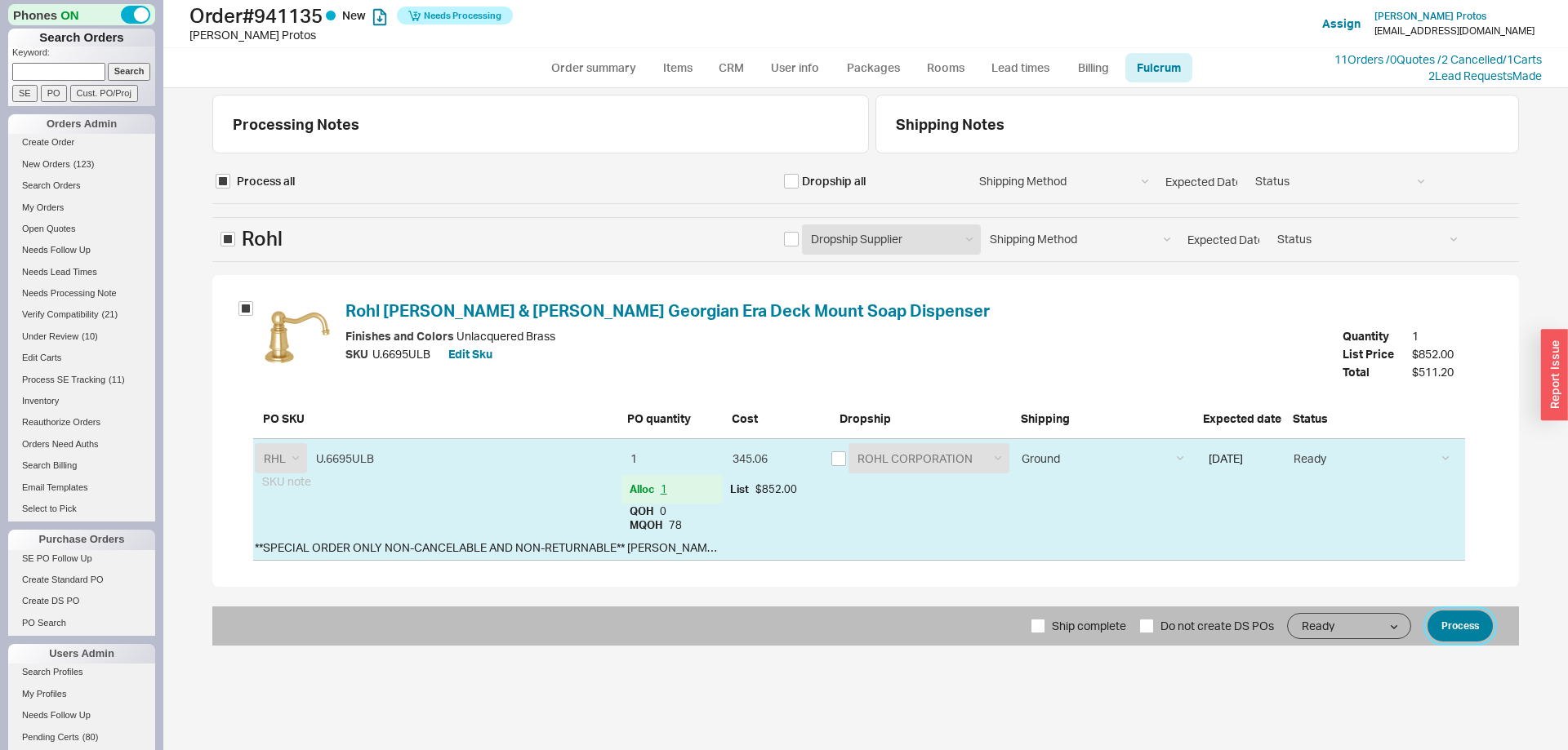
click at [1456, 633] on button "Process" at bounding box center [1460, 625] width 65 height 31
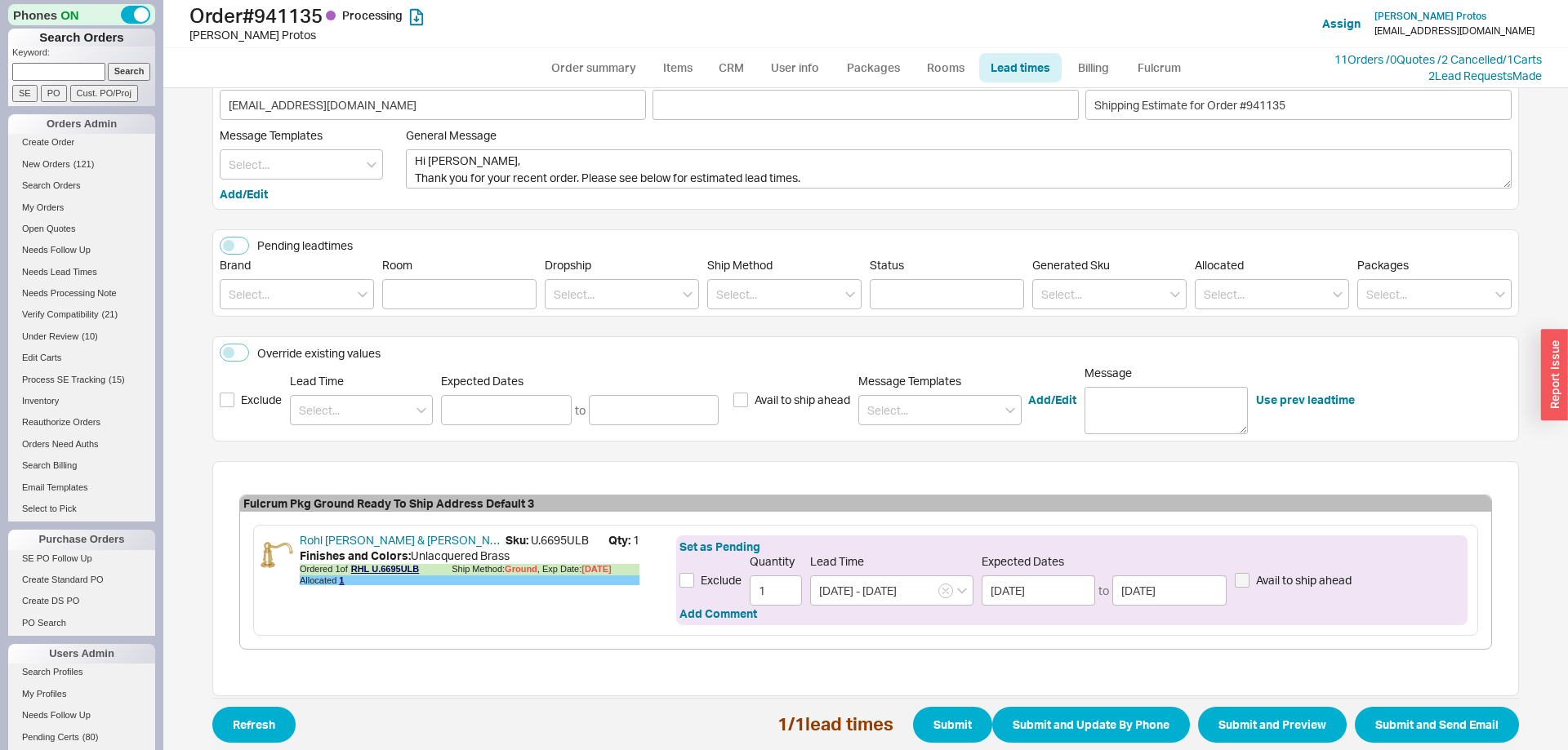
scroll to position [93, 0]
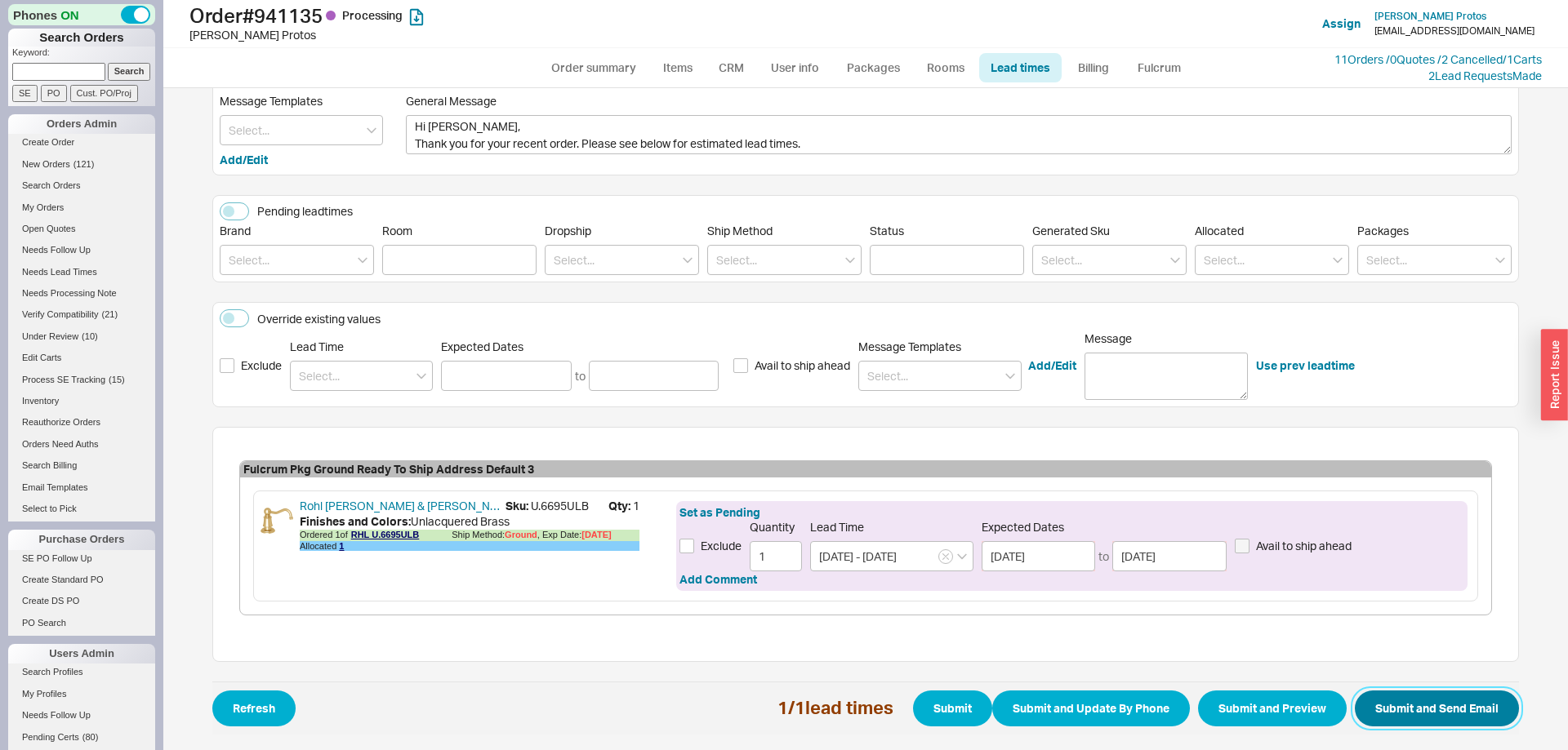
click at [1380, 701] on button "Submit and Send Email" at bounding box center [1436, 708] width 164 height 36
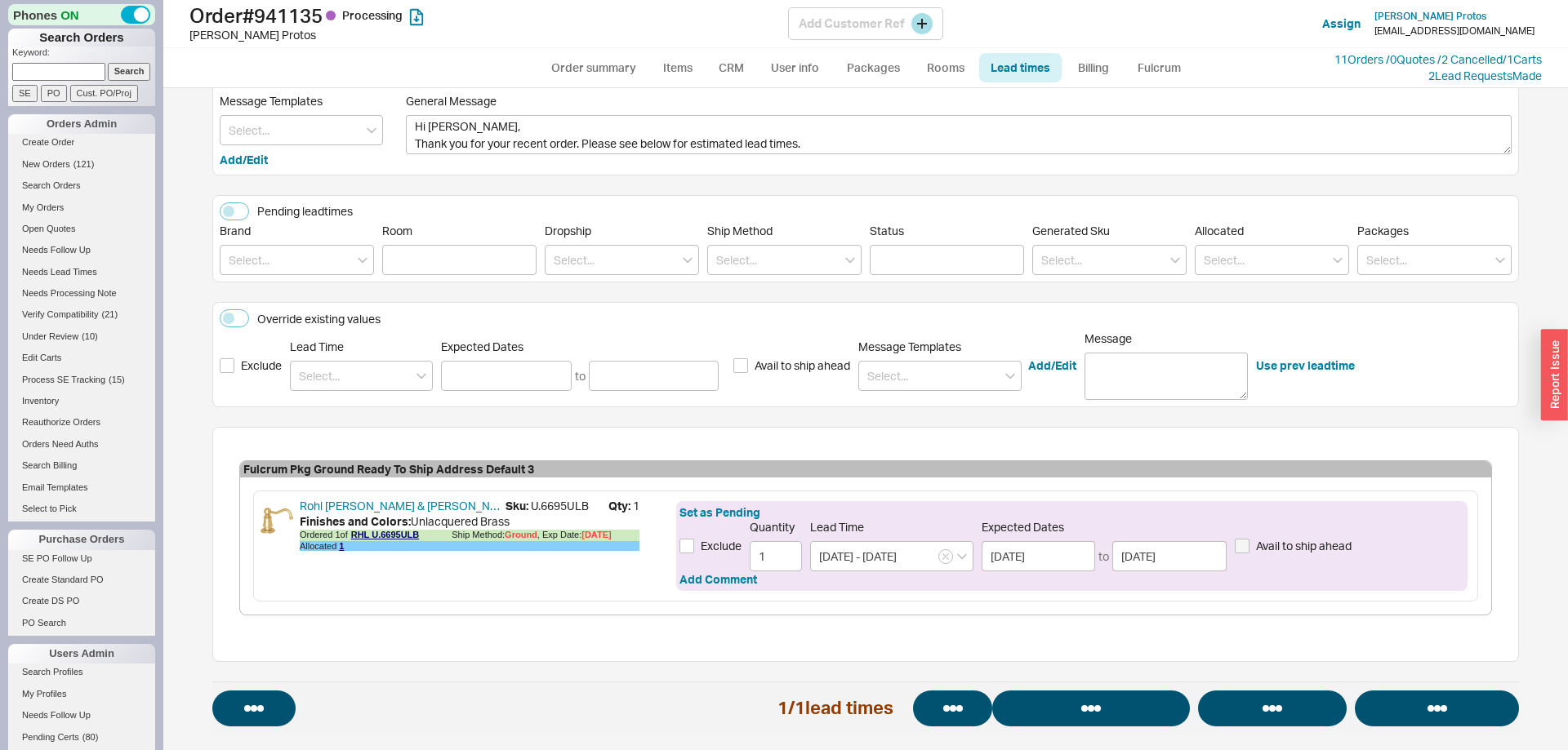
select select "*"
select select "LOW"
select select "3"
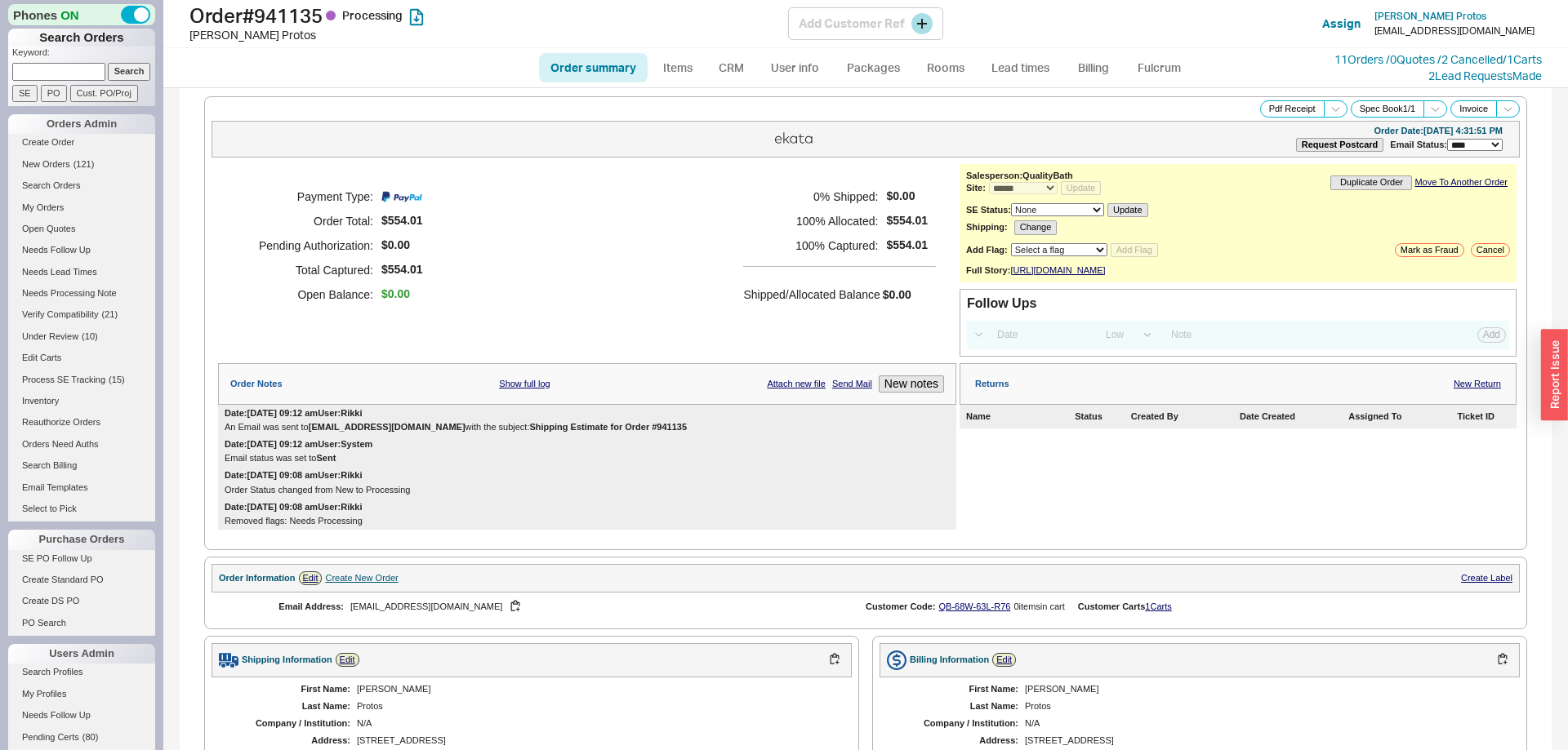
select select "*"
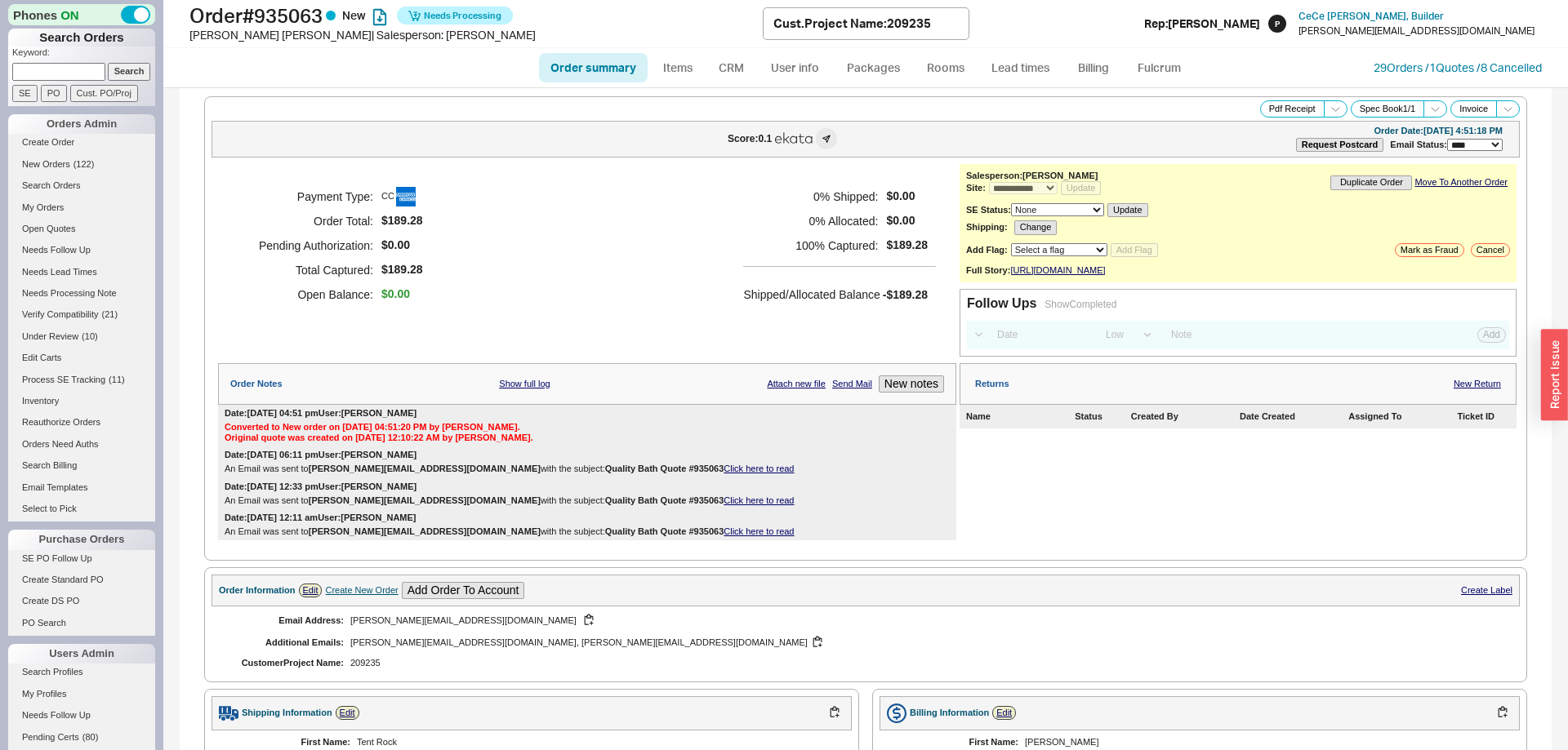
select select "*"
select select "**"
select select "LOW"
select select "3"
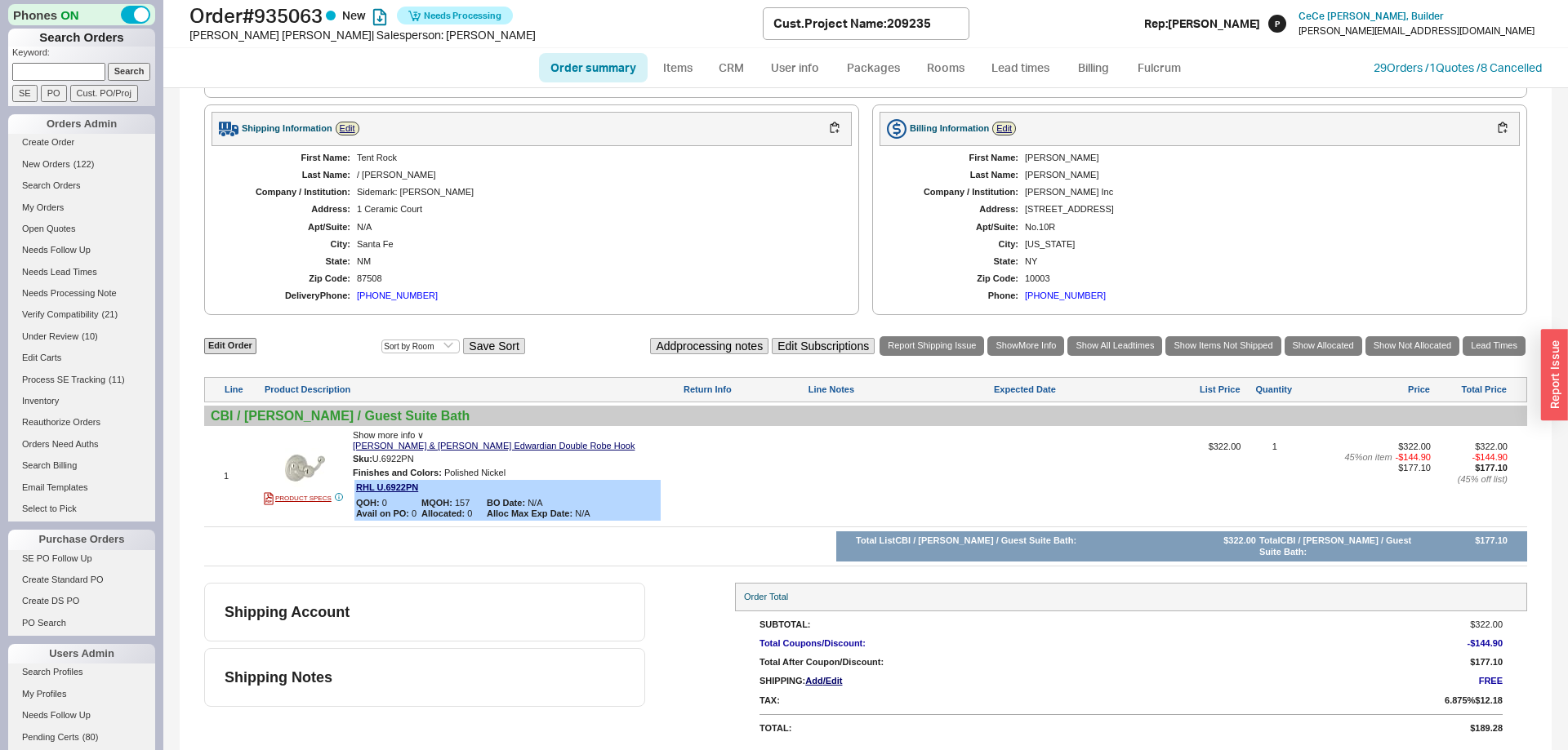
click at [1167, 52] on ul "Order summary Items CRM User info Packages Rooms Lead times Billing Fulcrum" at bounding box center [865, 67] width 666 height 39
click at [1160, 59] on link "Fulcrum" at bounding box center [1159, 67] width 67 height 29
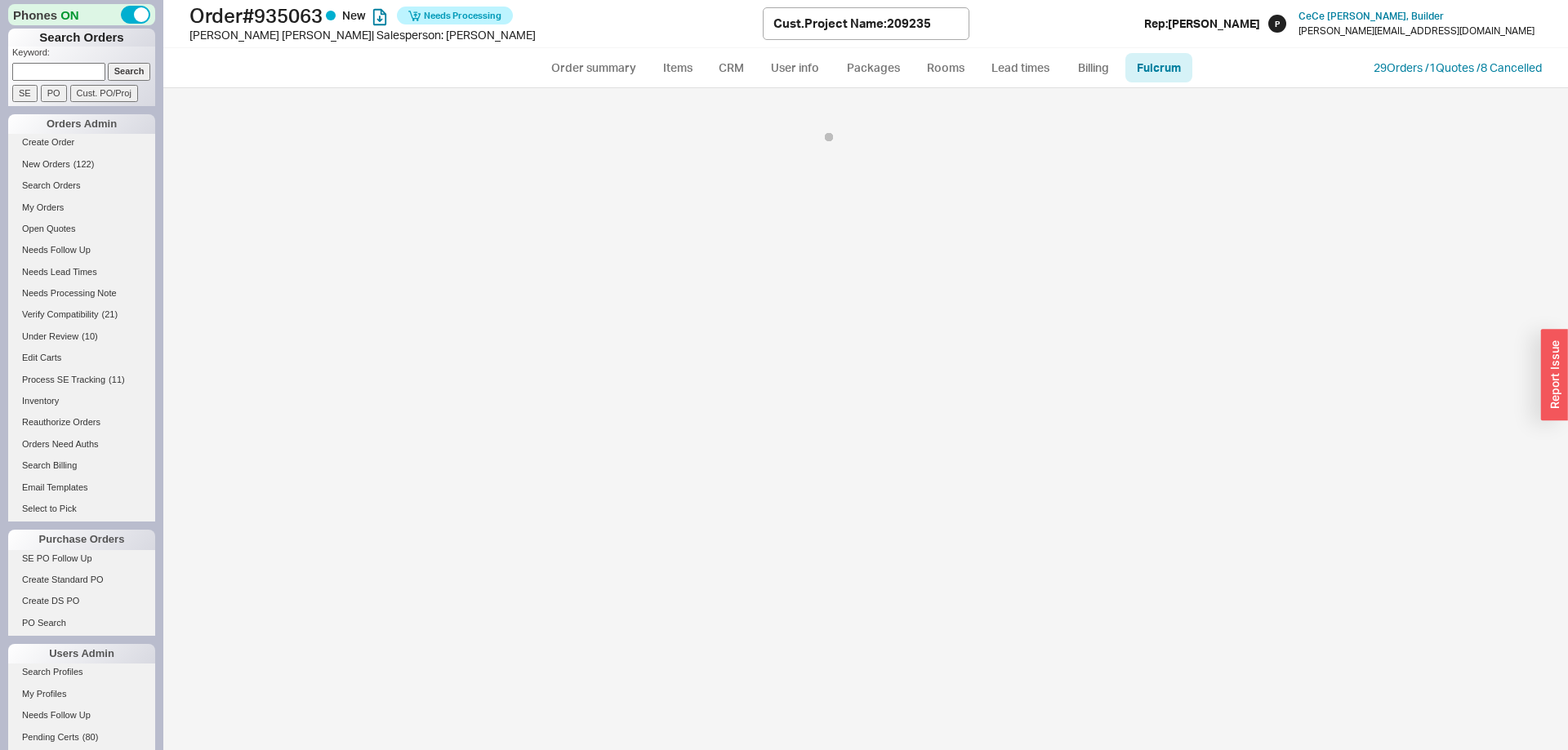
select select "RHL"
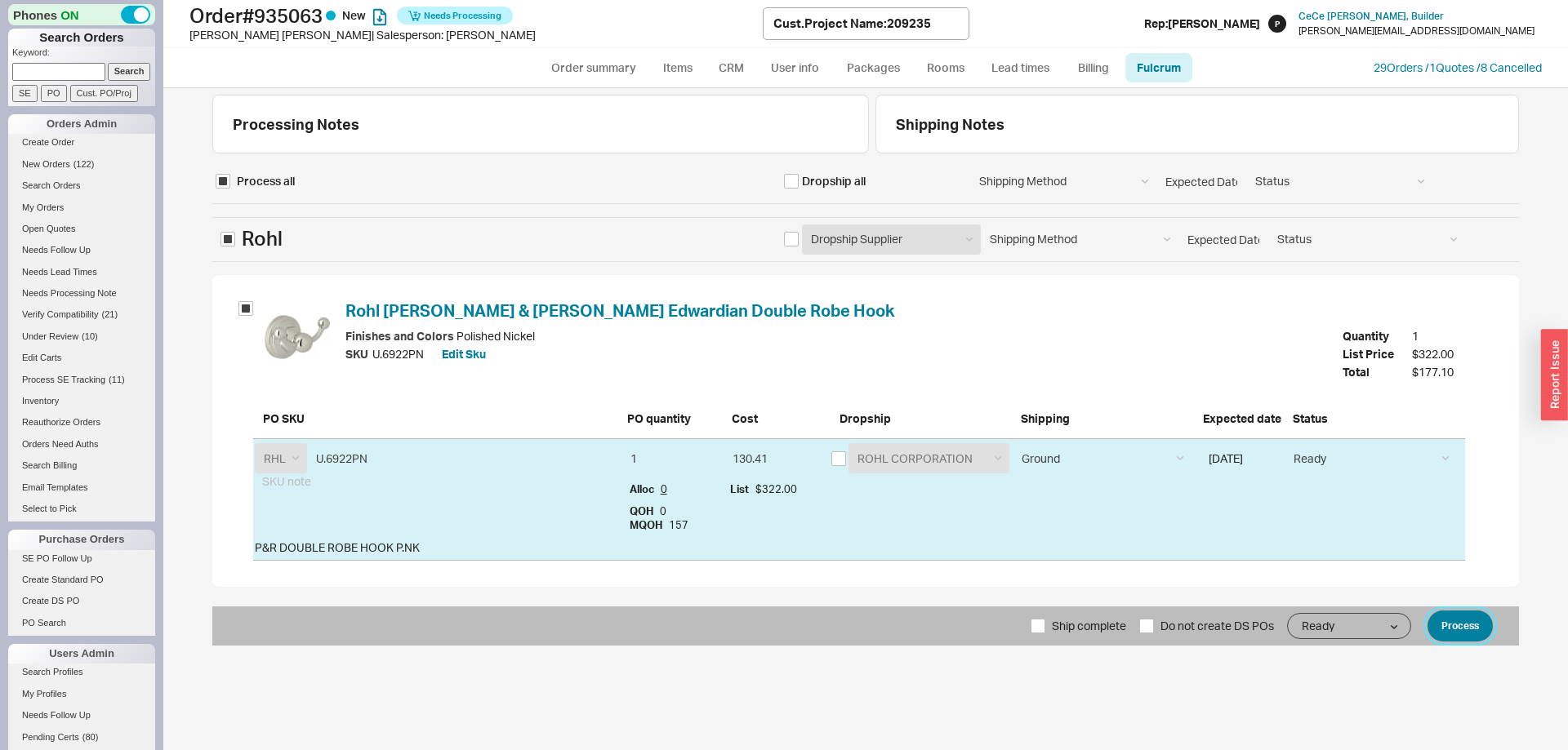
click at [1487, 632] on button "Process" at bounding box center [1460, 625] width 65 height 31
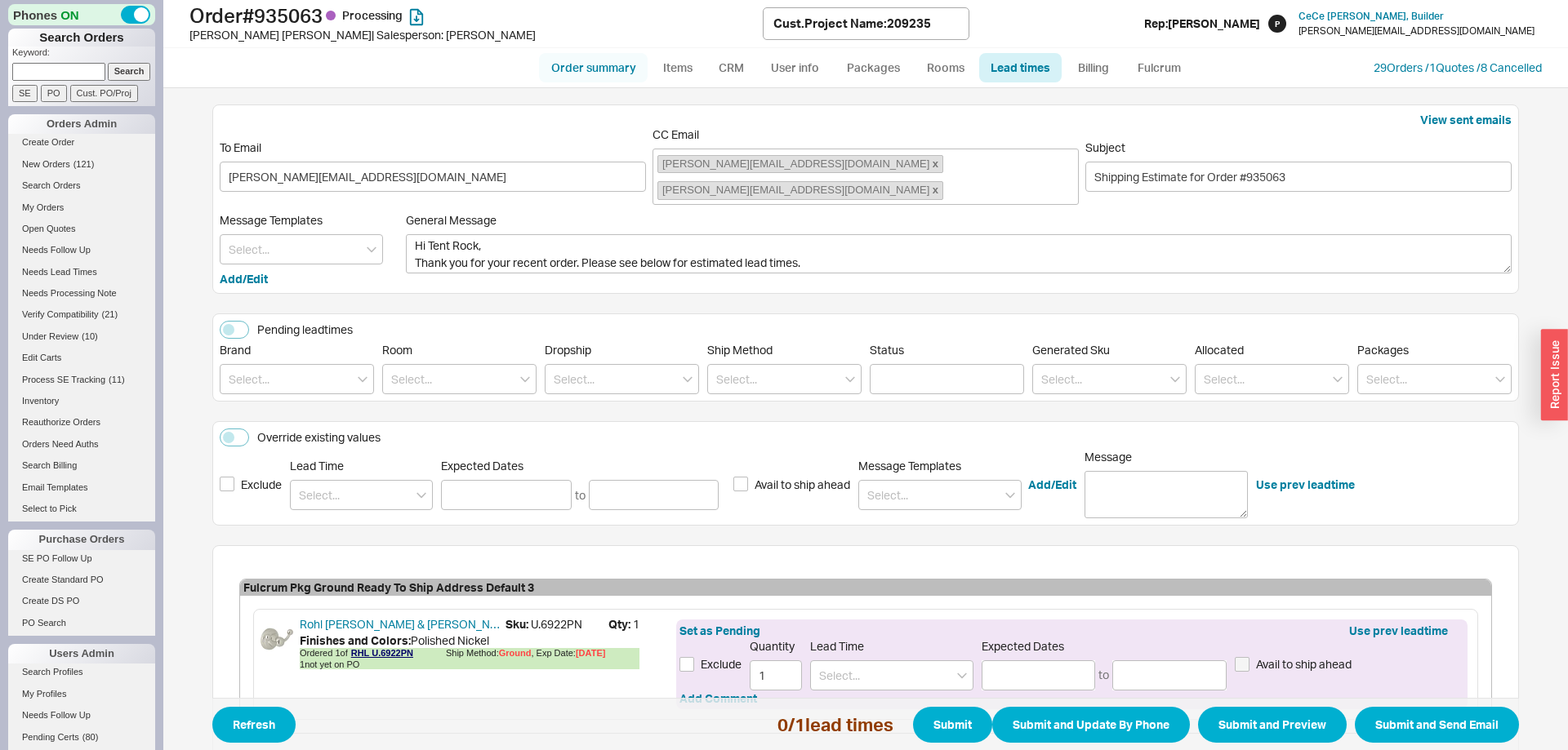
click at [576, 62] on link "Order summary" at bounding box center [593, 67] width 109 height 29
select select "*"
select select "**"
select select "LOW"
select select "3"
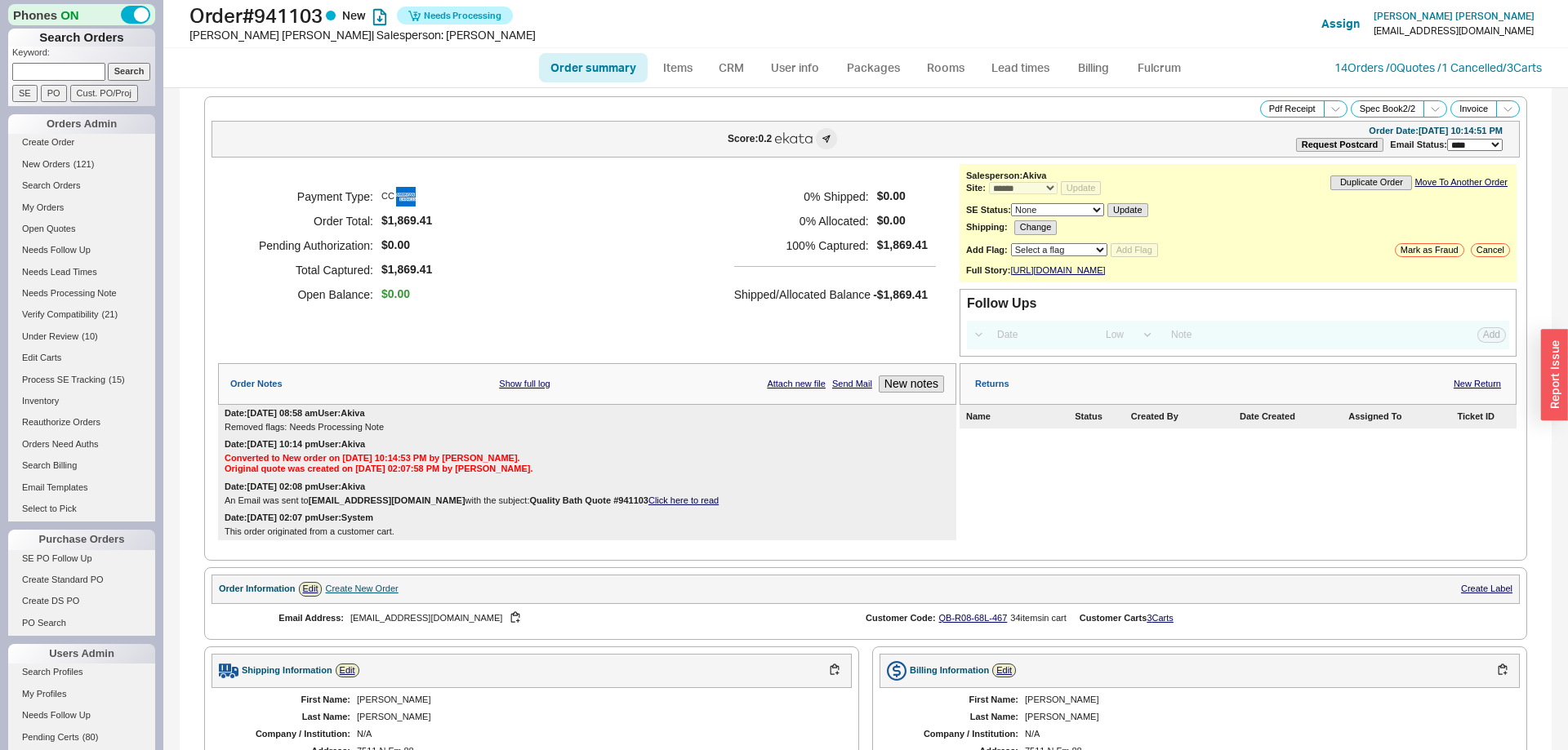
select select "*"
select select "LOW"
select select "3"
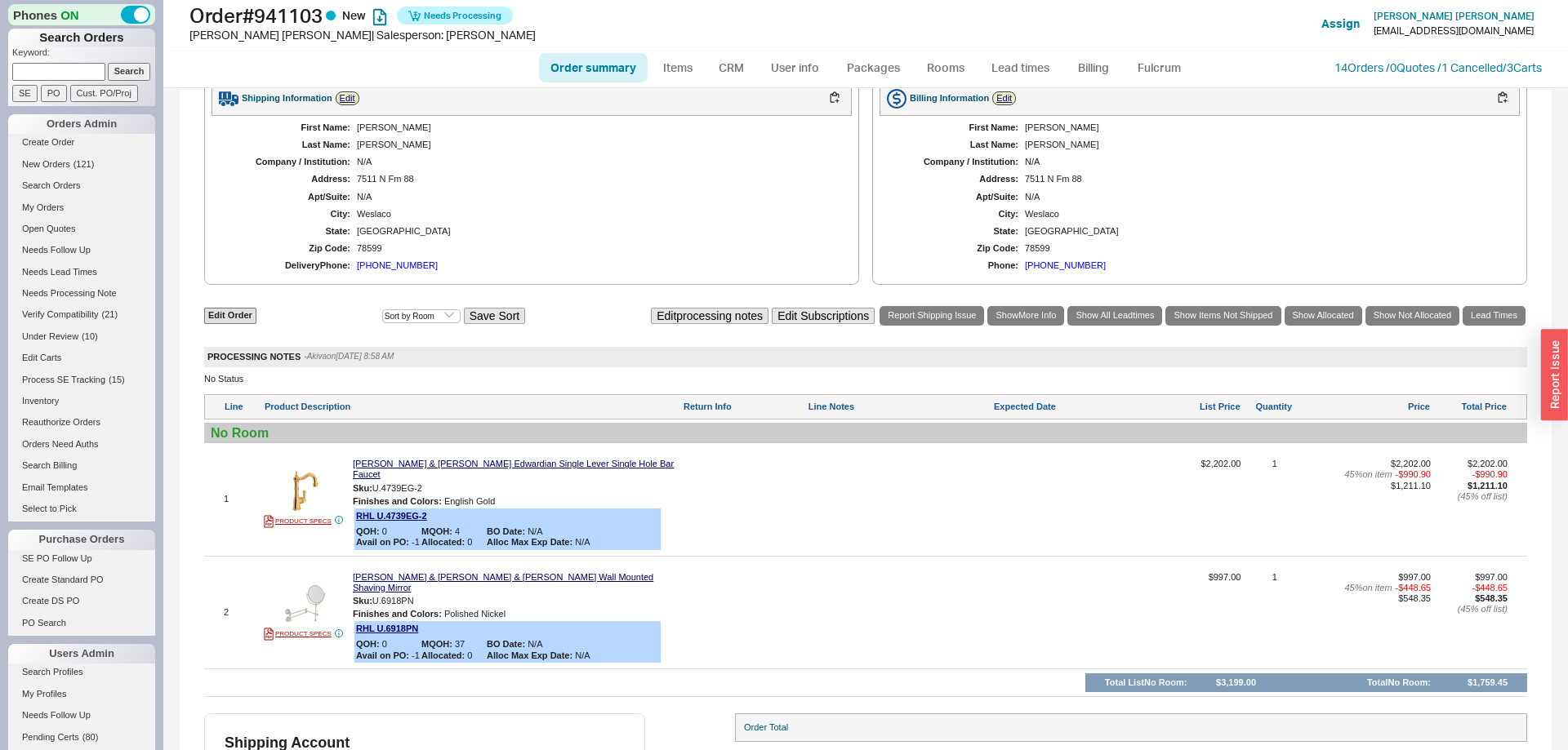
scroll to position [695, 0]
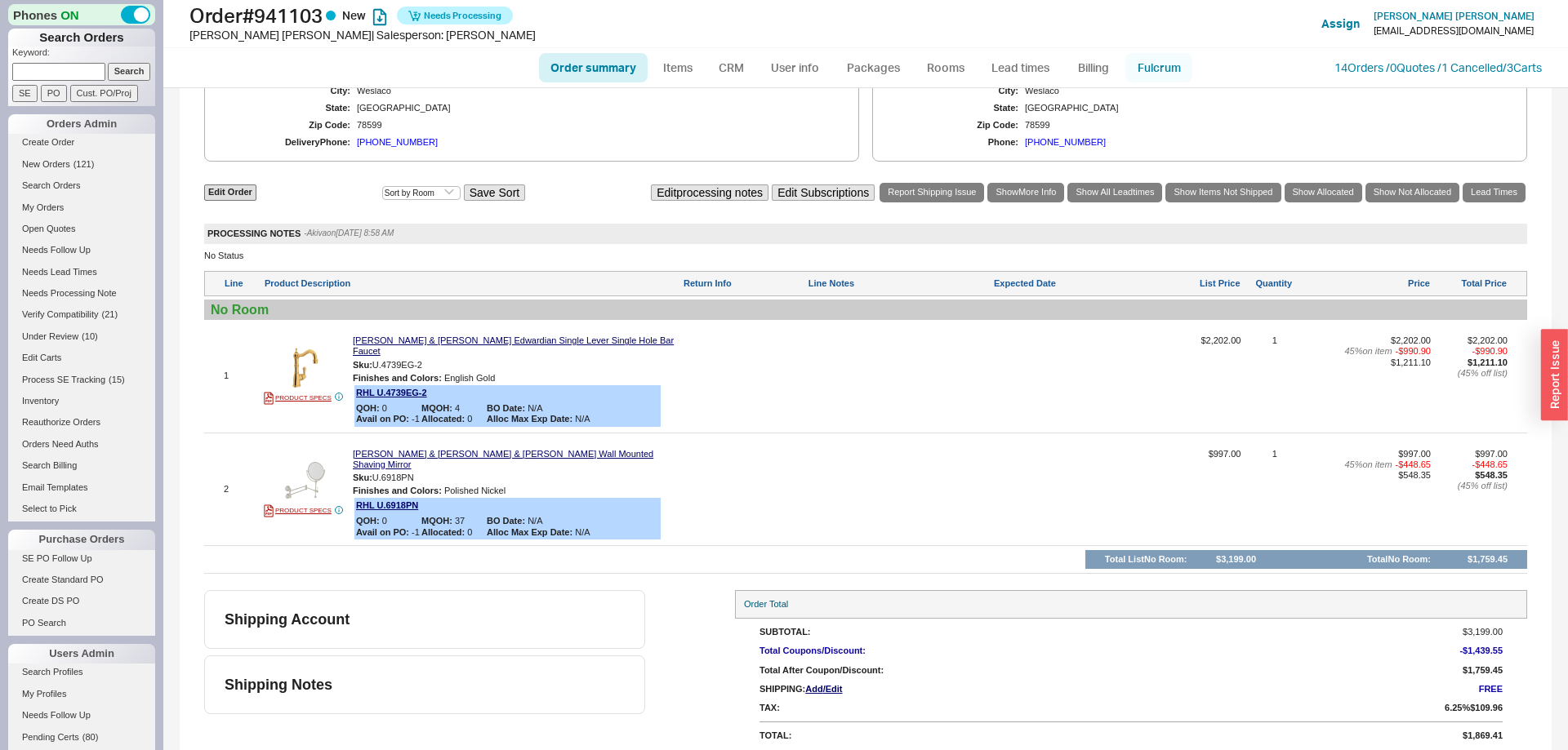
click at [1159, 69] on link "Fulcrum" at bounding box center [1159, 67] width 67 height 29
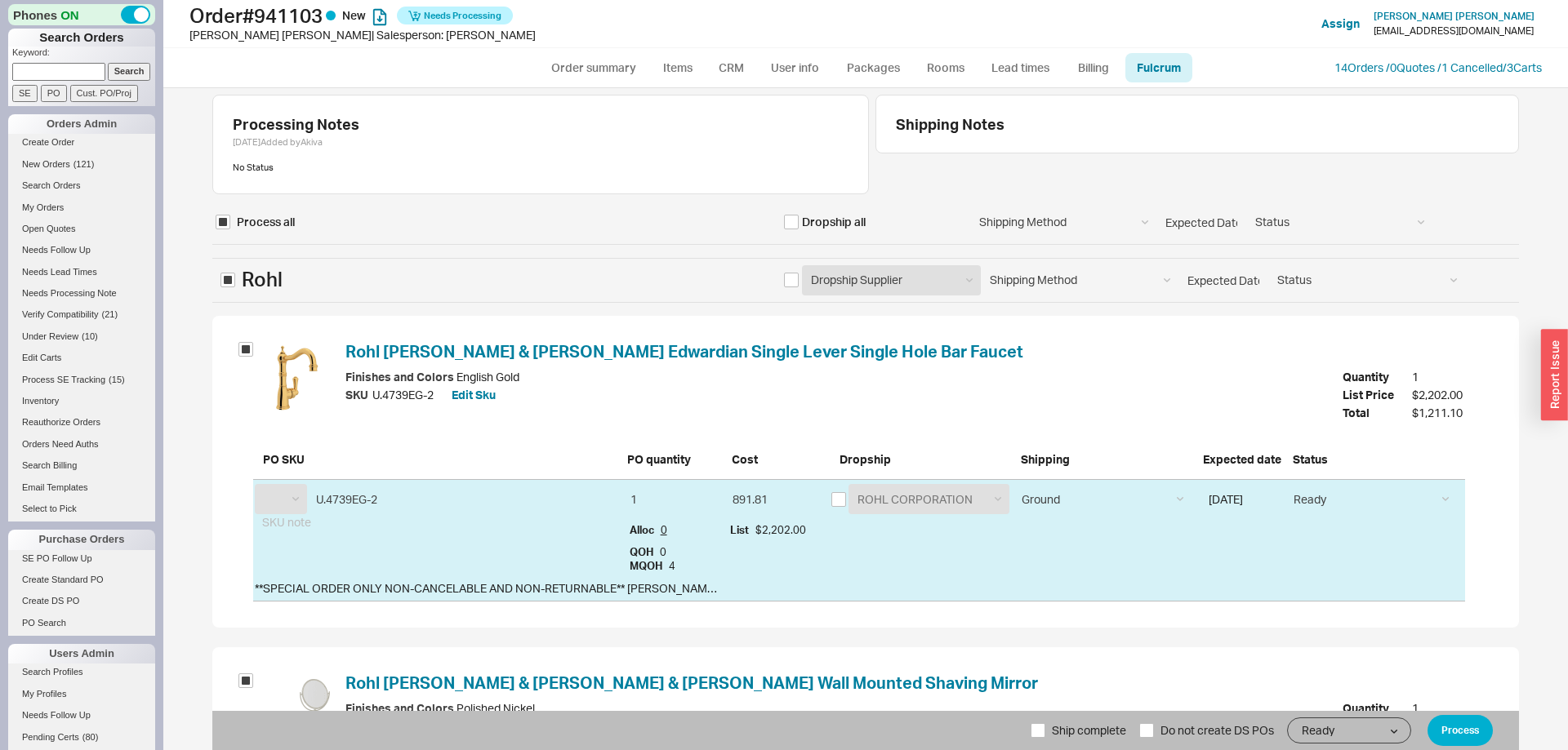
scroll to position [268, 0]
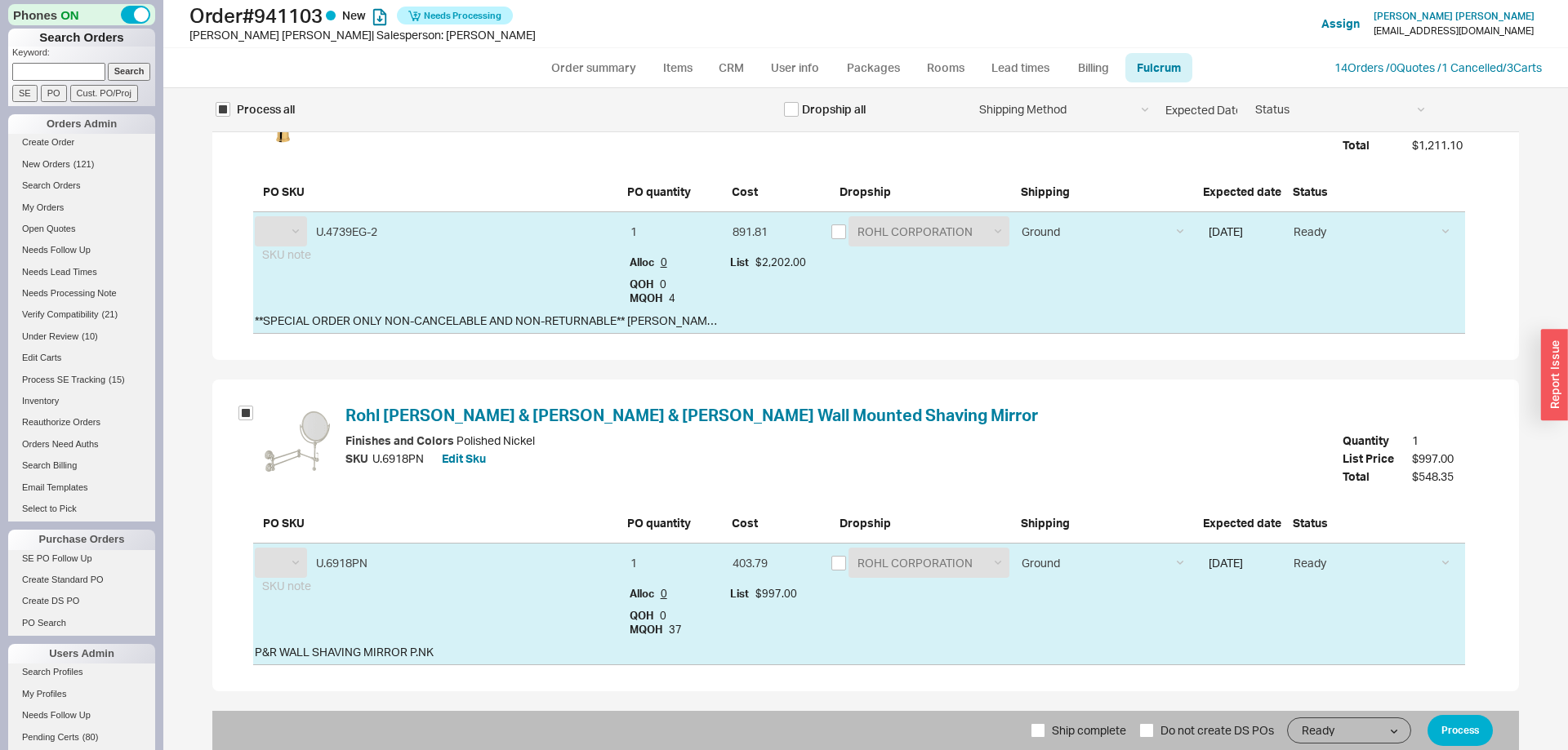
select select "RHL"
click at [1055, 728] on span "Ship complete" at bounding box center [1089, 731] width 74 height 39
click at [1045, 728] on input "Ship complete" at bounding box center [1038, 731] width 15 height 15
checkbox input "true"
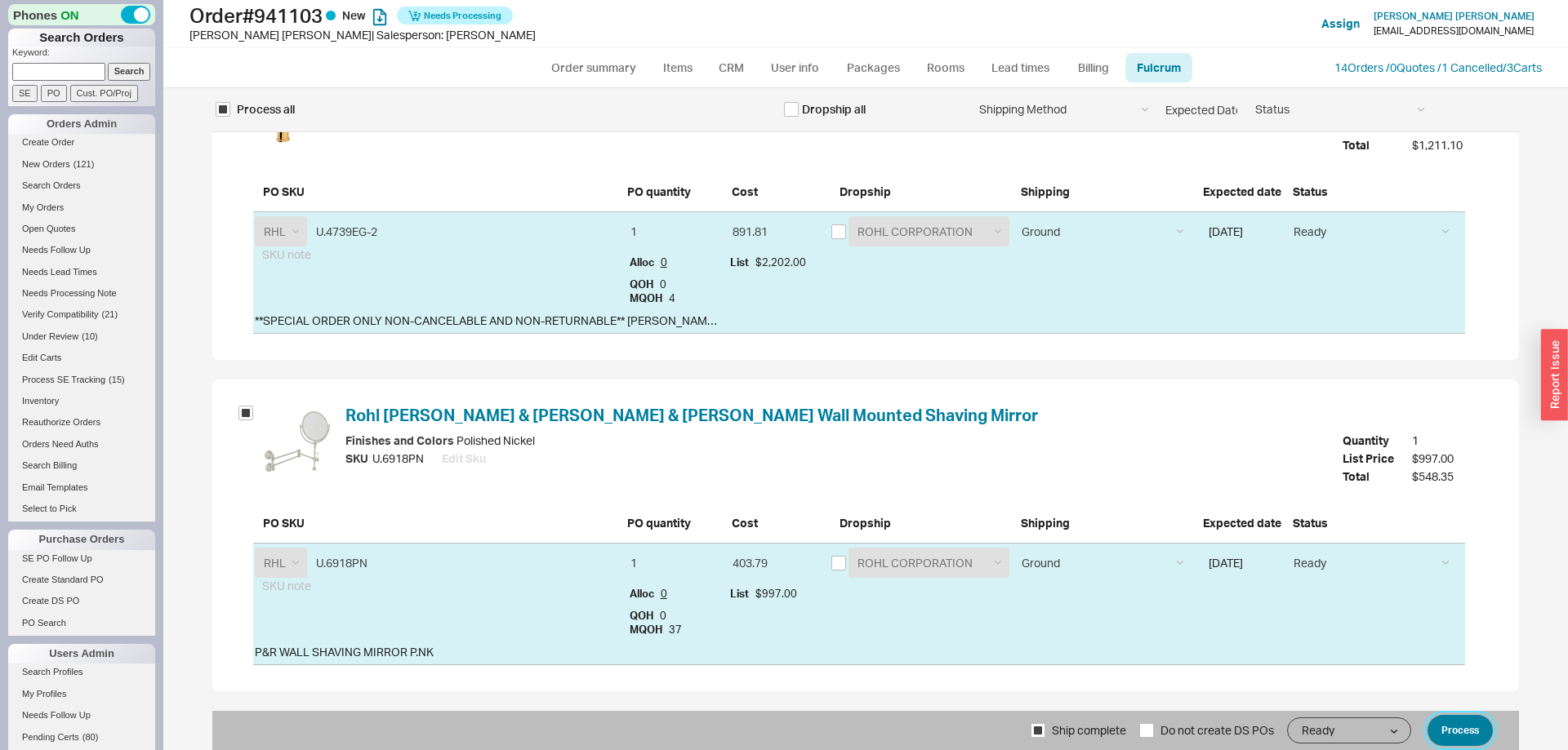
click at [1445, 730] on button "Process" at bounding box center [1460, 730] width 65 height 31
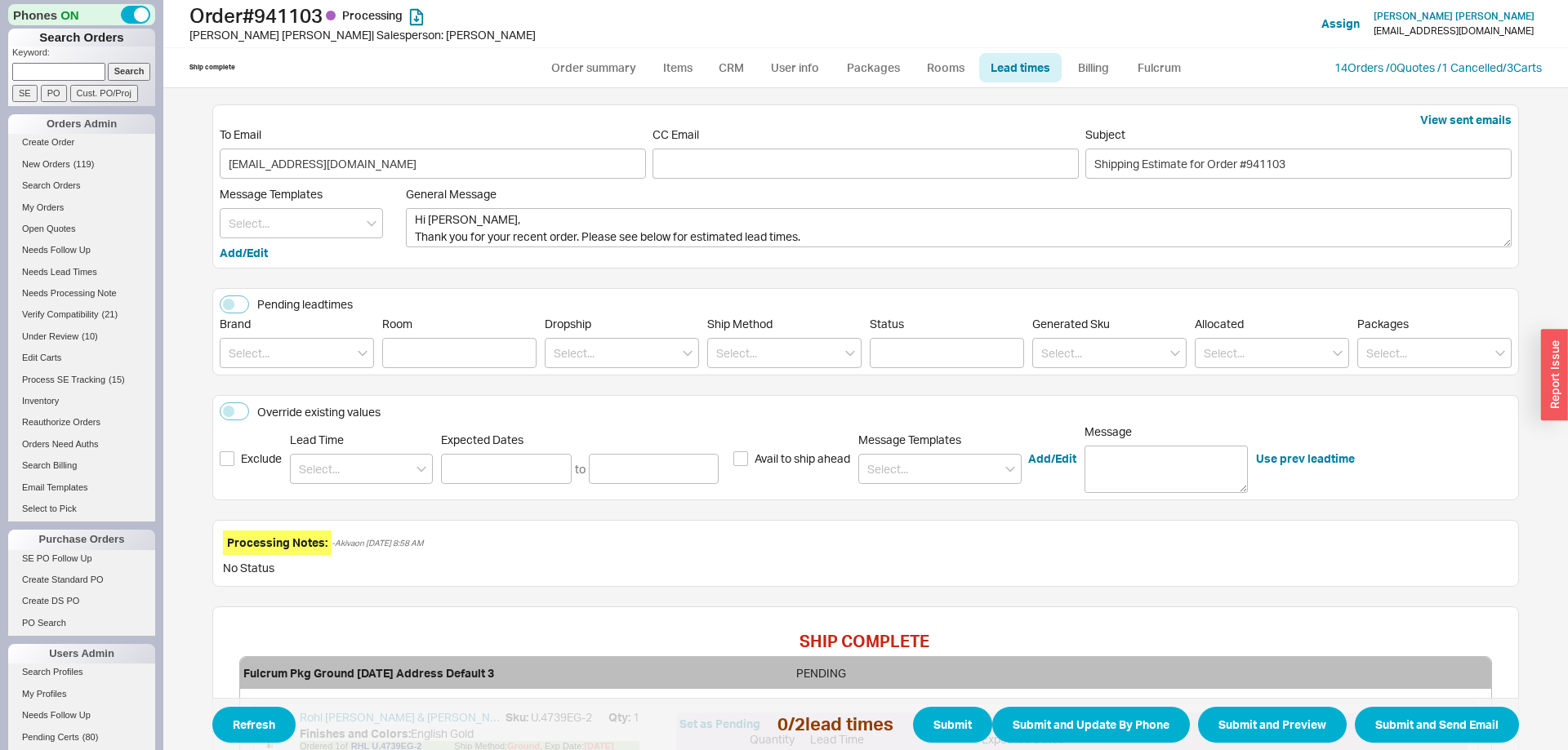
scroll to position [336, 0]
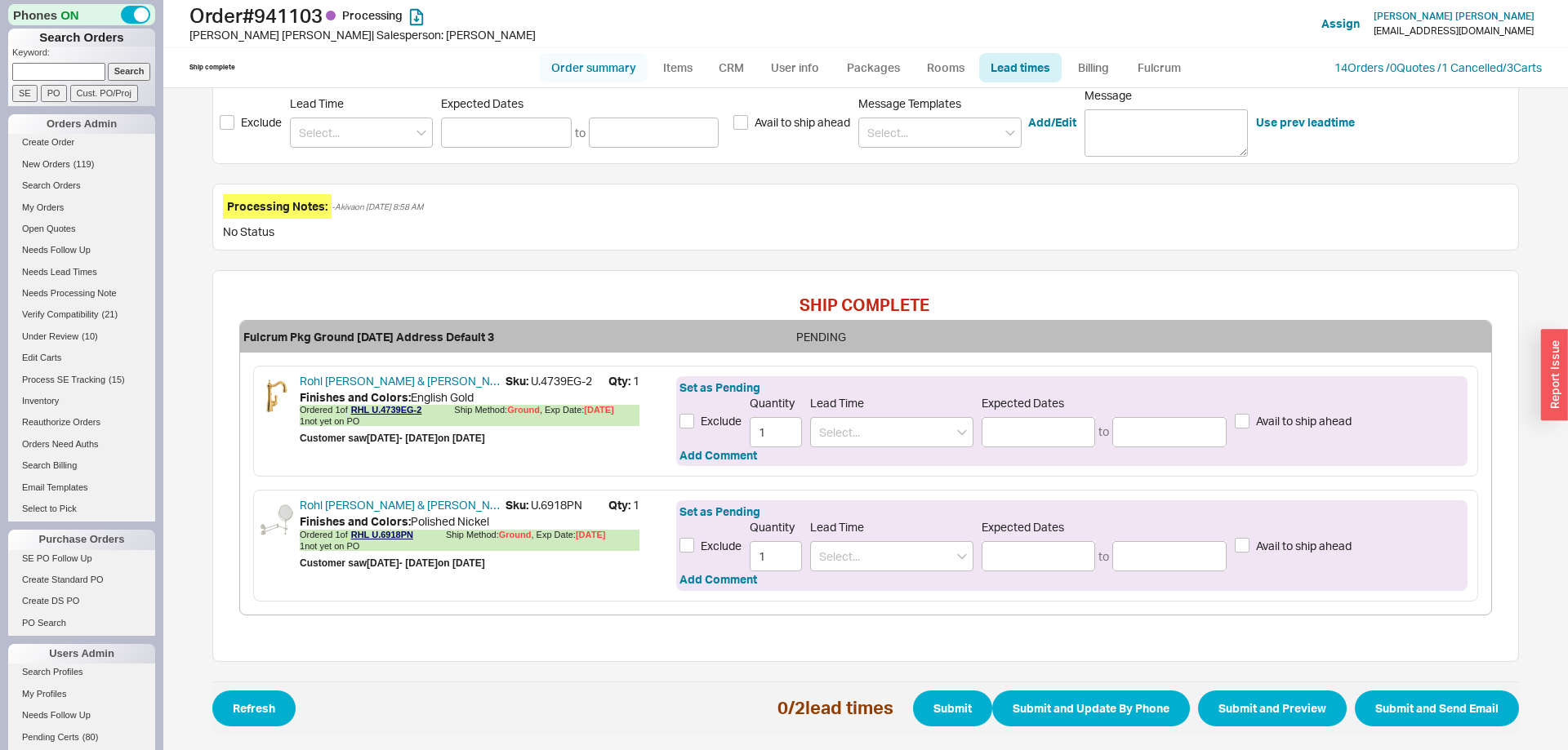
click at [617, 65] on link "Order summary" at bounding box center [593, 67] width 109 height 29
select select "*"
select select "LOW"
select select "3"
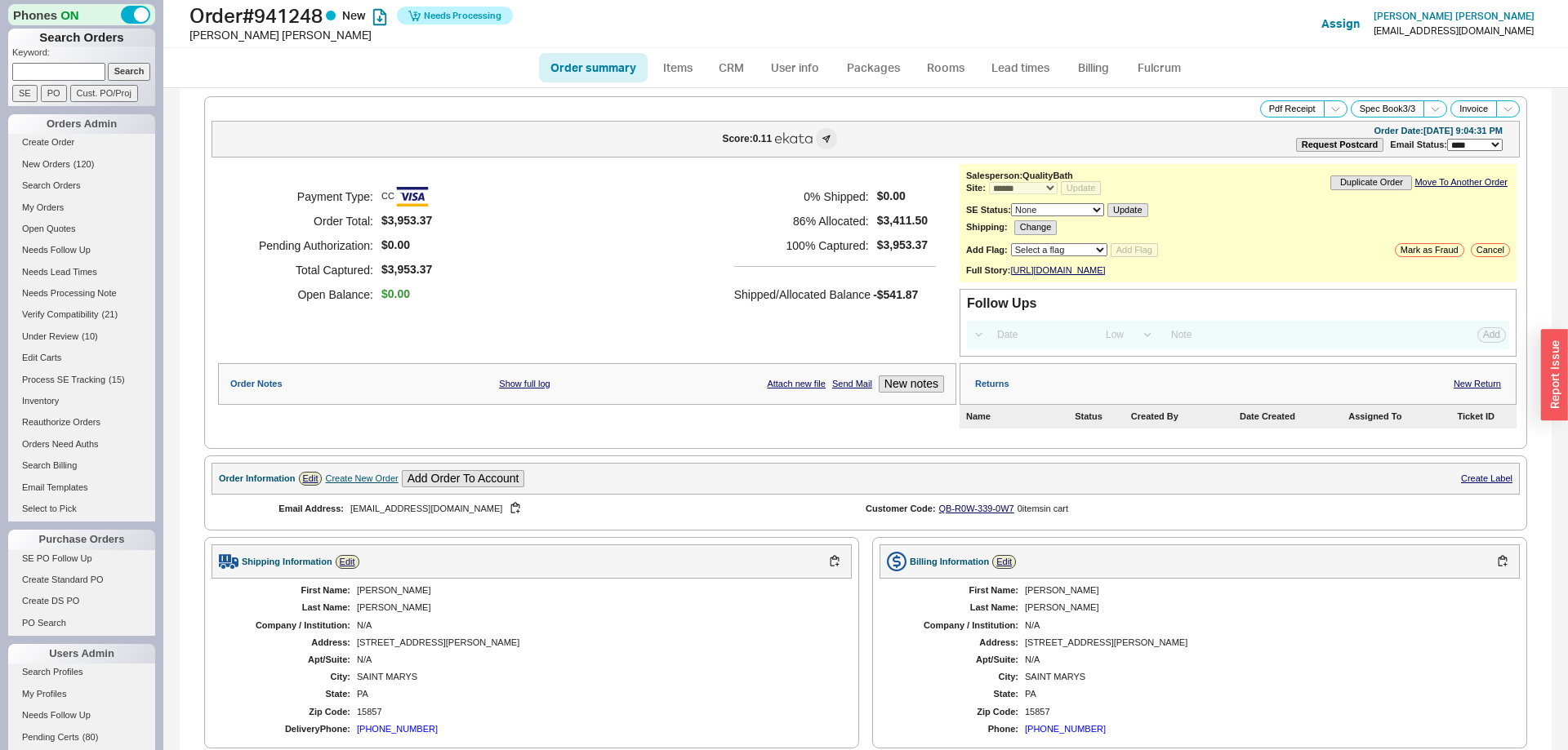
select select "*"
select select "LOW"
select select "3"
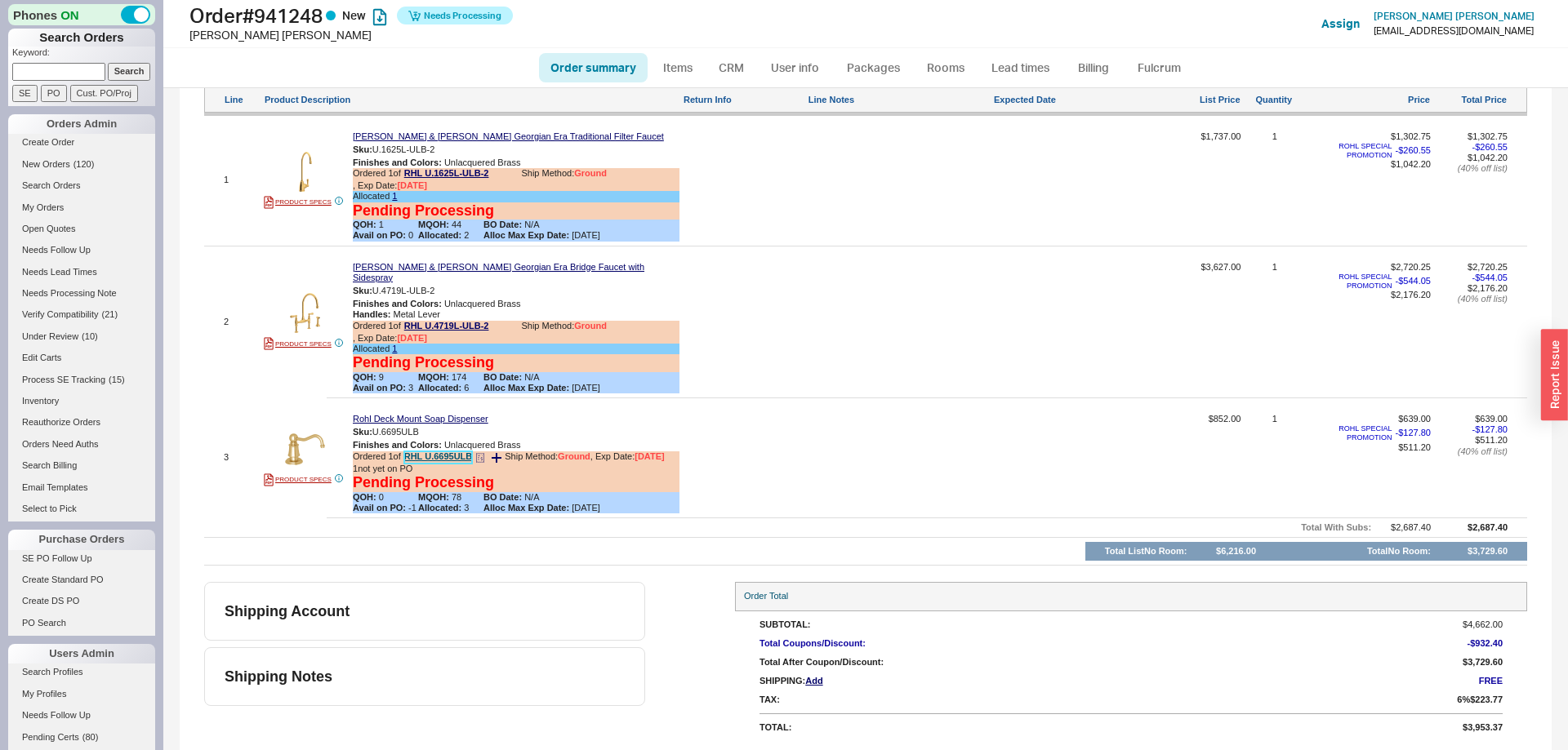
click at [462, 455] on link "RHL U.6695ULB" at bounding box center [439, 457] width 69 height 12
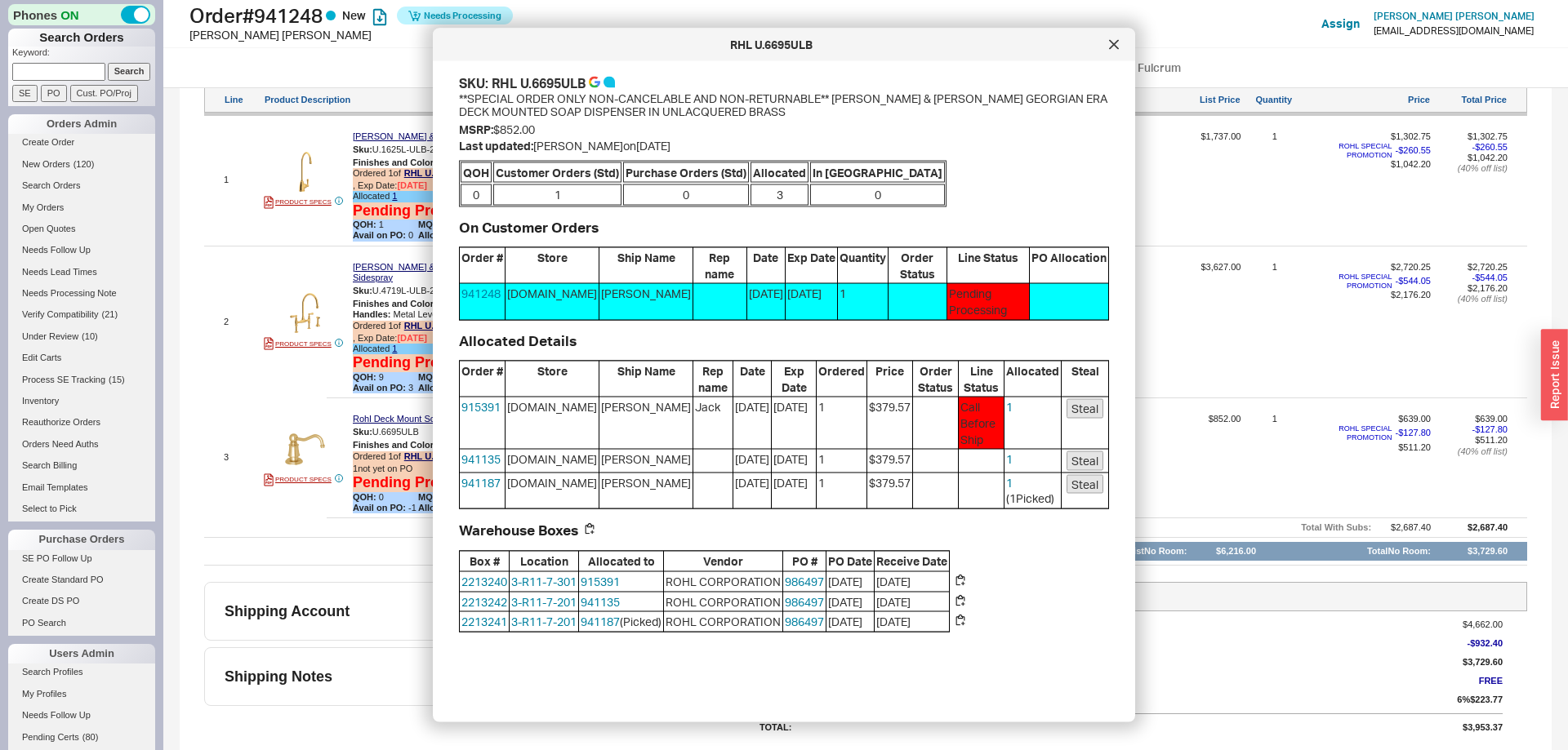
click at [1080, 402] on button "Steal" at bounding box center [1085, 409] width 37 height 19
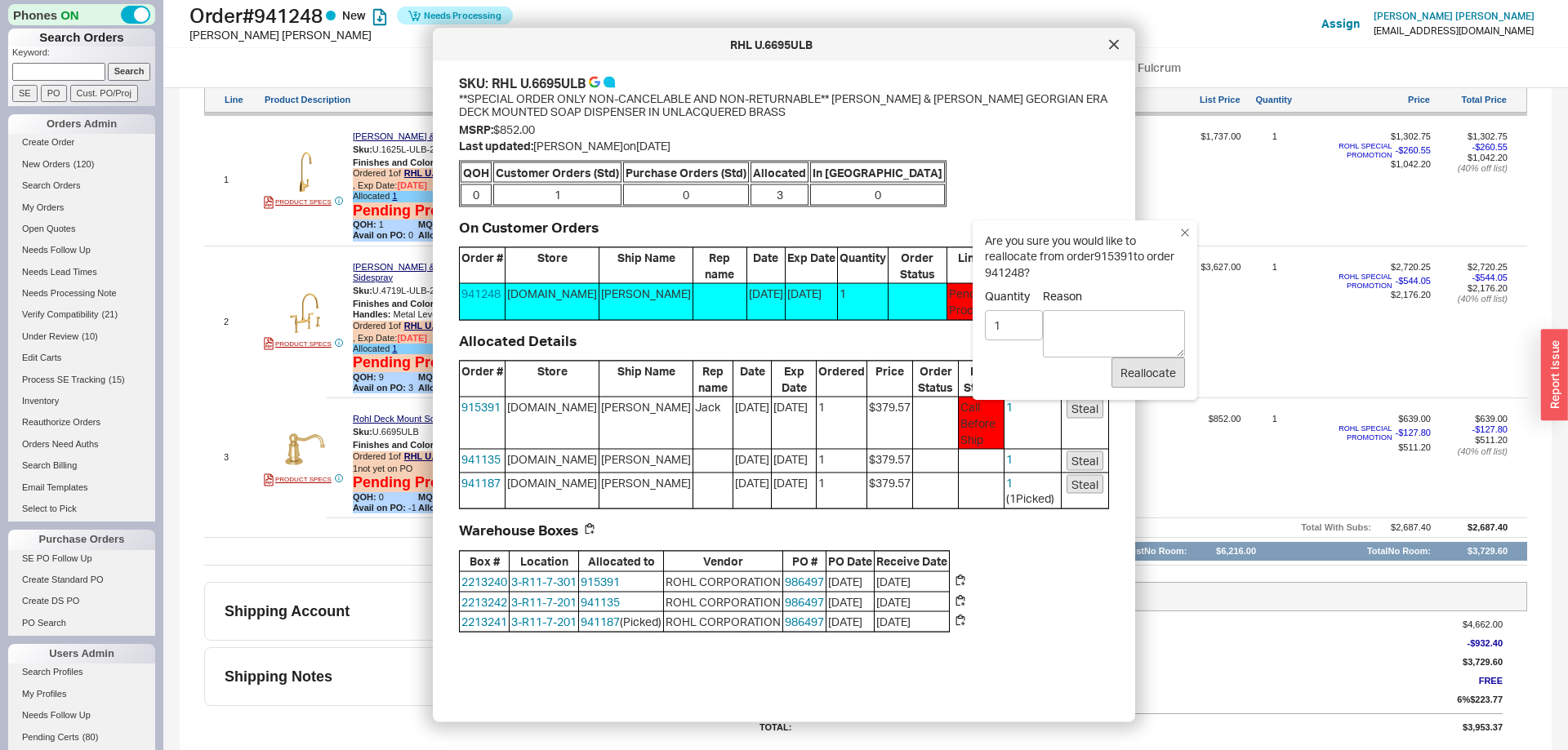
click at [1072, 333] on textarea "Reason" at bounding box center [1113, 334] width 142 height 48
type textarea "more comin gin"
click at [1183, 376] on button "Reallocate" at bounding box center [1148, 372] width 73 height 31
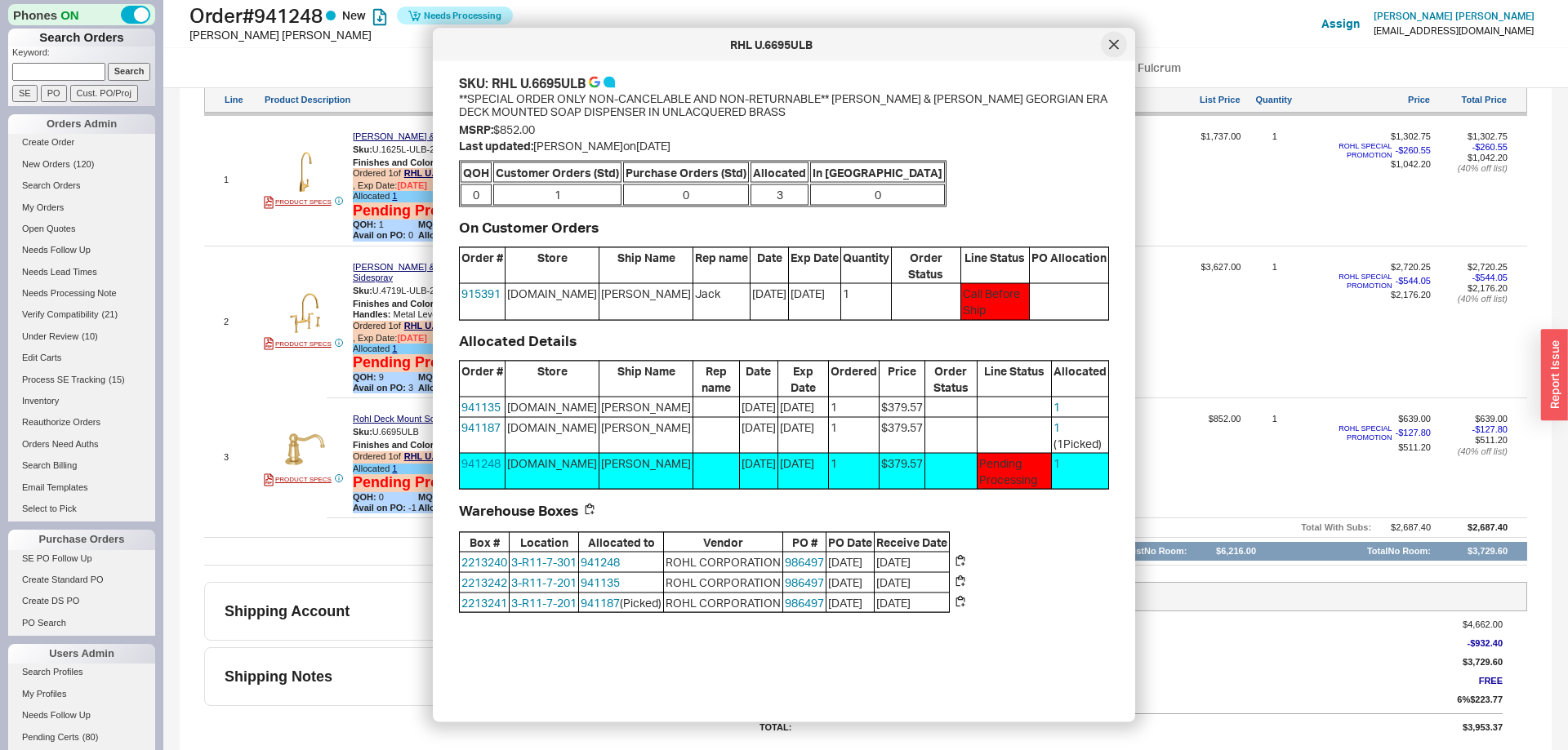
click at [1118, 39] on div at bounding box center [1114, 45] width 27 height 27
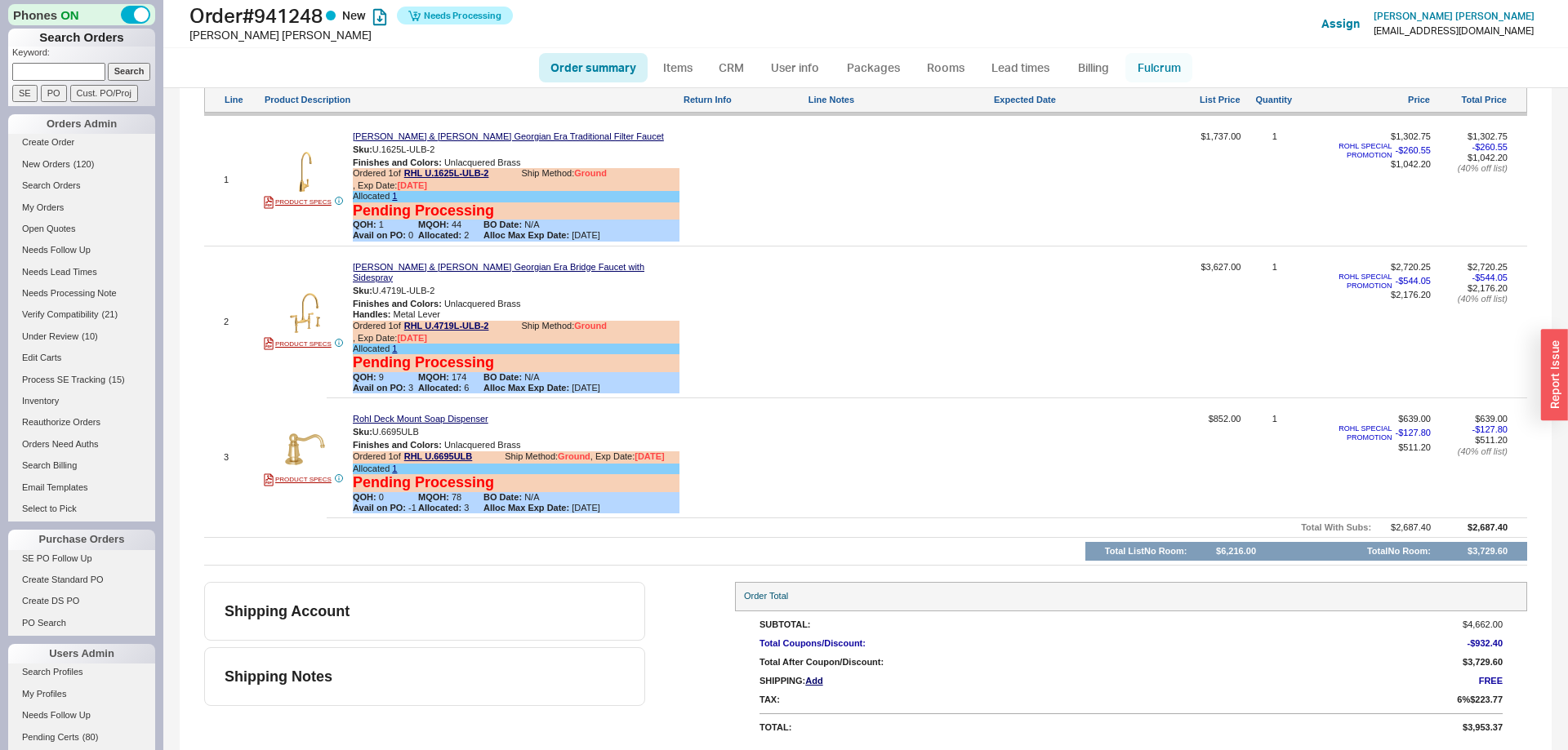
click at [1170, 63] on link "Fulcrum" at bounding box center [1159, 67] width 67 height 29
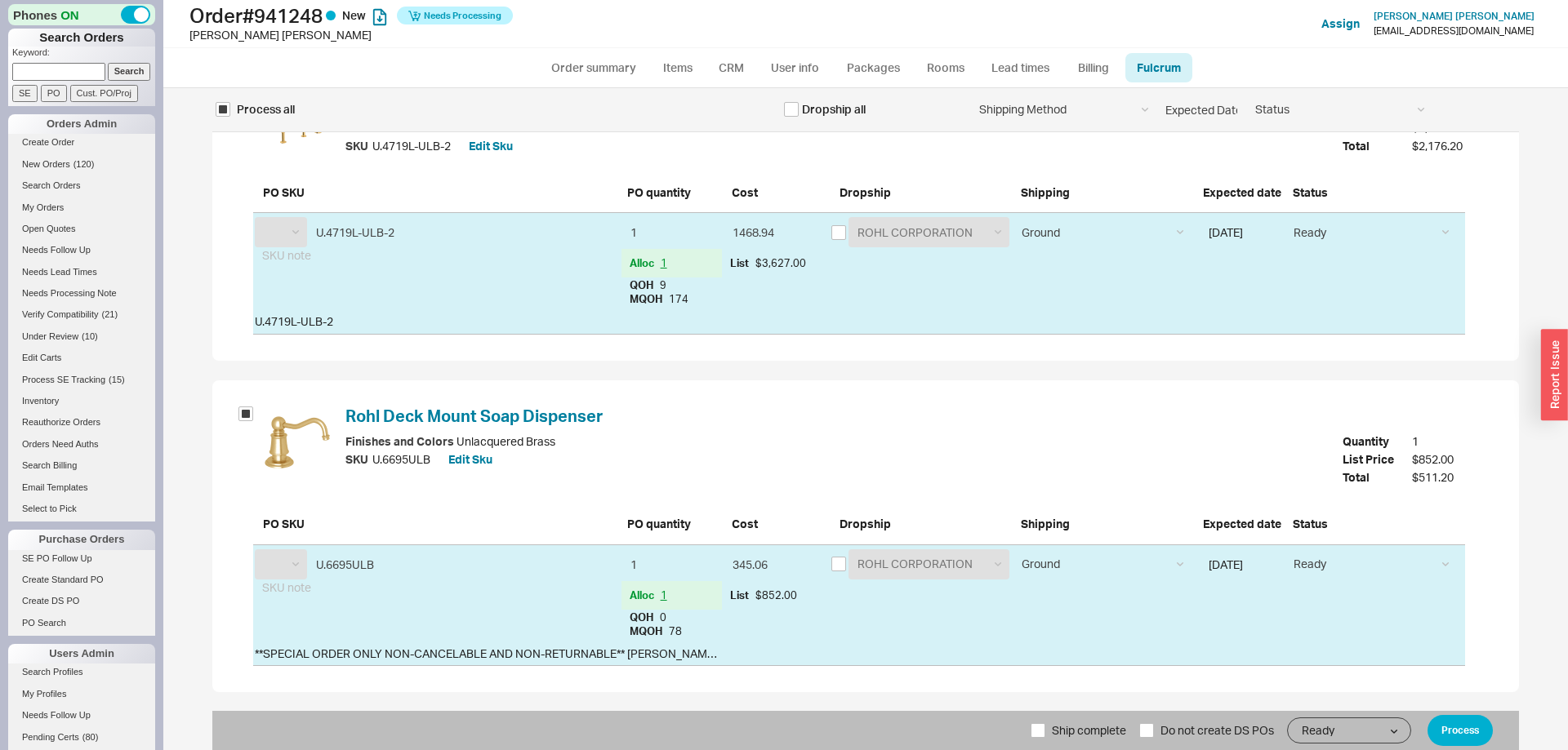
select select "RHL"
click at [1073, 739] on span "Ship complete" at bounding box center [1089, 731] width 74 height 39
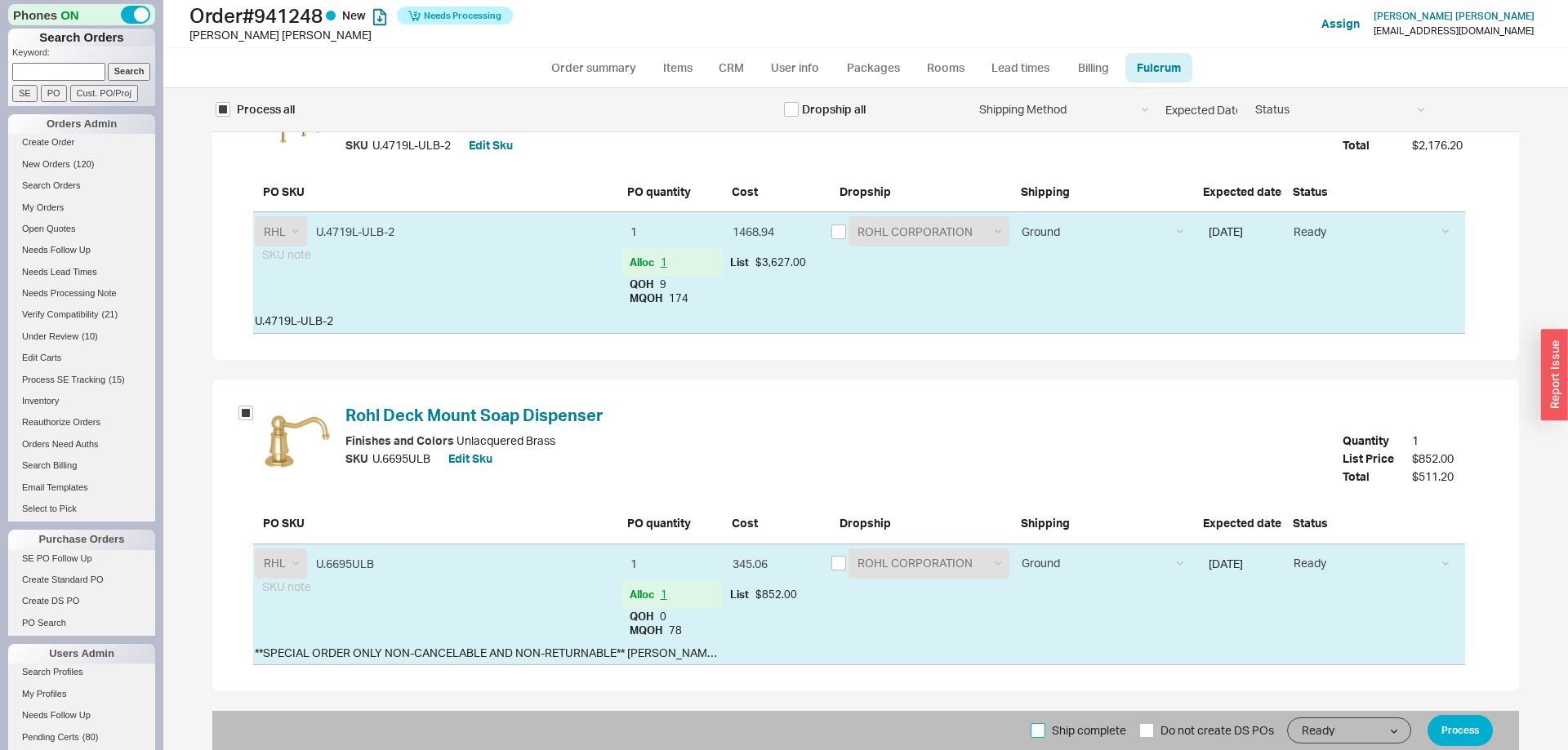
click at [1045, 738] on input "Ship complete" at bounding box center [1038, 731] width 15 height 15
checkbox input "true"
click at [1443, 731] on button "Process" at bounding box center [1460, 730] width 65 height 31
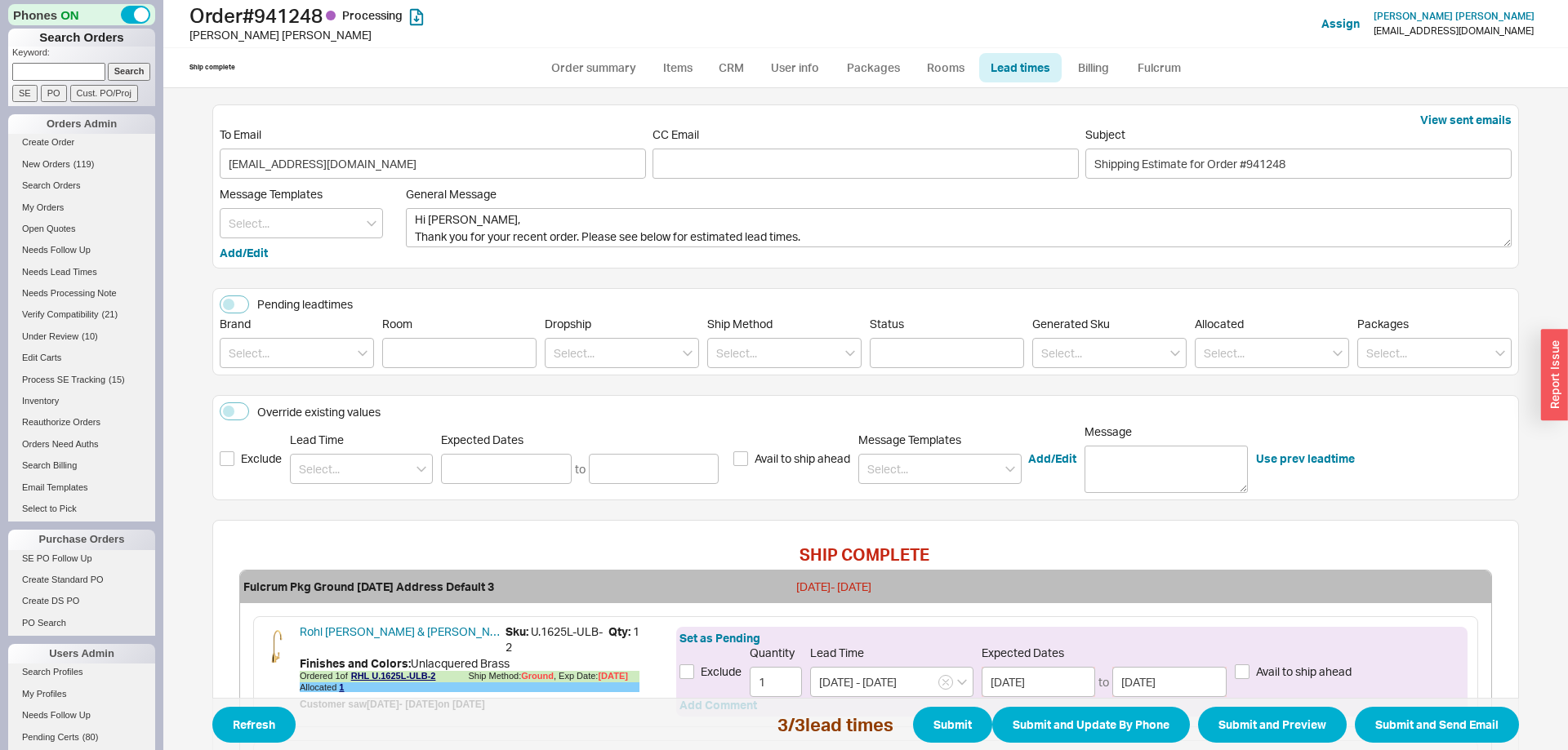
scroll to position [383, 0]
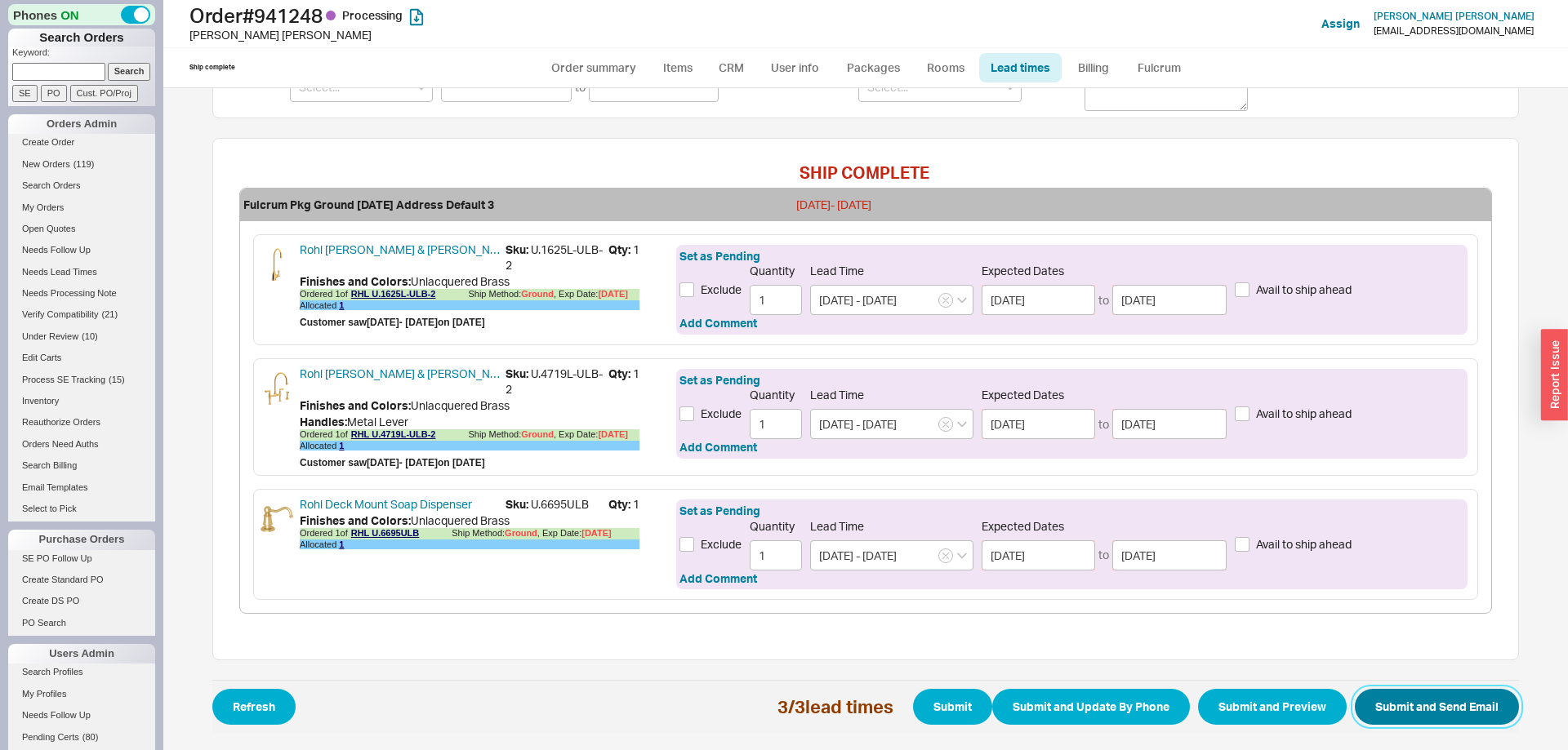
click at [1449, 715] on button "Submit and Send Email" at bounding box center [1436, 707] width 164 height 36
select select "*"
select select "LOW"
select select "3"
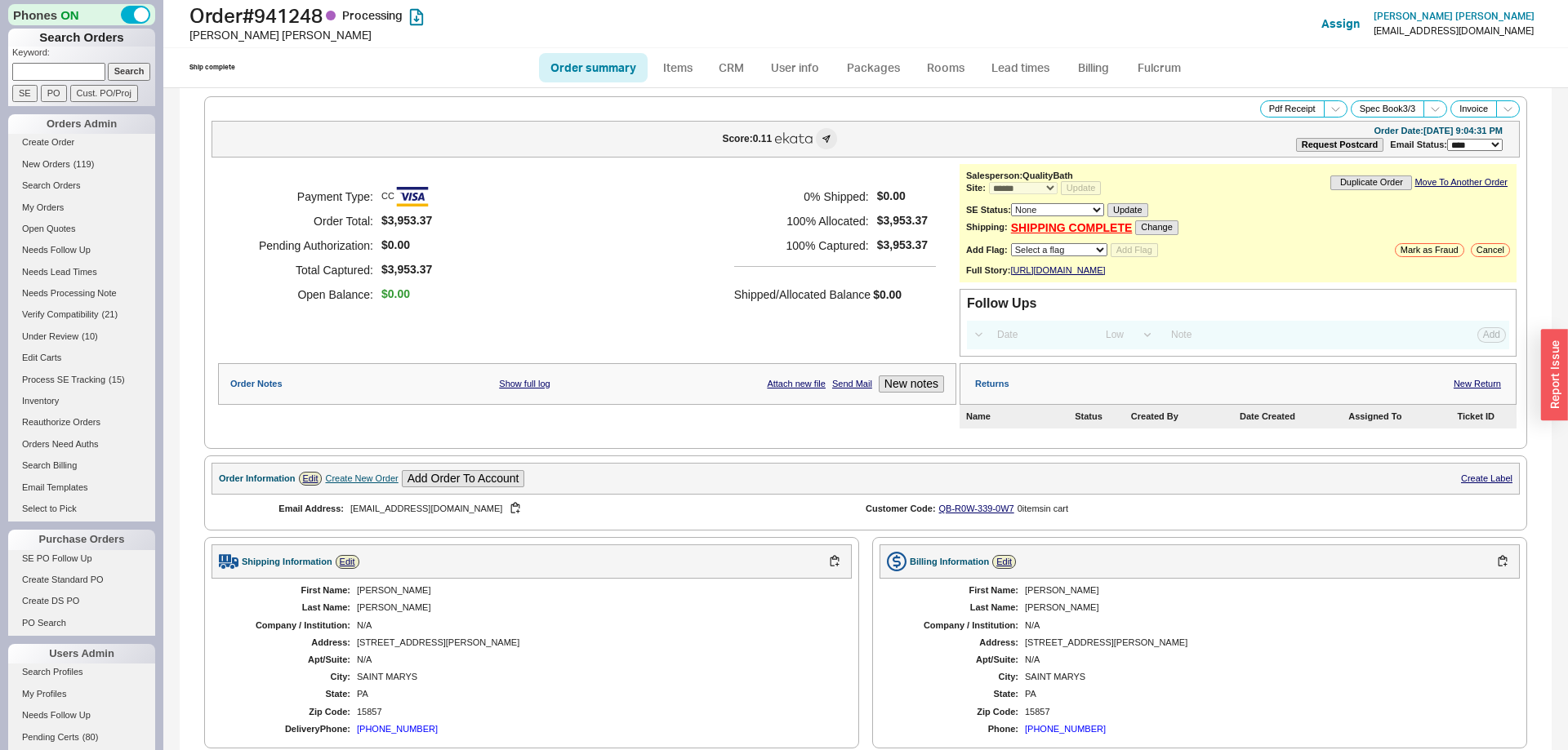
select select "*"
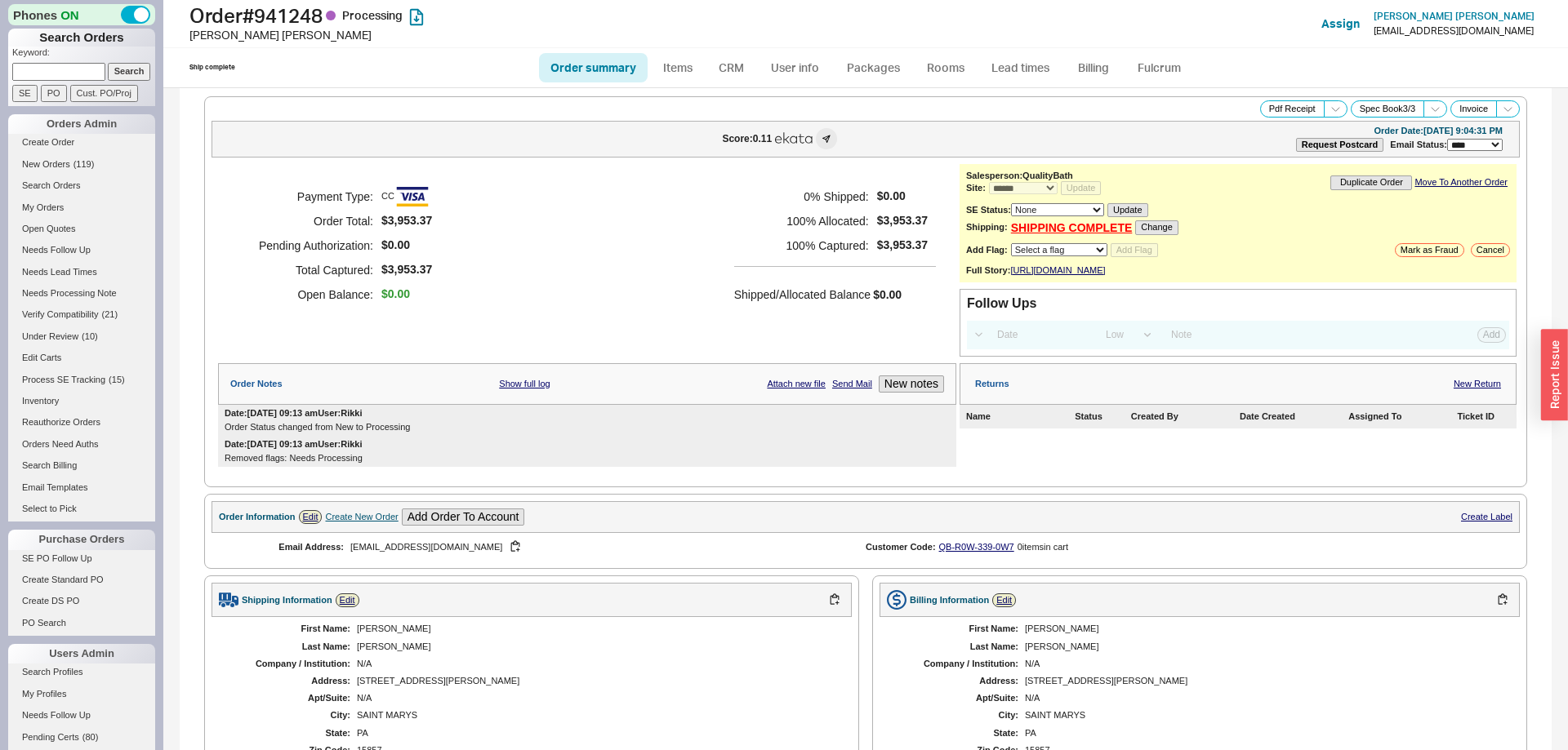
select select "*"
select select "LOW"
select select "3"
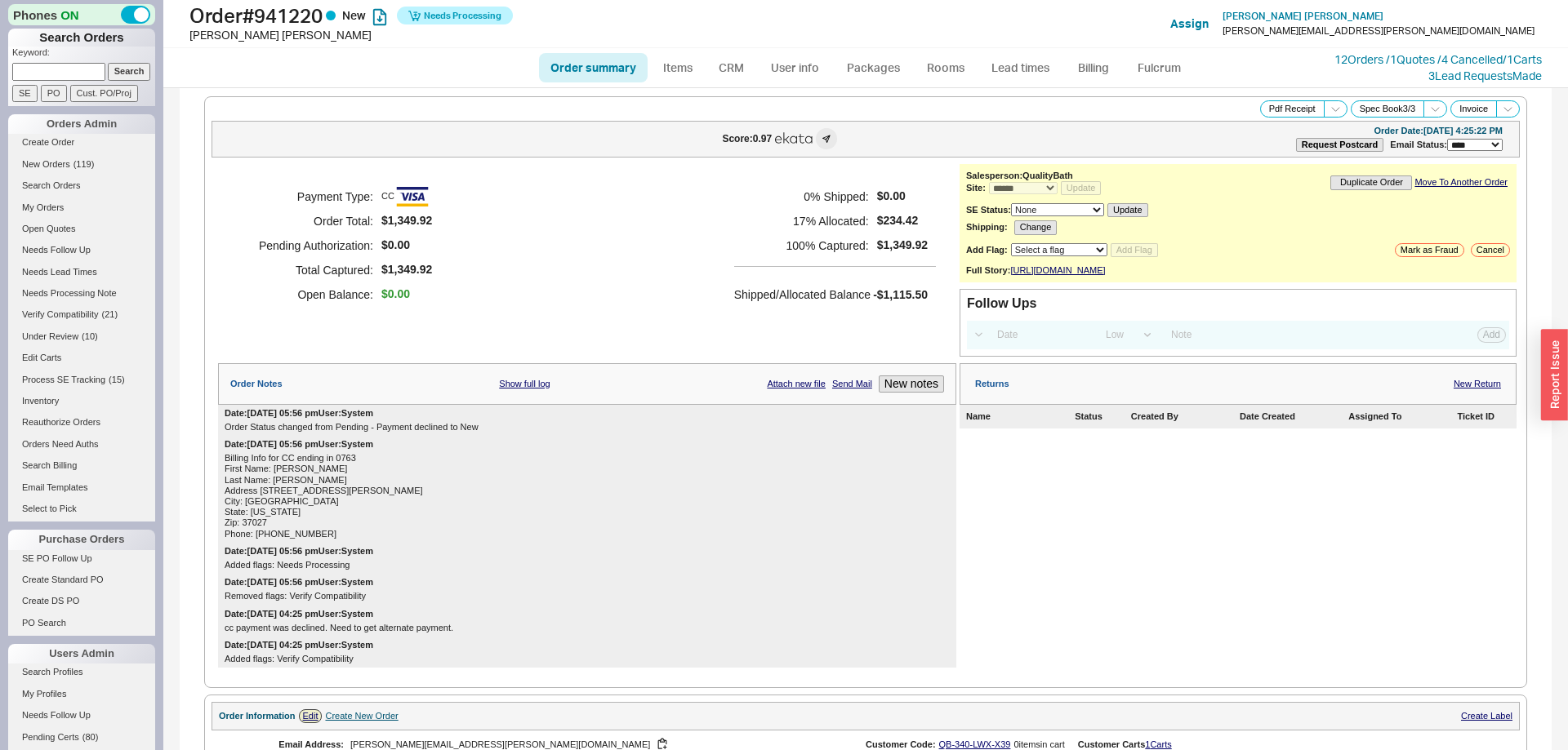
select select "*"
select select "LOW"
select select "3"
click at [1143, 64] on link "Fulcrum" at bounding box center [1159, 67] width 67 height 29
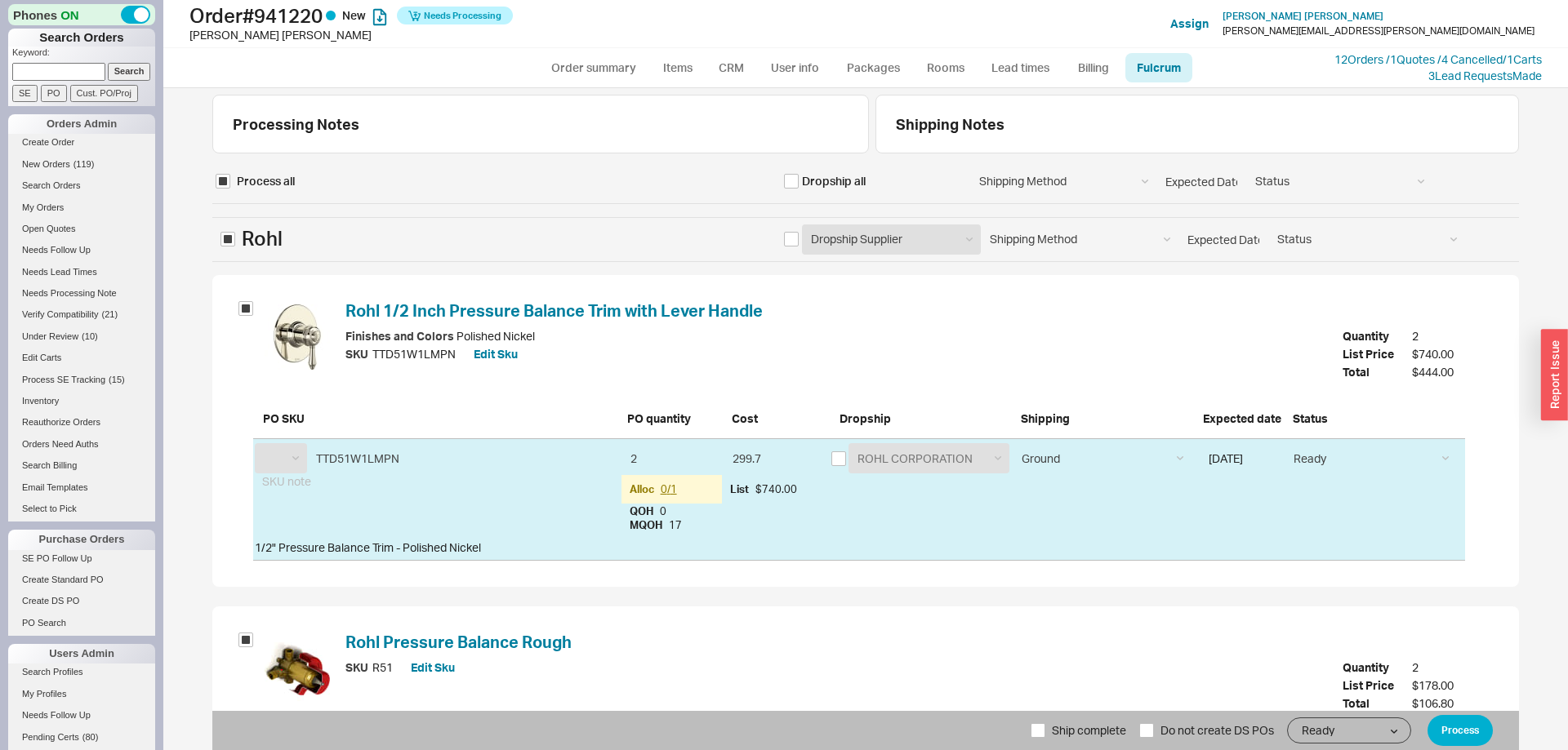
select select "RHL"
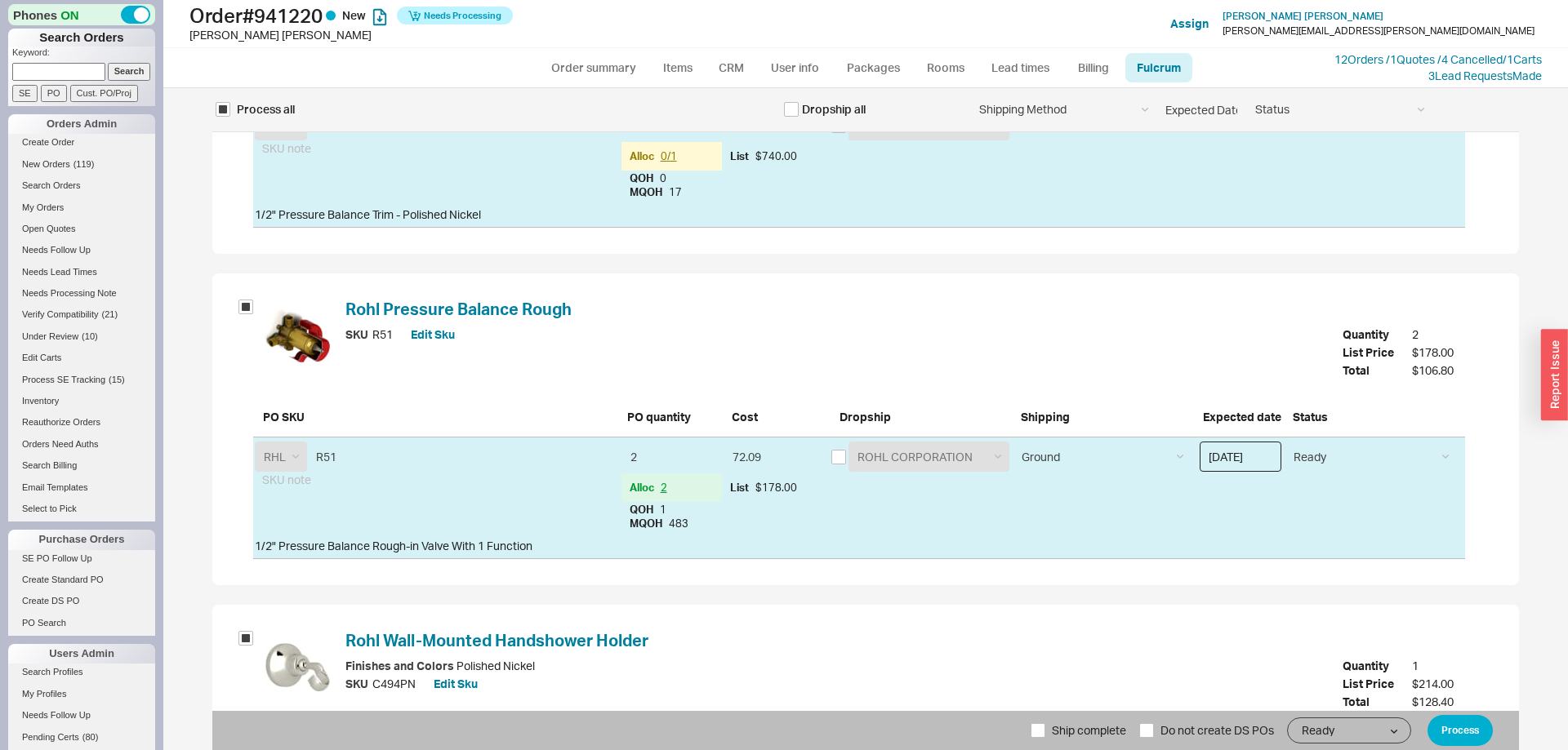
click at [1253, 457] on input "[DATE]" at bounding box center [1241, 456] width 81 height 30
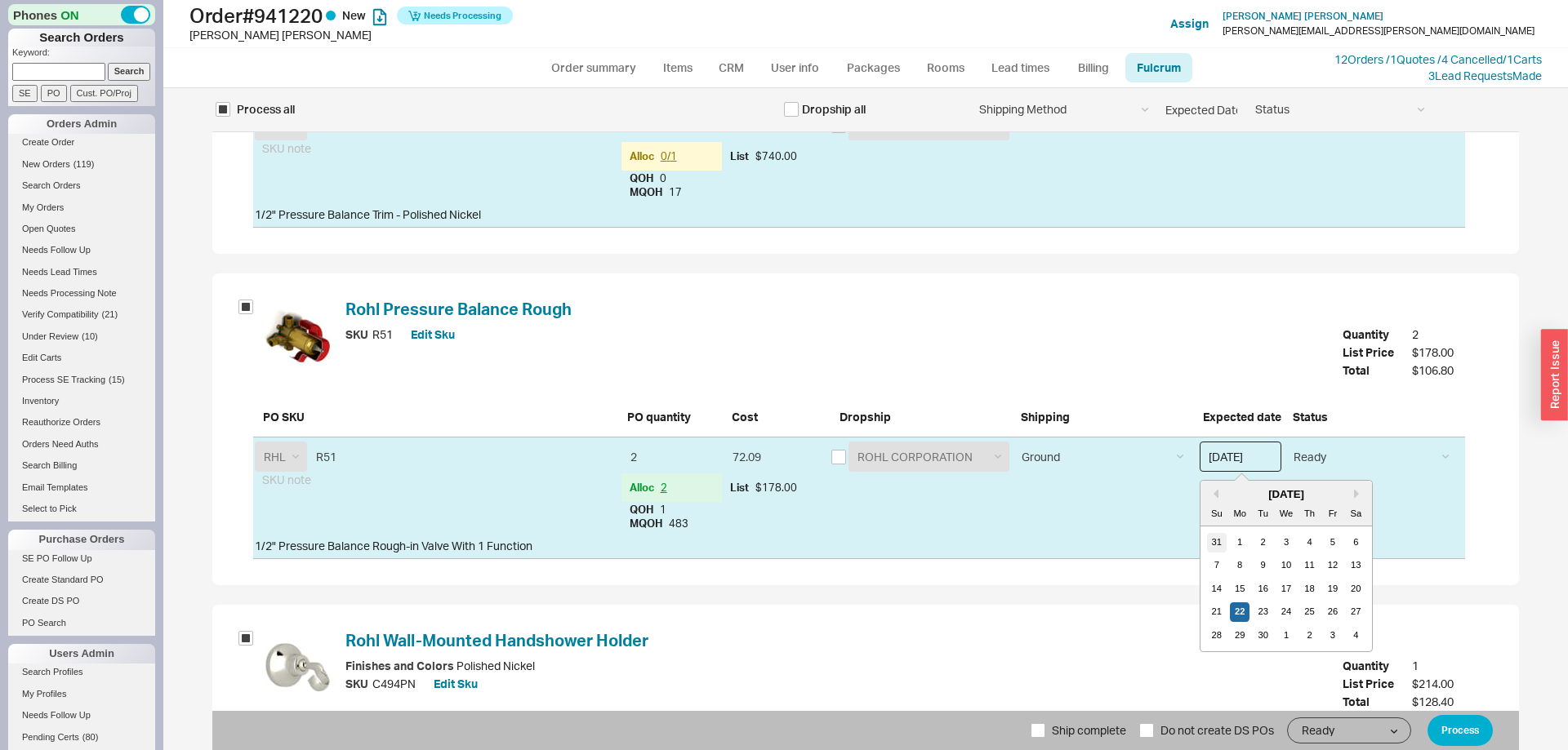
click at [1218, 539] on div "31" at bounding box center [1217, 543] width 19 height 19
type input "[DATE]"
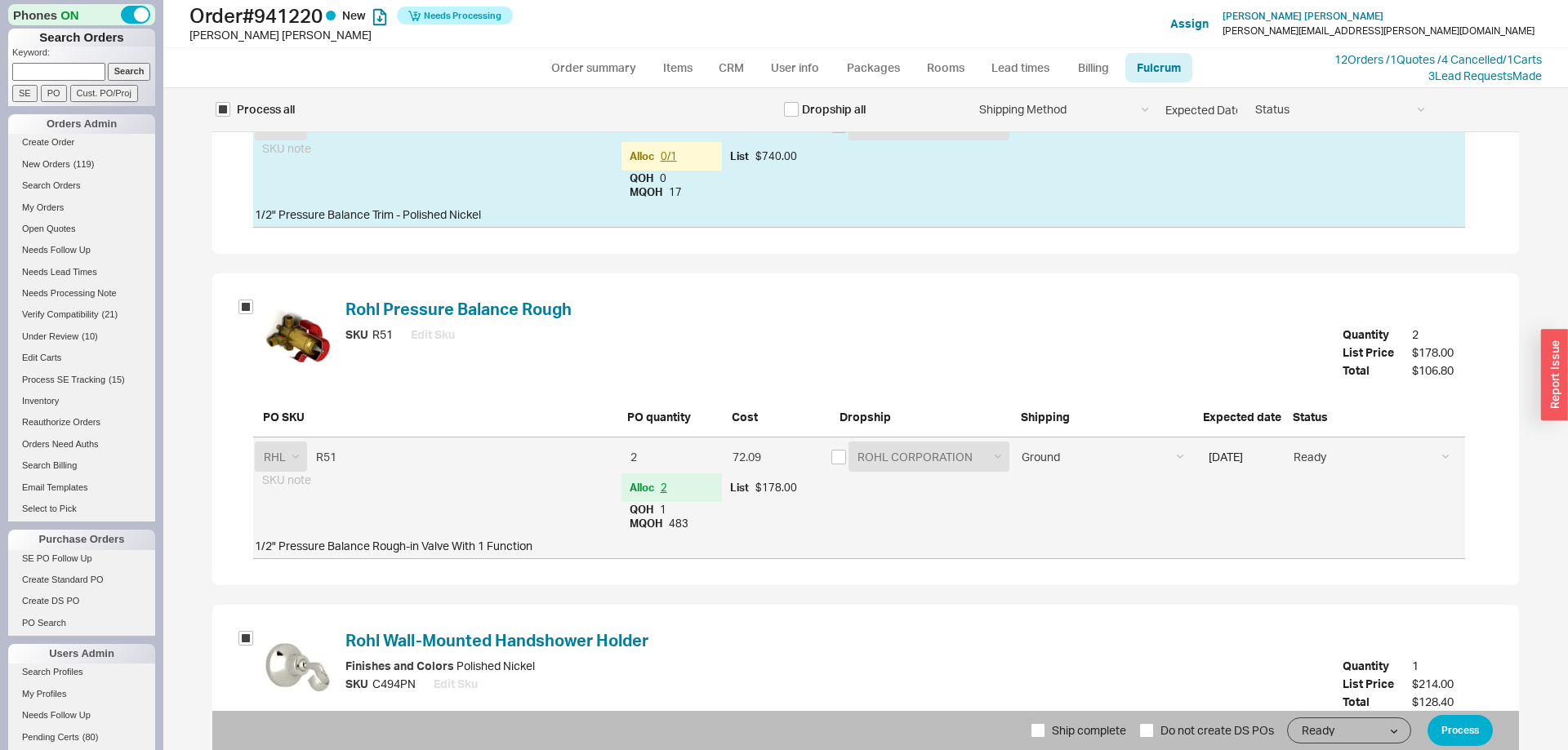
scroll to position [545, 0]
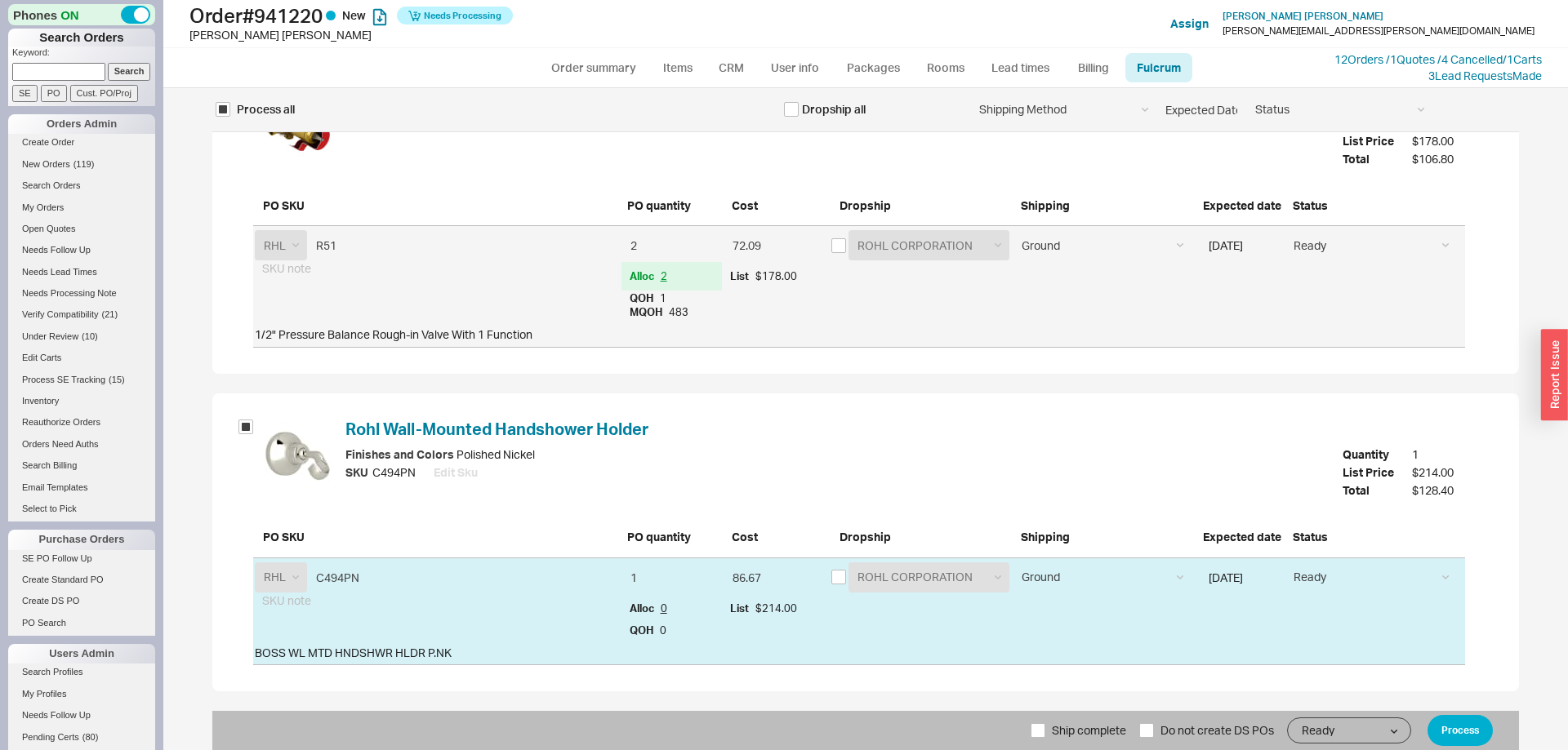
click at [1098, 748] on span "Ship complete" at bounding box center [1089, 731] width 74 height 39
click at [1045, 738] on input "Ship complete" at bounding box center [1038, 731] width 15 height 15
checkbox input "true"
click at [1240, 572] on input "[DATE]" at bounding box center [1241, 578] width 81 height 30
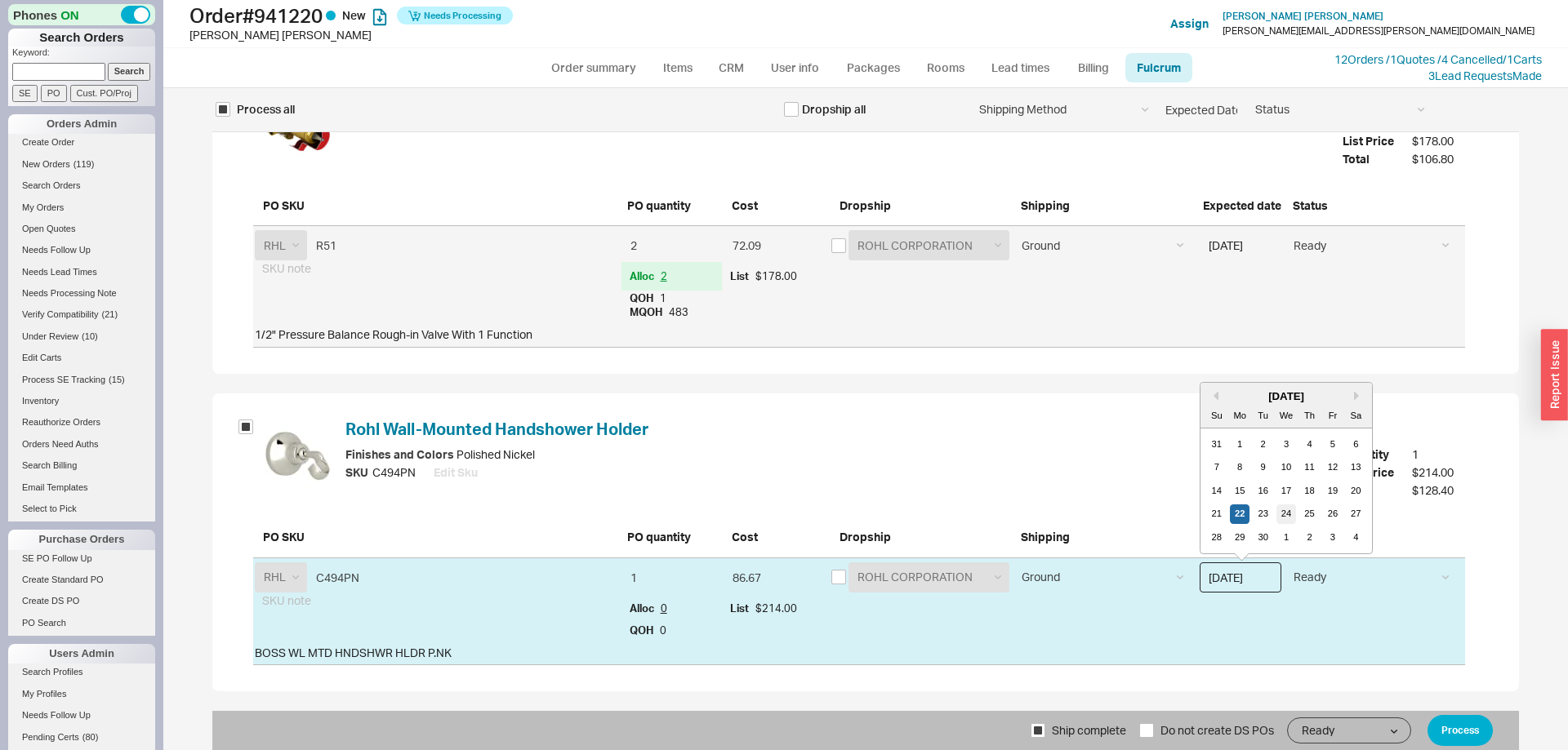
click at [1287, 515] on div "24" at bounding box center [1286, 514] width 19 height 19
type input "[DATE]"
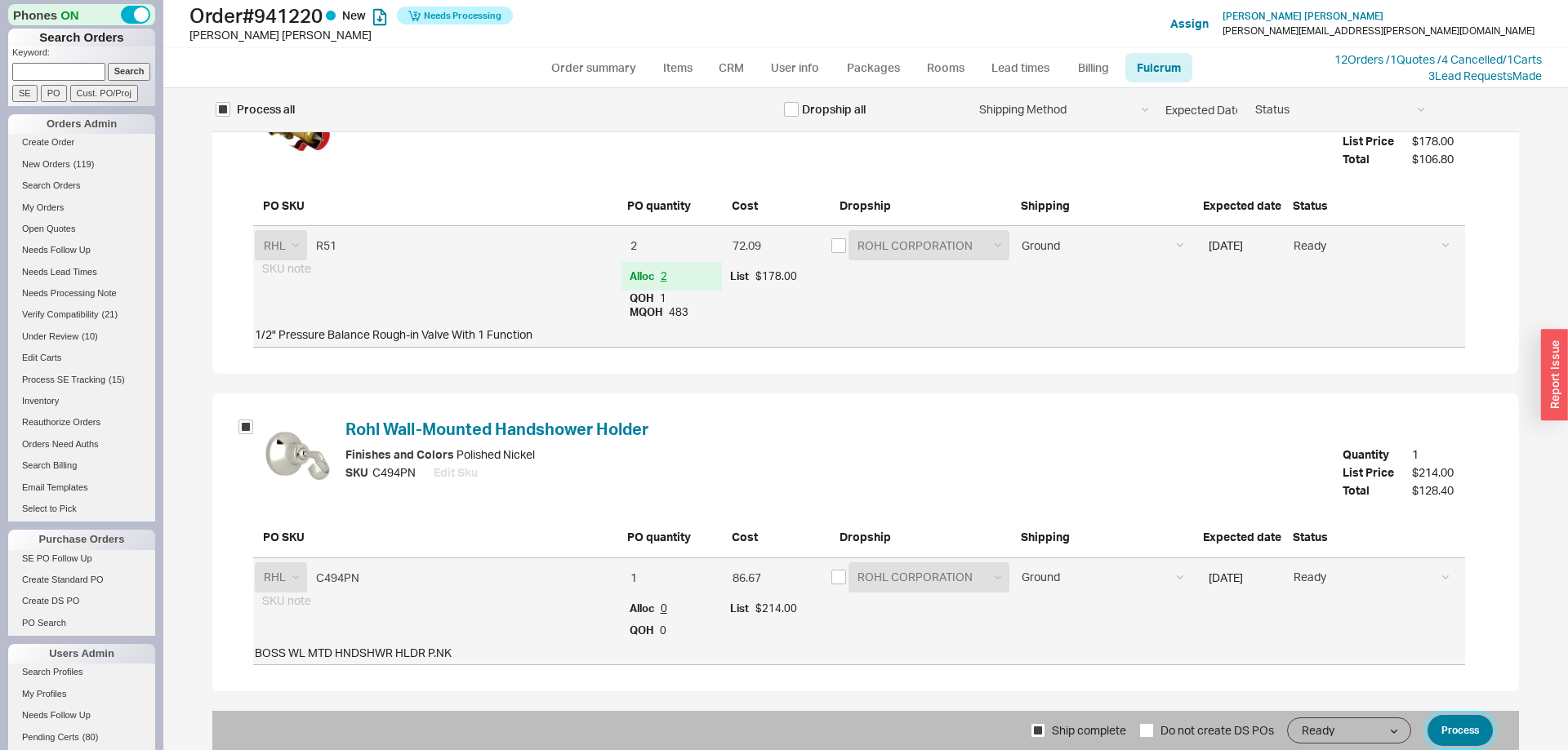
click at [1448, 723] on button "Process" at bounding box center [1460, 730] width 65 height 31
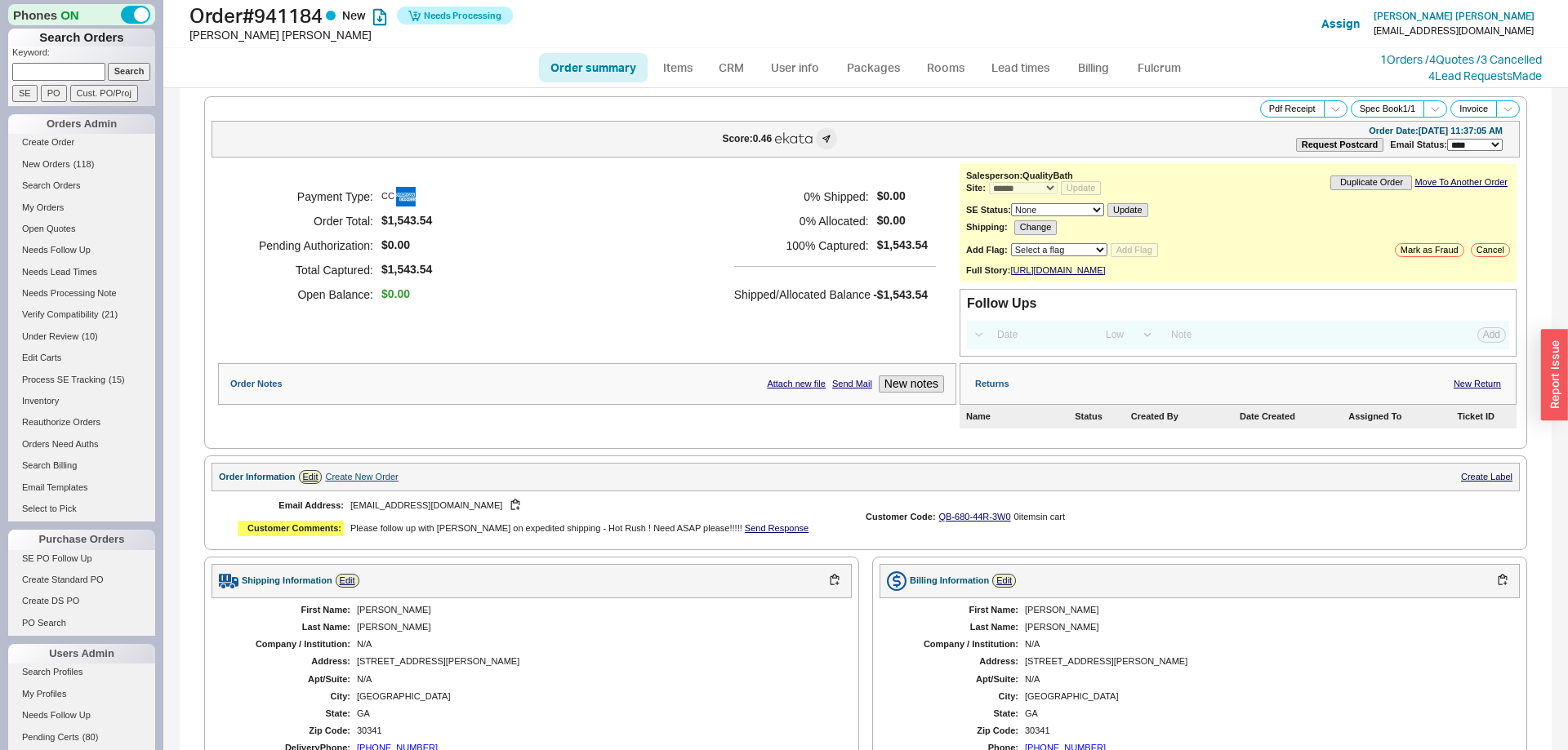
select select "*"
select select "LOW"
select select "3"
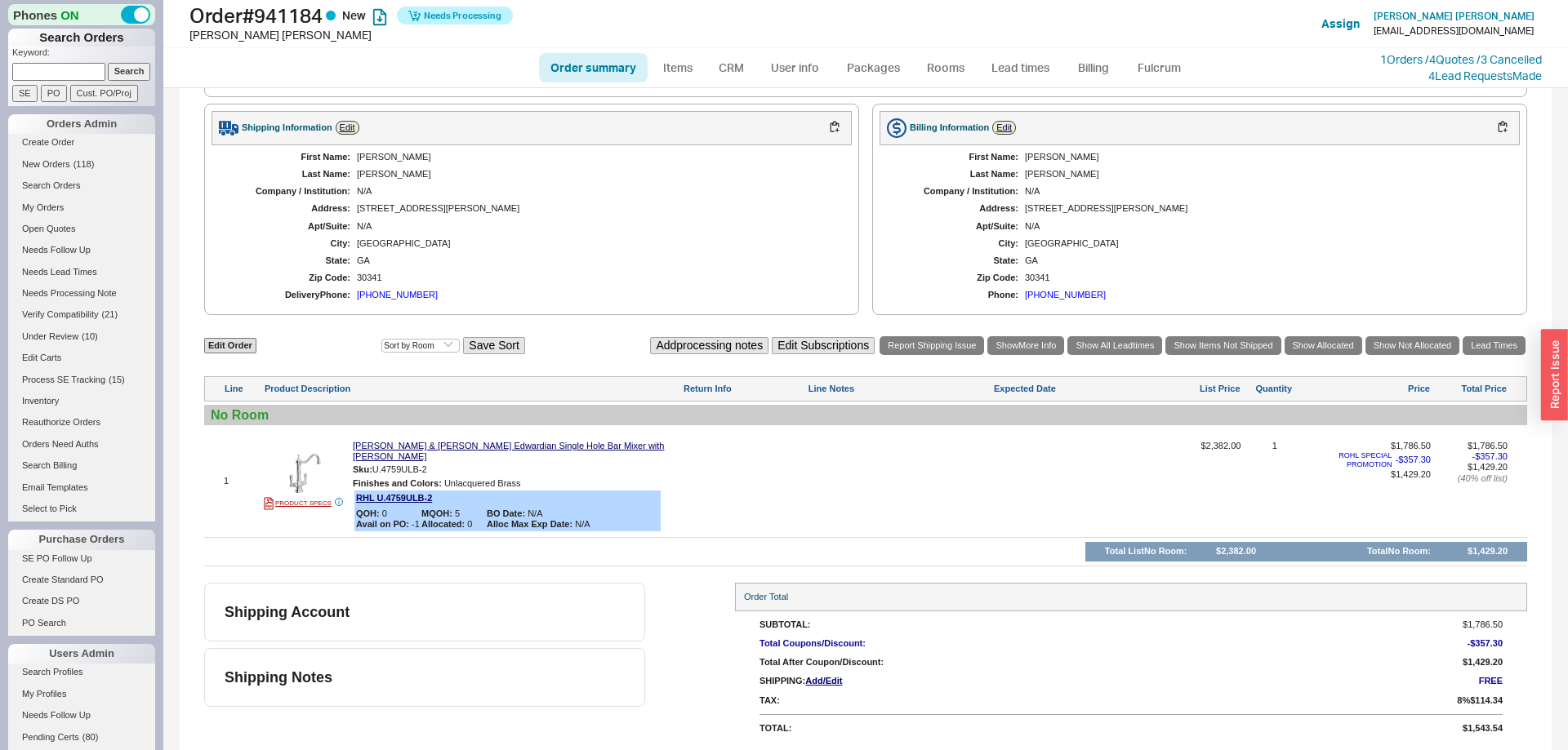
click at [392, 301] on div "[PHONE_NUMBER]" at bounding box center [396, 295] width 81 height 11
click at [1397, 58] on link "1 Orders / 4 Quotes / 3 Cancelled" at bounding box center [1461, 59] width 162 height 14
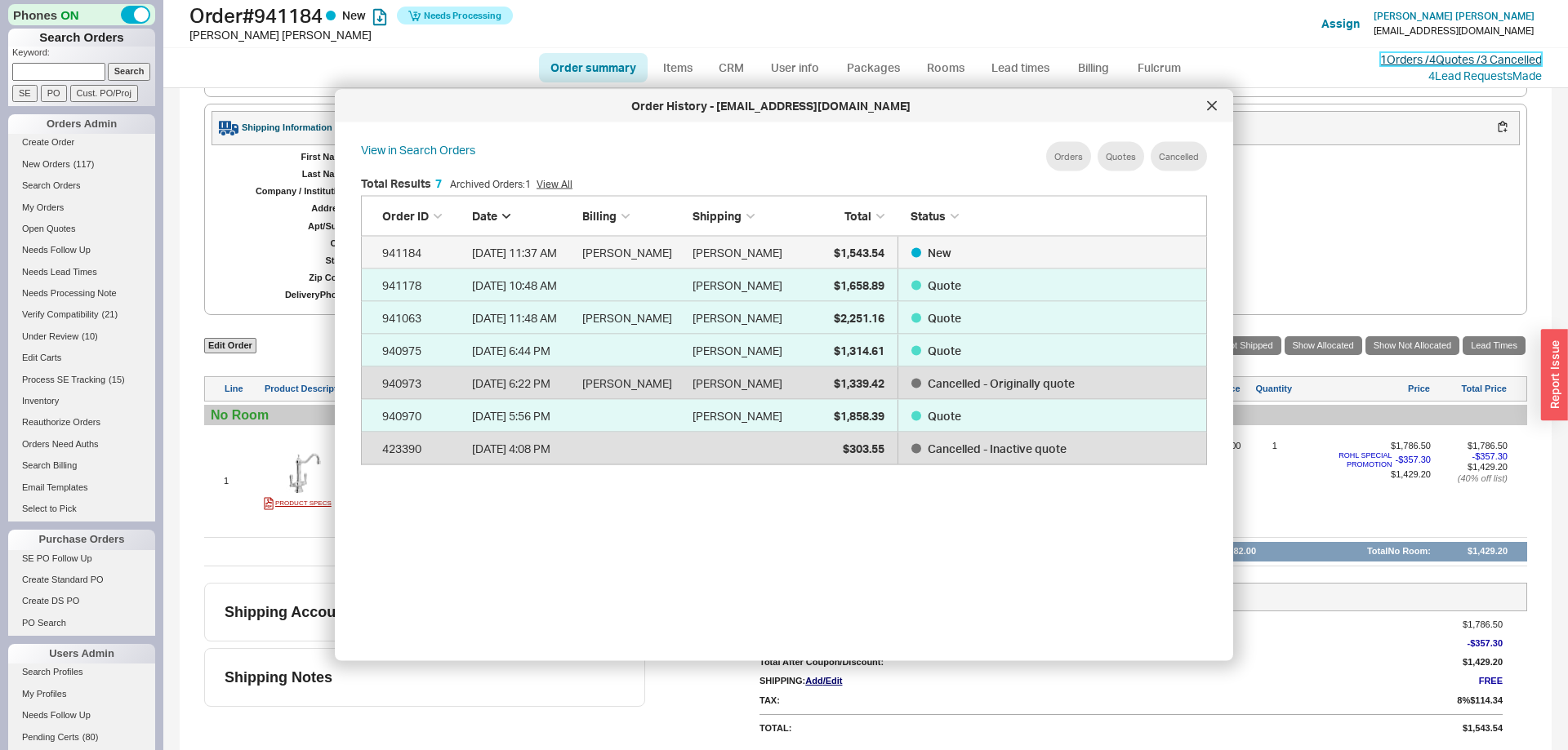
scroll to position [500, 872]
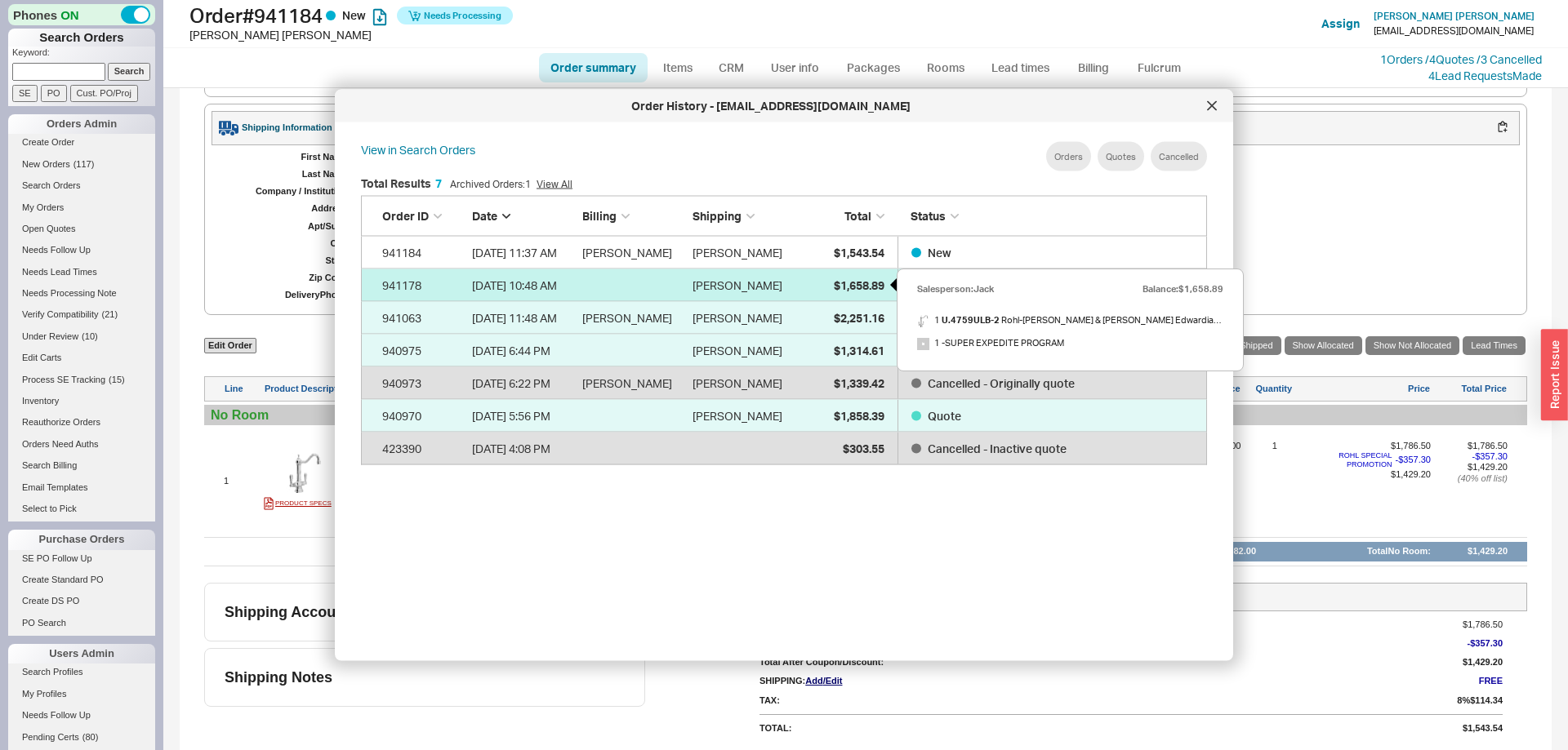
click at [850, 280] on span "$1,658.89" at bounding box center [858, 285] width 50 height 14
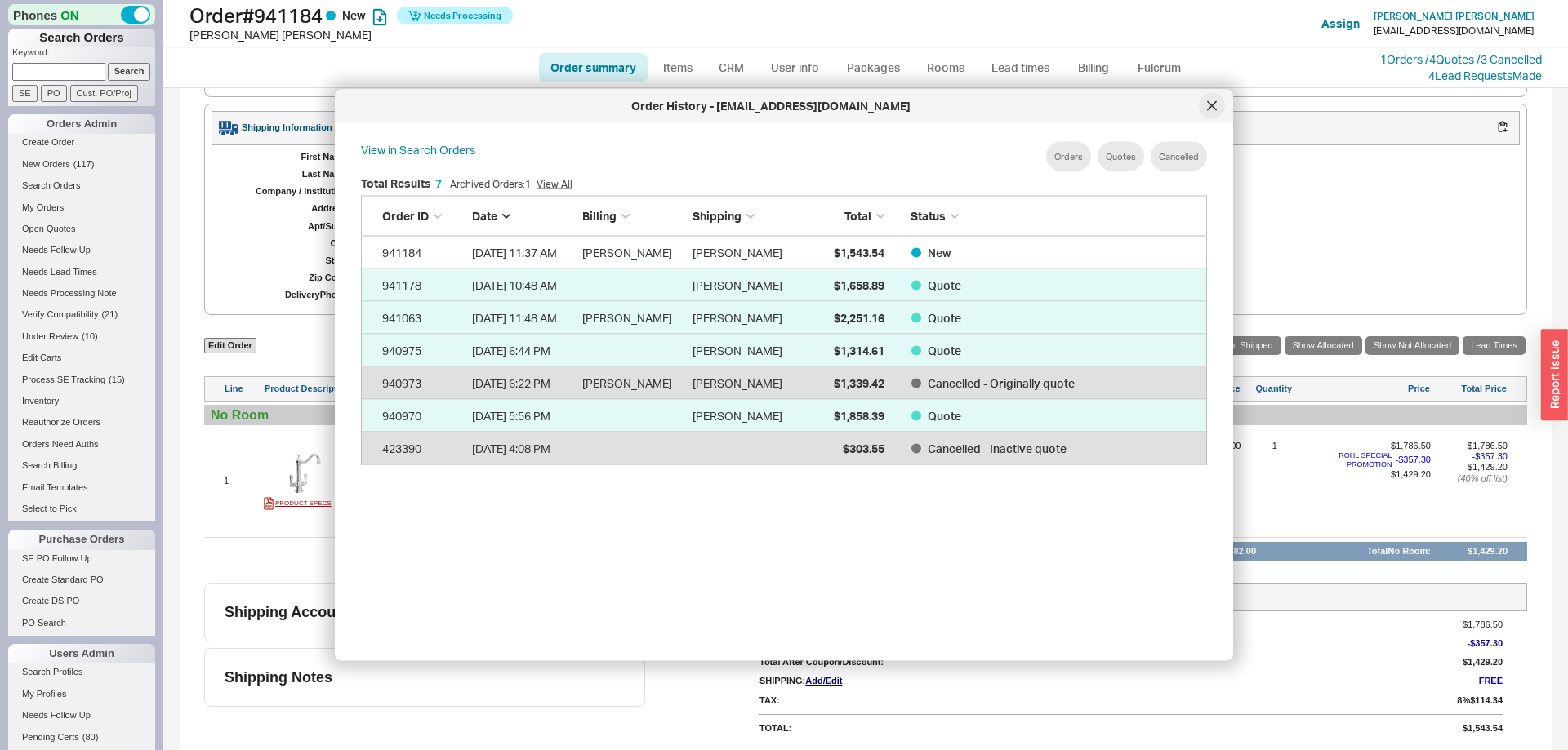
click at [1218, 102] on div at bounding box center [1212, 106] width 27 height 27
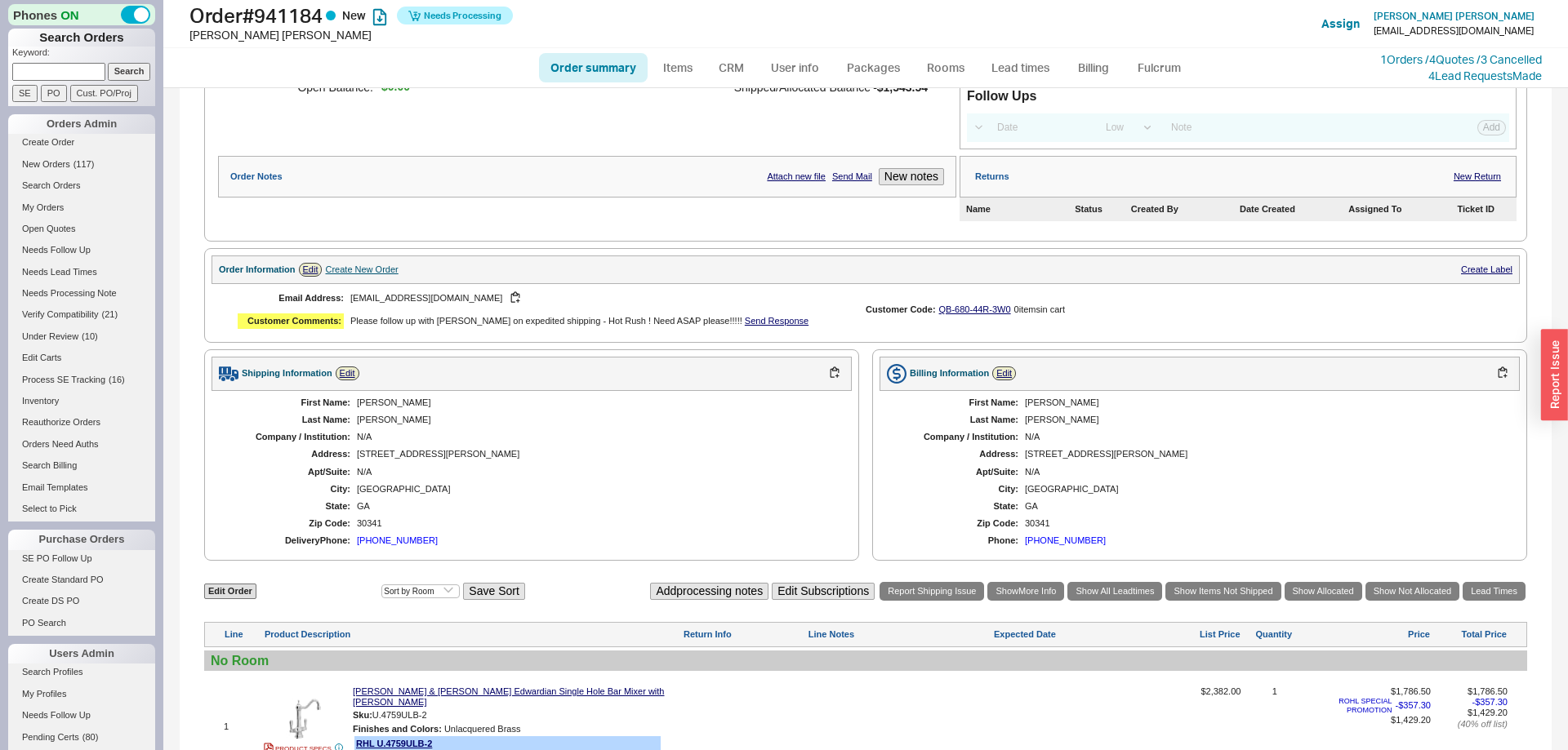
scroll to position [0, 0]
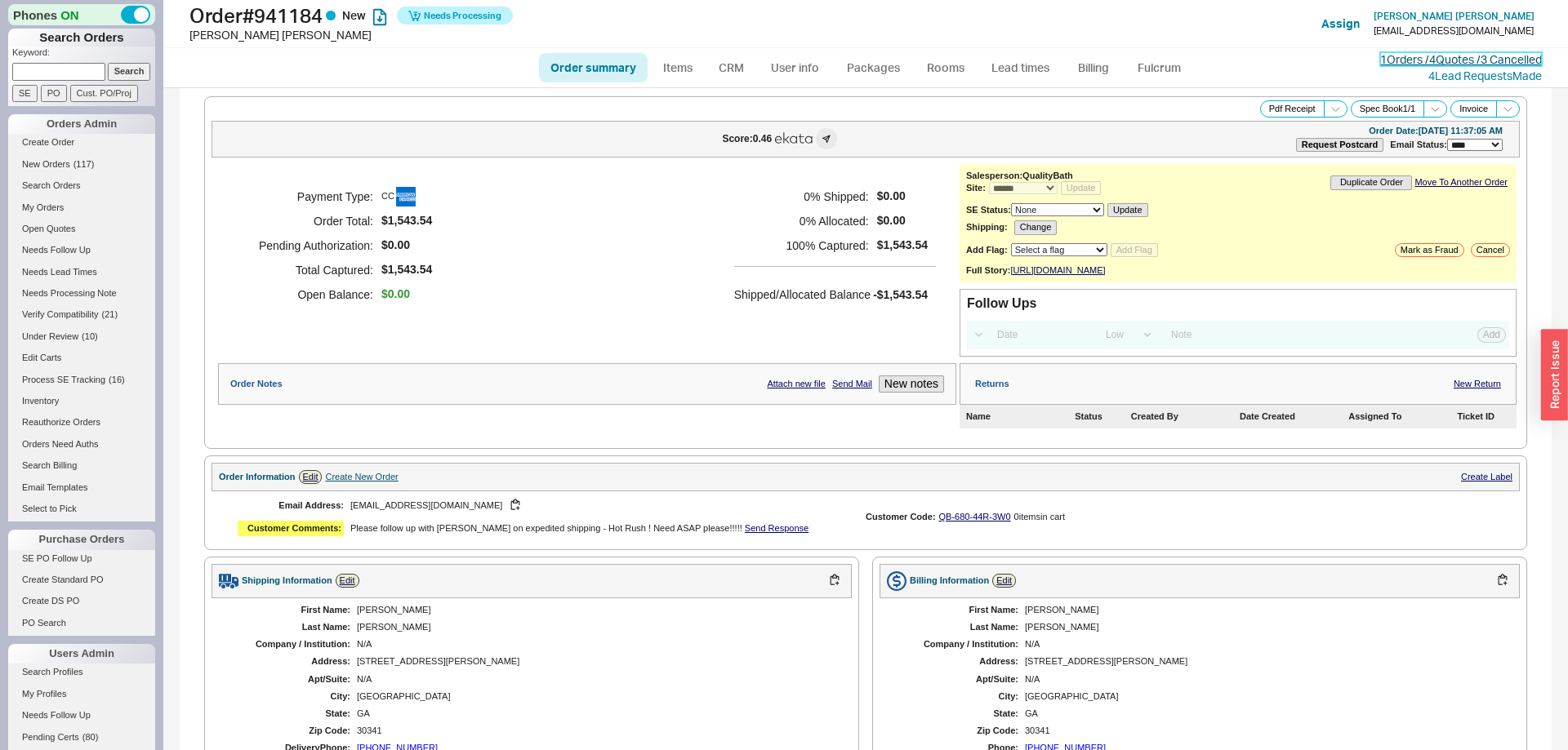
click at [1441, 59] on link "1 Orders / 4 Quotes / 3 Cancelled" at bounding box center [1461, 59] width 162 height 14
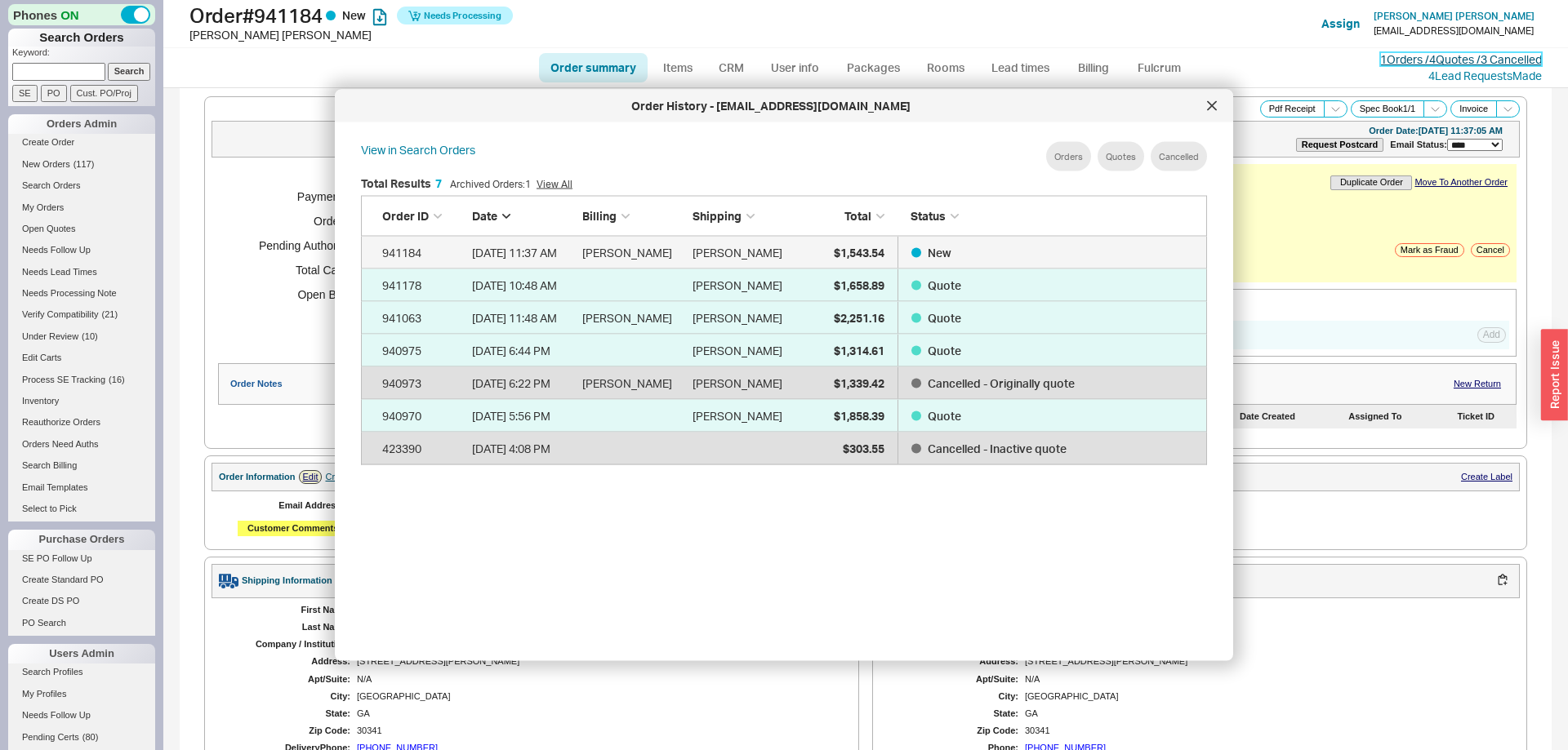
scroll to position [500, 872]
click at [1211, 112] on div at bounding box center [1212, 106] width 27 height 27
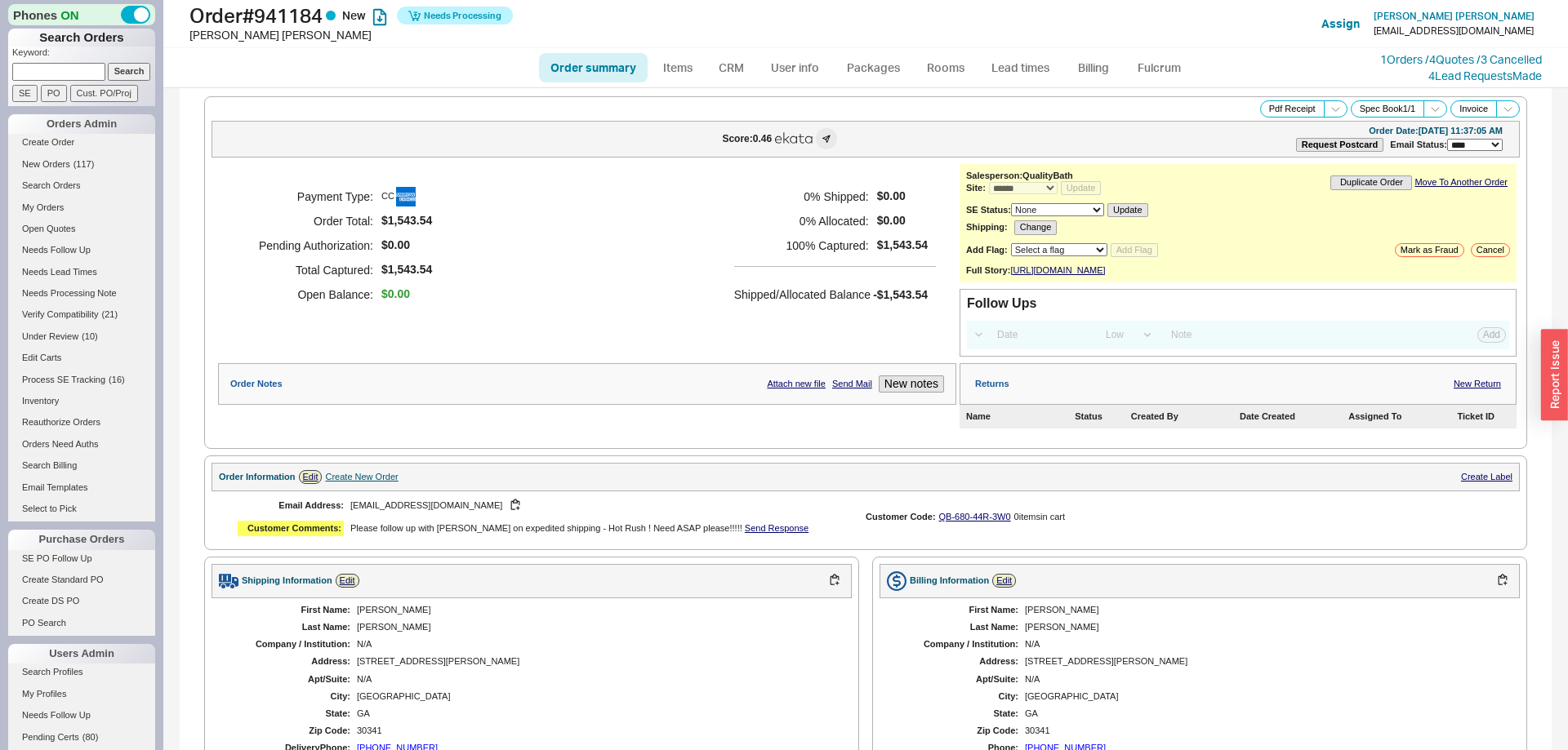
scroll to position [457, 0]
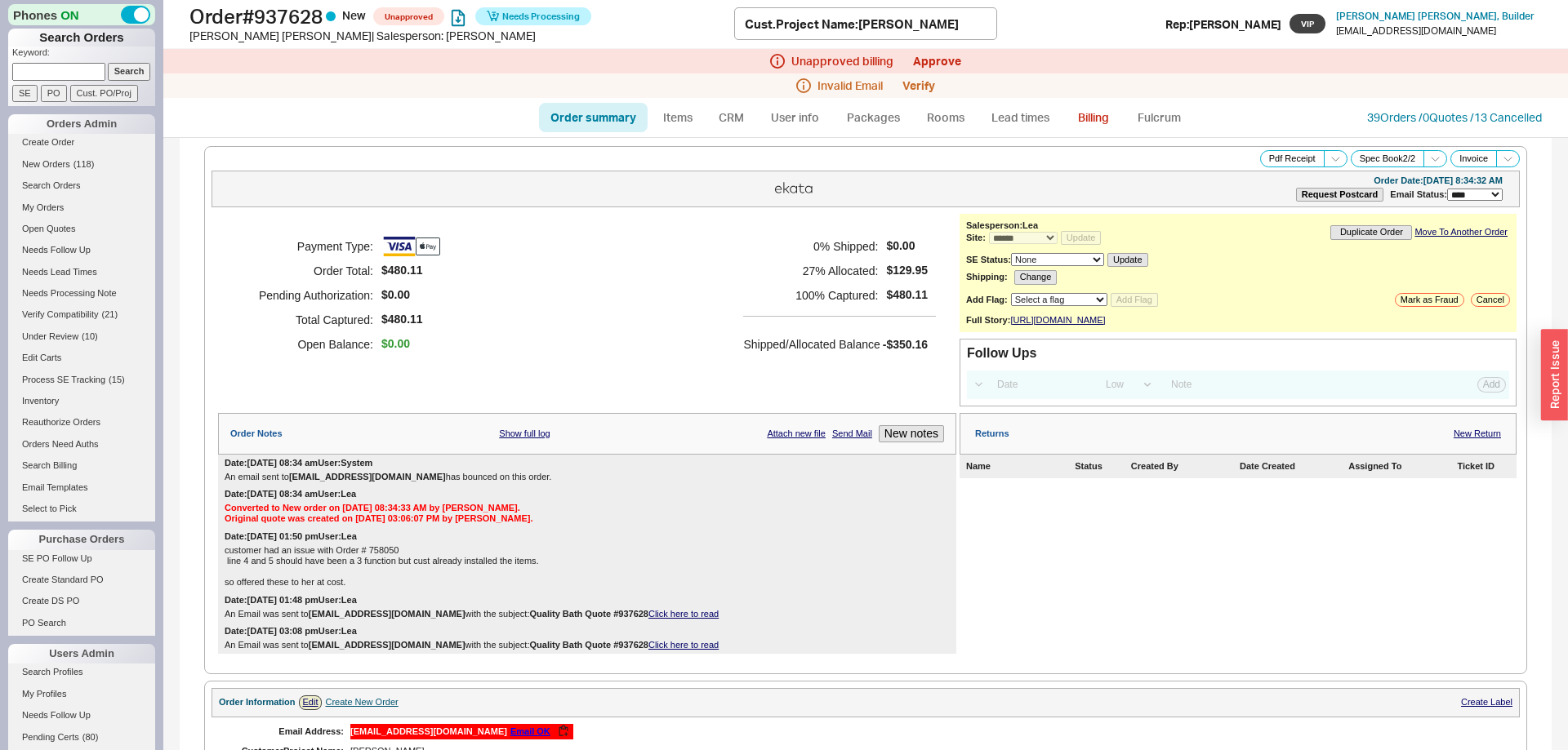
select select "*"
select select "LOW"
select select "3"
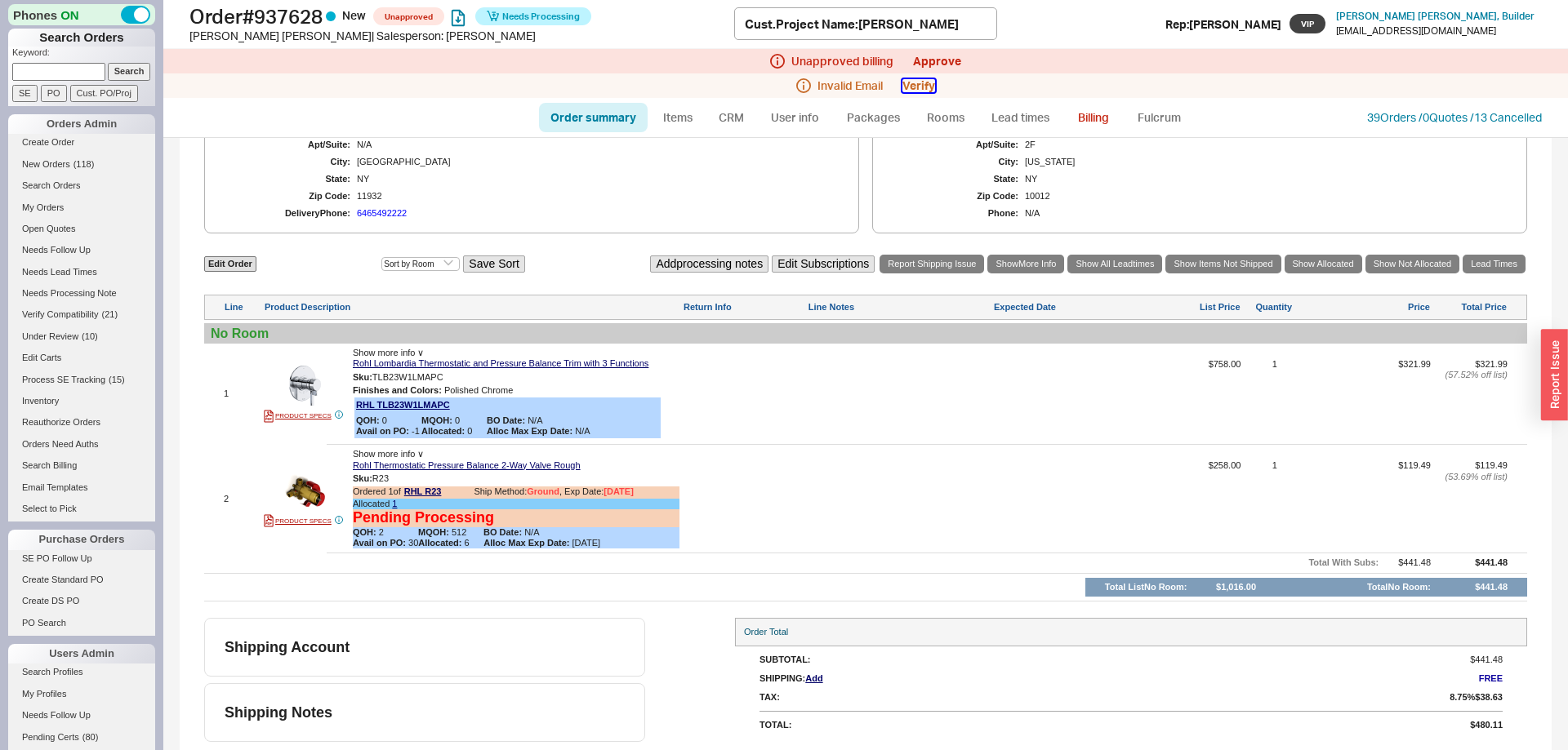
click at [928, 88] on button "Verify" at bounding box center [919, 86] width 33 height 13
click at [881, 165] on button "Yes, email address is valid" at bounding box center [864, 163] width 114 height 23
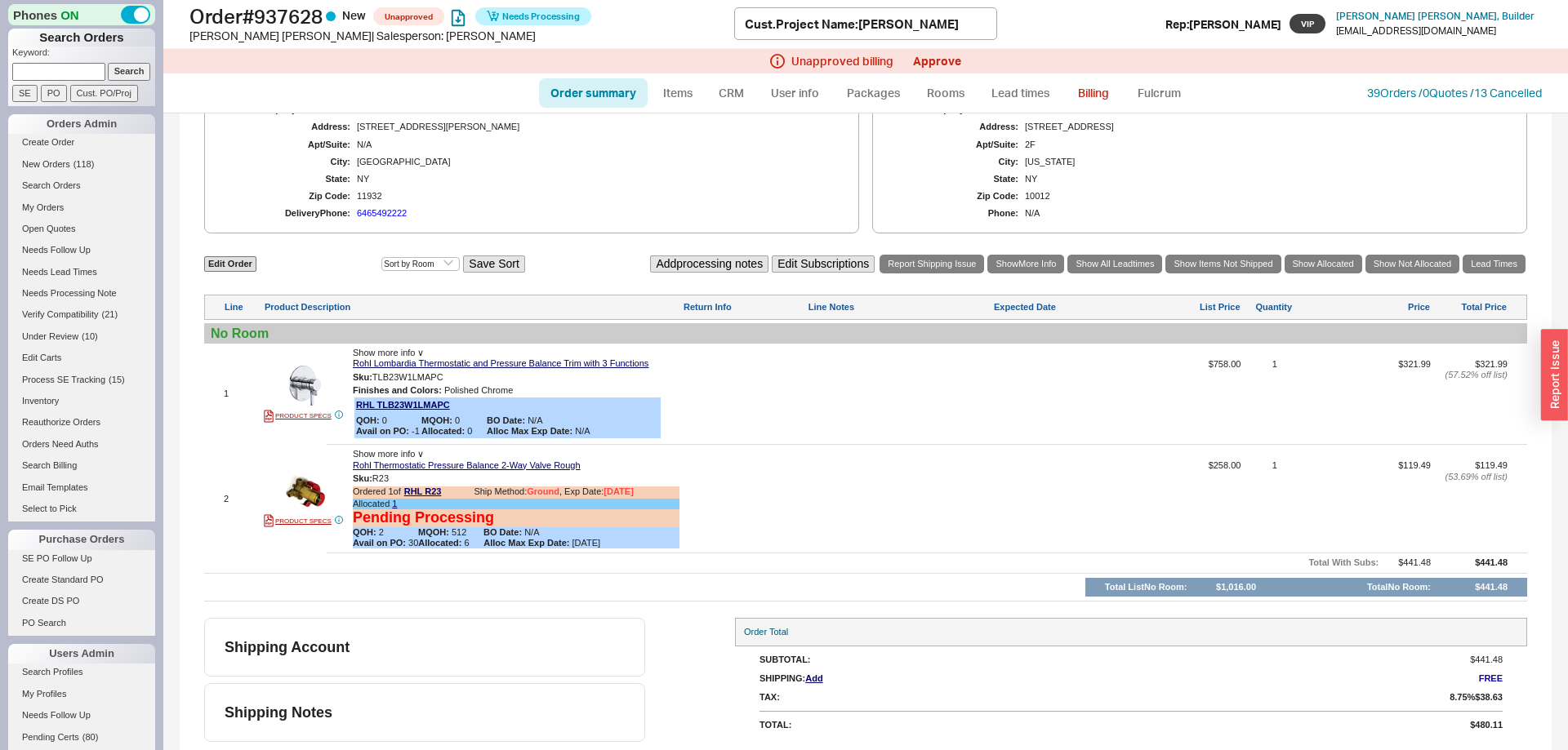
scroll to position [746, 0]
click at [939, 70] on div "Unapproved billing Approve" at bounding box center [865, 61] width 1404 height 25
click at [940, 65] on link "Approve" at bounding box center [937, 61] width 48 height 14
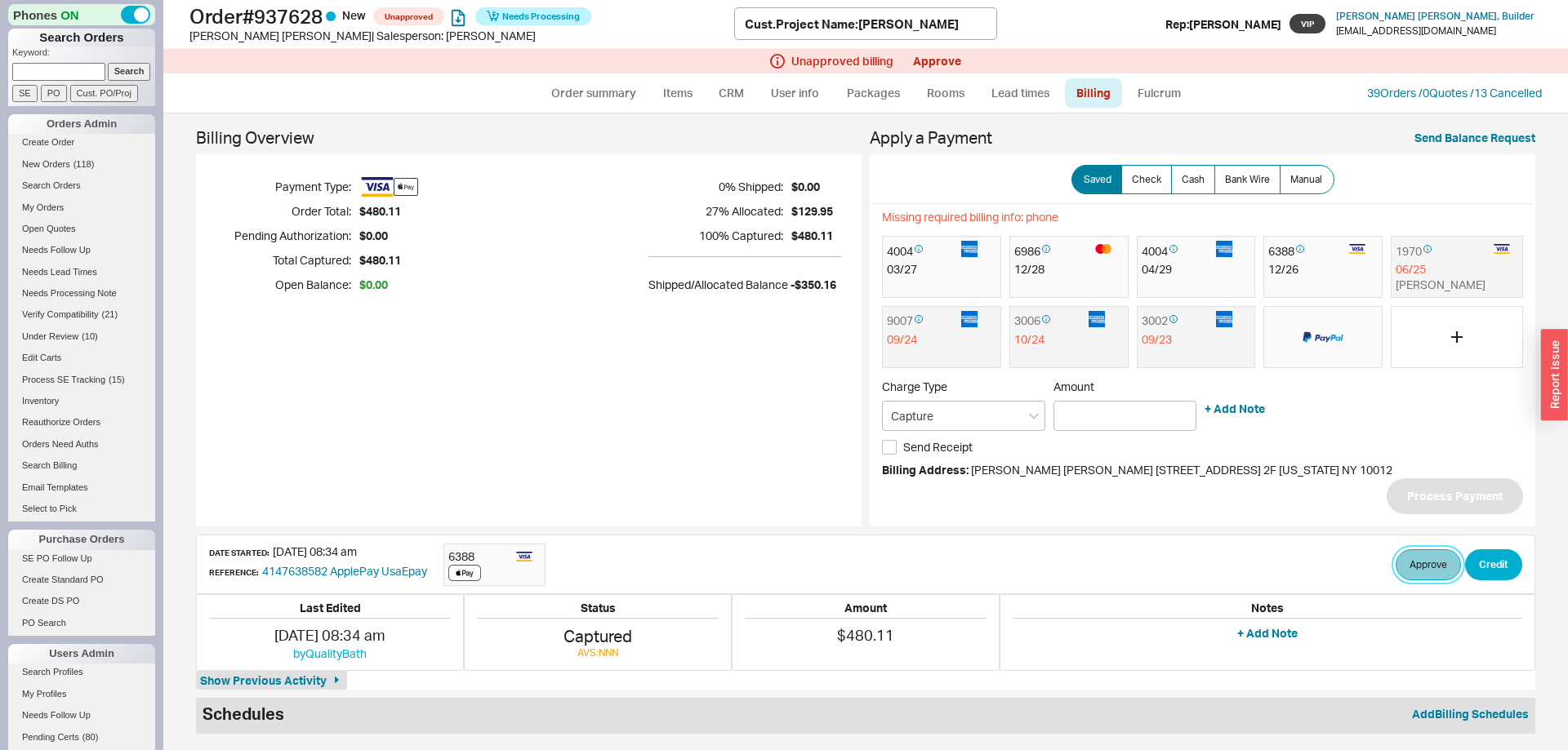
click at [1424, 576] on button "Approve" at bounding box center [1428, 564] width 65 height 31
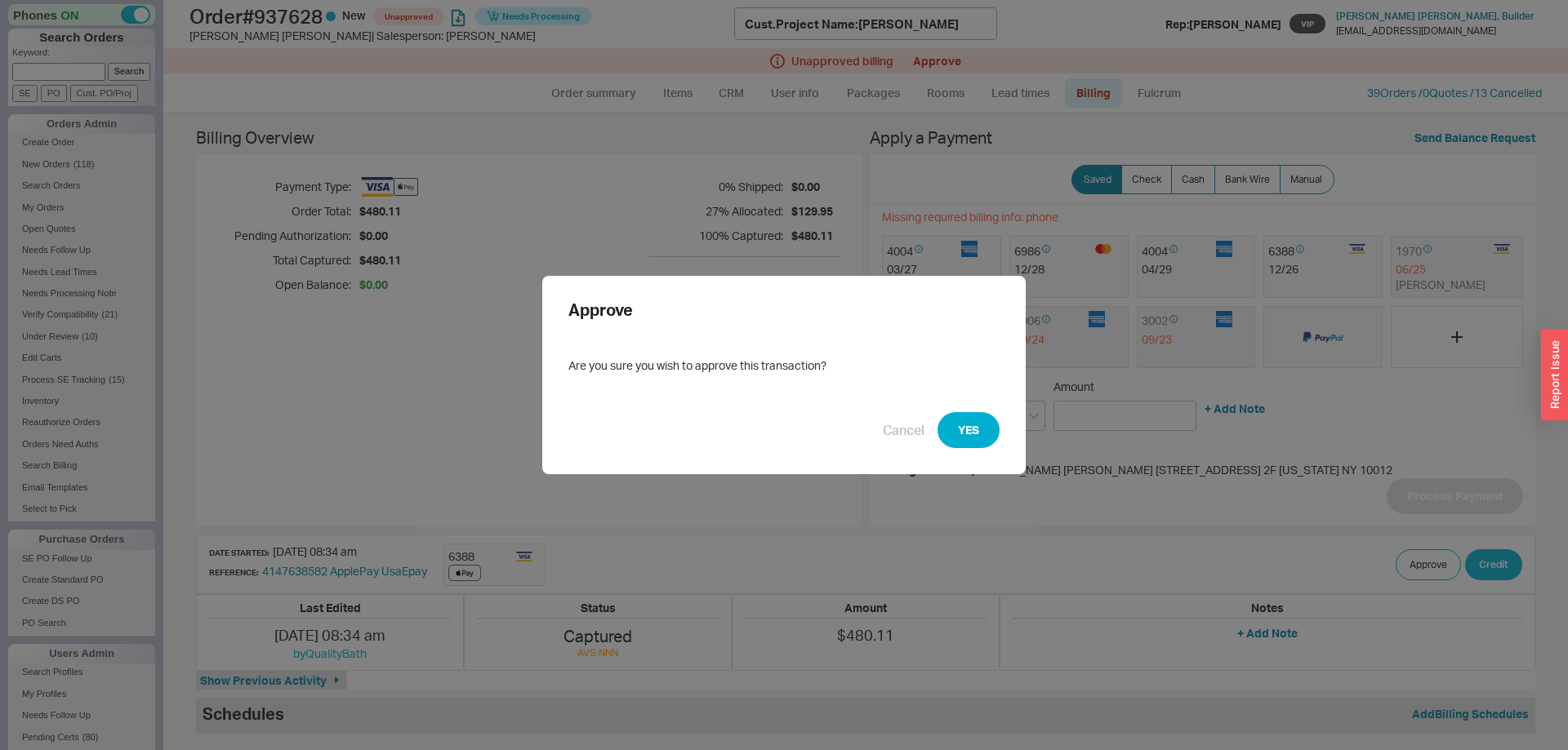
click at [935, 442] on div "Cancel YES" at bounding box center [783, 430] width 431 height 36
click at [959, 428] on button "YES" at bounding box center [968, 430] width 62 height 36
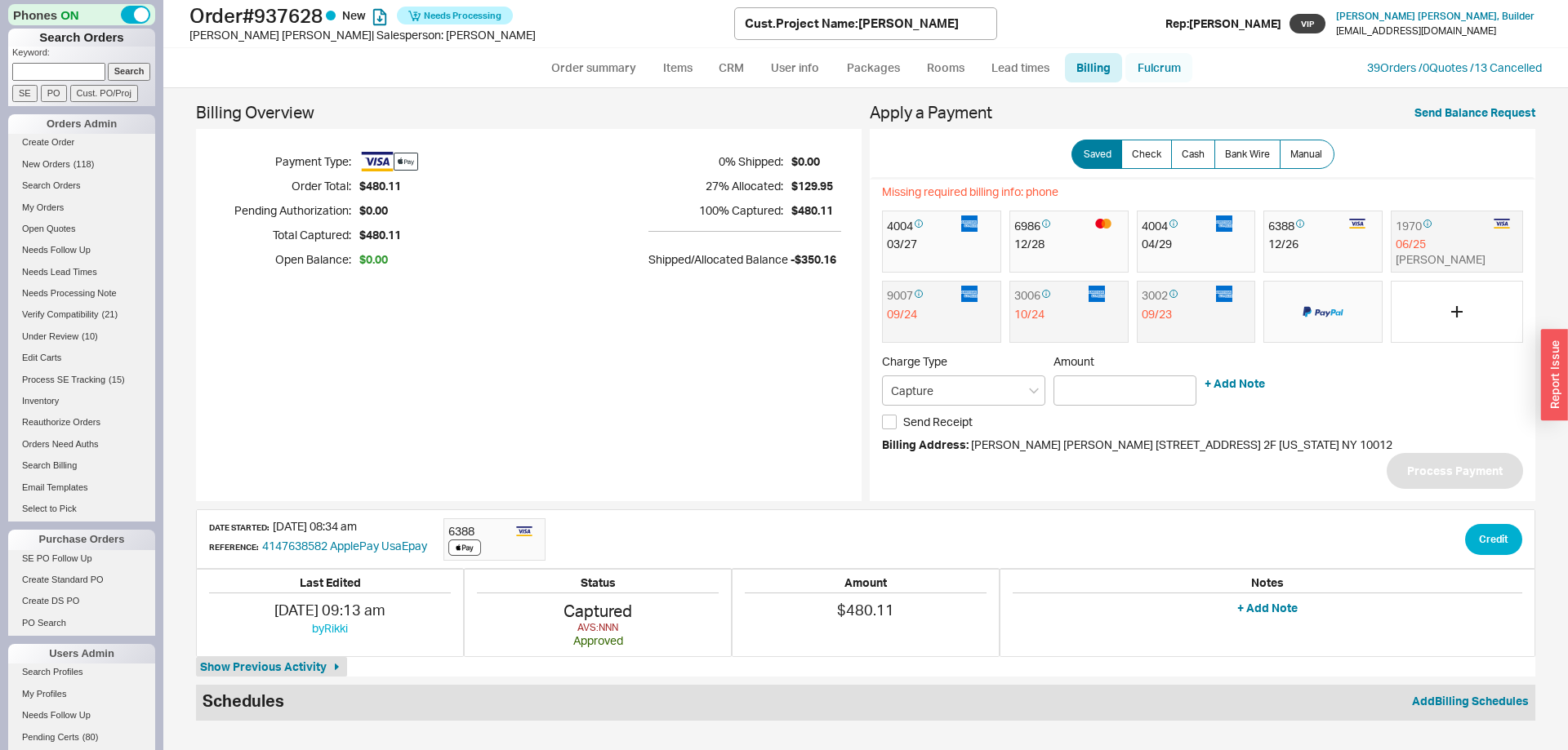
click at [1147, 65] on link "Fulcrum" at bounding box center [1159, 67] width 67 height 29
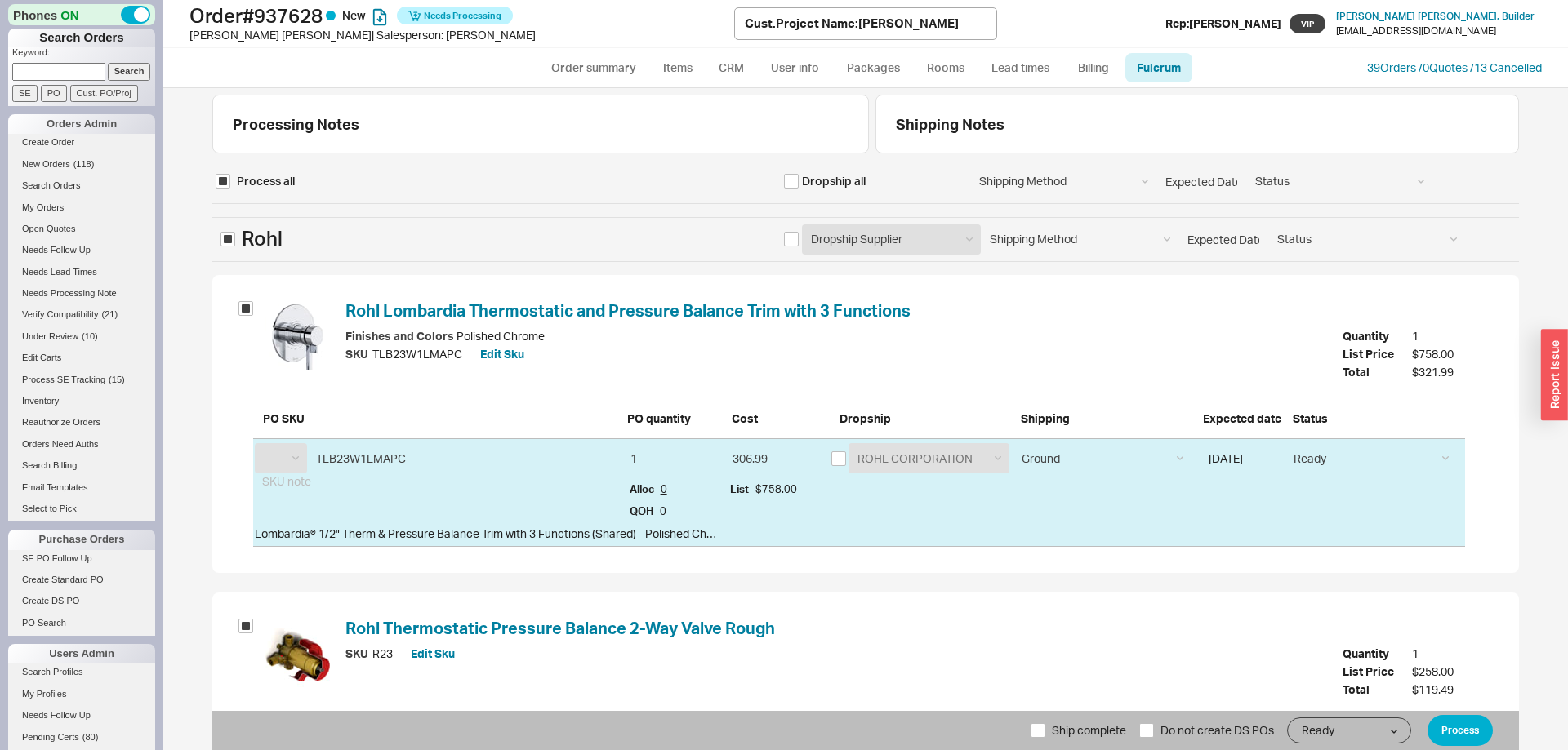
scroll to position [213, 0]
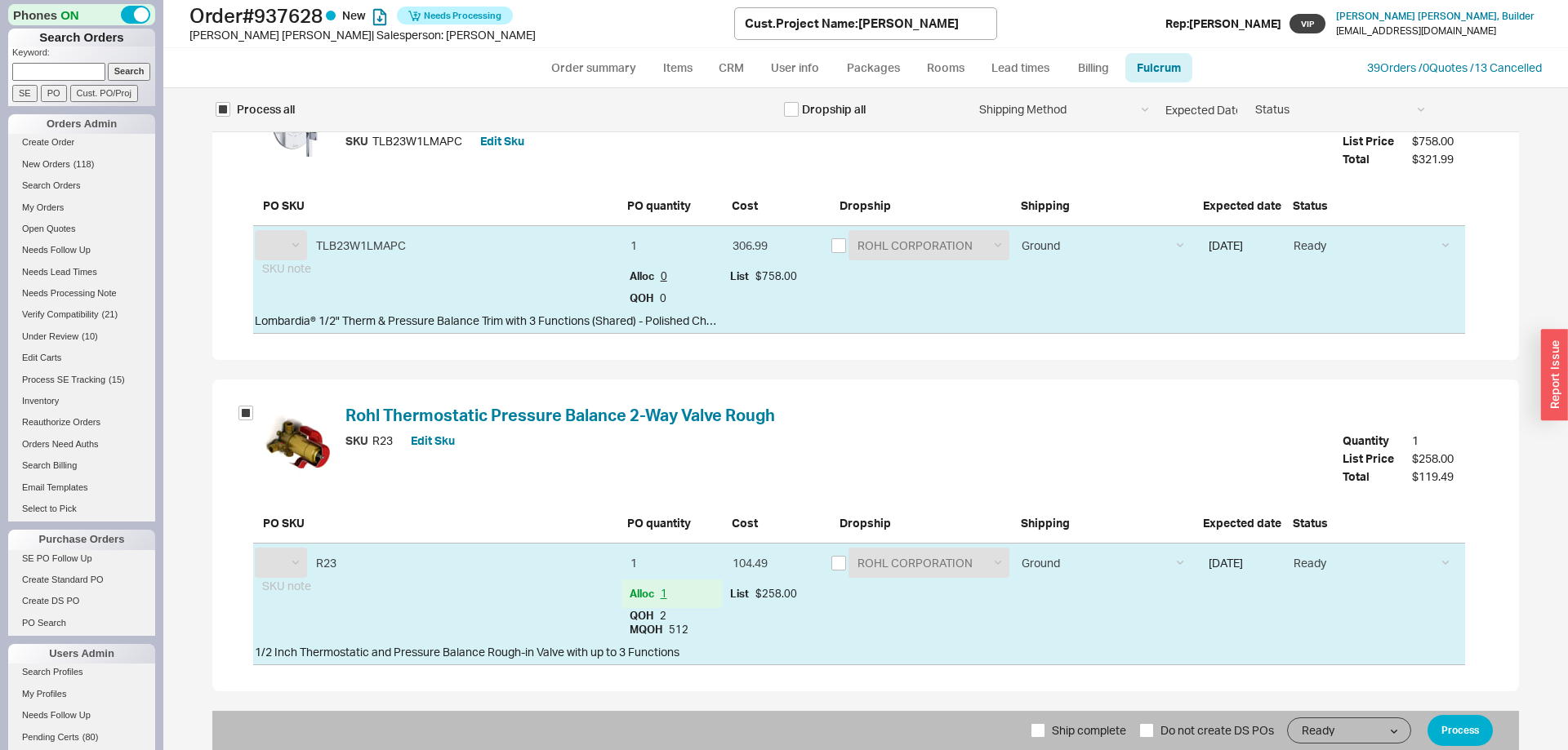
select select "RHL"
click at [1448, 719] on button "Process" at bounding box center [1460, 730] width 65 height 31
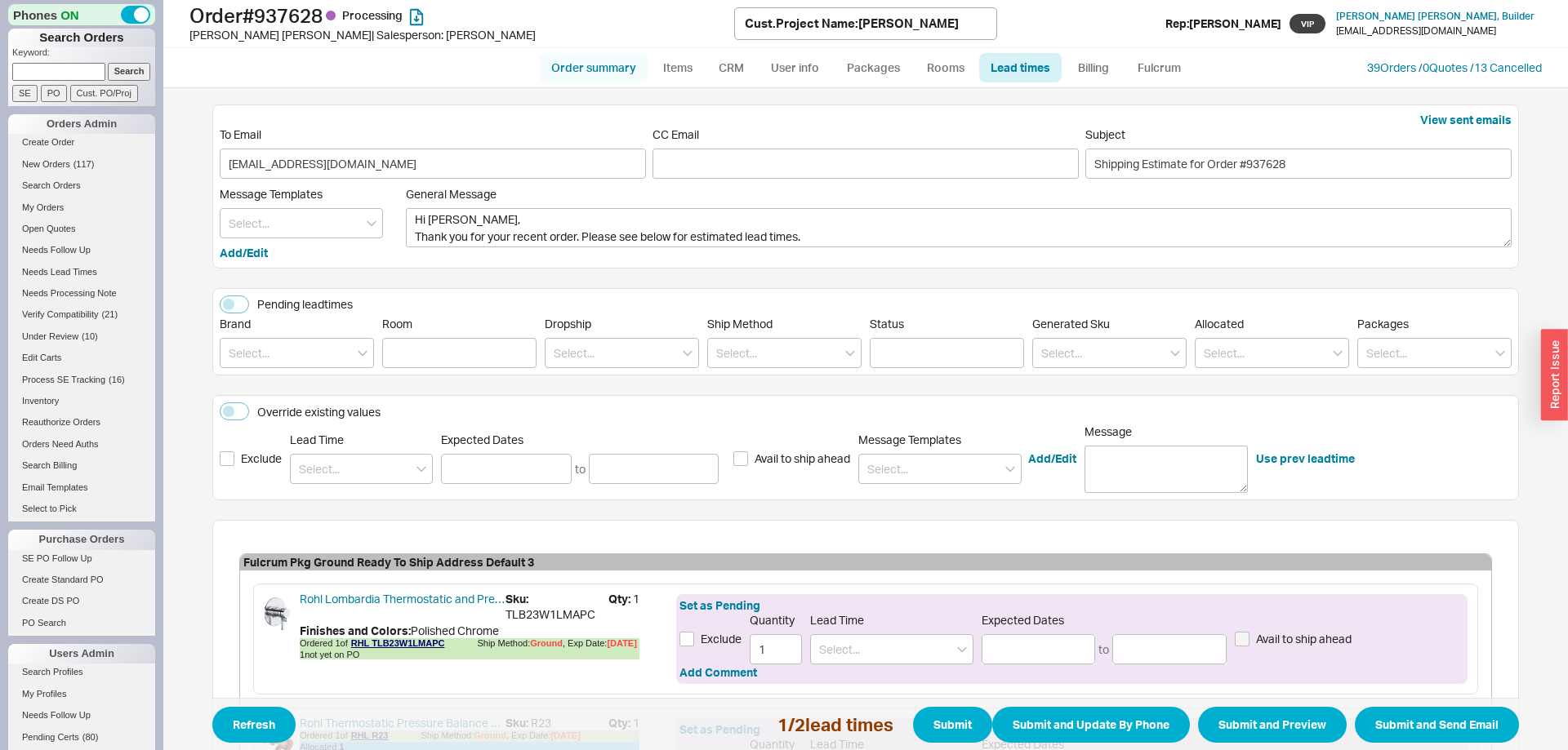
click at [580, 74] on link "Order summary" at bounding box center [593, 67] width 109 height 29
select select "*"
select select "LOW"
select select "3"
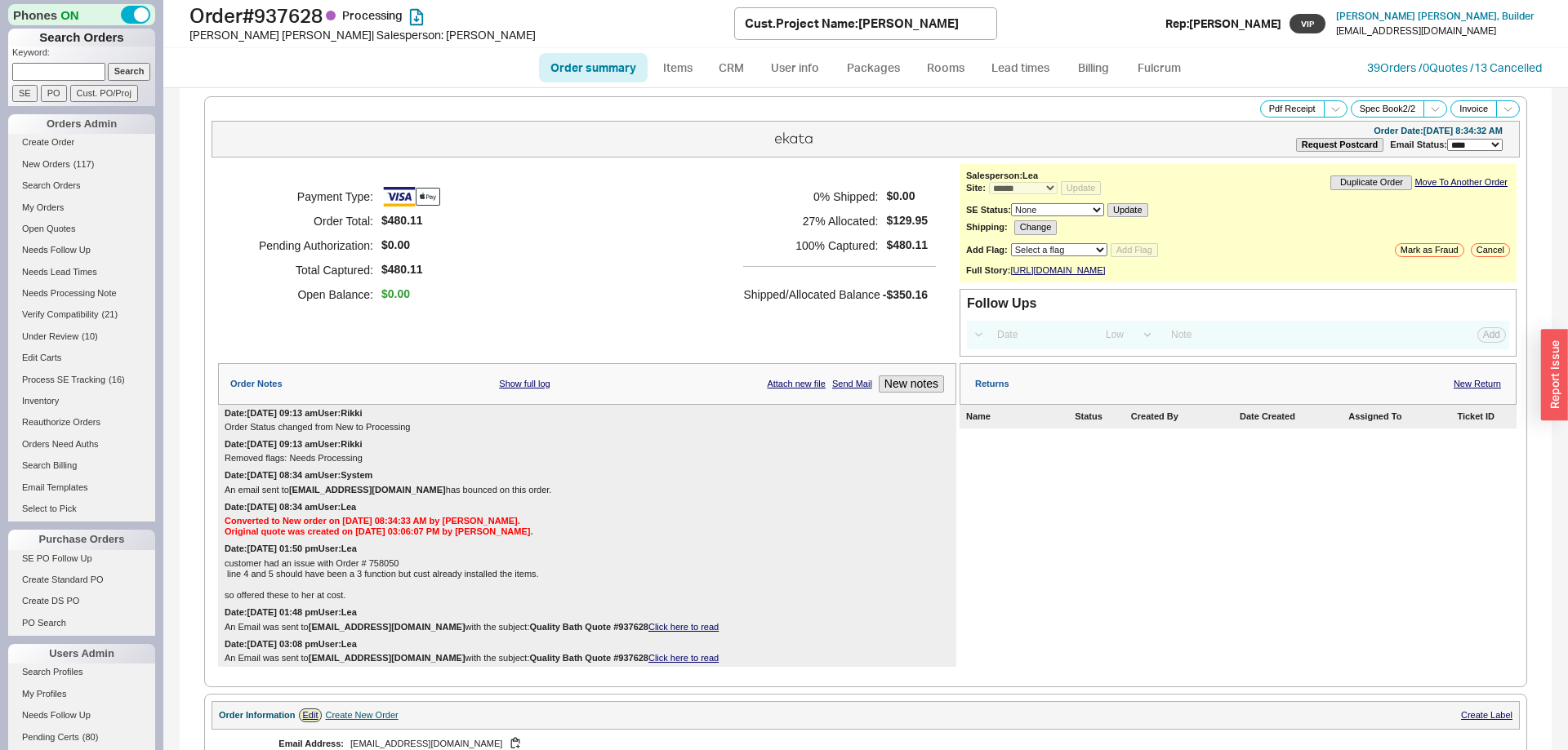
scroll to position [746, 0]
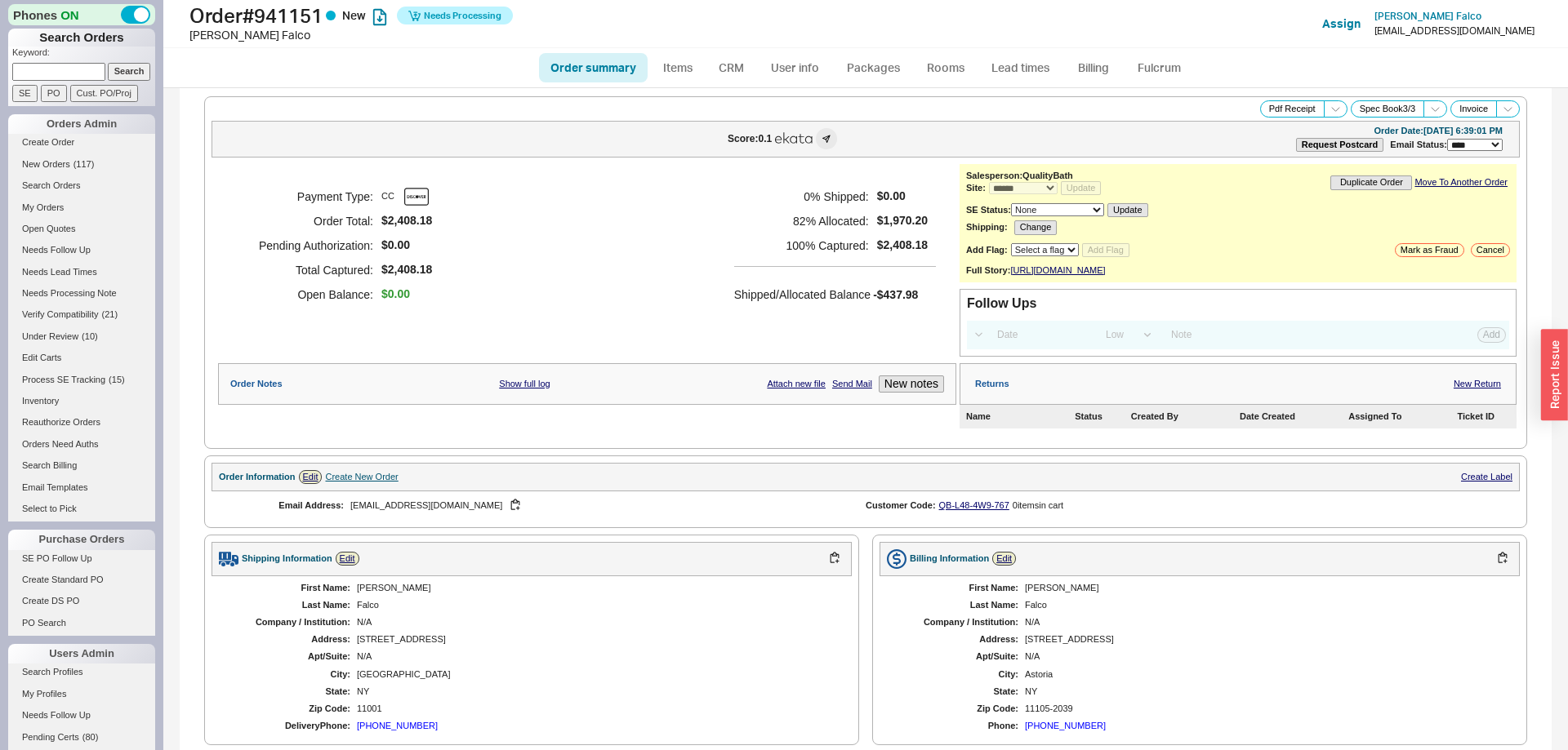
select select "*"
select select "LOW"
select select "3"
click at [1165, 71] on link "Fulcrum" at bounding box center [1159, 67] width 67 height 29
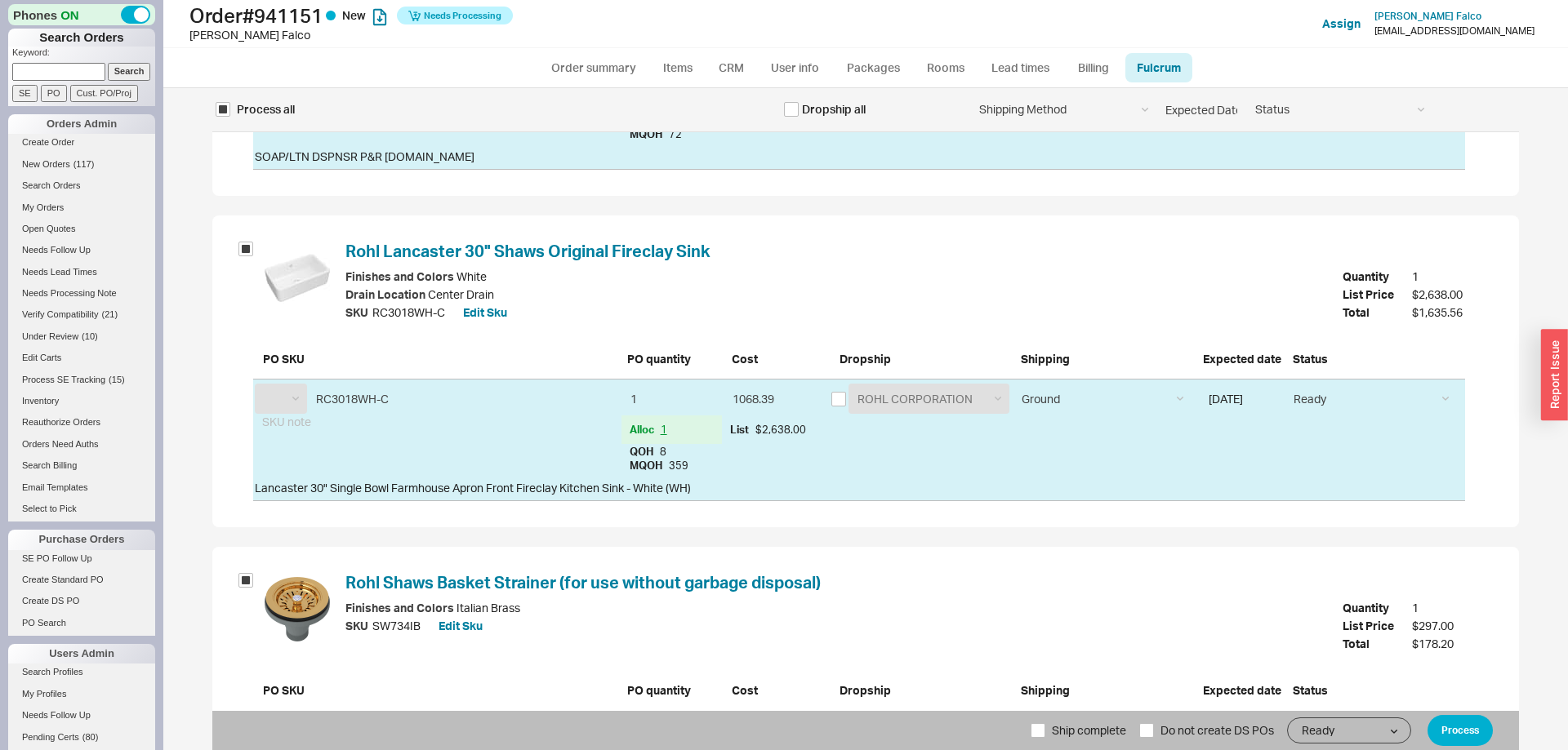
scroll to position [500, 0]
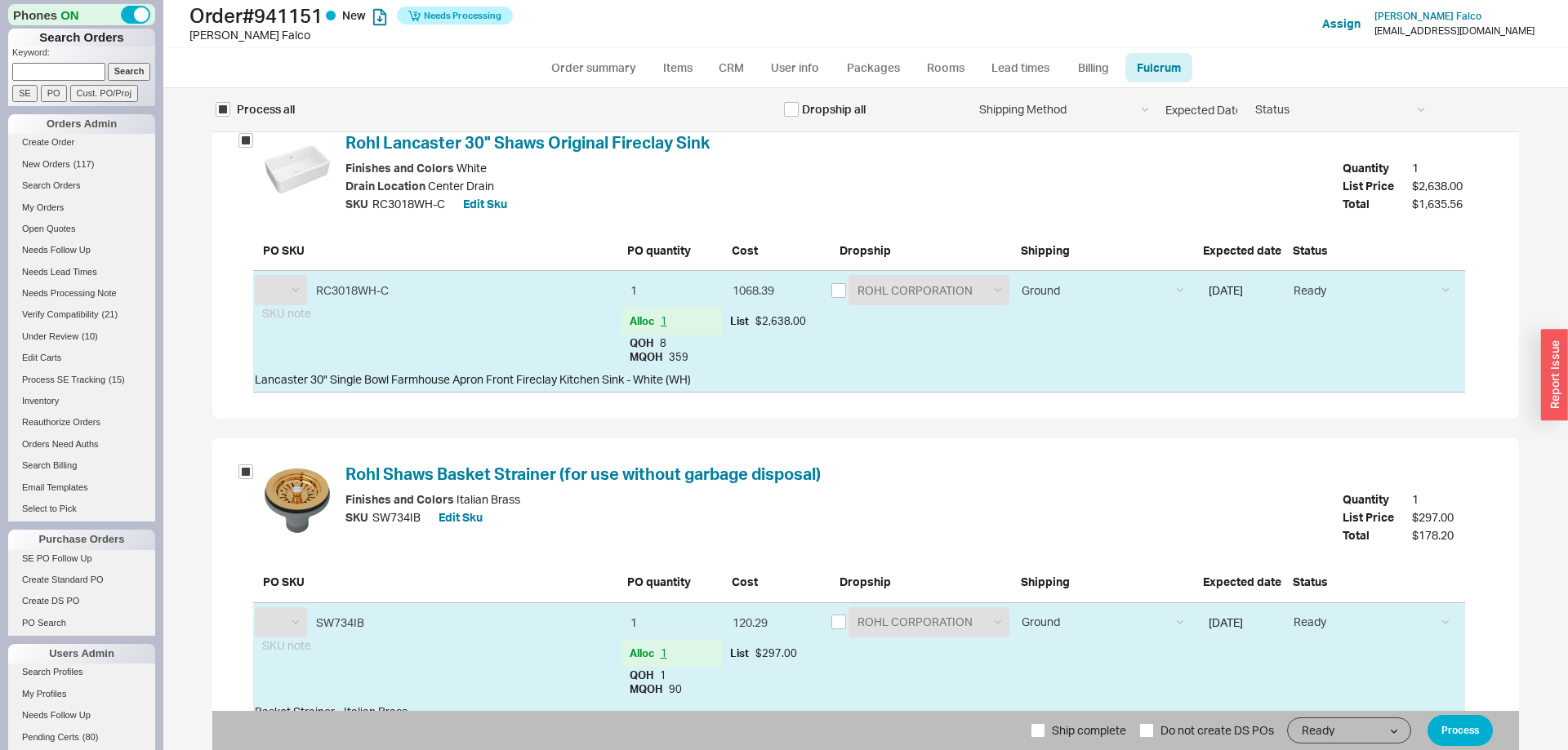
select select "RHL"
click at [1012, 275] on select "Ground LTL Our Truck --------------- Customer Pickup - Showroom Customer Pickup…" at bounding box center [1102, 290] width 179 height 30
click at [564, 62] on link "Order summary" at bounding box center [593, 67] width 109 height 29
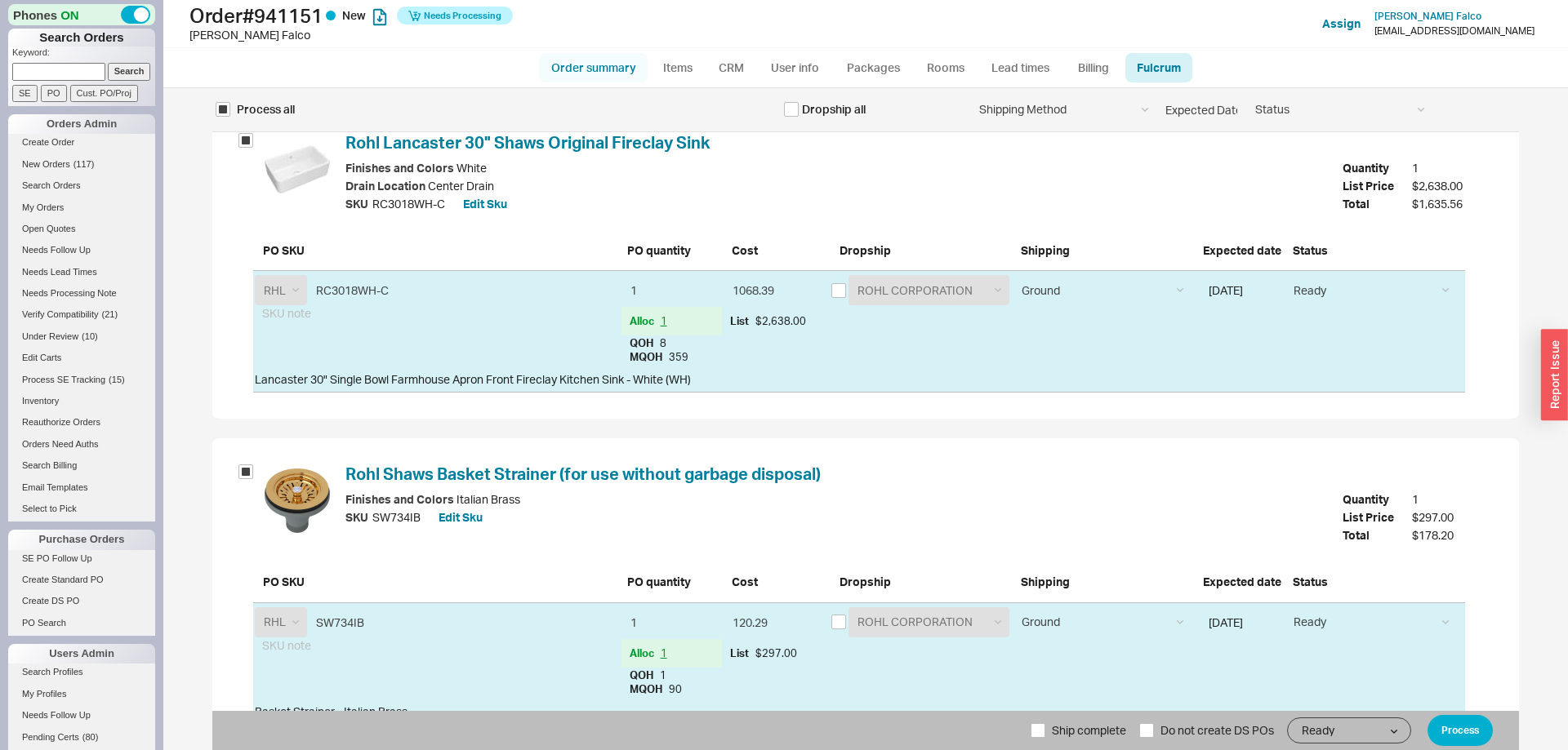
select select "*"
select select "LOW"
select select "3"
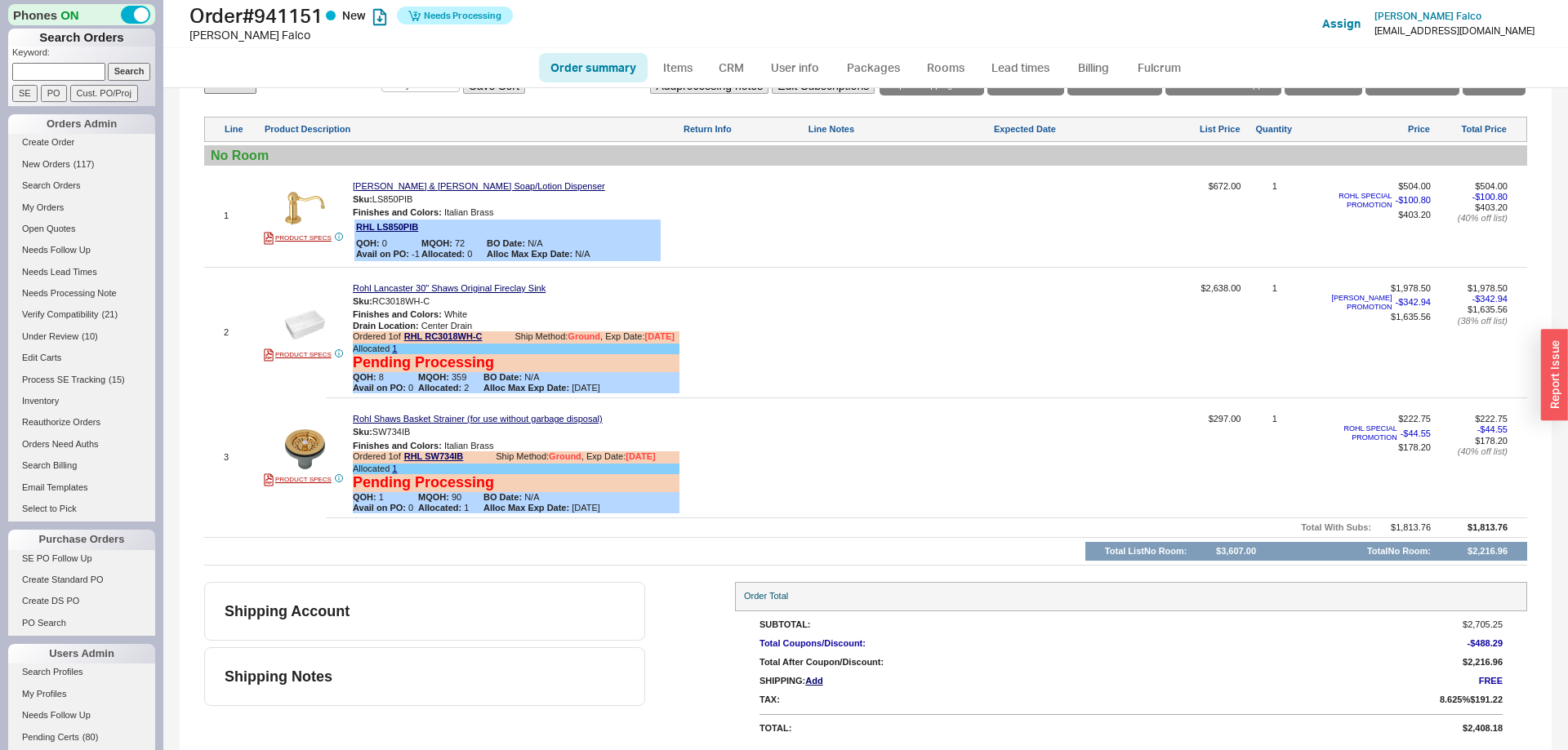
scroll to position [287, 0]
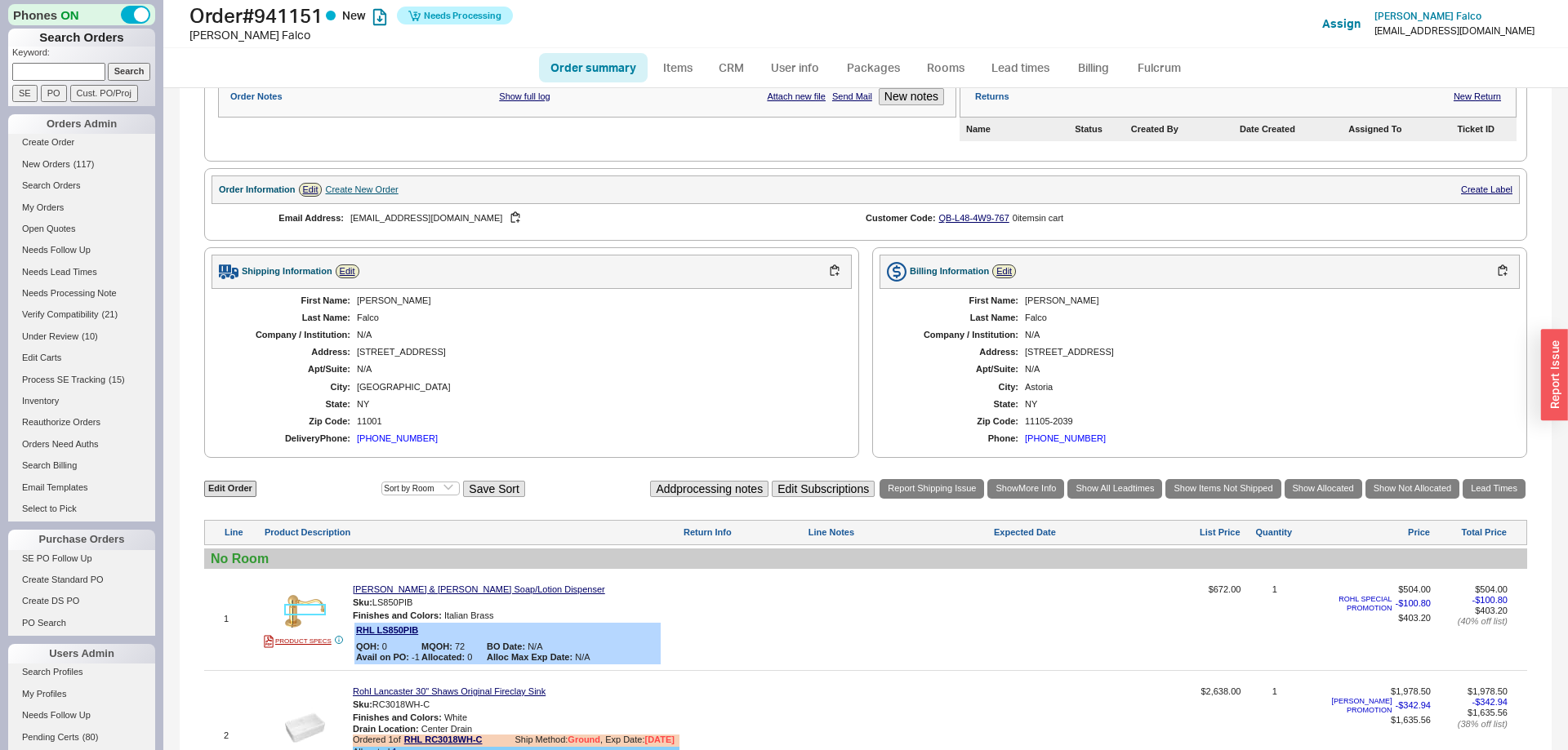
click at [294, 631] on img at bounding box center [304, 610] width 40 height 40
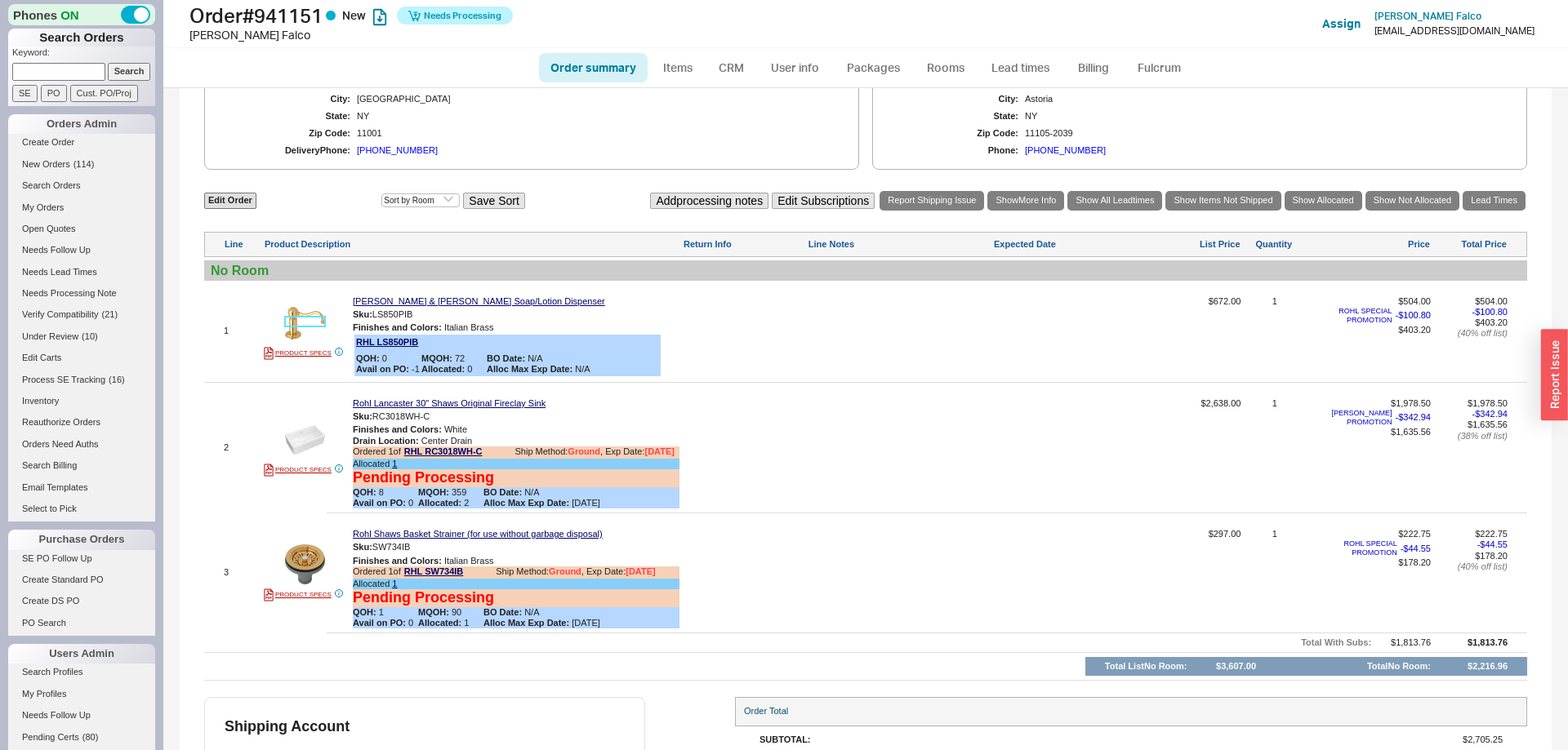
scroll to position [454, 0]
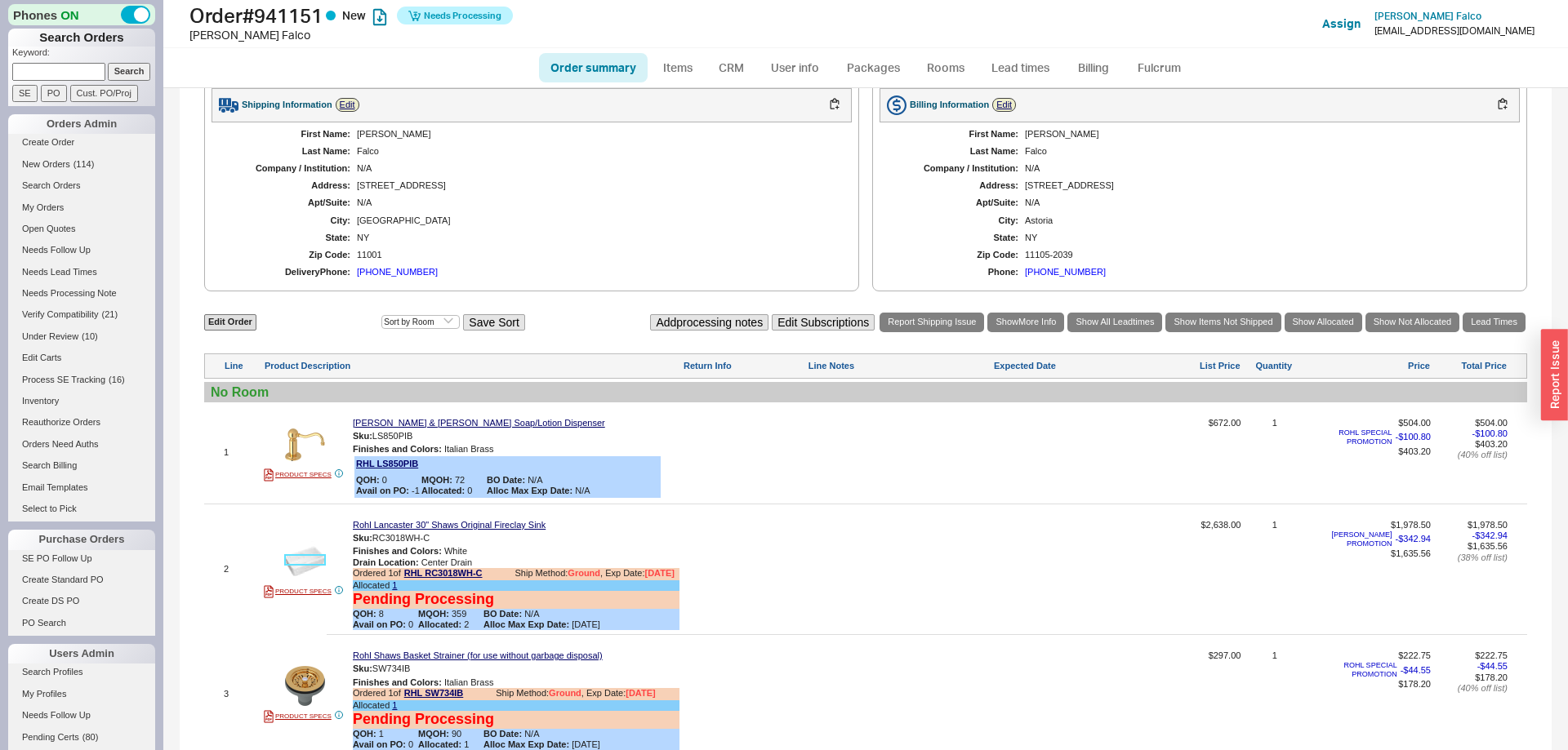
click at [311, 566] on img at bounding box center [304, 561] width 40 height 40
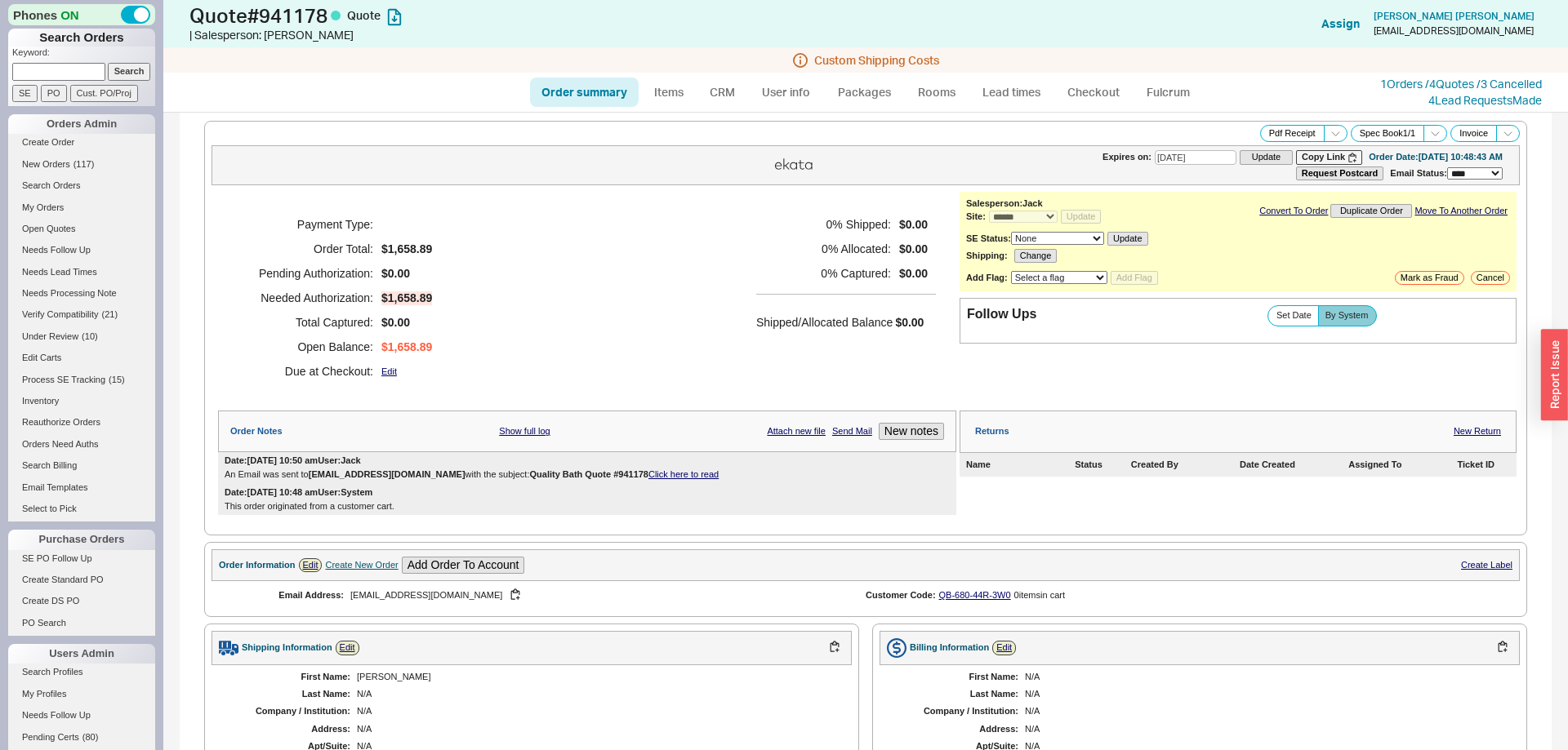
select select "*"
select select "3"
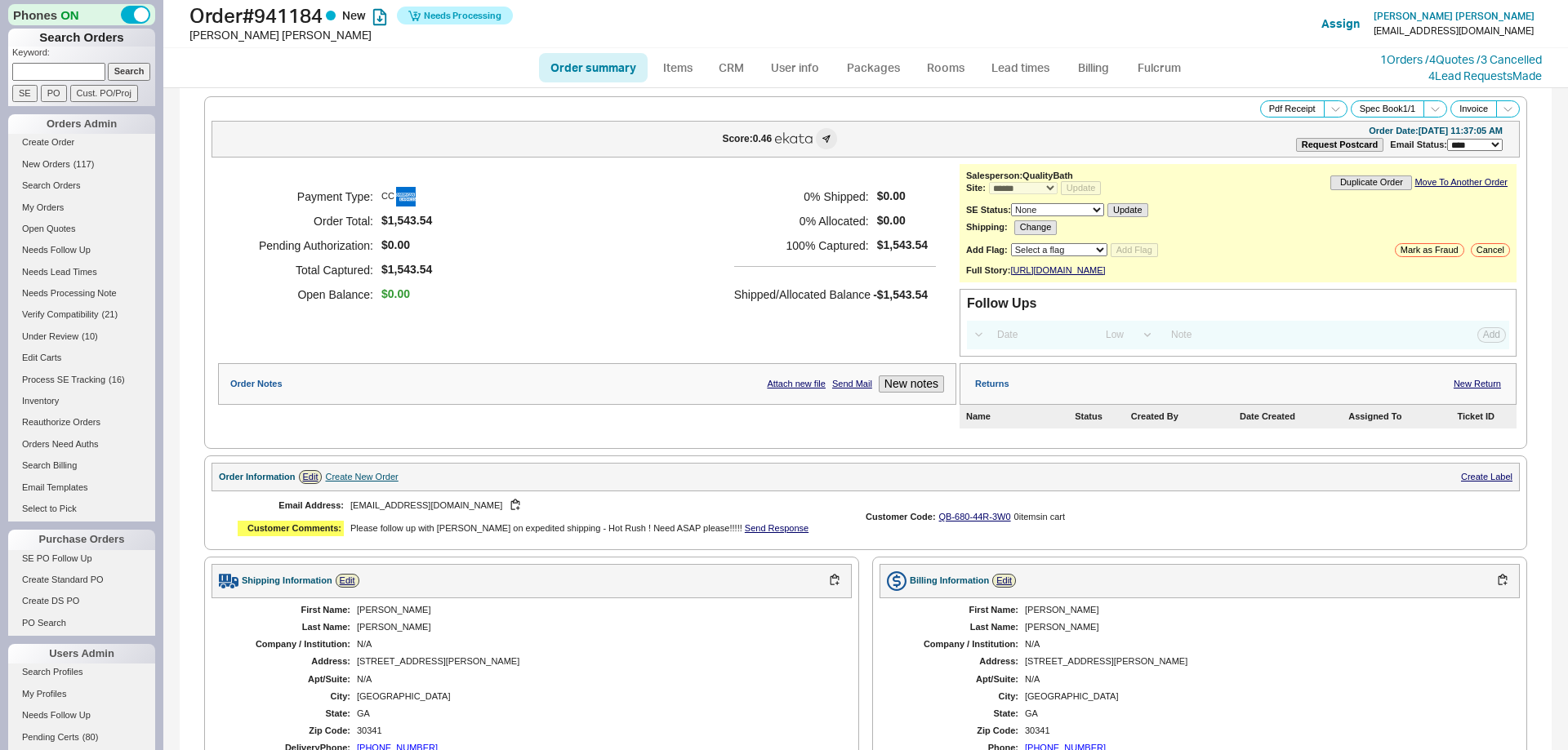
select select "*"
select select "LOW"
select select "3"
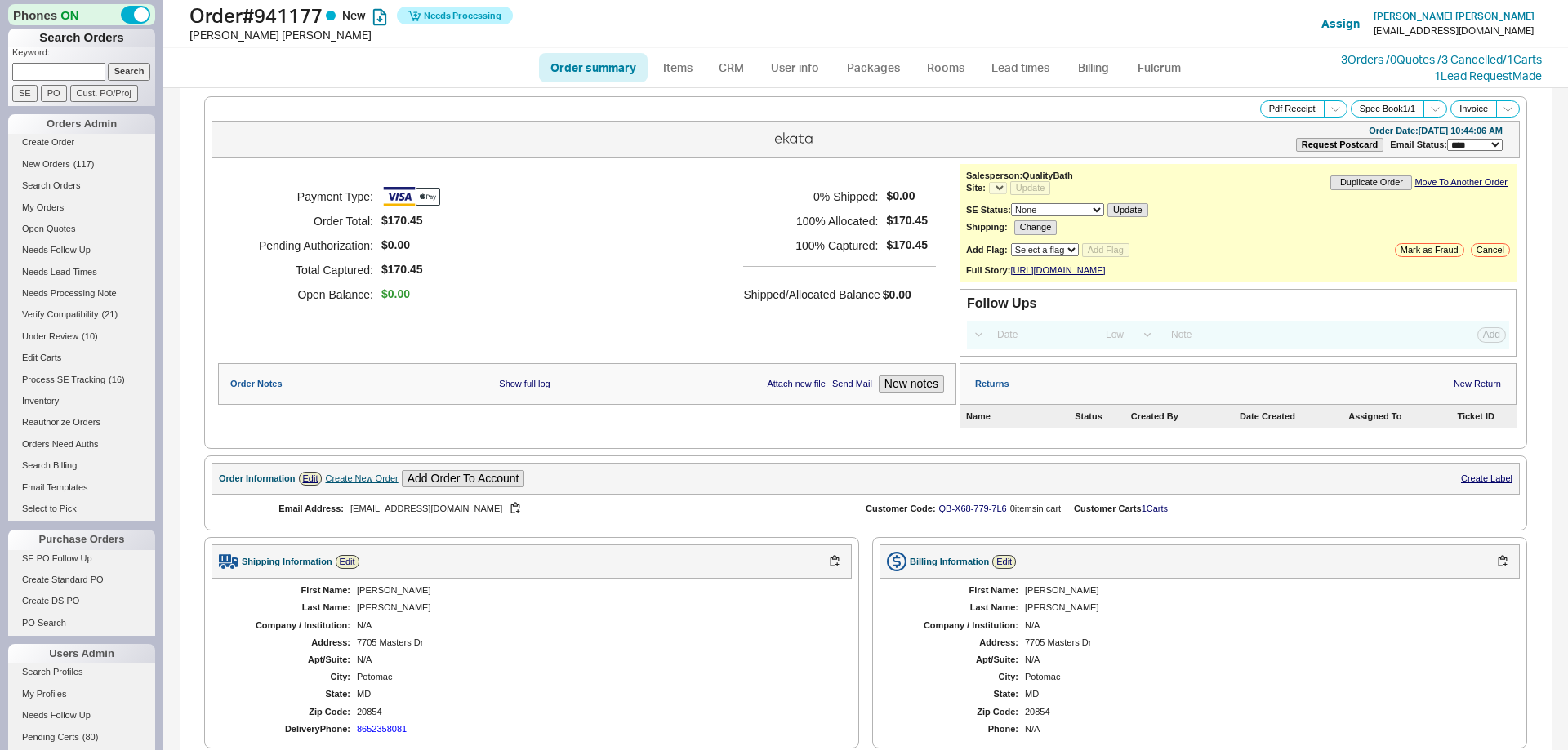
select select "*"
select select "LOW"
select select "3"
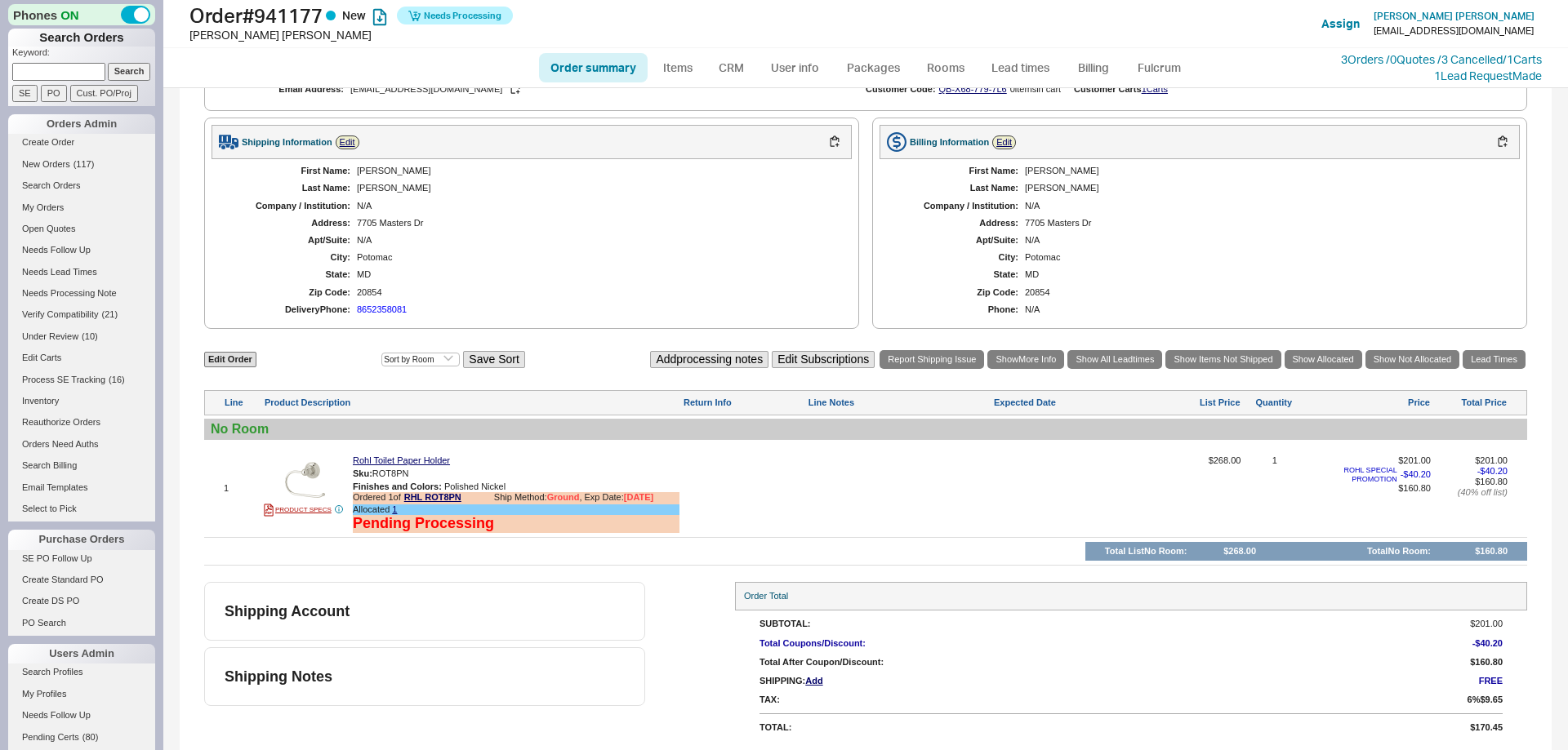
select select "*"
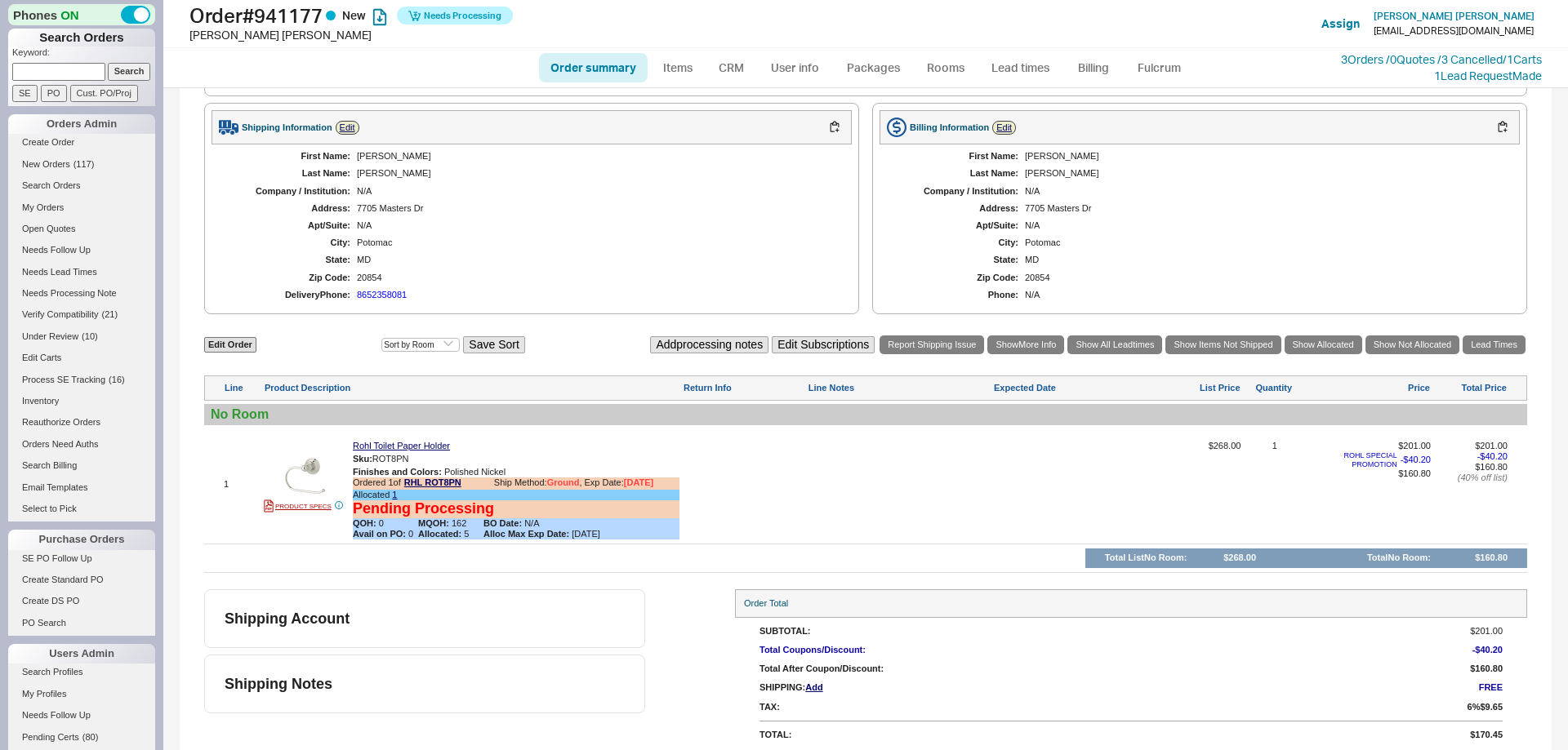
scroll to position [0, 0]
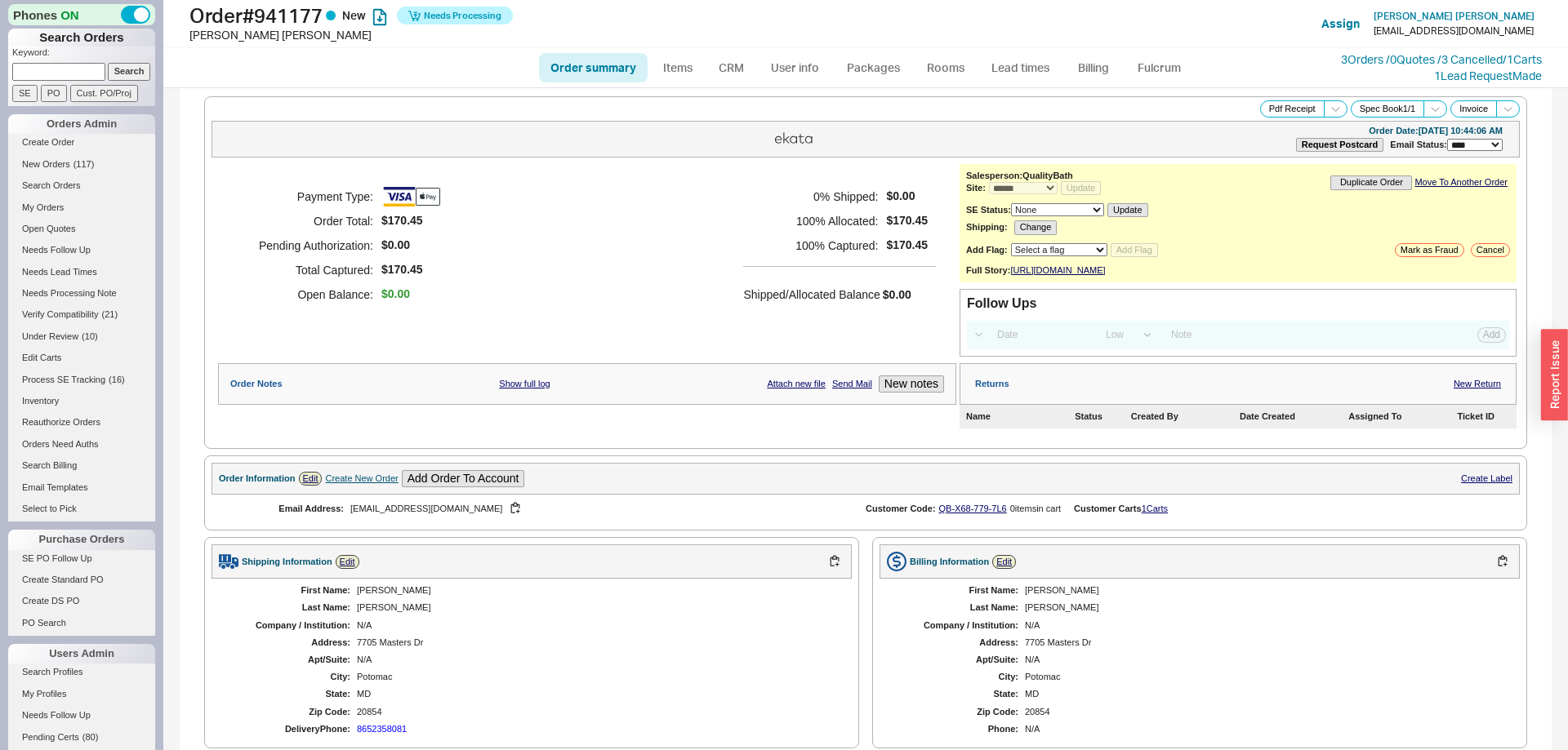
drag, startPoint x: 1151, startPoint y: 85, endPoint x: 1156, endPoint y: 73, distance: 13.0
click at [1151, 83] on ul "Order summary Items CRM User info Packages Rooms Lead times Billing Fulcrum" at bounding box center [865, 67] width 666 height 39
click at [1157, 69] on link "Fulcrum" at bounding box center [1159, 67] width 67 height 29
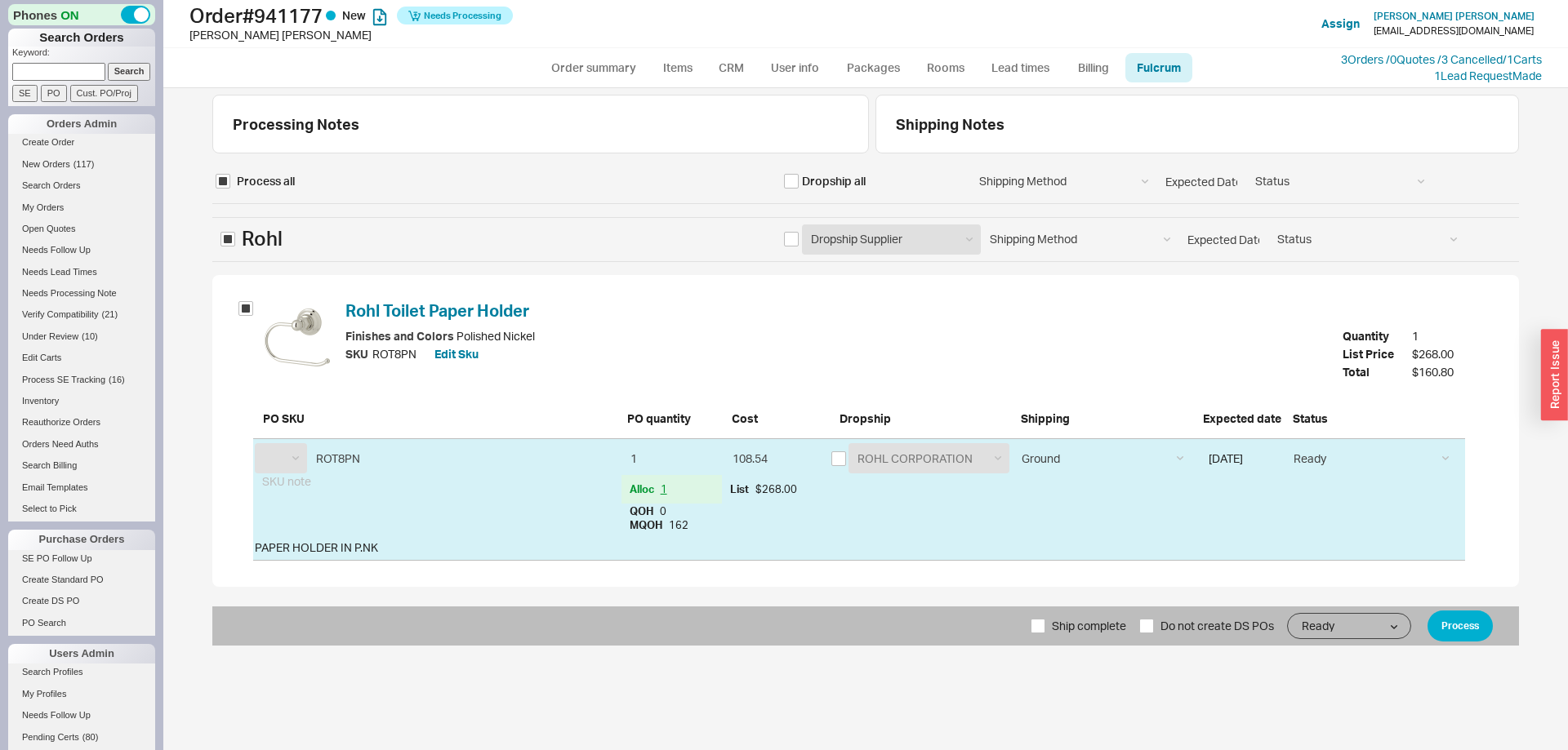
select select "RHL"
click at [1479, 630] on button "Process" at bounding box center [1460, 625] width 65 height 31
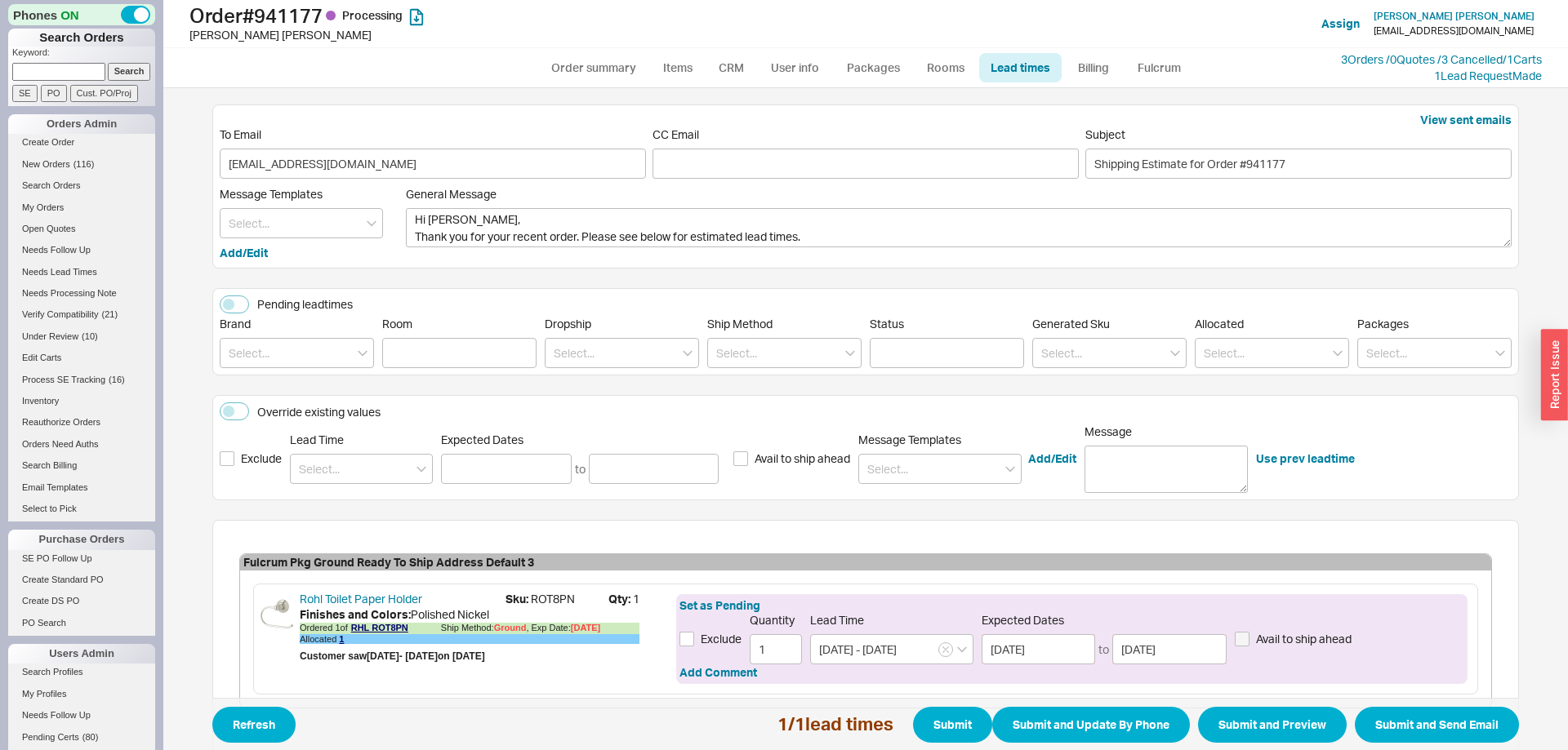
scroll to position [93, 0]
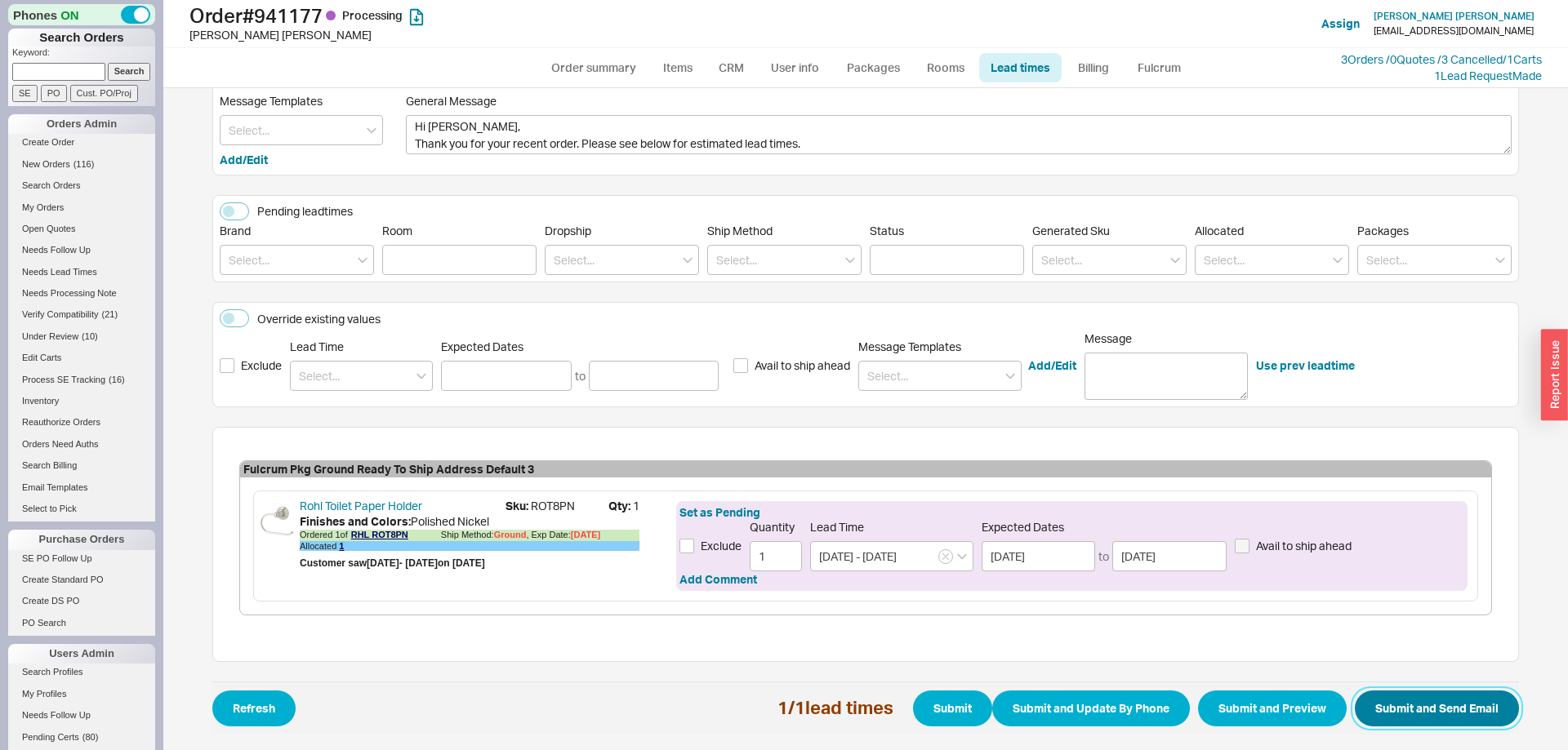
click at [1372, 708] on button "Submit and Send Email" at bounding box center [1436, 708] width 164 height 36
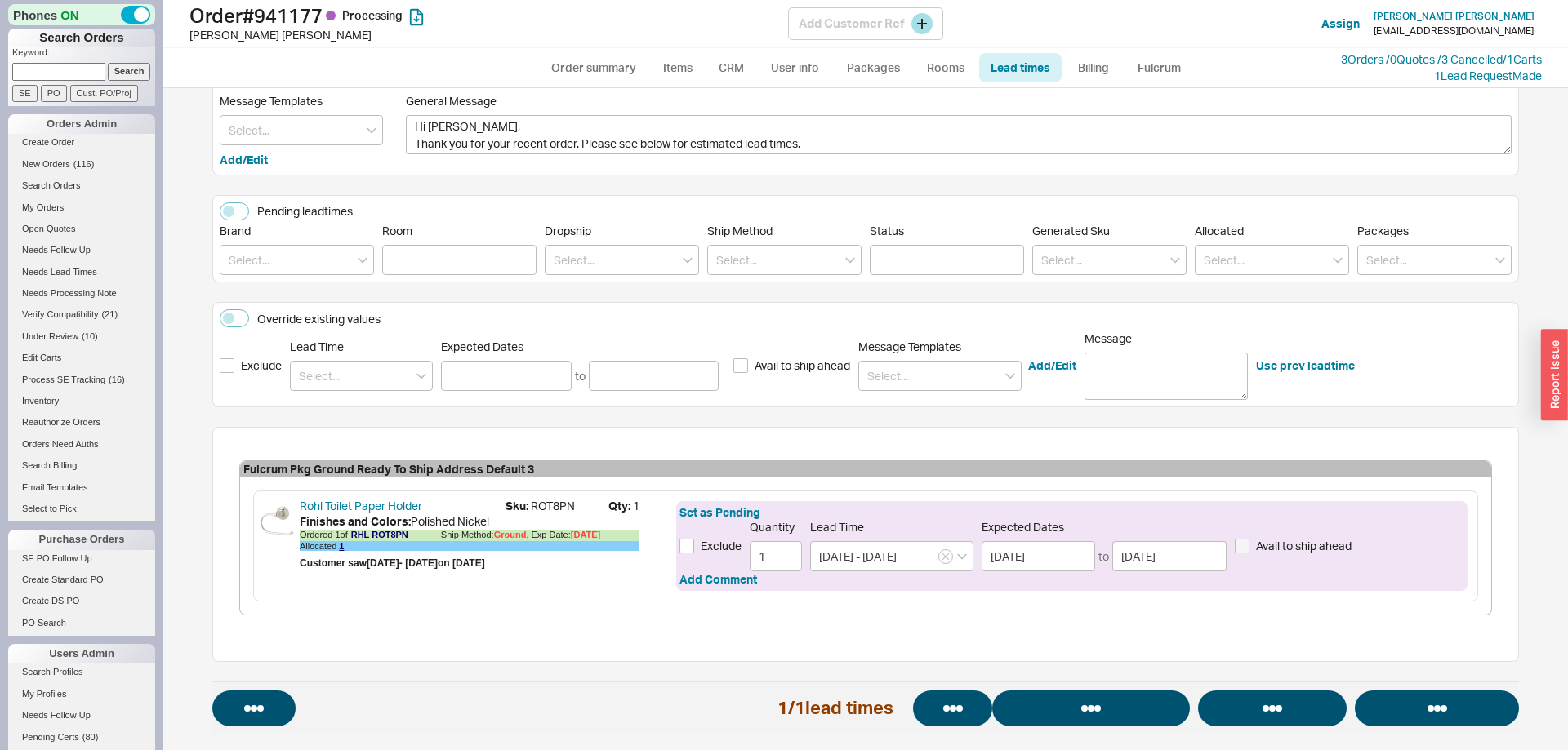
select select "*"
select select "LOW"
select select "3"
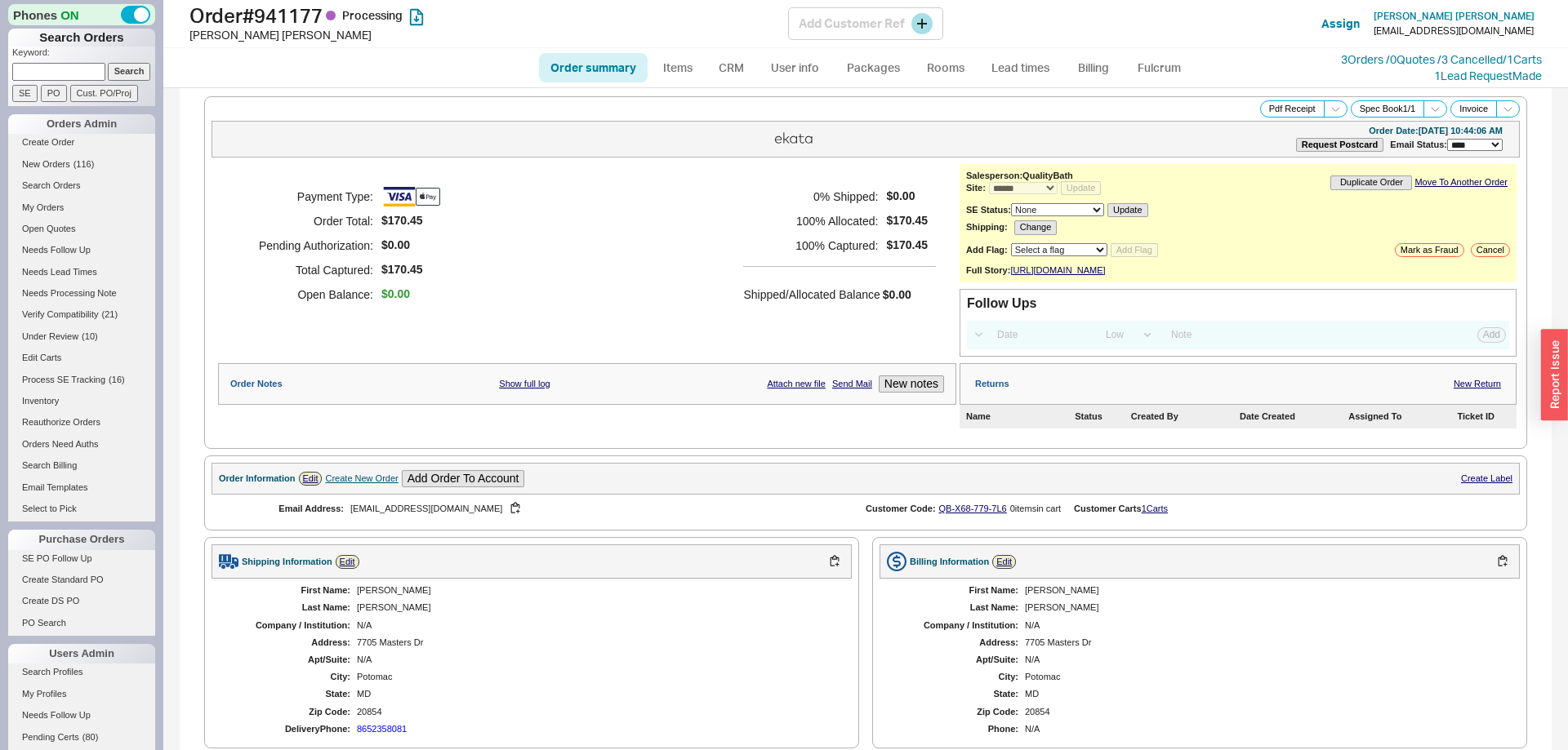
select select "*"
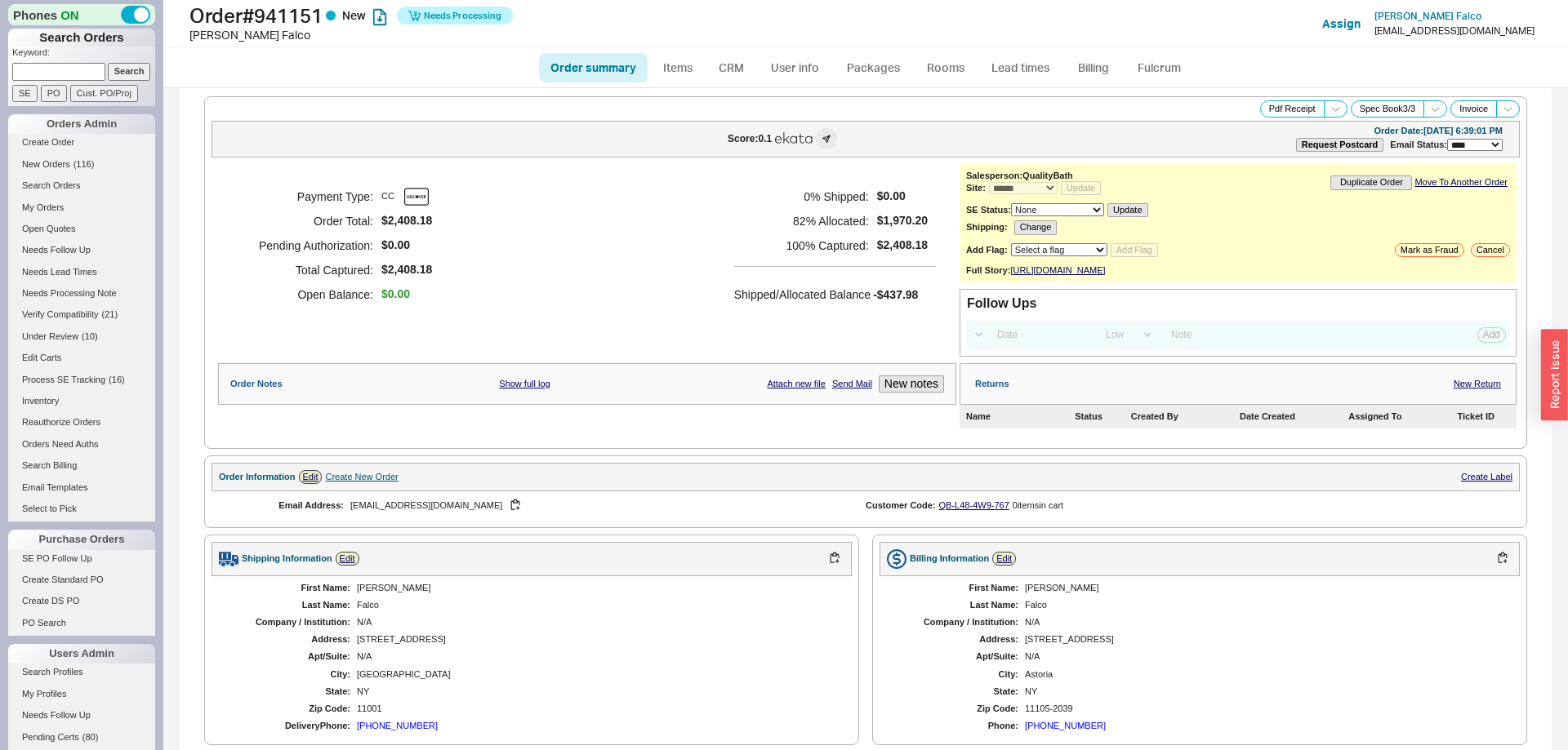
select select "*"
select select "LOW"
select select "3"
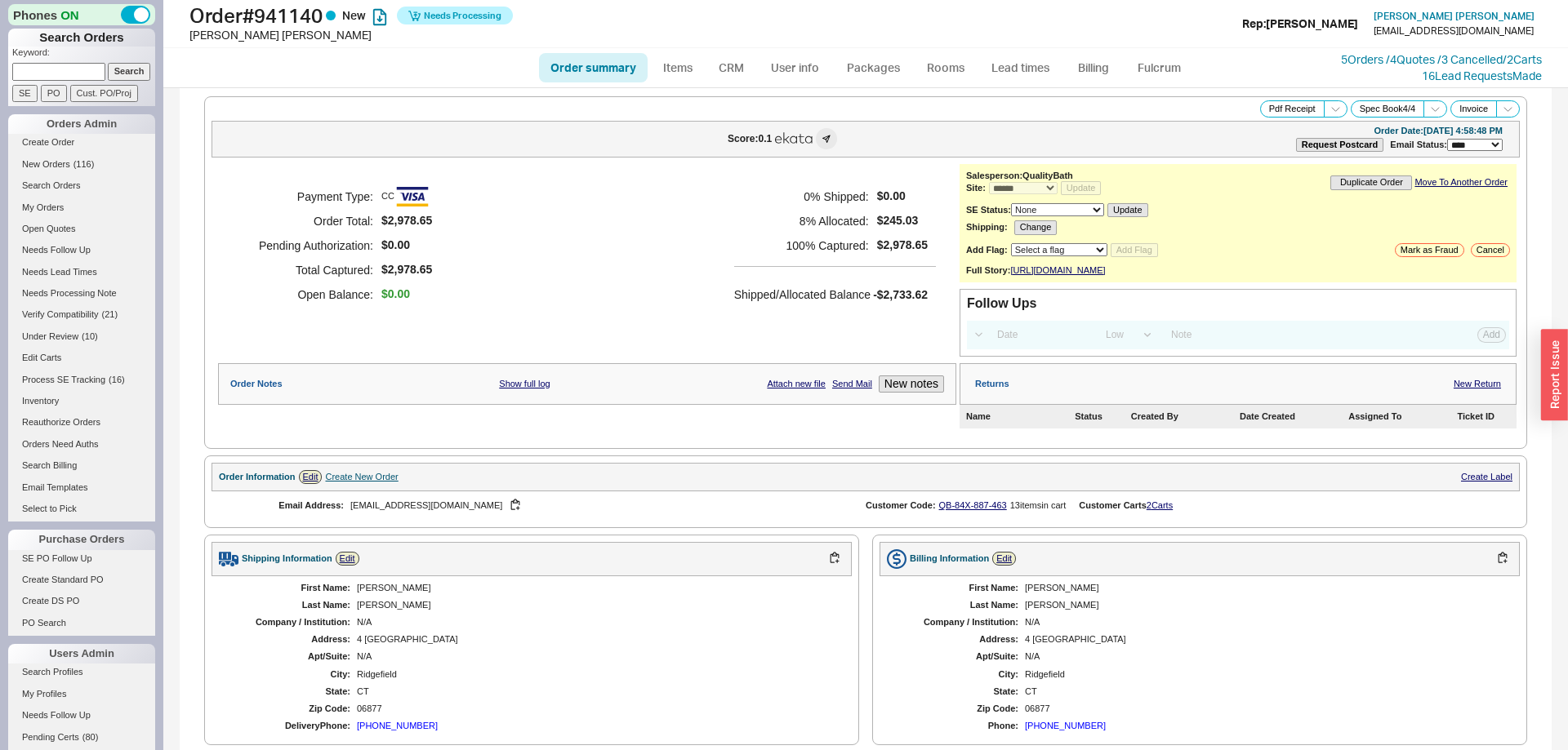
select select "*"
select select "LOW"
select select "3"
click at [1170, 62] on link "Fulcrum" at bounding box center [1159, 67] width 67 height 29
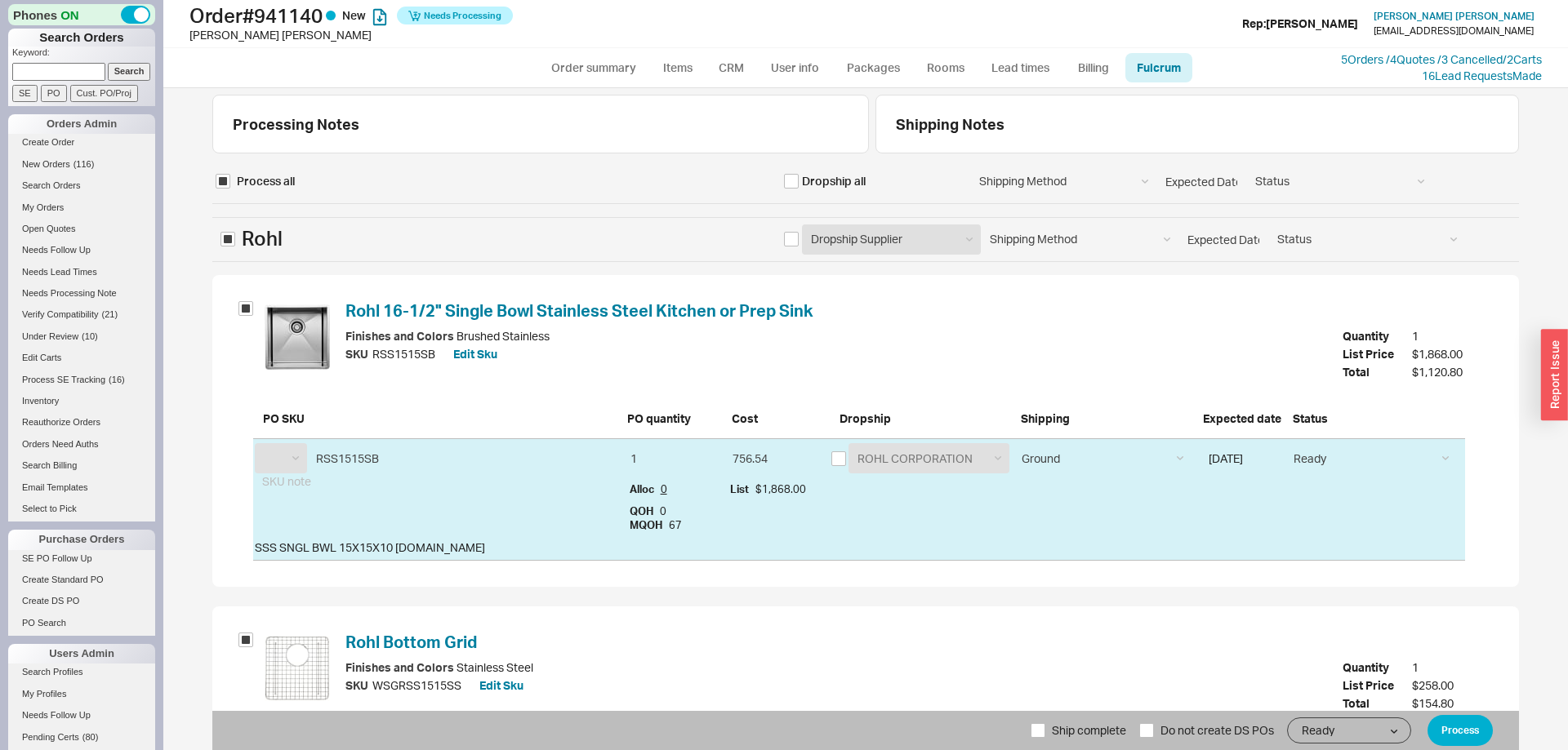
select select "RHL"
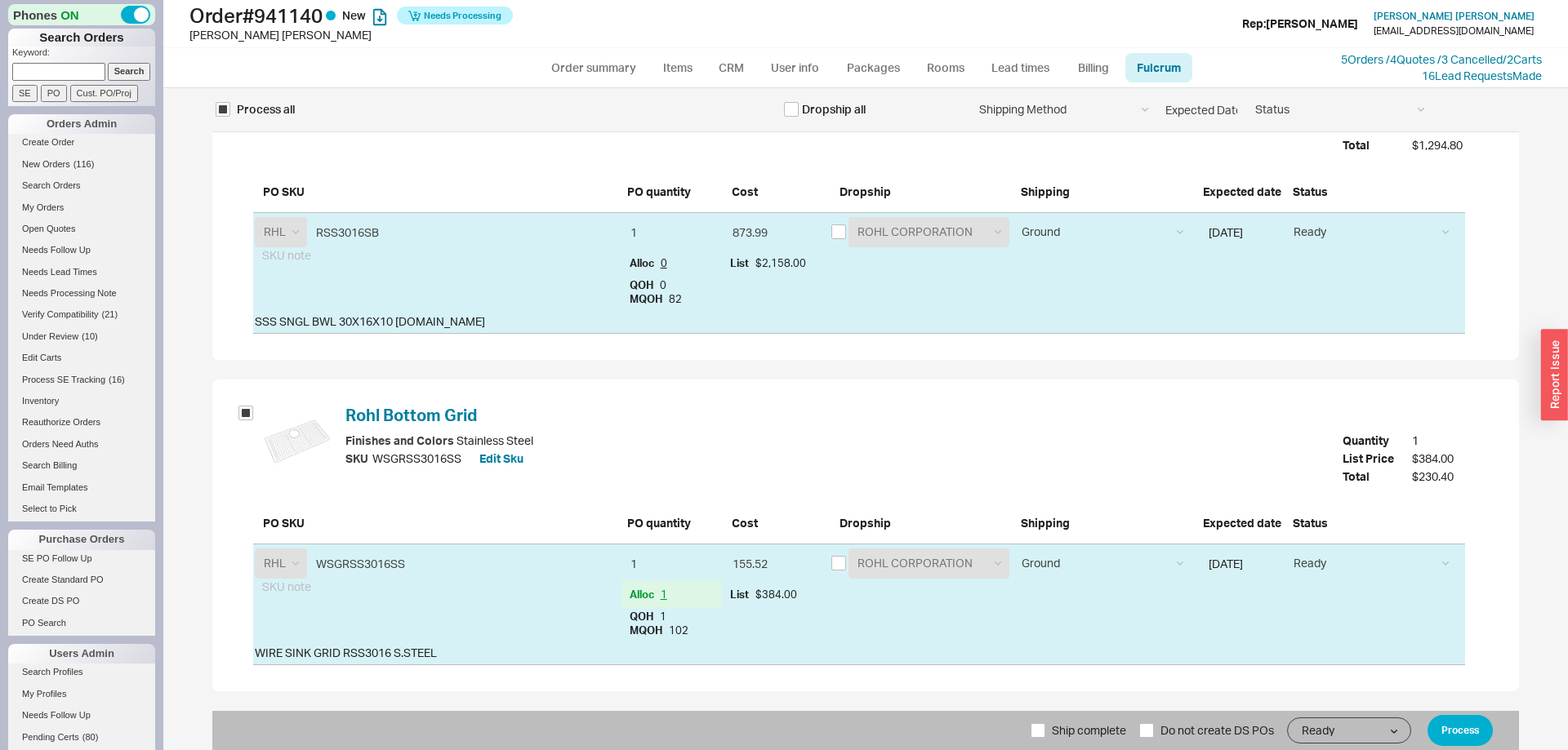
click at [1070, 716] on span "Ship complete" at bounding box center [1089, 731] width 74 height 39
click at [1045, 723] on input "Ship complete" at bounding box center [1038, 731] width 15 height 15
checkbox input "true"
click at [1480, 728] on button "Process" at bounding box center [1460, 730] width 65 height 31
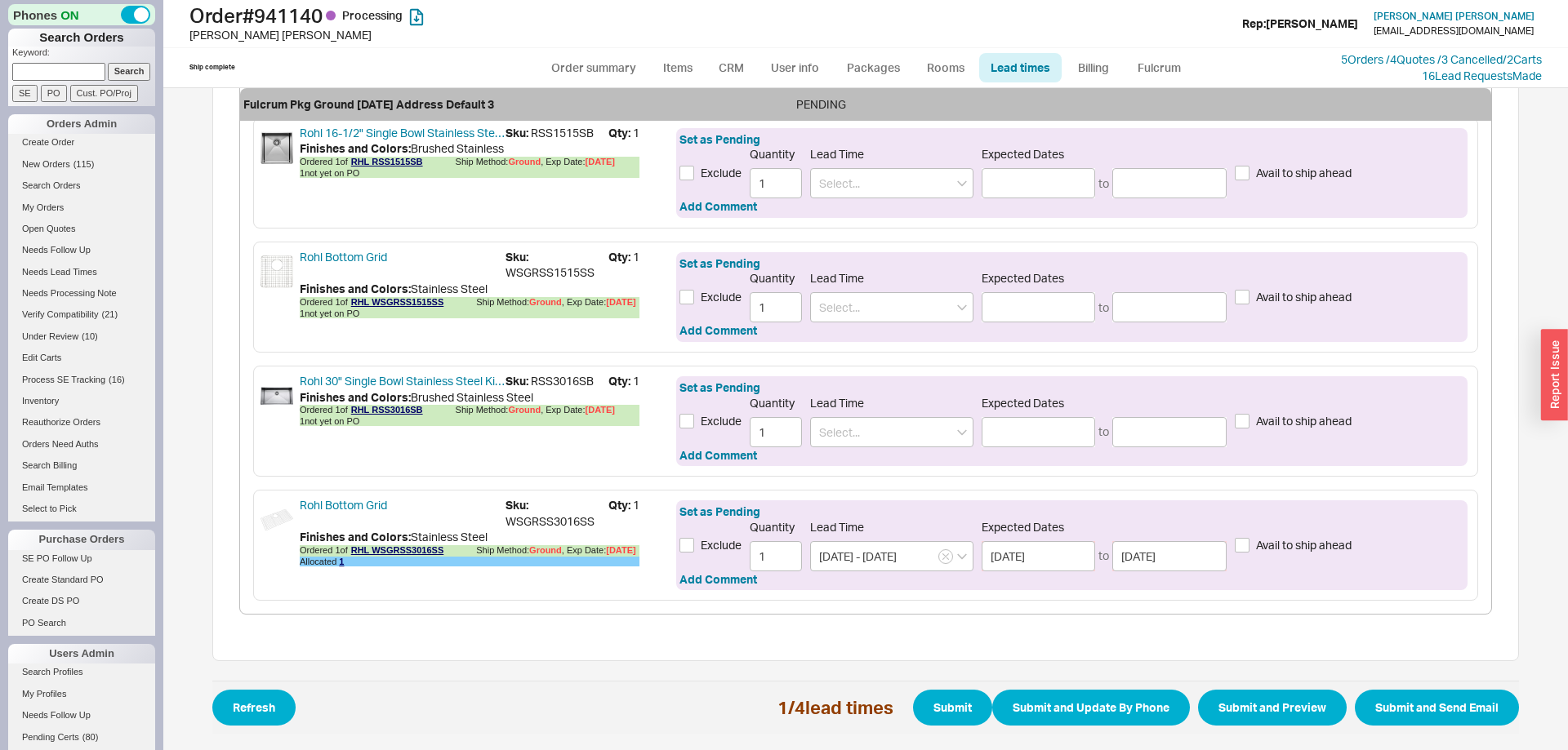
scroll to position [333, 0]
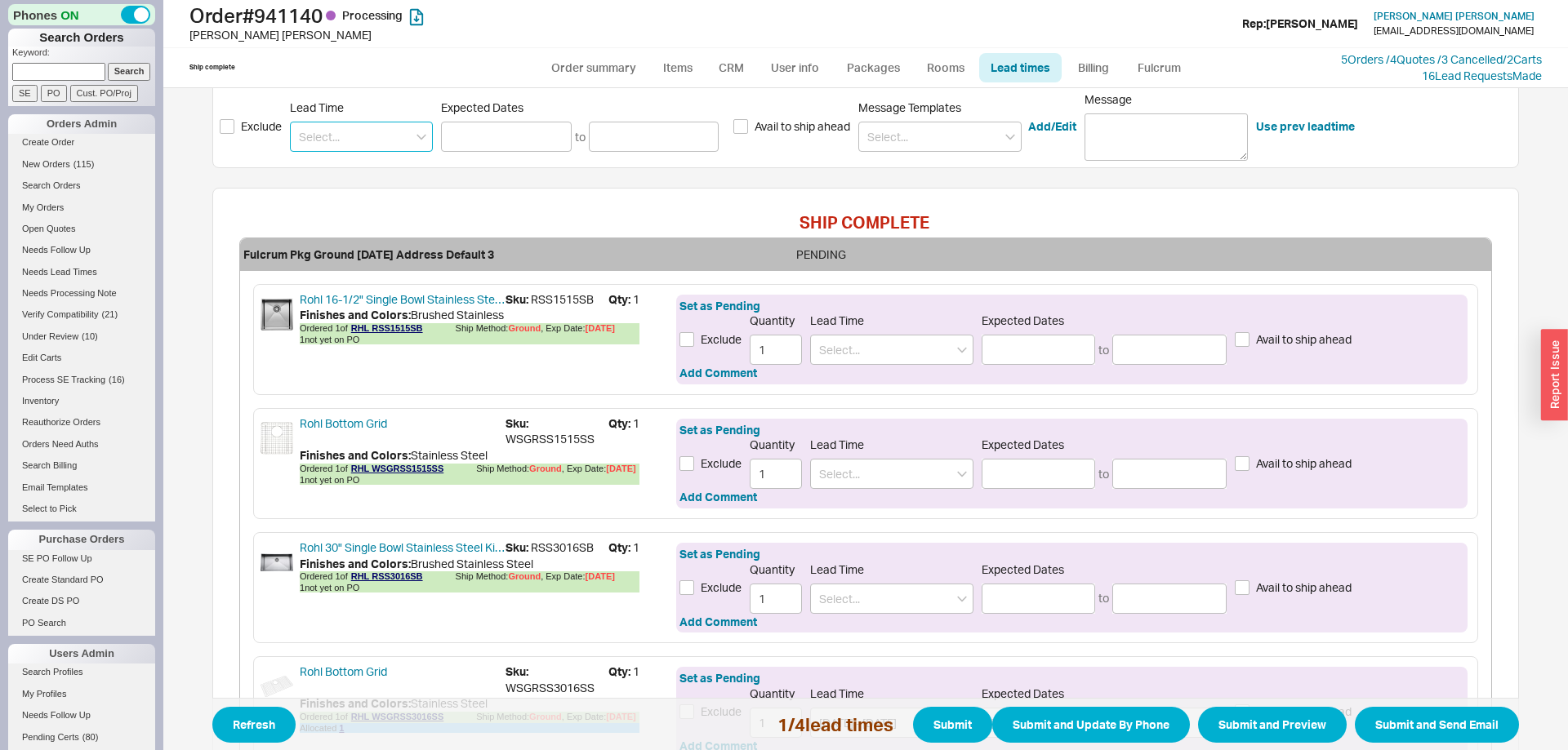
click at [373, 146] on input at bounding box center [361, 137] width 142 height 30
click at [385, 185] on div "7 - 10 Weeks" at bounding box center [362, 199] width 142 height 29
type input "7 - 10 Weeks"
type input "11/10/2025"
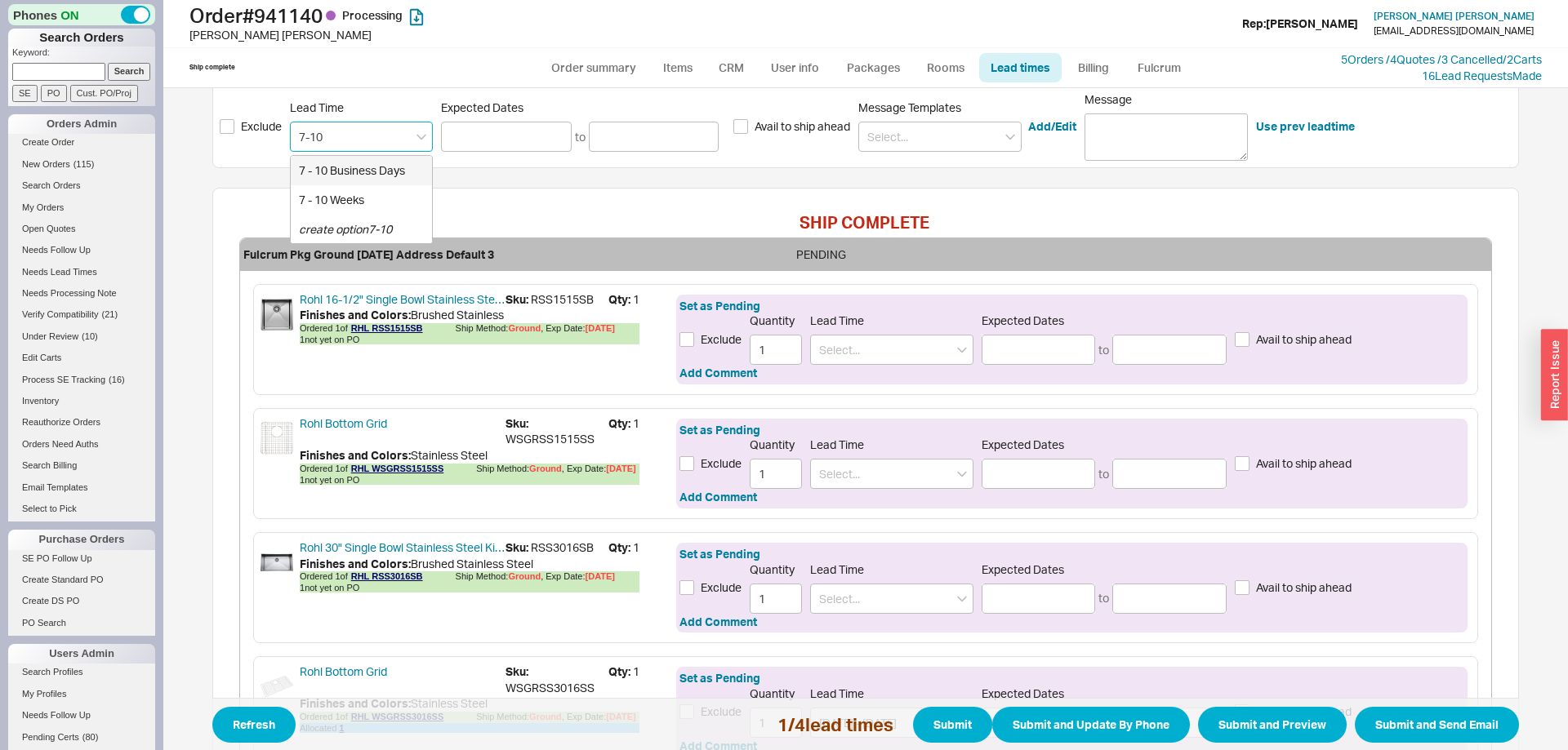
type input "12/01/2025"
type input "7 - 10 Weeks"
type input "11/10/2025"
type input "12/01/2025"
type input "7 - 10 Weeks"
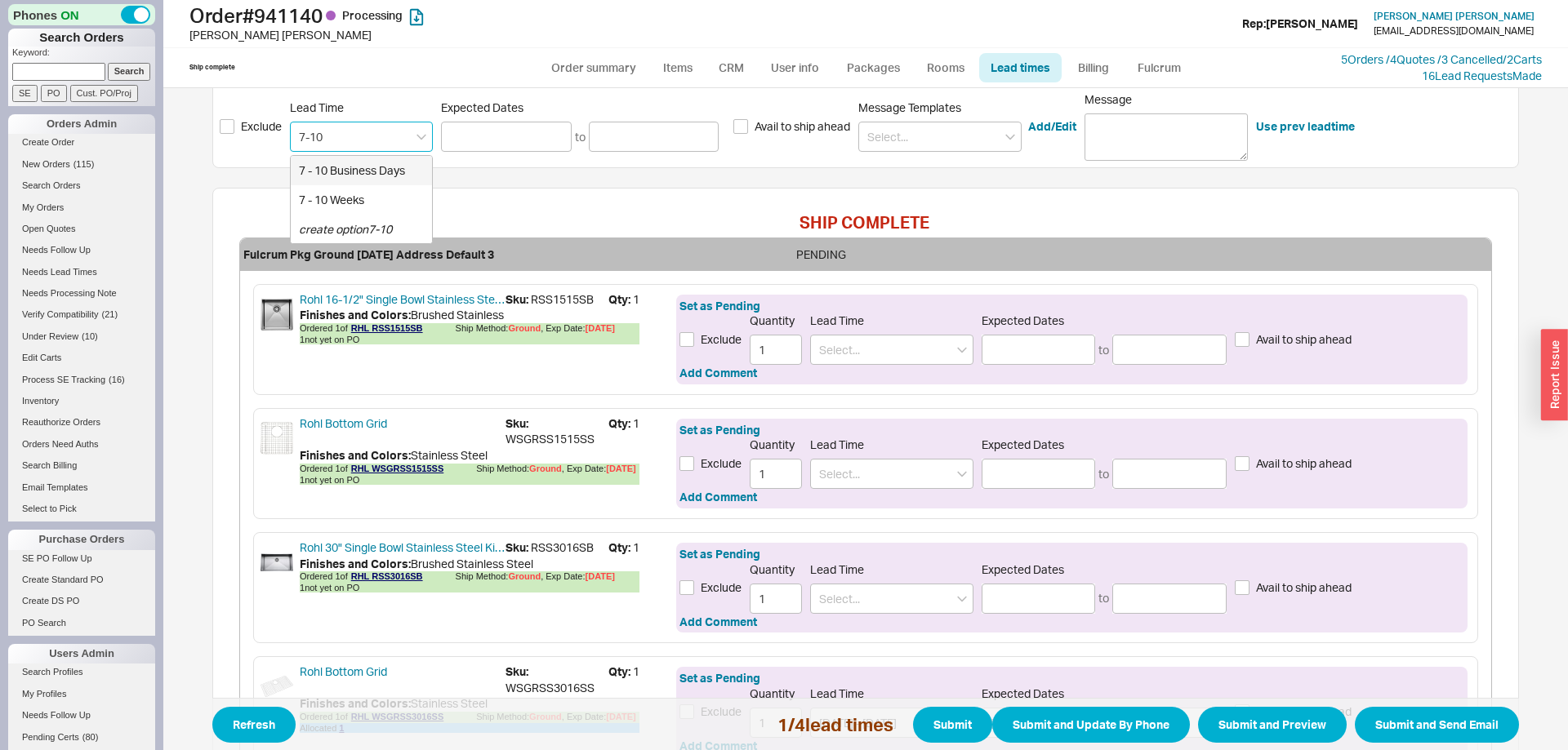
type input "11/10/2025"
type input "12/01/2025"
type input "7 - 10 Weeks"
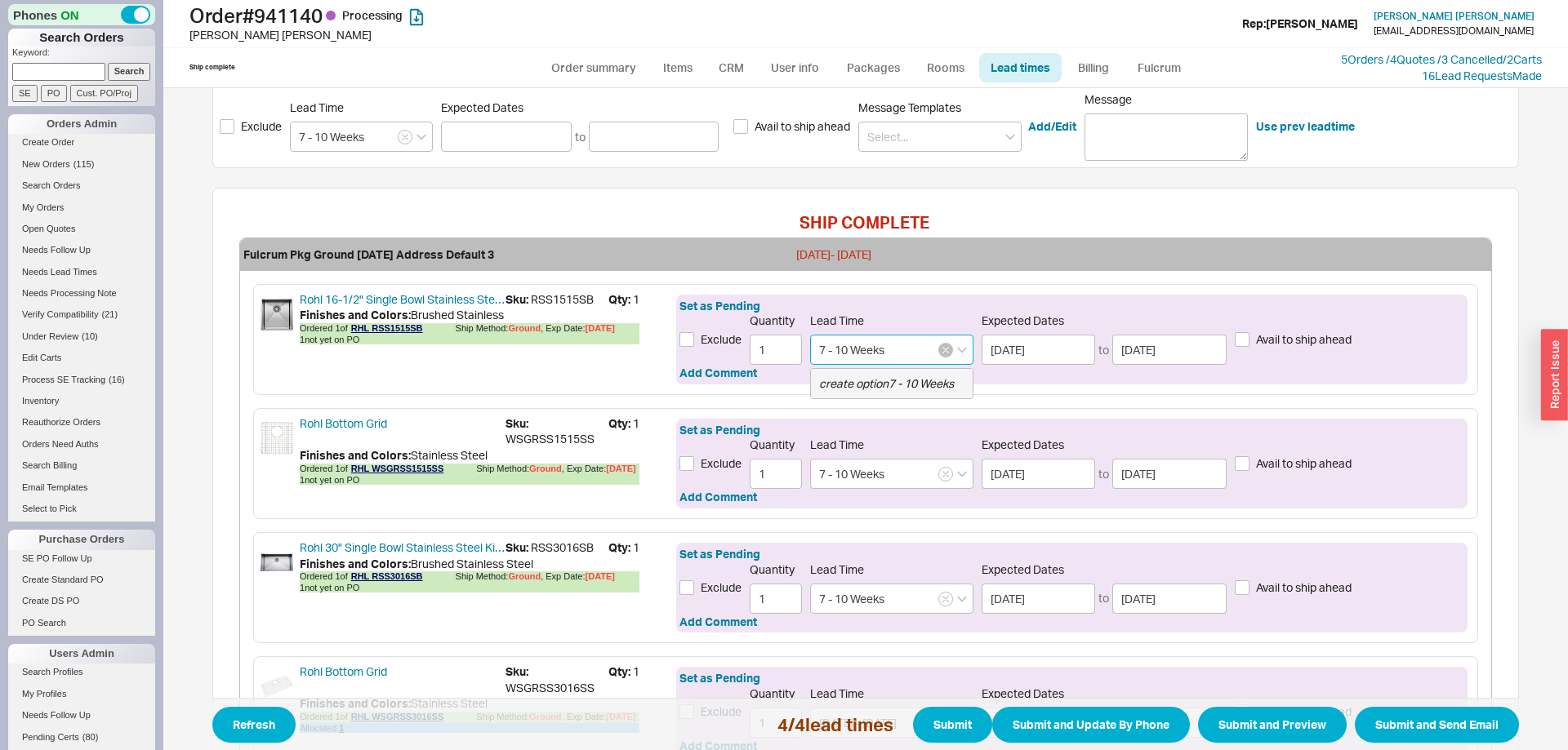
drag, startPoint x: 931, startPoint y: 348, endPoint x: 948, endPoint y: 348, distance: 17.0
click at [932, 348] on input "7 - 10 Weeks" at bounding box center [891, 349] width 164 height 30
click at [948, 348] on icon "button" at bounding box center [945, 350] width 5 height 5
click at [947, 475] on icon "button" at bounding box center [945, 474] width 5 height 5
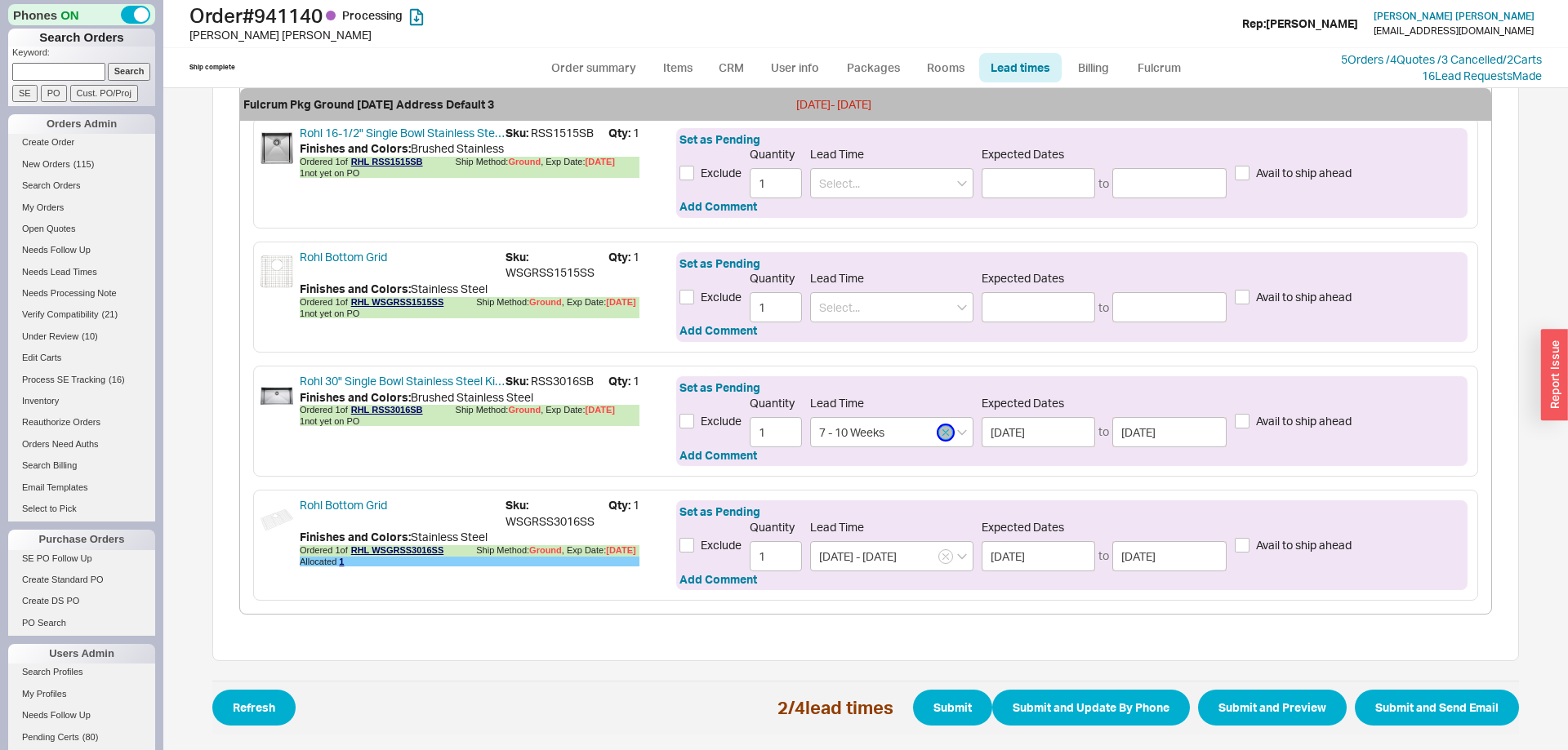
click at [946, 436] on icon "button" at bounding box center [945, 432] width 6 height 10
click at [898, 192] on input at bounding box center [891, 183] width 164 height 30
click at [935, 218] on div "7 - 10 Business Days" at bounding box center [891, 217] width 162 height 29
type input "7 - 10 Business Days"
type input "10/01/2025"
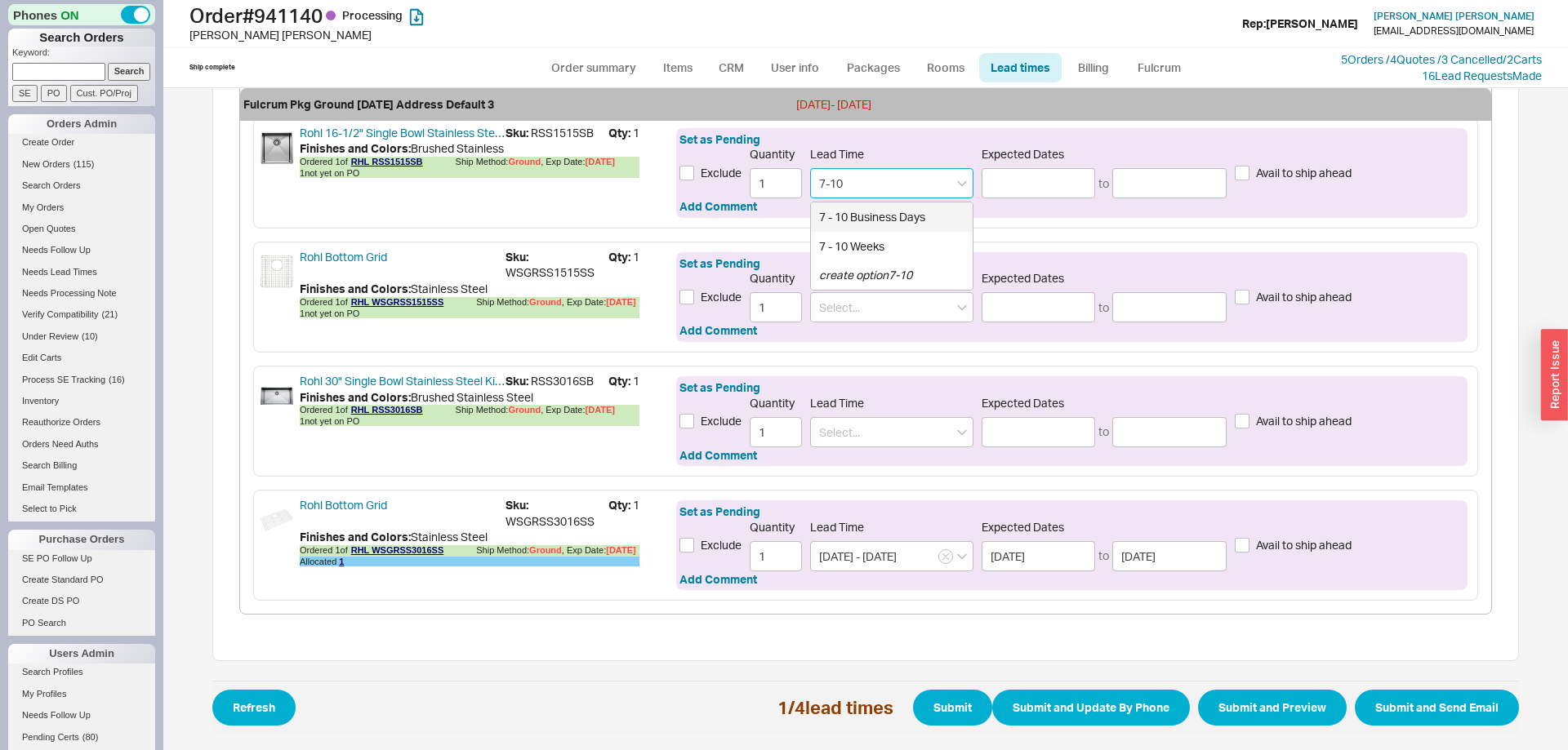
type input "10/06/2025"
type input "7 - 10 Business Days"
click at [900, 323] on div "Set as Pending Exclude Quantity 1 Lead Time Expected Dates to Avail to ship ahe…" at bounding box center [1072, 297] width 791 height 90
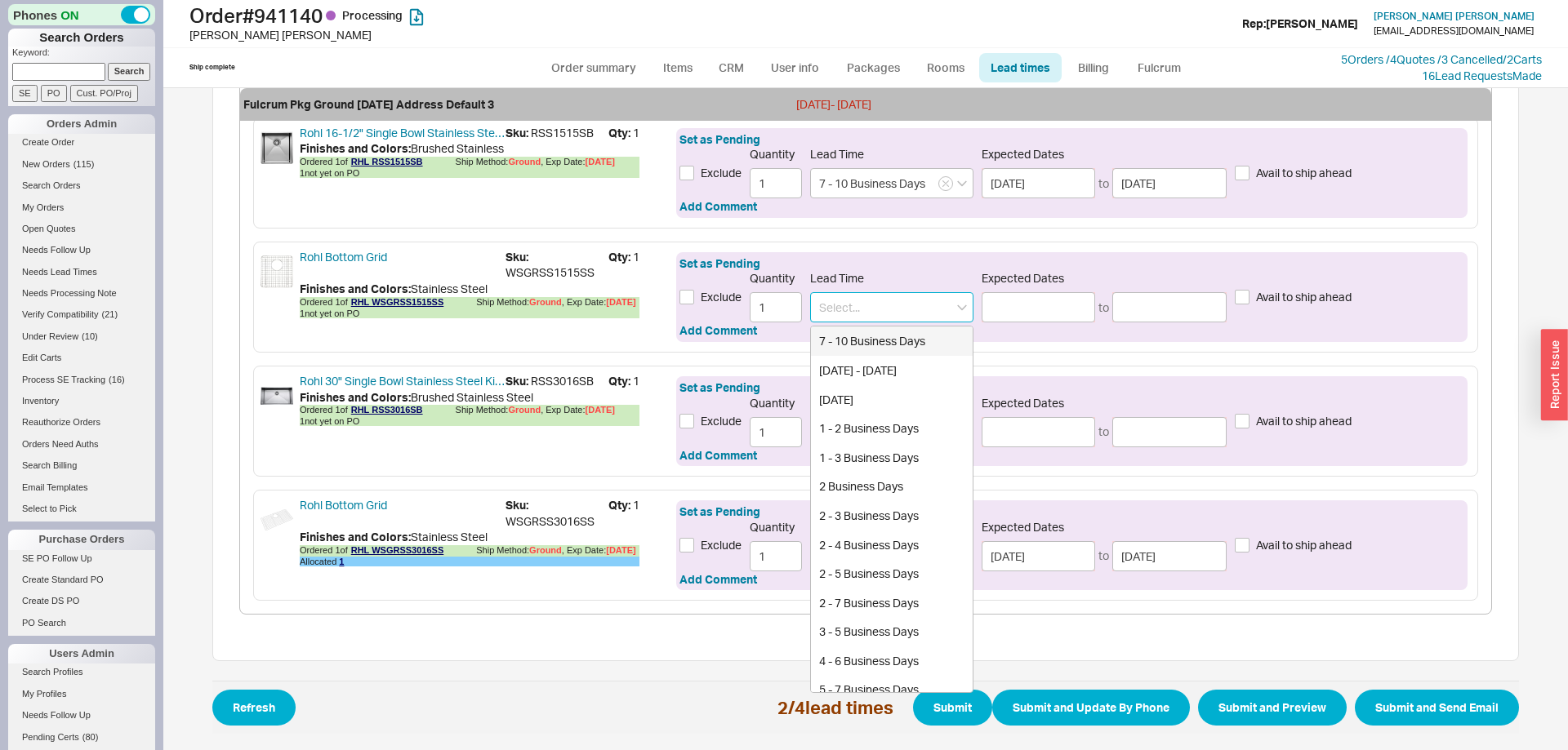
drag, startPoint x: 893, startPoint y: 312, endPoint x: 881, endPoint y: 358, distance: 47.5
click at [893, 314] on input at bounding box center [891, 307] width 164 height 30
click at [881, 348] on div "7 - 10 Business Days" at bounding box center [891, 341] width 162 height 29
type input "7 - 10 Business Days"
type input "10/01/2025"
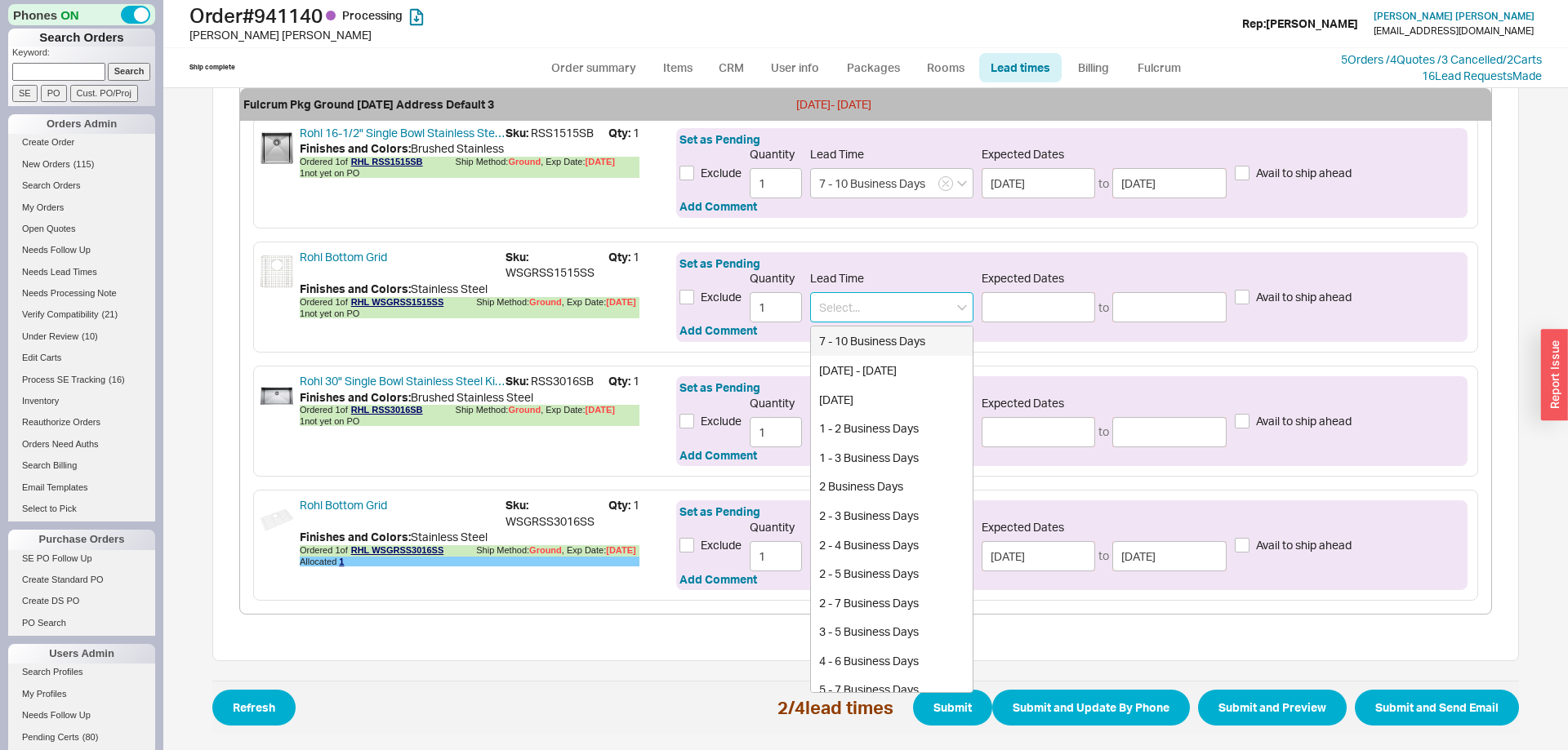
type input "10/06/2025"
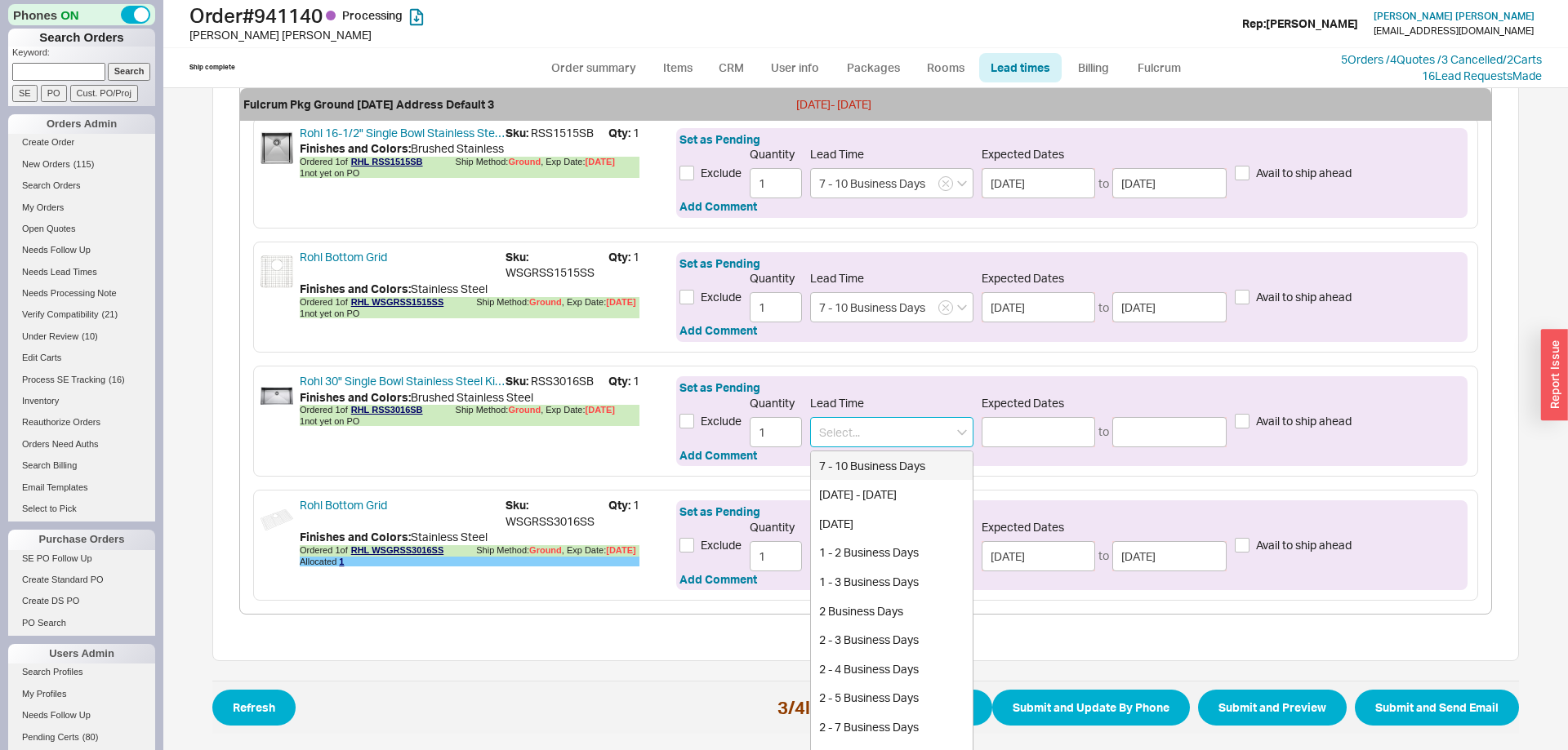
click at [873, 435] on input at bounding box center [891, 432] width 164 height 30
click at [872, 466] on div "7 - 10 Business Days" at bounding box center [891, 465] width 162 height 29
type input "7 - 10 Business Days"
type input "10/01/2025"
type input "10/06/2025"
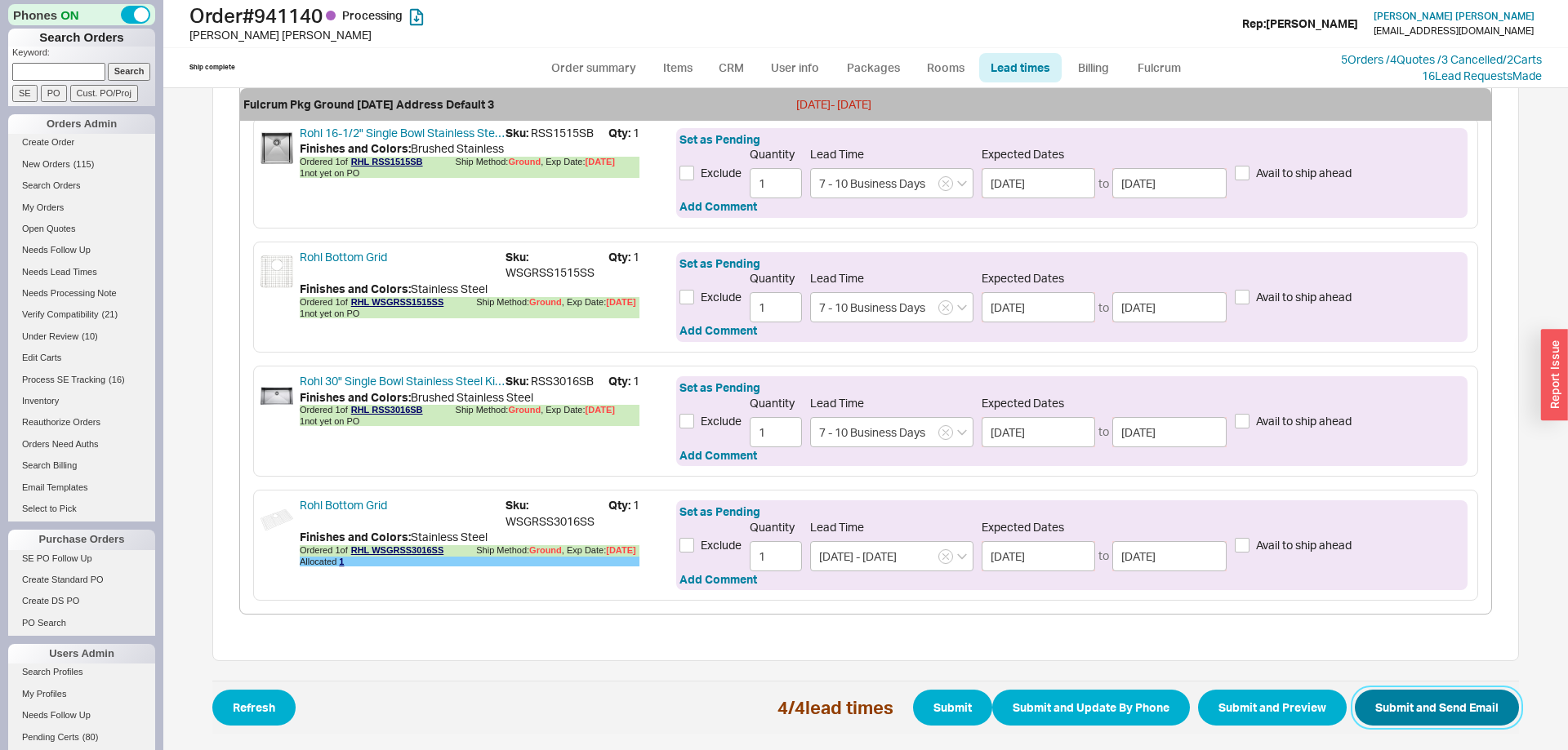
click at [1454, 710] on button "Submit and Send Email" at bounding box center [1436, 708] width 164 height 36
select select "*"
select select "LOW"
select select "3"
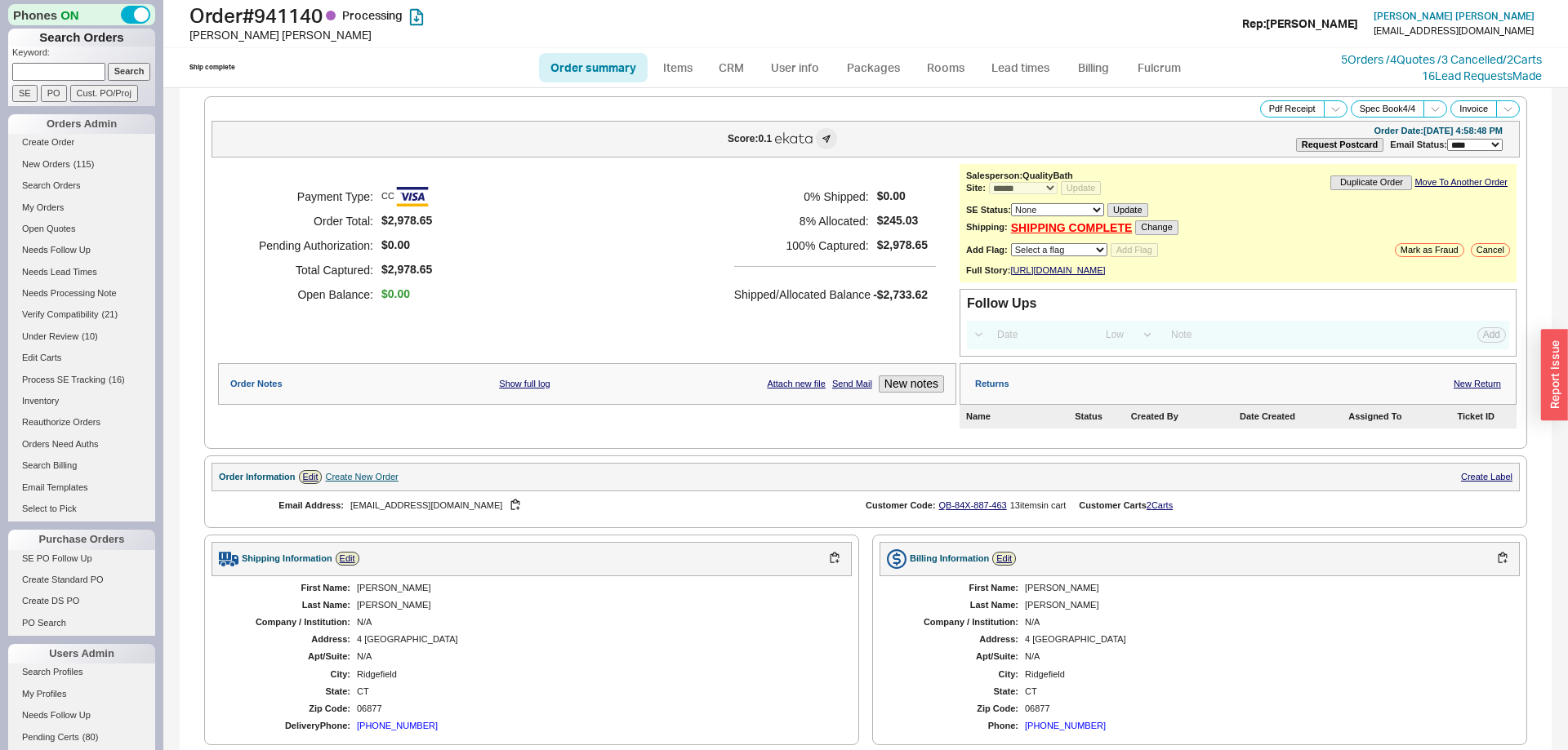
select select "*"
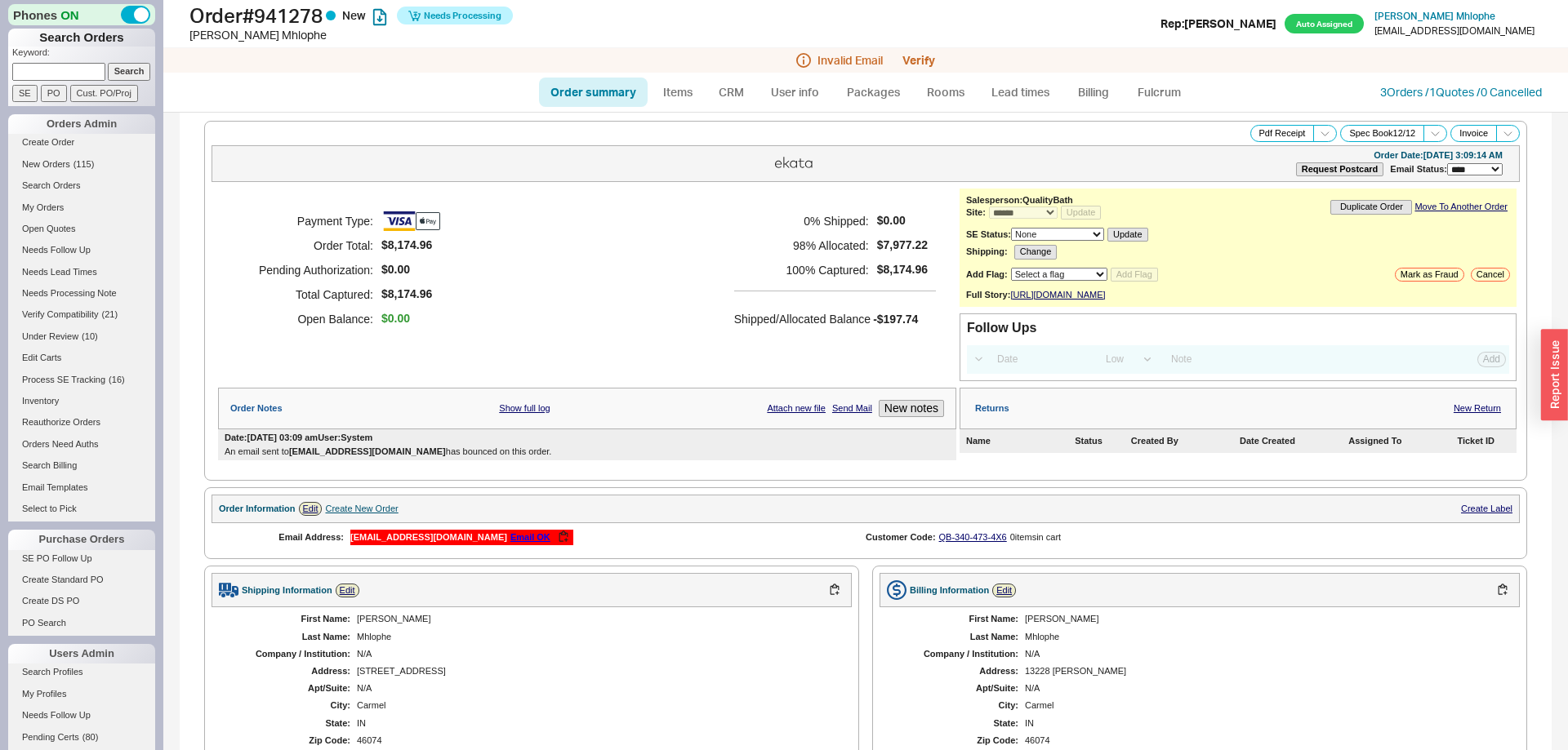
select select "*"
select select "LOW"
select select "3"
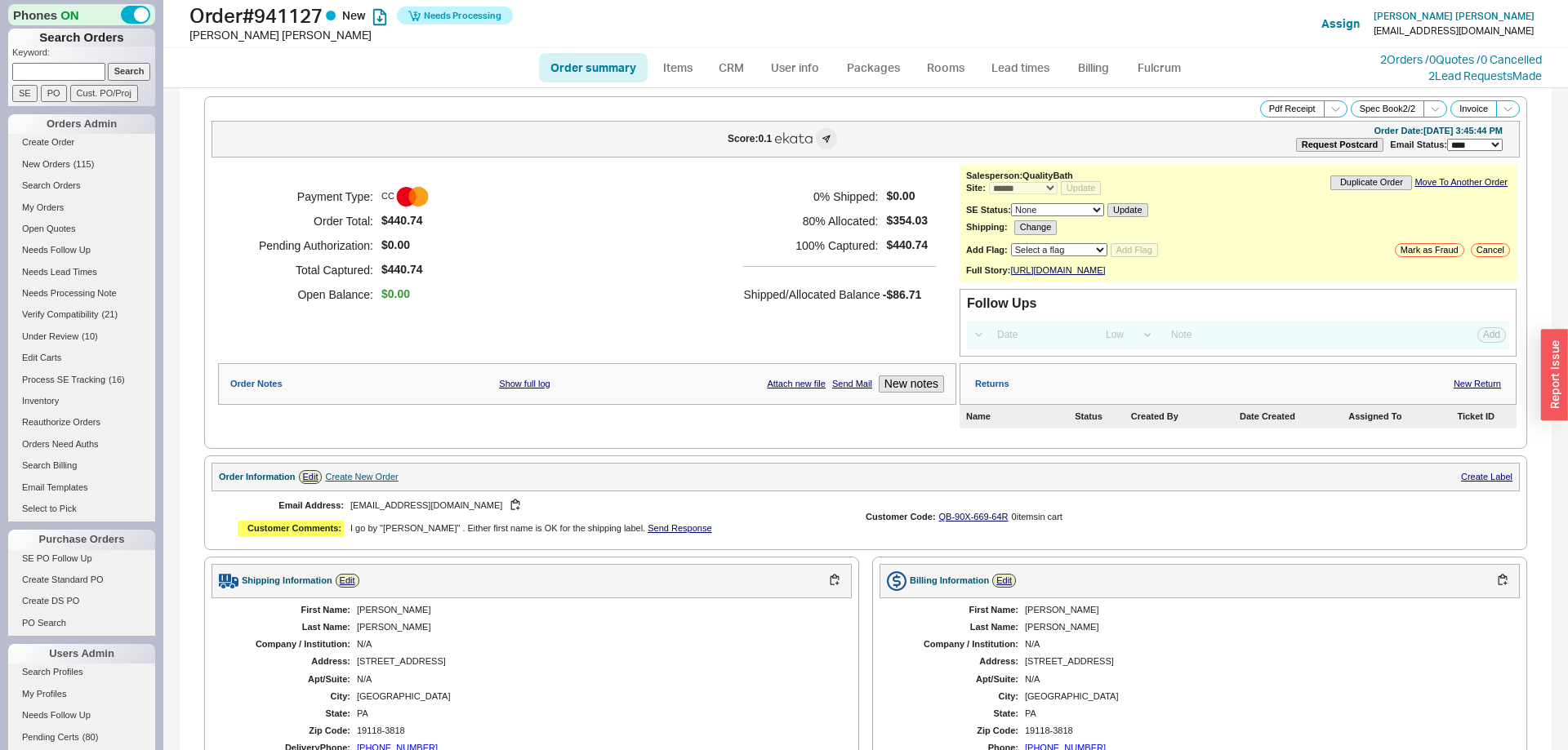
select select "*"
select select "LOW"
select select "3"
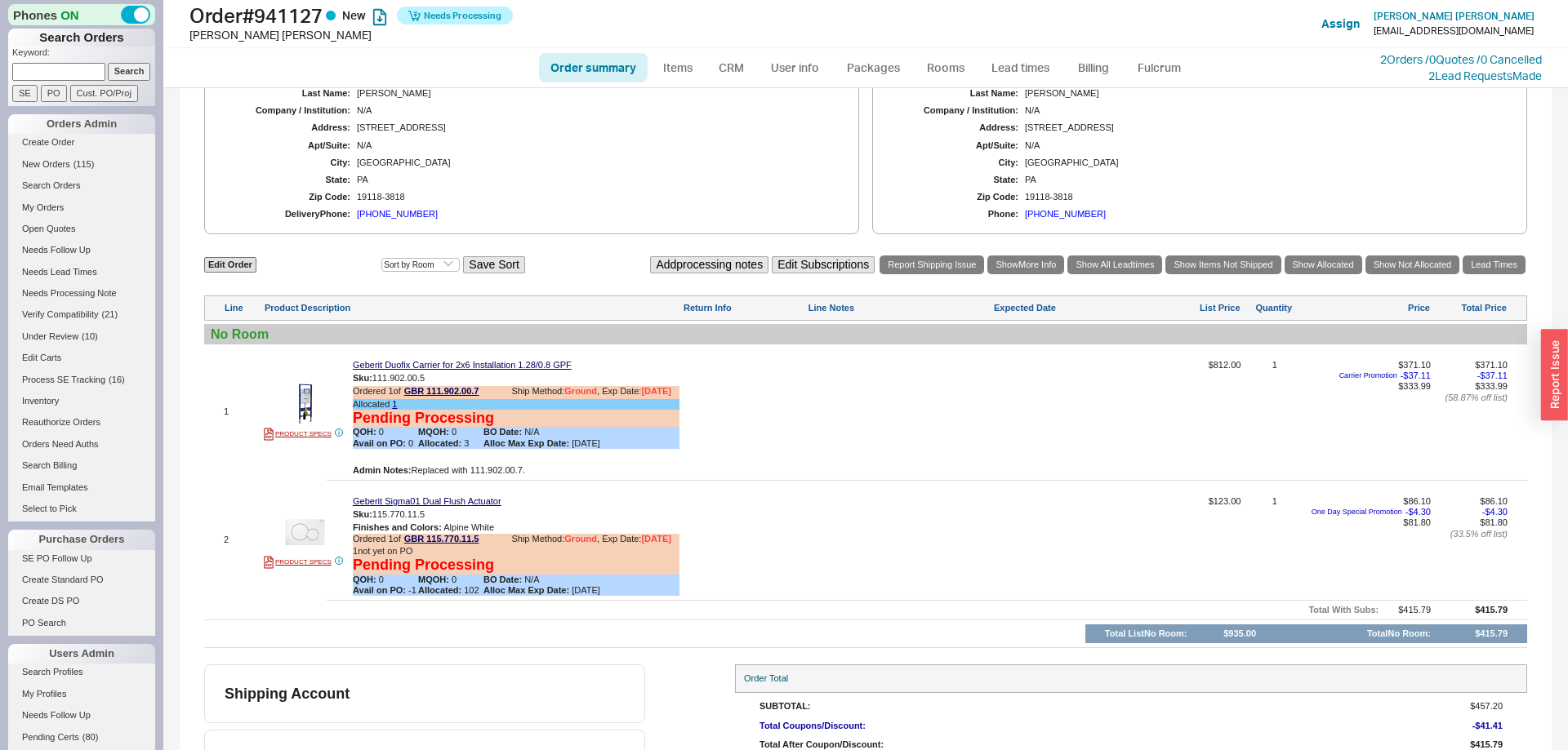
scroll to position [630, 0]
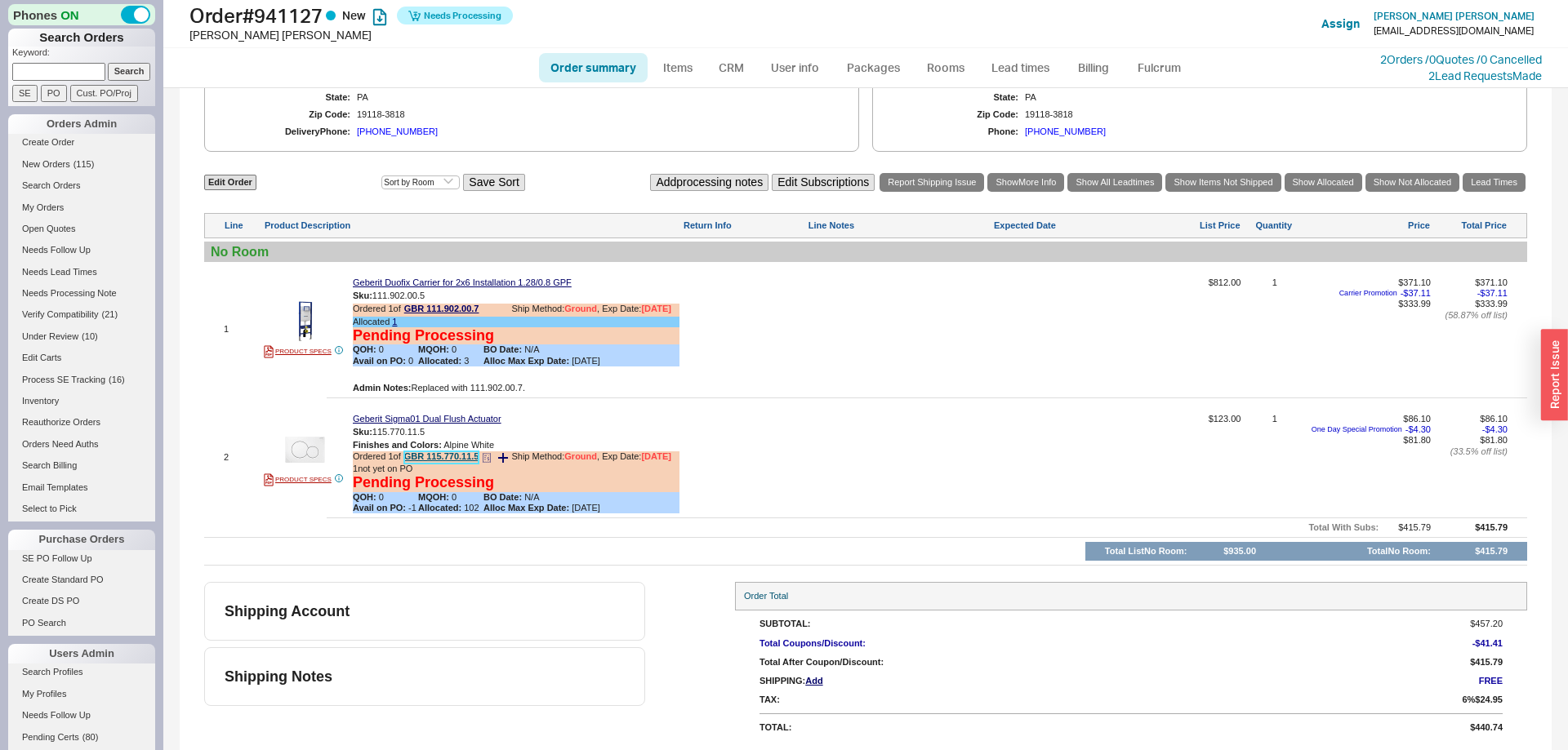
click at [454, 460] on link "GBR 115.770.11.5" at bounding box center [442, 457] width 75 height 12
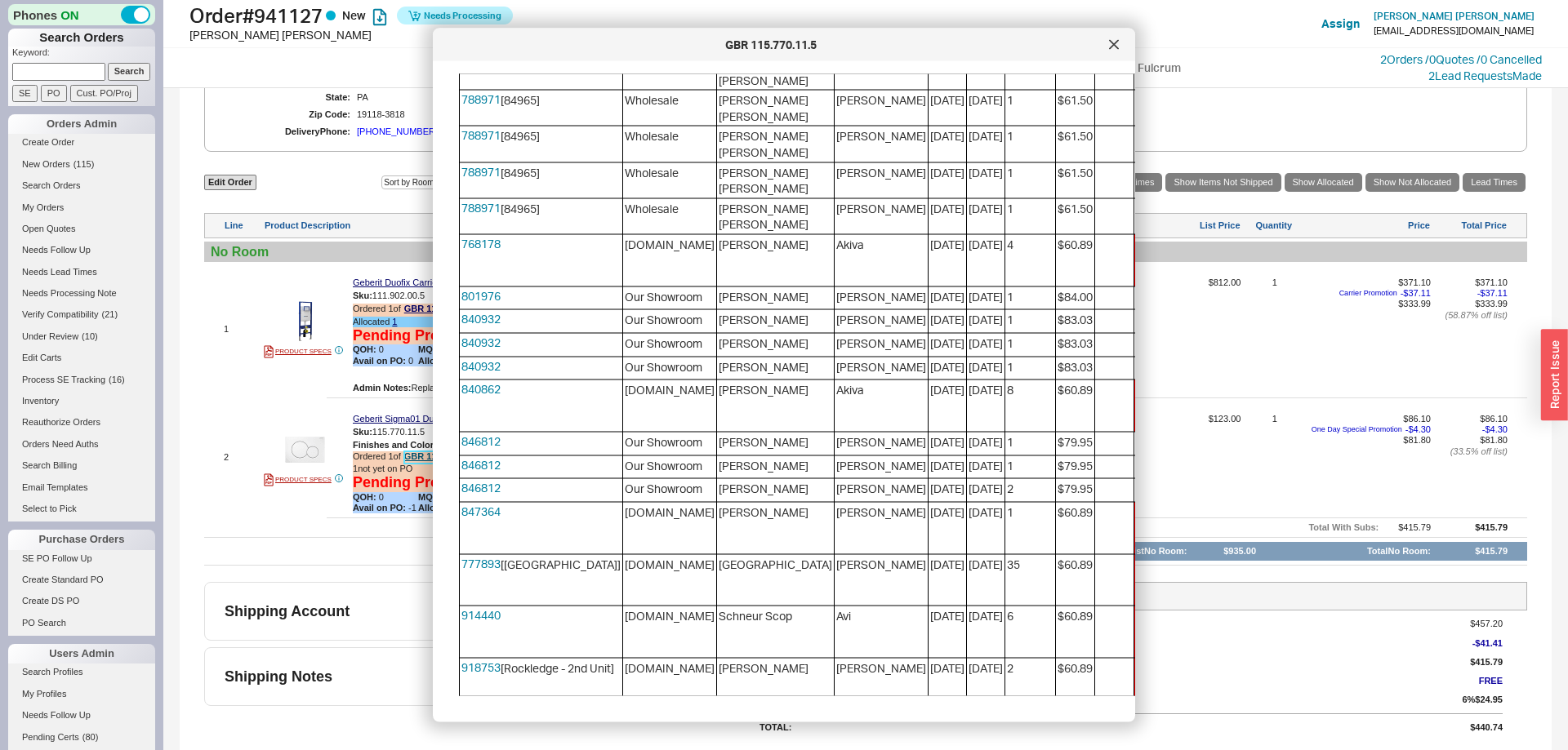
scroll to position [832, 0]
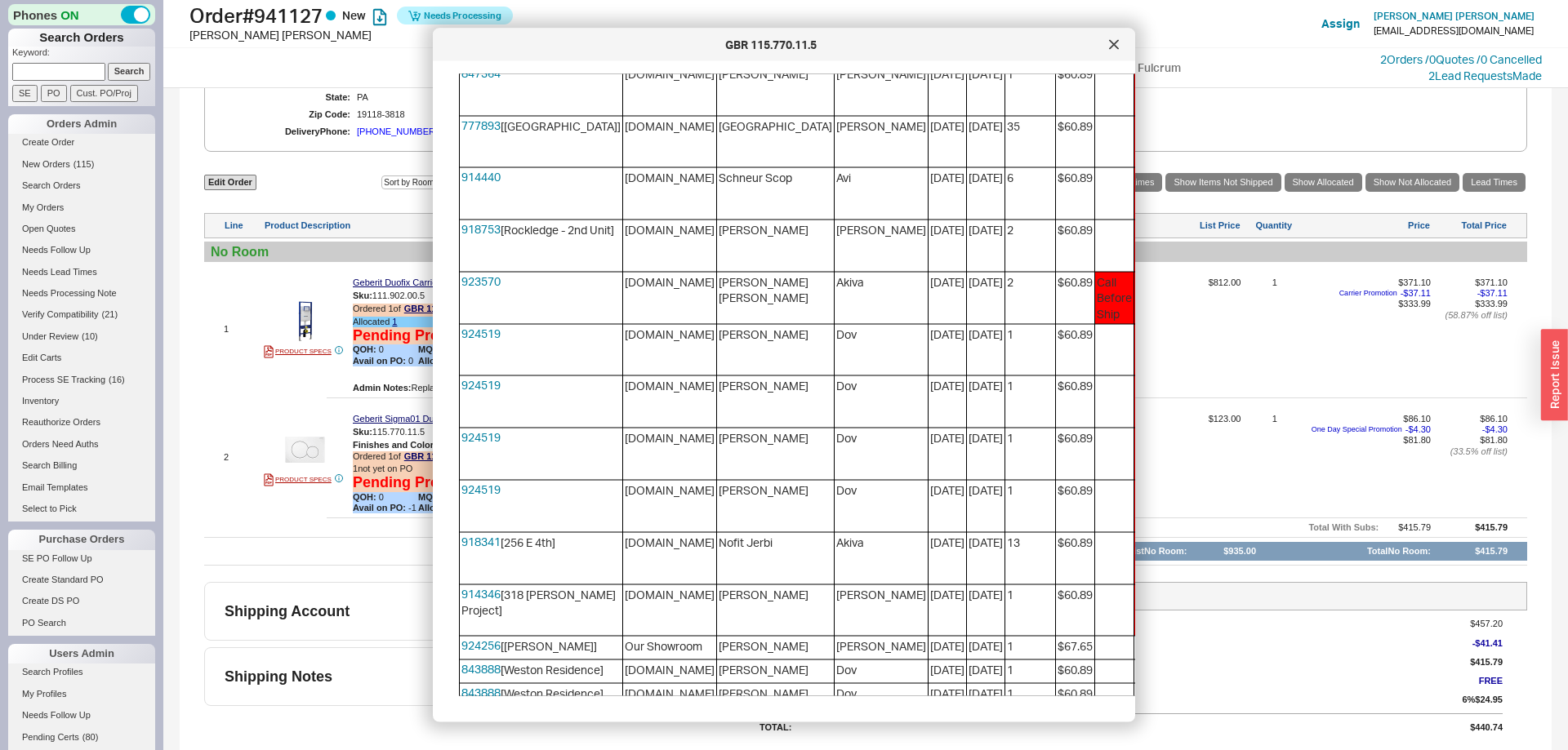
click at [1235, 189] on button "Steal" at bounding box center [1254, 180] width 37 height 19
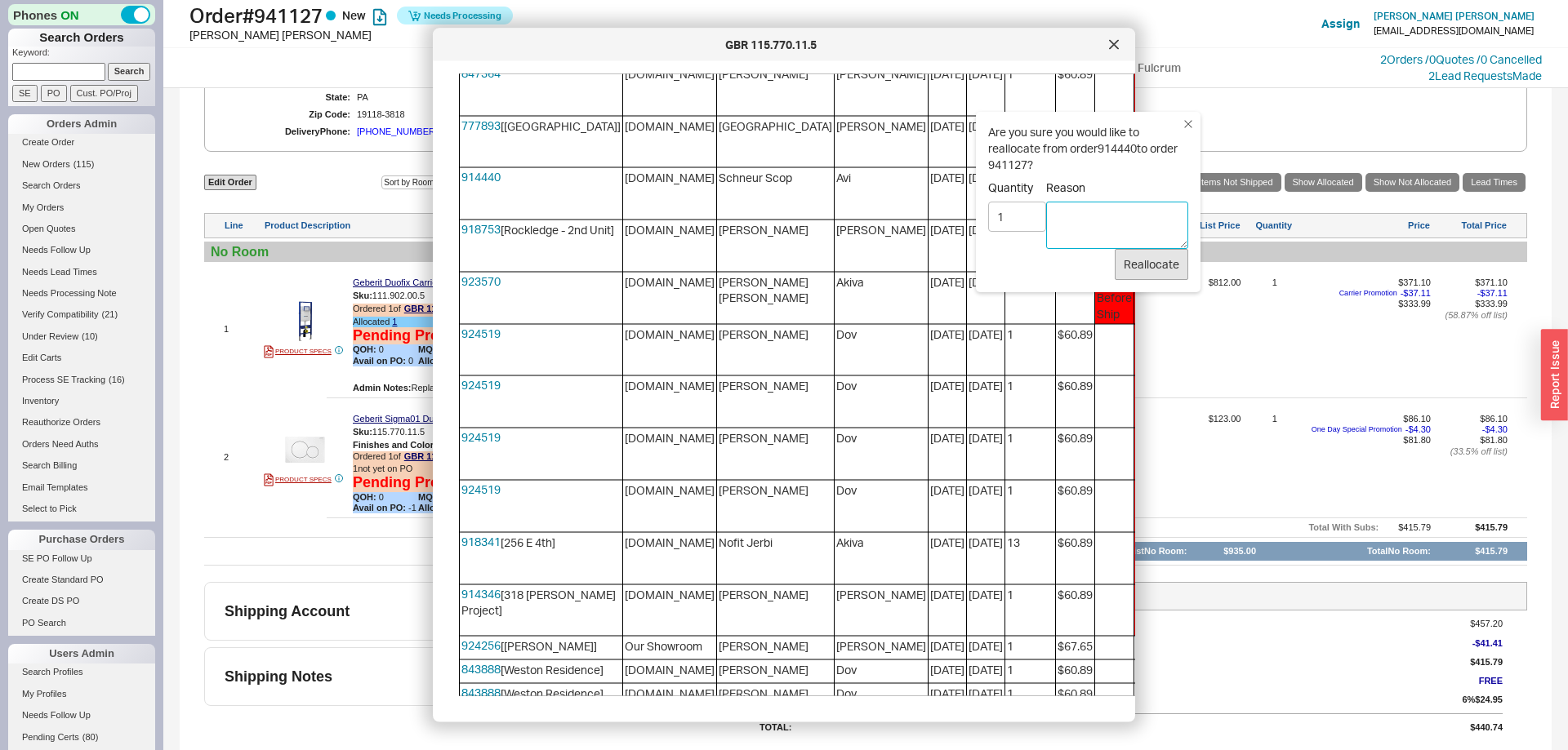
click at [1079, 227] on textarea "Reason" at bounding box center [1117, 226] width 142 height 48
type textarea "kk"
click at [1154, 268] on button "Reallocate" at bounding box center [1151, 264] width 73 height 31
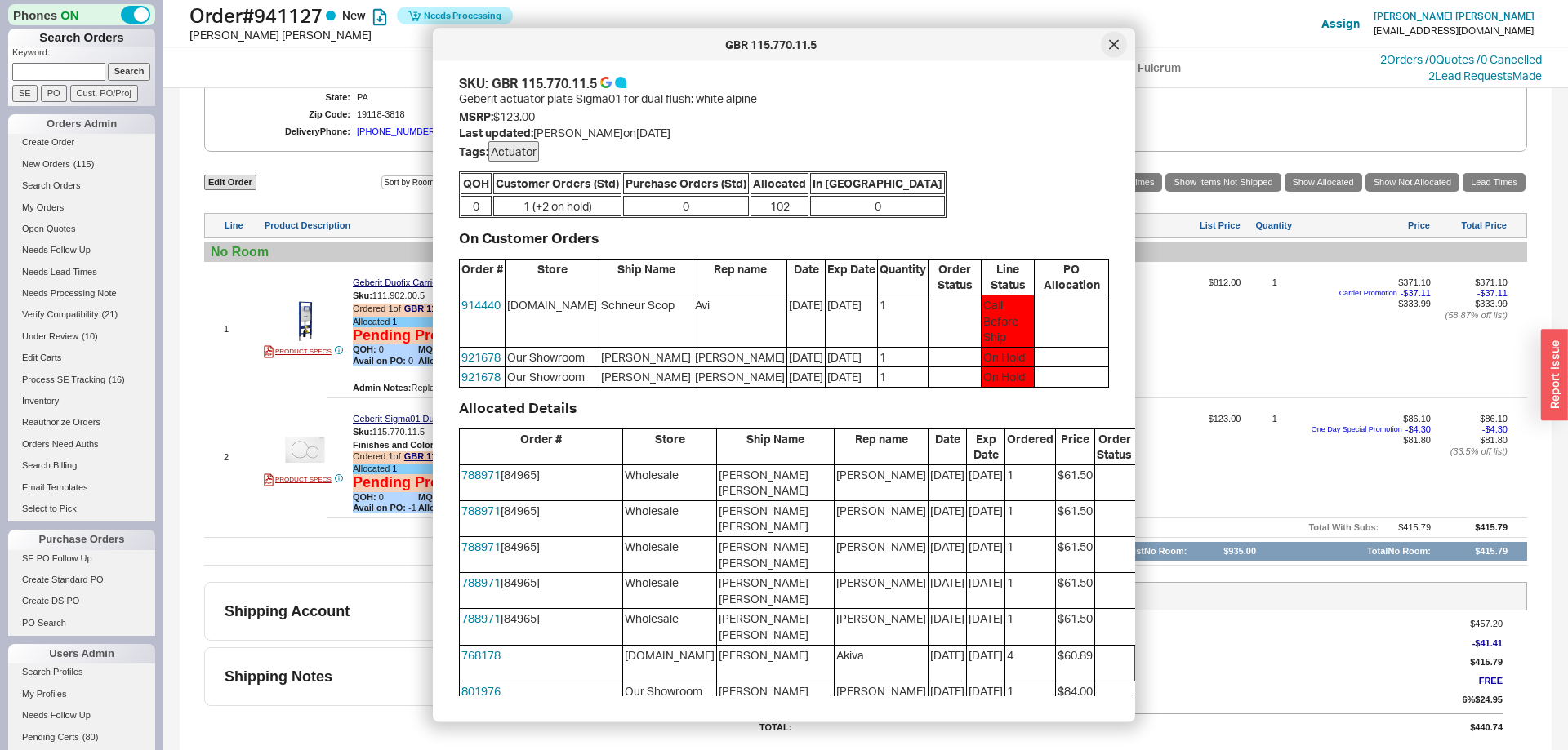
click at [1109, 43] on icon at bounding box center [1113, 44] width 10 height 10
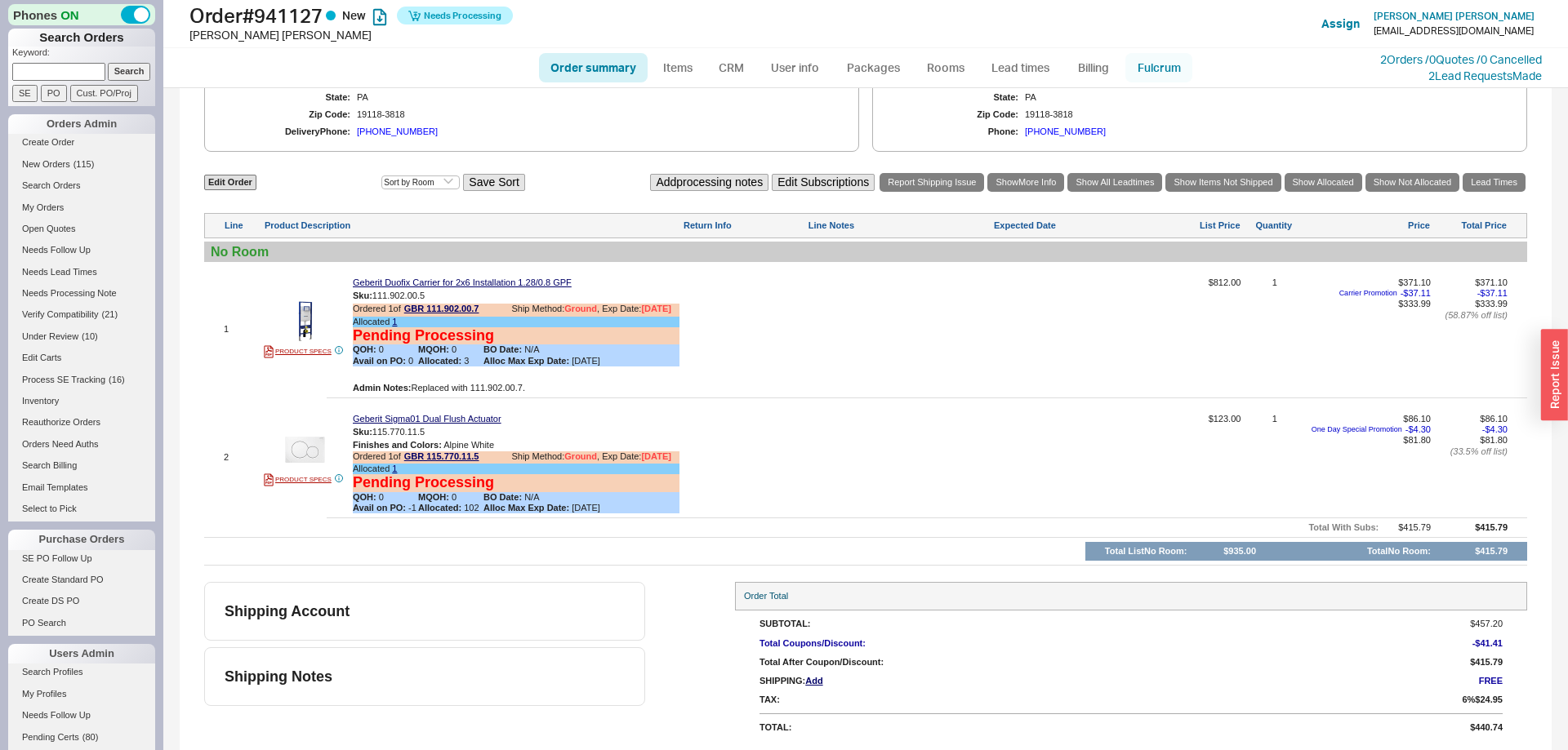
click at [1163, 78] on link "Fulcrum" at bounding box center [1159, 67] width 67 height 29
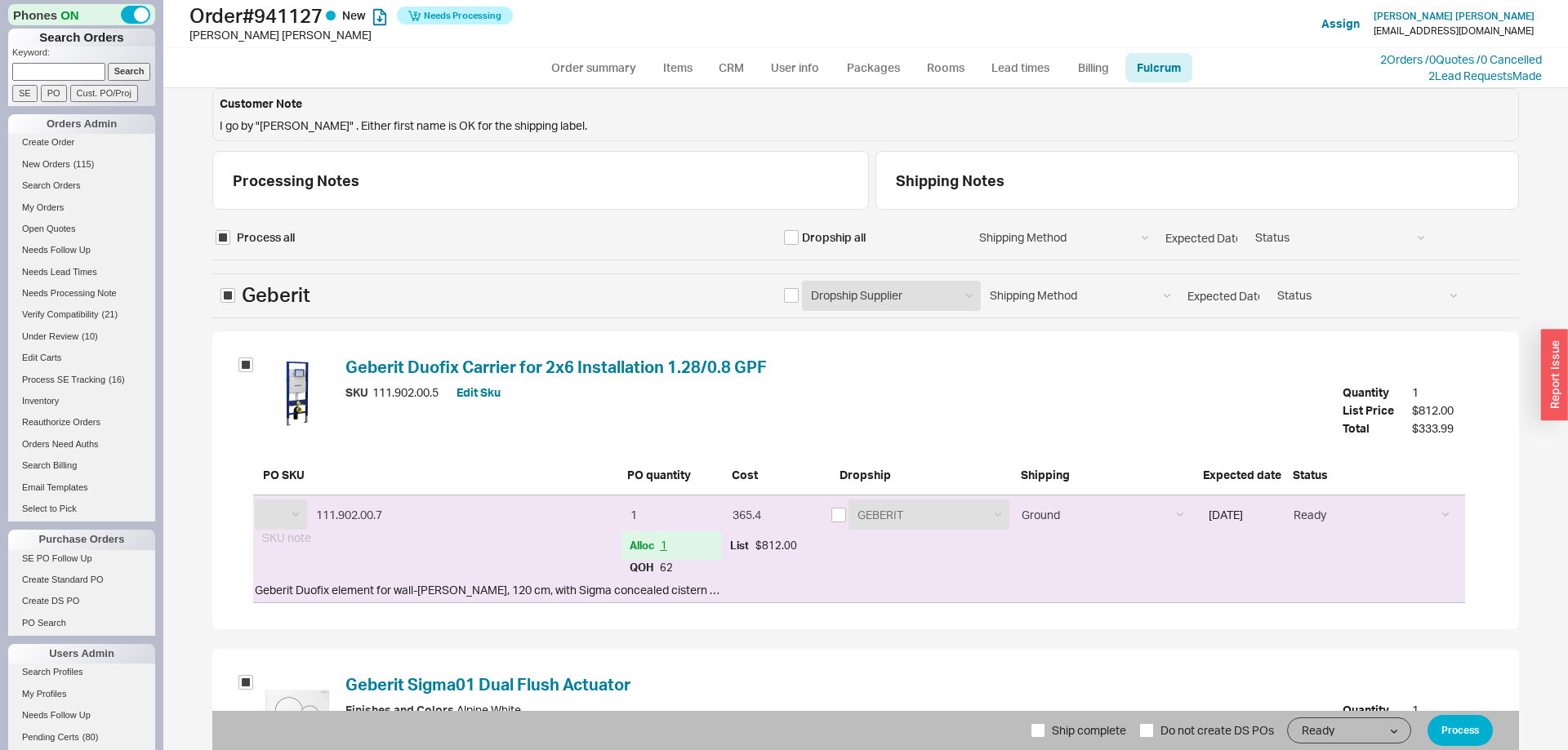
scroll to position [256, 0]
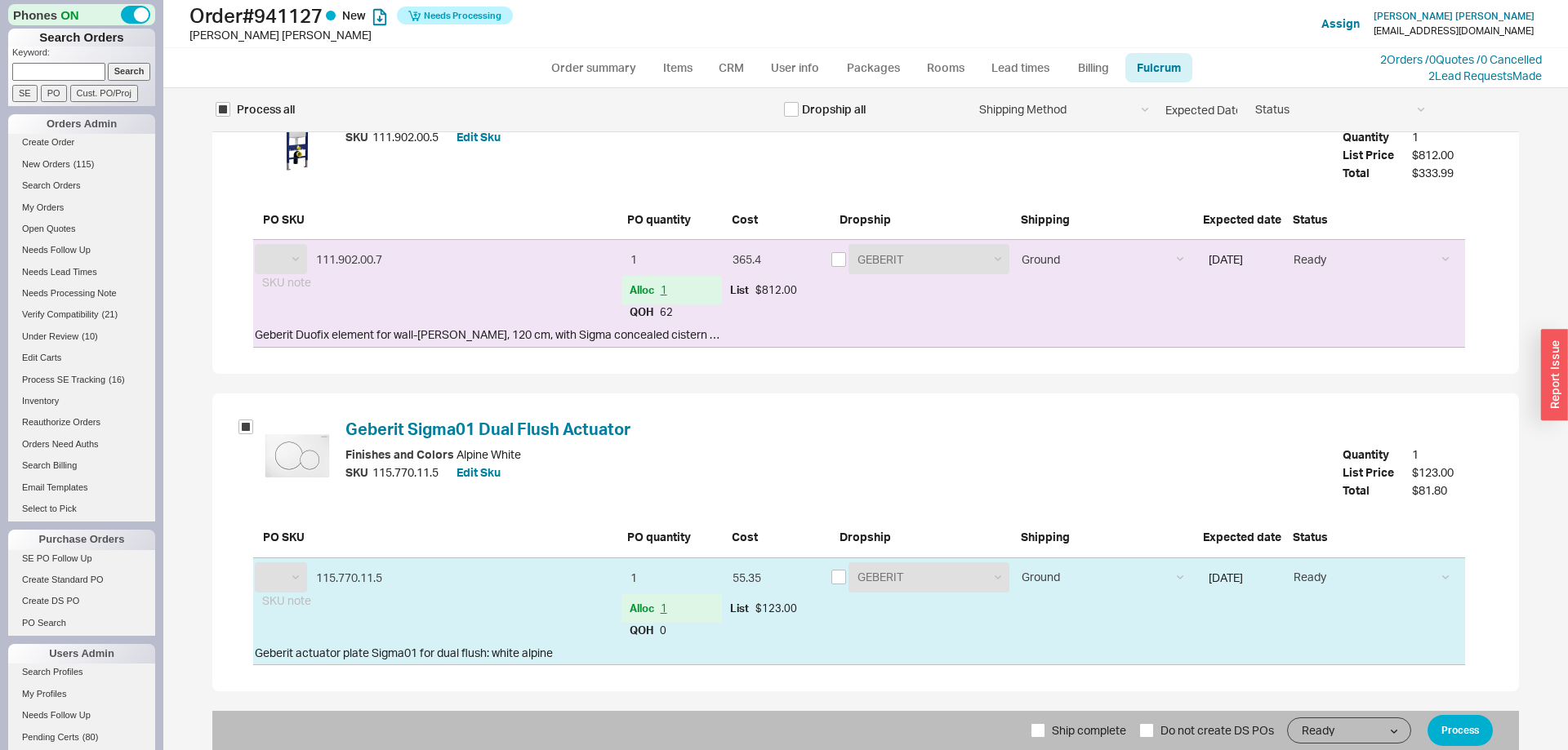
select select "GBR"
click at [1095, 737] on span "Ship complete" at bounding box center [1089, 731] width 74 height 39
click at [1045, 737] on input "Ship complete" at bounding box center [1038, 731] width 15 height 15
checkbox input "true"
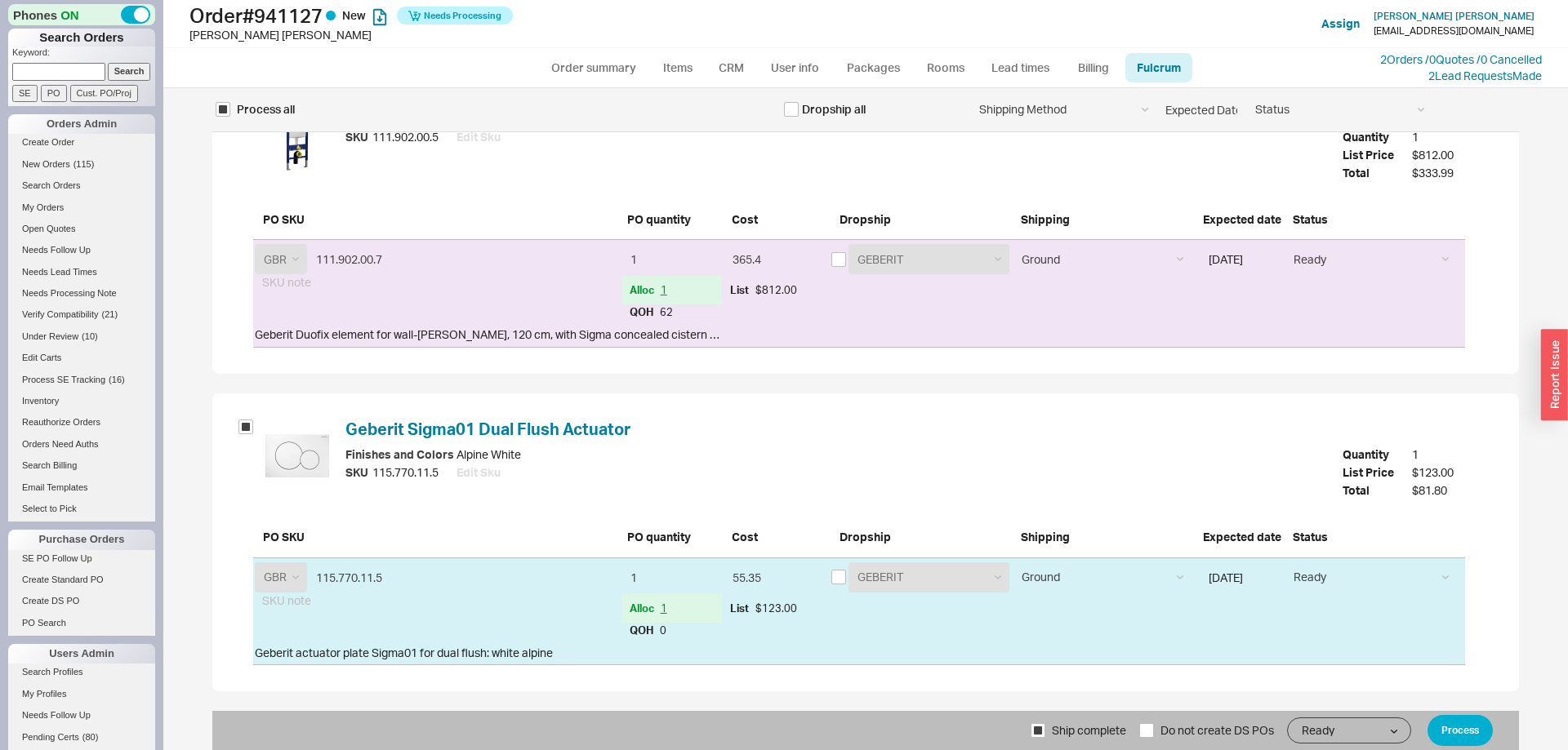
click at [1447, 708] on form "Process all Dropship all Shipping Method Ground LTL Our Truck --------------- C…" at bounding box center [865, 356] width 1307 height 789
click at [1456, 721] on button "Process" at bounding box center [1460, 730] width 65 height 31
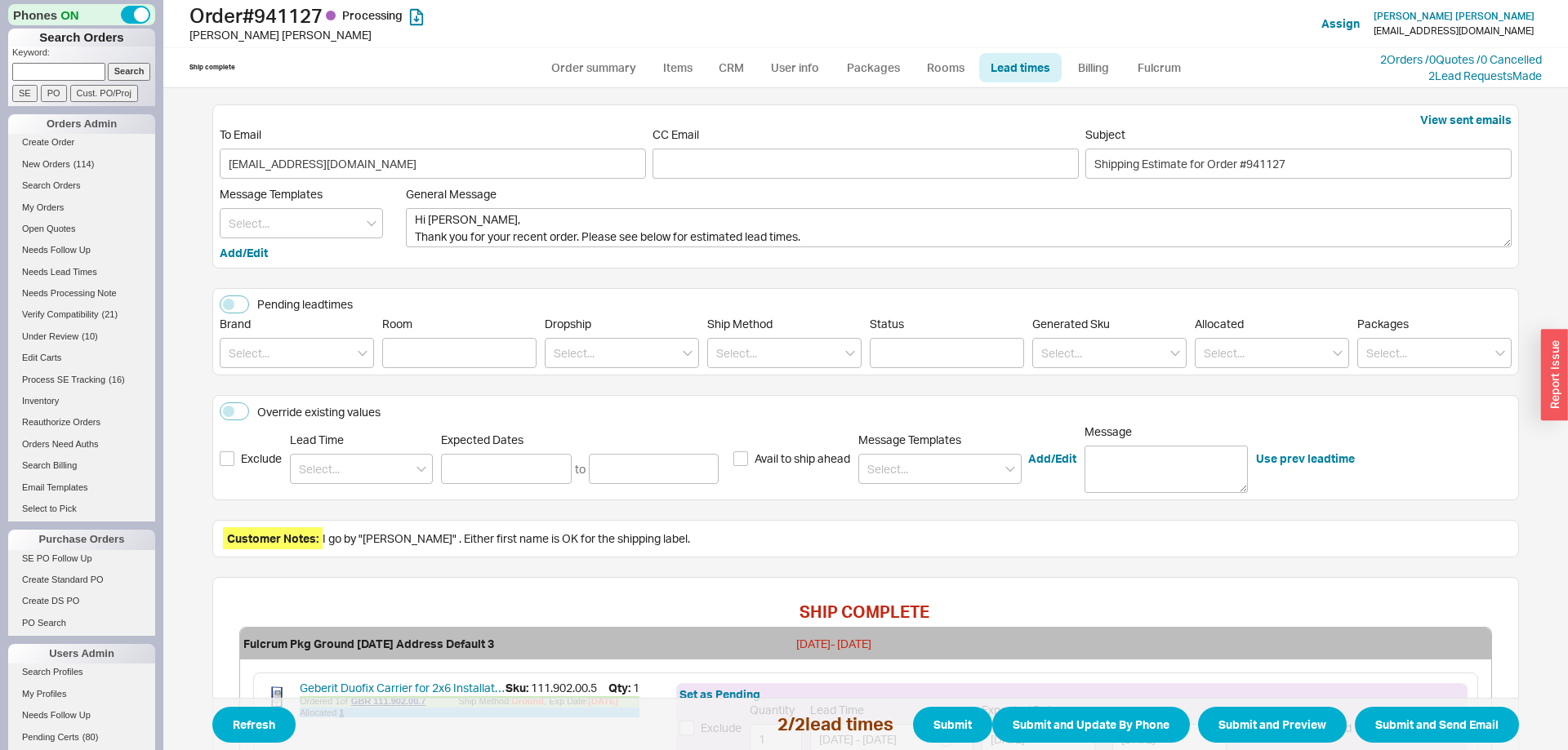
scroll to position [307, 0]
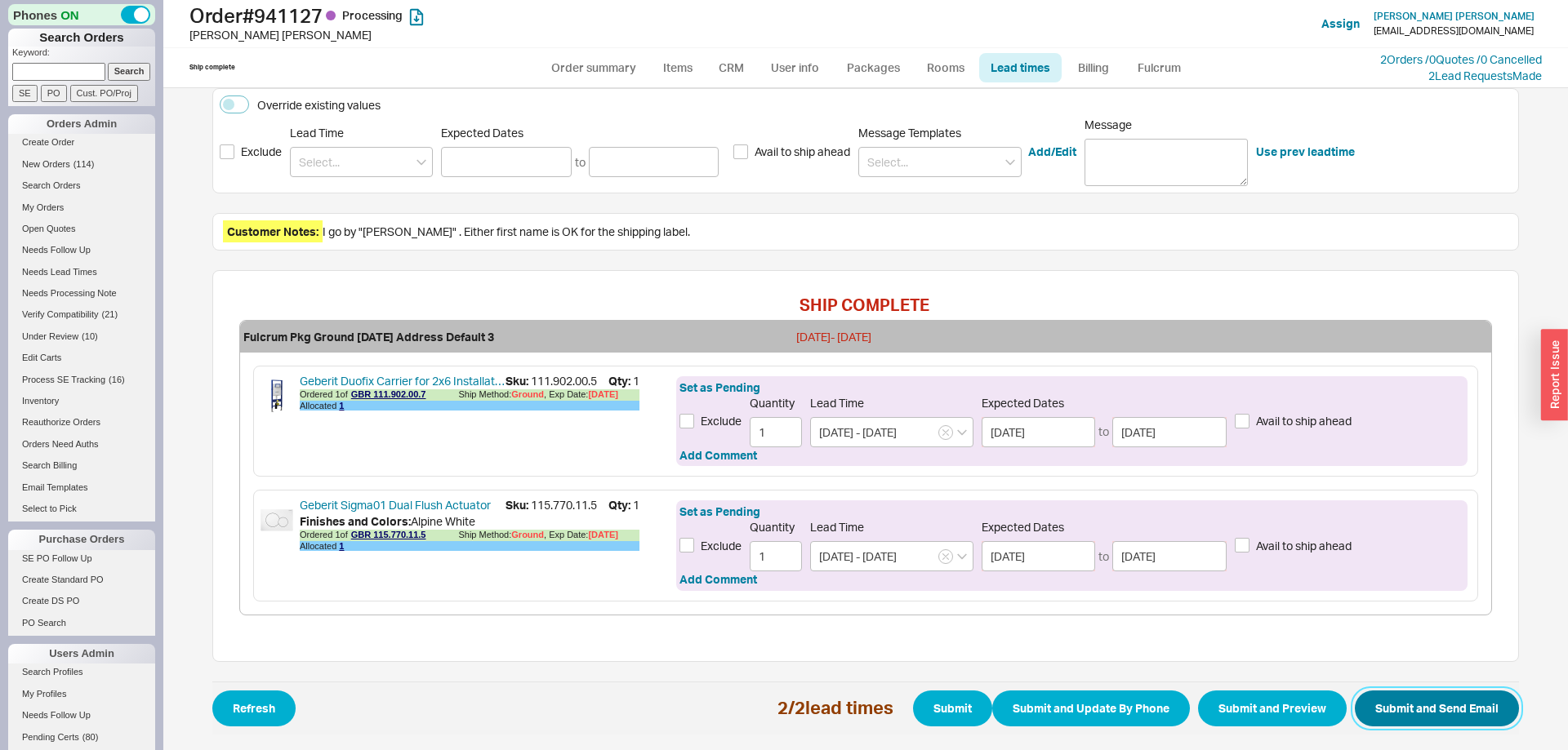
click at [1426, 700] on button "Submit and Send Email" at bounding box center [1436, 708] width 164 height 36
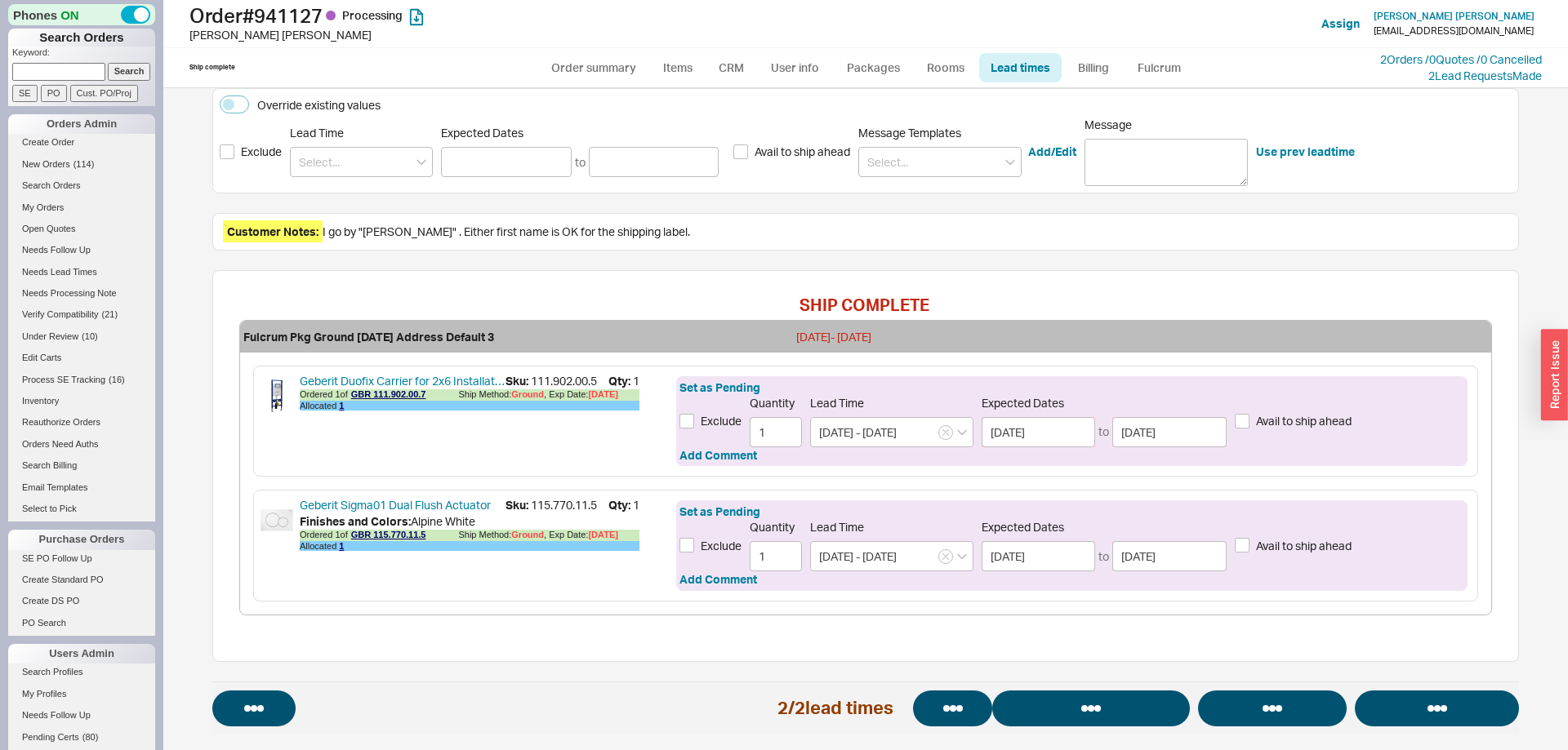
select select "*"
select select "LOW"
select select "3"
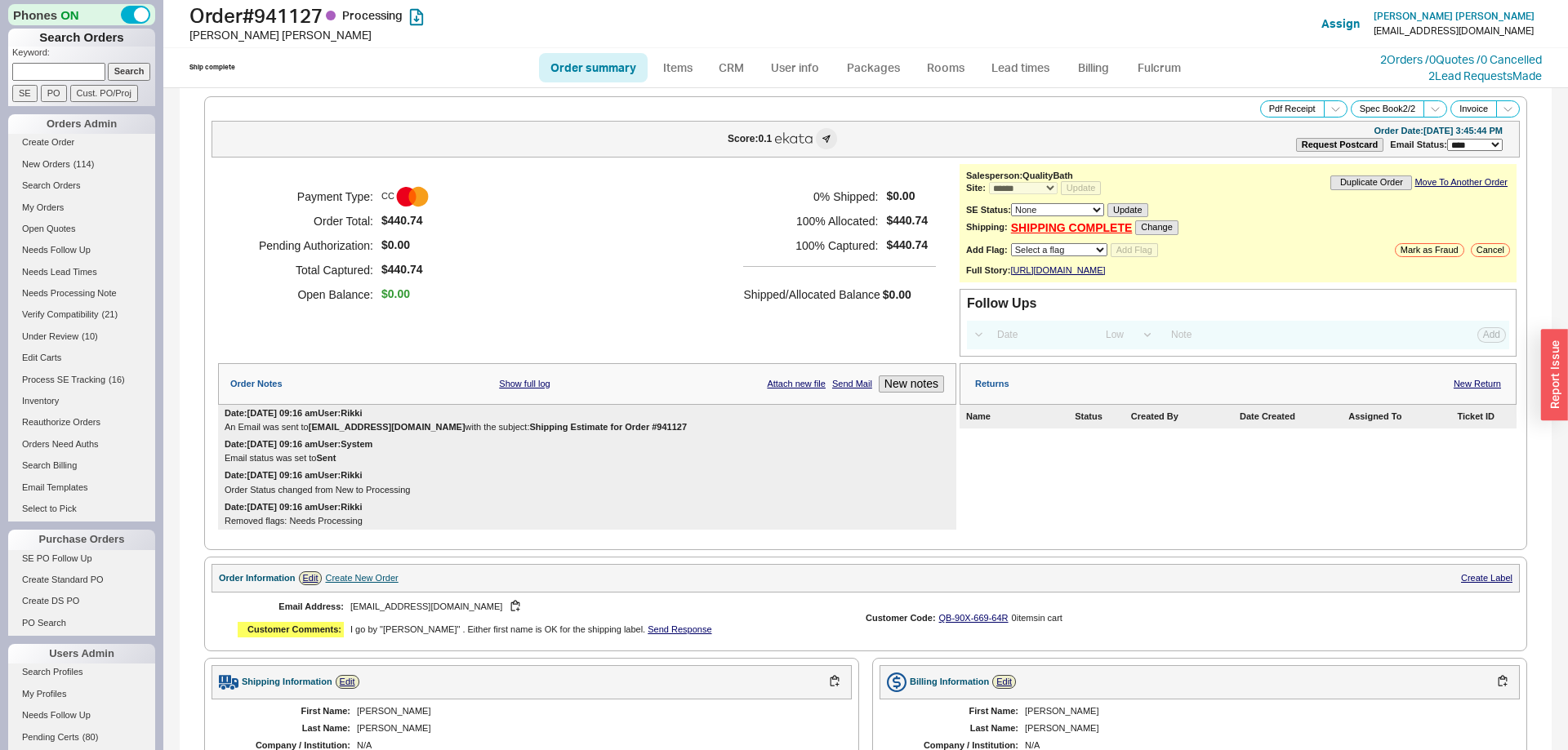
select select "*"
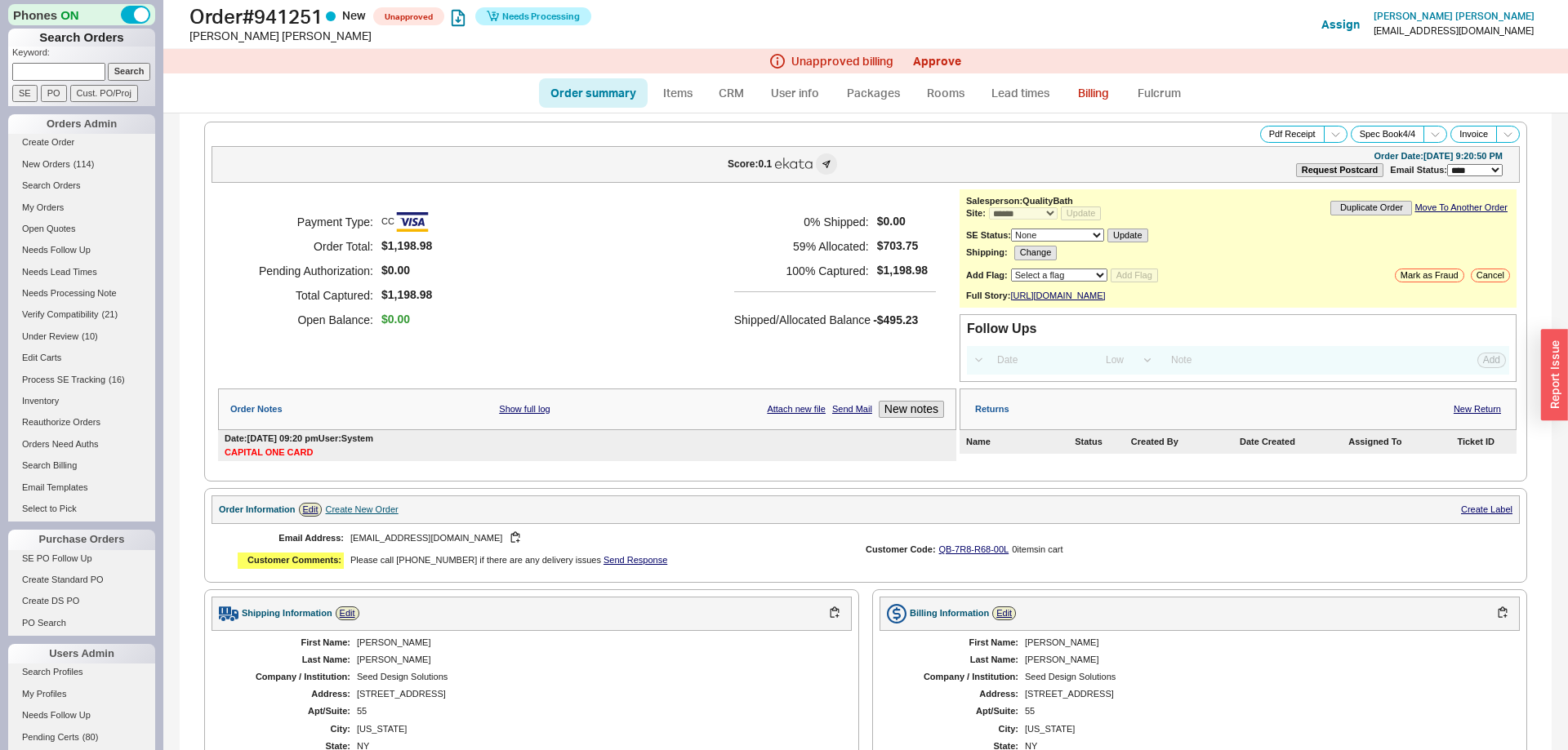
select select "*"
select select "LOW"
select select "3"
